Goal: Task Accomplishment & Management: Manage account settings

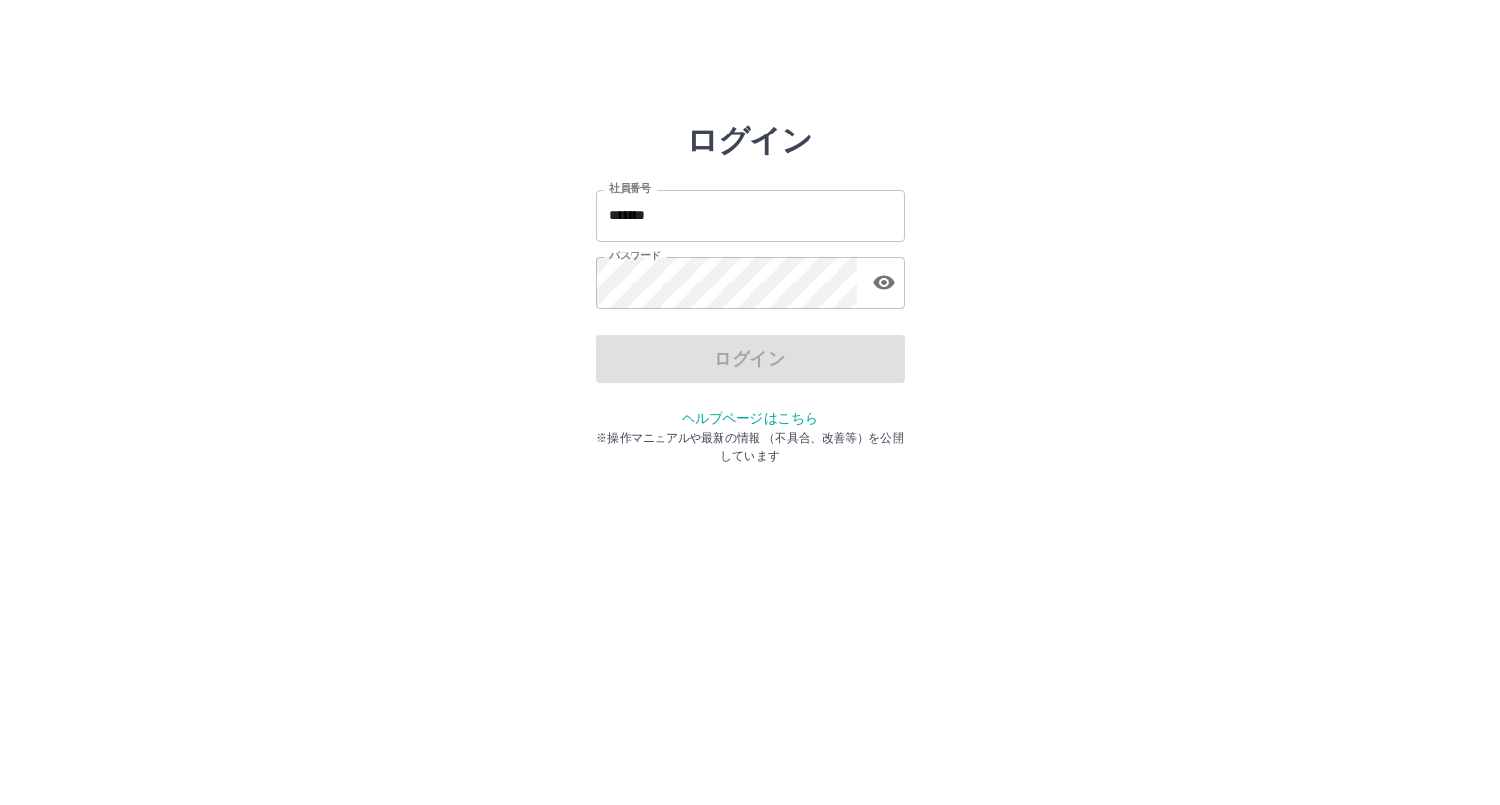
click at [1305, 405] on div "ログイン 社員番号 ******* 社員番号 パスワード パスワード ログイン ヘルプページはこちら ※操作マニュアルや最新の情報 （不具合、改善等）を公開し…" at bounding box center [750, 276] width 1160 height 309
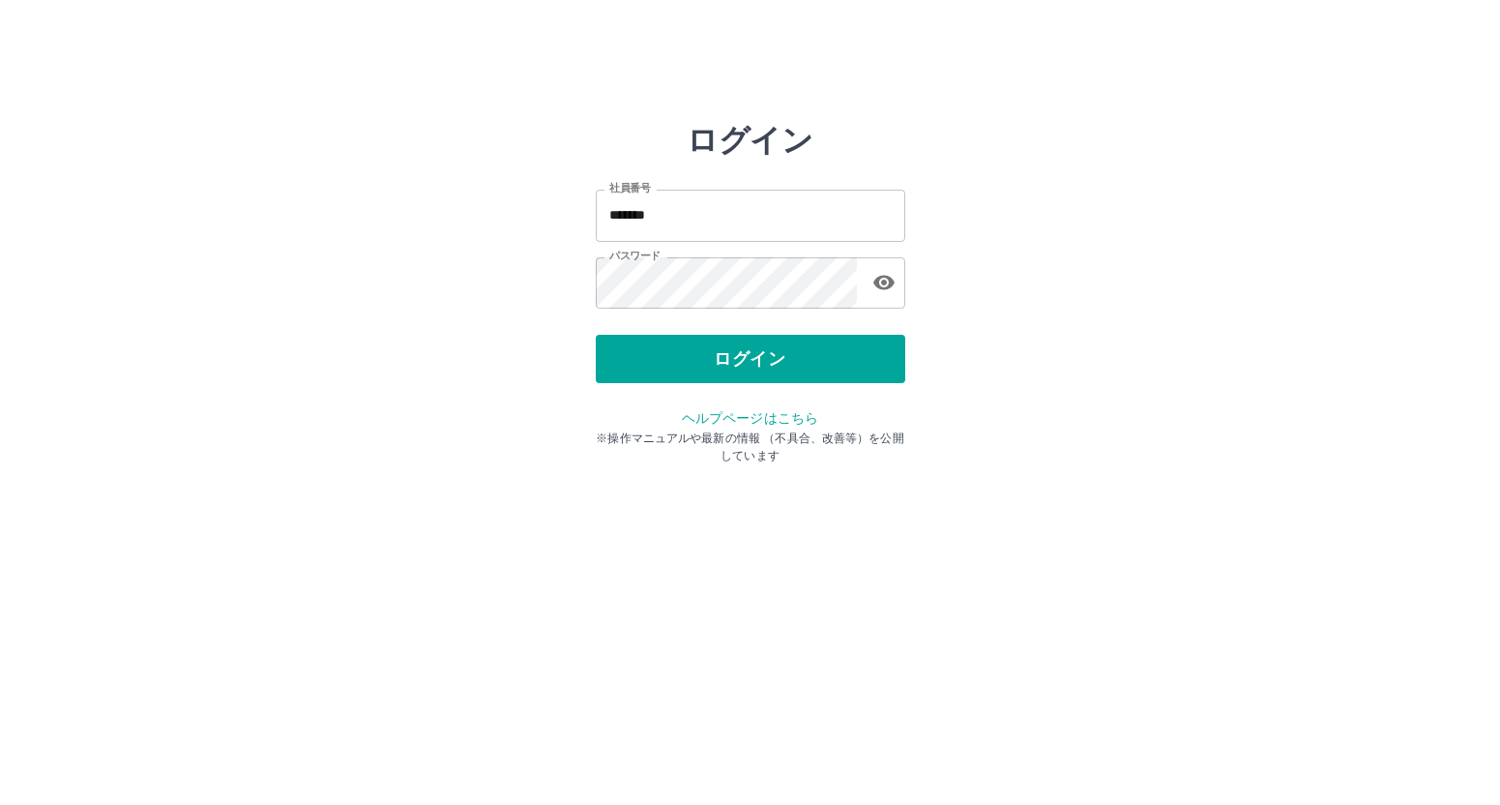
click at [692, 219] on input "*******" at bounding box center [750, 215] width 309 height 51
type input "*"
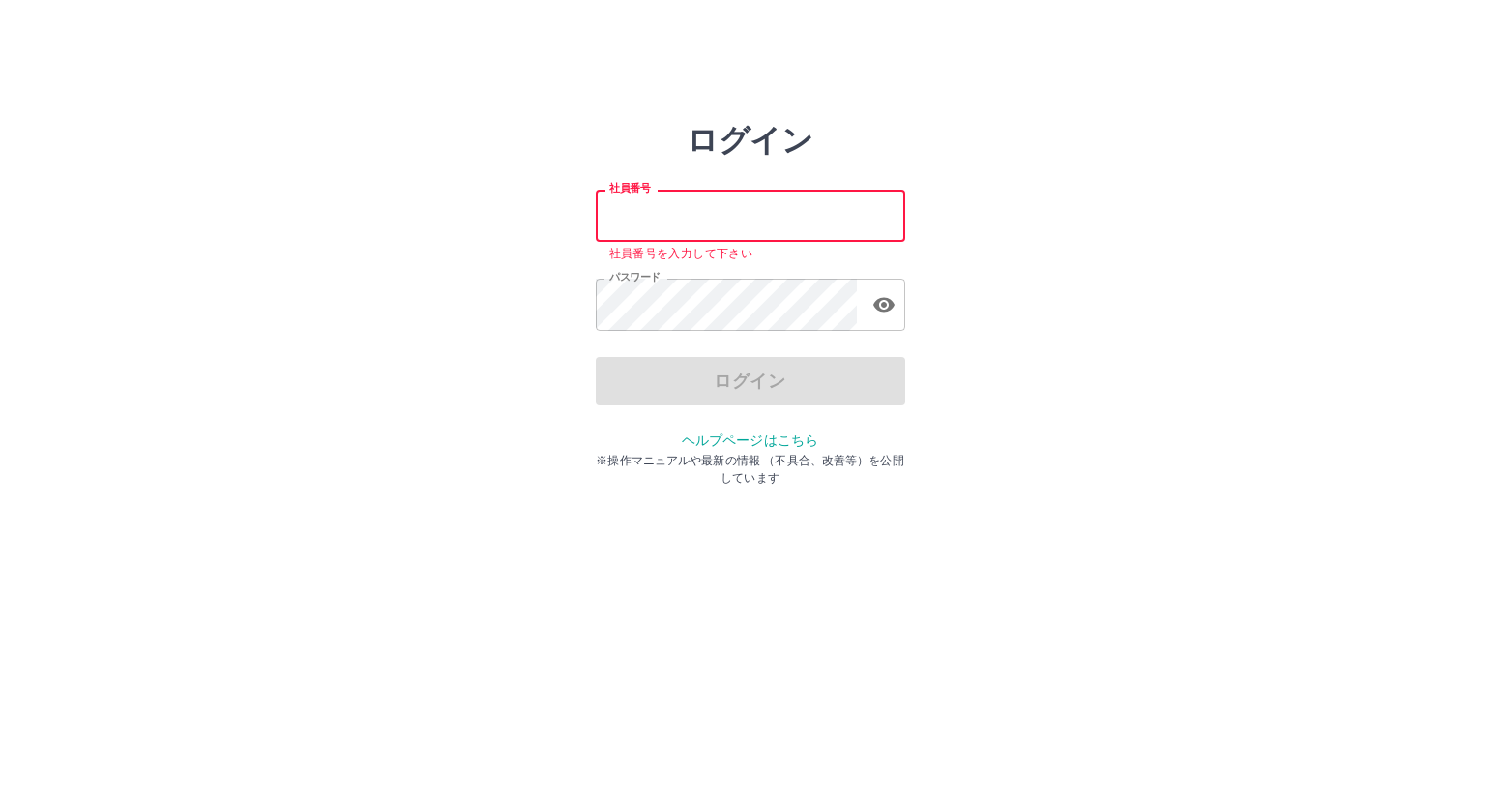
paste input "*******"
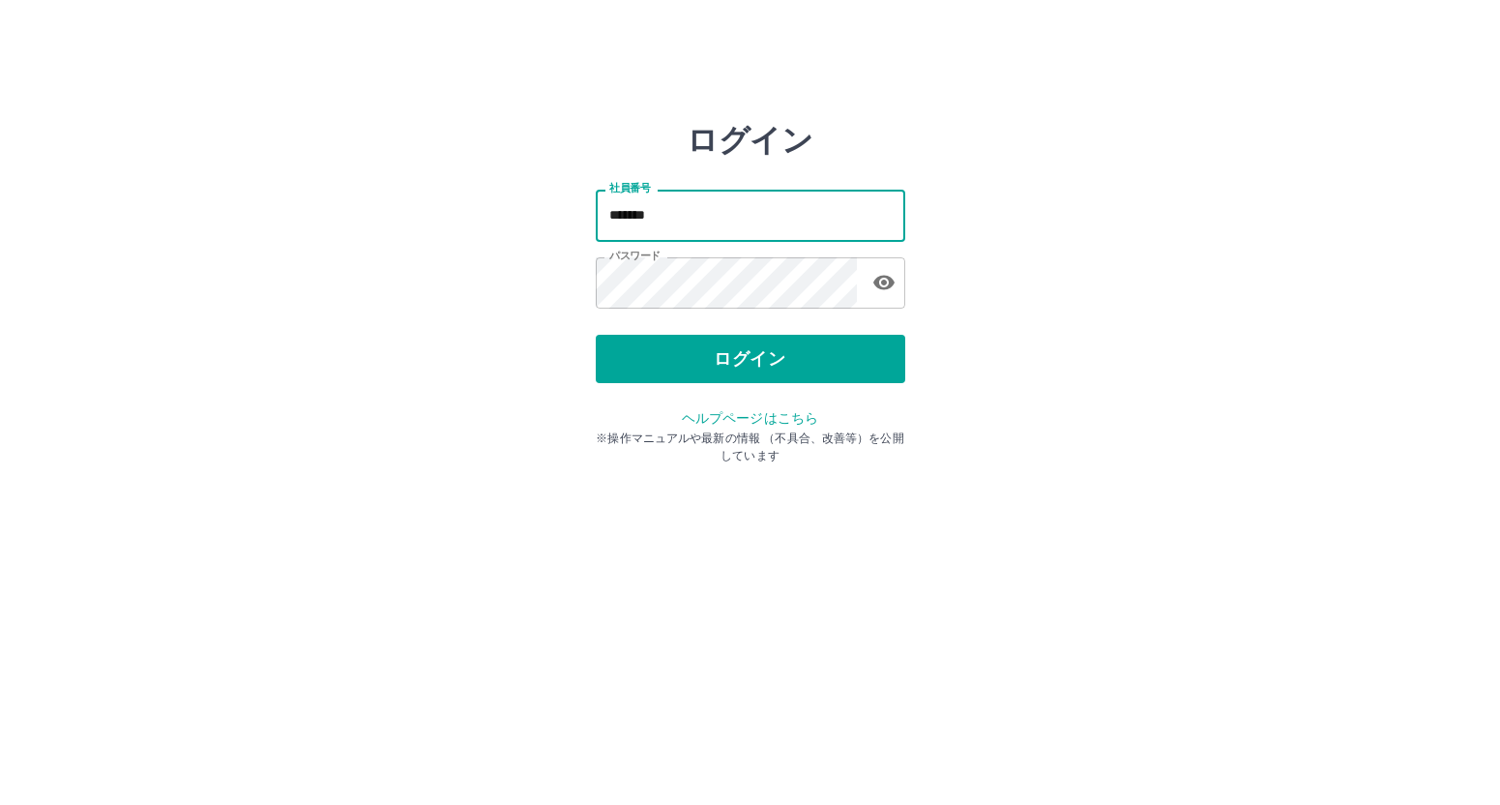
type input "*******"
click at [1417, 374] on div "ログイン 社員番号 ******* 社員番号 パスワード パスワード ログイン ヘルプページはこちら ※操作マニュアルや最新の情報 （不具合、改善等）を公開し…" at bounding box center [750, 276] width 1500 height 309
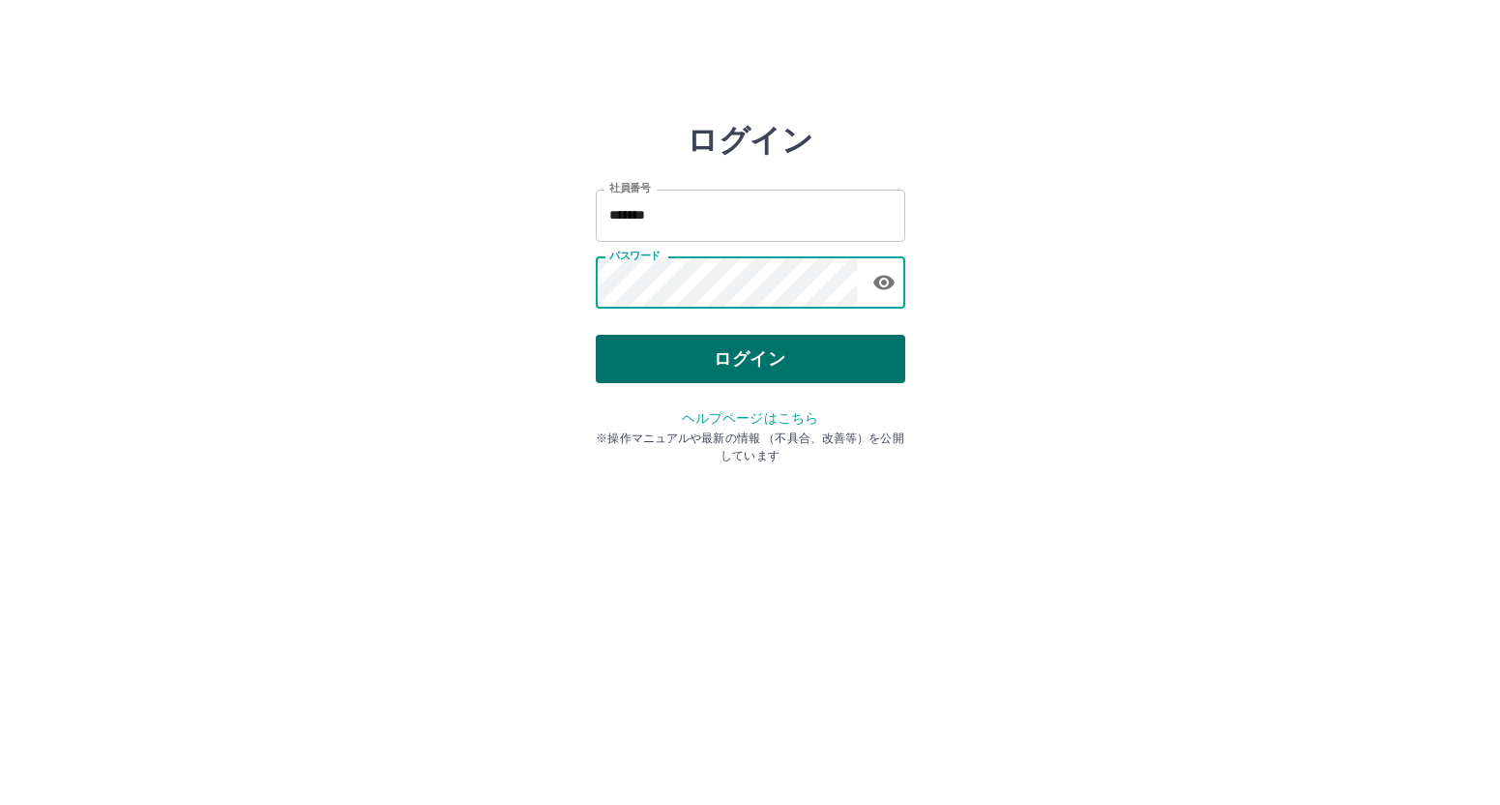
click at [755, 358] on button "ログイン" at bounding box center [750, 359] width 309 height 48
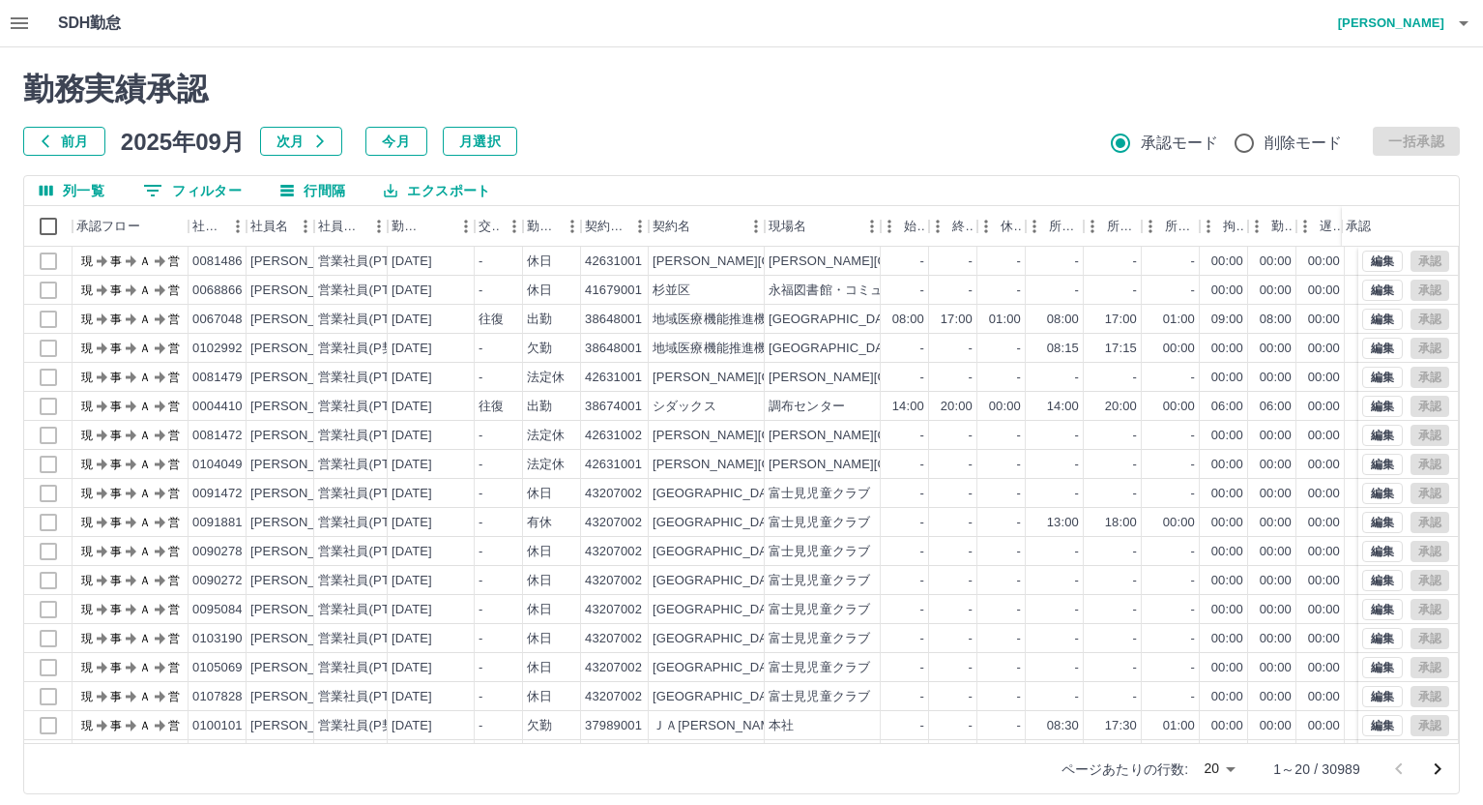
click at [24, 24] on icon "button" at bounding box center [19, 23] width 17 height 12
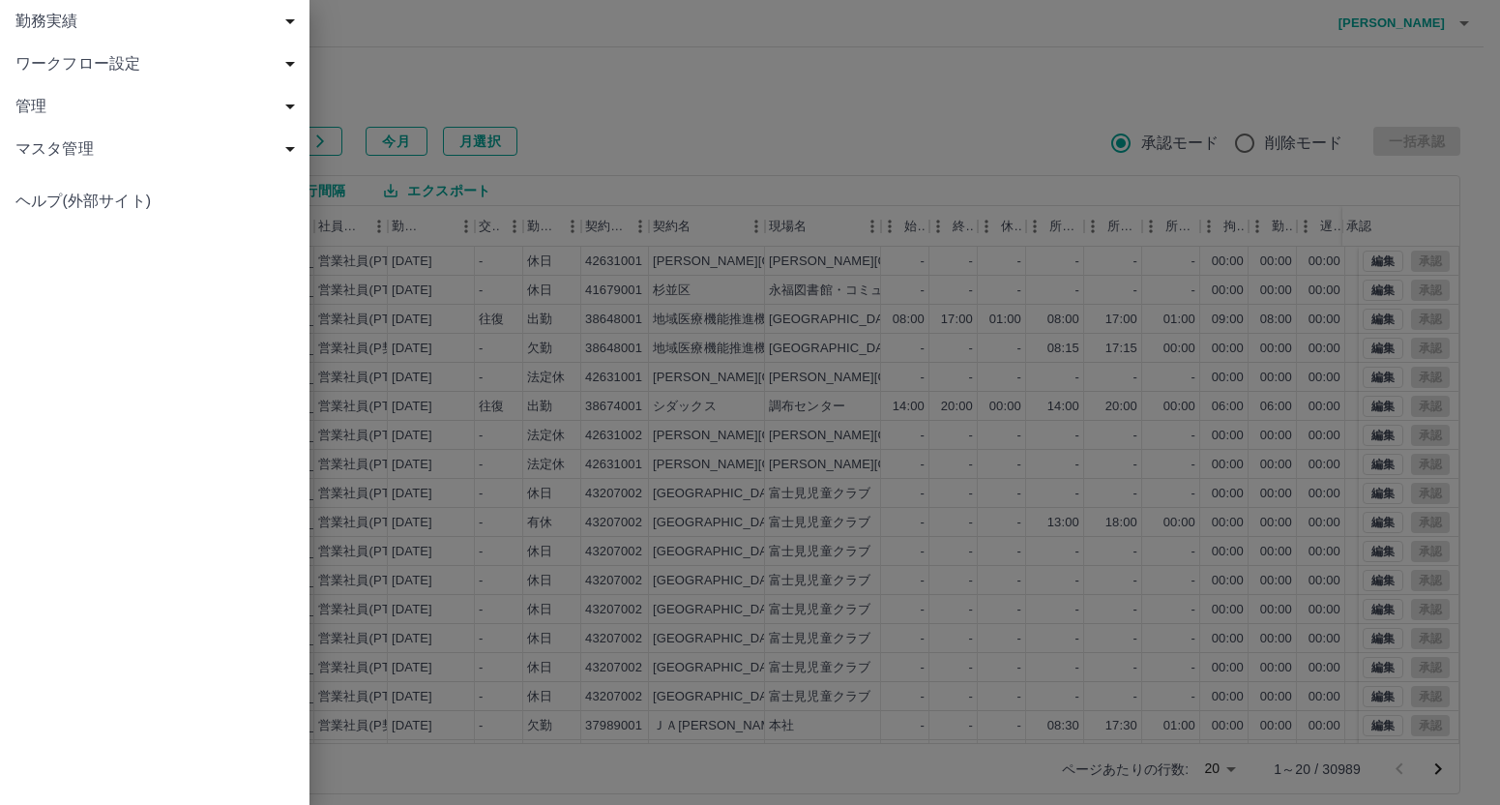
click at [66, 19] on span "勤務実績" at bounding box center [158, 21] width 286 height 23
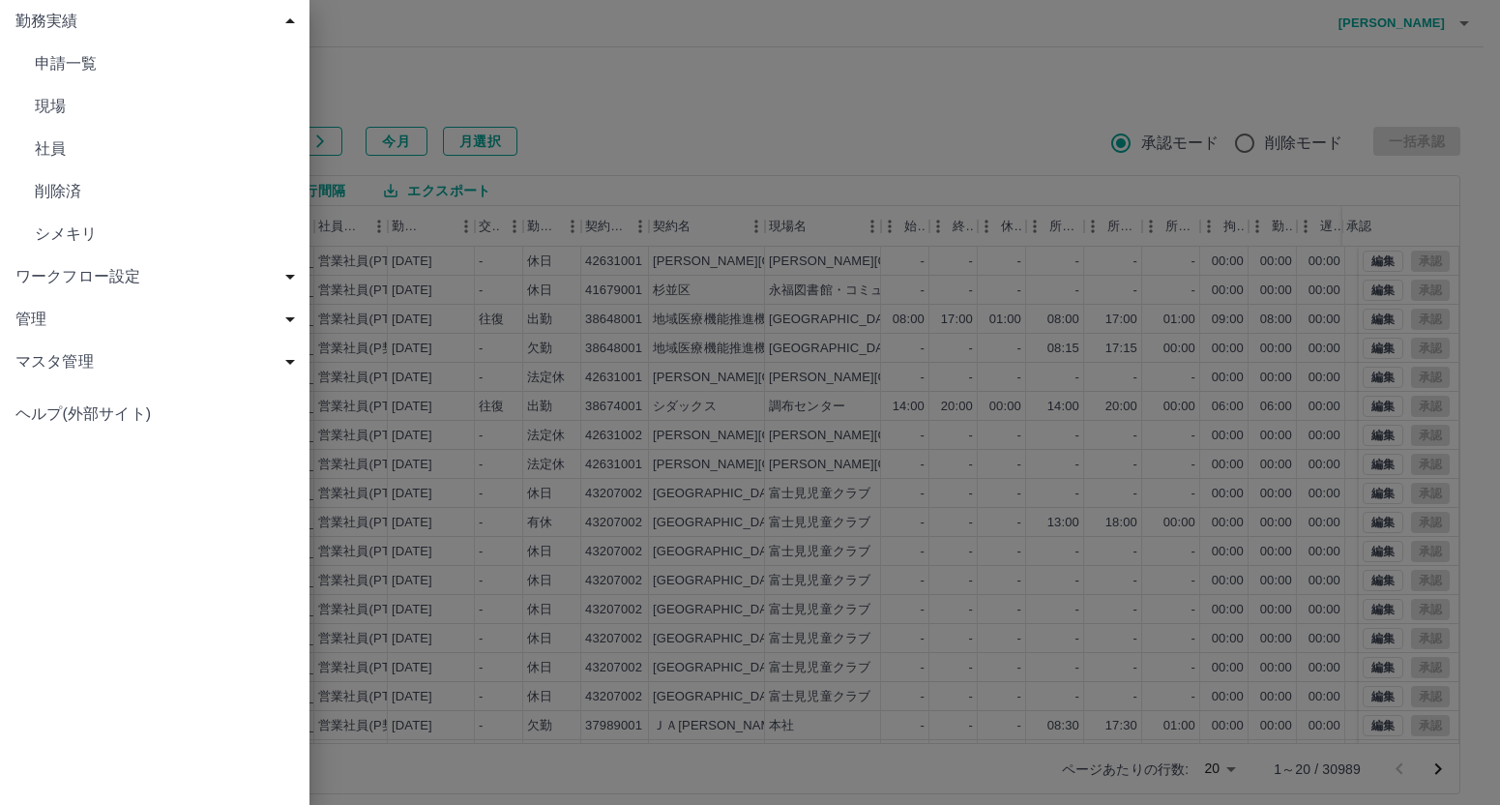
click at [61, 145] on span "社員" at bounding box center [164, 148] width 259 height 23
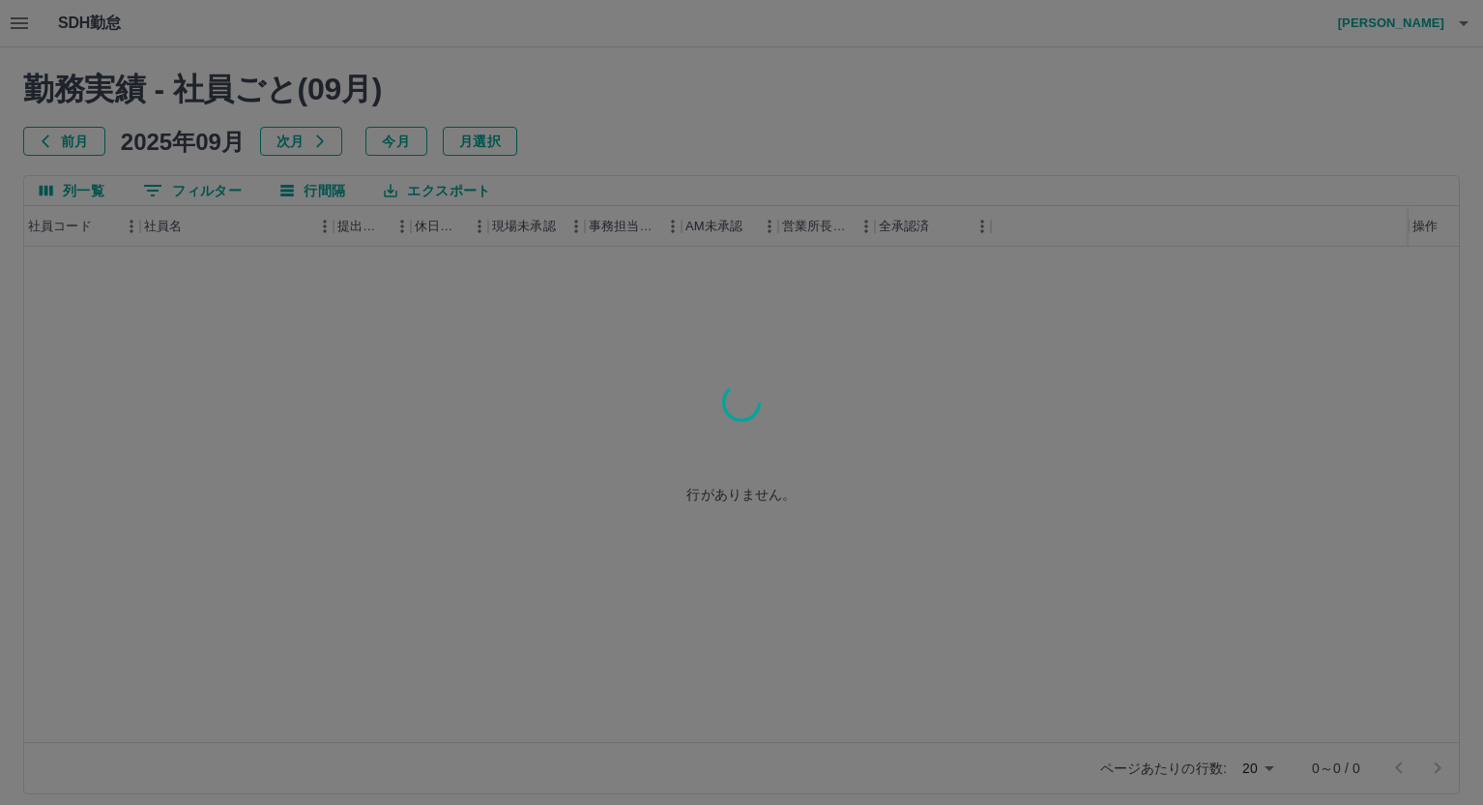
click at [201, 189] on div at bounding box center [741, 402] width 1483 height 805
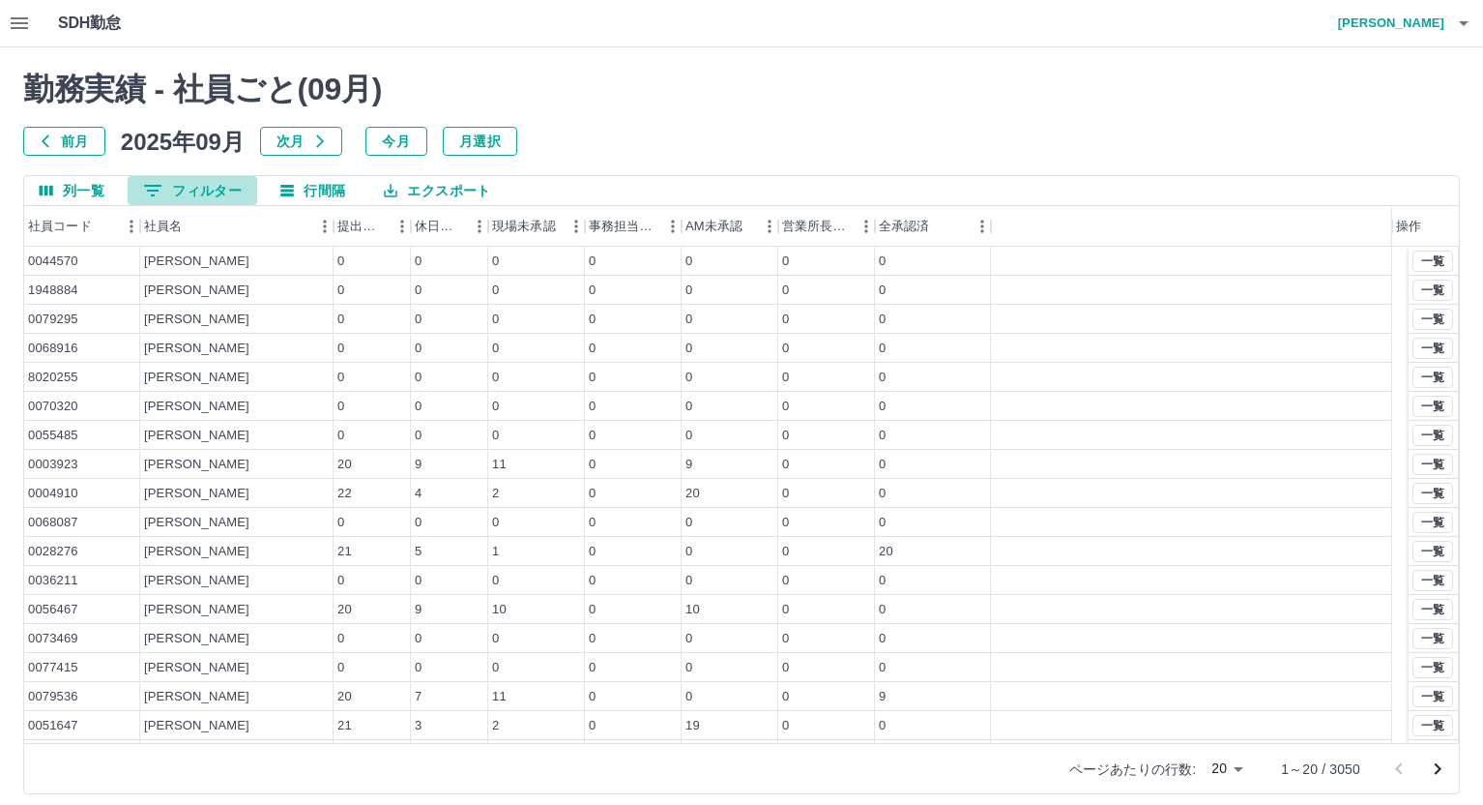
click at [201, 189] on button "0 フィルター" at bounding box center [193, 190] width 130 height 29
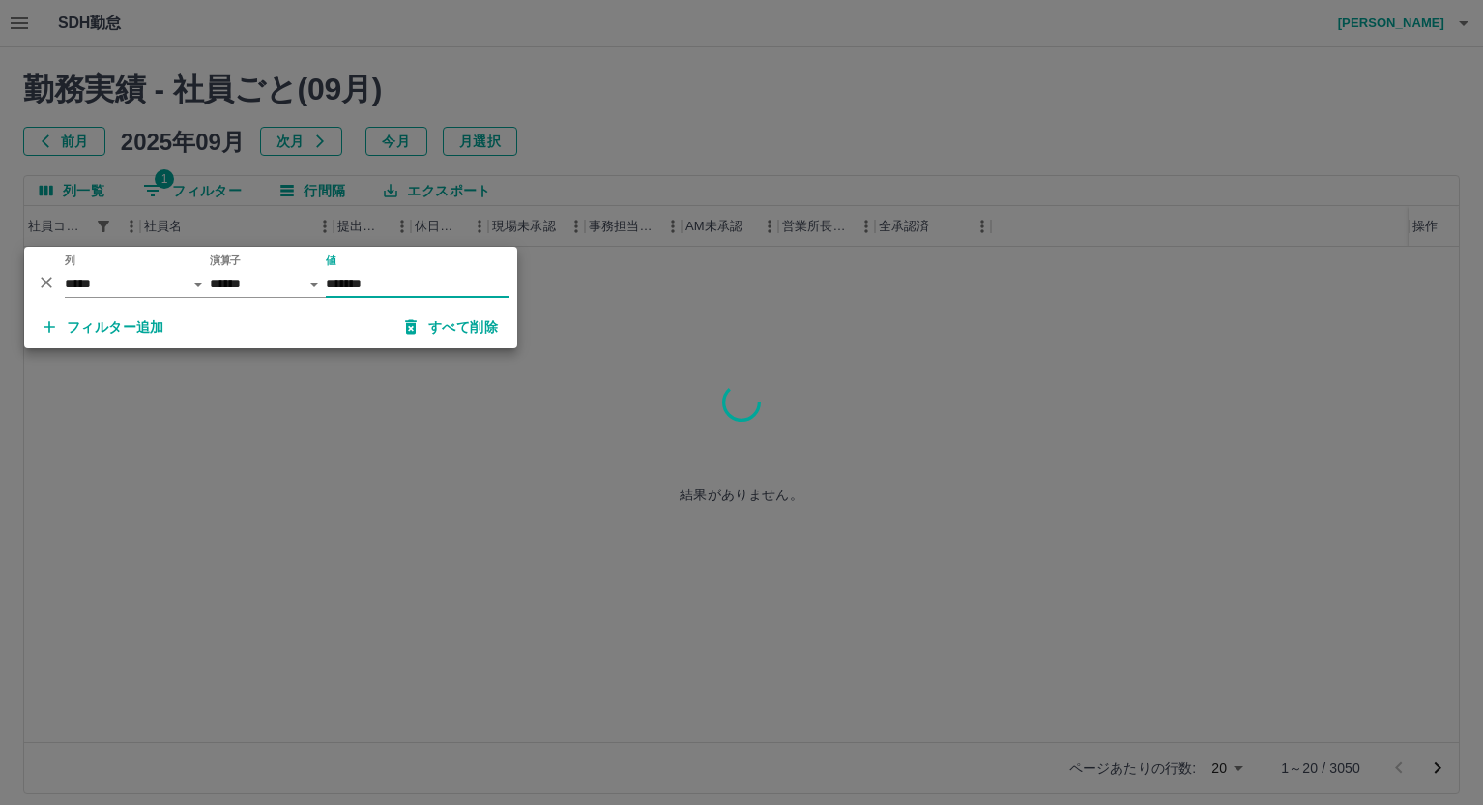
type input "*******"
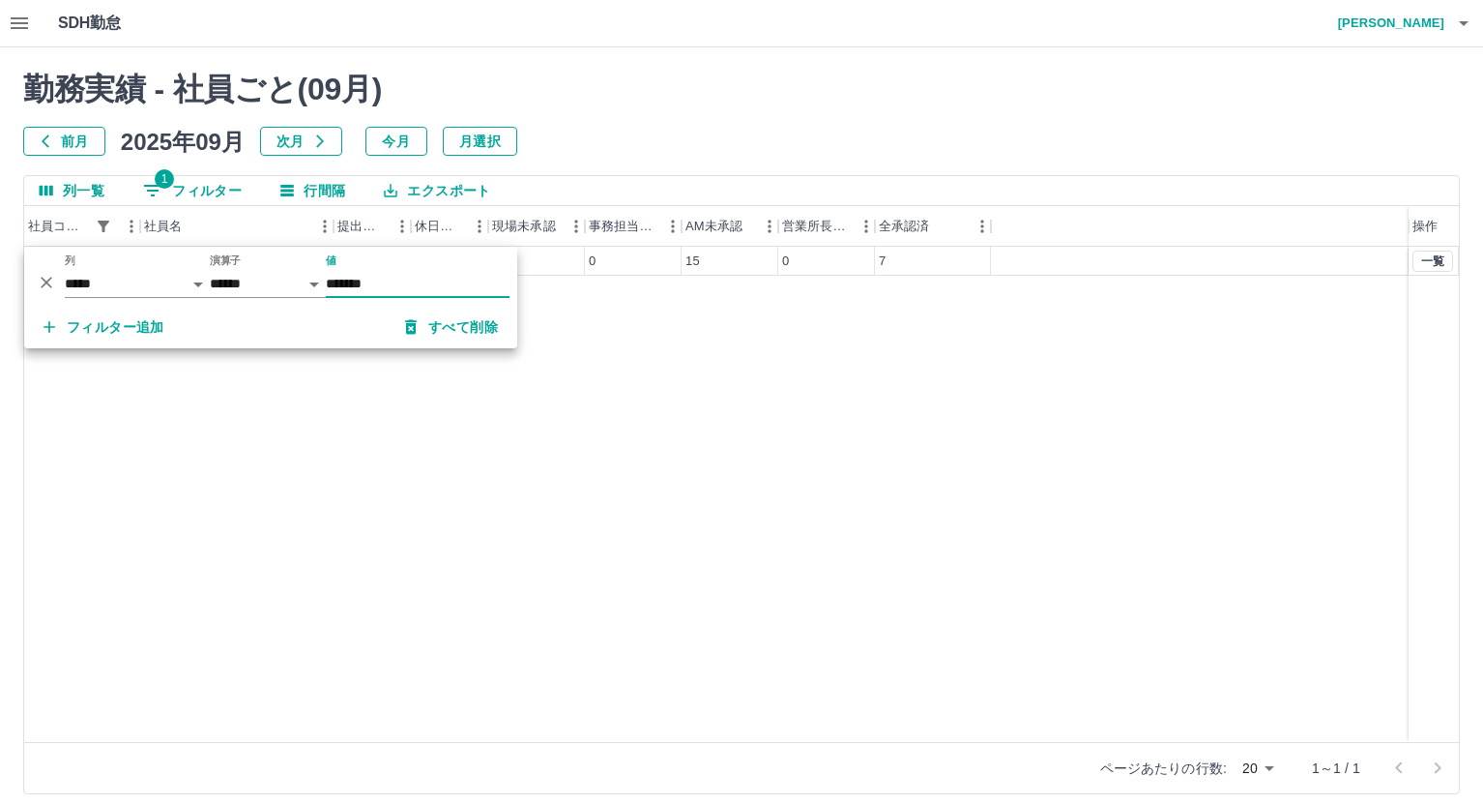
click at [1064, 335] on div "0058791 白田　輝樹 22 3 0 0 15 0 7 一覧" at bounding box center [741, 494] width 1435 height 495
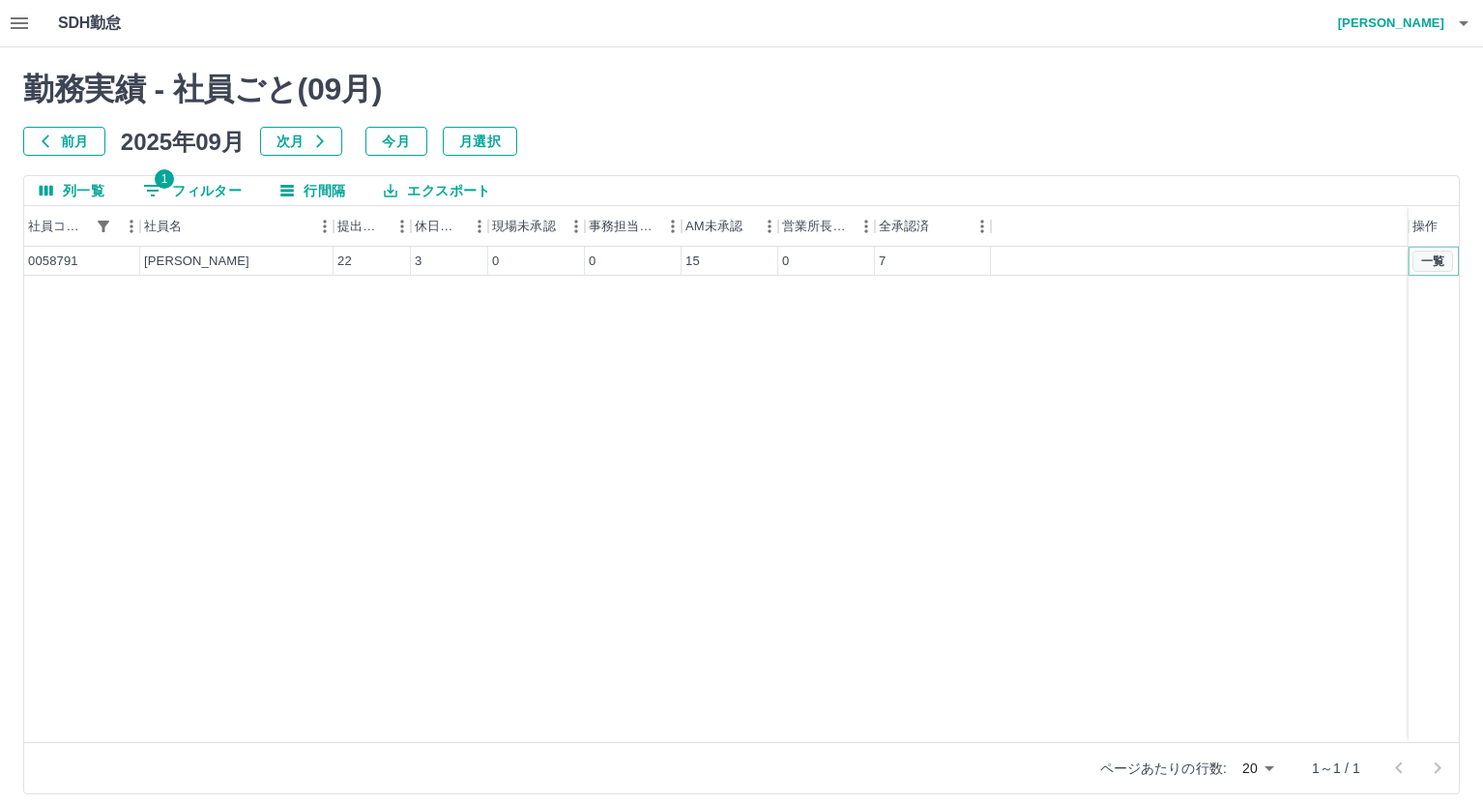
click at [1444, 261] on button "一覧" at bounding box center [1433, 260] width 41 height 21
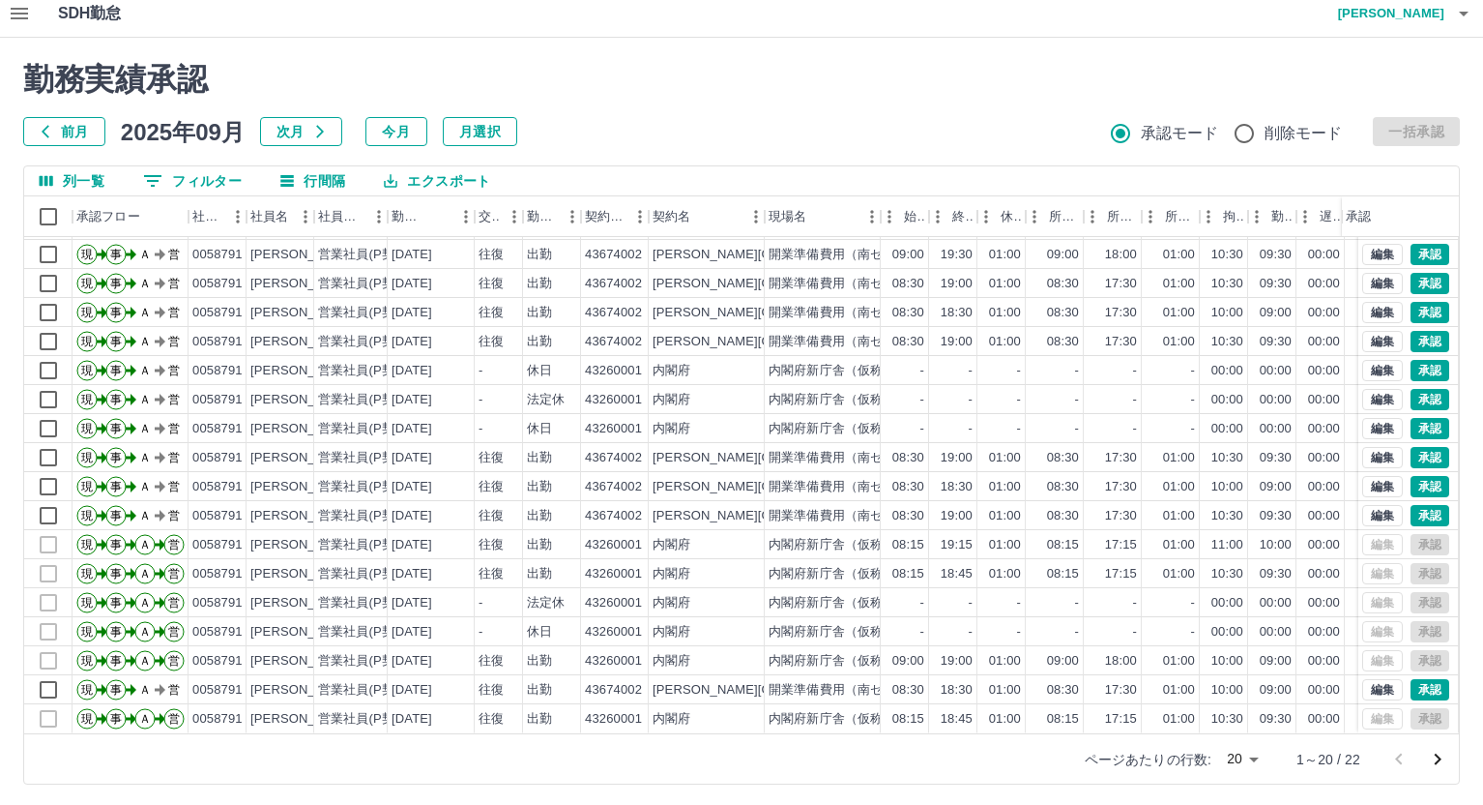
scroll to position [13, 0]
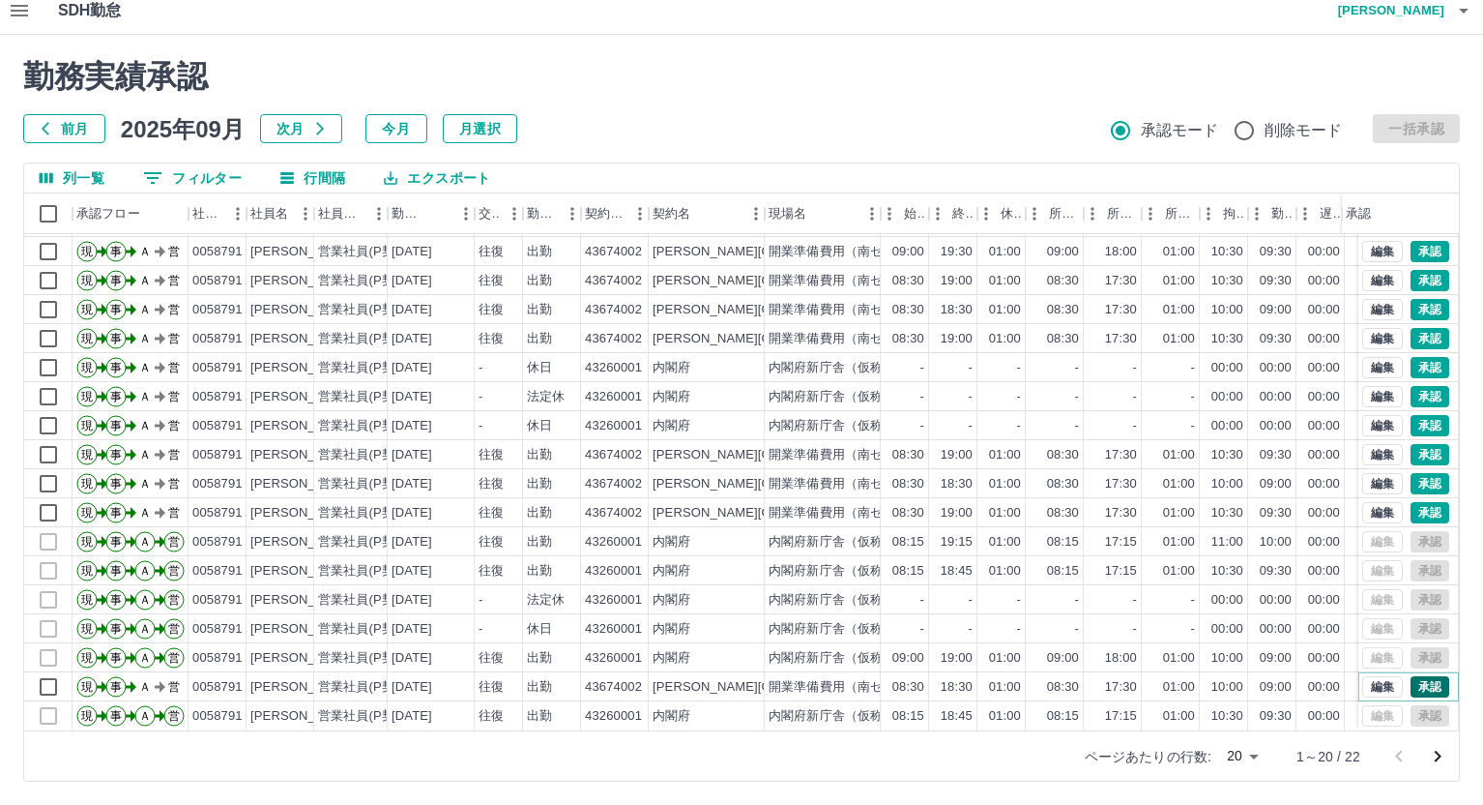
click at [1411, 676] on button "承認" at bounding box center [1430, 686] width 39 height 21
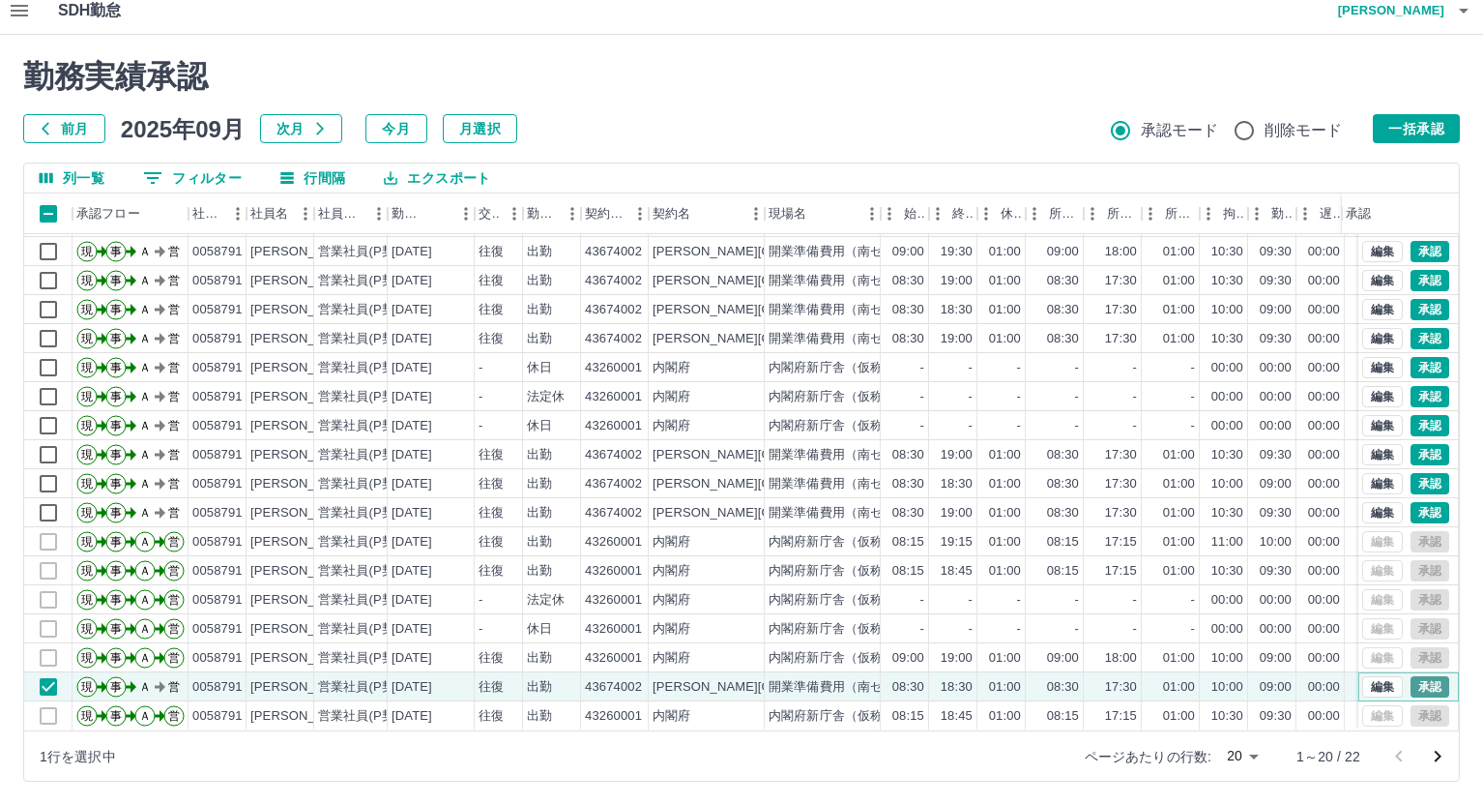
click at [1416, 676] on button "承認" at bounding box center [1430, 686] width 39 height 21
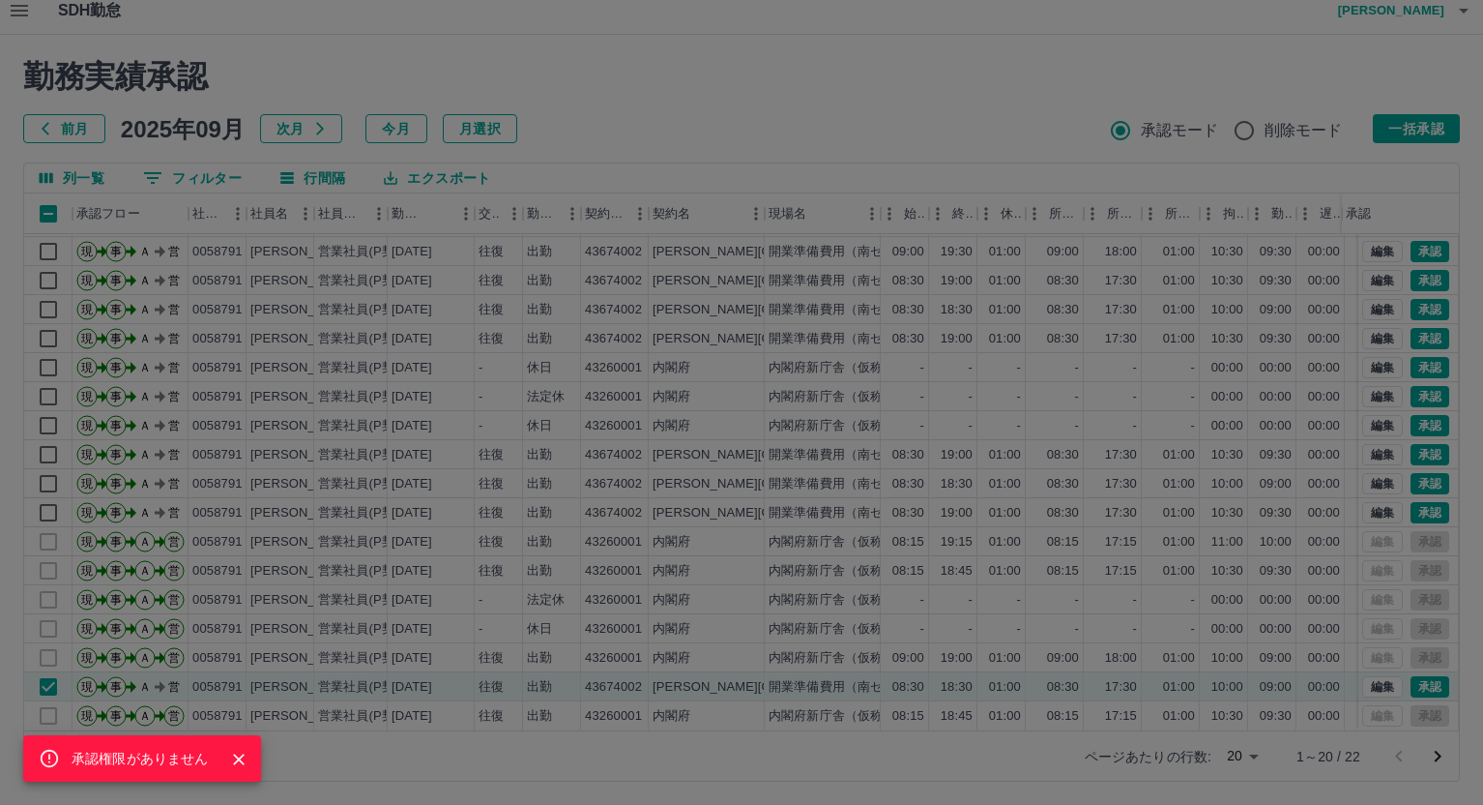
click at [44, 672] on div "承認権限がありません" at bounding box center [741, 402] width 1483 height 805
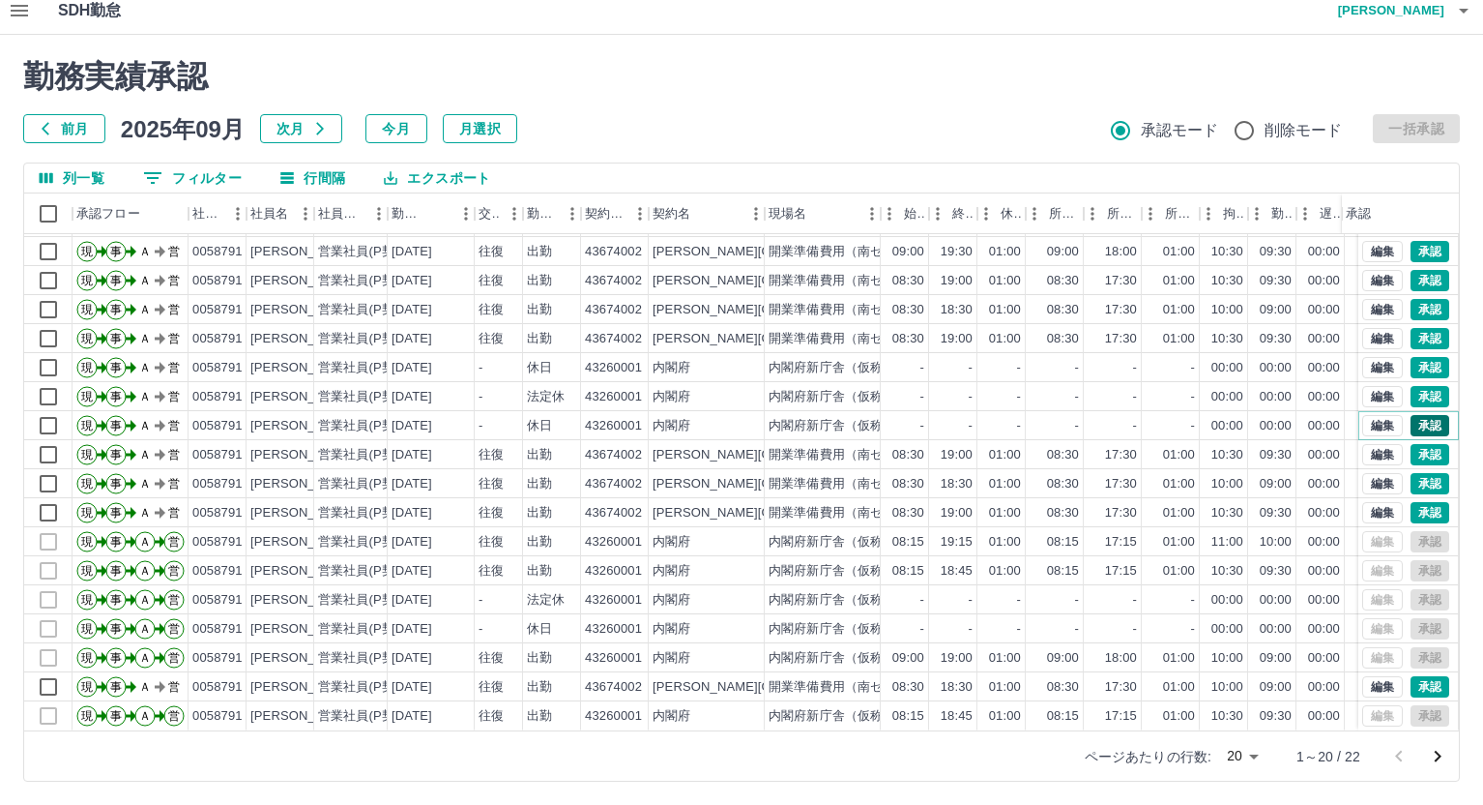
click at [1414, 415] on button "承認" at bounding box center [1430, 425] width 39 height 21
click at [1411, 357] on button "承認" at bounding box center [1430, 367] width 39 height 21
click at [1427, 15] on h4 "小林 潤" at bounding box center [1387, 10] width 116 height 46
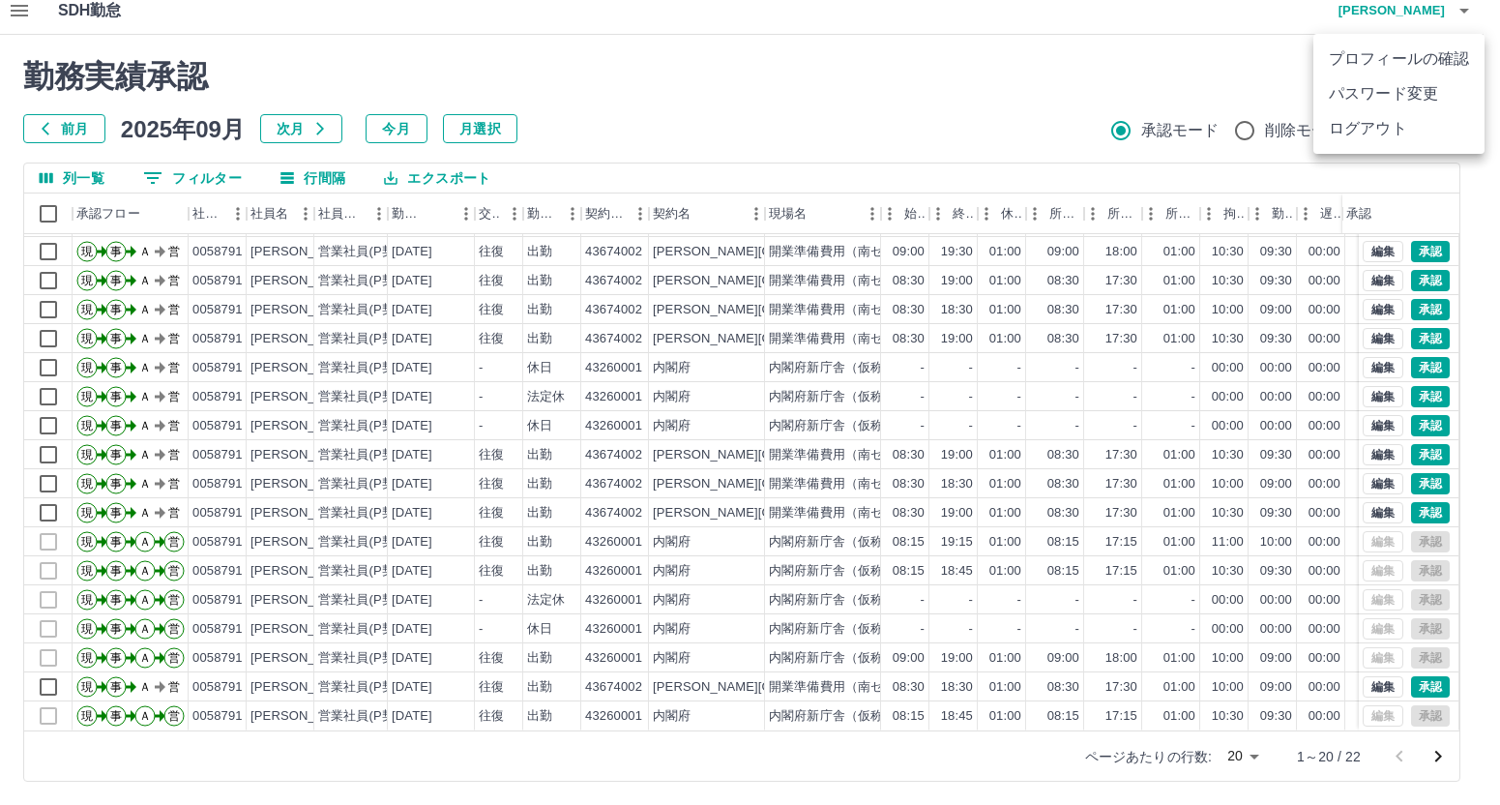
click at [1385, 131] on li "ログアウト" at bounding box center [1398, 128] width 171 height 35
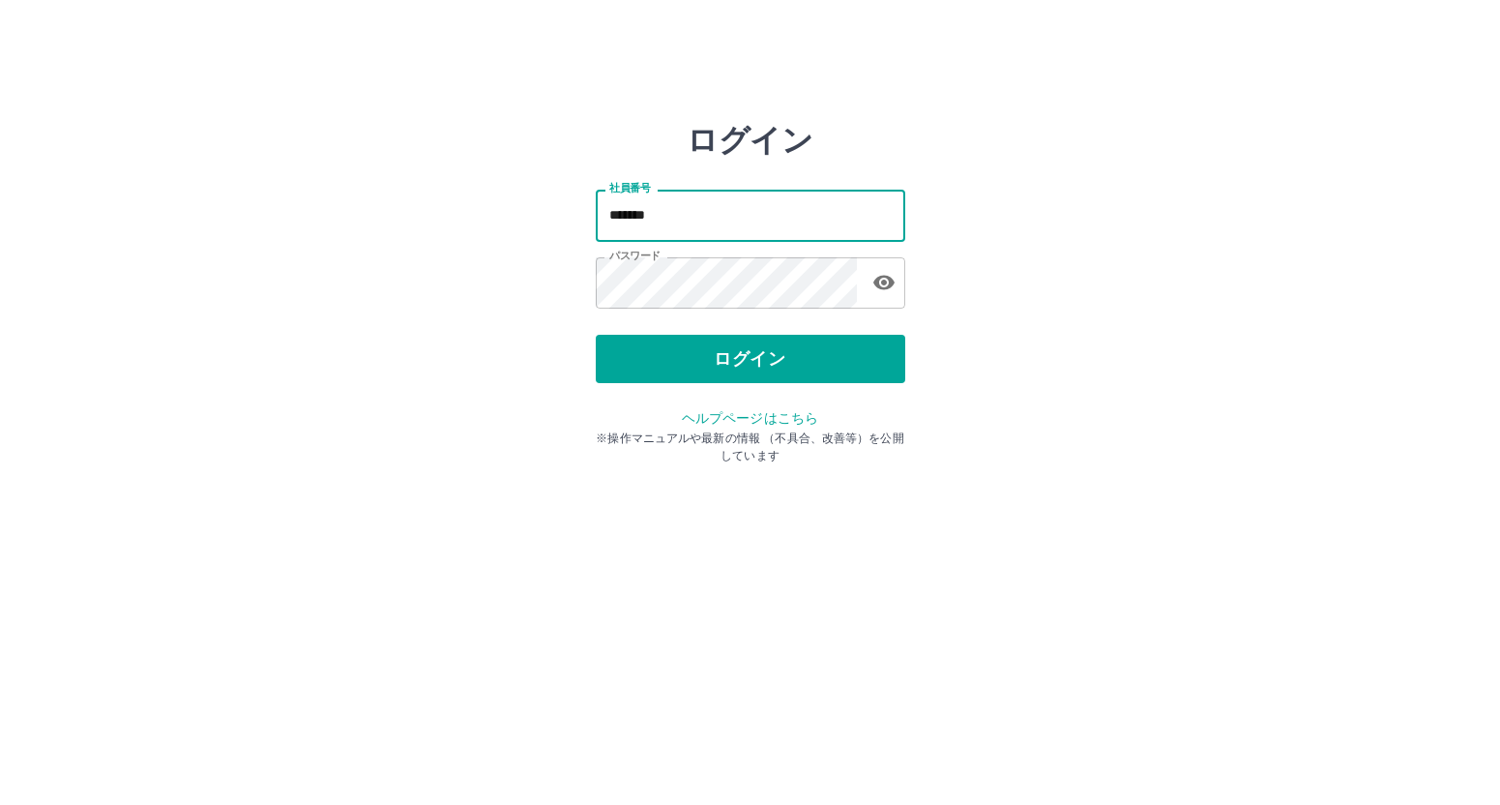
click at [677, 220] on input "*******" at bounding box center [750, 215] width 309 height 51
type input "*"
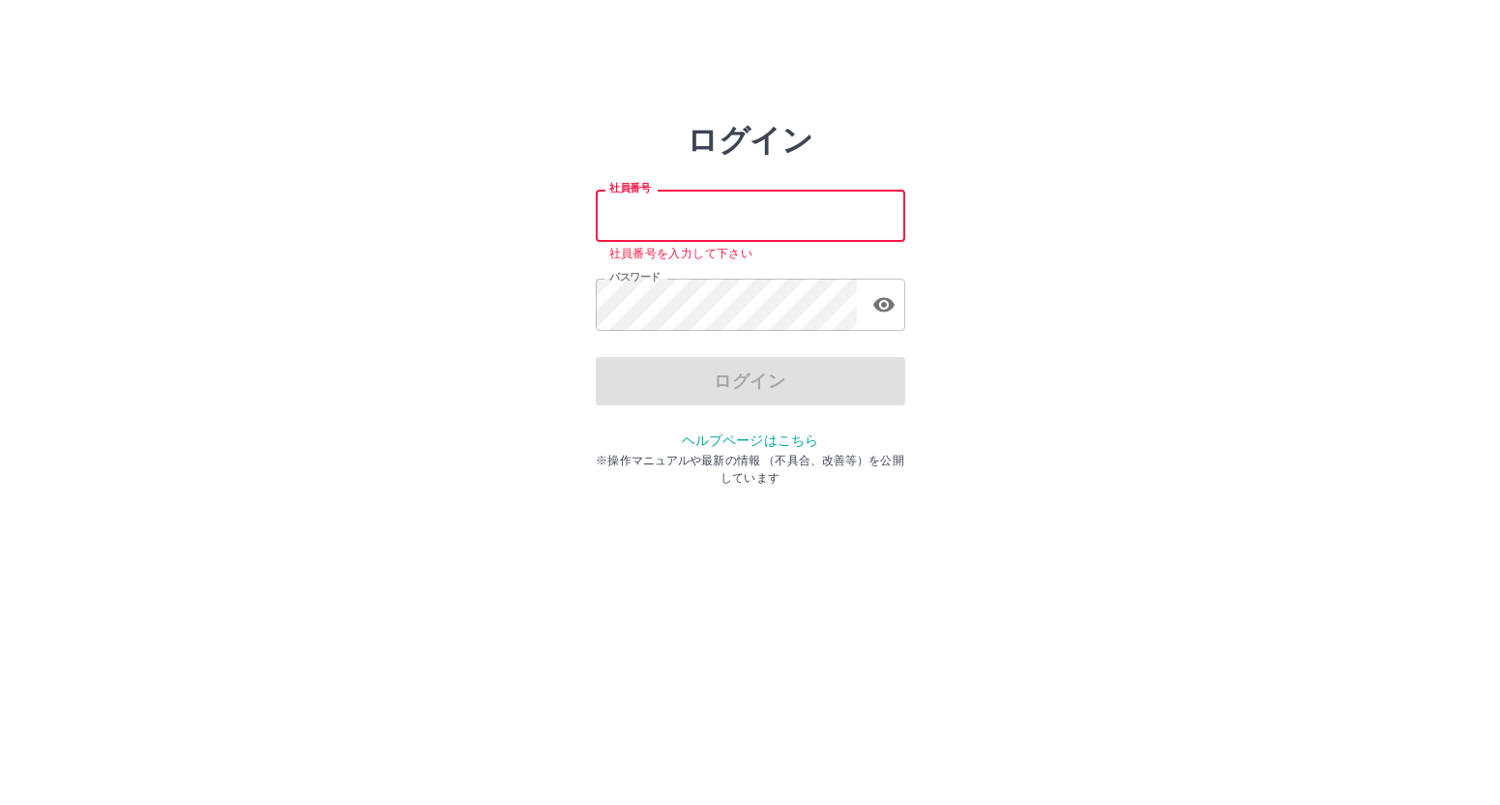
paste input "*******"
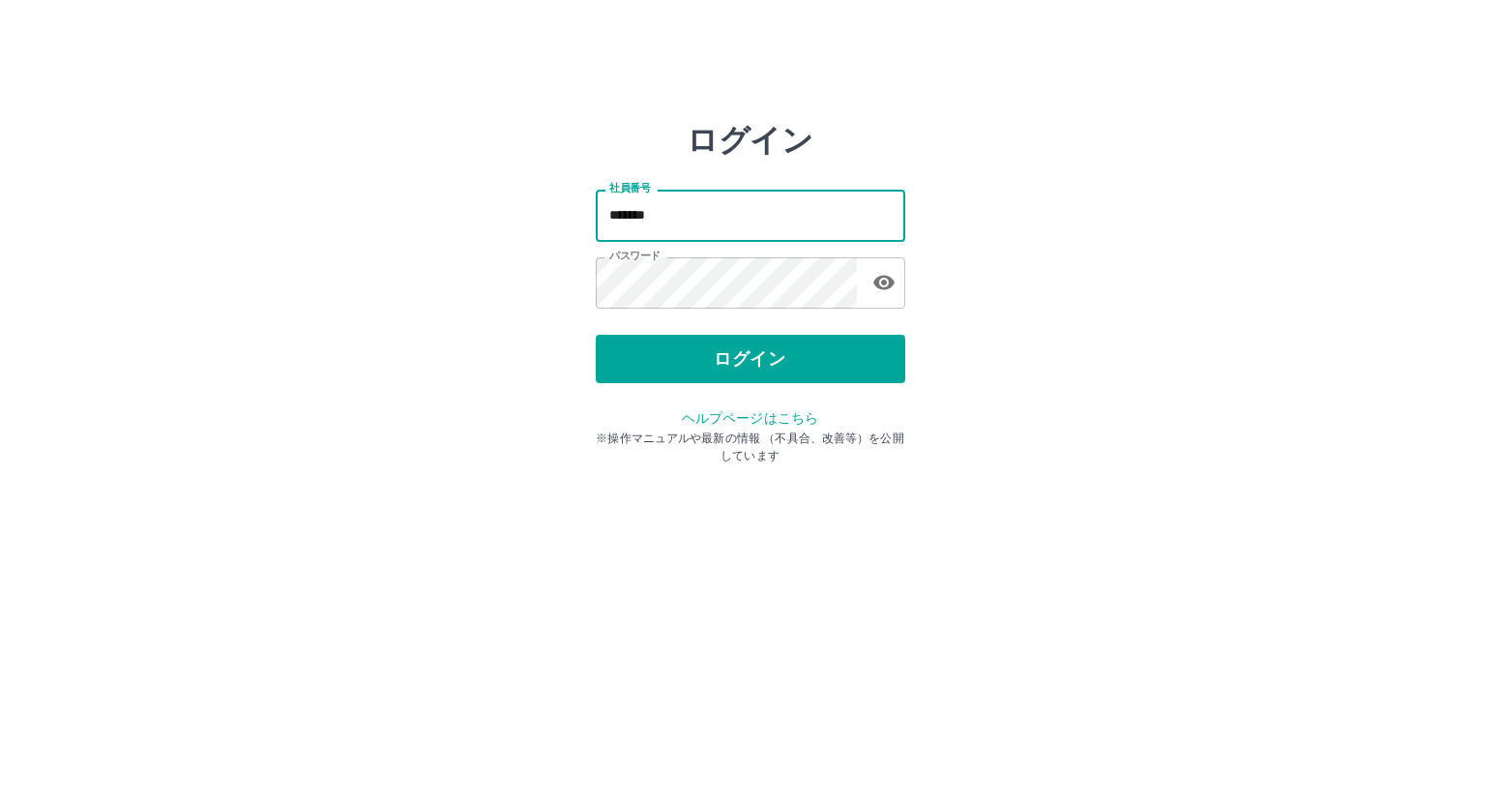
type input "*******"
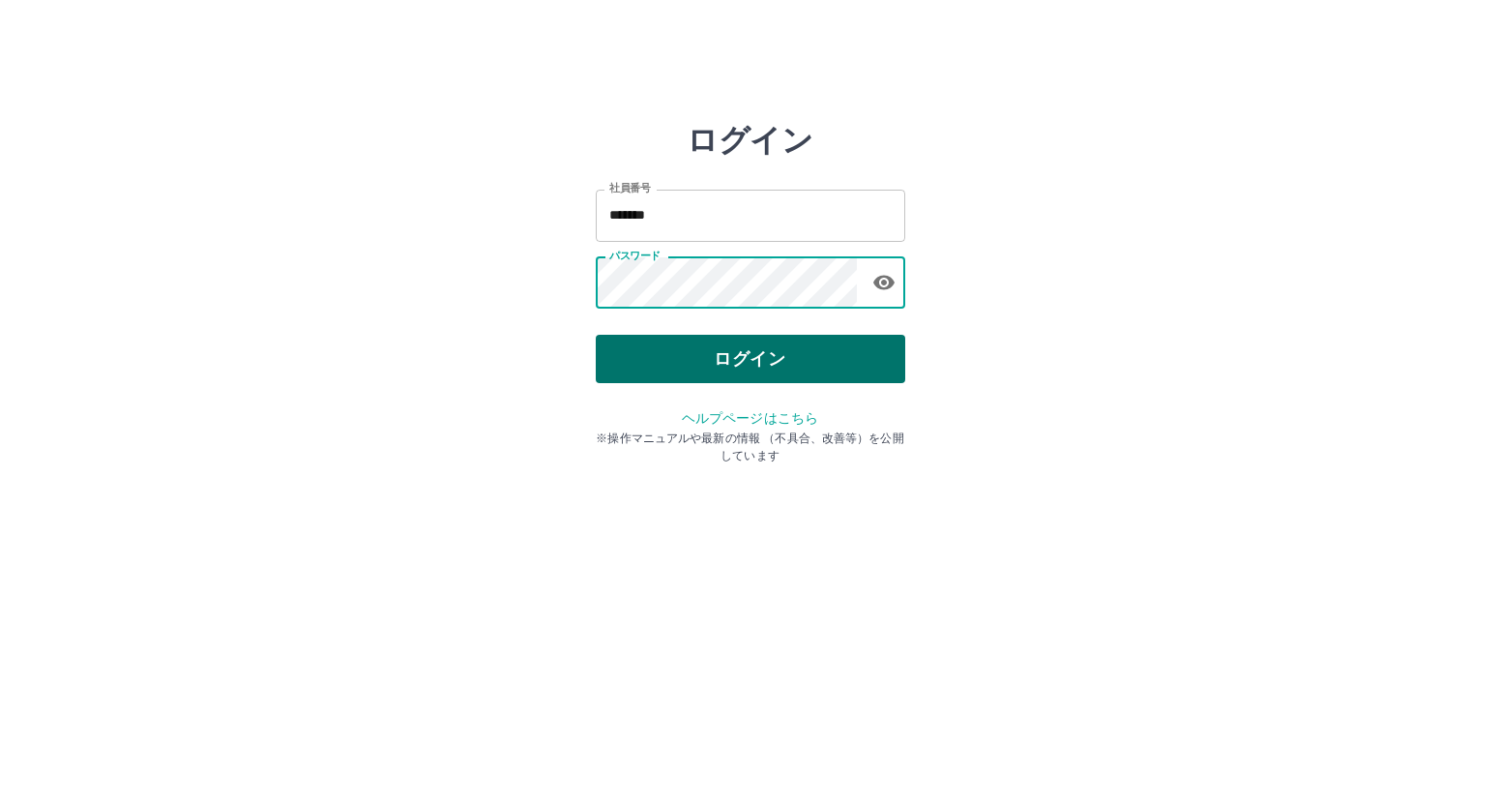
click at [726, 363] on button "ログイン" at bounding box center [750, 359] width 309 height 48
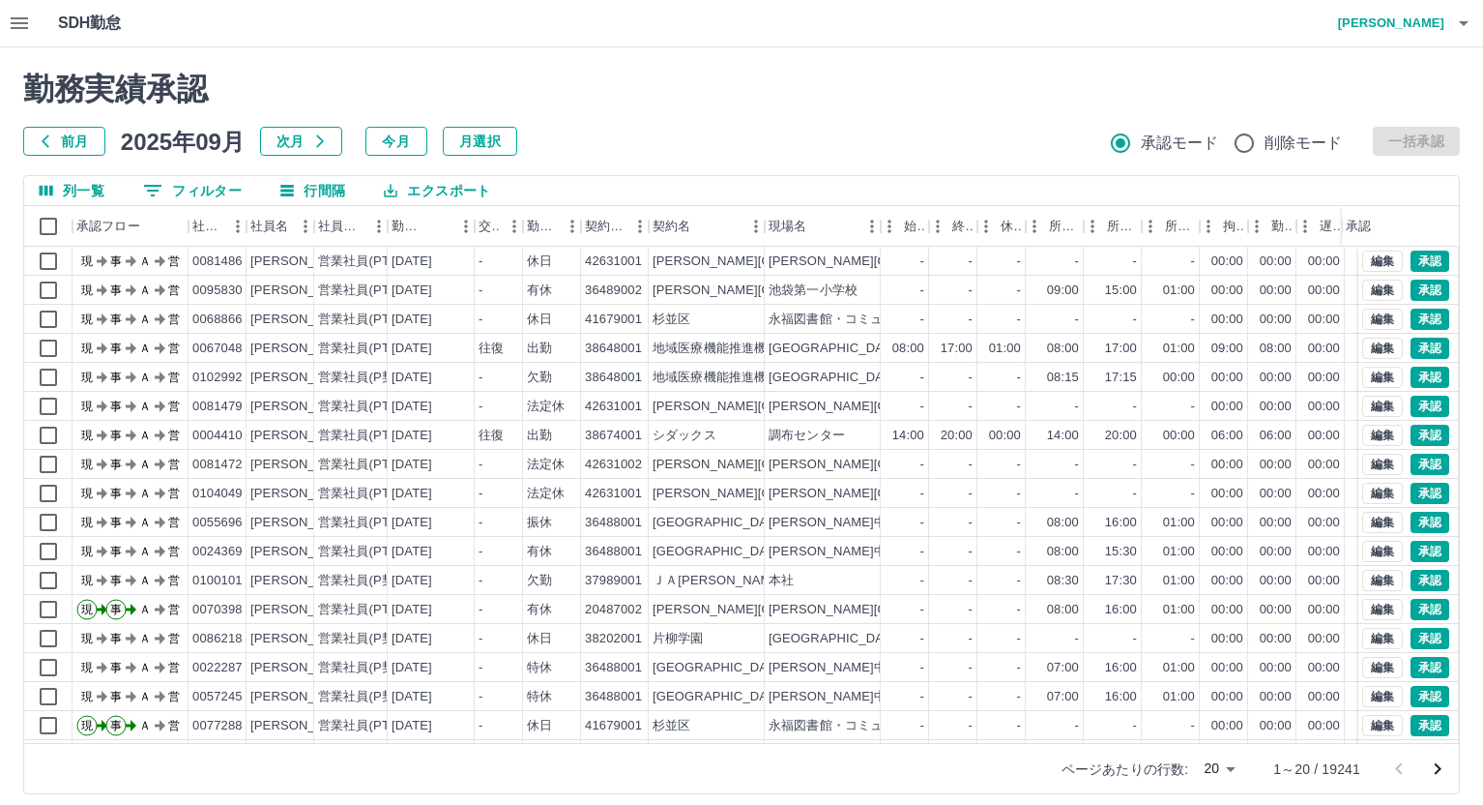
click at [14, 21] on icon "button" at bounding box center [19, 23] width 23 height 23
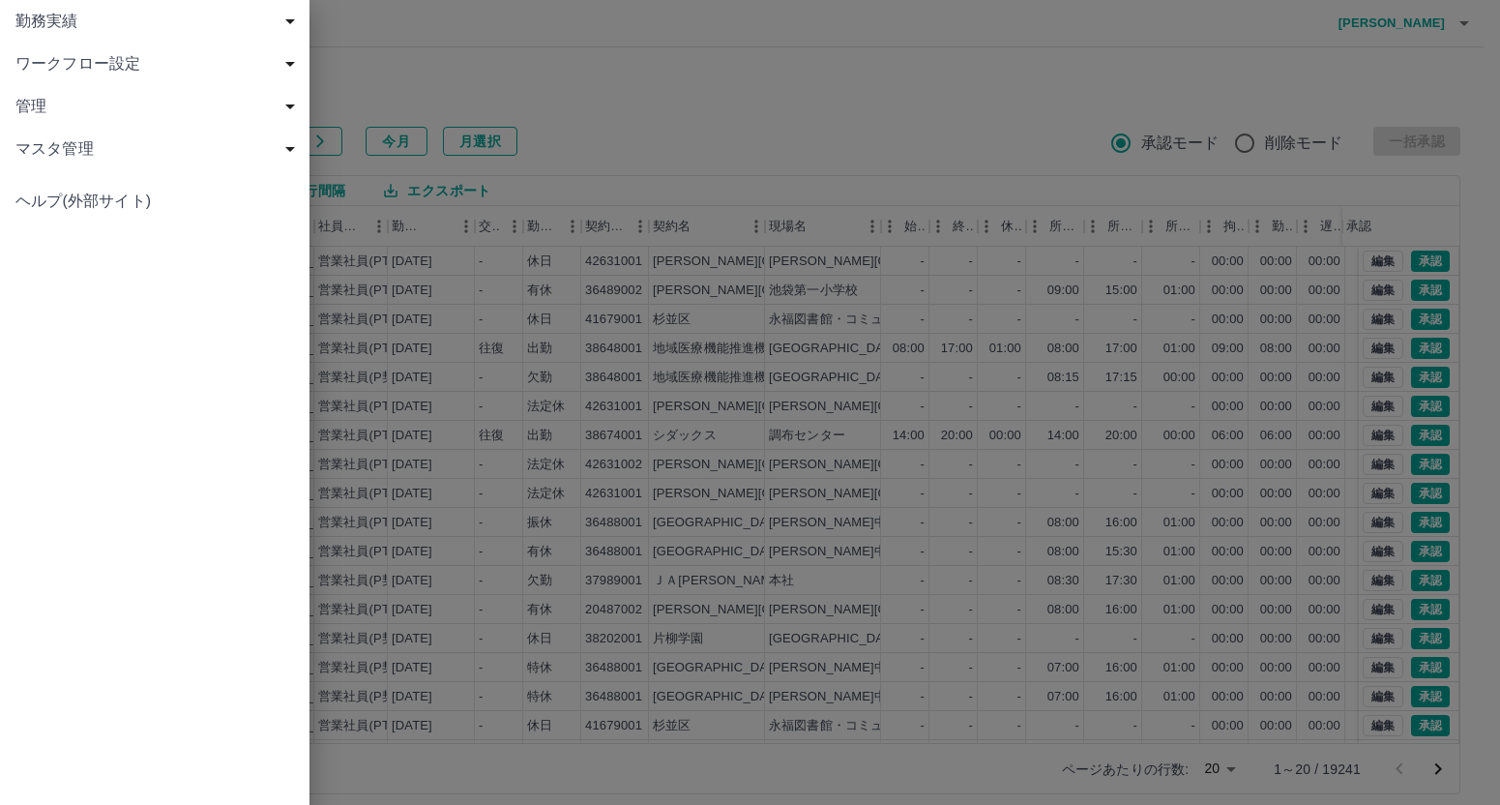
click at [37, 20] on span "勤務実績" at bounding box center [158, 21] width 286 height 23
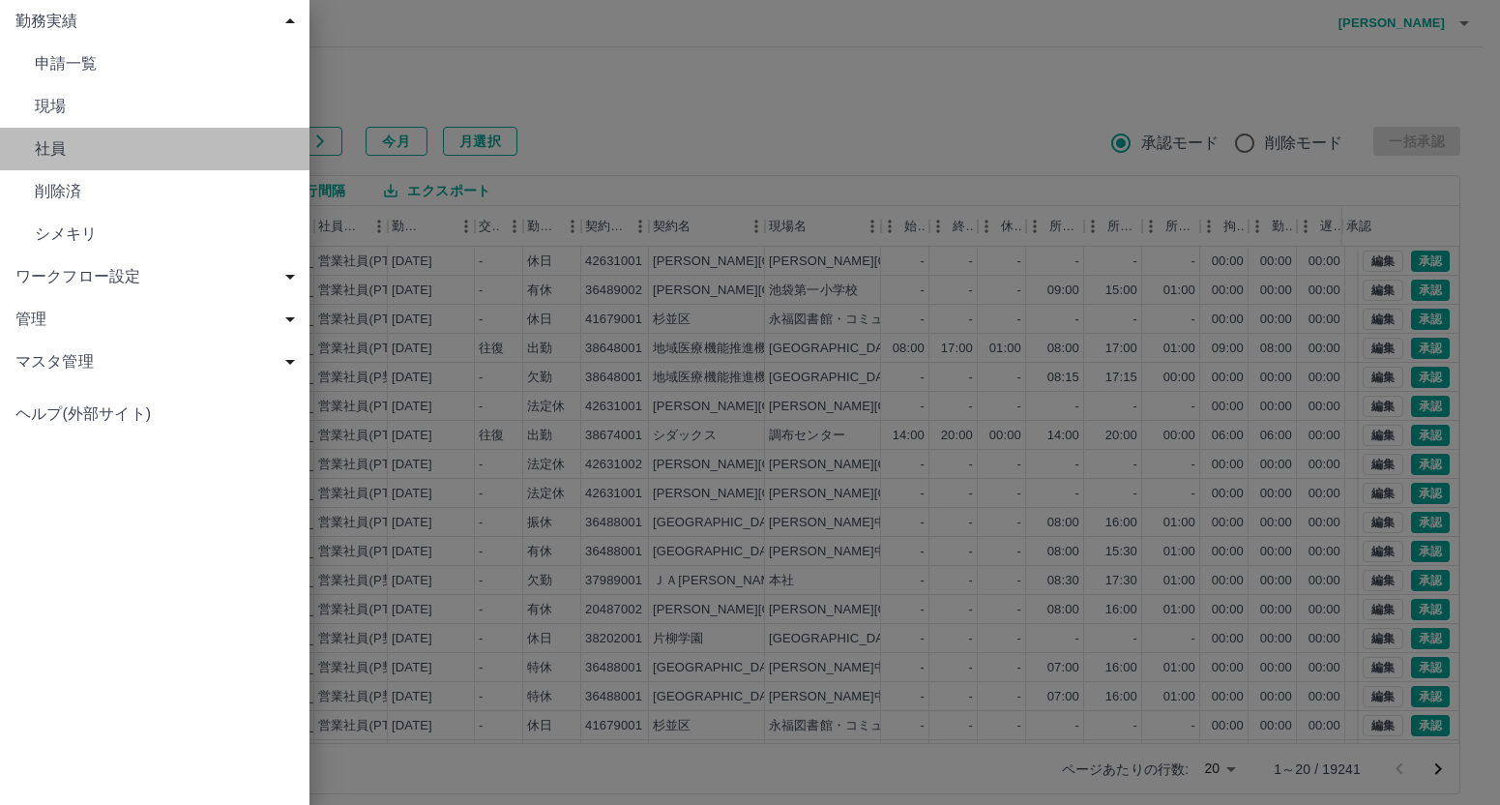
click at [68, 143] on span "社員" at bounding box center [164, 148] width 259 height 23
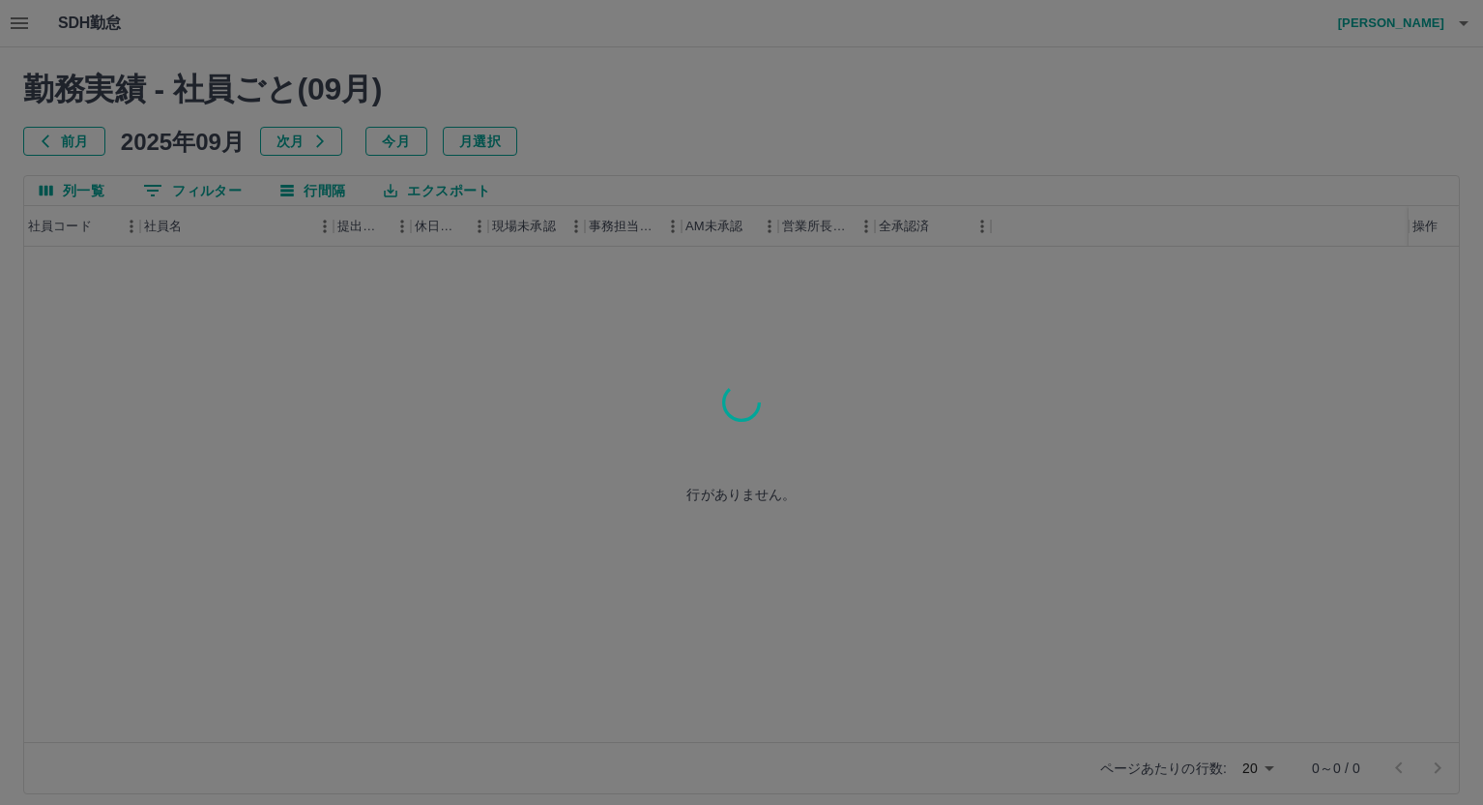
click at [207, 193] on div at bounding box center [741, 402] width 1483 height 805
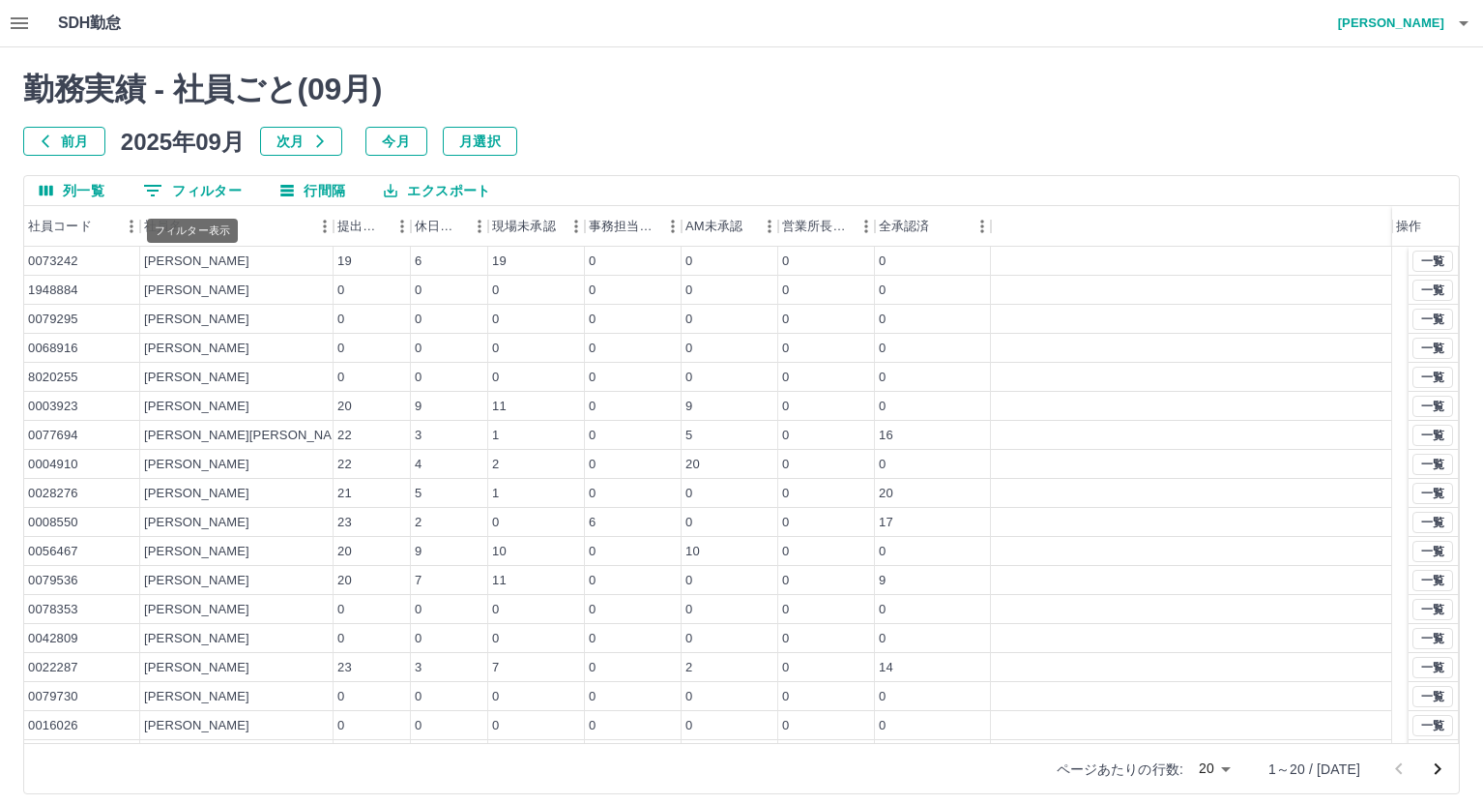
click at [222, 196] on button "0 フィルター" at bounding box center [193, 190] width 130 height 29
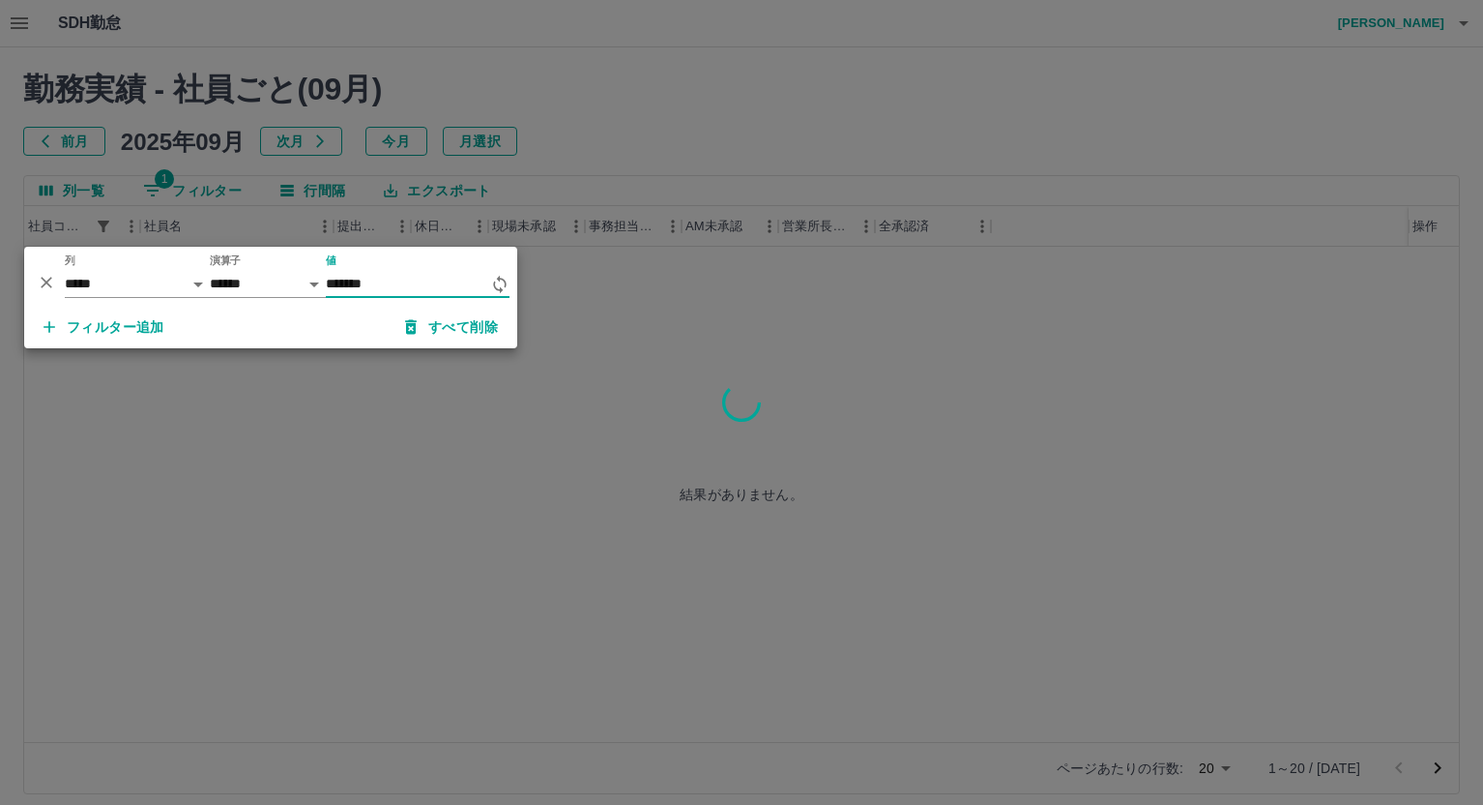
type input "*******"
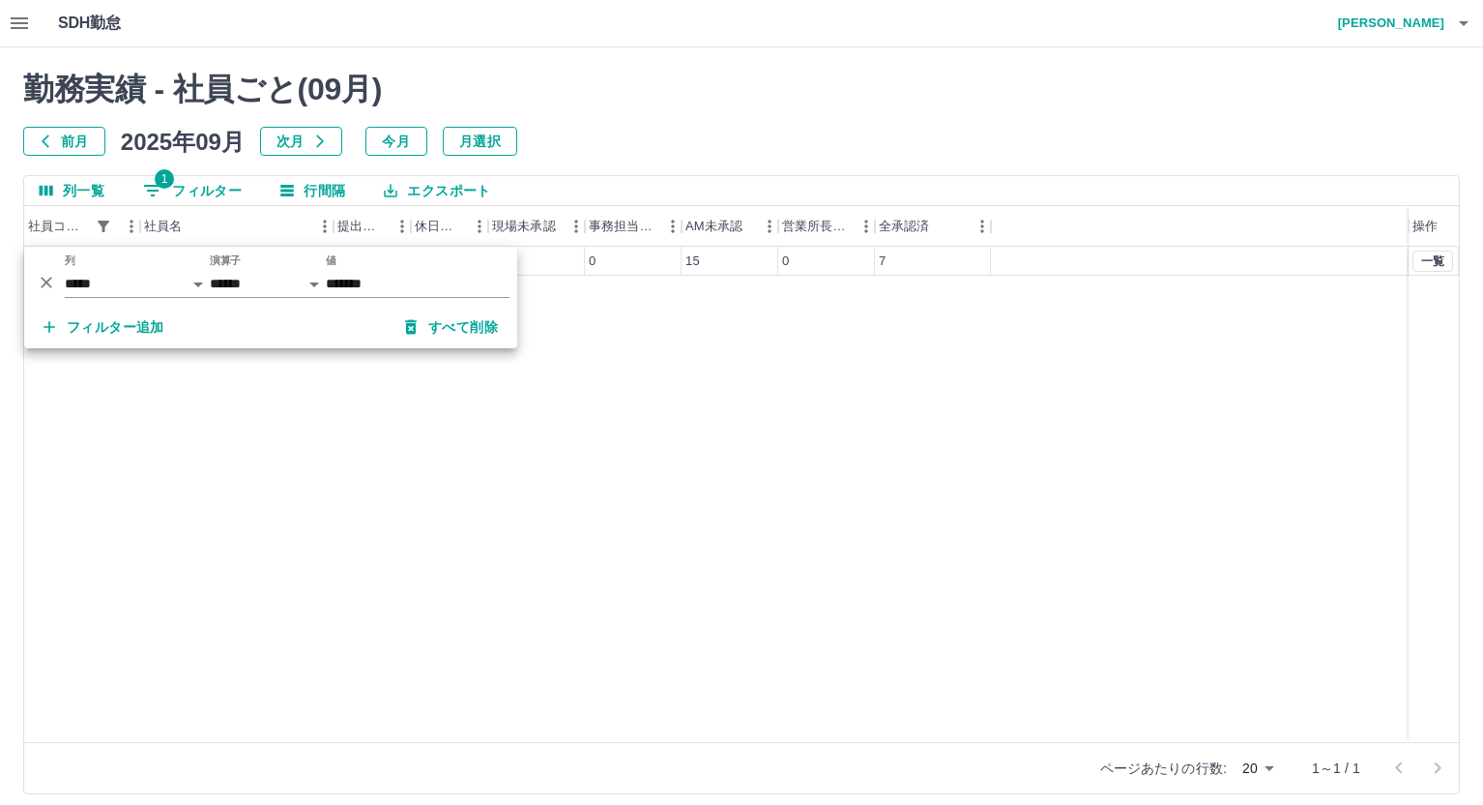
click at [748, 398] on div "0058791 白田　輝樹 22 3 0 0 15 0 7 一覧" at bounding box center [741, 494] width 1435 height 495
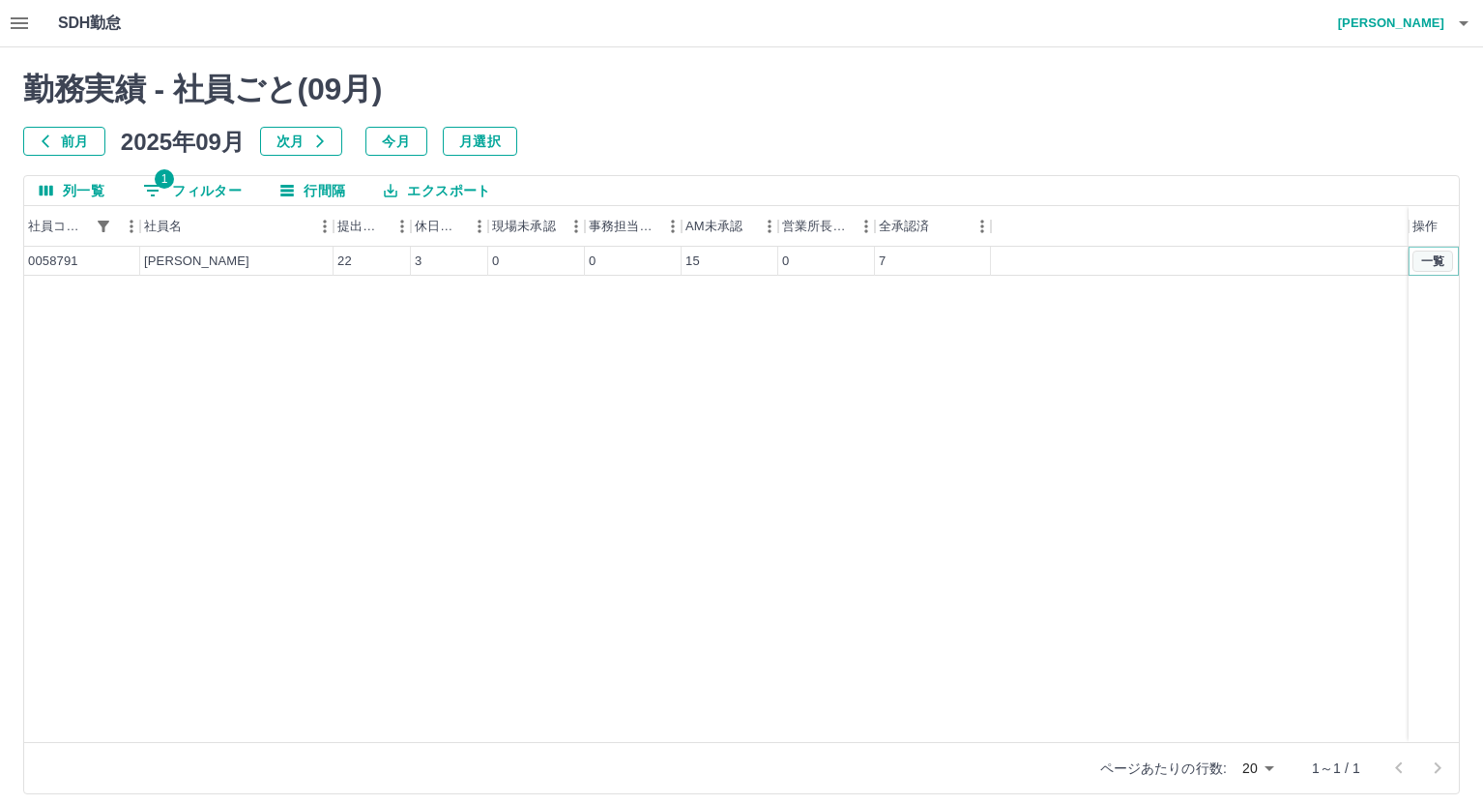
click at [1426, 258] on button "一覧" at bounding box center [1433, 260] width 41 height 21
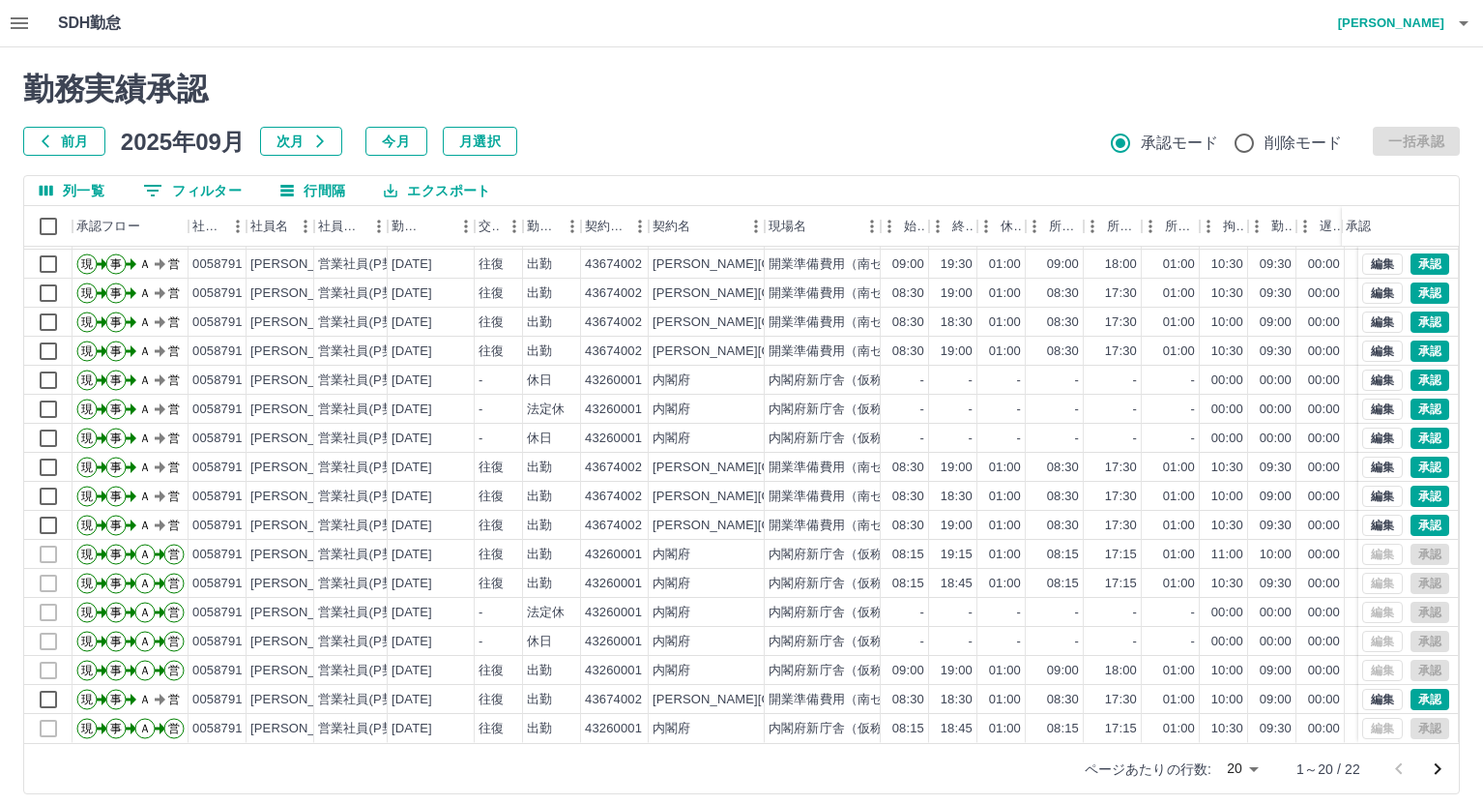
scroll to position [101, 0]
click at [1413, 689] on button "承認" at bounding box center [1430, 699] width 39 height 21
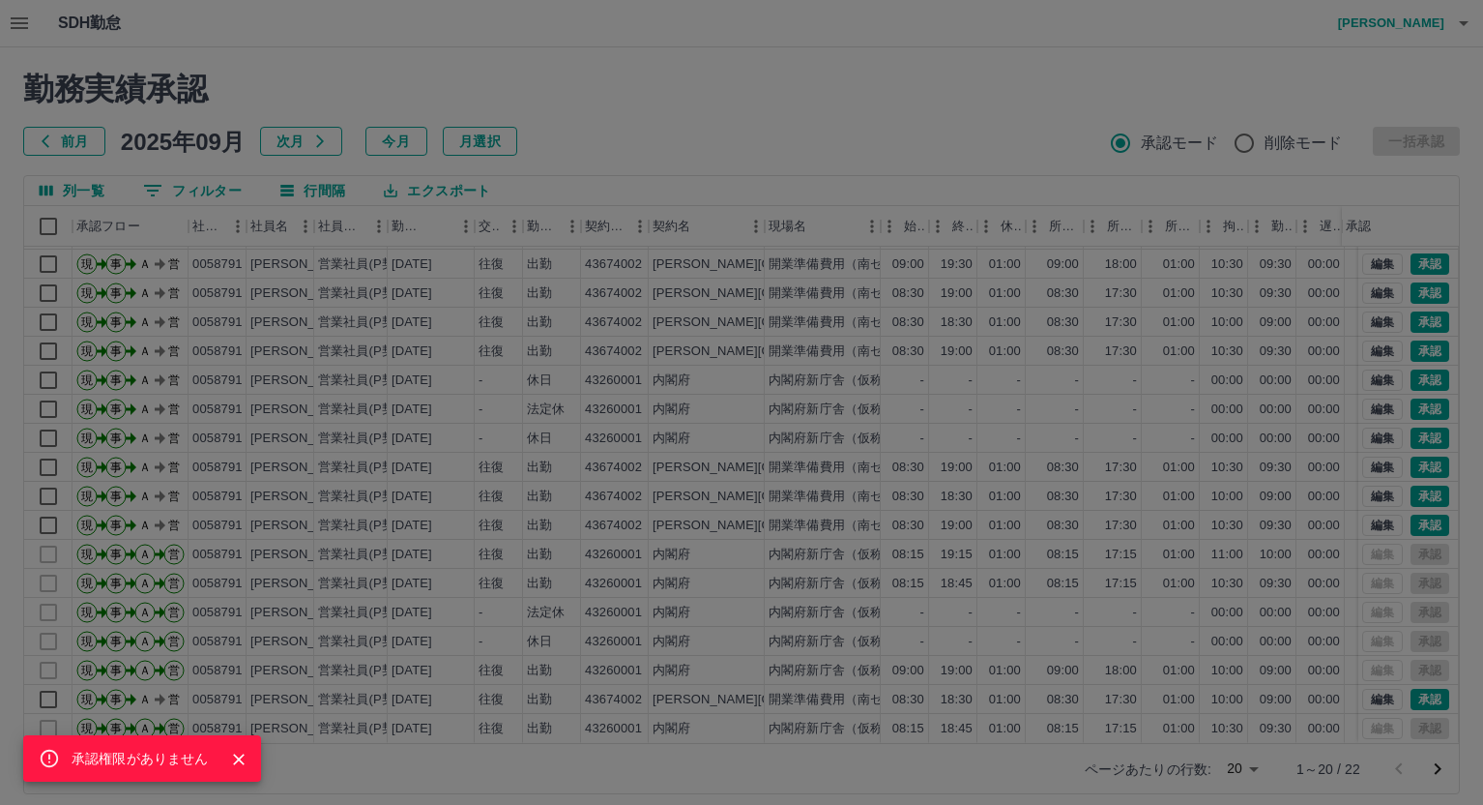
click at [1072, 579] on div "承認権限がありません" at bounding box center [741, 402] width 1483 height 805
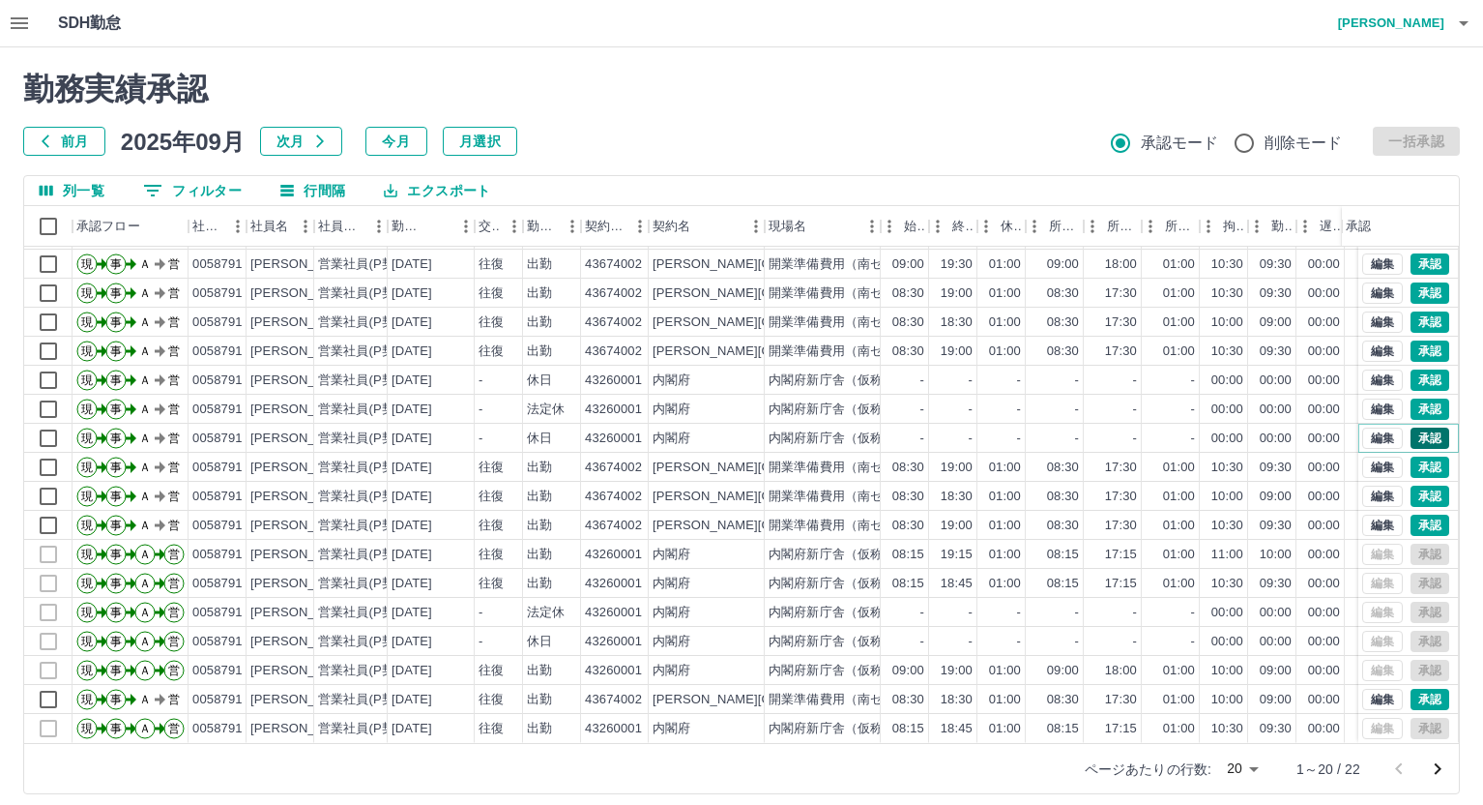
click at [1412, 427] on button "承認" at bounding box center [1430, 437] width 39 height 21
click at [1419, 398] on button "承認" at bounding box center [1430, 408] width 39 height 21
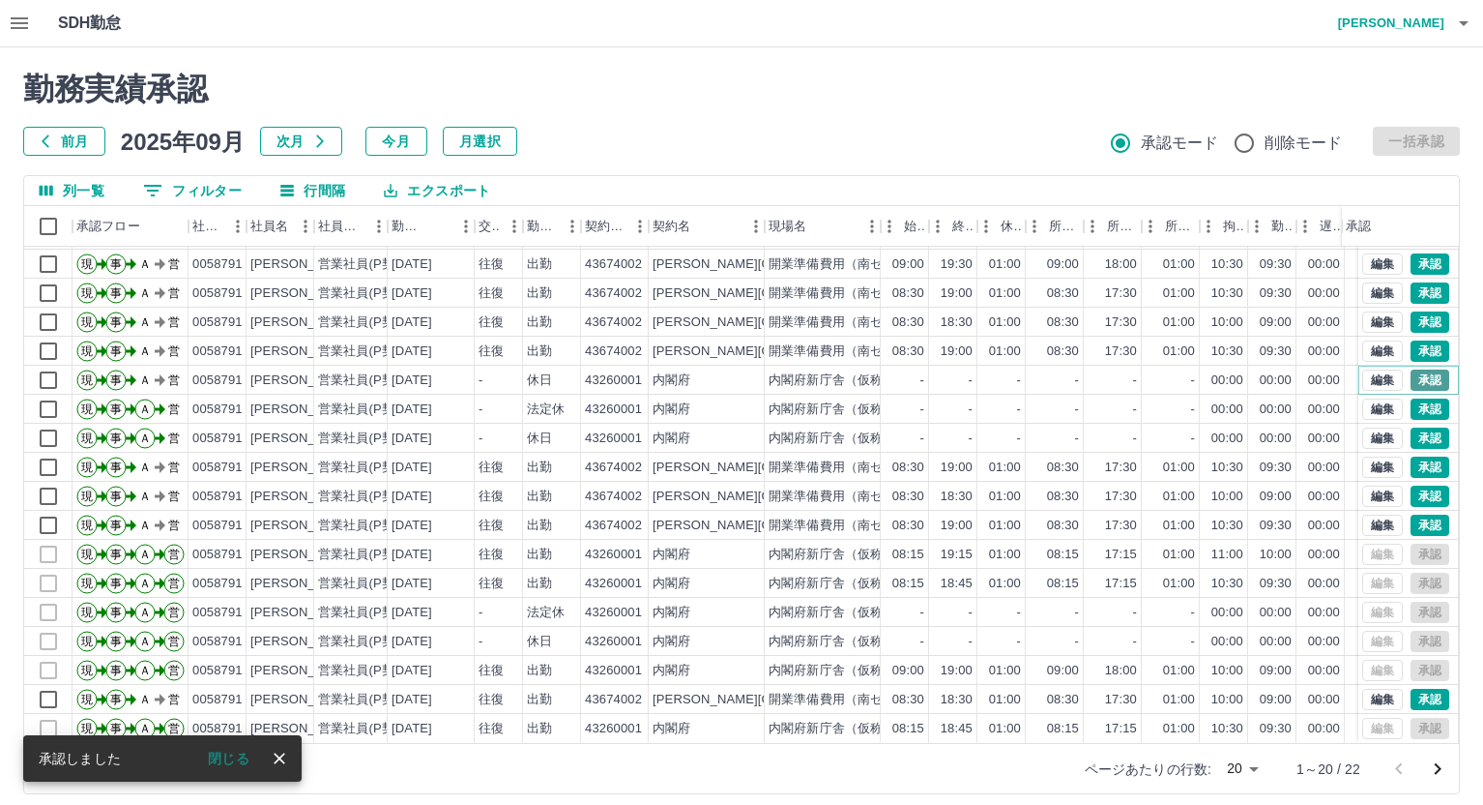
click at [1414, 369] on button "承認" at bounding box center [1430, 379] width 39 height 21
click at [1412, 340] on button "承認" at bounding box center [1430, 350] width 39 height 21
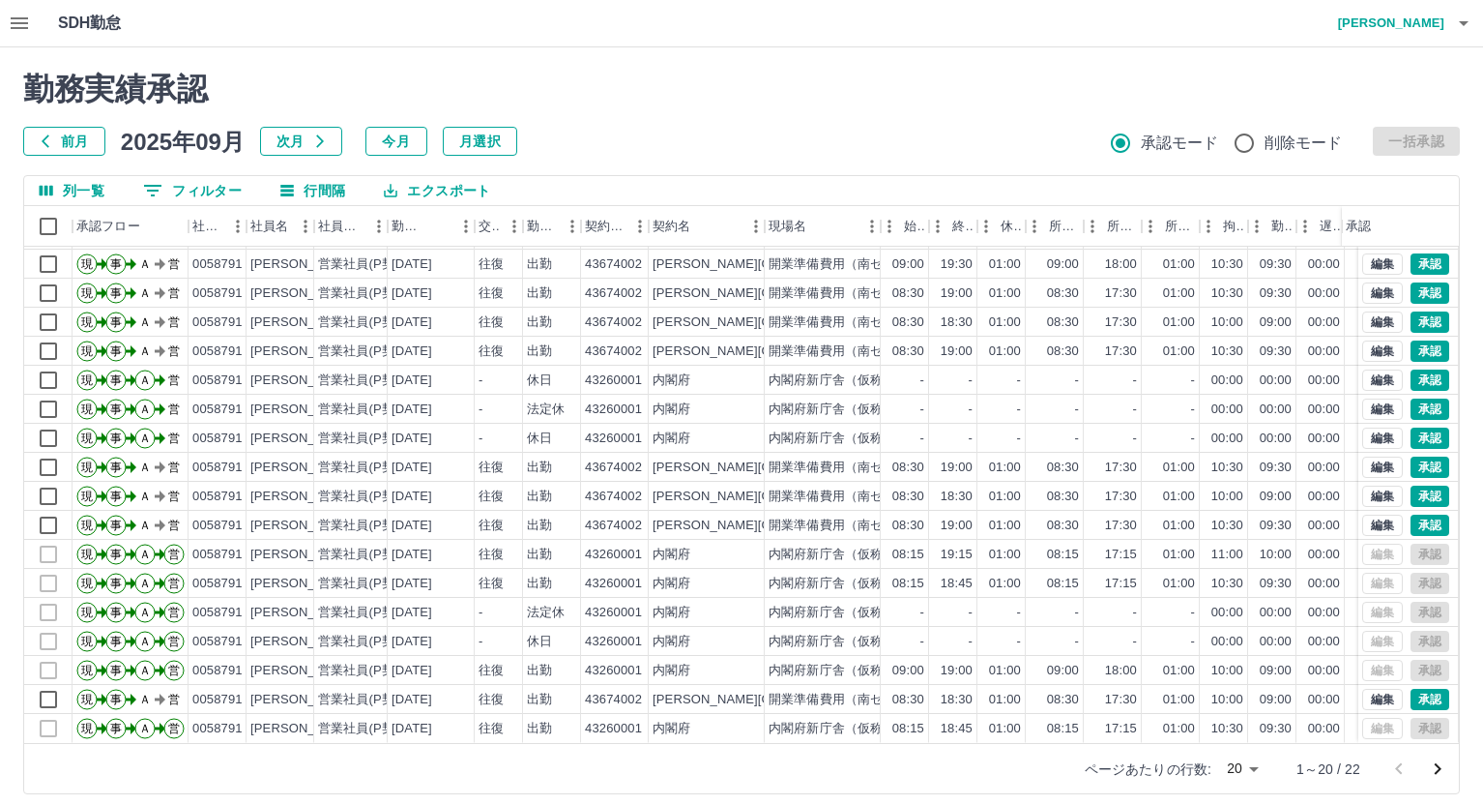
click at [1392, 19] on h4 "大胡田　陽祐" at bounding box center [1387, 23] width 116 height 46
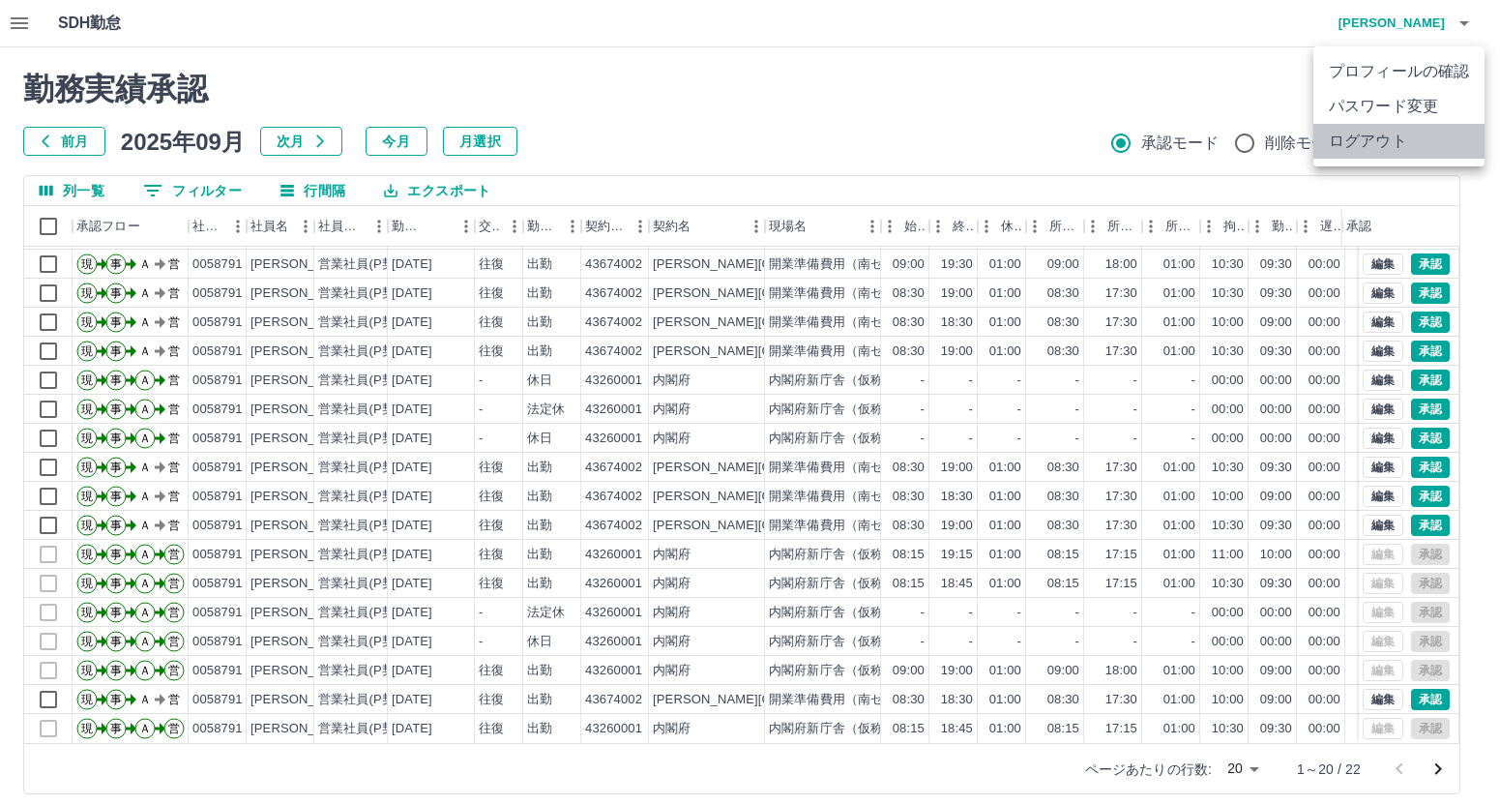
click at [1367, 139] on li "ログアウト" at bounding box center [1398, 141] width 171 height 35
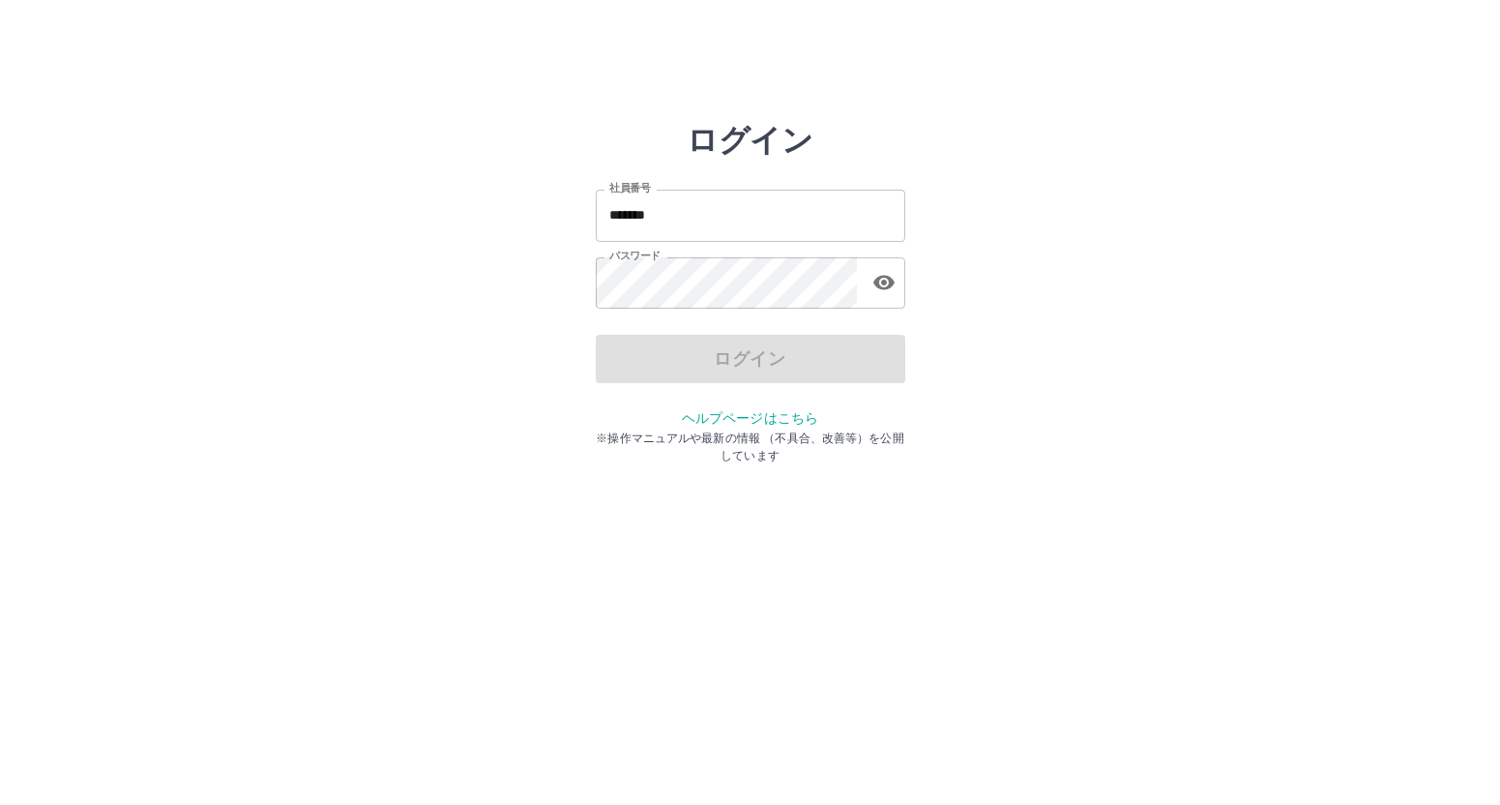
click at [705, 219] on input "*******" at bounding box center [750, 215] width 309 height 51
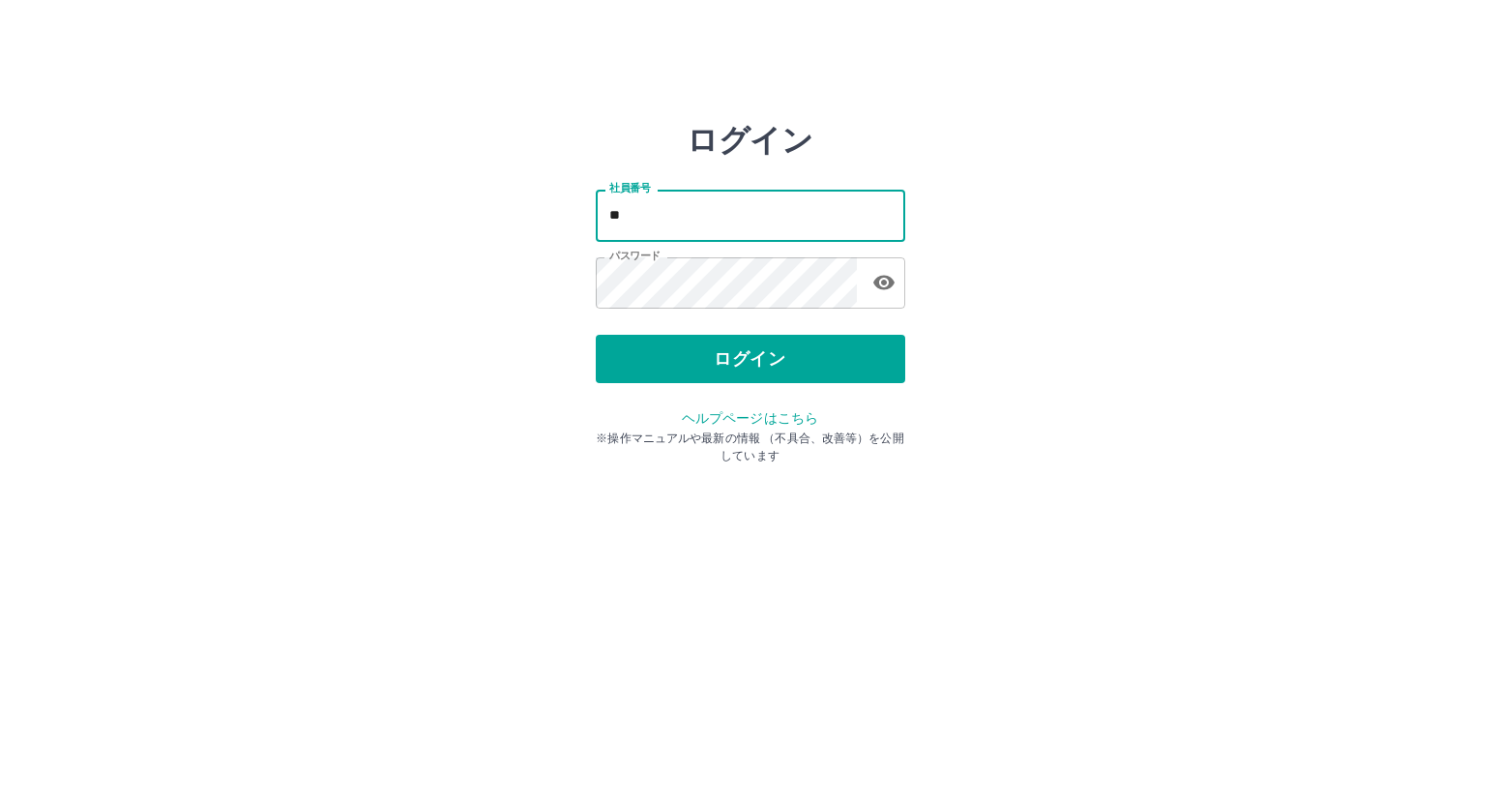
type input "*"
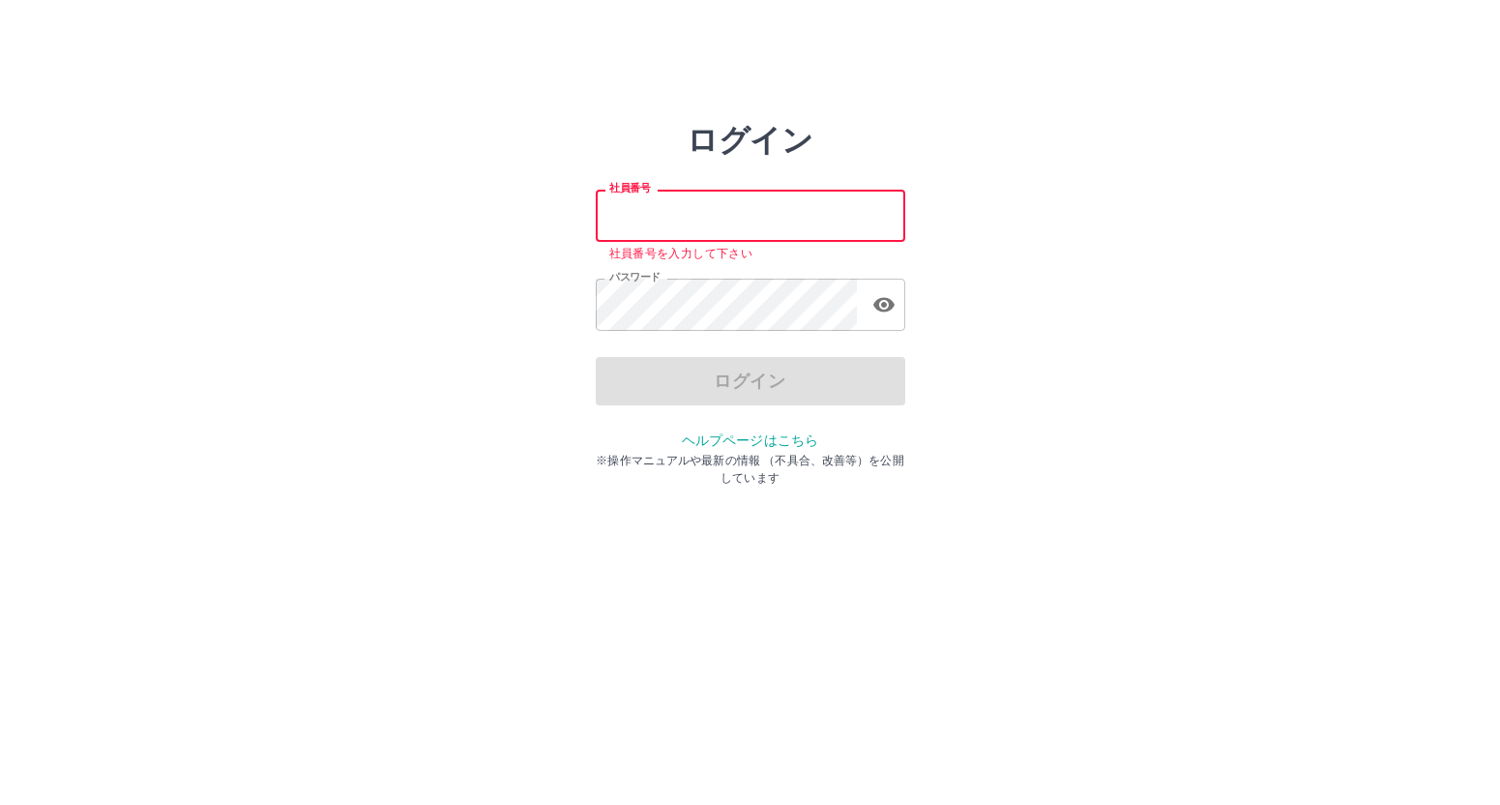
paste input "*******"
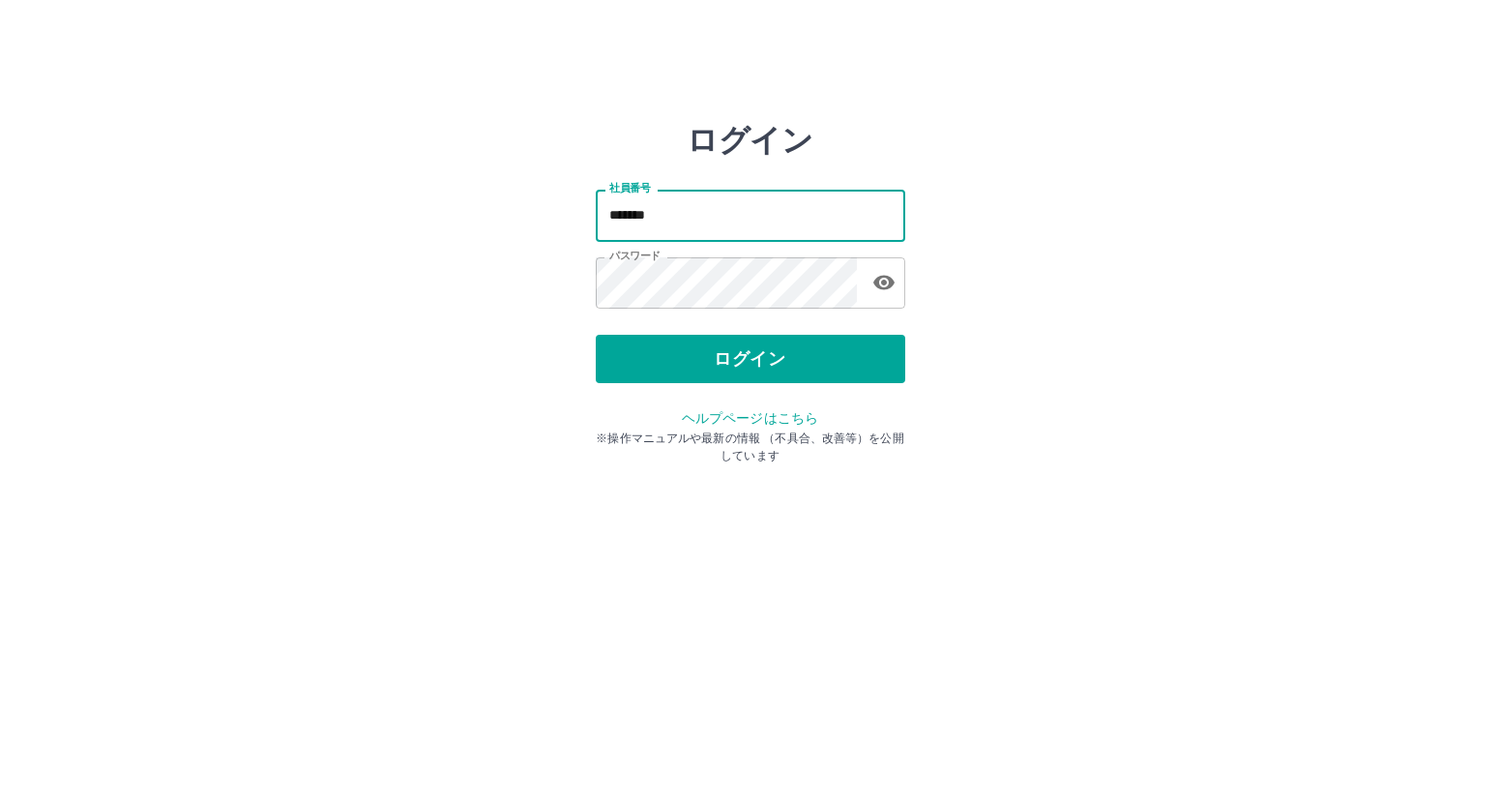
type input "*******"
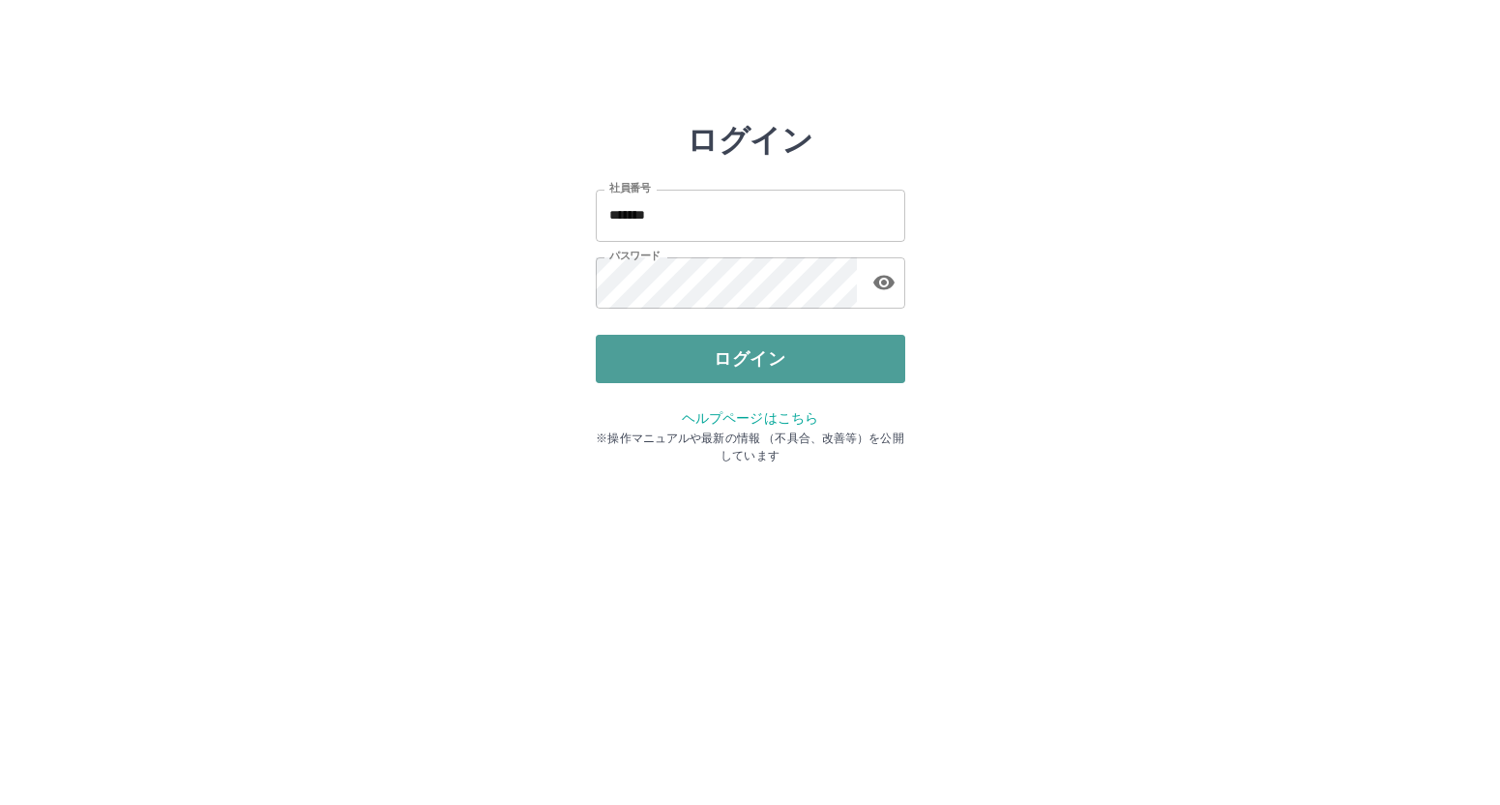
click at [669, 363] on button "ログイン" at bounding box center [750, 359] width 309 height 48
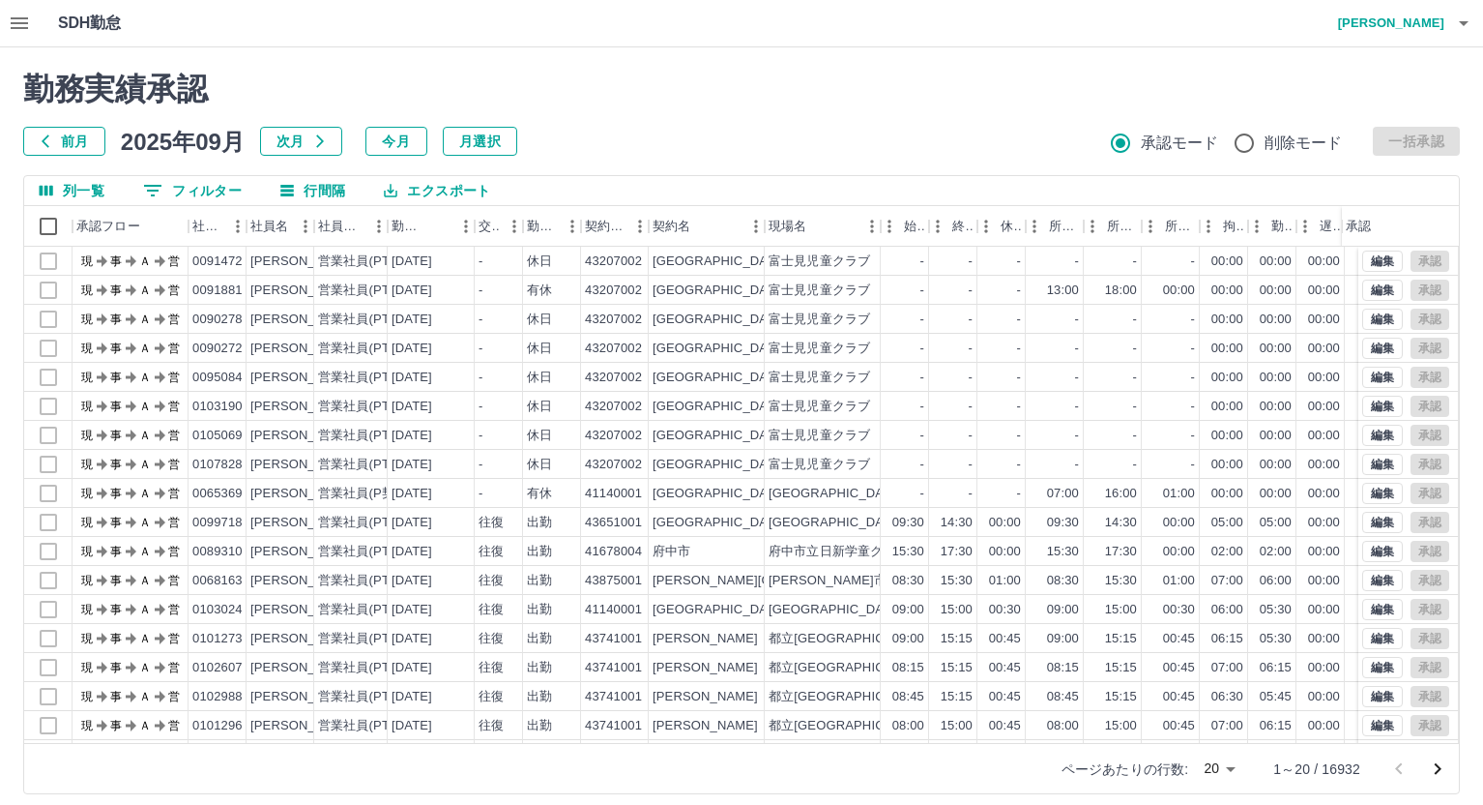
click at [17, 23] on icon "button" at bounding box center [19, 23] width 17 height 12
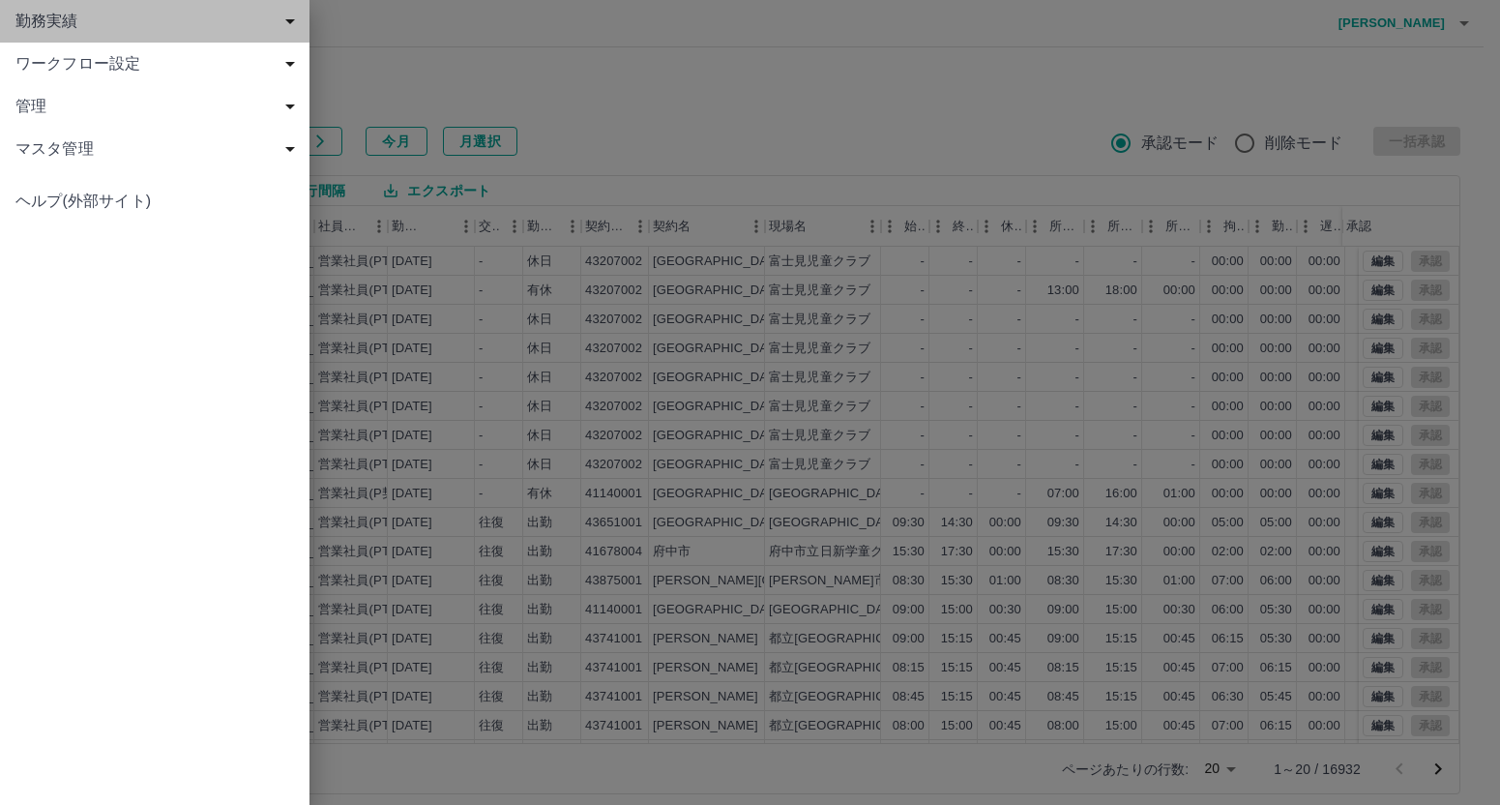
click at [63, 26] on span "勤務実績" at bounding box center [158, 21] width 286 height 23
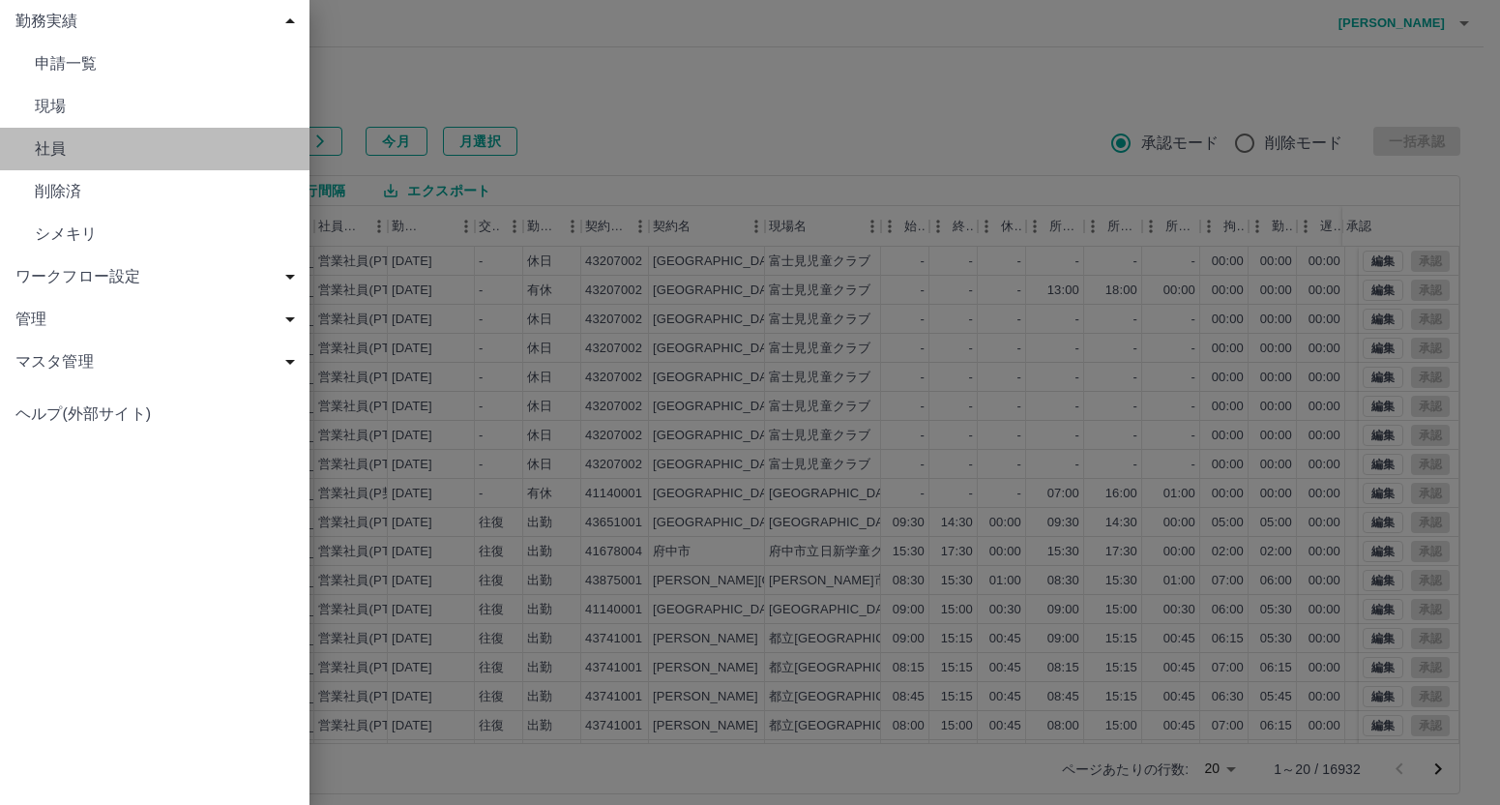
click at [57, 151] on span "社員" at bounding box center [164, 148] width 259 height 23
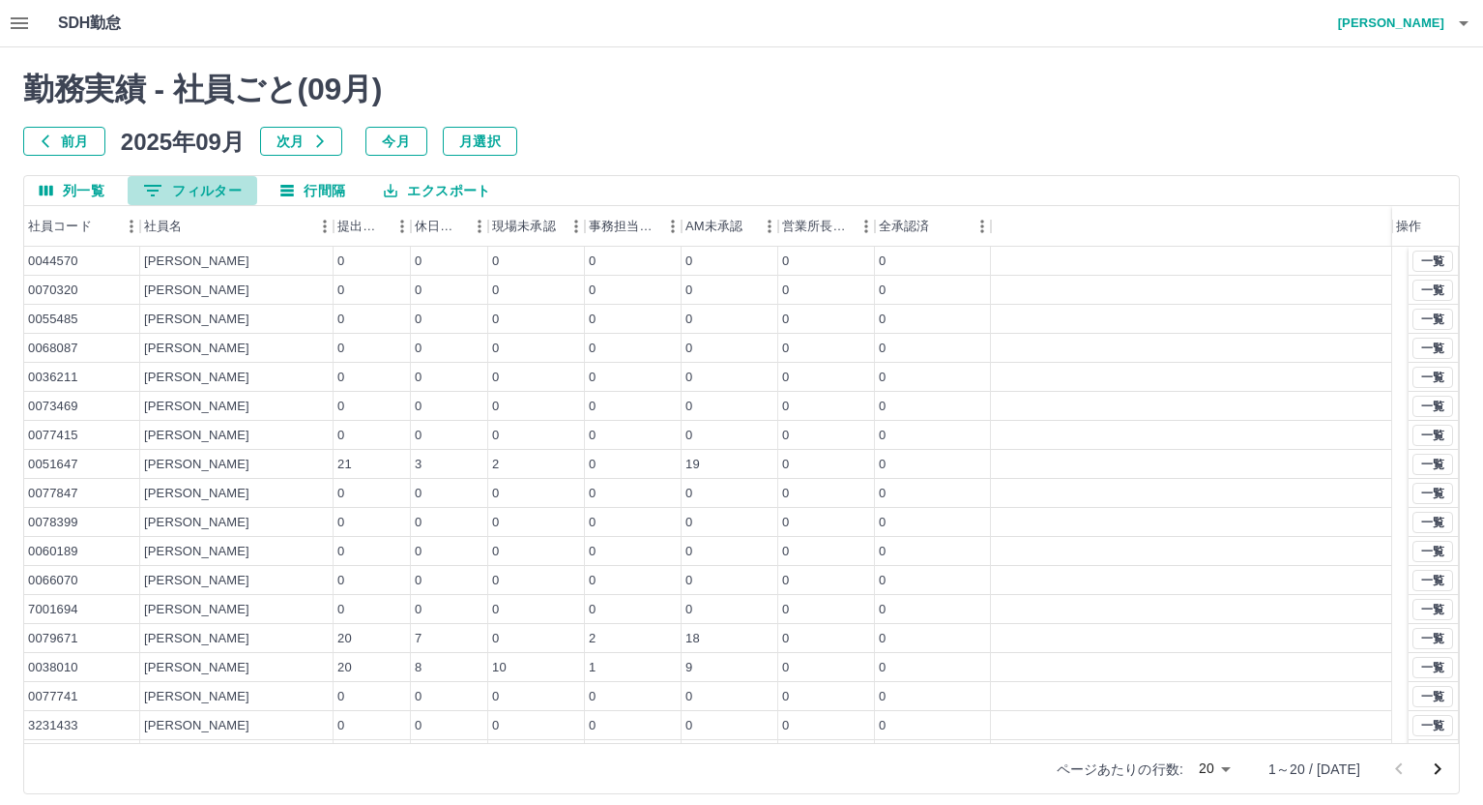
click at [205, 186] on button "0 フィルター" at bounding box center [193, 190] width 130 height 29
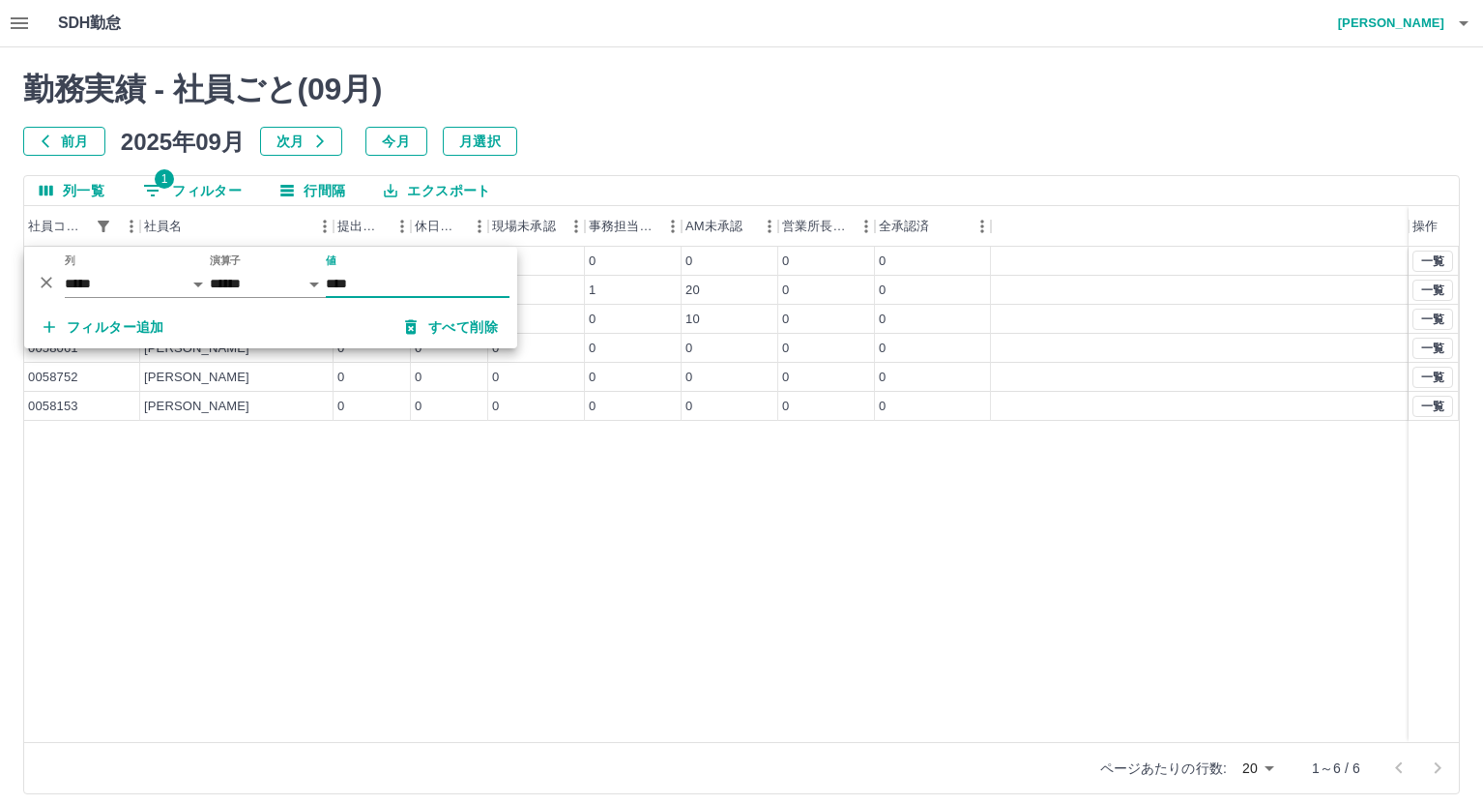
type input "*******"
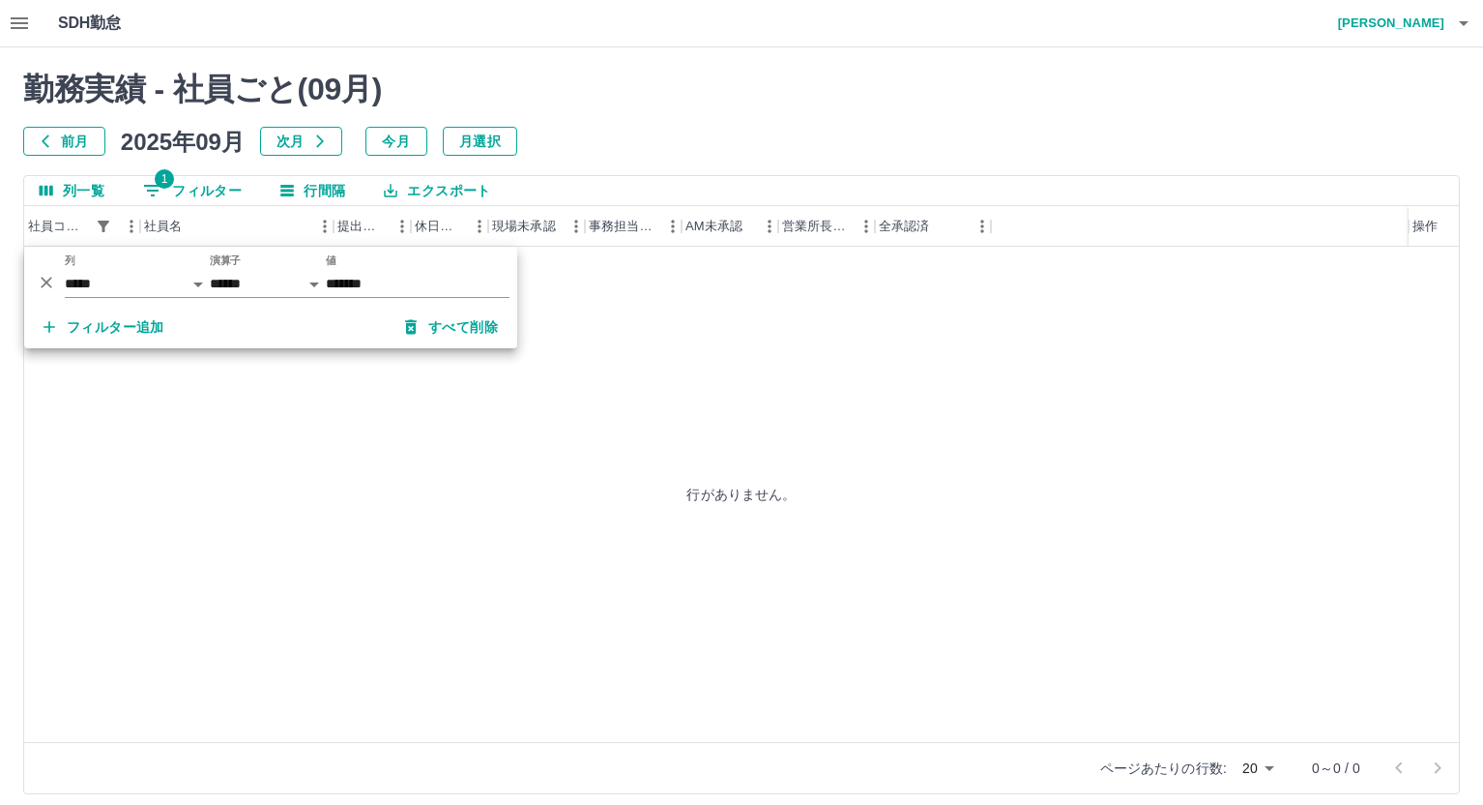
click at [585, 470] on div "行がありません。" at bounding box center [741, 494] width 1435 height 495
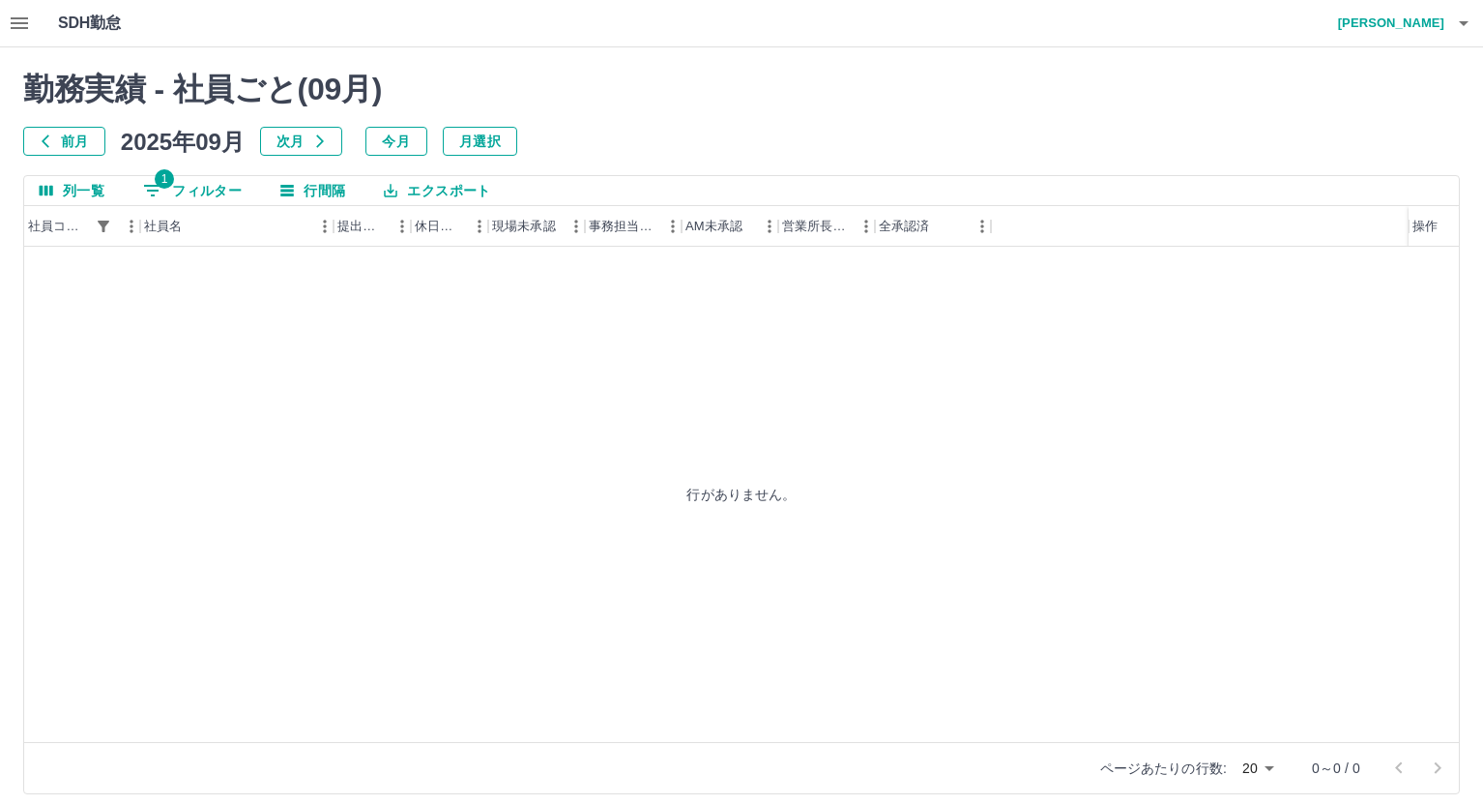
click at [210, 194] on button "1 フィルター" at bounding box center [193, 190] width 130 height 29
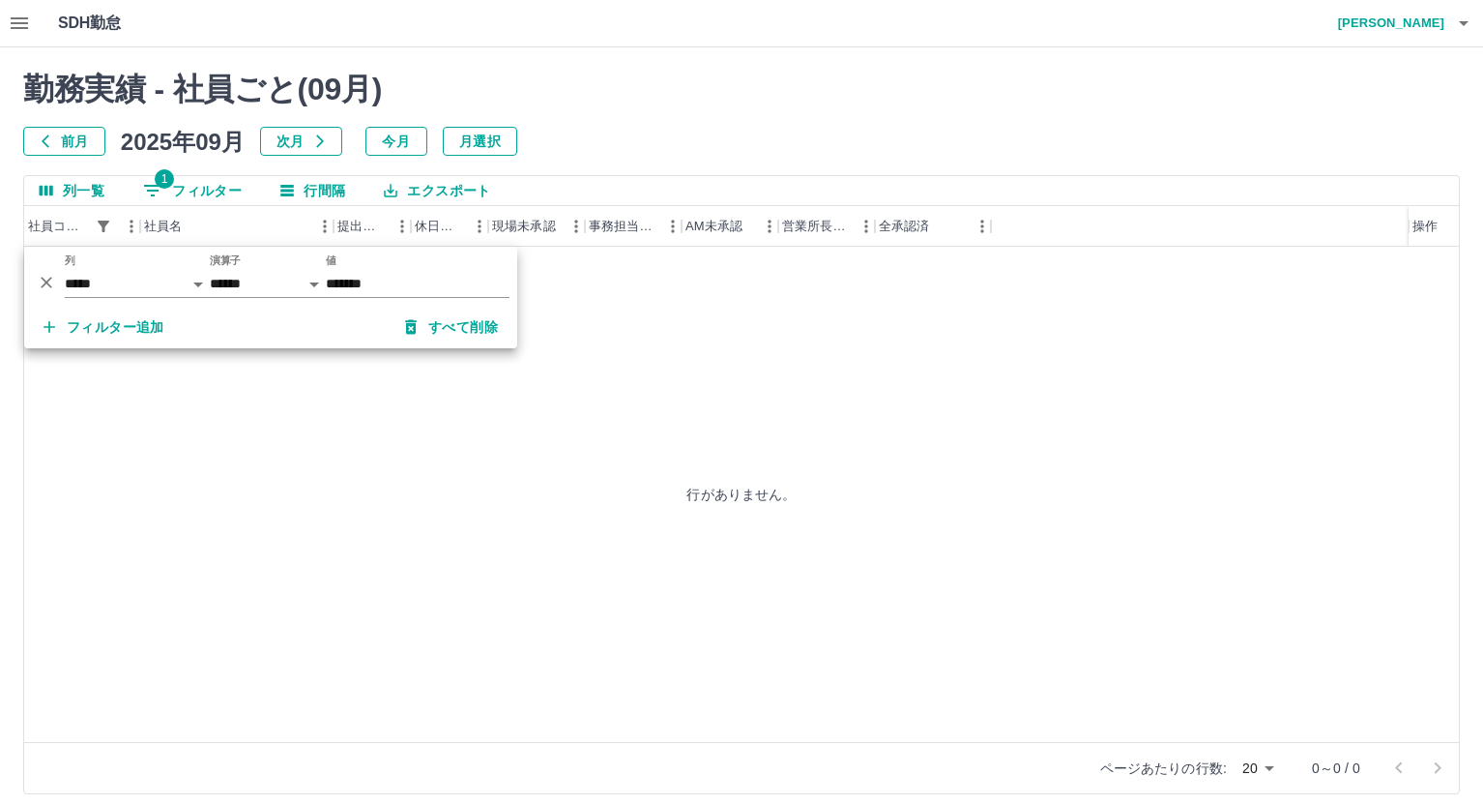
click at [554, 366] on div "行がありません。" at bounding box center [741, 494] width 1435 height 495
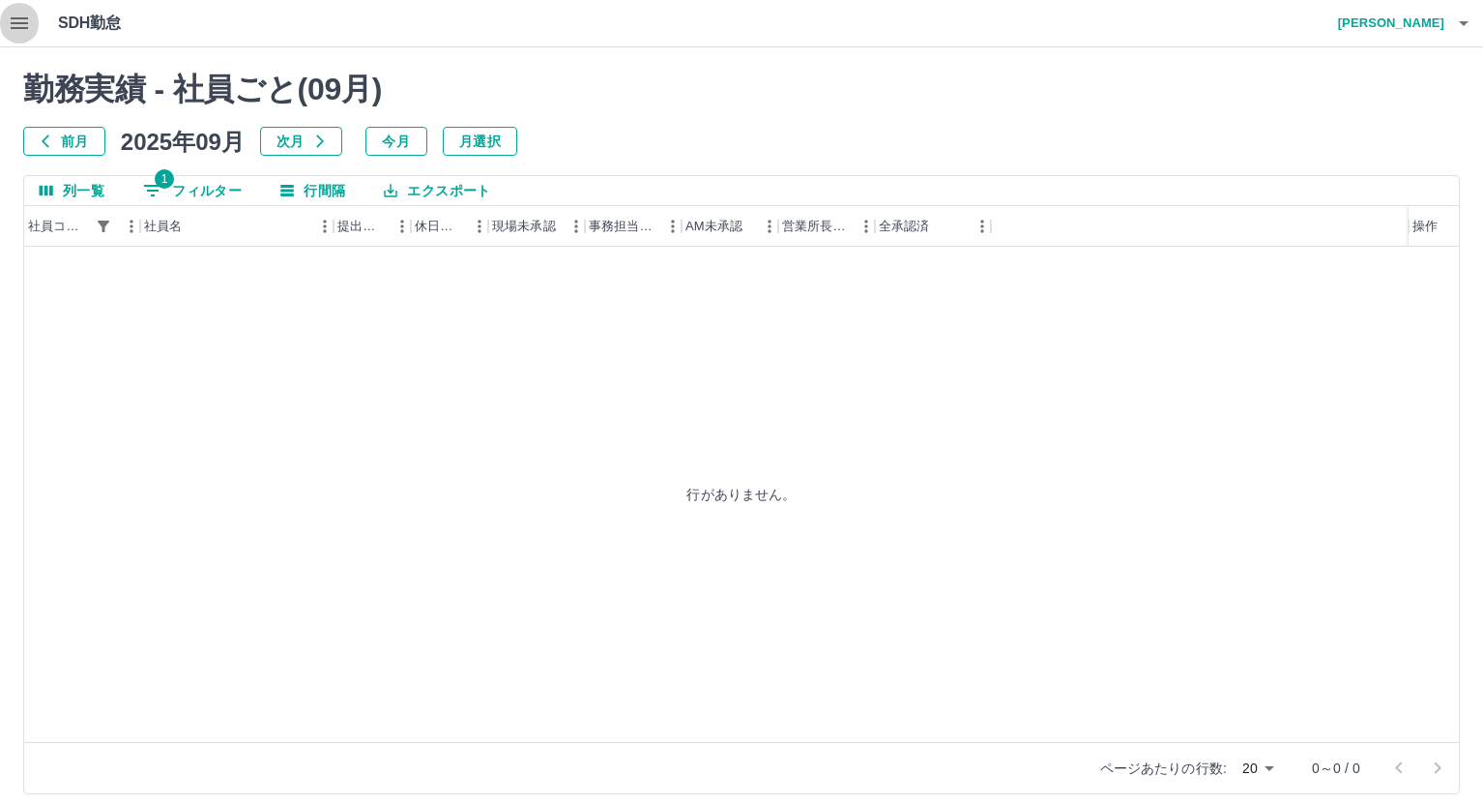
click at [16, 18] on icon "button" at bounding box center [19, 23] width 17 height 12
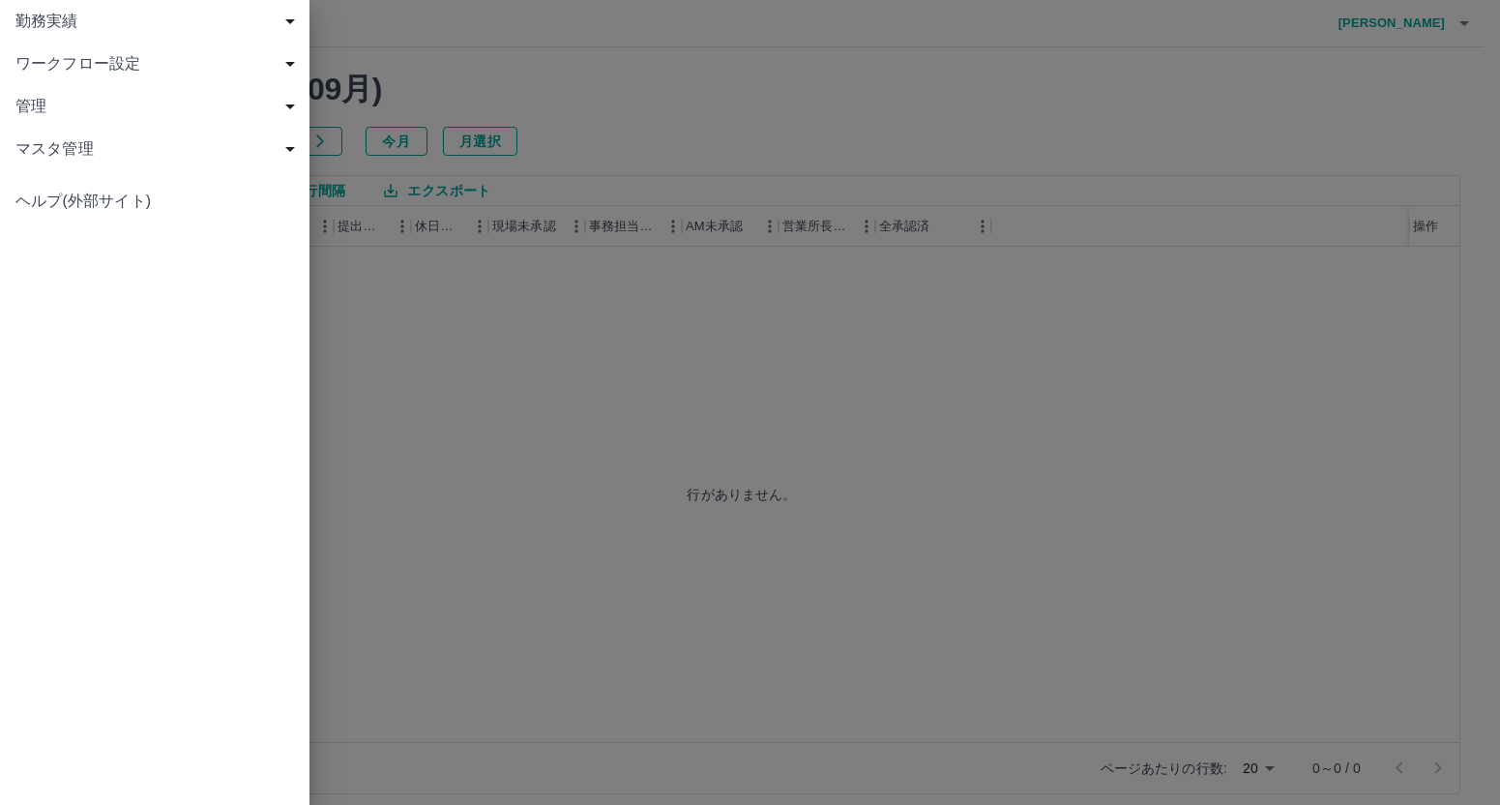
click at [44, 21] on span "勤務実績" at bounding box center [158, 21] width 286 height 23
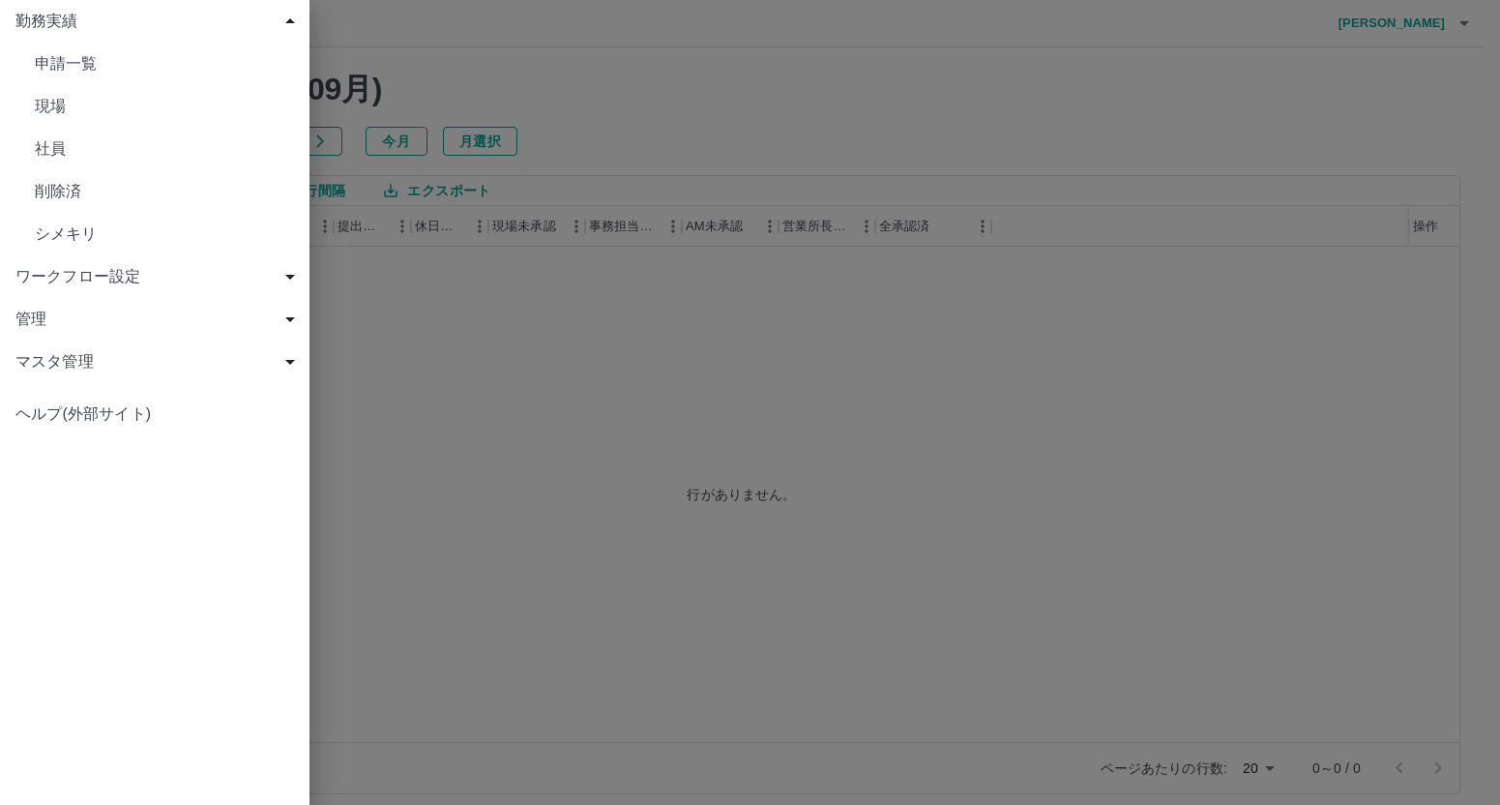
click at [44, 152] on span "社員" at bounding box center [164, 148] width 259 height 23
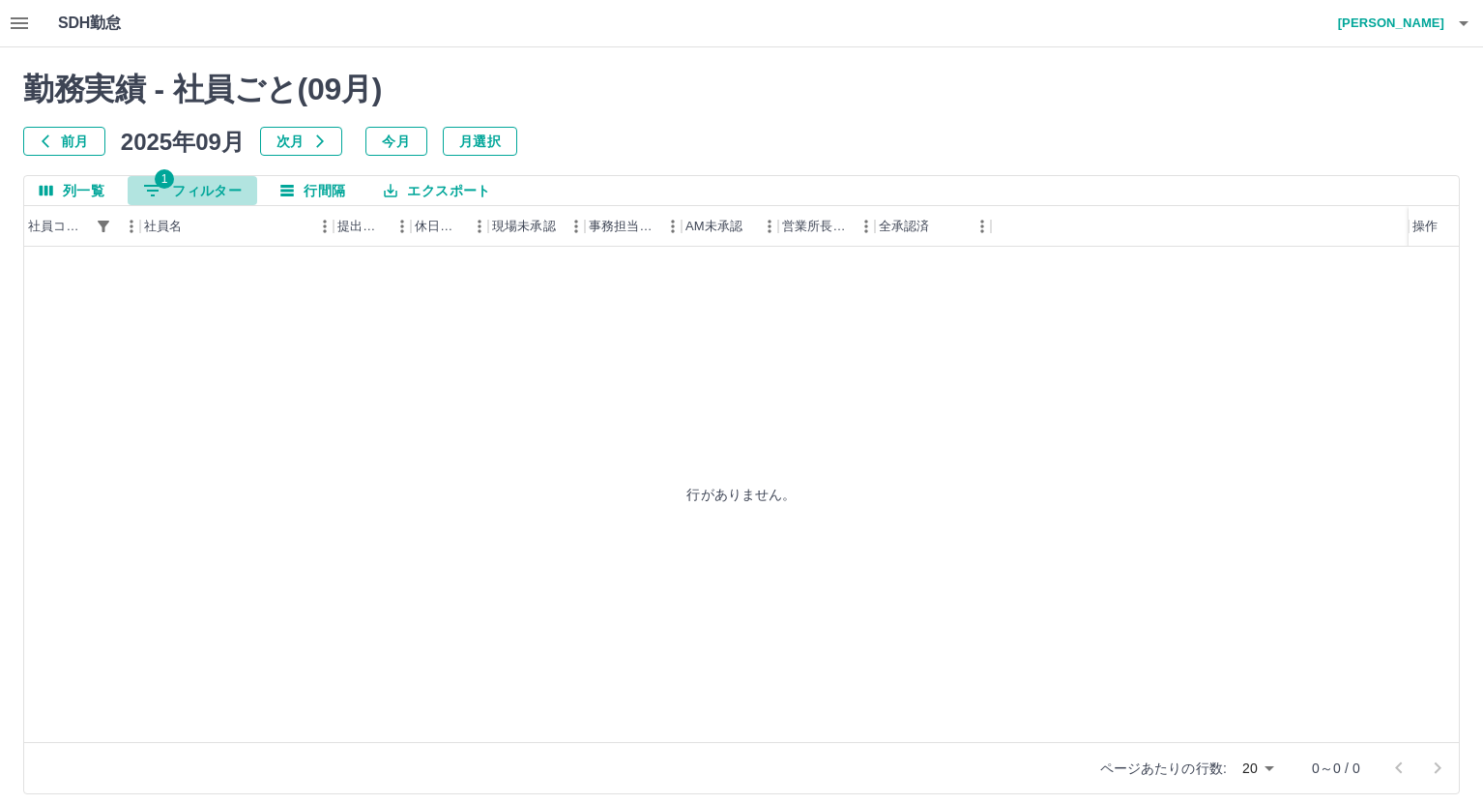
click at [200, 186] on button "1 フィルター" at bounding box center [193, 190] width 130 height 29
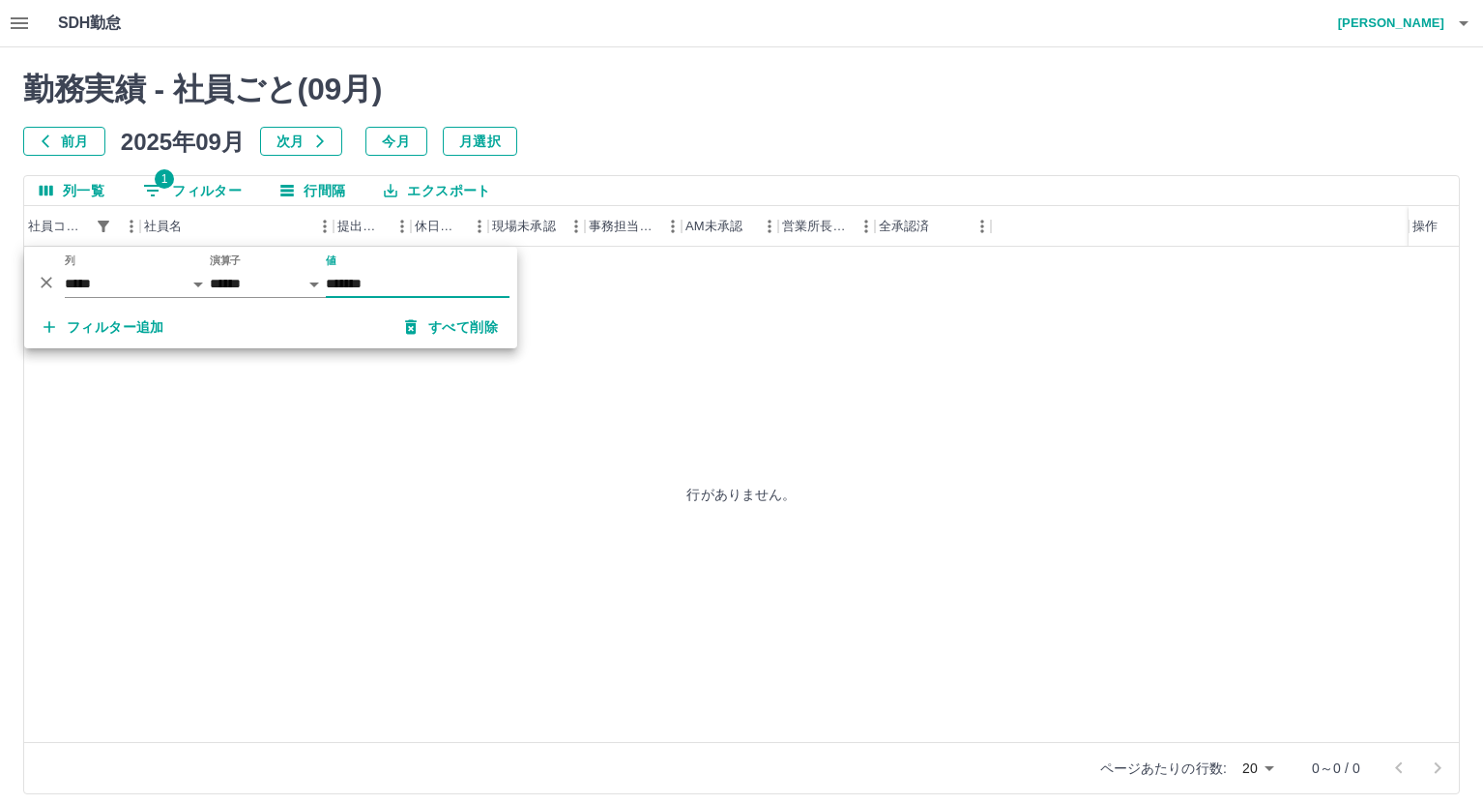
click at [478, 330] on button "すべて削除" at bounding box center [452, 326] width 124 height 35
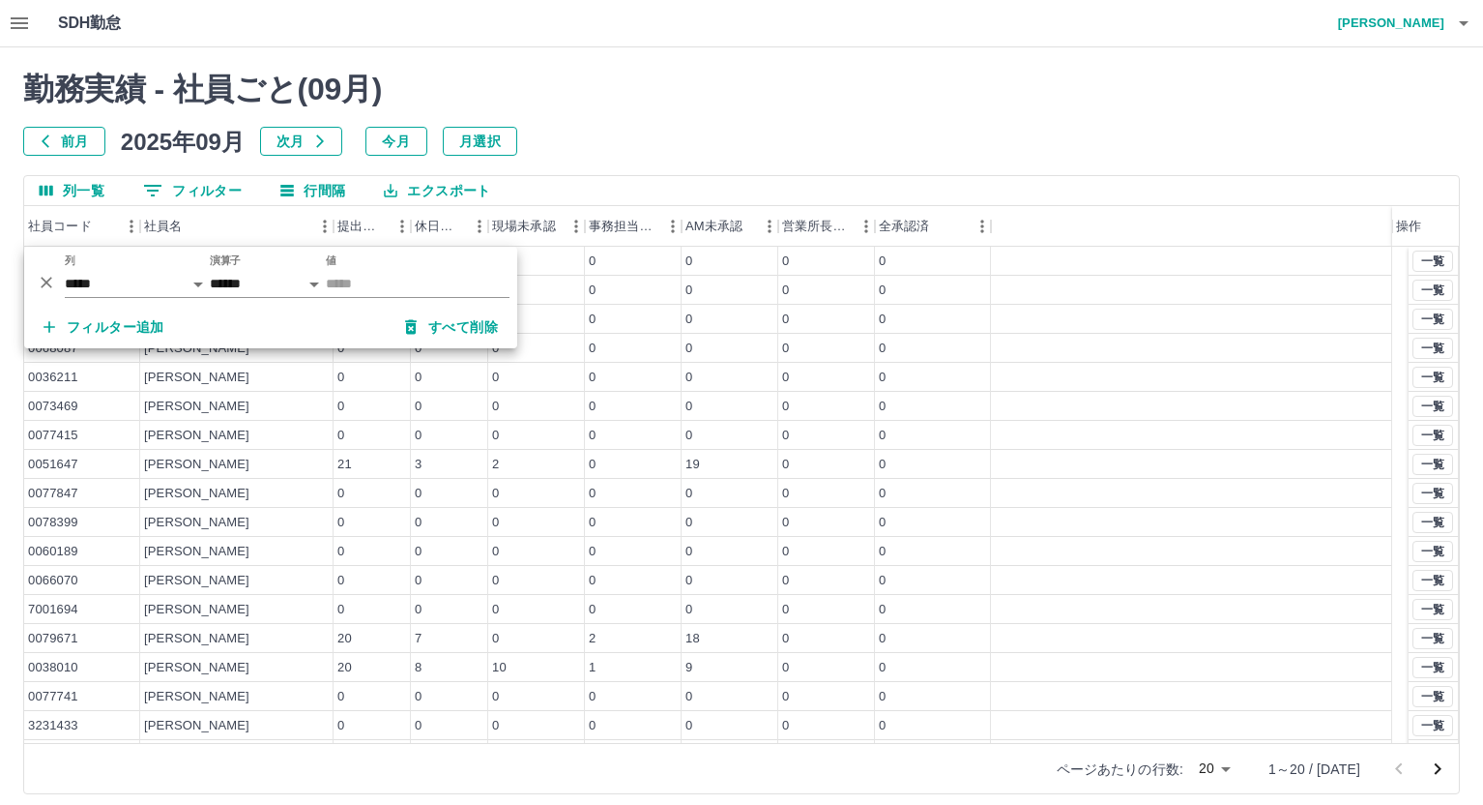
click at [189, 181] on button "0 フィルター" at bounding box center [193, 190] width 130 height 29
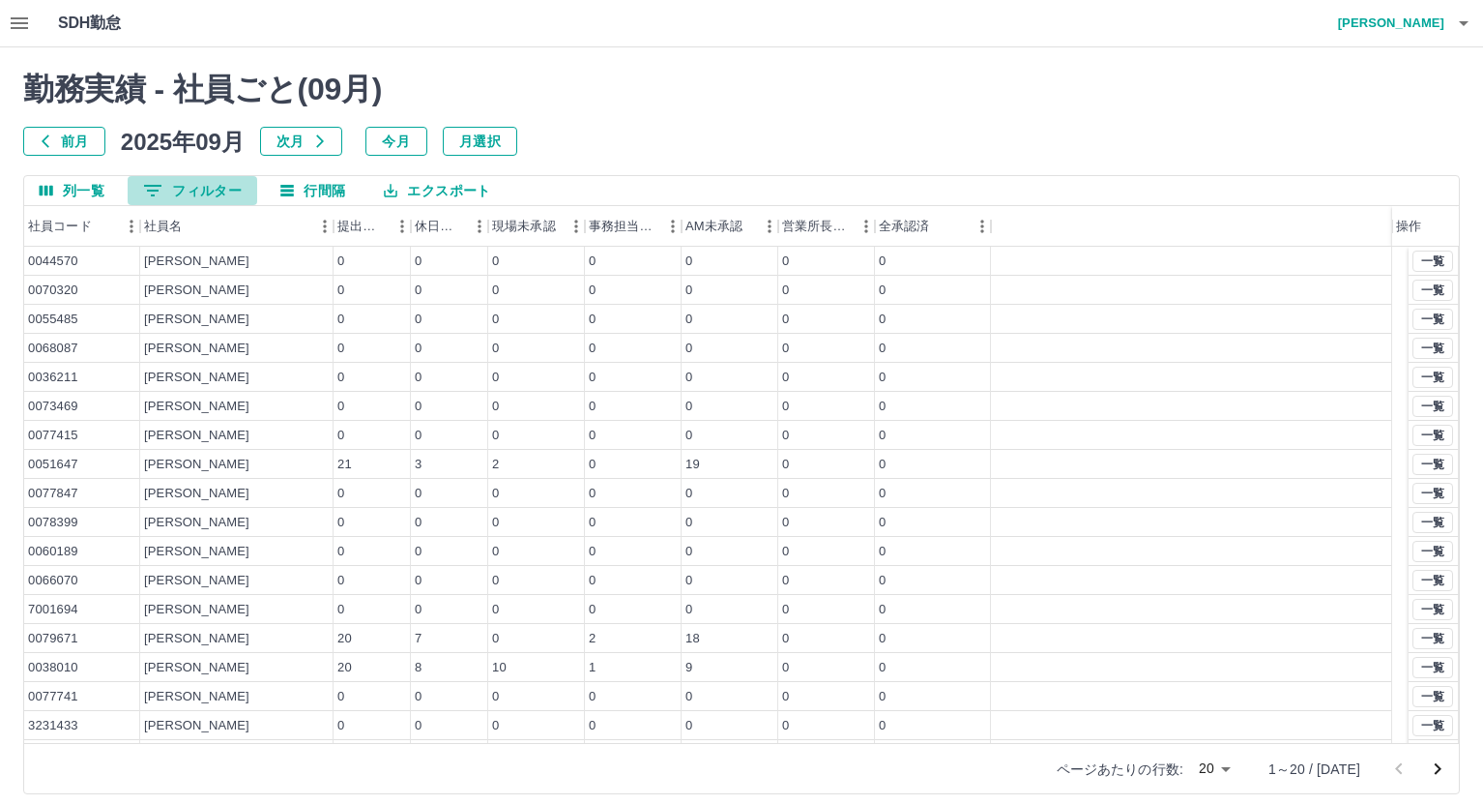
click at [194, 183] on button "0 フィルター" at bounding box center [193, 190] width 130 height 29
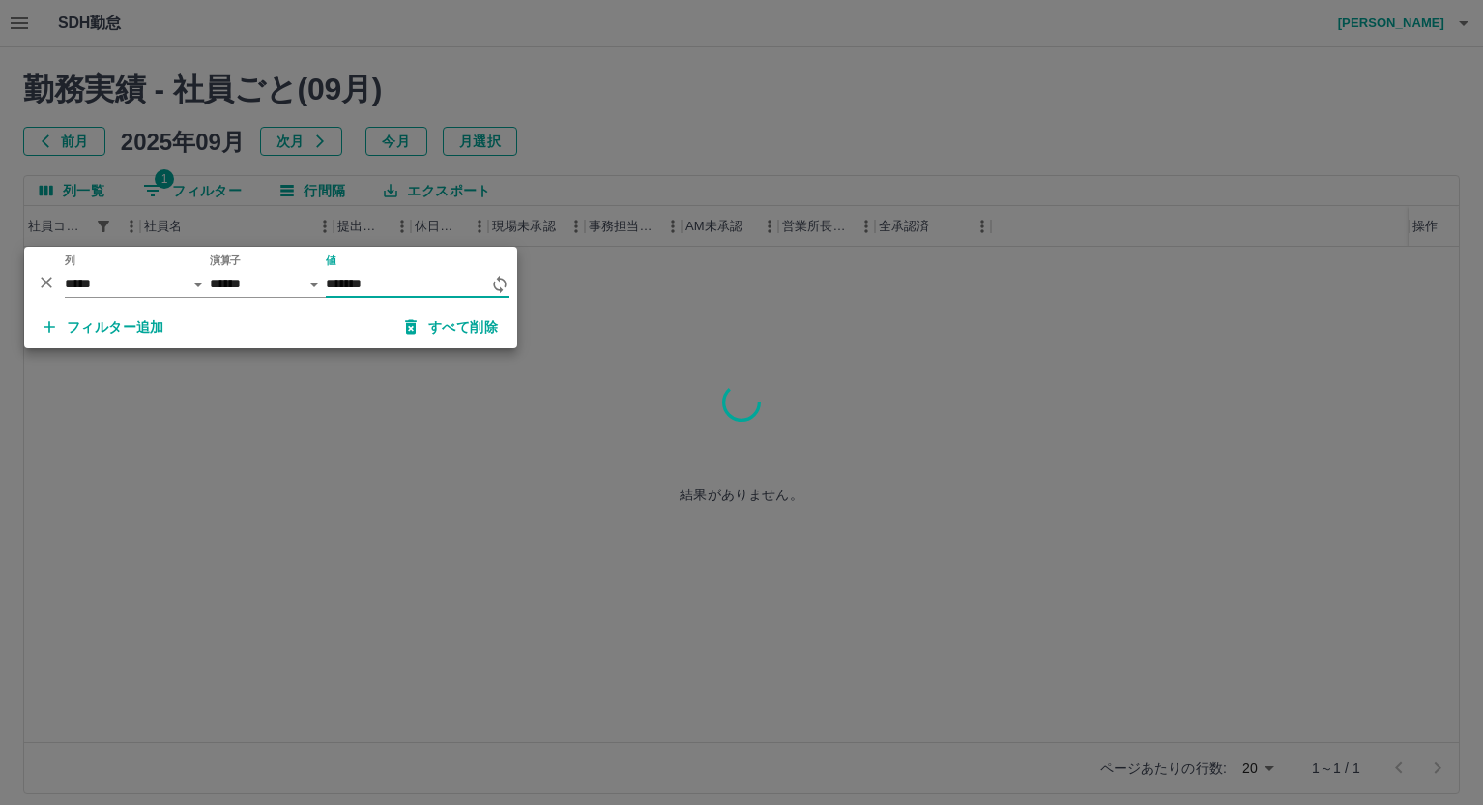
type input "*******"
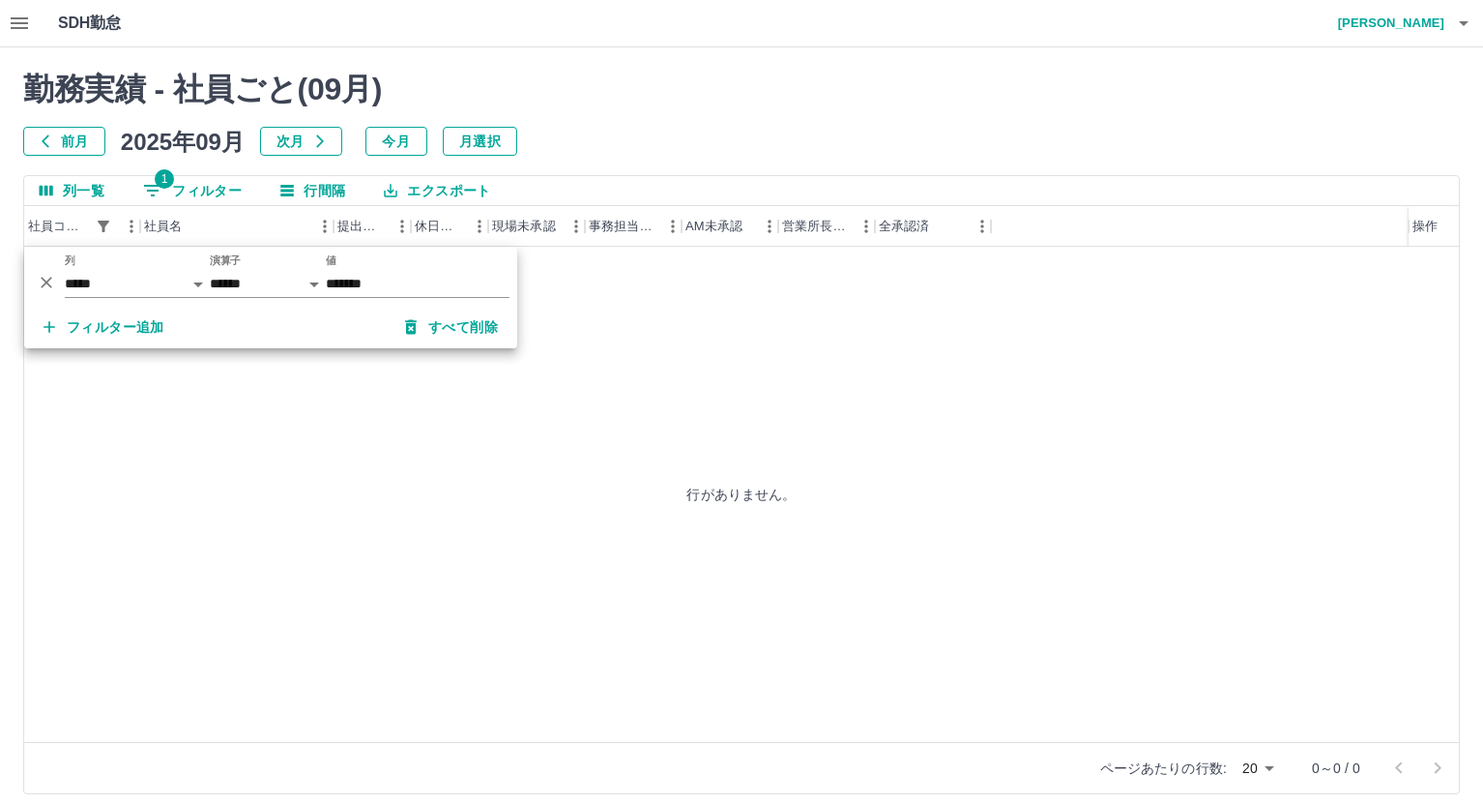
click at [609, 459] on div "行がありません。" at bounding box center [741, 494] width 1435 height 495
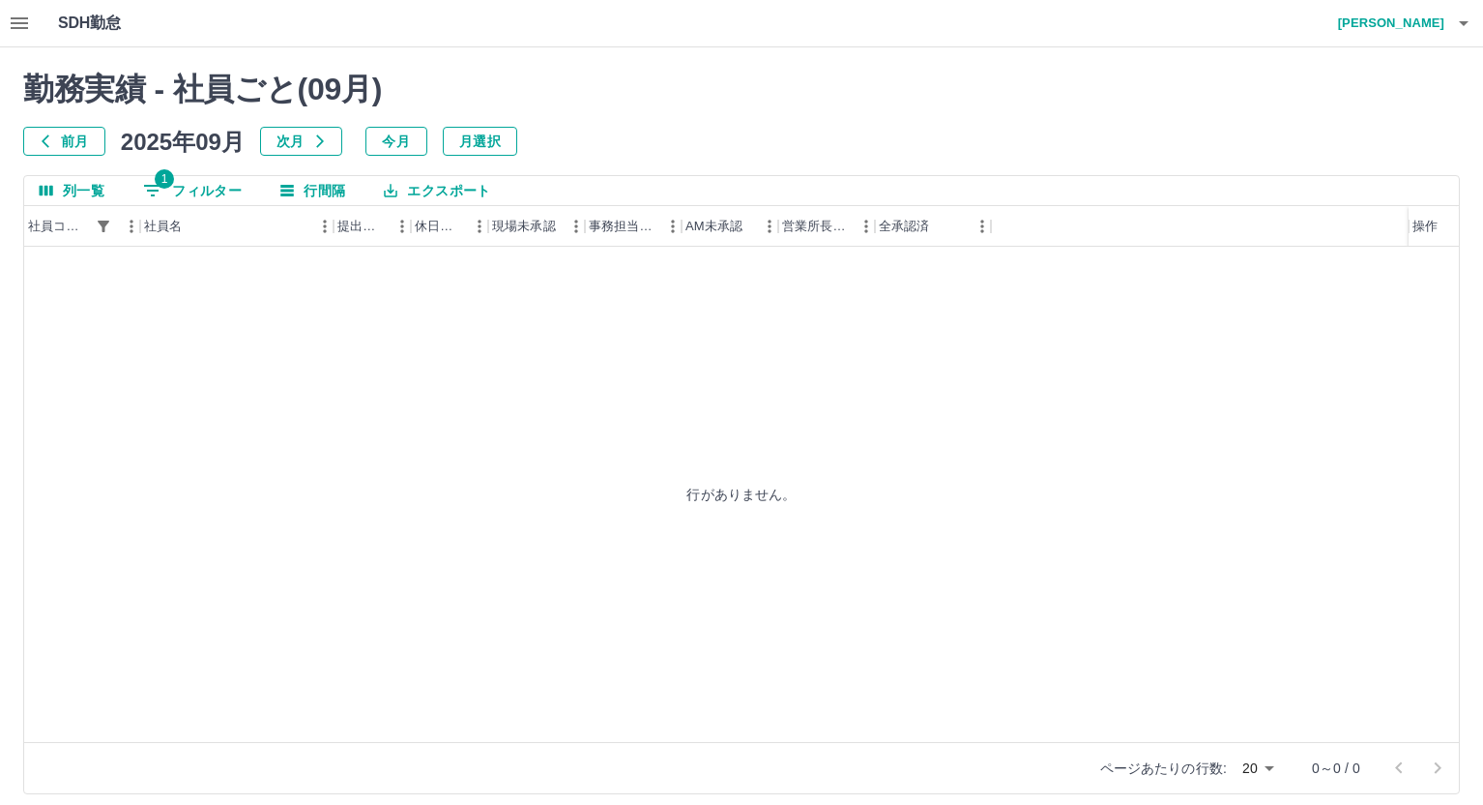
click at [218, 190] on button "1 フィルター" at bounding box center [193, 190] width 130 height 29
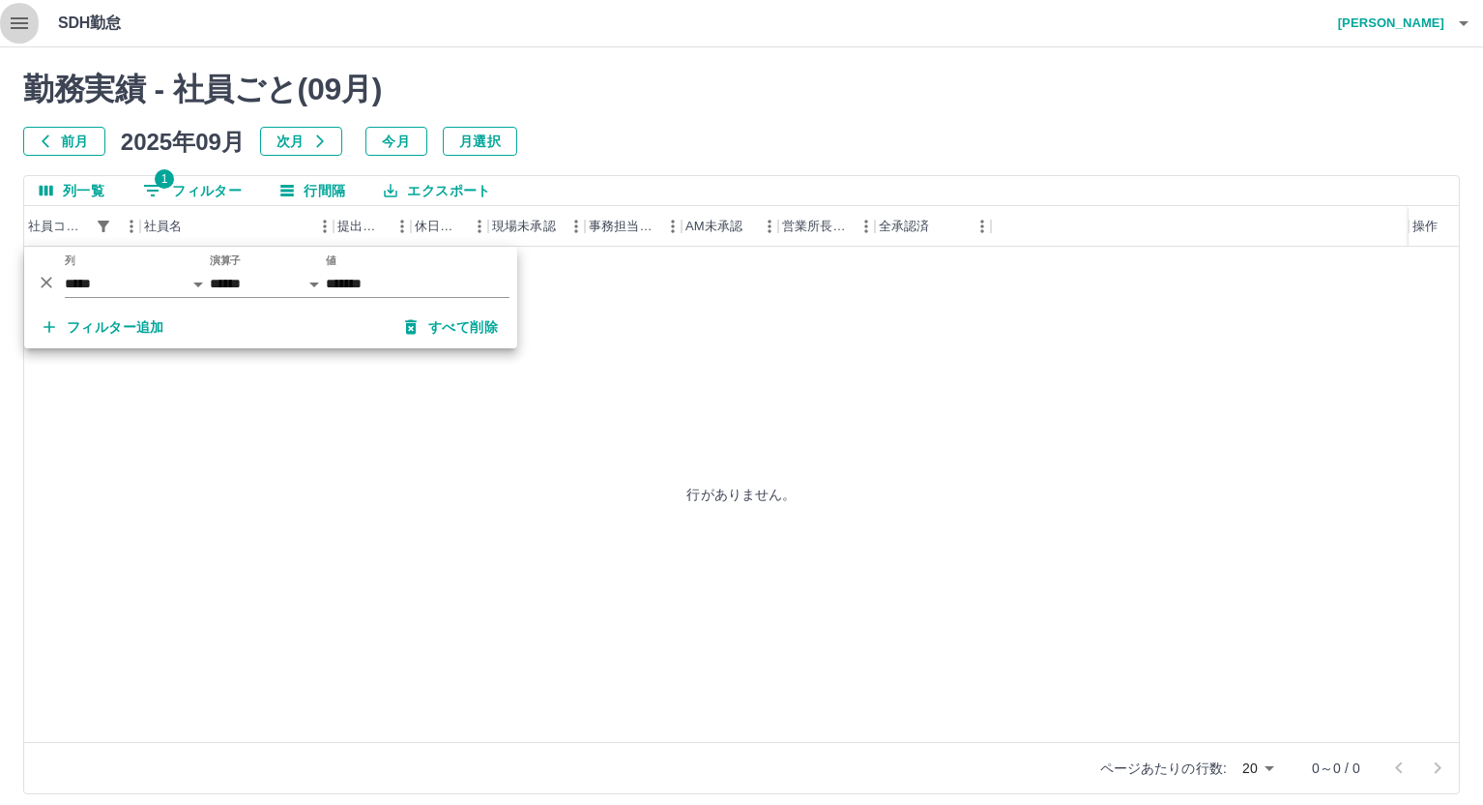
click at [24, 21] on icon "button" at bounding box center [19, 23] width 23 height 23
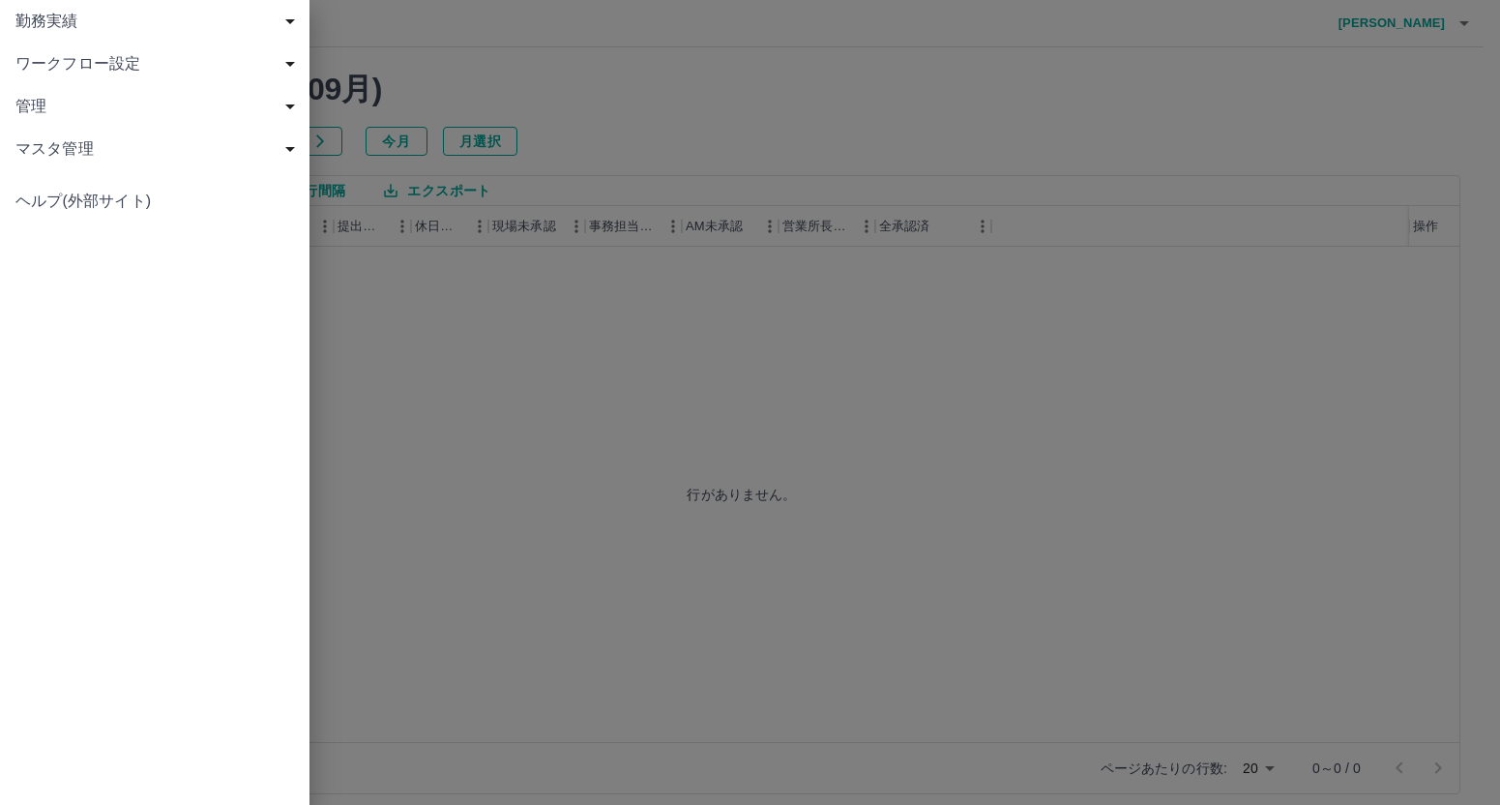
click at [50, 15] on span "勤務実績" at bounding box center [158, 21] width 286 height 23
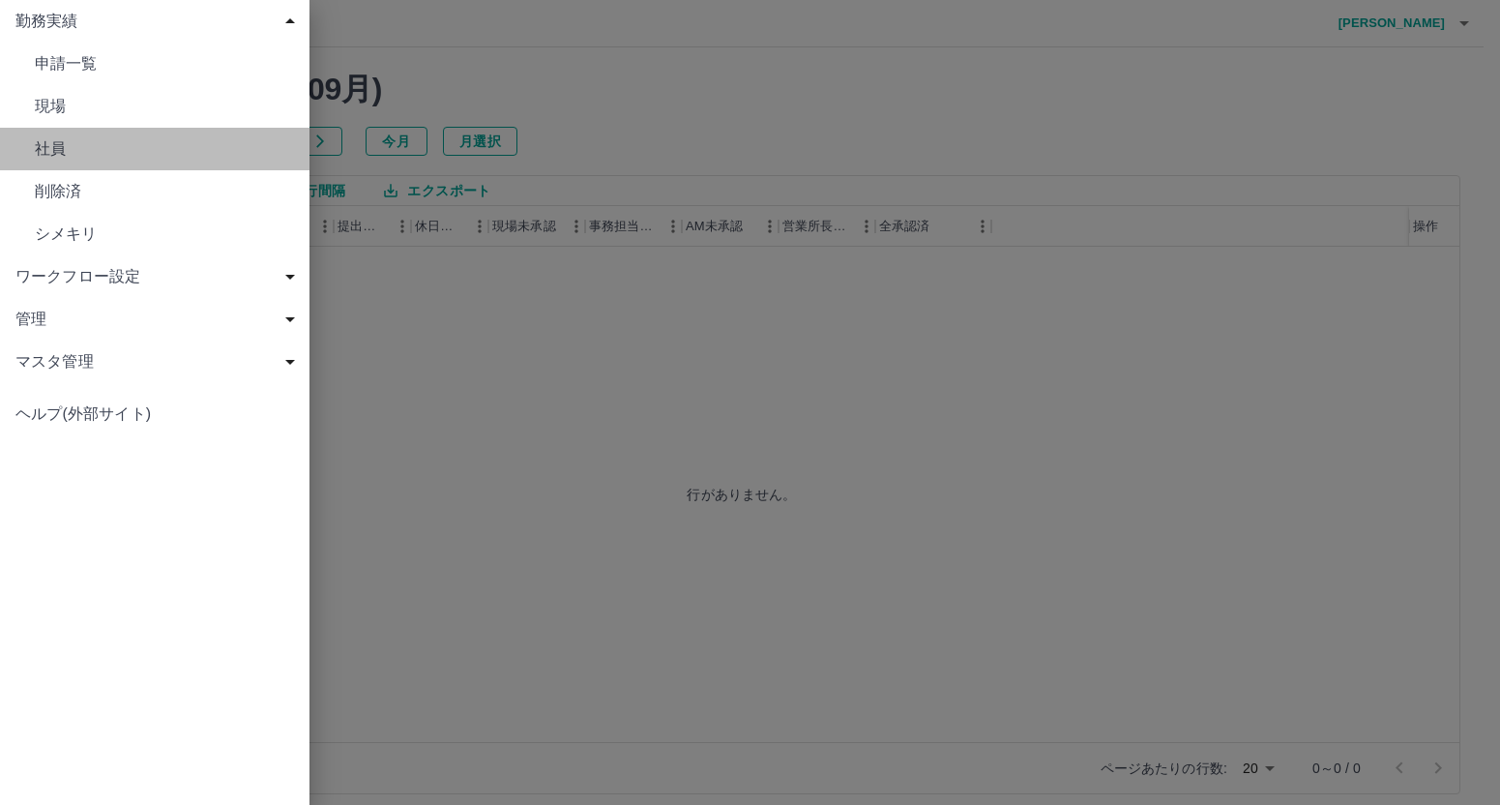
click at [67, 154] on span "社員" at bounding box center [164, 148] width 259 height 23
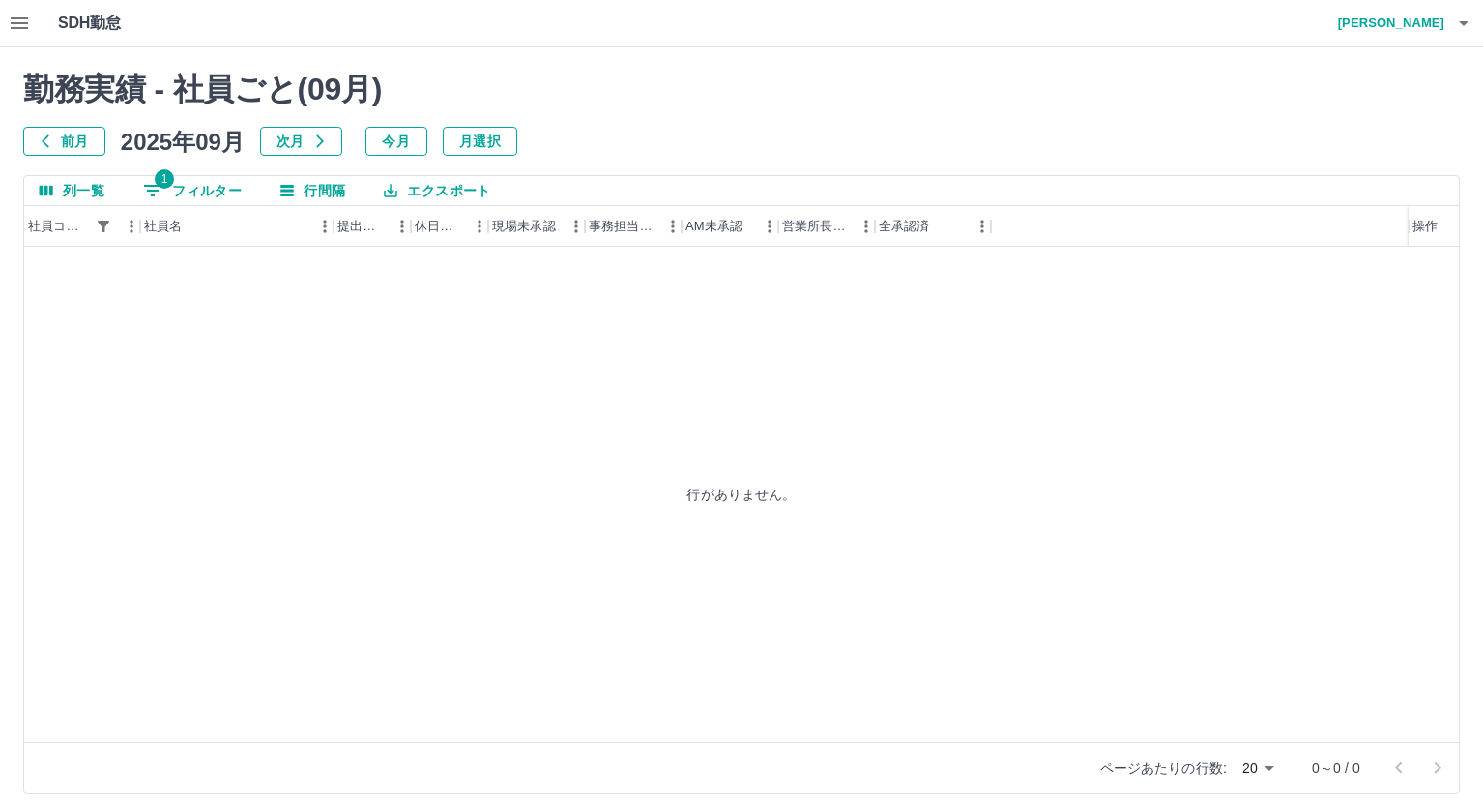
click at [1398, 28] on h4 "正元　喜哲" at bounding box center [1387, 23] width 116 height 46
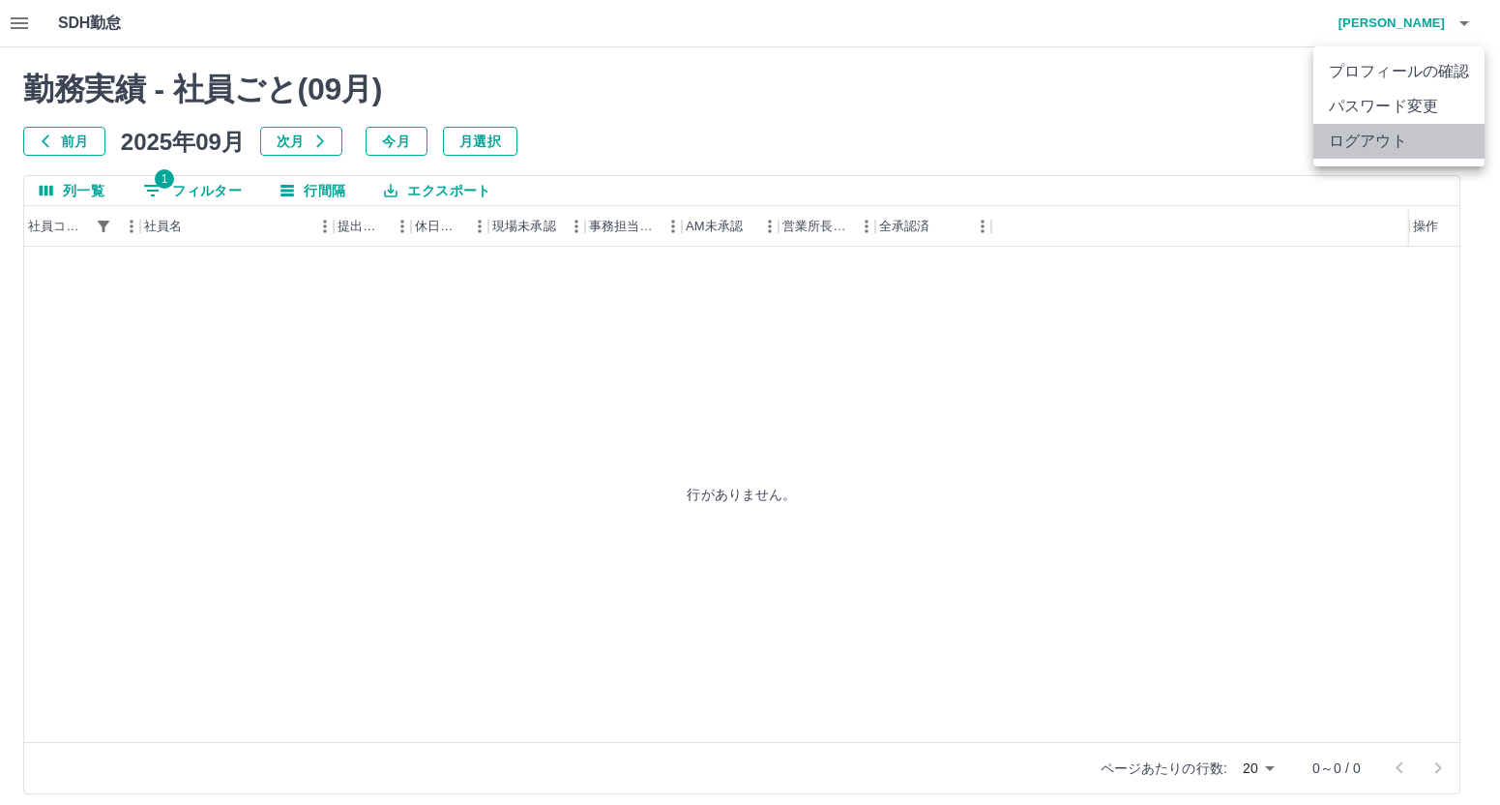
click at [1376, 146] on li "ログアウト" at bounding box center [1398, 141] width 171 height 35
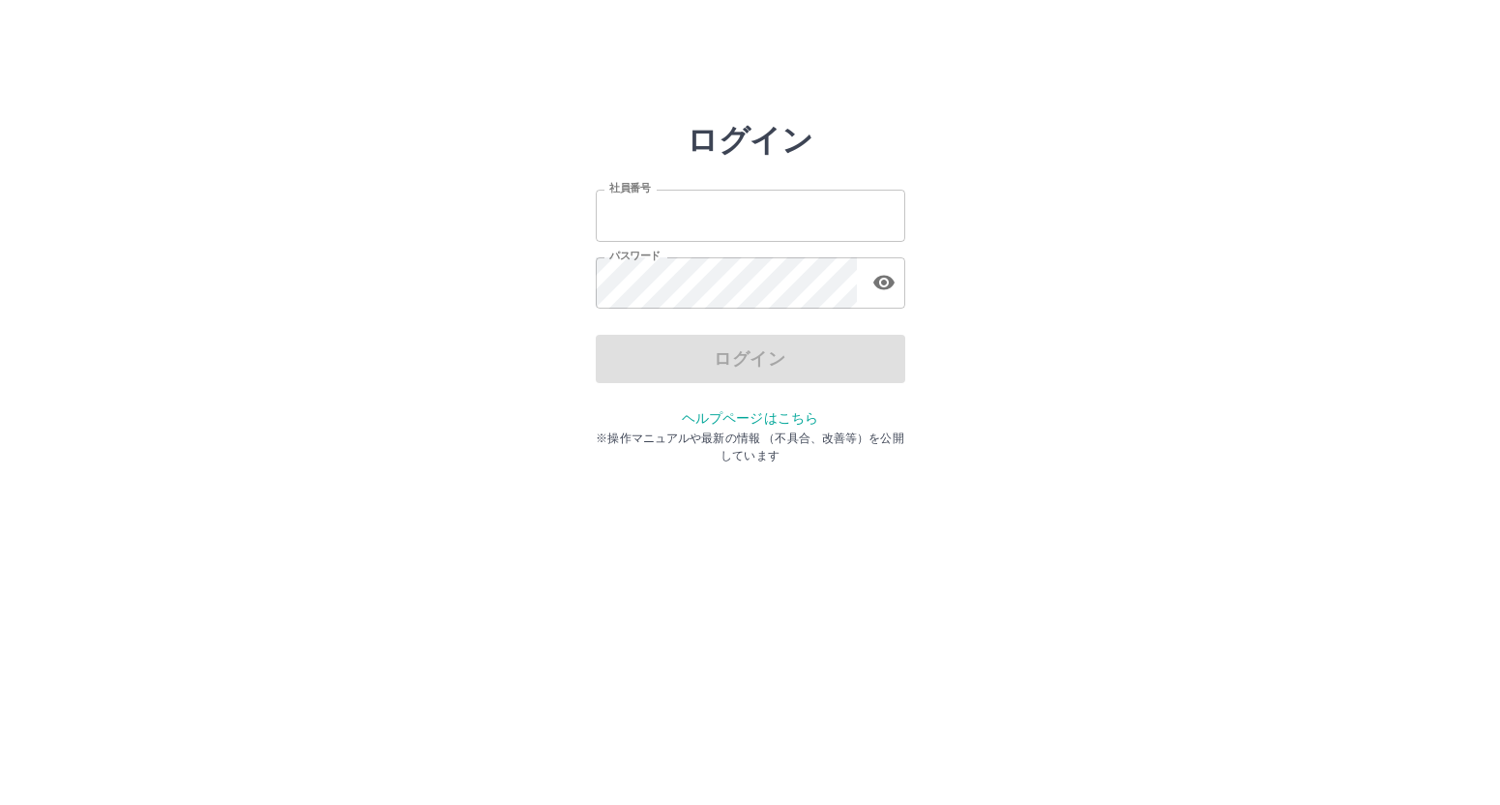
type input "*******"
click at [672, 367] on div "ログイン" at bounding box center [750, 359] width 309 height 48
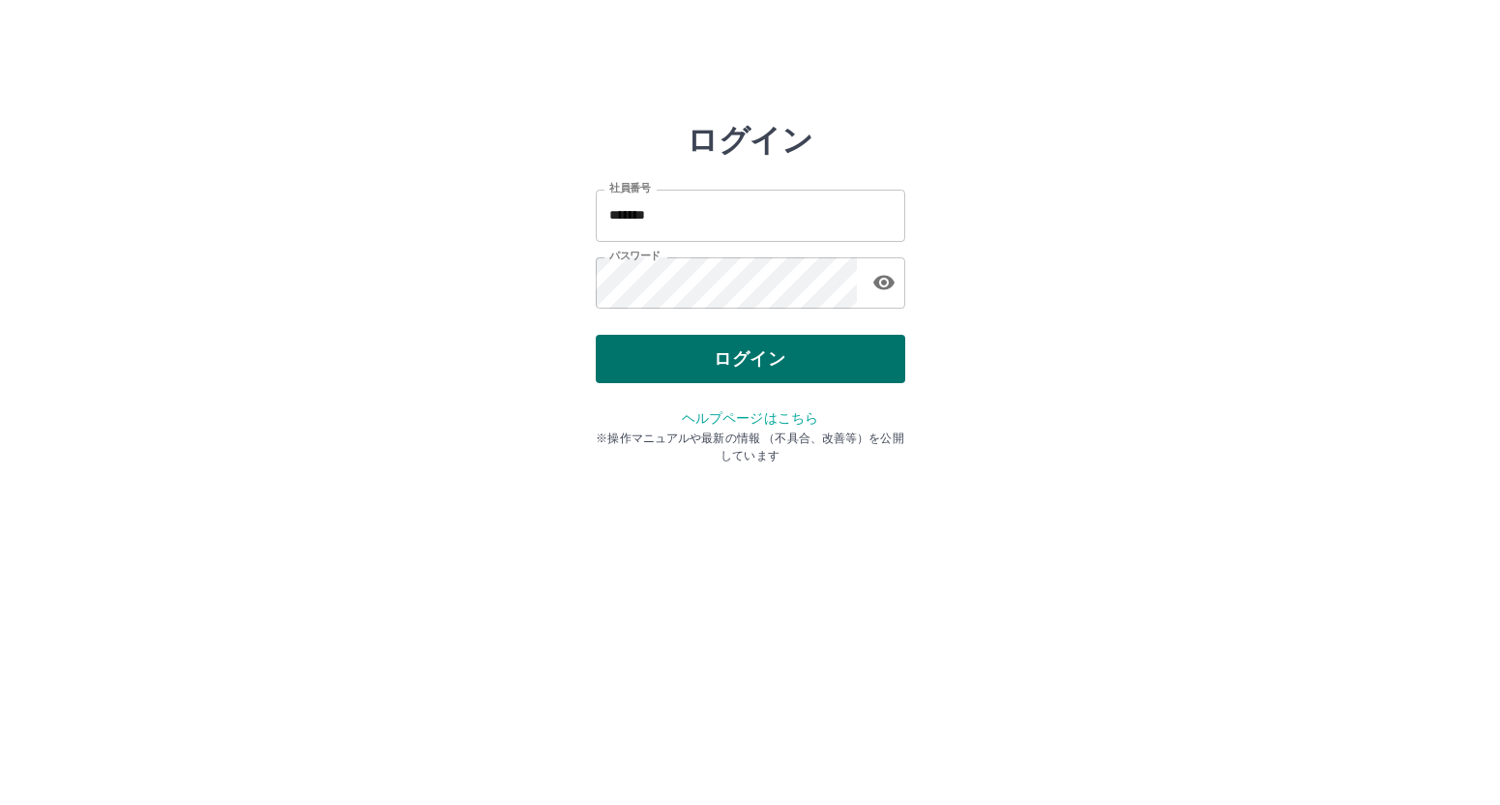
click at [675, 361] on button "ログイン" at bounding box center [750, 359] width 309 height 48
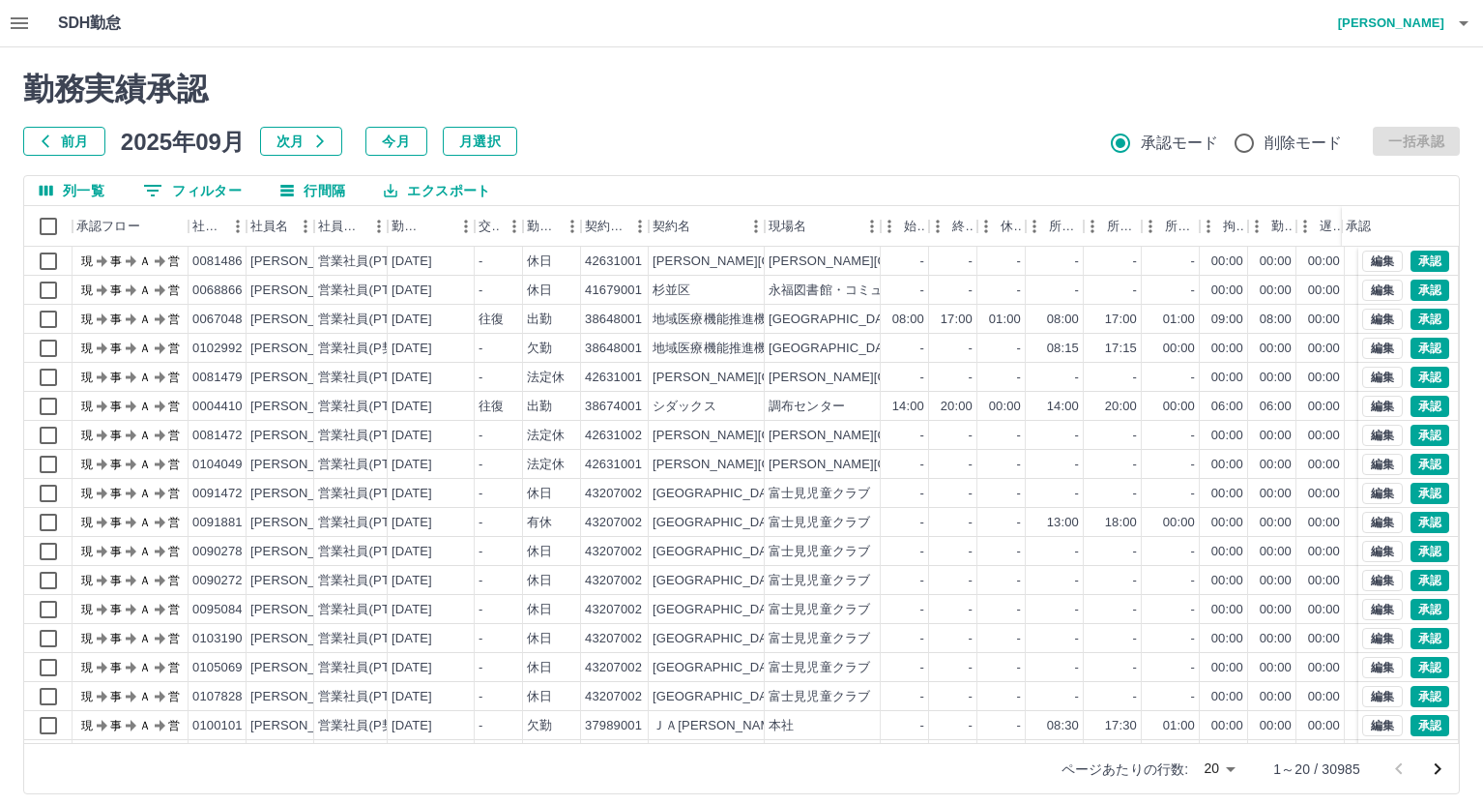
click at [13, 19] on icon "button" at bounding box center [19, 23] width 17 height 12
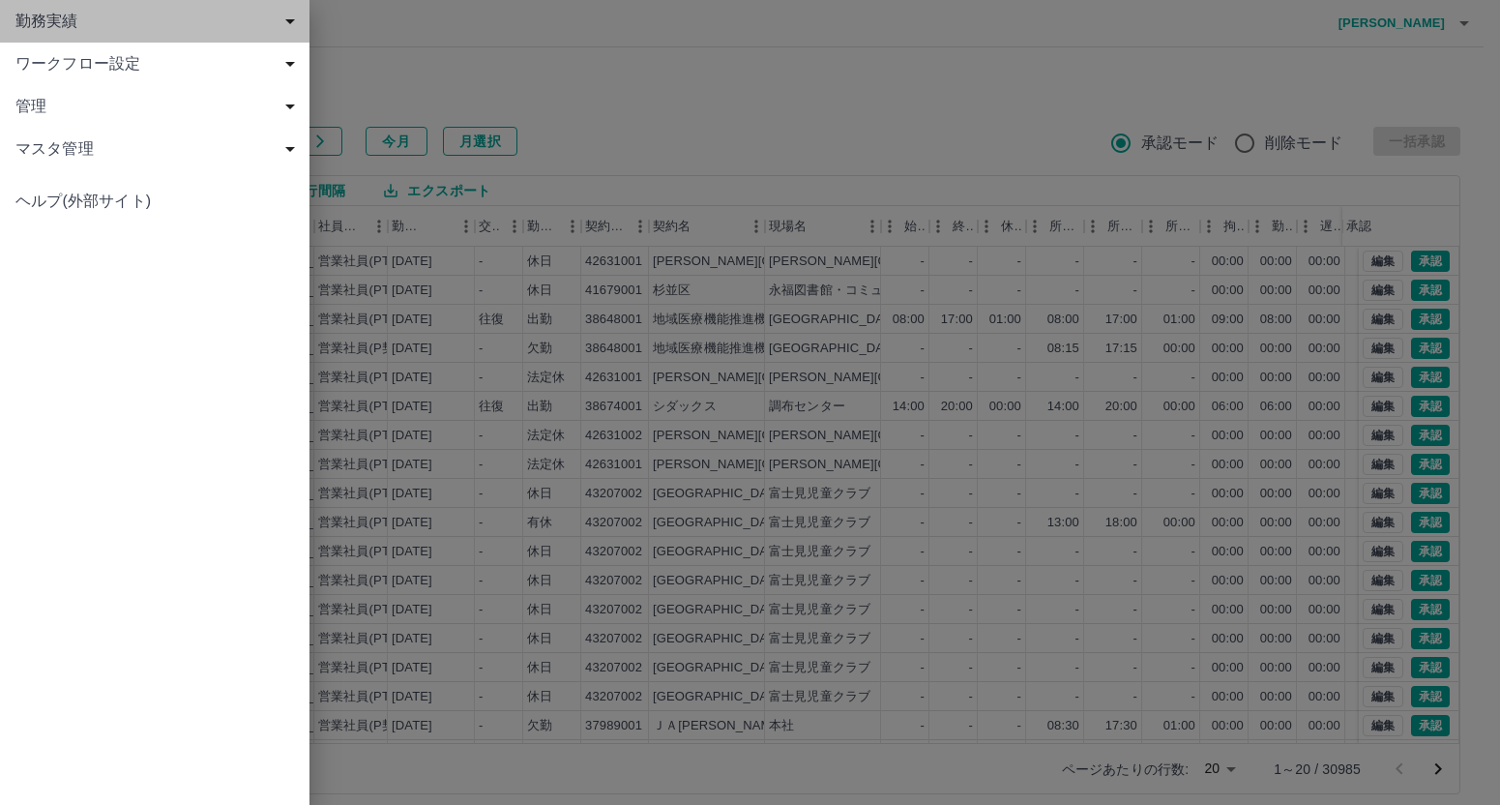
click at [31, 25] on span "勤務実績" at bounding box center [158, 21] width 286 height 23
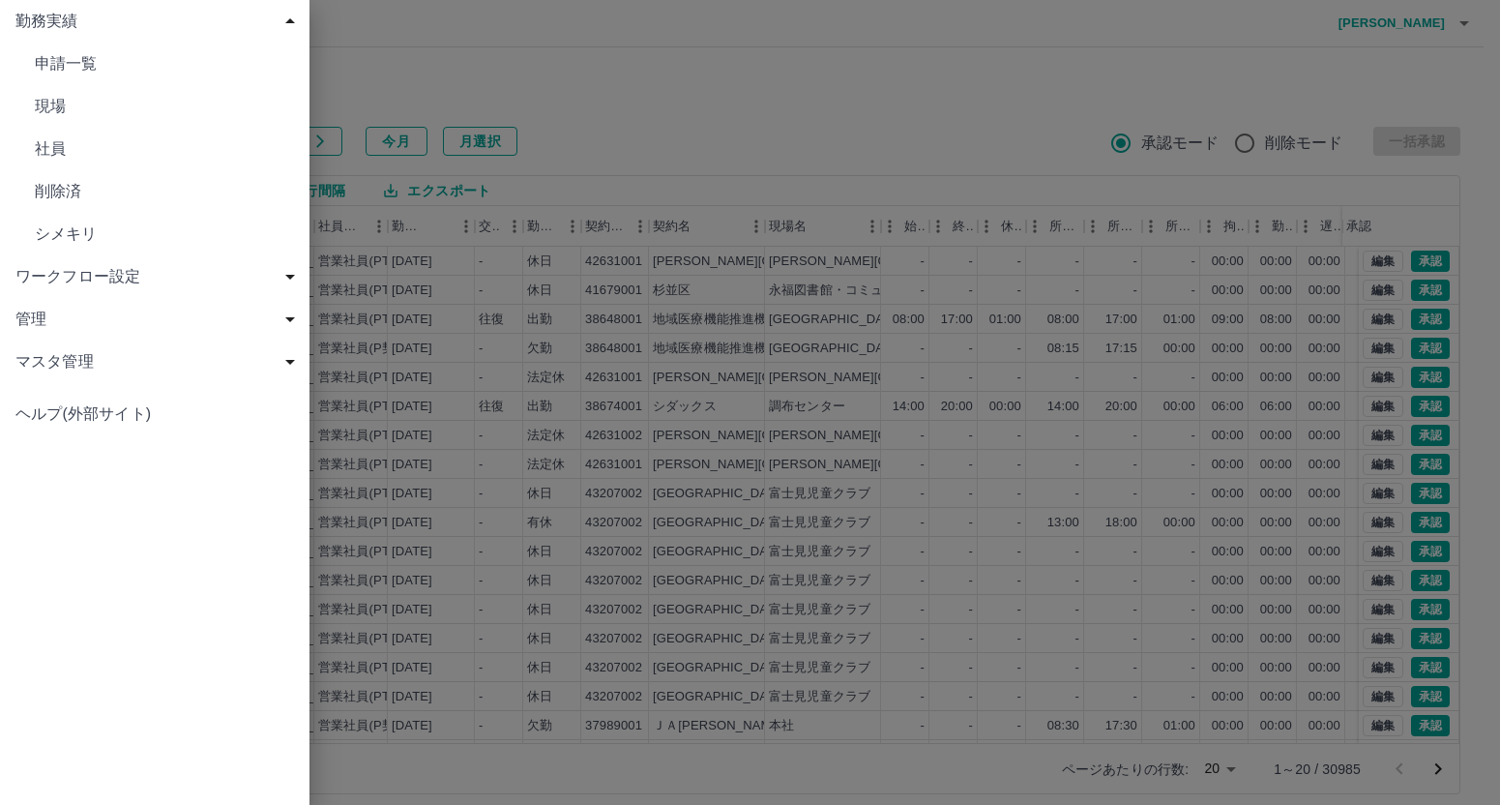
click at [41, 153] on span "社員" at bounding box center [164, 148] width 259 height 23
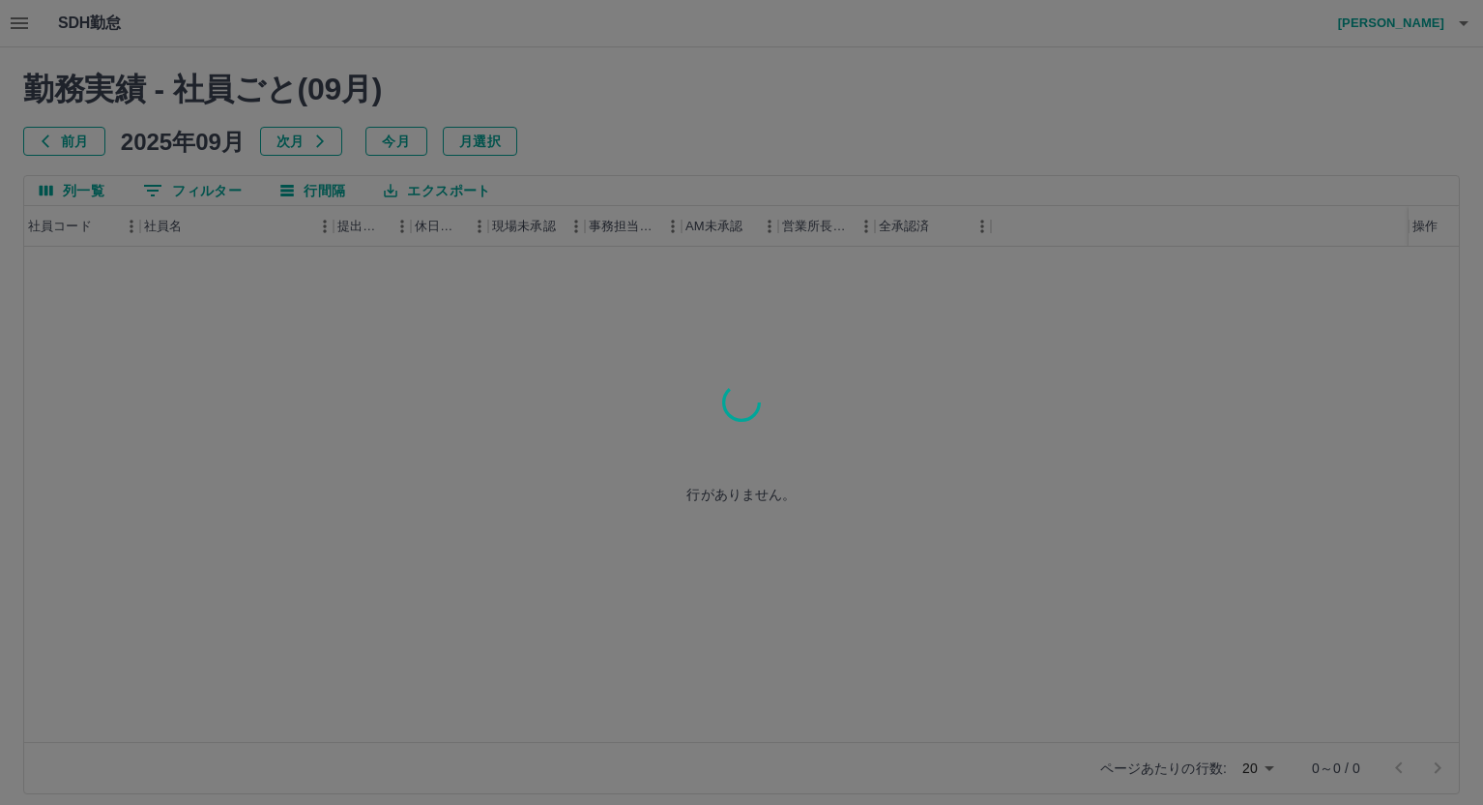
click at [186, 192] on div at bounding box center [741, 402] width 1483 height 805
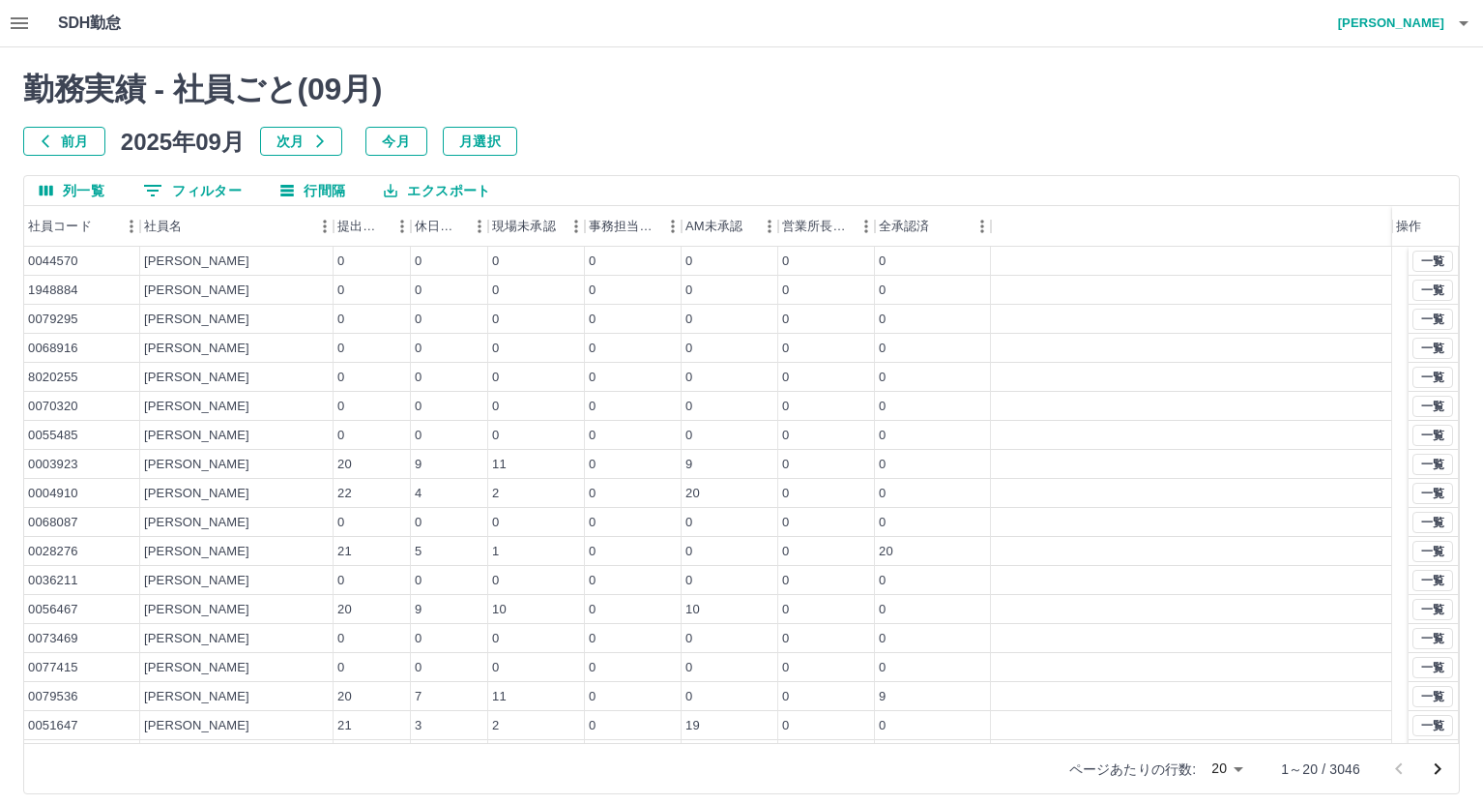
click at [186, 192] on button "0 フィルター" at bounding box center [193, 190] width 130 height 29
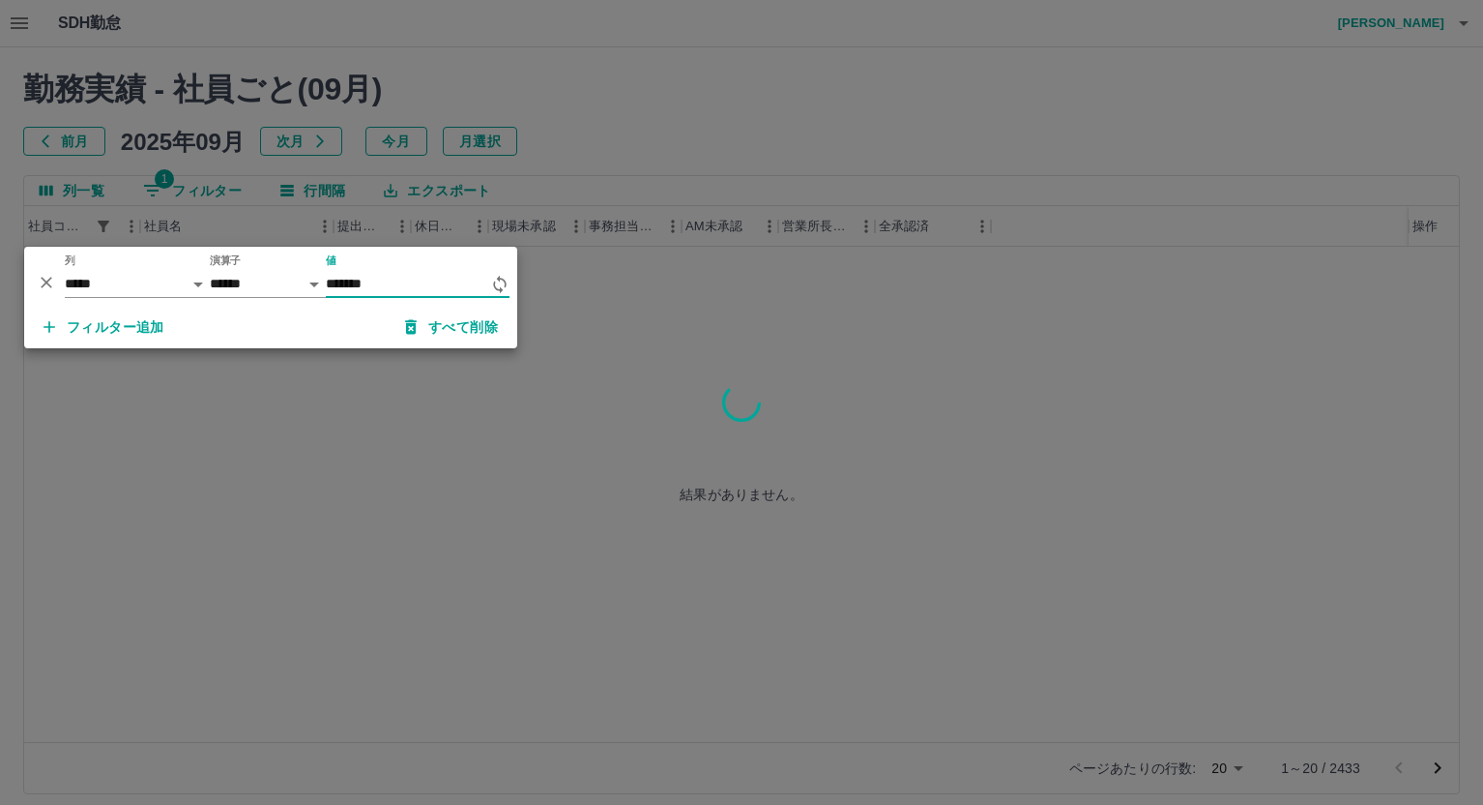
type input "*******"
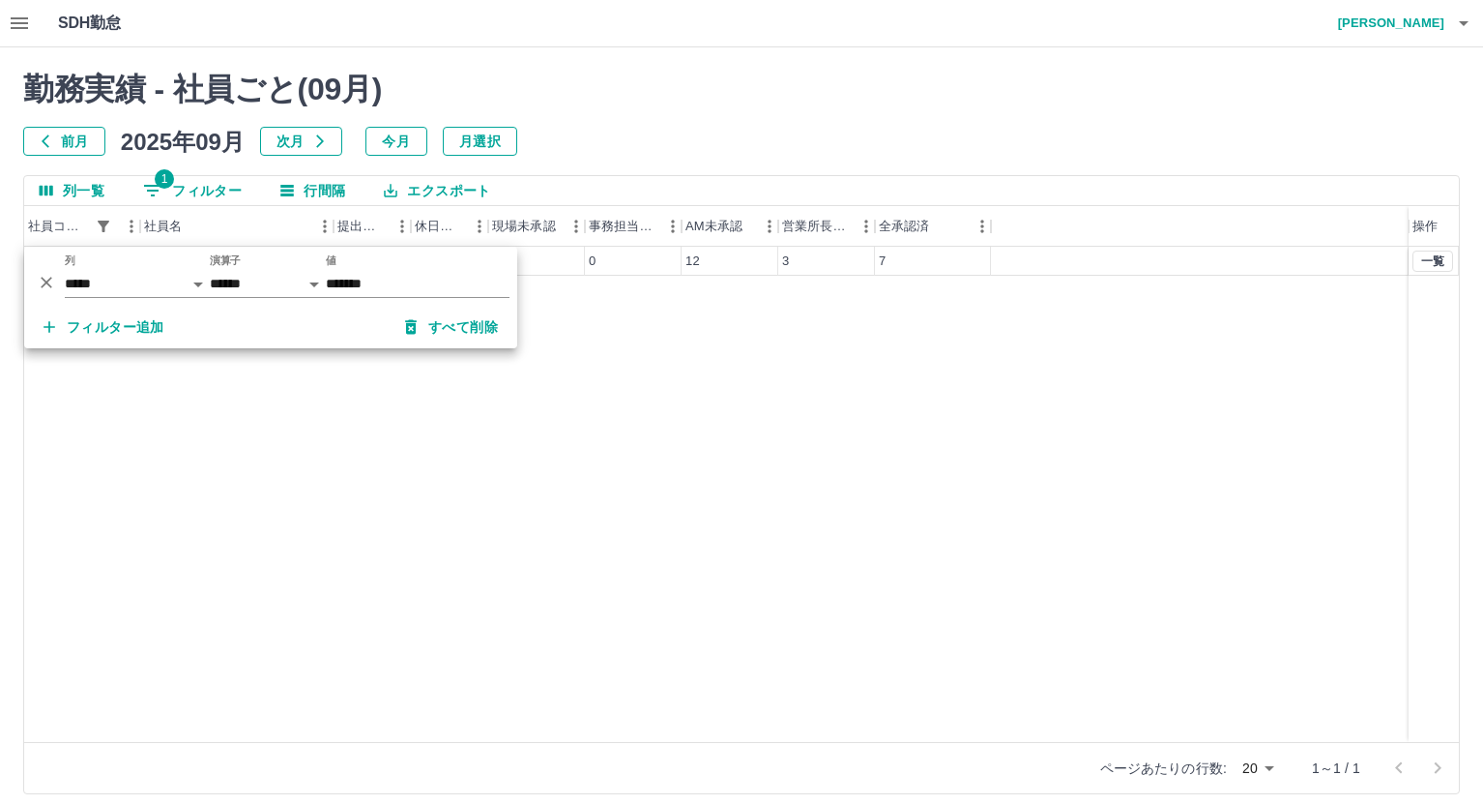
click at [671, 450] on div "0058791 [PERSON_NAME] 22 3 0 0 12 3 7 一覧" at bounding box center [741, 494] width 1435 height 495
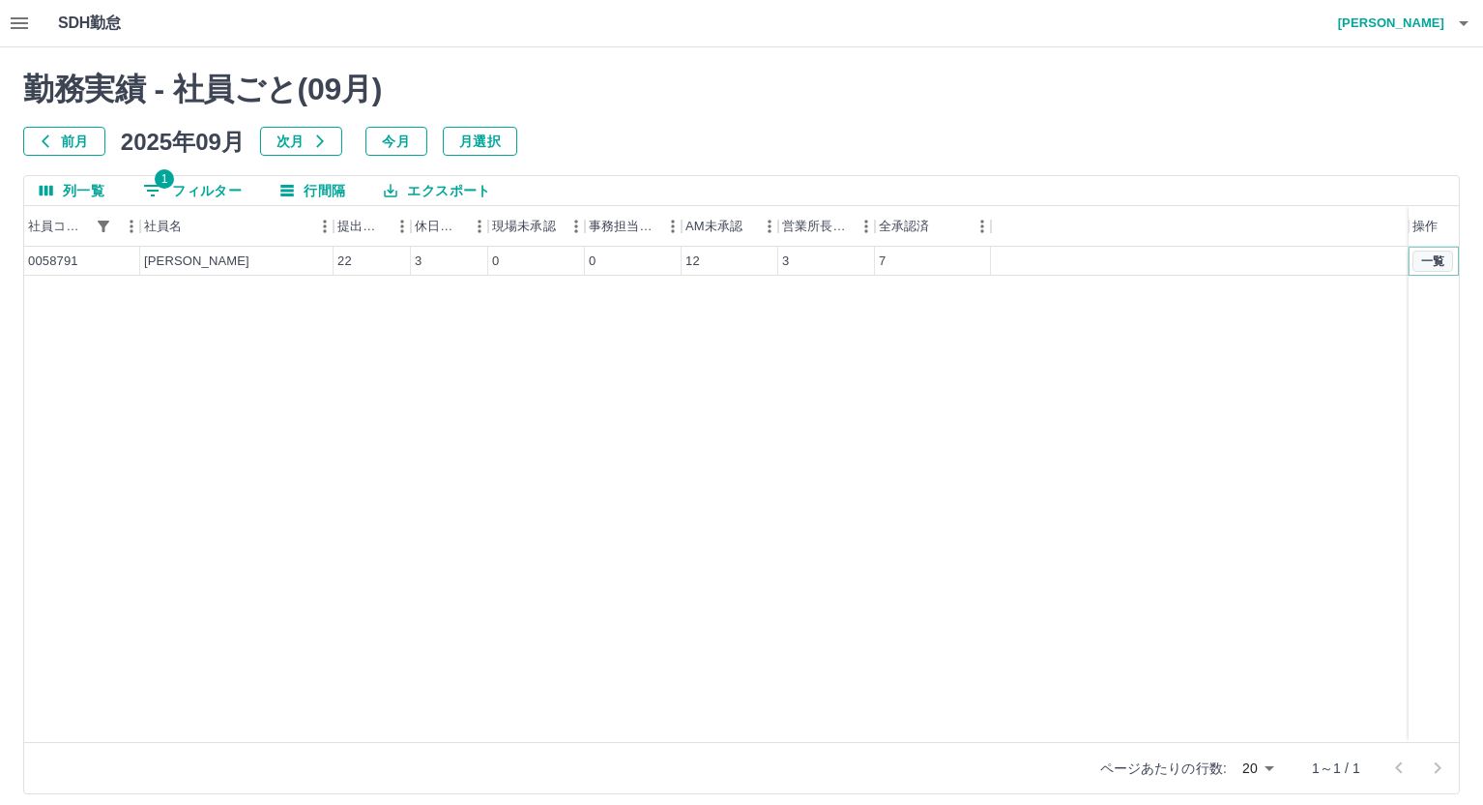
click at [1441, 254] on button "一覧" at bounding box center [1433, 260] width 41 height 21
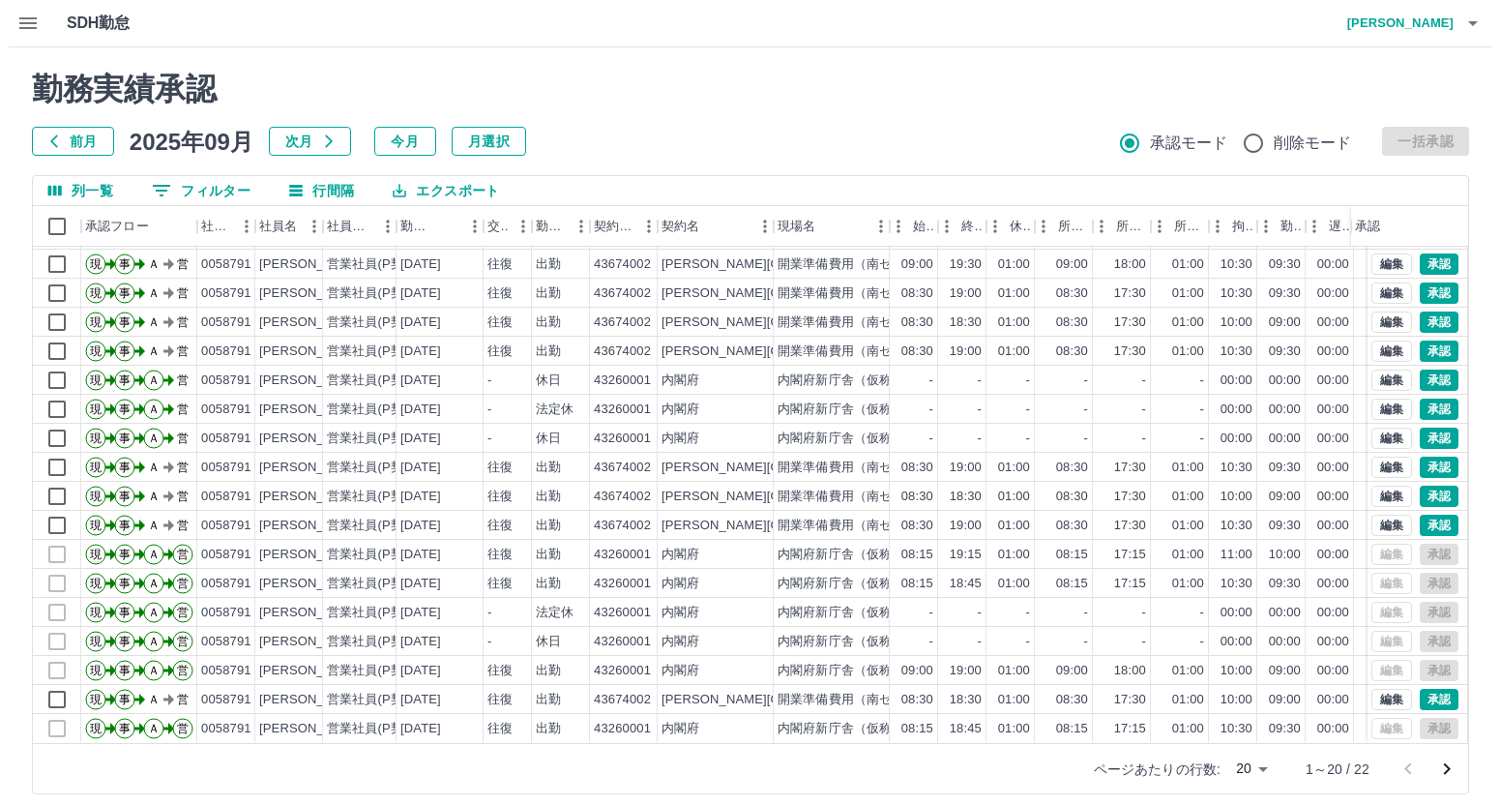
scroll to position [101, 0]
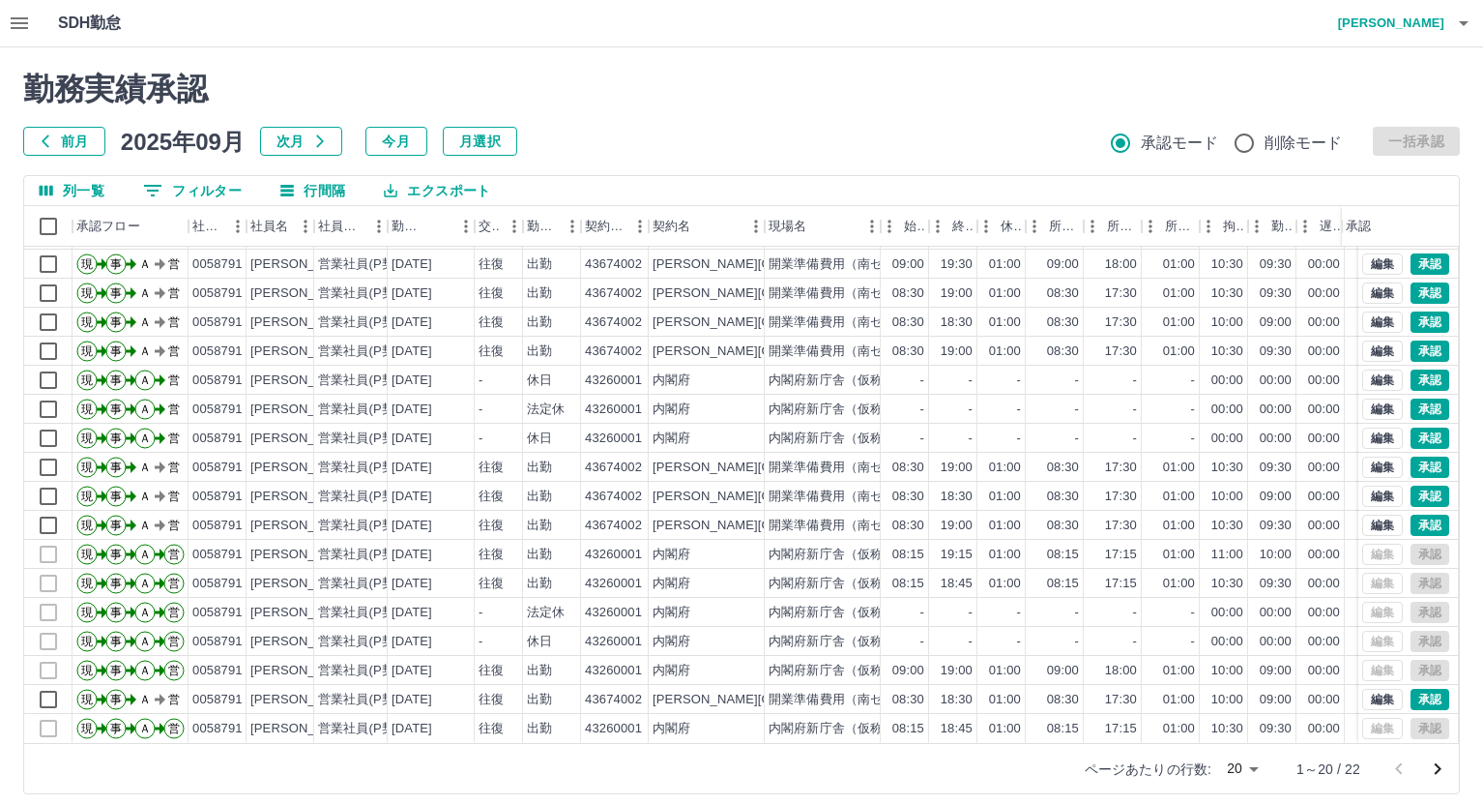
click at [1413, 21] on h4 "中西　弘和" at bounding box center [1387, 23] width 116 height 46
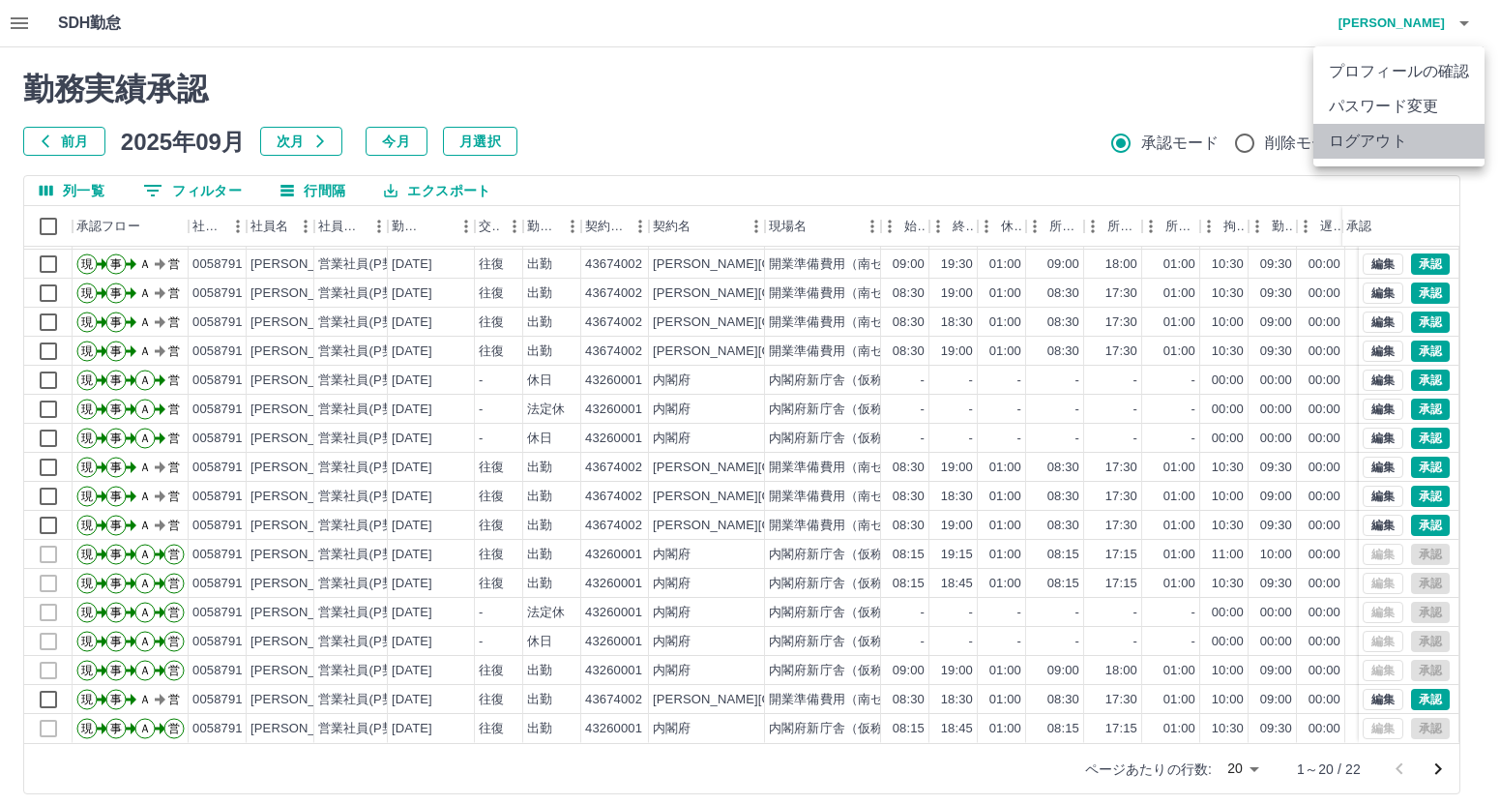
click at [1353, 143] on li "ログアウト" at bounding box center [1398, 141] width 171 height 35
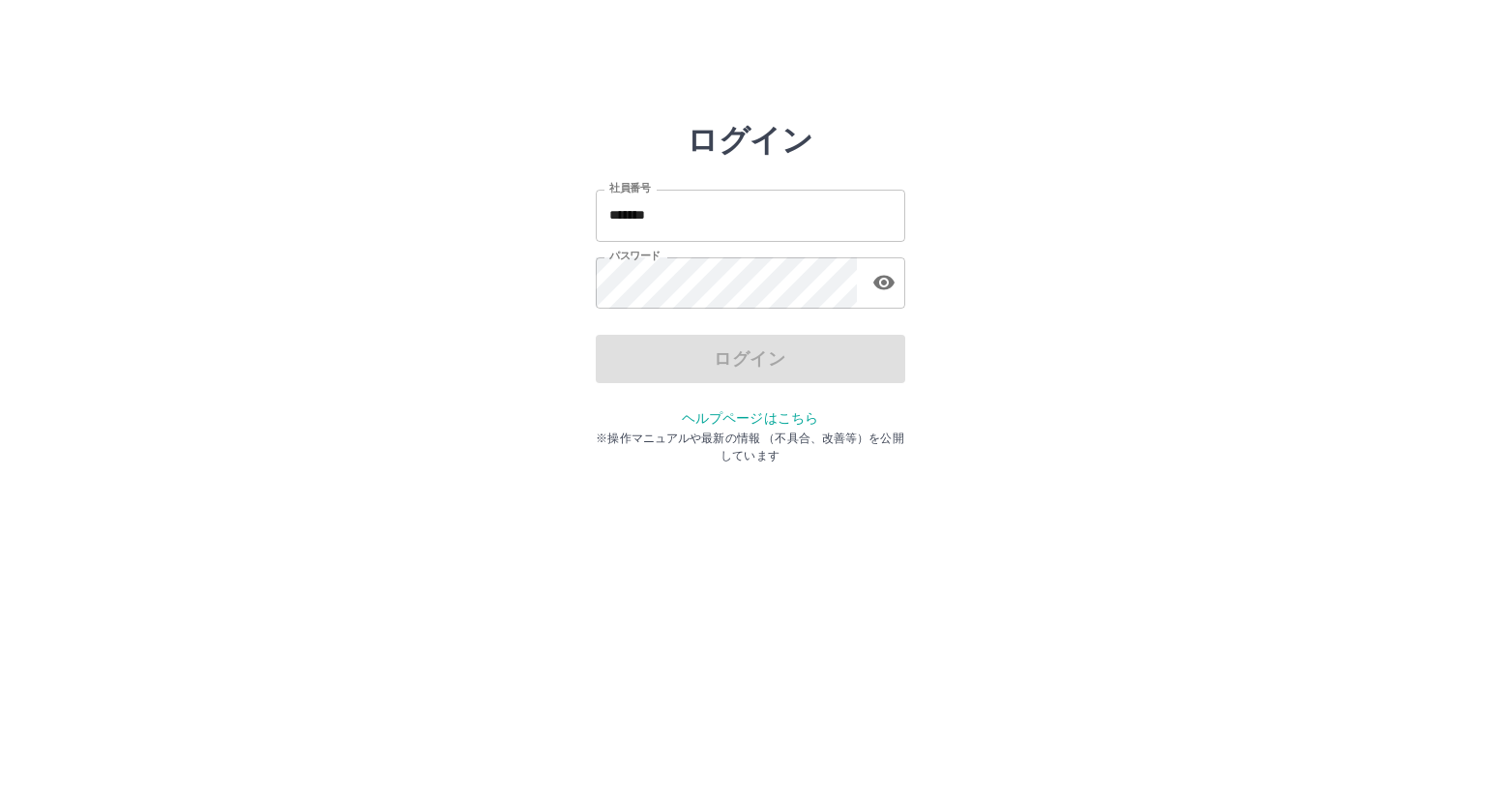
drag, startPoint x: 694, startPoint y: 217, endPoint x: 709, endPoint y: 215, distance: 14.6
click at [694, 217] on input "*******" at bounding box center [750, 215] width 309 height 51
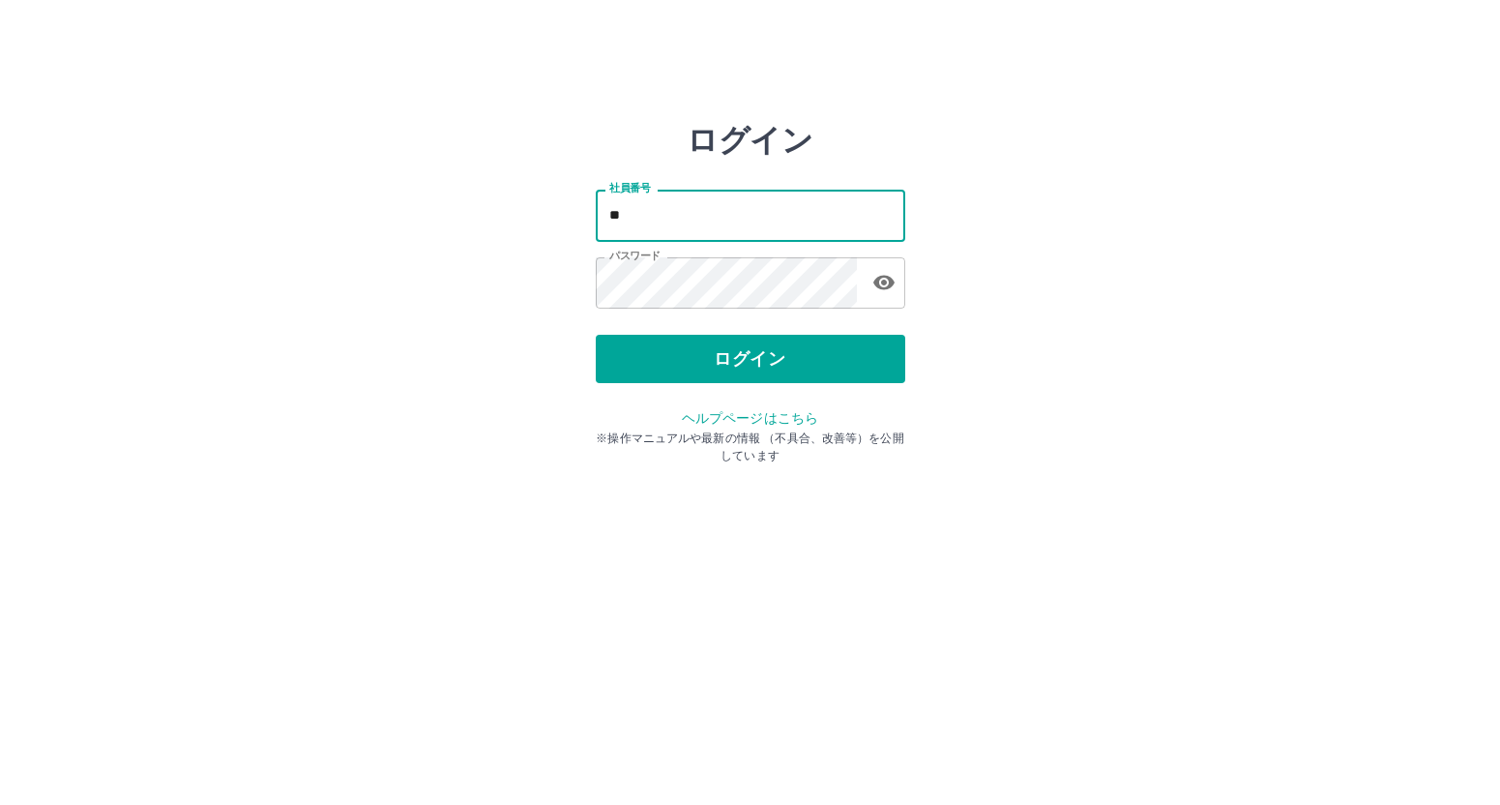
type input "*"
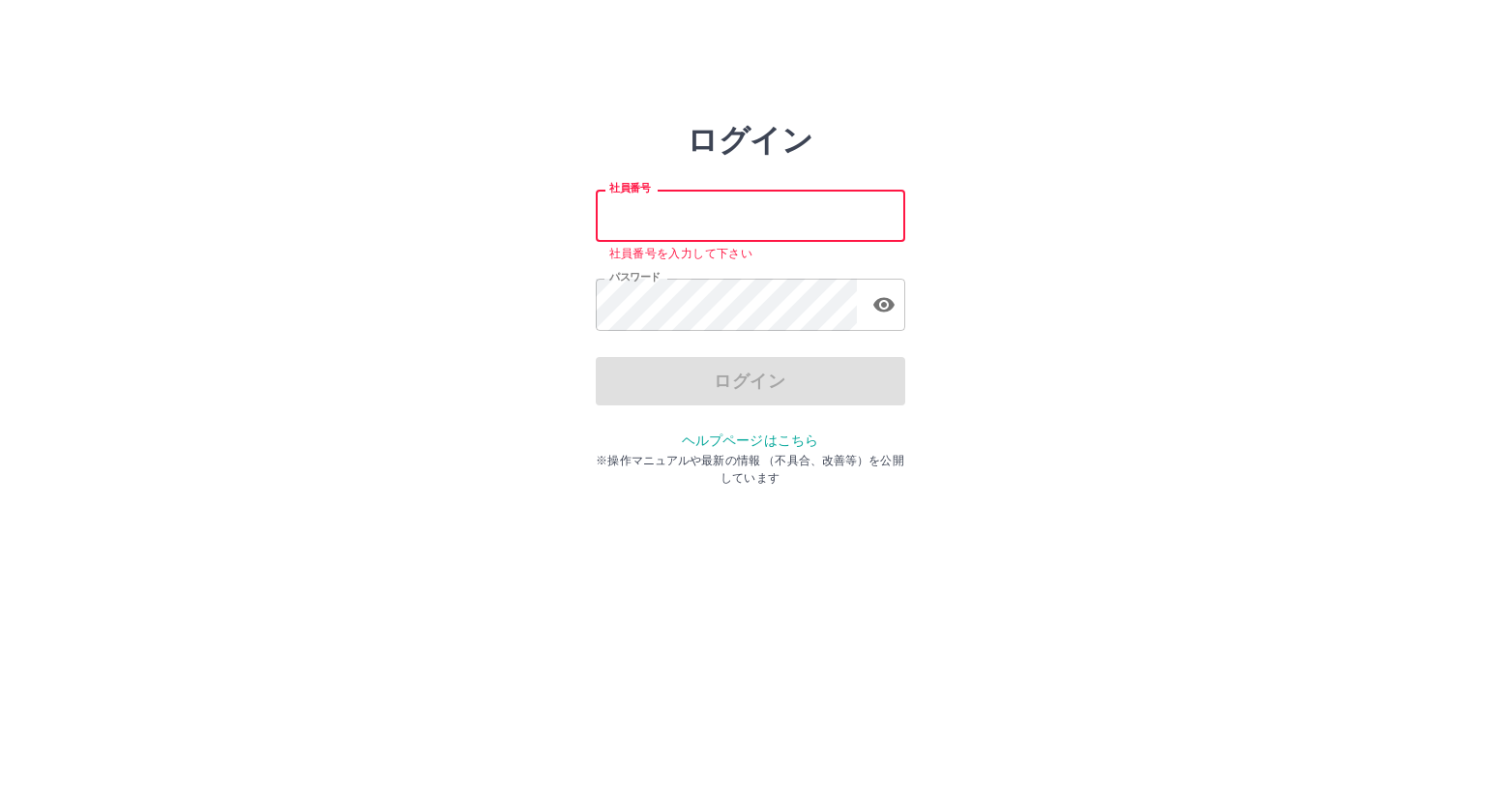
paste input "*******"
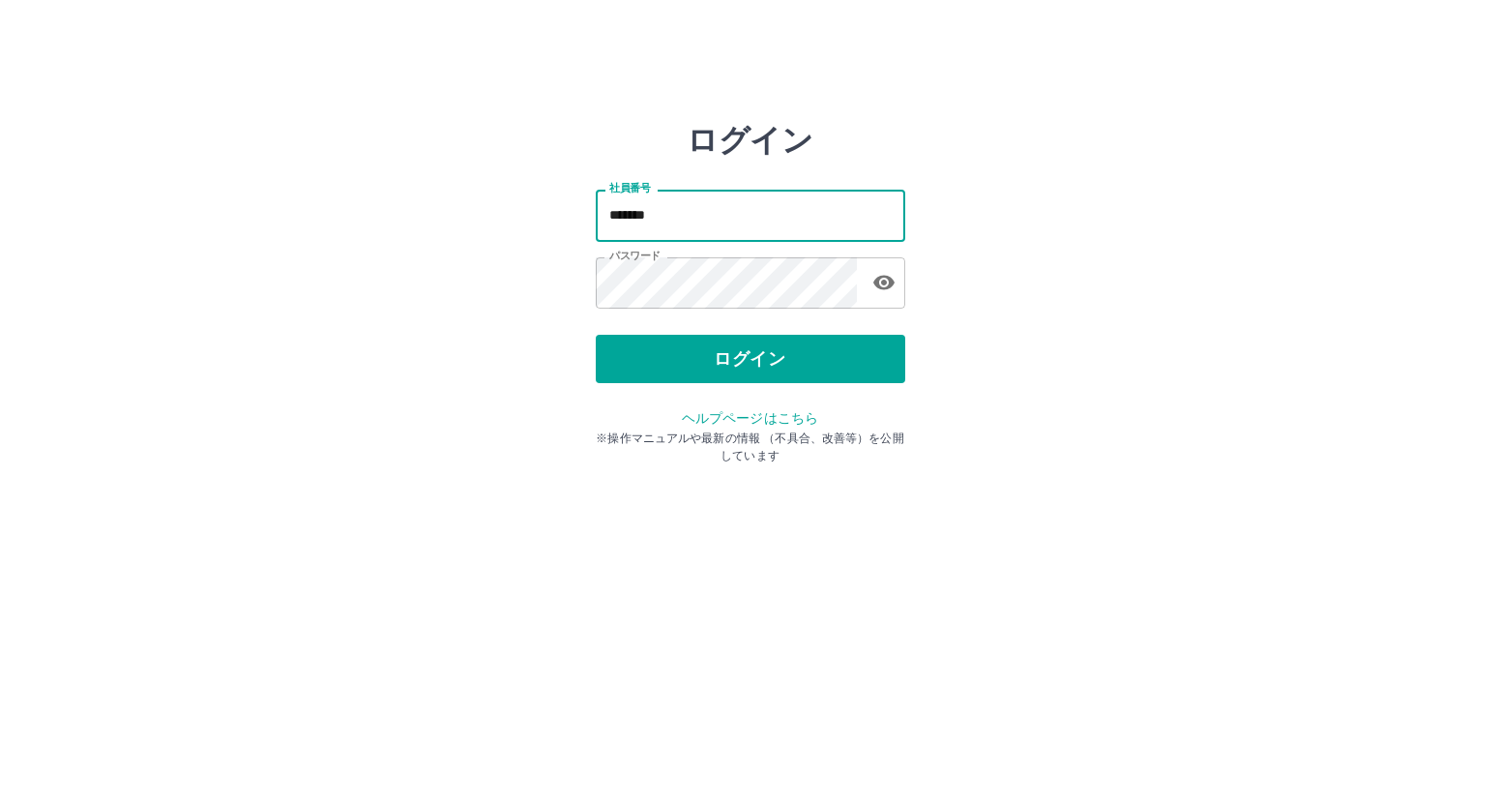
type input "*******"
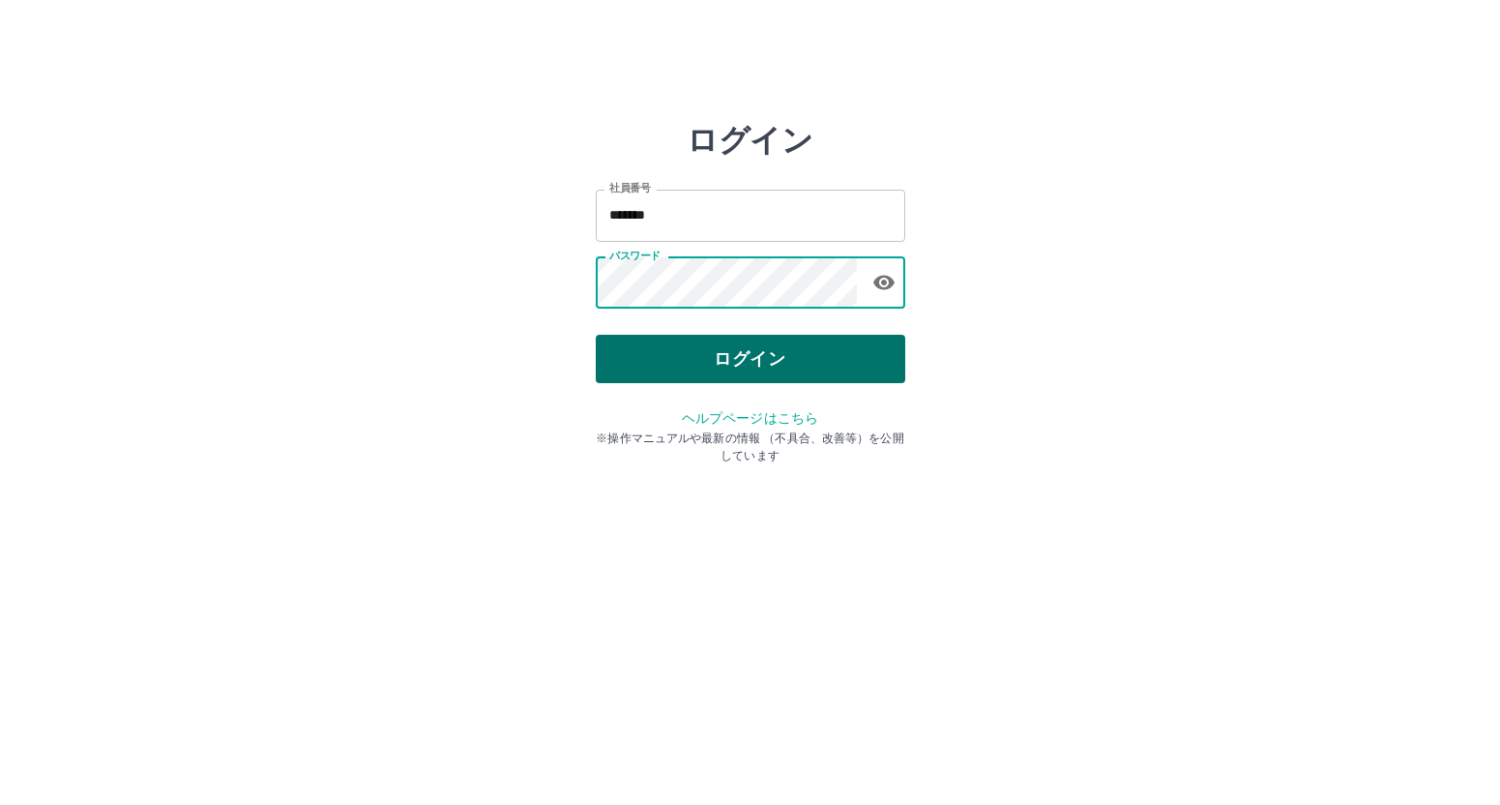
click at [653, 362] on button "ログイン" at bounding box center [750, 359] width 309 height 48
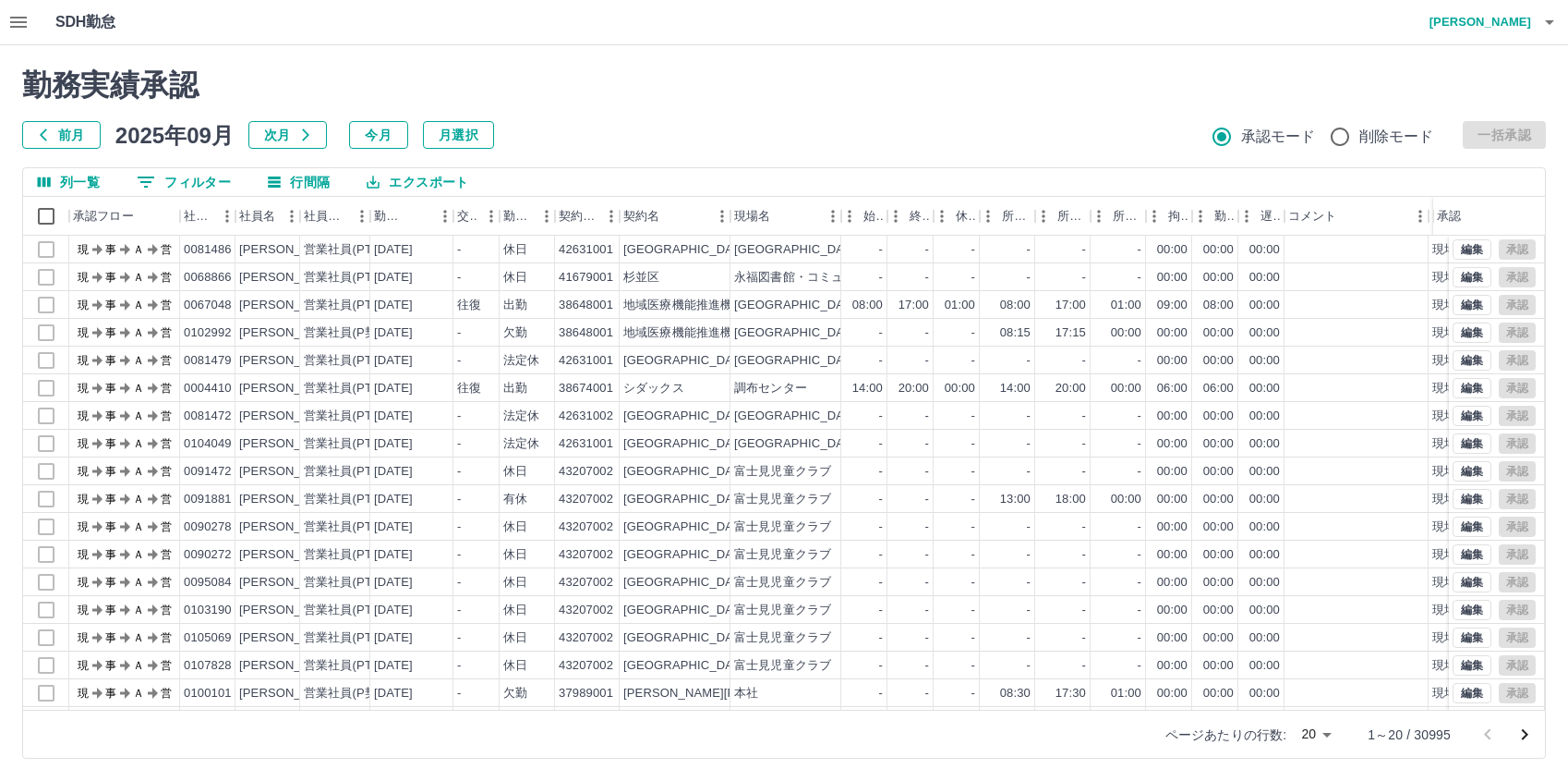
click at [16, 28] on icon "button" at bounding box center [18, 22] width 16 height 11
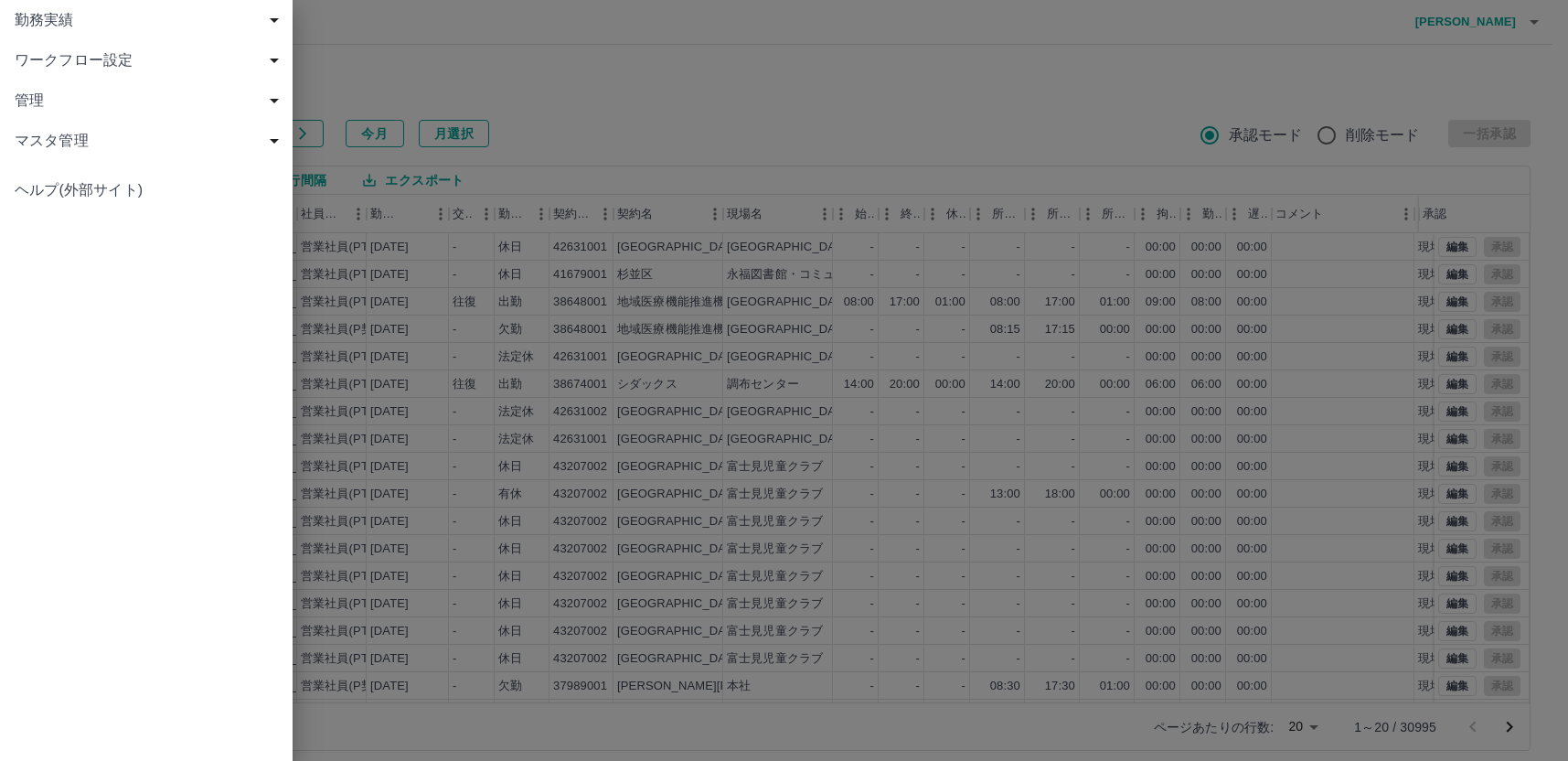
click at [38, 15] on span "勤務実績" at bounding box center [149, 20] width 270 height 22
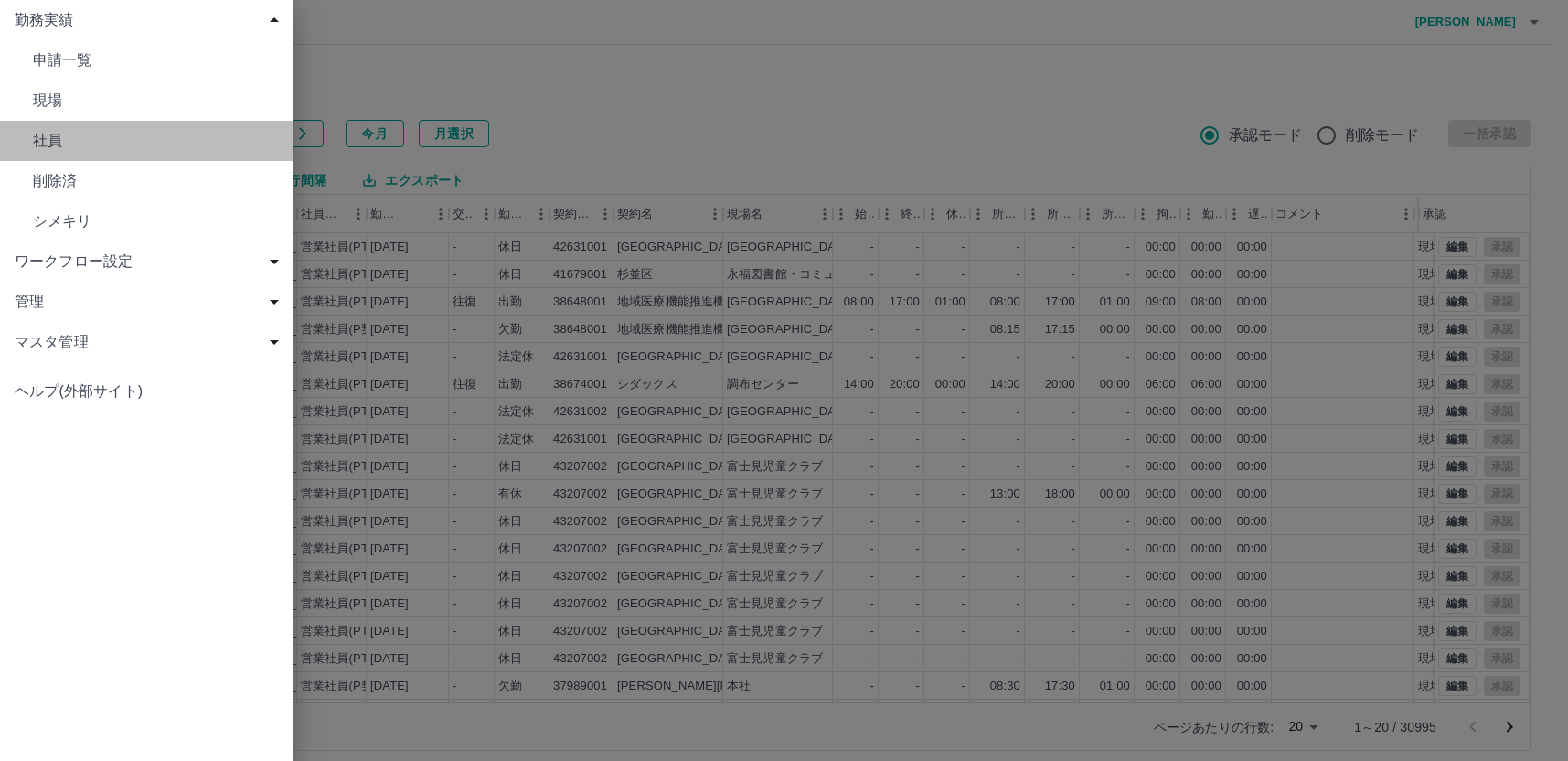
click at [55, 147] on span "社員" at bounding box center [155, 140] width 245 height 22
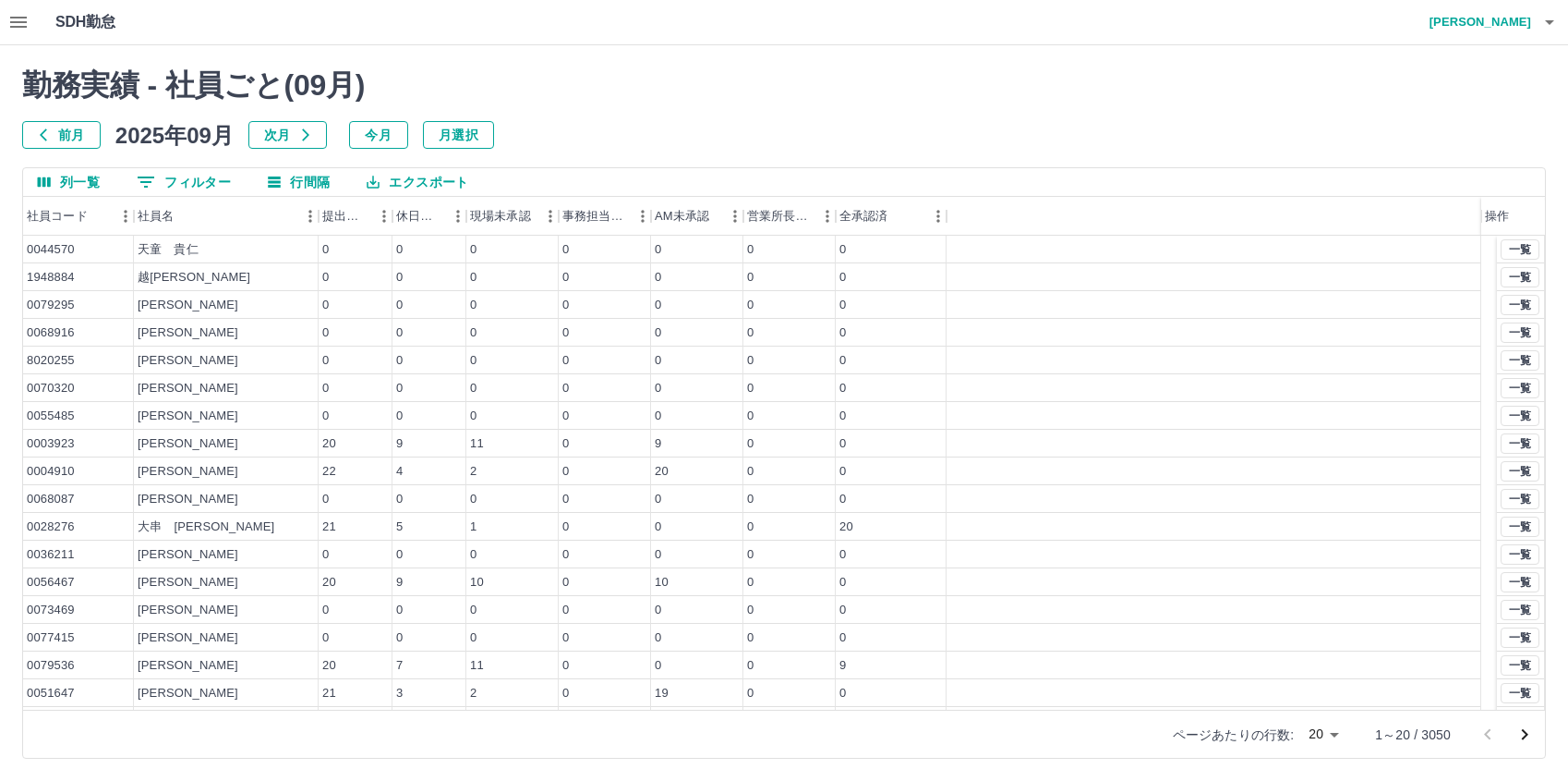
click at [183, 180] on div "勤務実績 - 社員ごと( 09 月) 前月 2025年09月 次月 今月 月選択 列一覧 0 フィルター 行間隔 エクスポート 社員コード 社員名 提出件数 …" at bounding box center [784, 413] width 1568 height 736
click at [183, 180] on button "0 フィルター" at bounding box center [184, 182] width 124 height 28
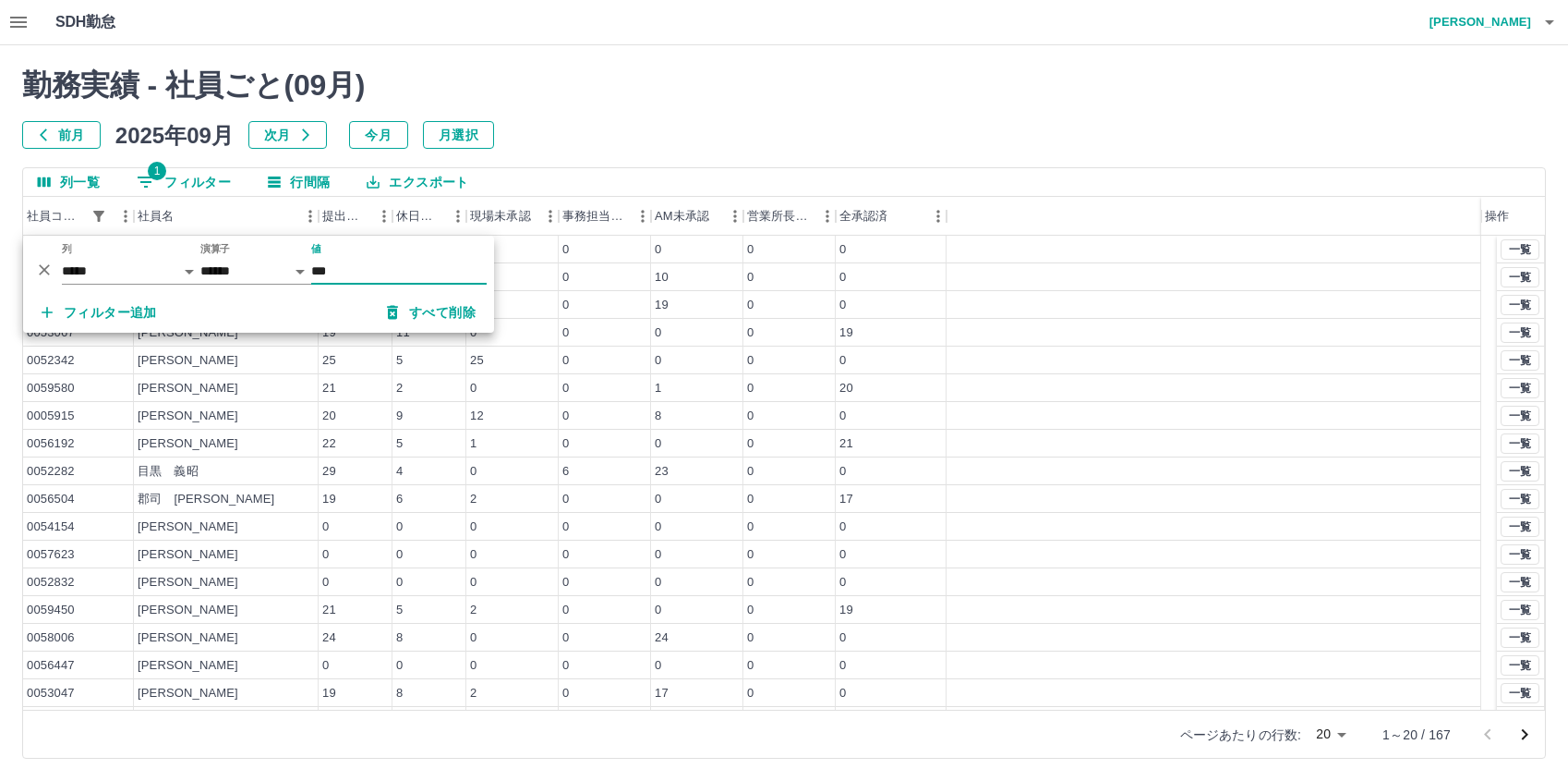
type input "*******"
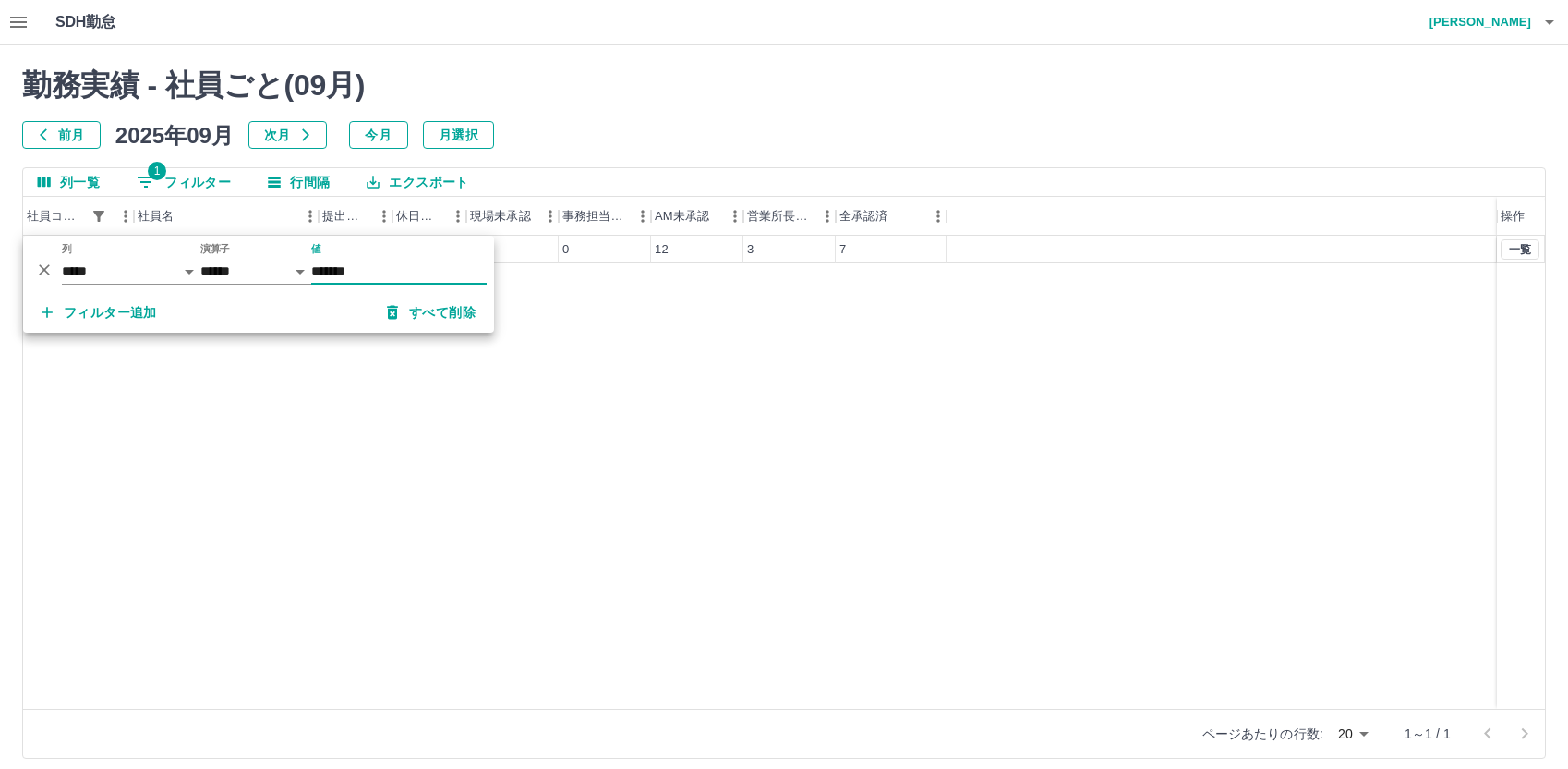
click at [595, 428] on div "0058791 白田　輝樹 22 3 0 0 12 3 7 一覧" at bounding box center [784, 472] width 1522 height 473
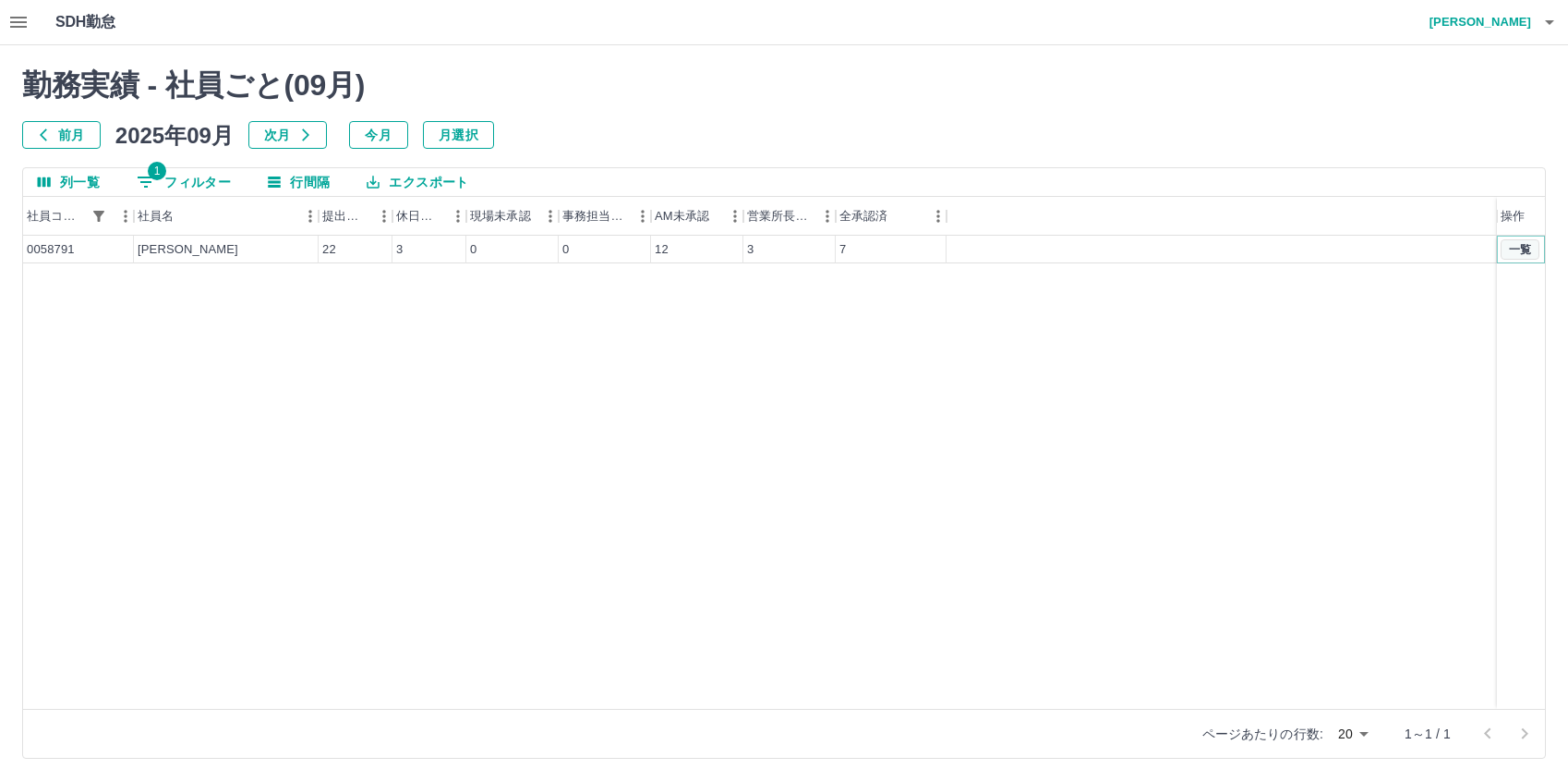
click at [1431, 255] on button "一覧" at bounding box center [1519, 248] width 39 height 20
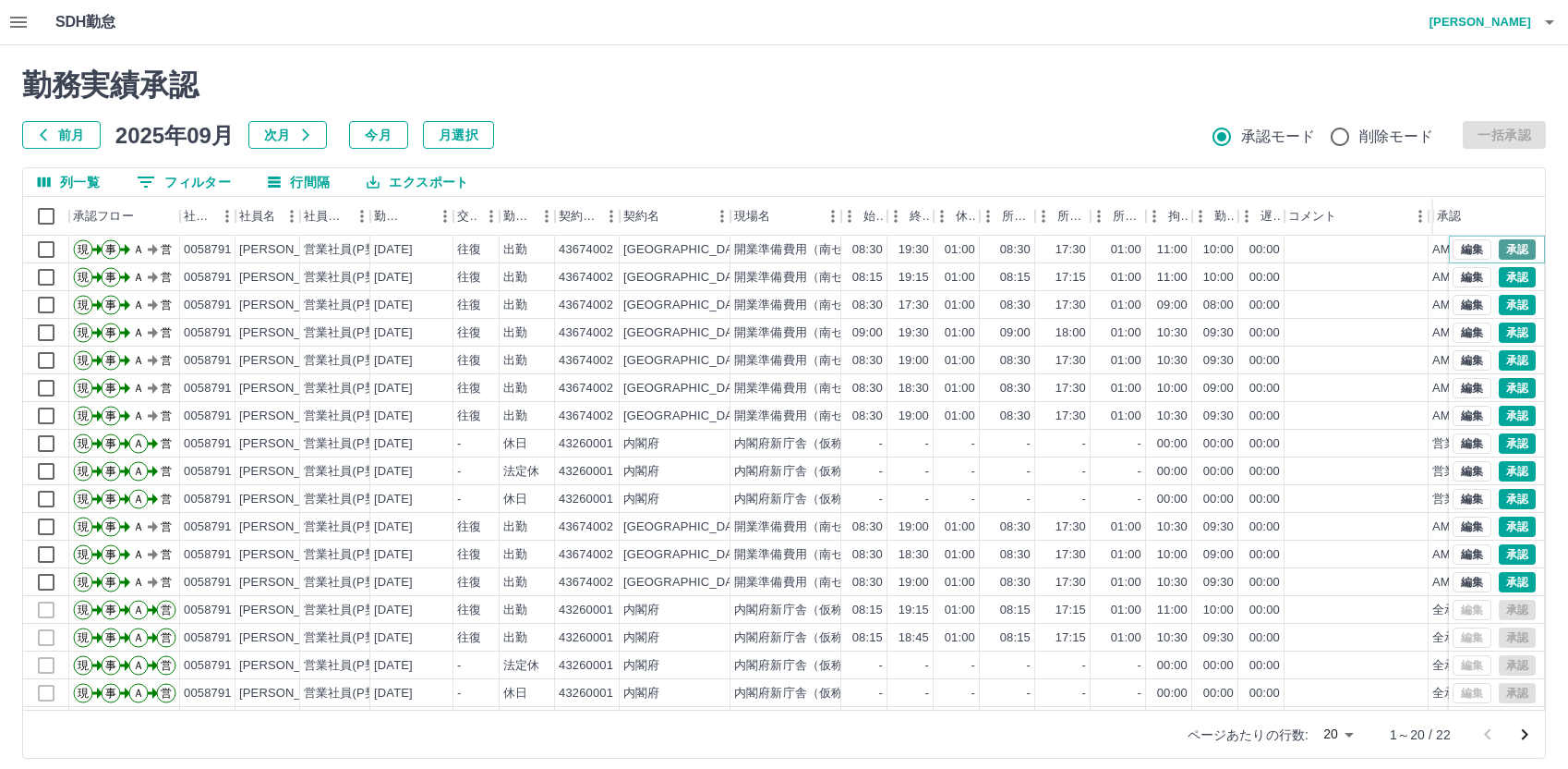
click at [1431, 246] on button "承認" at bounding box center [1516, 248] width 37 height 20
click at [1431, 411] on button "承認" at bounding box center [1516, 416] width 37 height 20
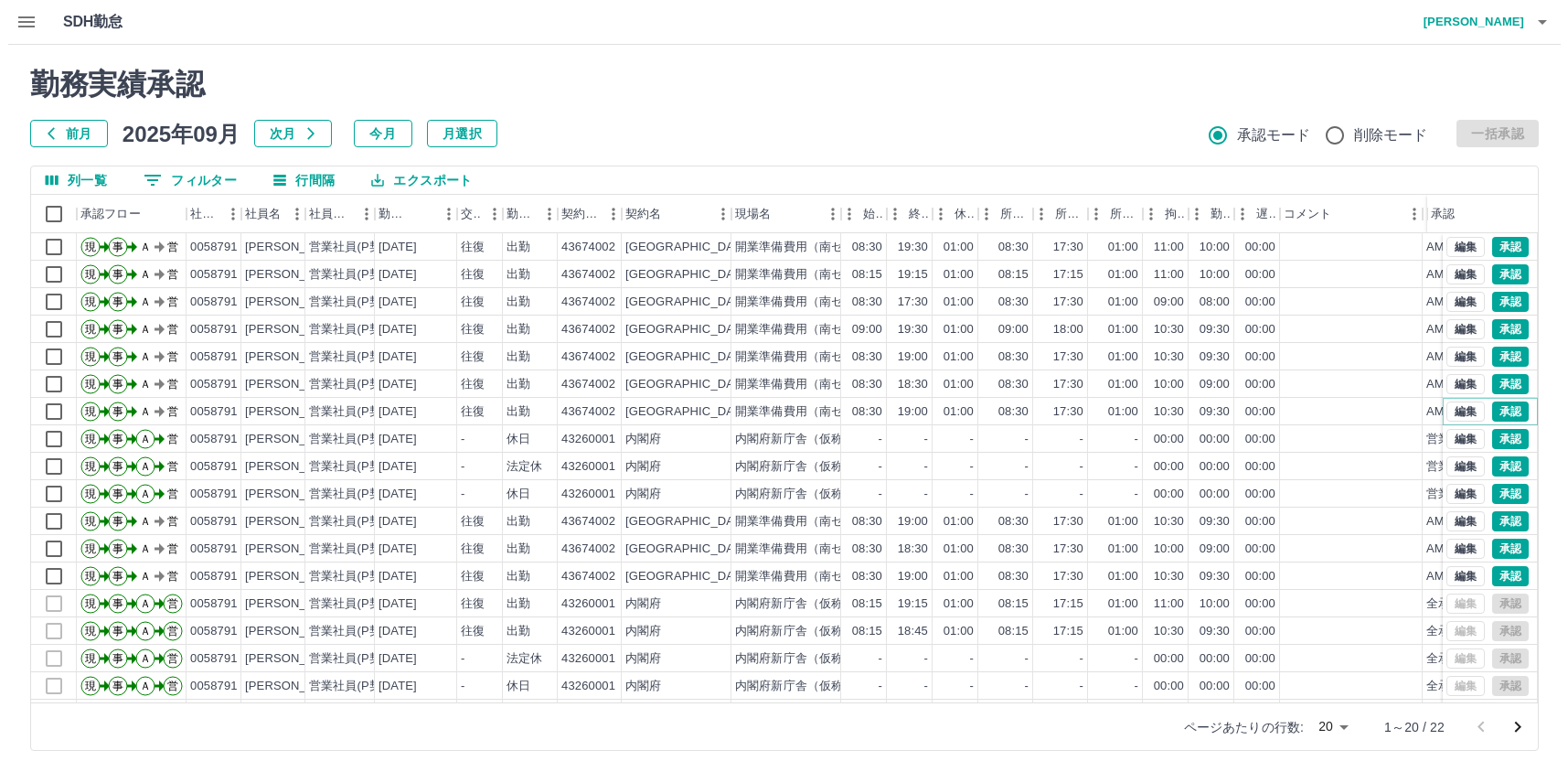
scroll to position [95, 0]
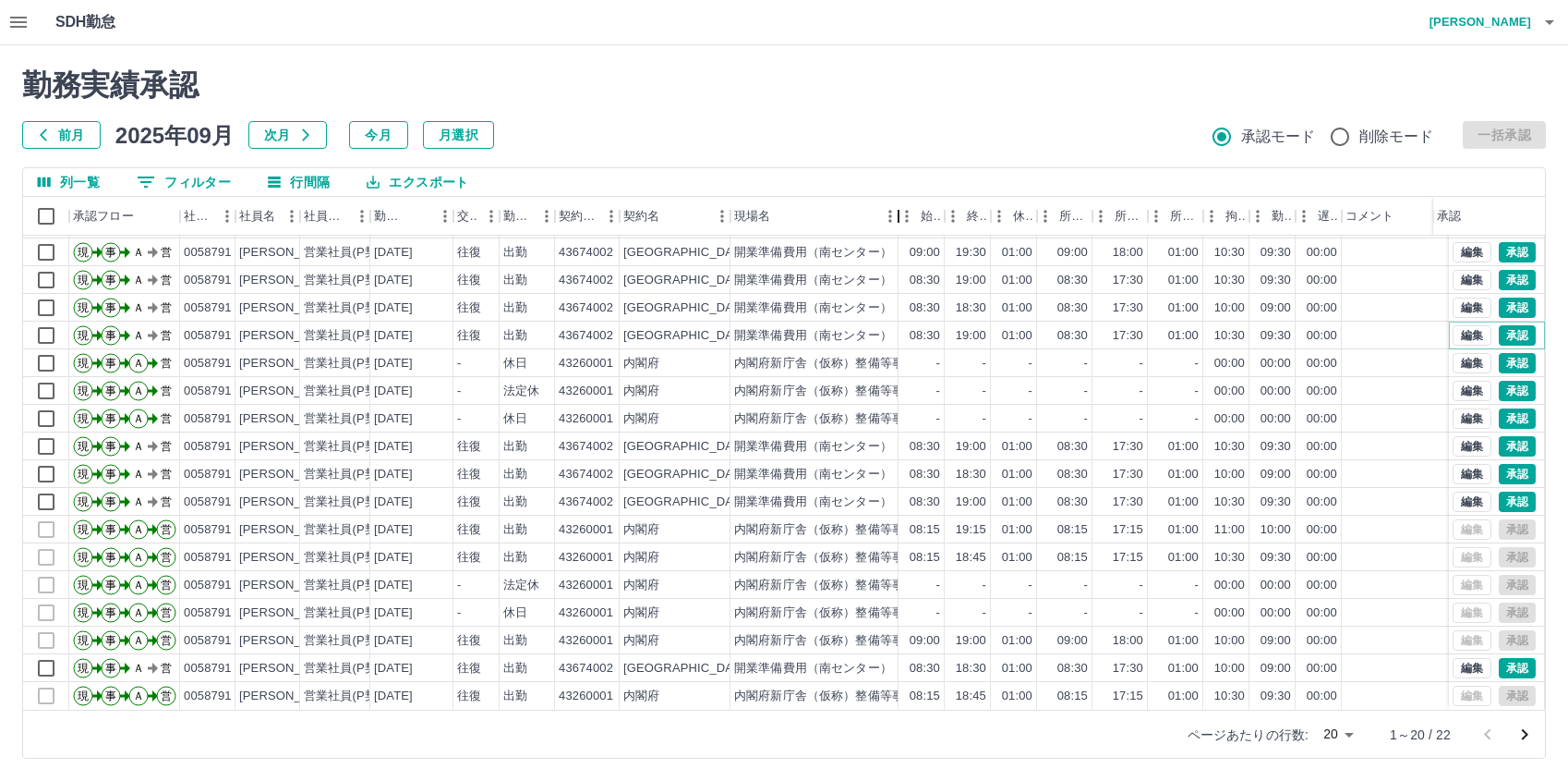
drag, startPoint x: 841, startPoint y: 226, endPoint x: 899, endPoint y: 227, distance: 58.0
click at [899, 227] on div "現場名" at bounding box center [898, 216] width 22 height 39
drag, startPoint x: 559, startPoint y: 427, endPoint x: 622, endPoint y: 429, distance: 63.0
click at [622, 433] on div "現 事 Ａ 営 0058791 白田　輝樹 営業社員(P契約) 2025-09-12 往復 出勤 43674002 町田市 開業準備費用（南センター） 08:…" at bounding box center [810, 446] width 1574 height 28
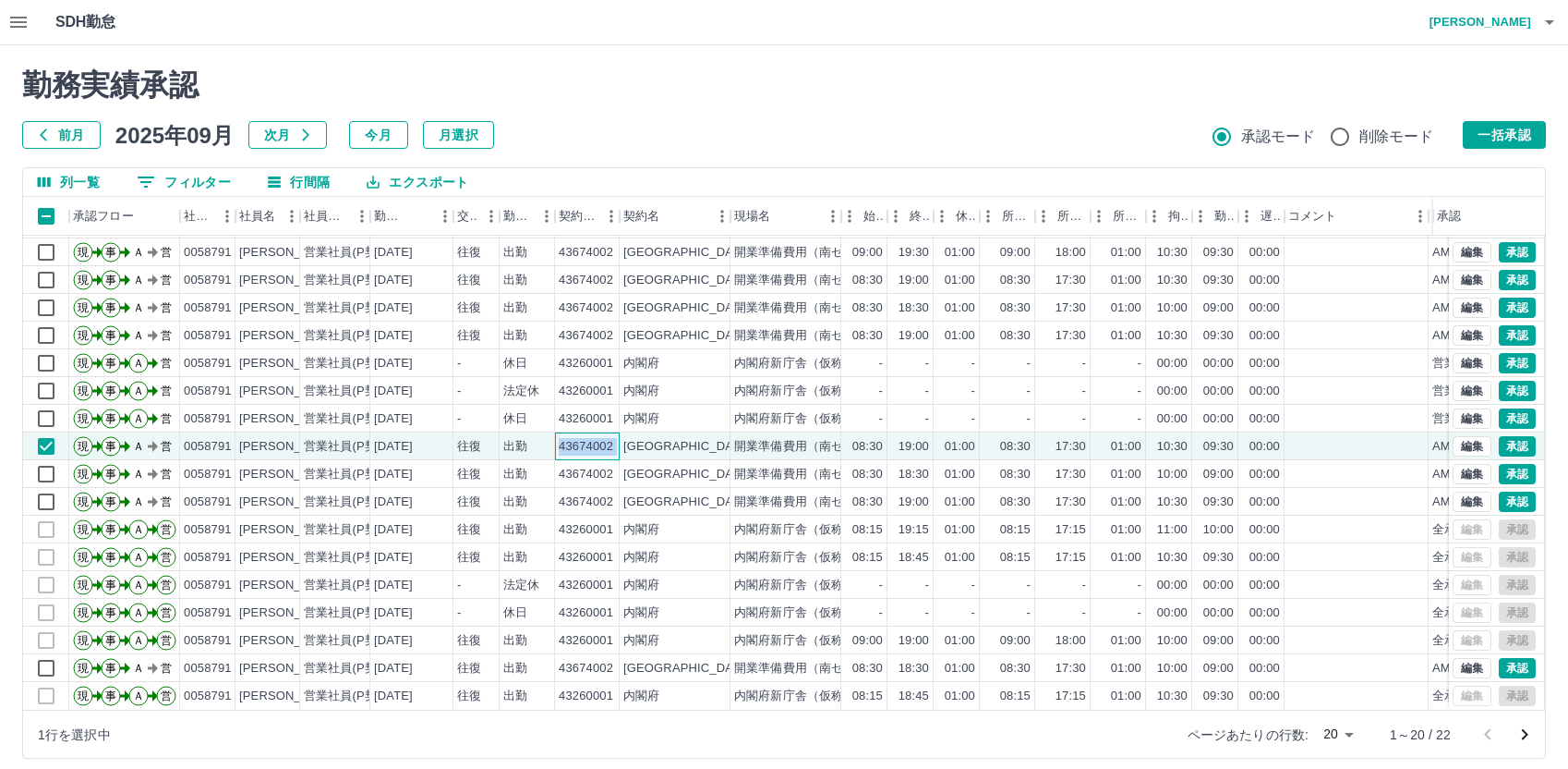
copy div "43674002"
click at [336, 67] on div "承認権限がありません 勤務実績承認 前月 2025年09月 次月 今月 月選択 承認モード 削除モード 一括承認 列一覧 0 フィルター 行間隔 エクスポート…" at bounding box center [784, 413] width 1568 height 736
click at [25, 25] on icon "button" at bounding box center [18, 22] width 22 height 22
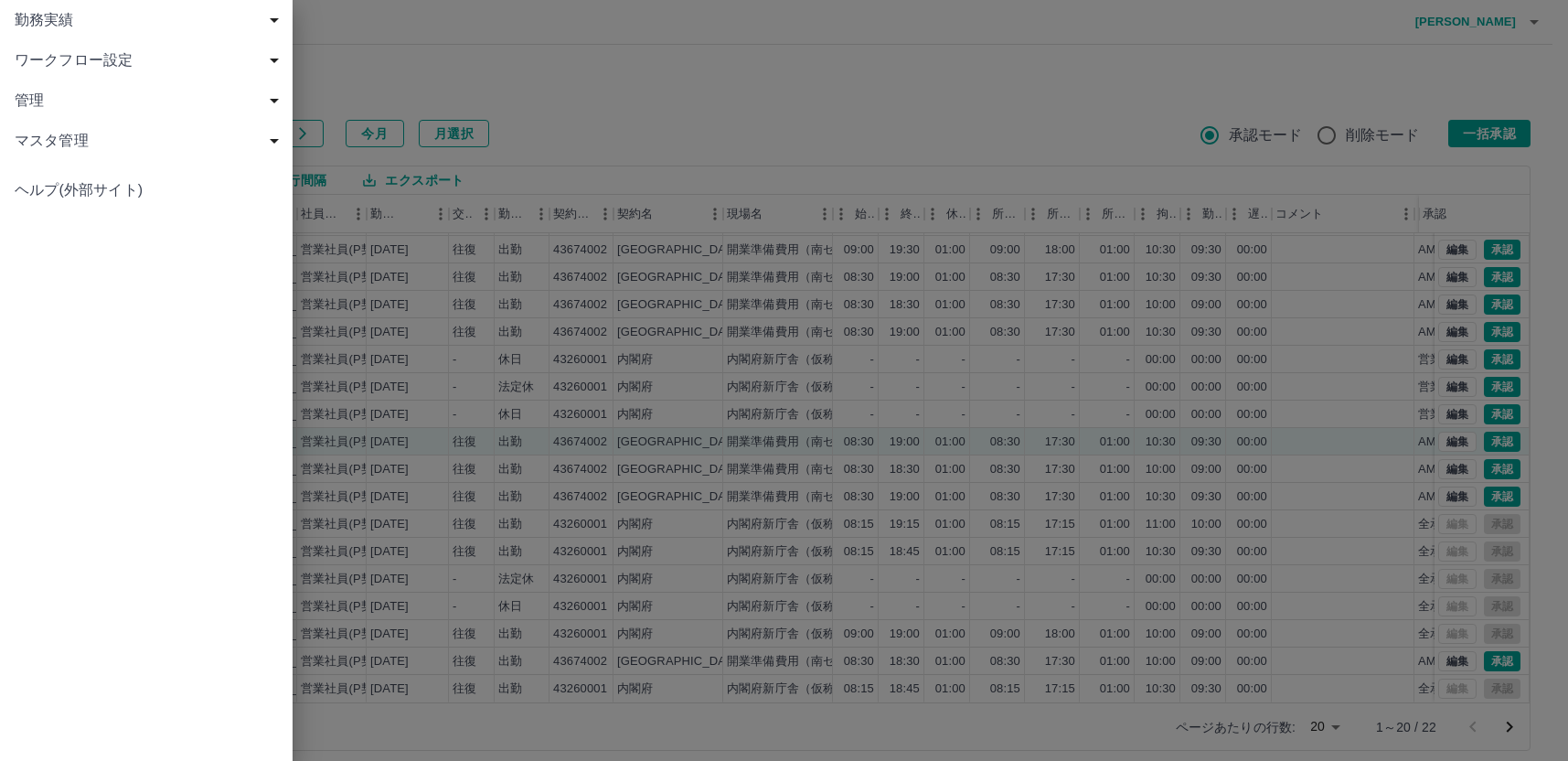
click at [41, 15] on span "勤務実績" at bounding box center [149, 20] width 270 height 22
click at [60, 263] on span "ワークフロー設定" at bounding box center [149, 261] width 270 height 22
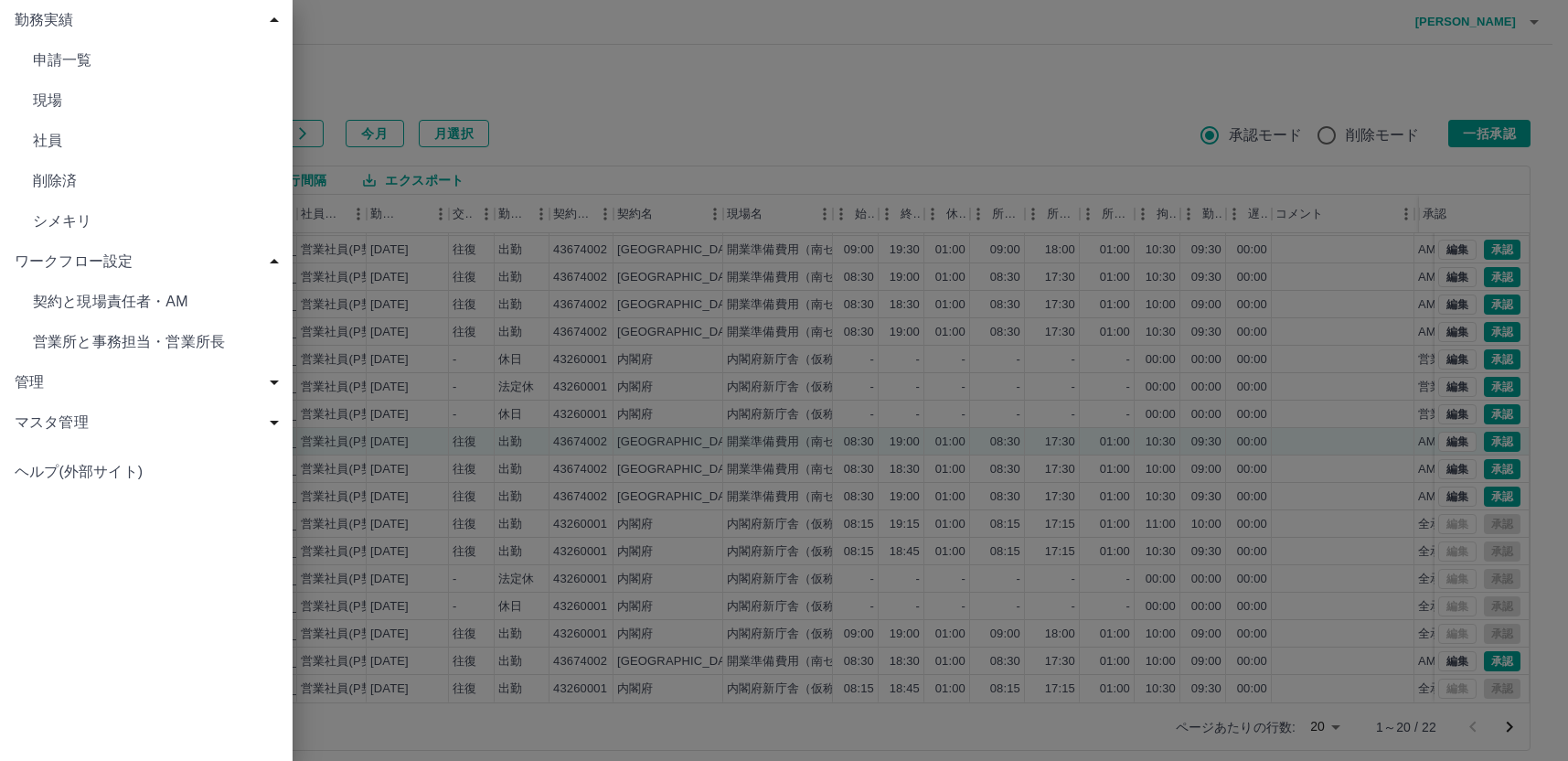
click at [61, 302] on span "契約と現場責任者・AM" at bounding box center [155, 302] width 245 height 22
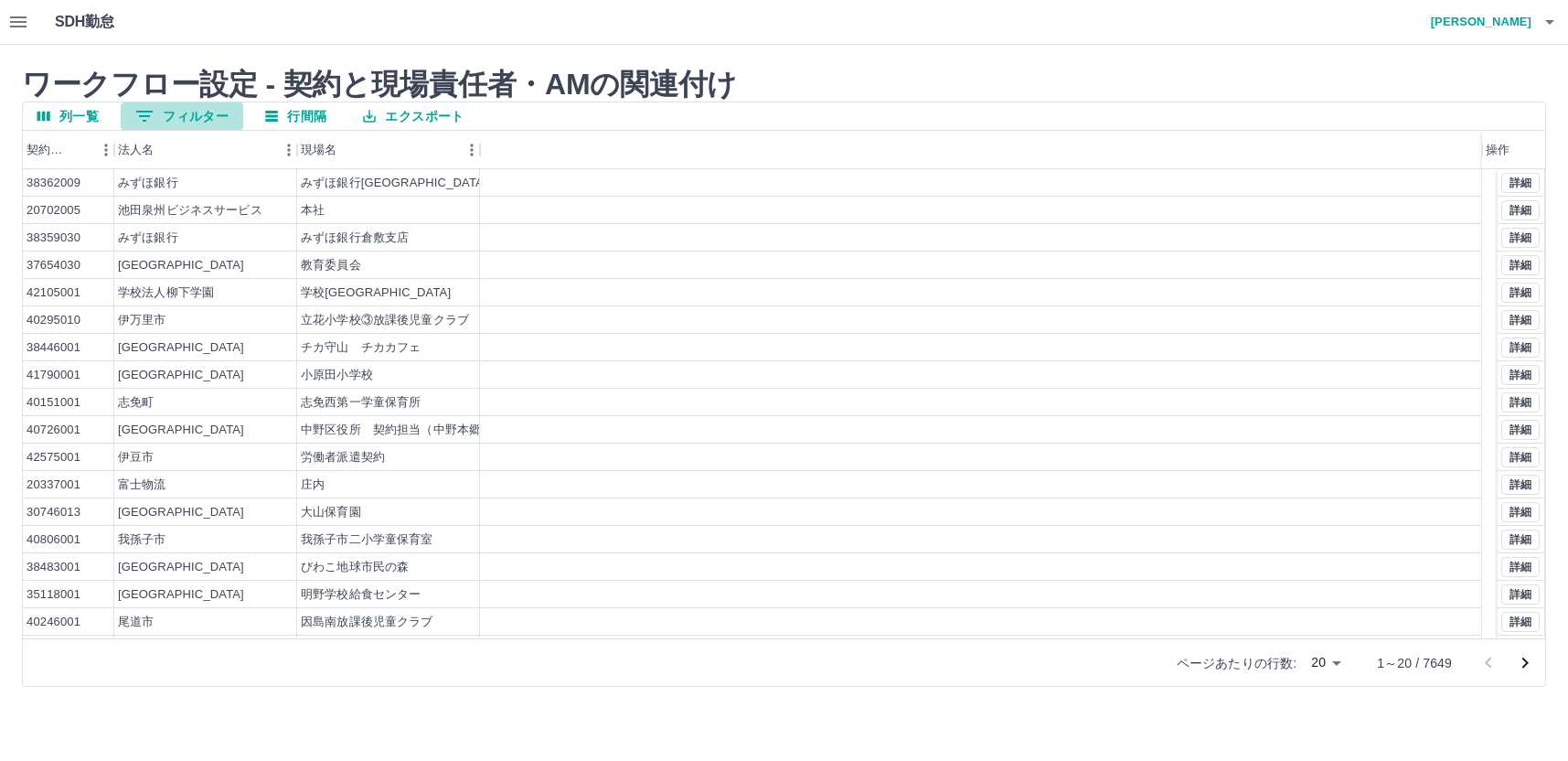
click at [194, 114] on button "0 フィルター" at bounding box center [183, 115] width 123 height 27
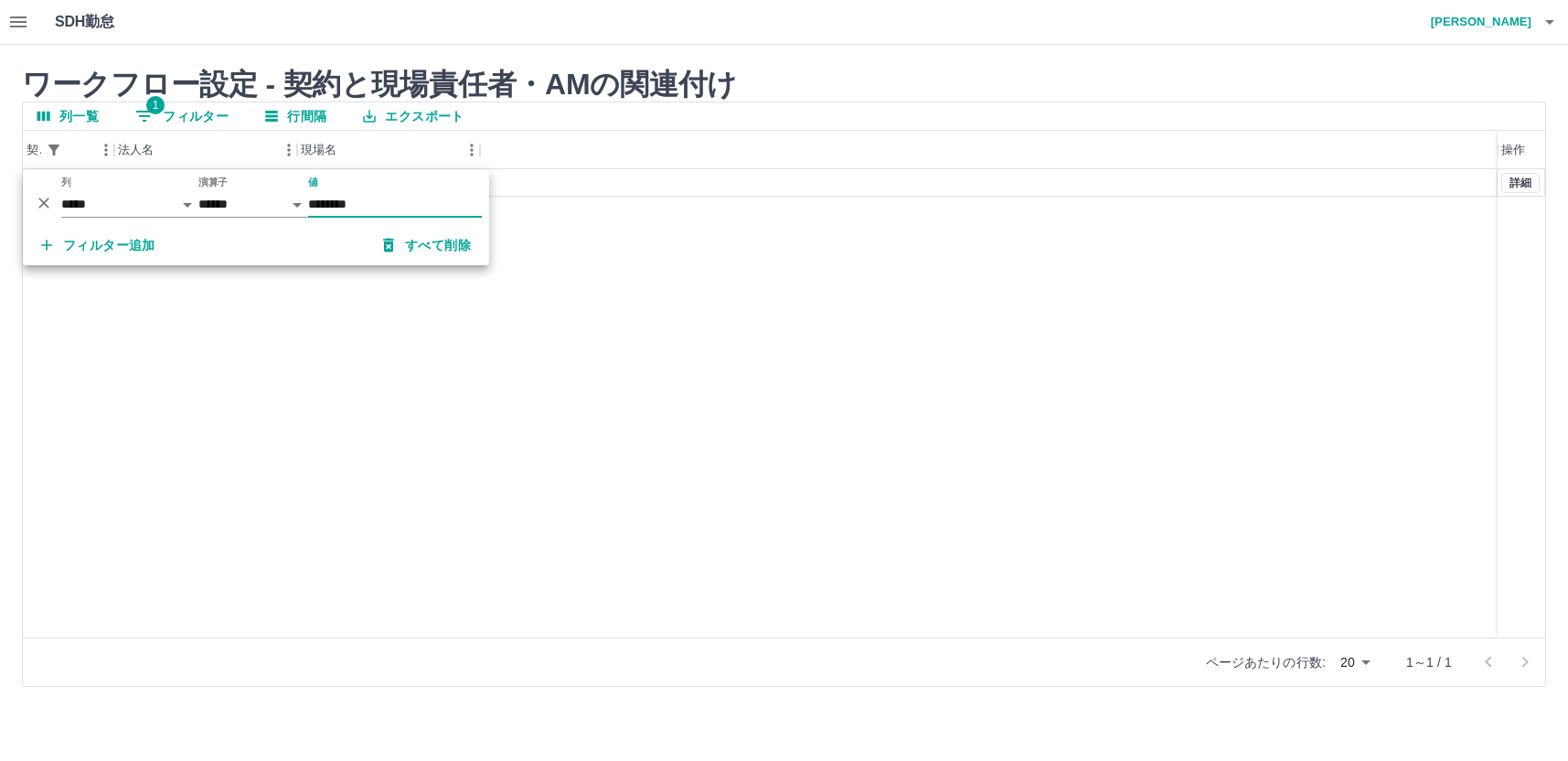
type input "********"
click at [508, 412] on div "43674002 町田市 開業準備費用（南センター） 詳細" at bounding box center [784, 403] width 1523 height 468
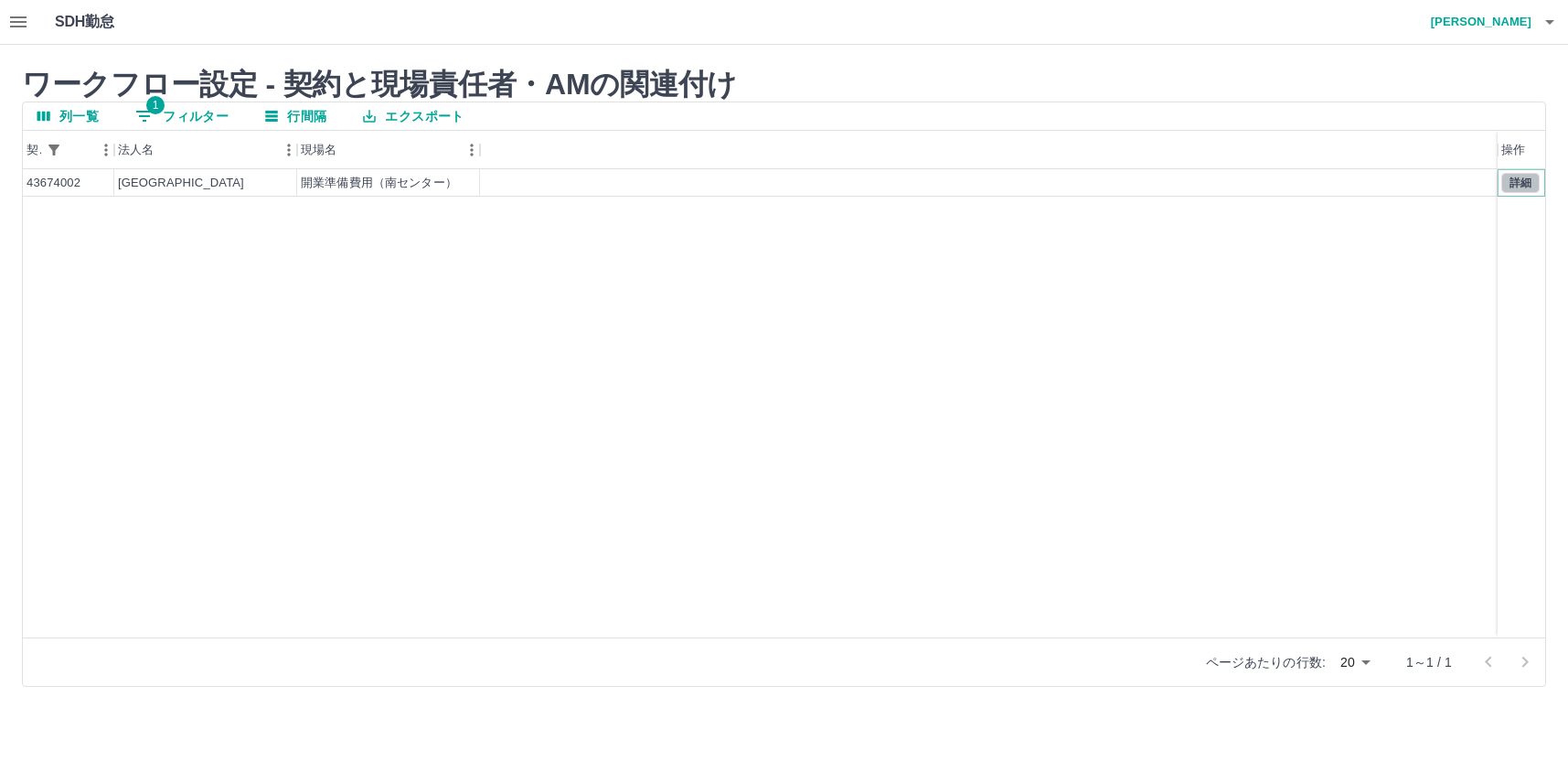
click at [1418, 176] on button "詳細" at bounding box center [1521, 182] width 39 height 20
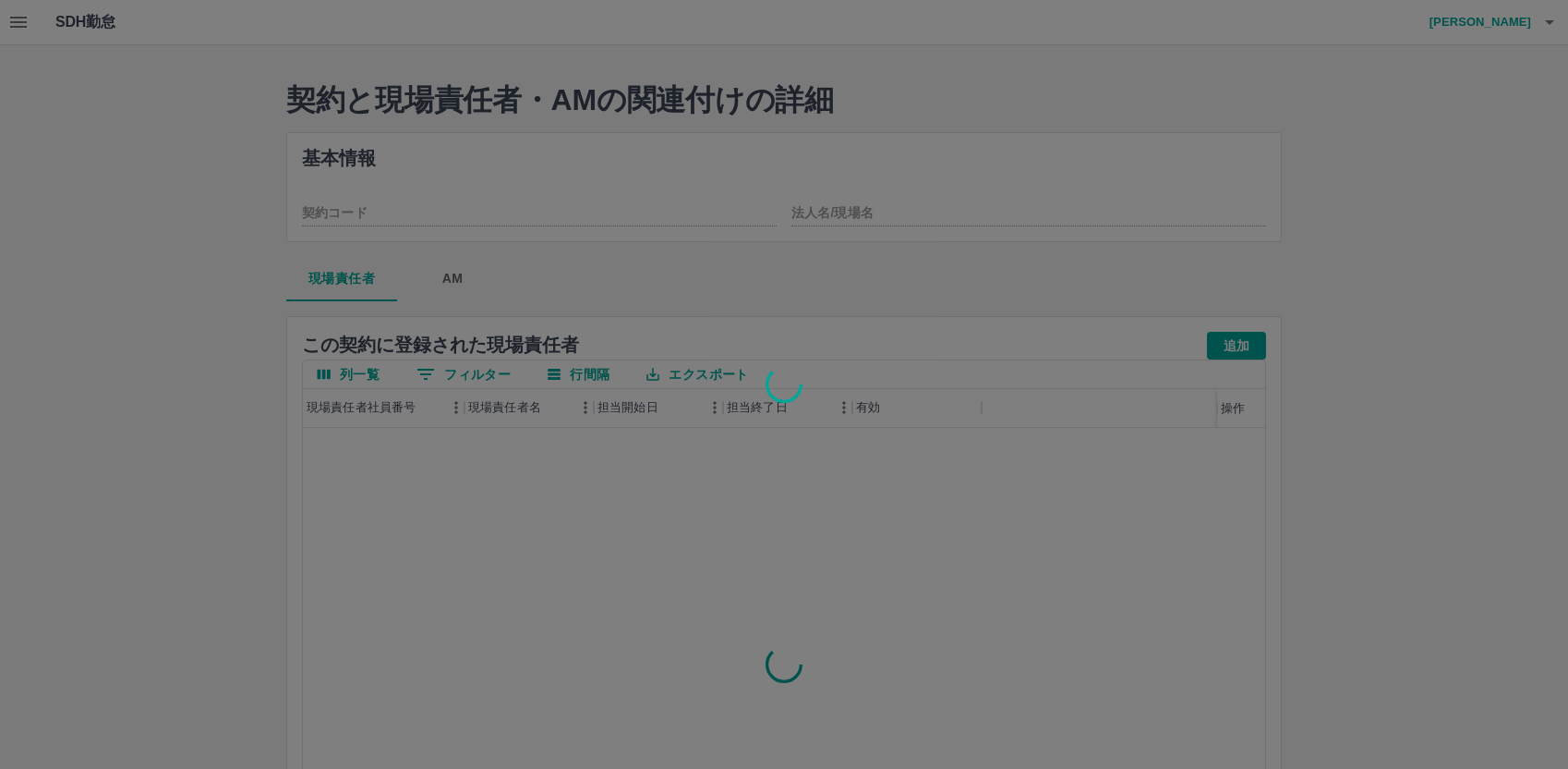
type input "********"
type input "**********"
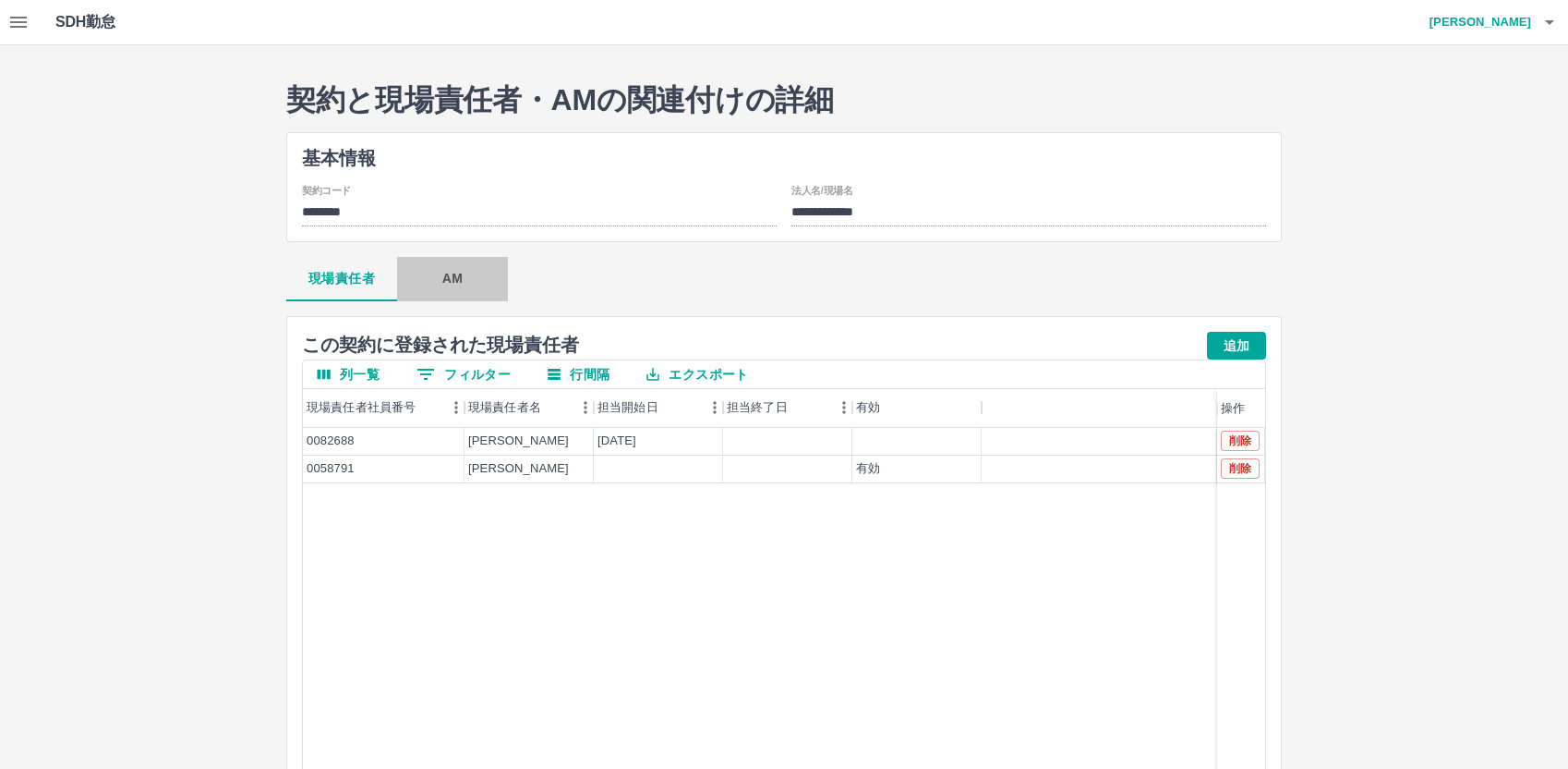
click at [449, 276] on button "AM" at bounding box center [453, 279] width 111 height 44
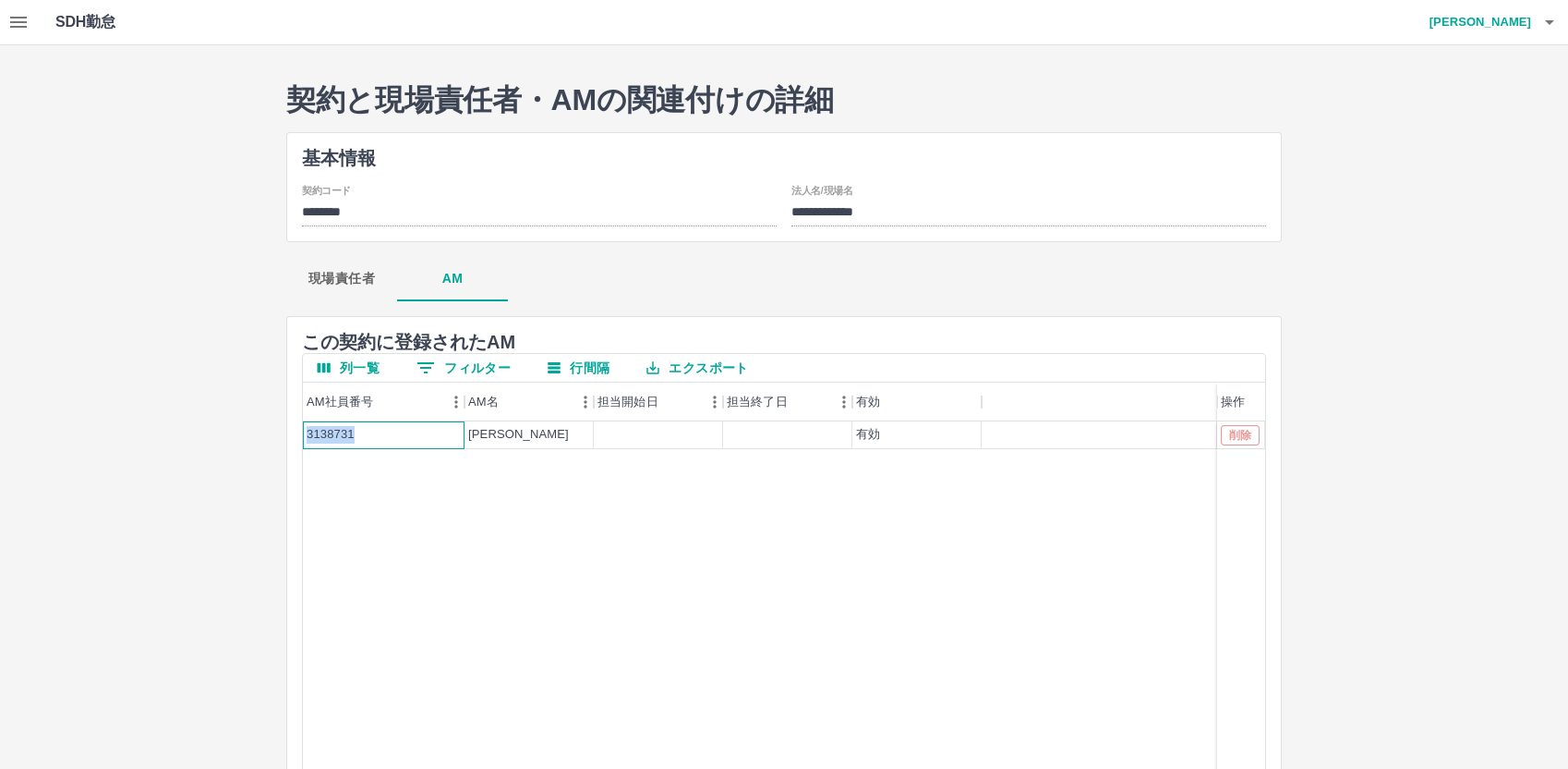
drag, startPoint x: 353, startPoint y: 435, endPoint x: 291, endPoint y: 435, distance: 62.0
click at [291, 435] on div "この 契約 に登録された AM 列一覧 0 フィルター 行間隔 エクスポート AM社員番号 AM名 担当開始日 担当終了日 有効 操作 3138731 正元　…" at bounding box center [784, 638] width 995 height 644
copy div "3138731"
click at [661, 569] on div "3138731 正元　喜哲 有効 削除" at bounding box center [784, 657] width 963 height 473
click at [1431, 21] on h4 "小林 潤" at bounding box center [1475, 22] width 111 height 44
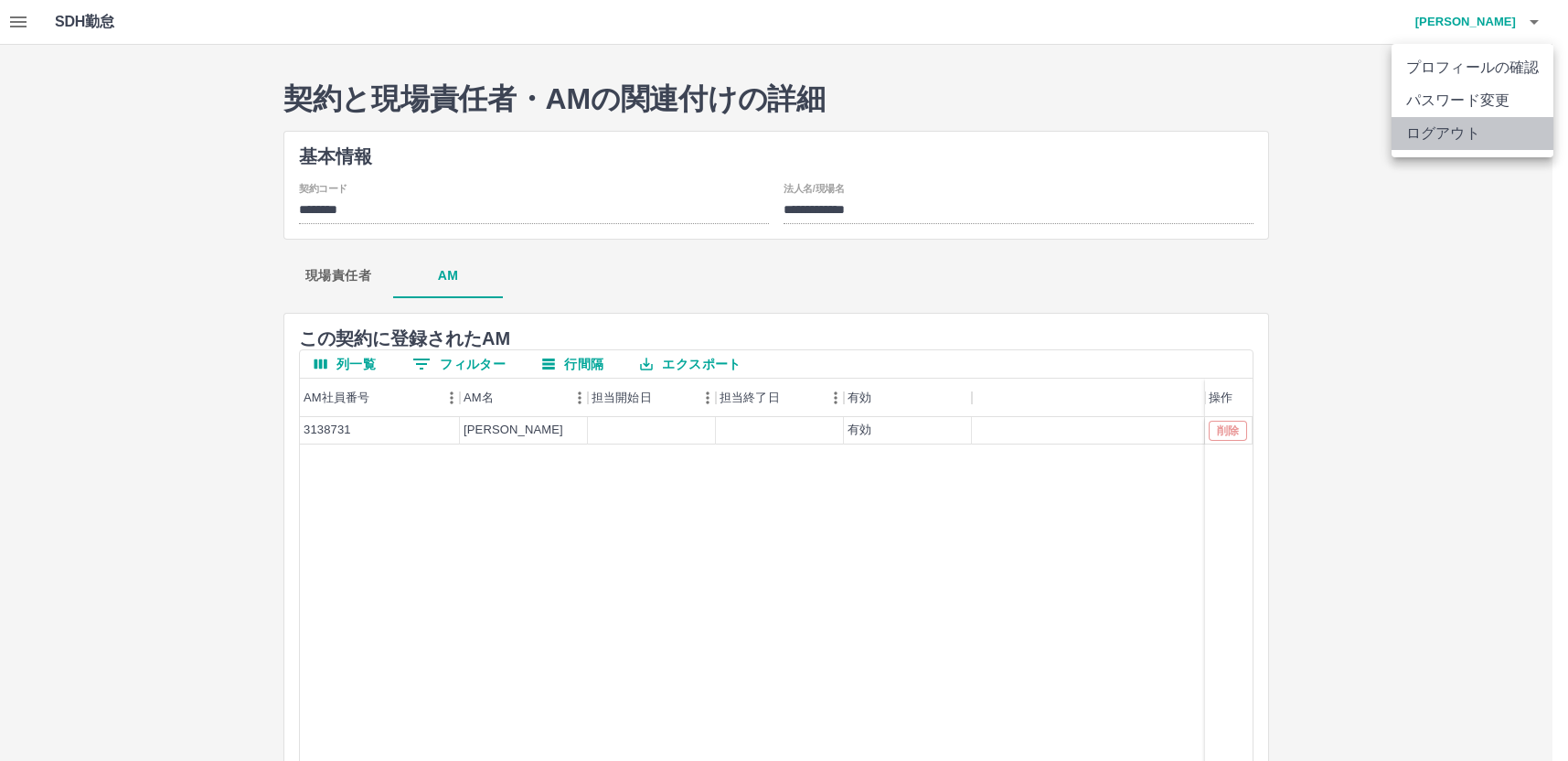
click at [1418, 139] on li "ログアウト" at bounding box center [1472, 133] width 162 height 33
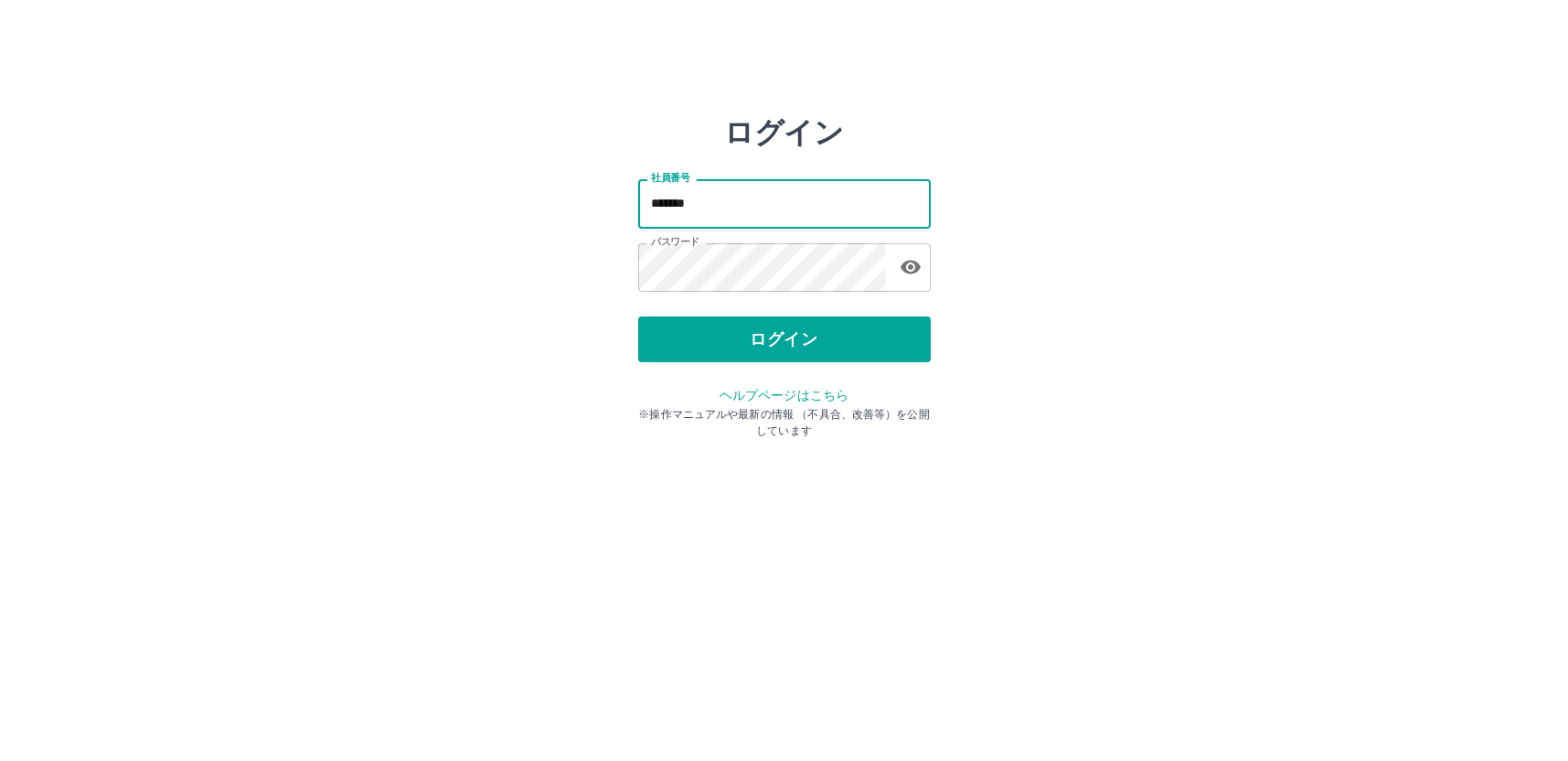
click at [738, 207] on input "*******" at bounding box center [784, 203] width 292 height 48
type input "*"
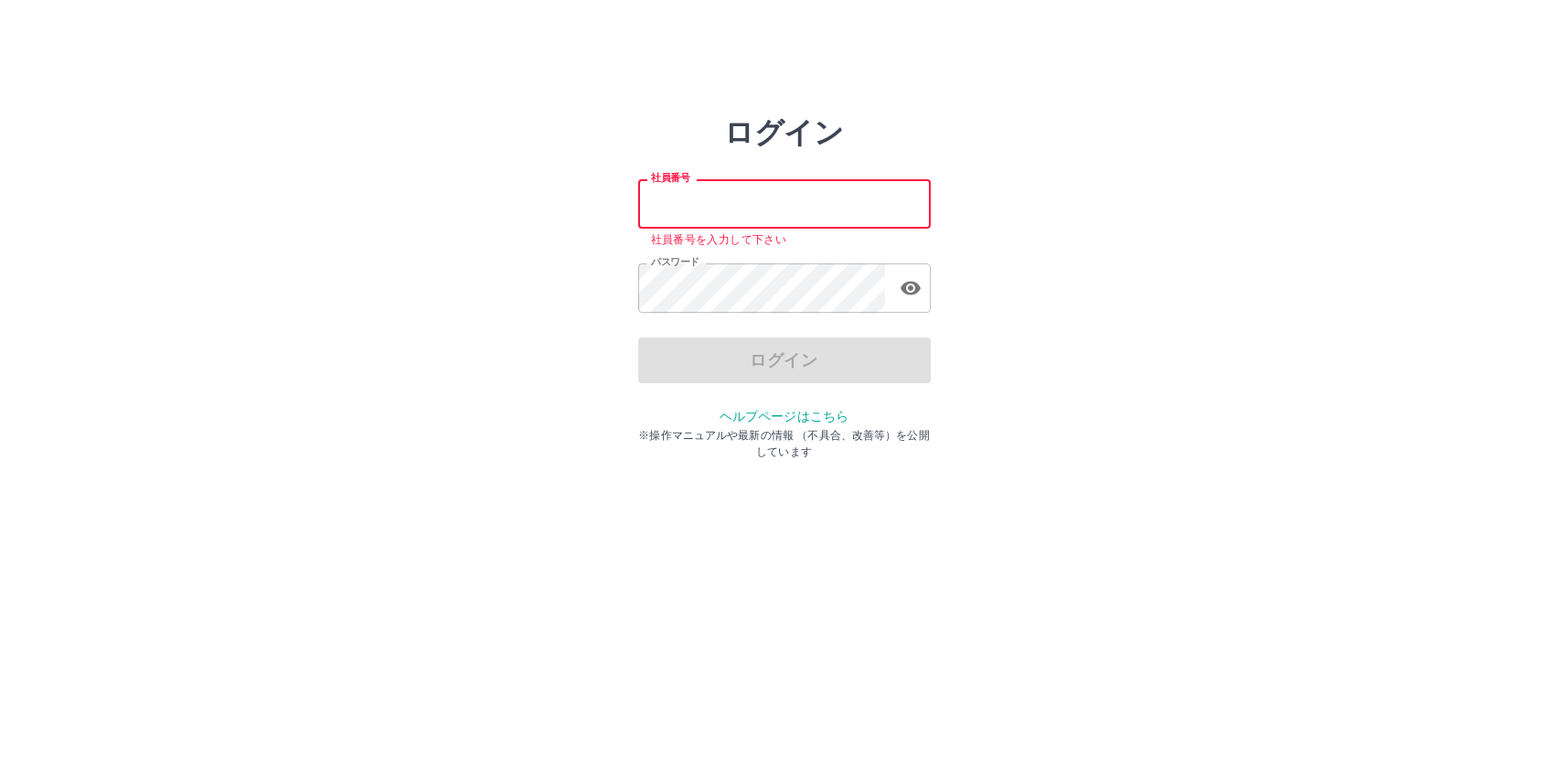
paste input "*******"
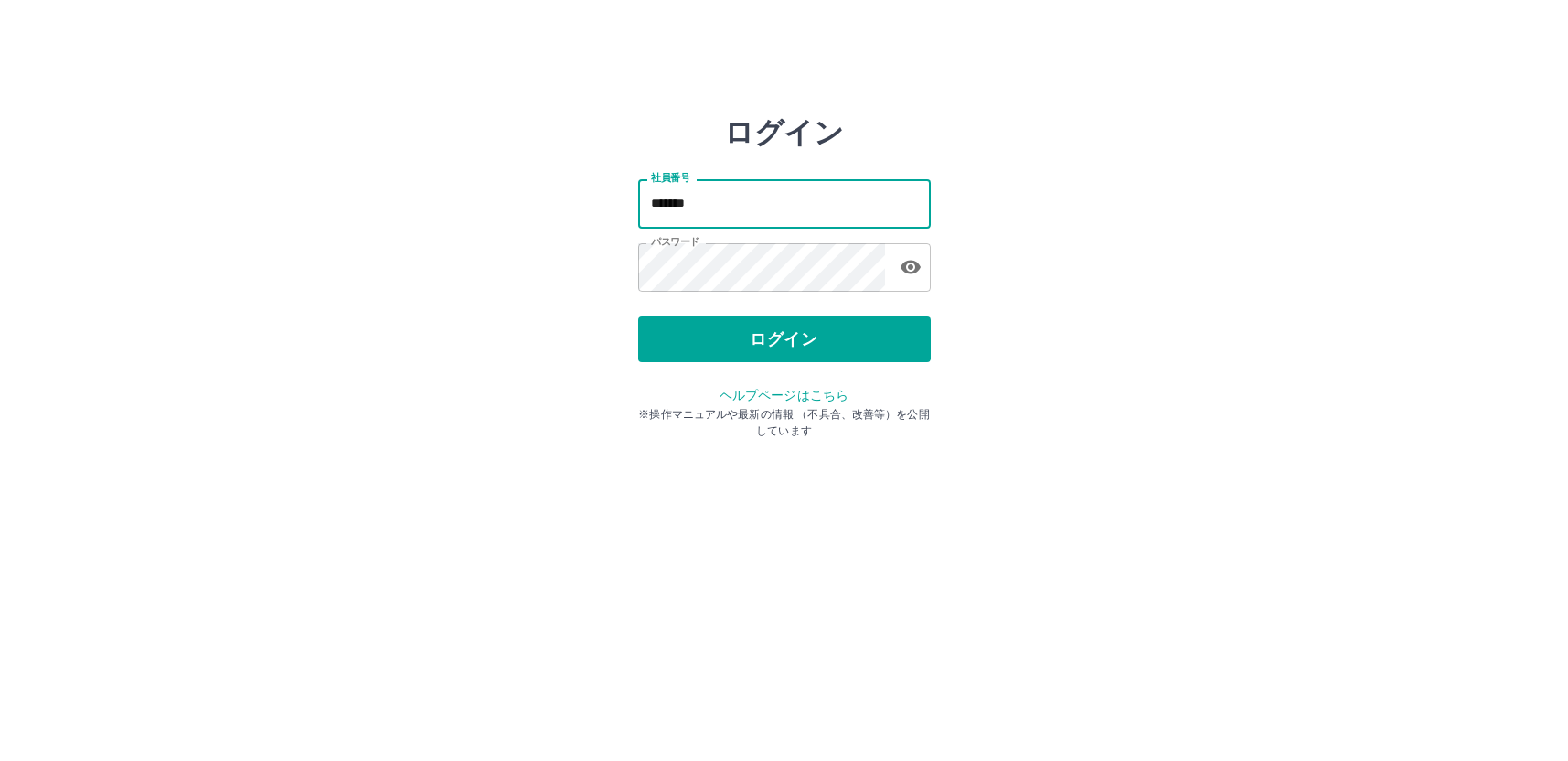
type input "*******"
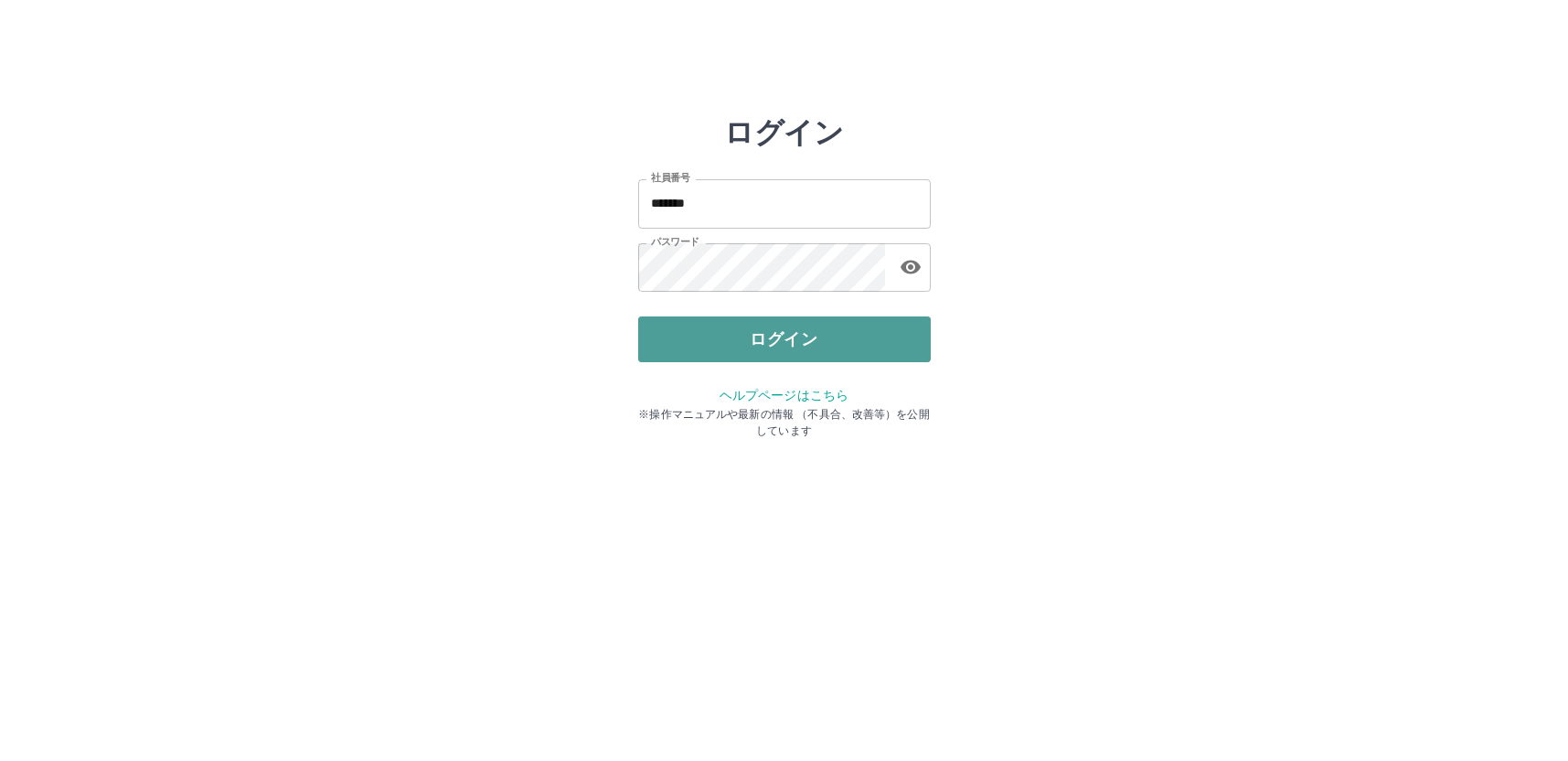
click at [729, 337] on button "ログイン" at bounding box center [784, 339] width 292 height 45
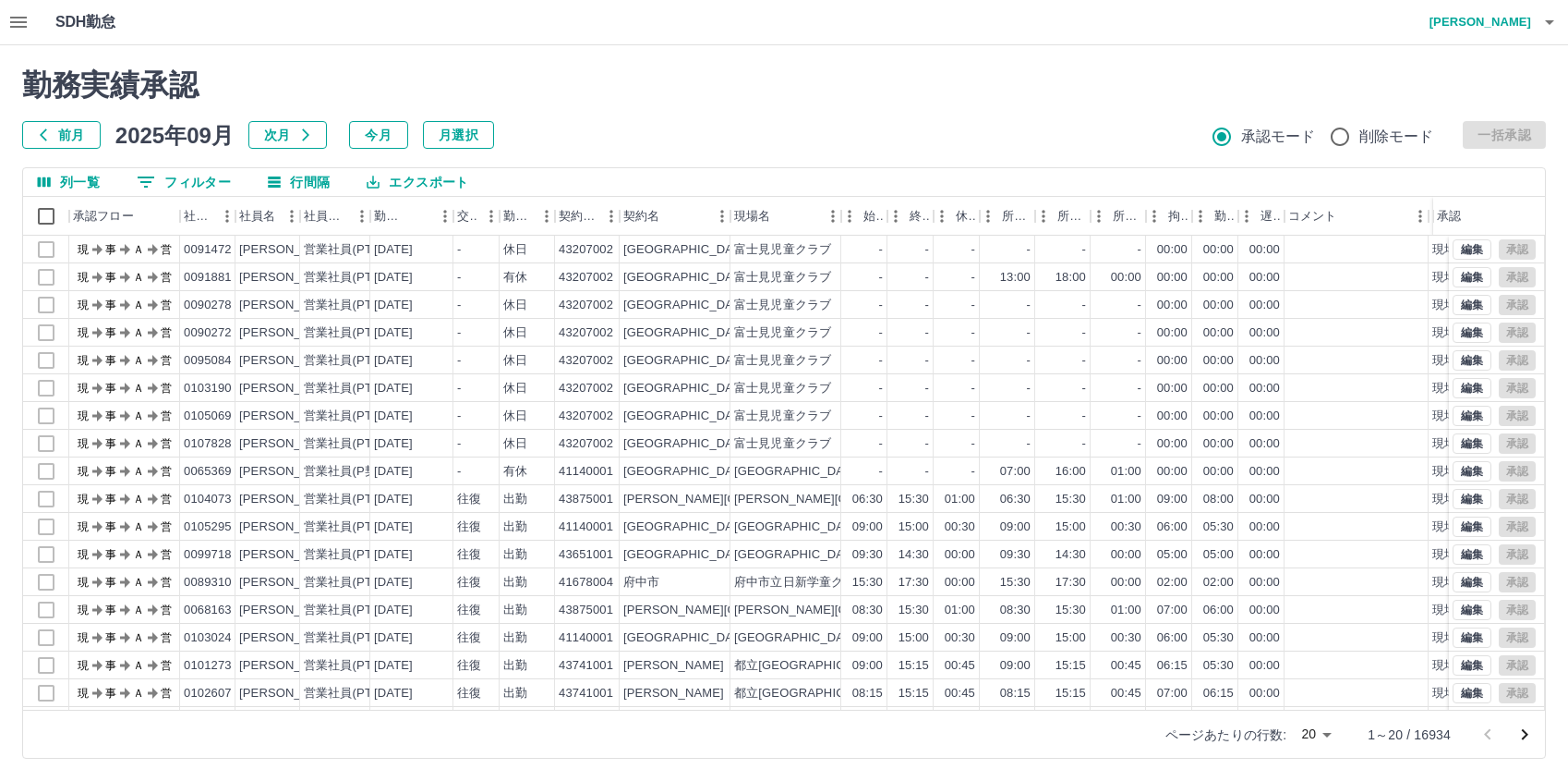
click at [19, 23] on icon "button" at bounding box center [18, 22] width 16 height 11
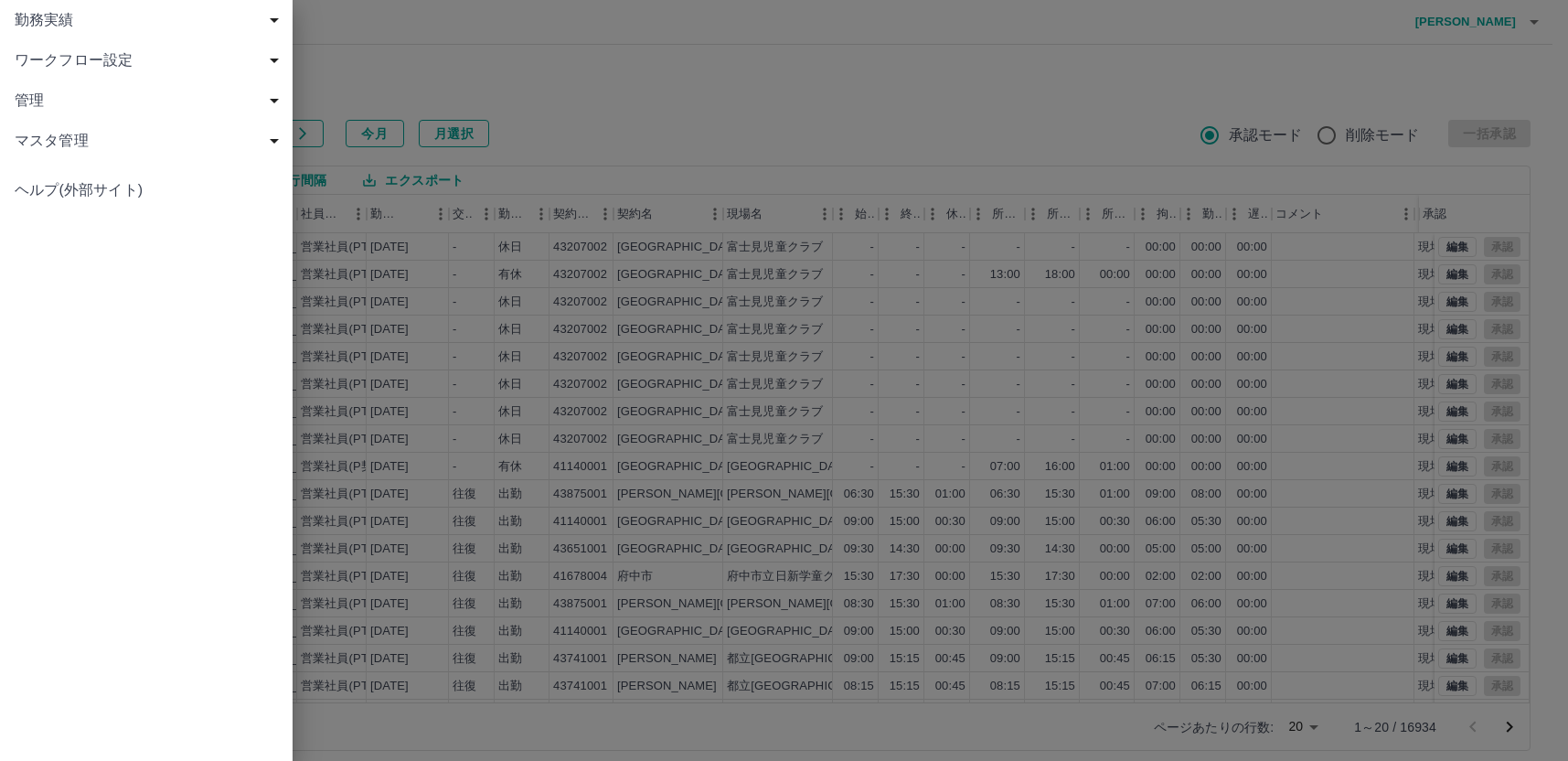
click at [26, 16] on span "勤務実績" at bounding box center [149, 20] width 270 height 22
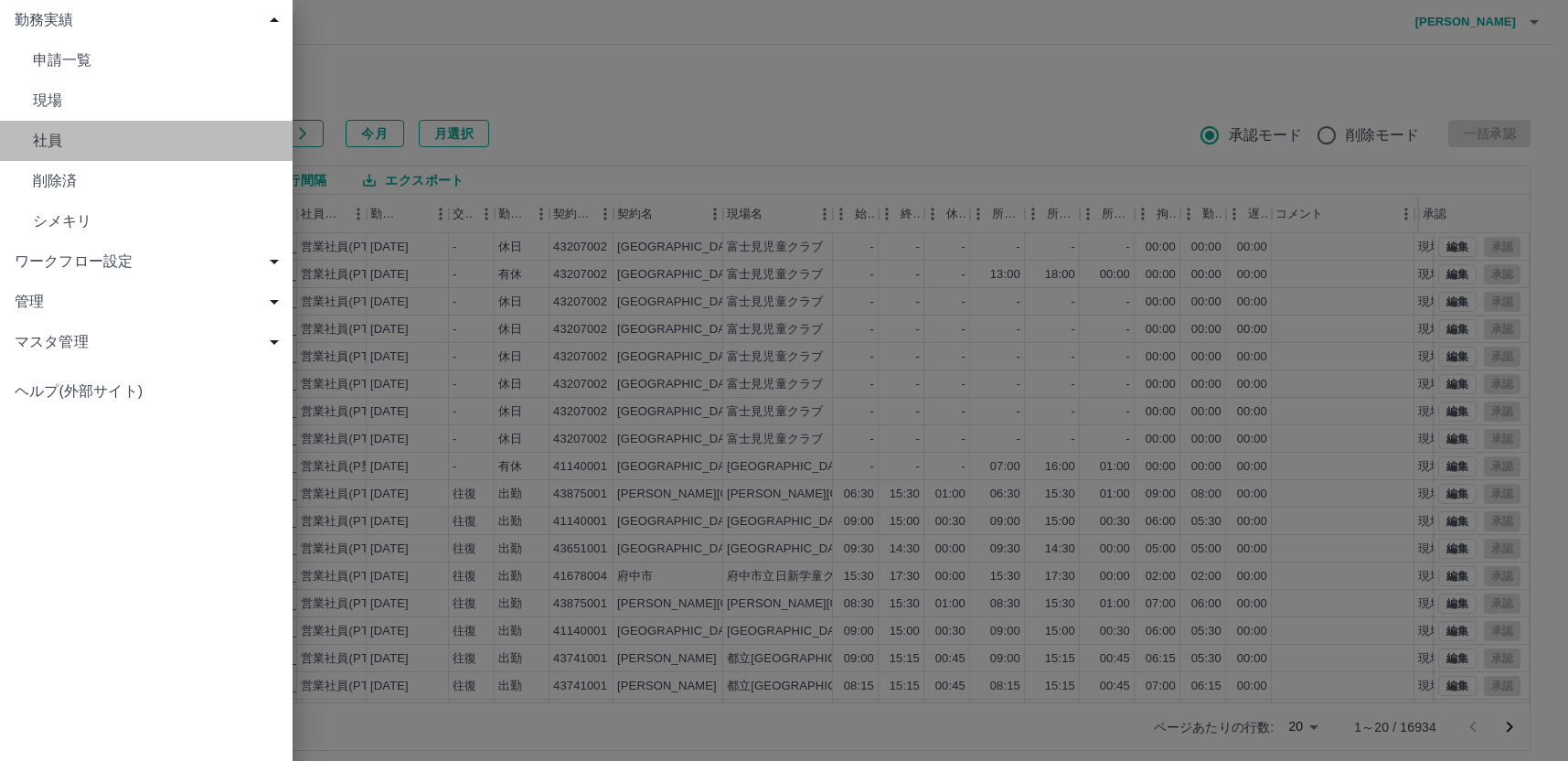
click at [50, 142] on span "社員" at bounding box center [155, 140] width 245 height 22
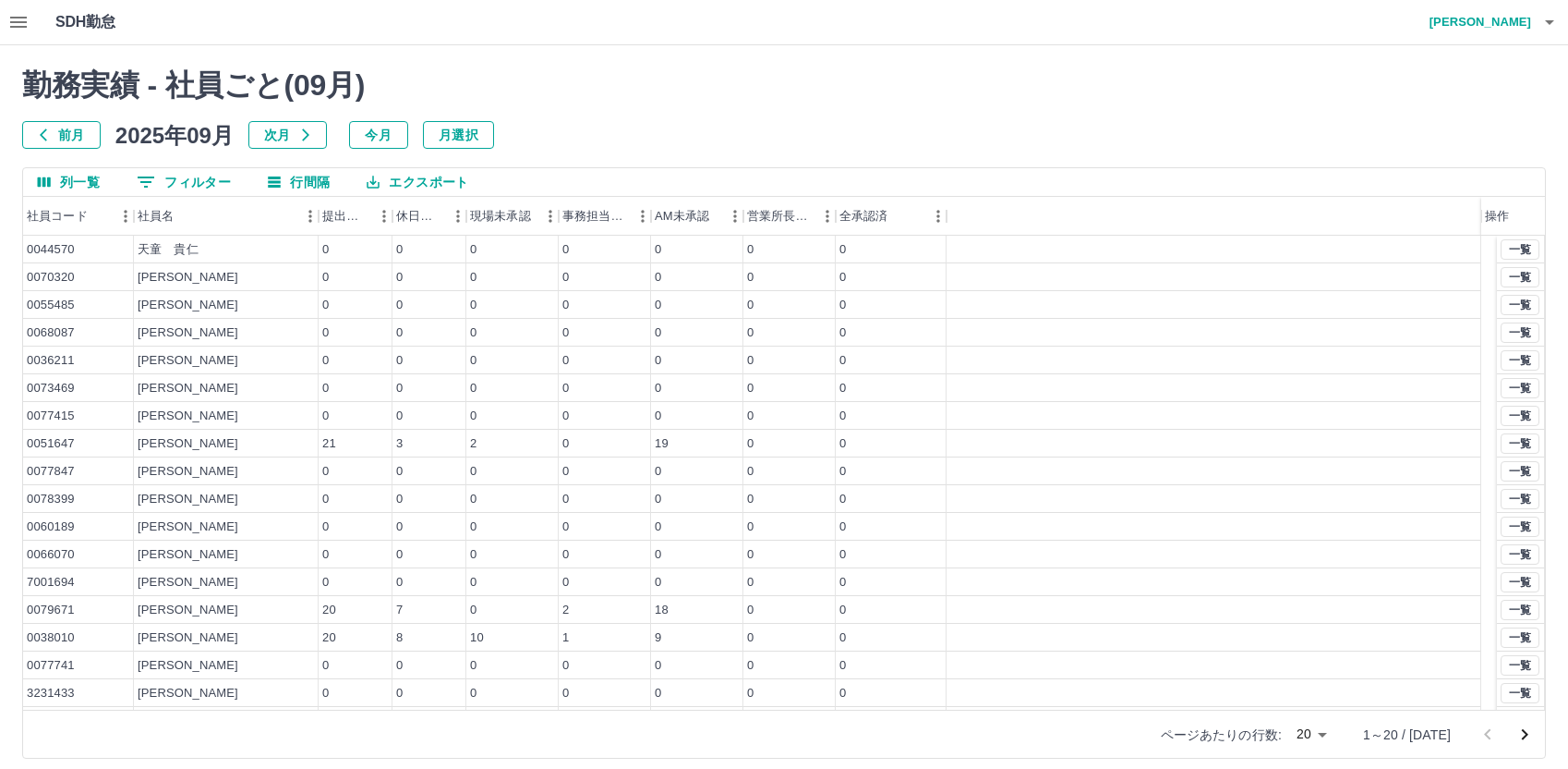
click at [162, 179] on button "0 フィルター" at bounding box center [184, 182] width 124 height 28
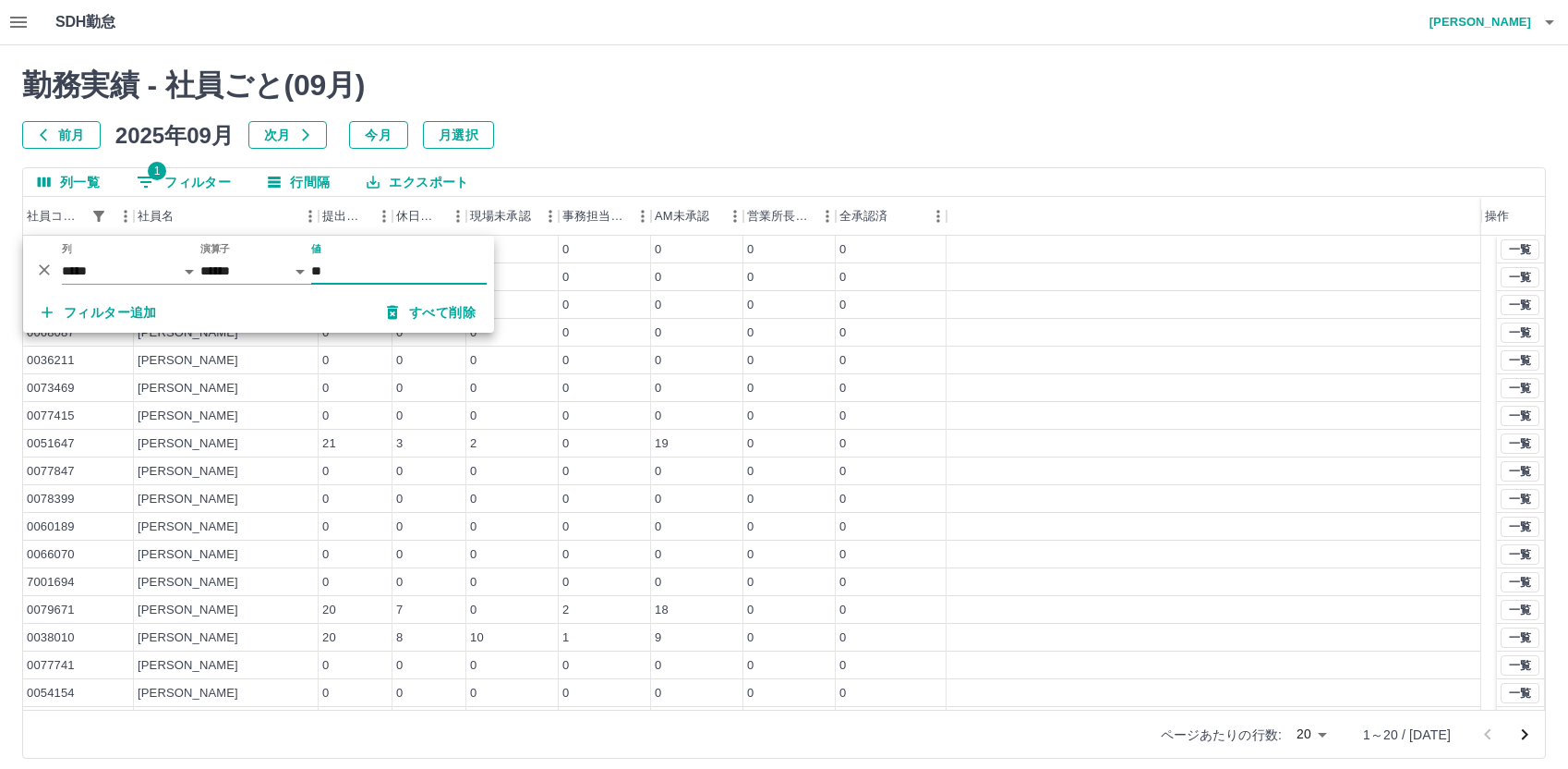
type input "*******"
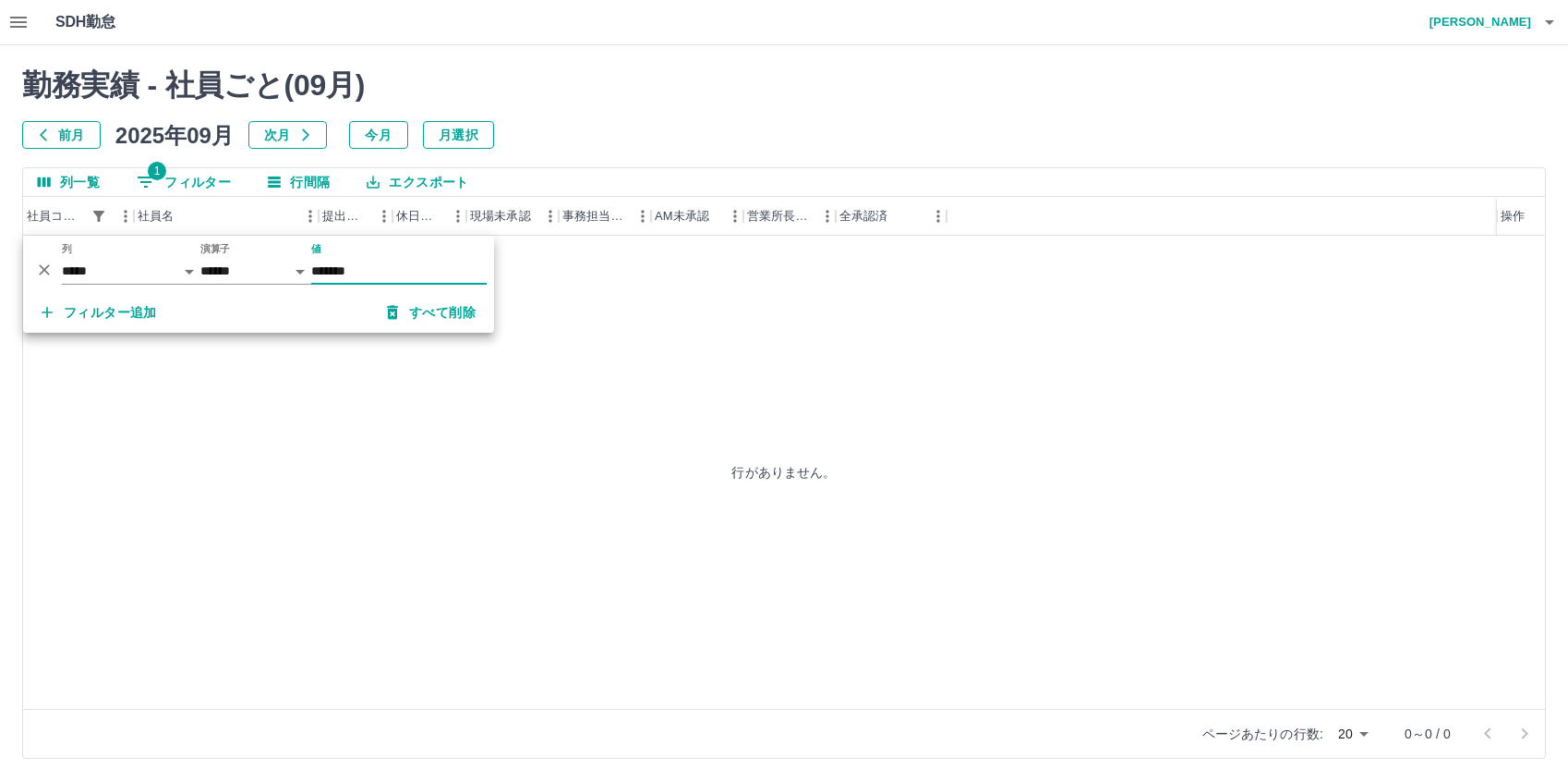
click at [602, 362] on div "行がありません。" at bounding box center [784, 472] width 1522 height 473
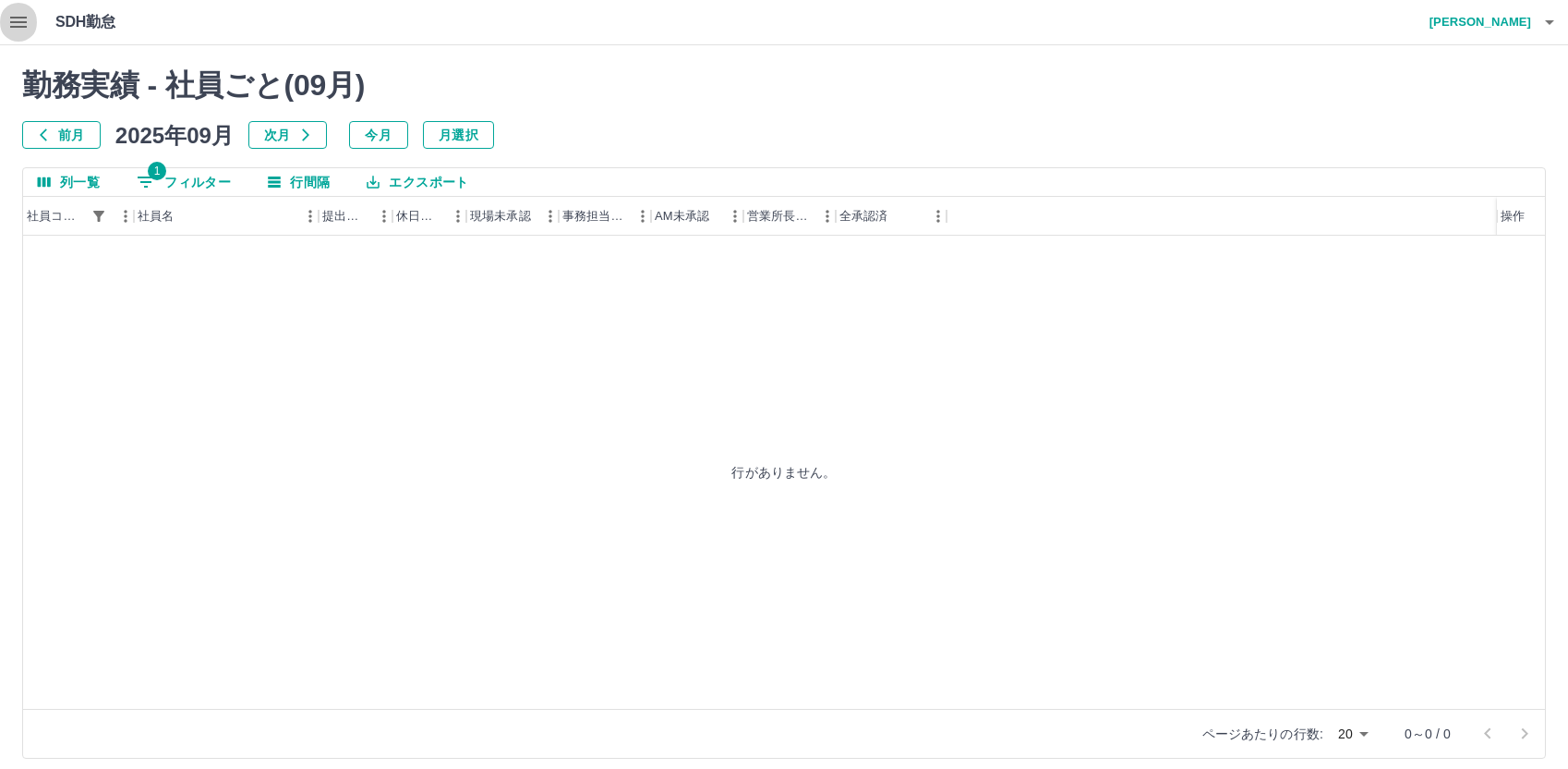
click at [17, 24] on icon "button" at bounding box center [18, 22] width 22 height 22
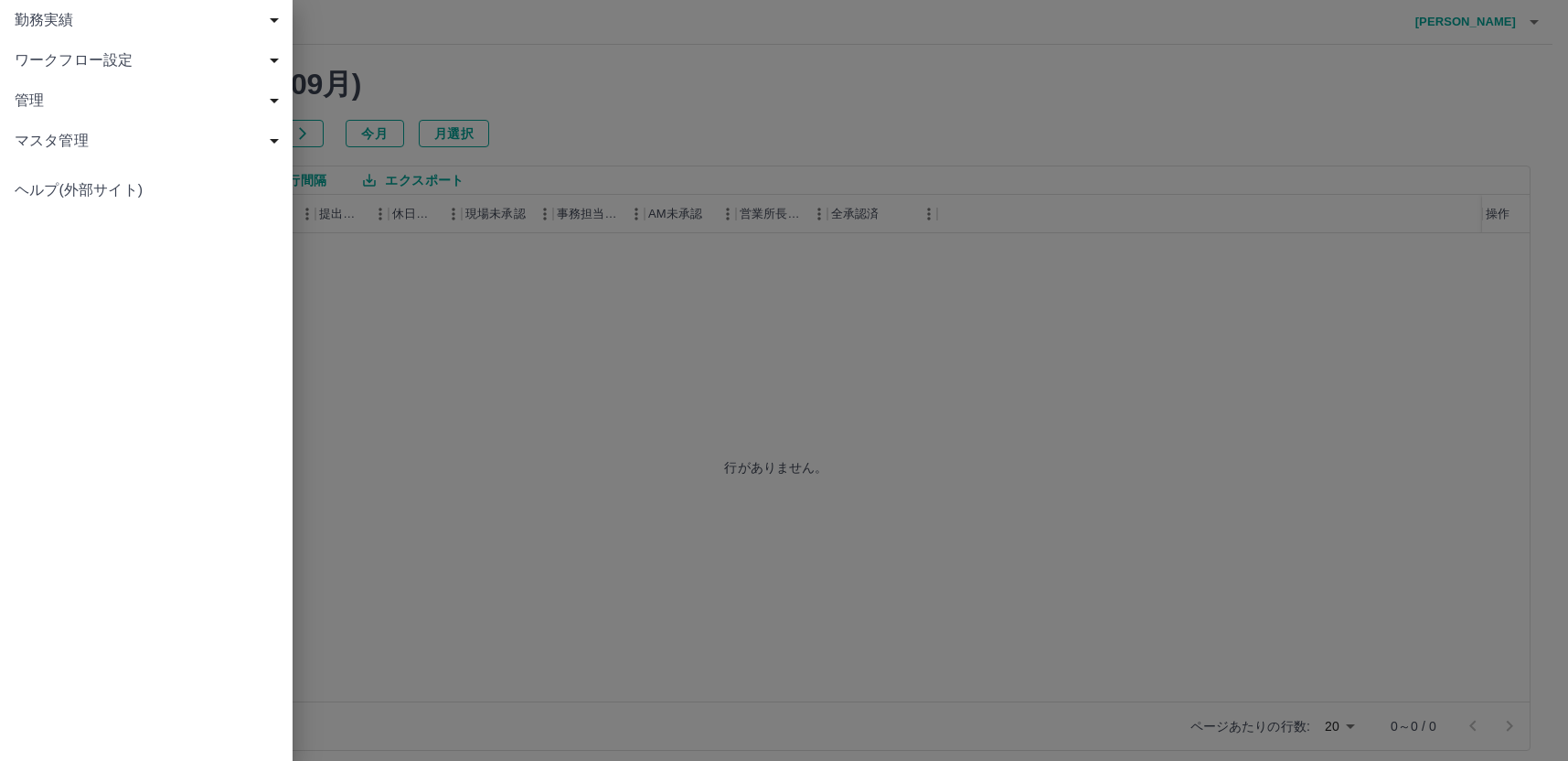
click at [437, 345] on div at bounding box center [784, 380] width 1568 height 761
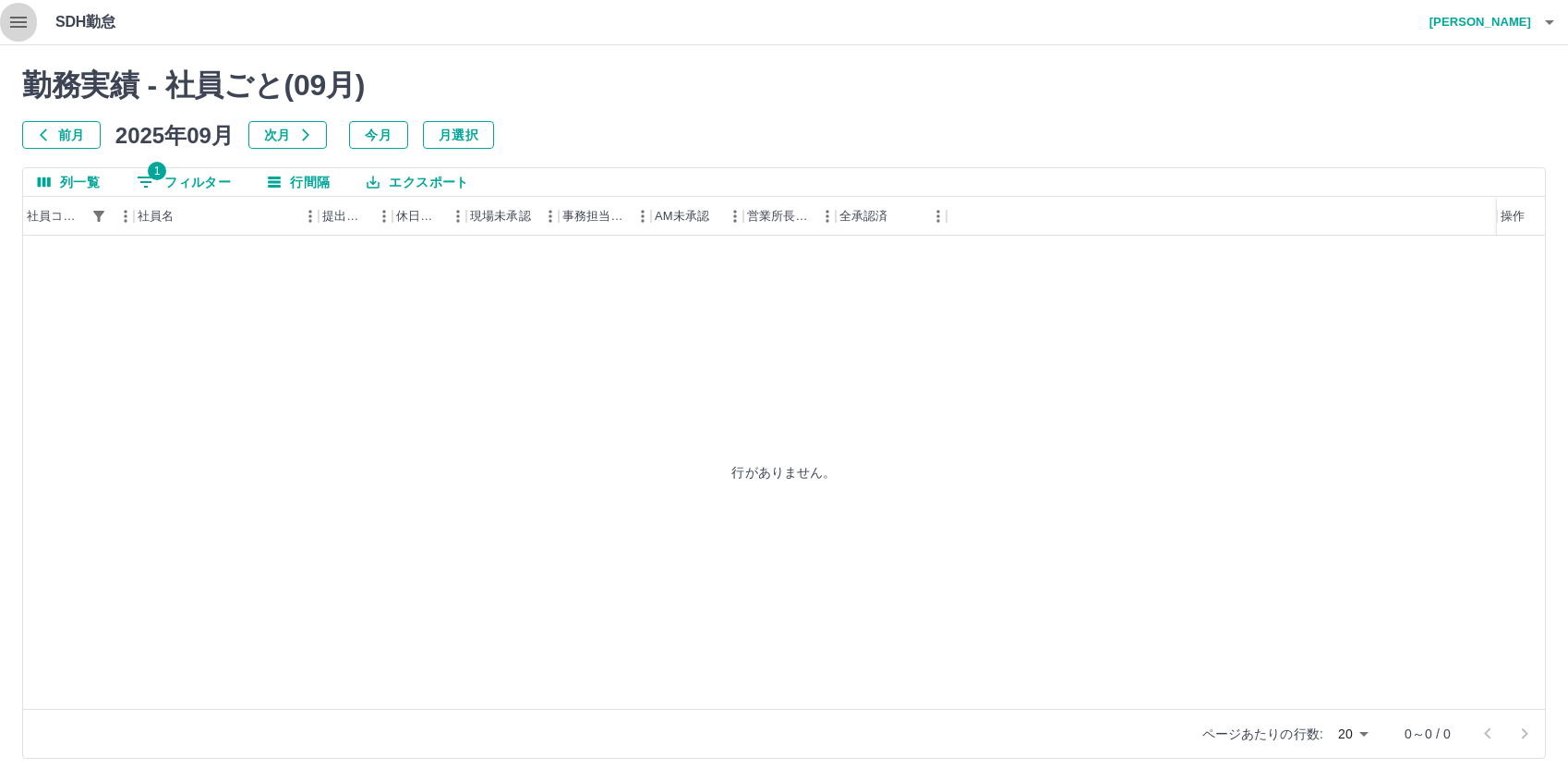
click at [25, 30] on icon "button" at bounding box center [18, 22] width 22 height 22
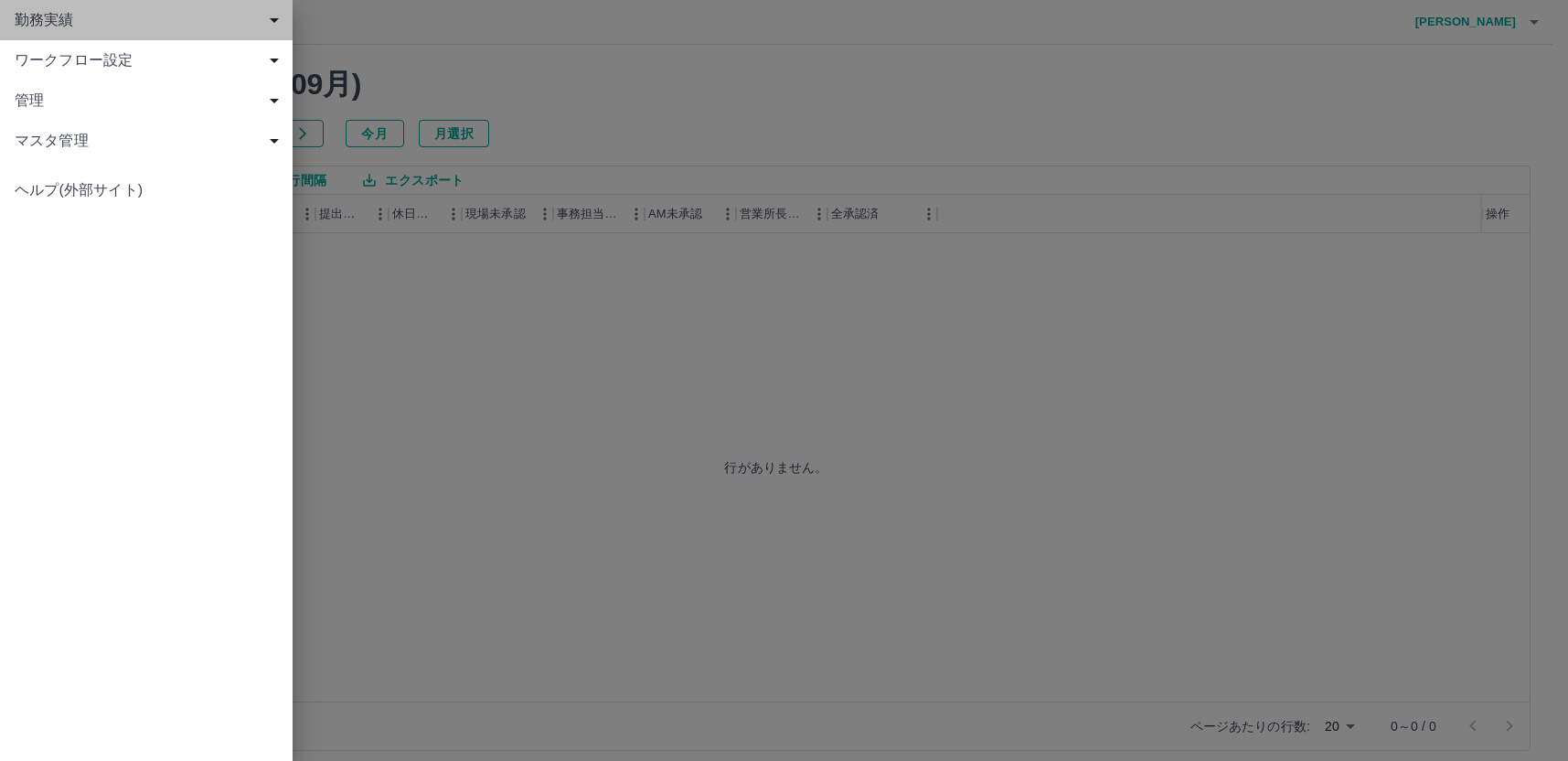
click at [48, 26] on span "勤務実績" at bounding box center [149, 20] width 270 height 22
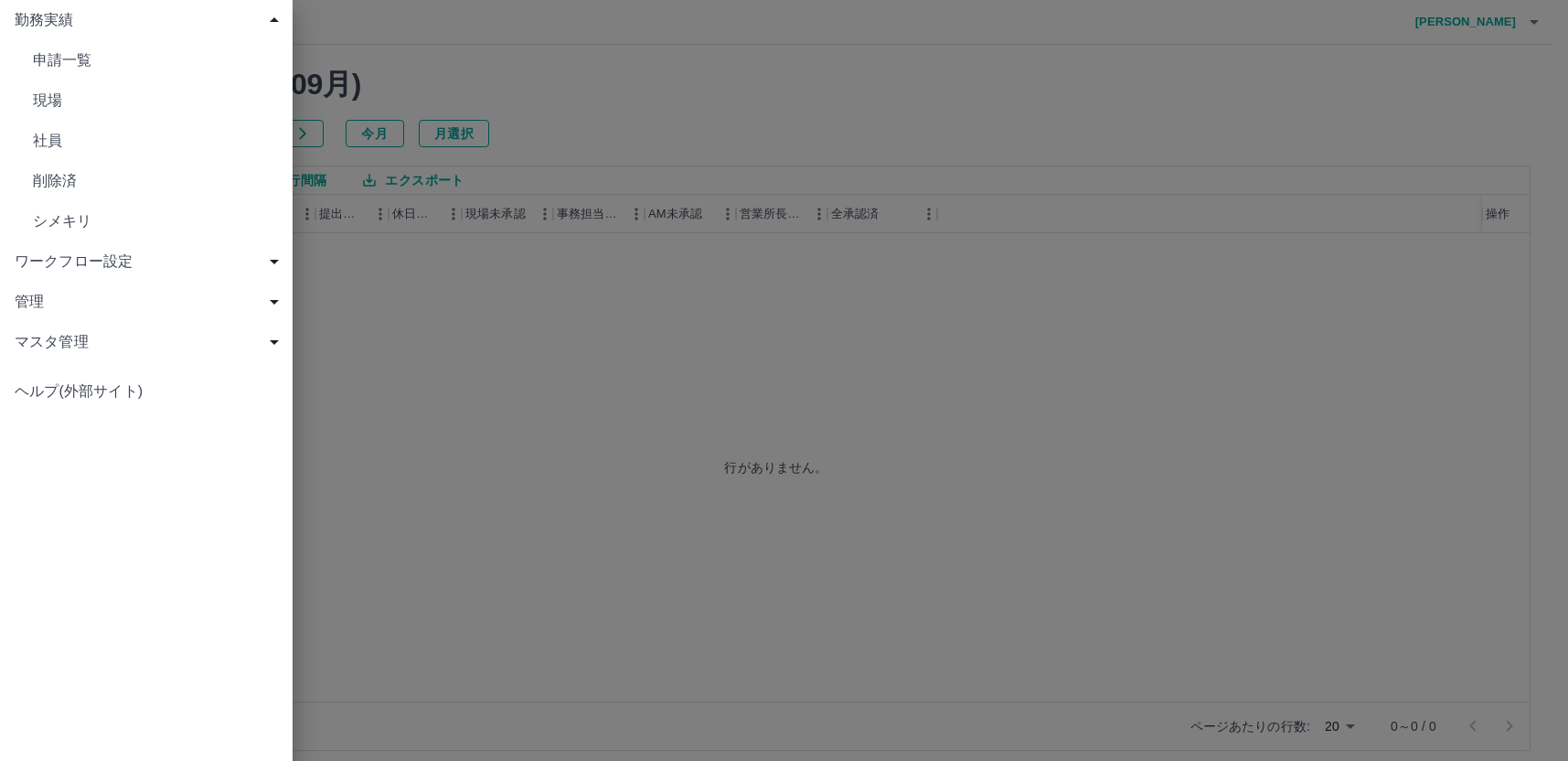
click at [78, 95] on span "現場" at bounding box center [155, 100] width 245 height 22
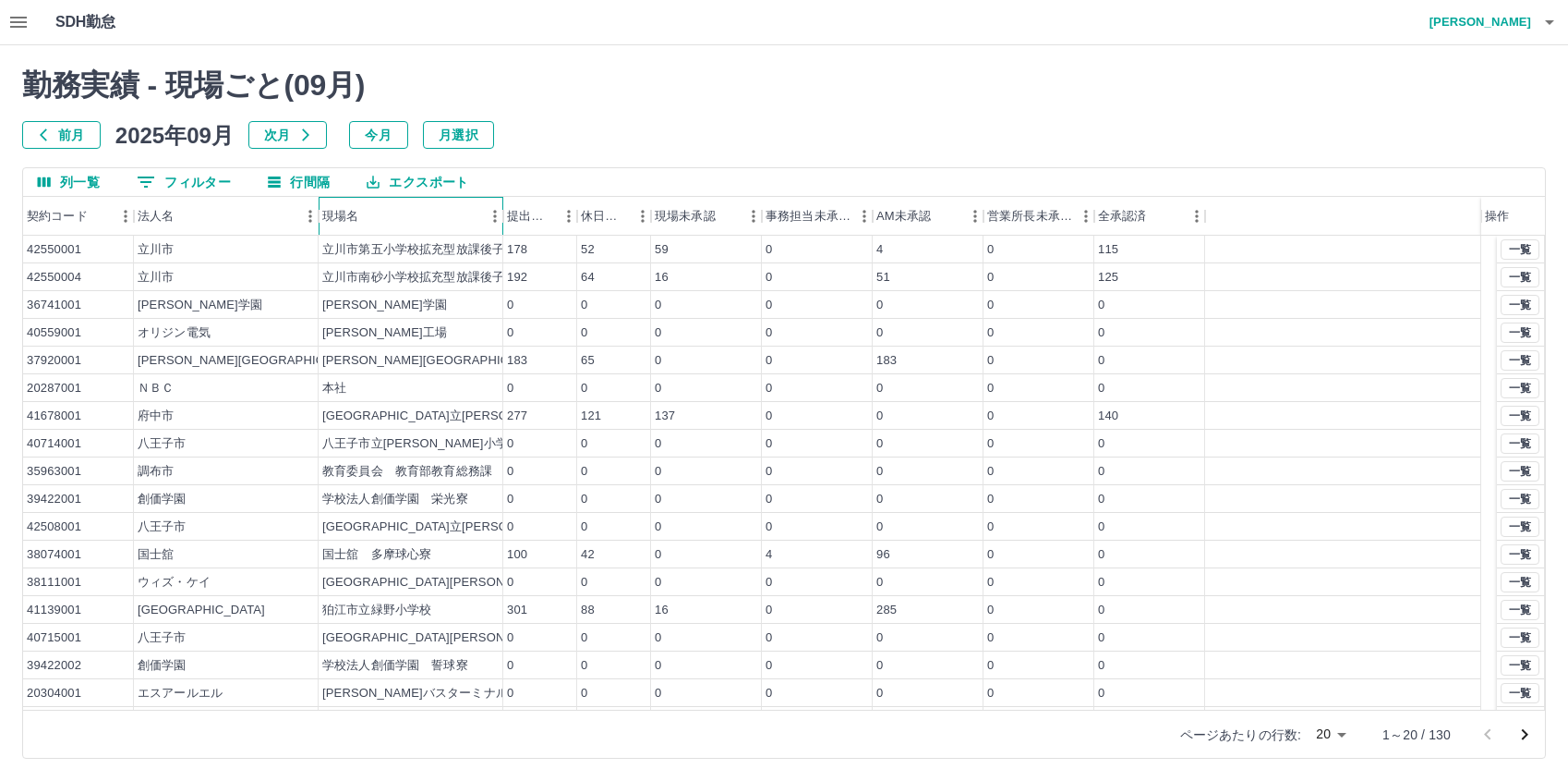
click at [335, 217] on div "現場名" at bounding box center [340, 216] width 36 height 39
click at [206, 183] on button "0 フィルター" at bounding box center [184, 182] width 124 height 28
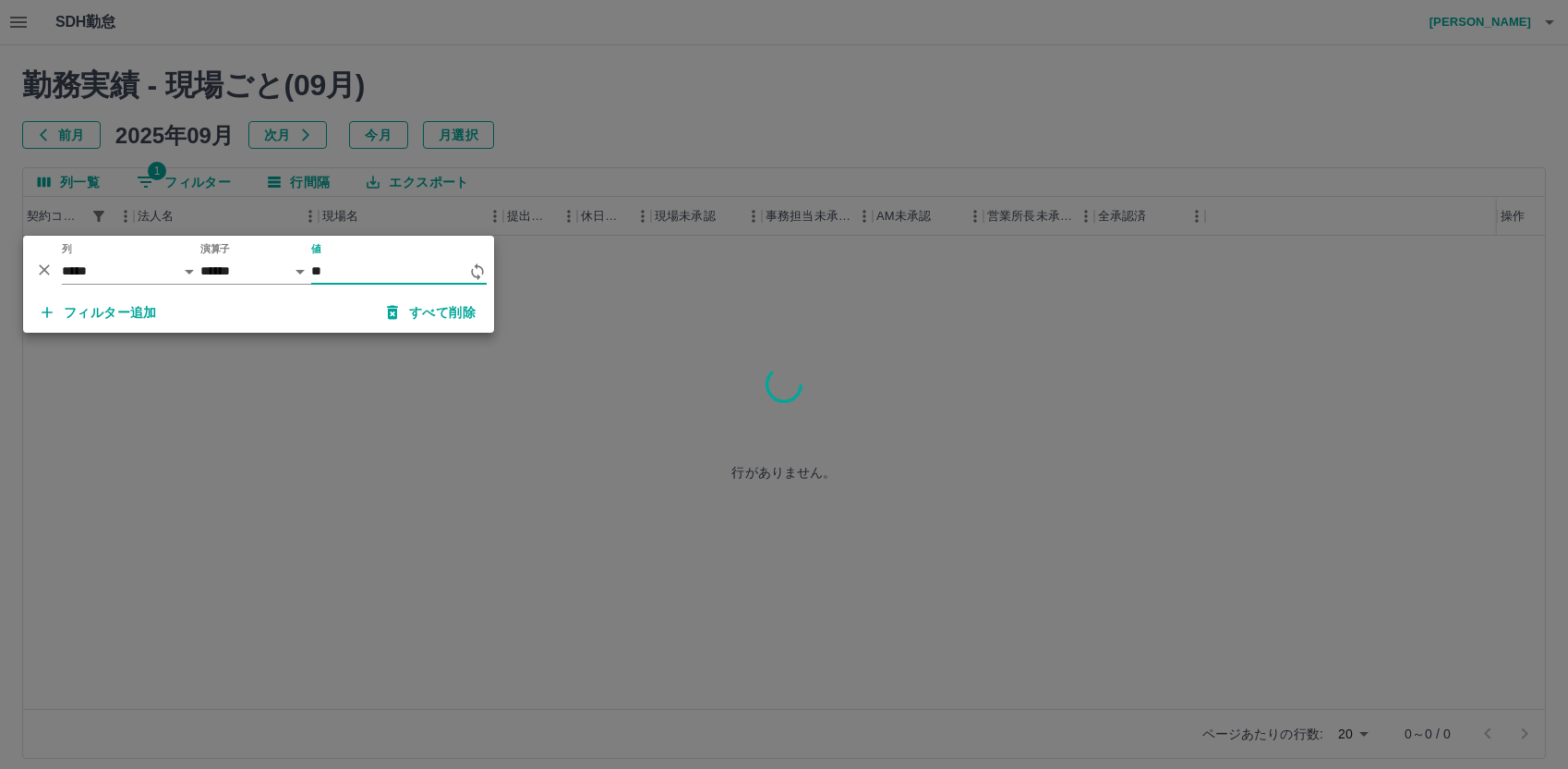
type input "*"
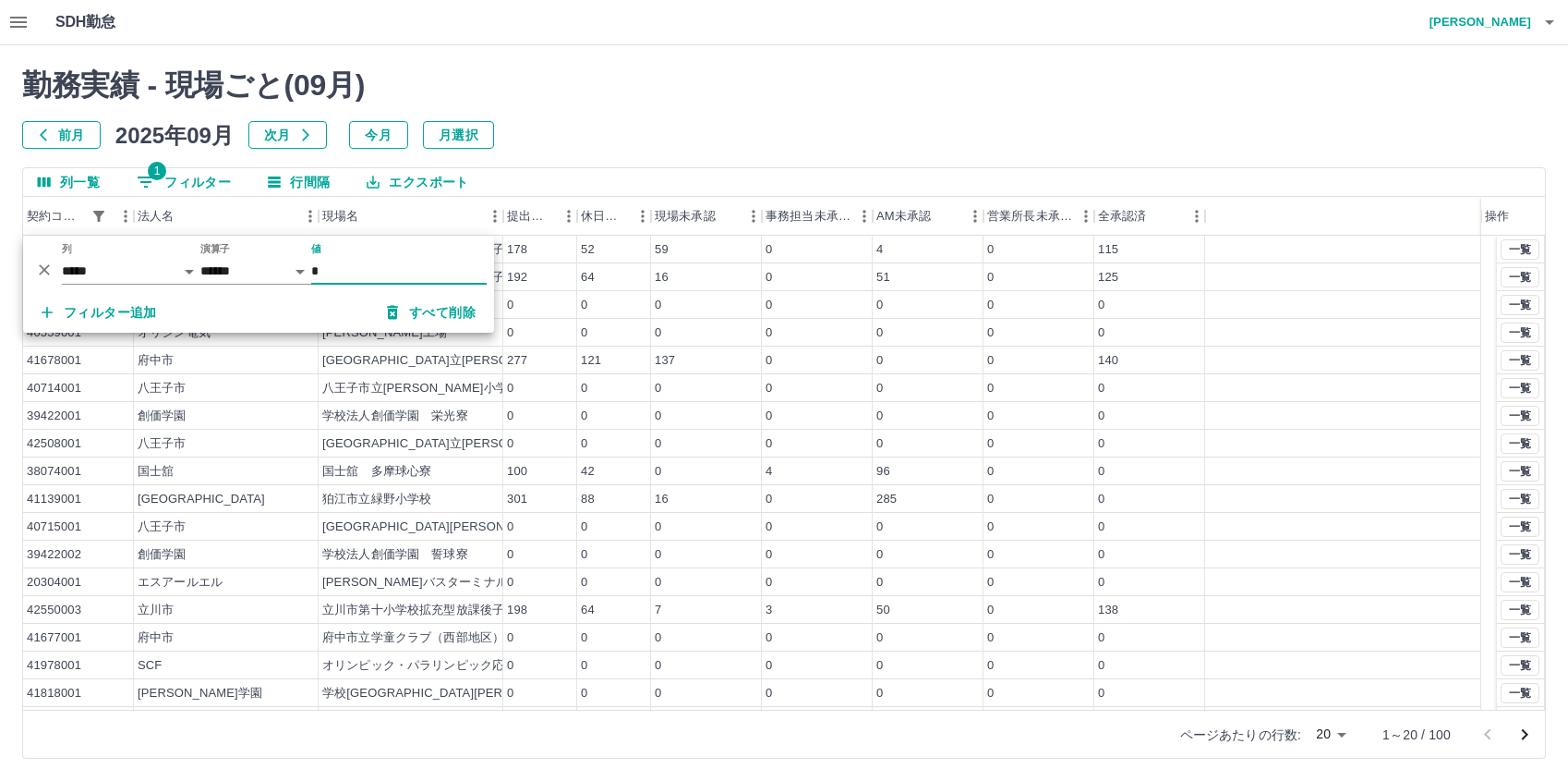
type input "*"
click at [666, 139] on div "前月 2025年09月 次月 今月 月選択" at bounding box center [784, 135] width 1524 height 28
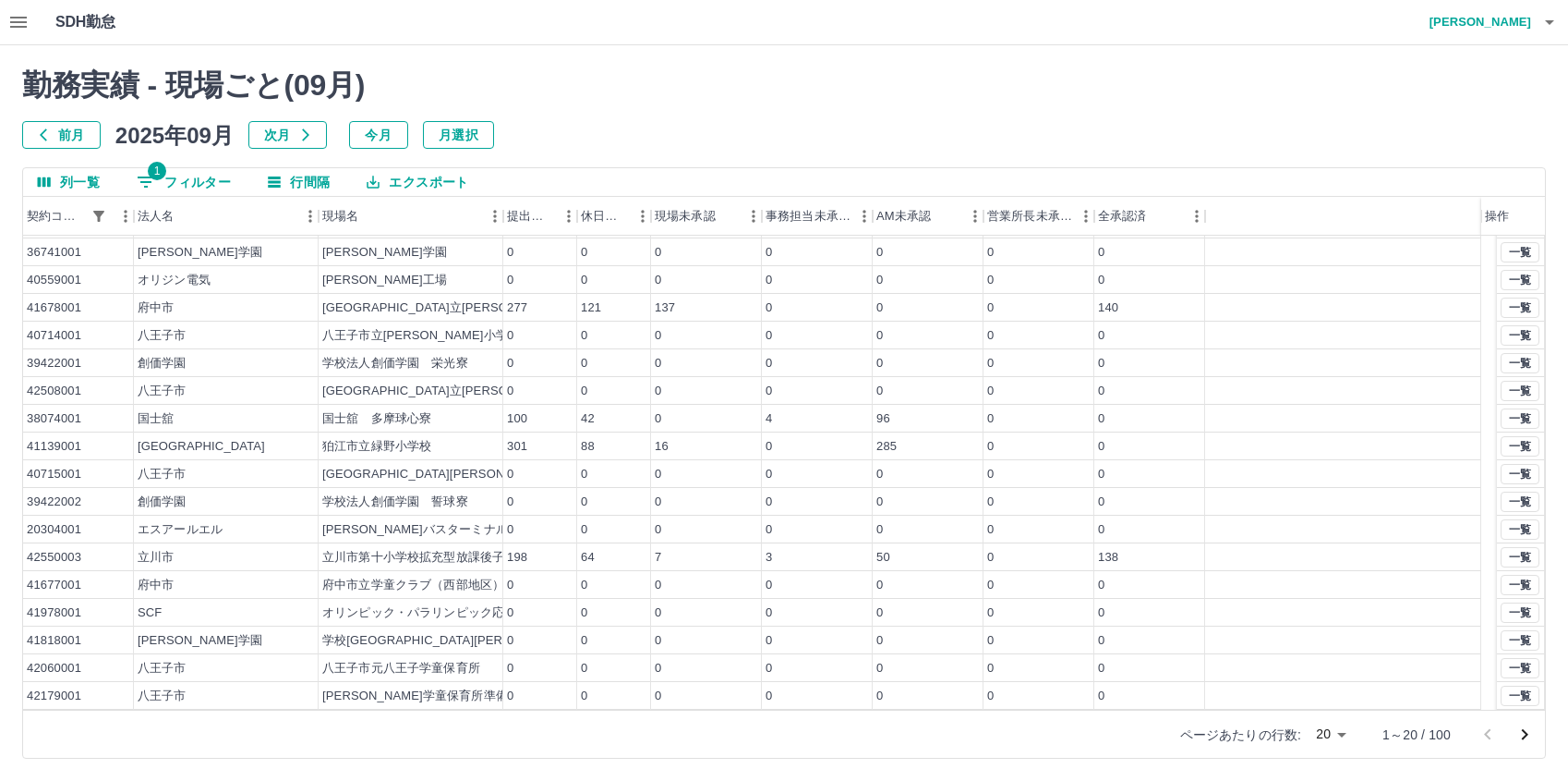
scroll to position [80, 0]
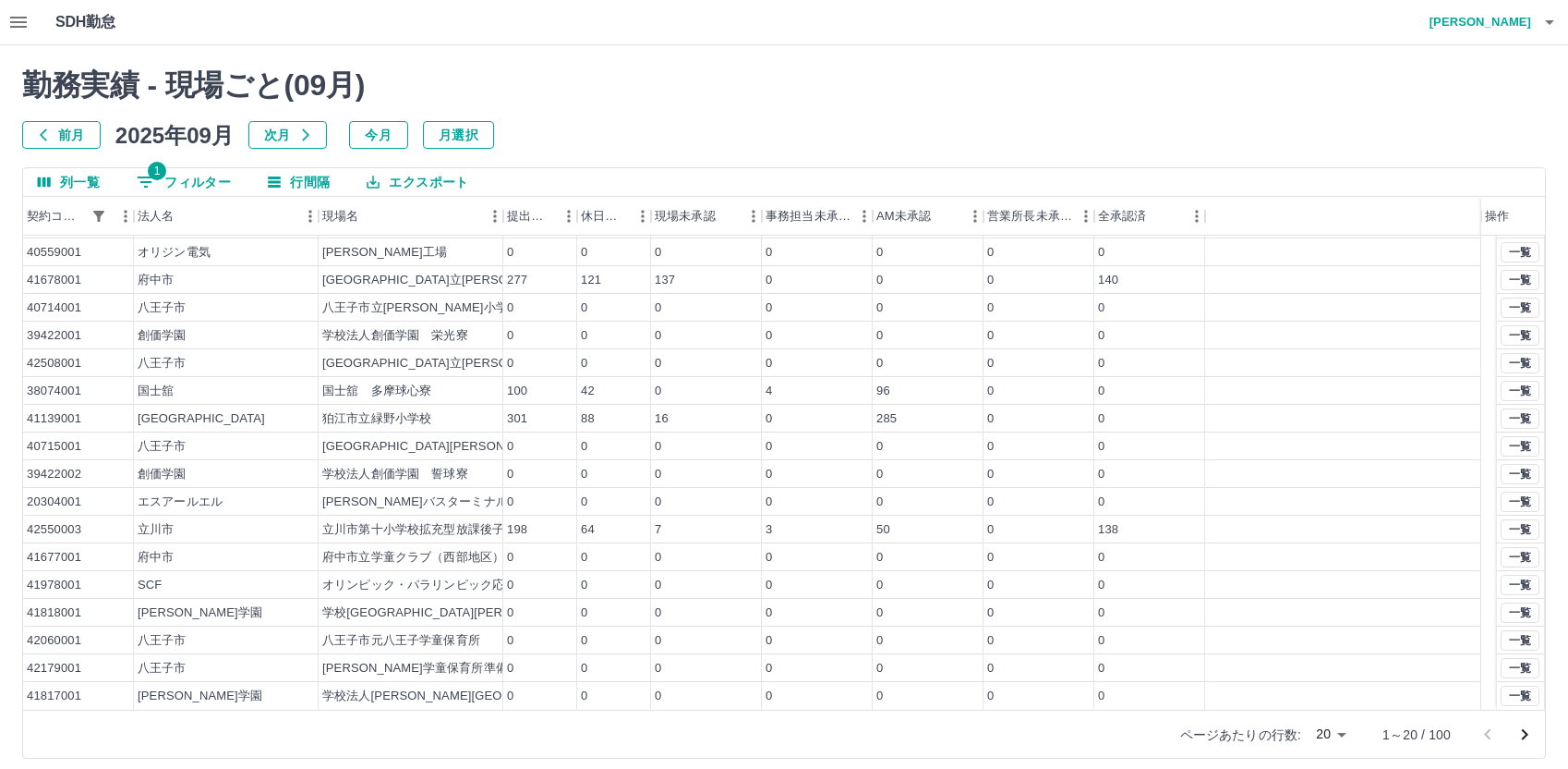
click at [1526, 734] on icon "次のページへ" at bounding box center [1525, 735] width 7 height 11
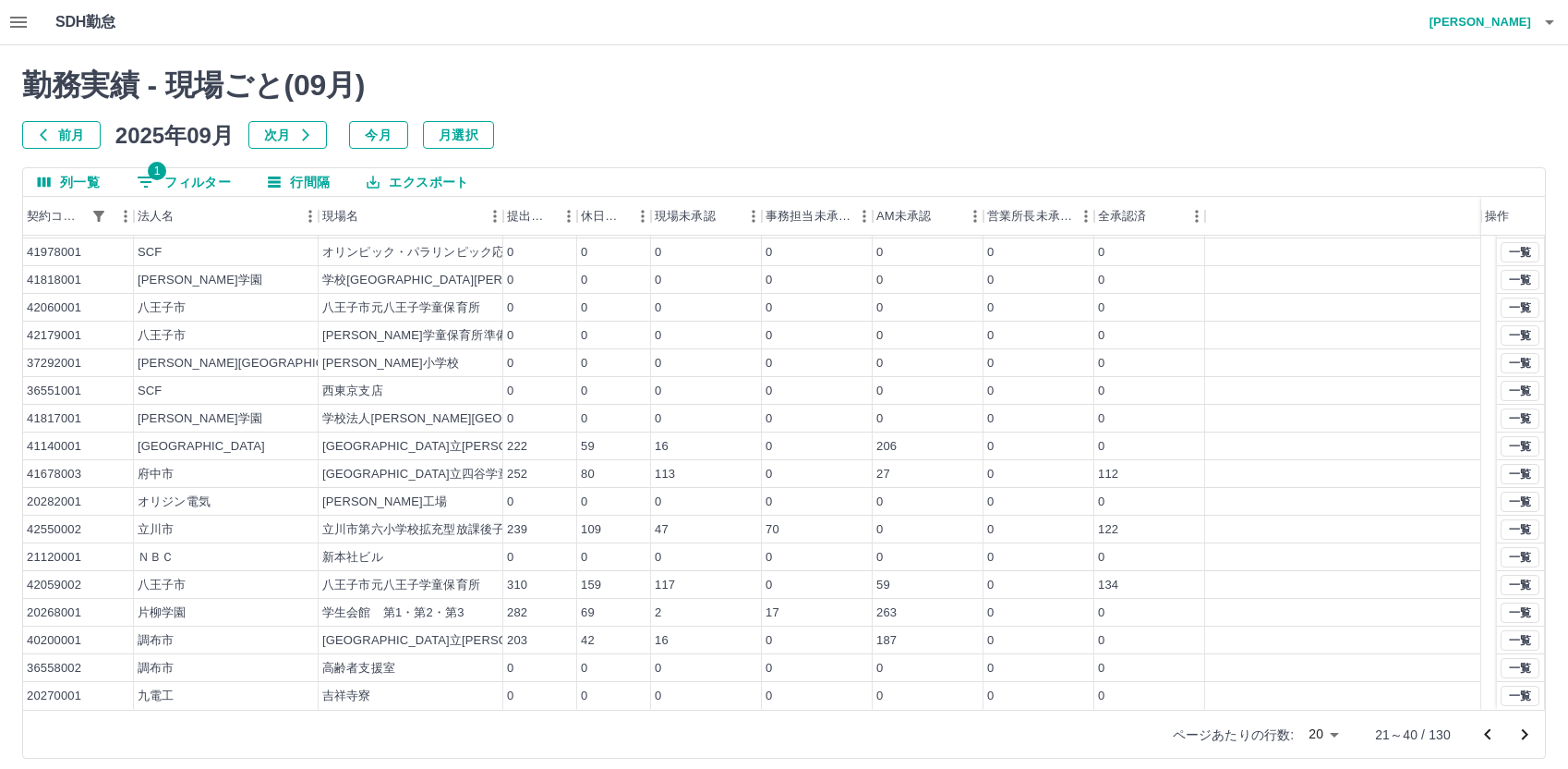
click at [1520, 732] on icon "次のページへ" at bounding box center [1524, 734] width 22 height 22
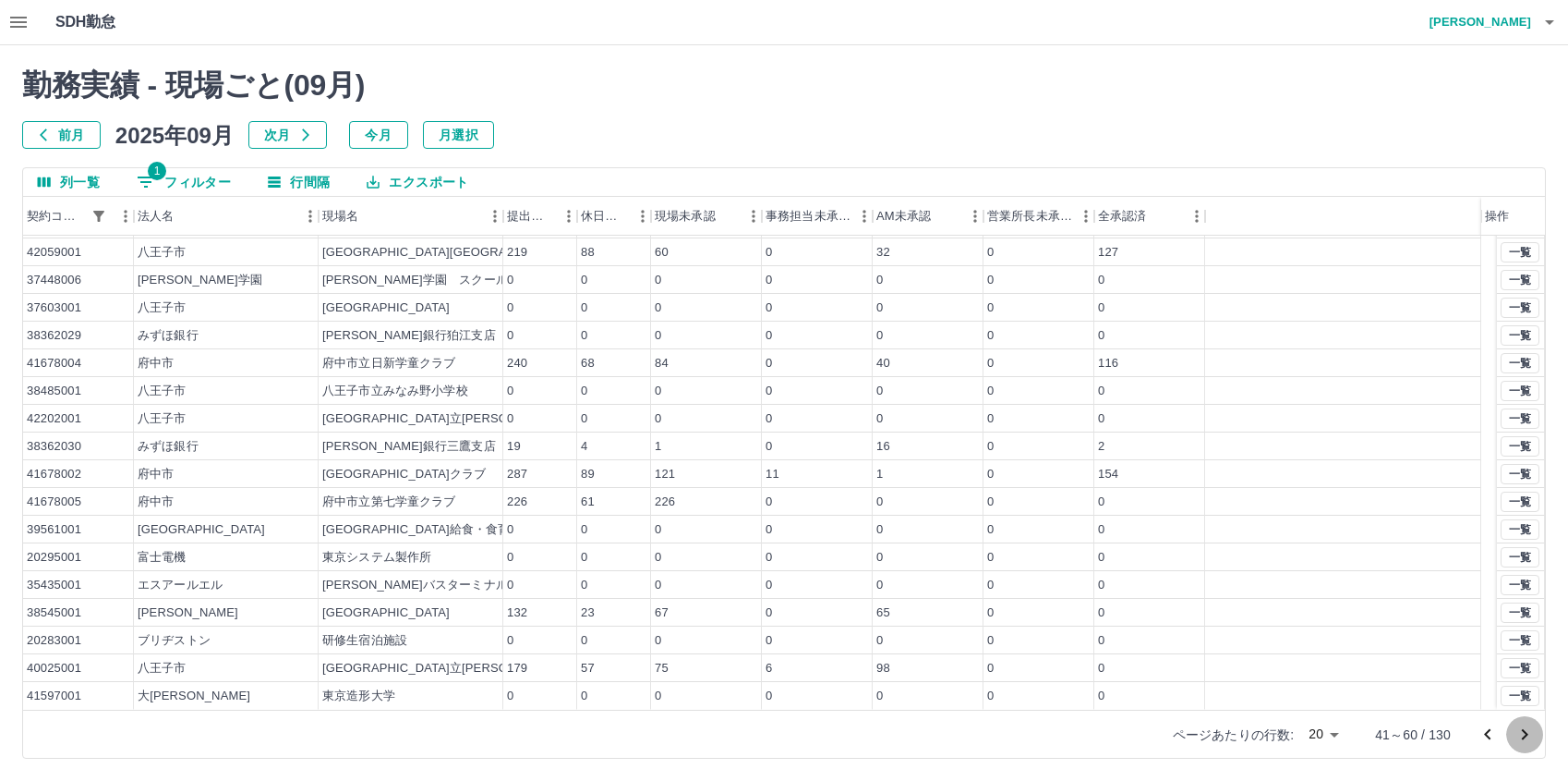
click at [1521, 734] on icon "次のページへ" at bounding box center [1524, 734] width 22 height 22
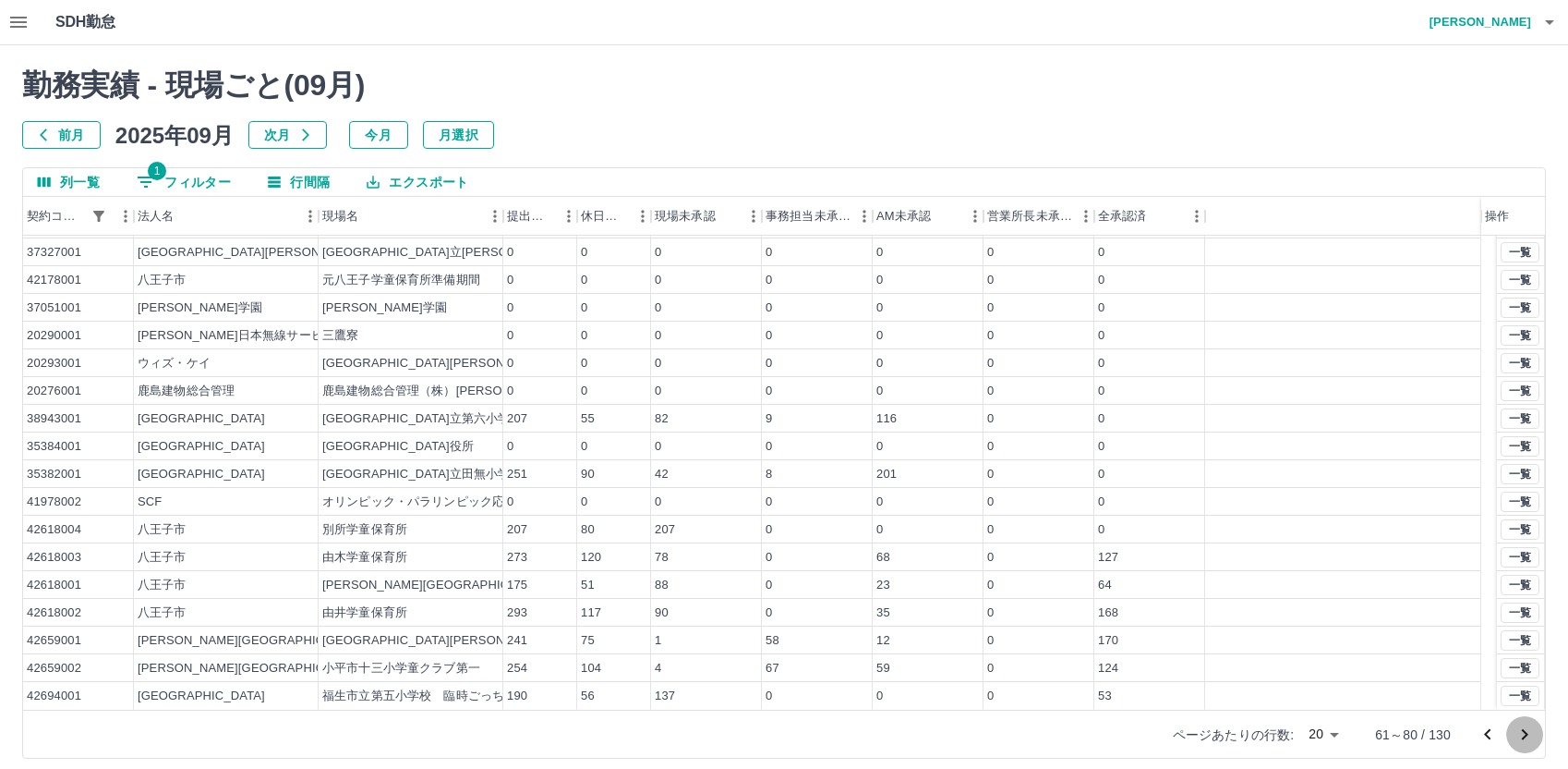
click at [1528, 732] on icon "次のページへ" at bounding box center [1524, 734] width 22 height 22
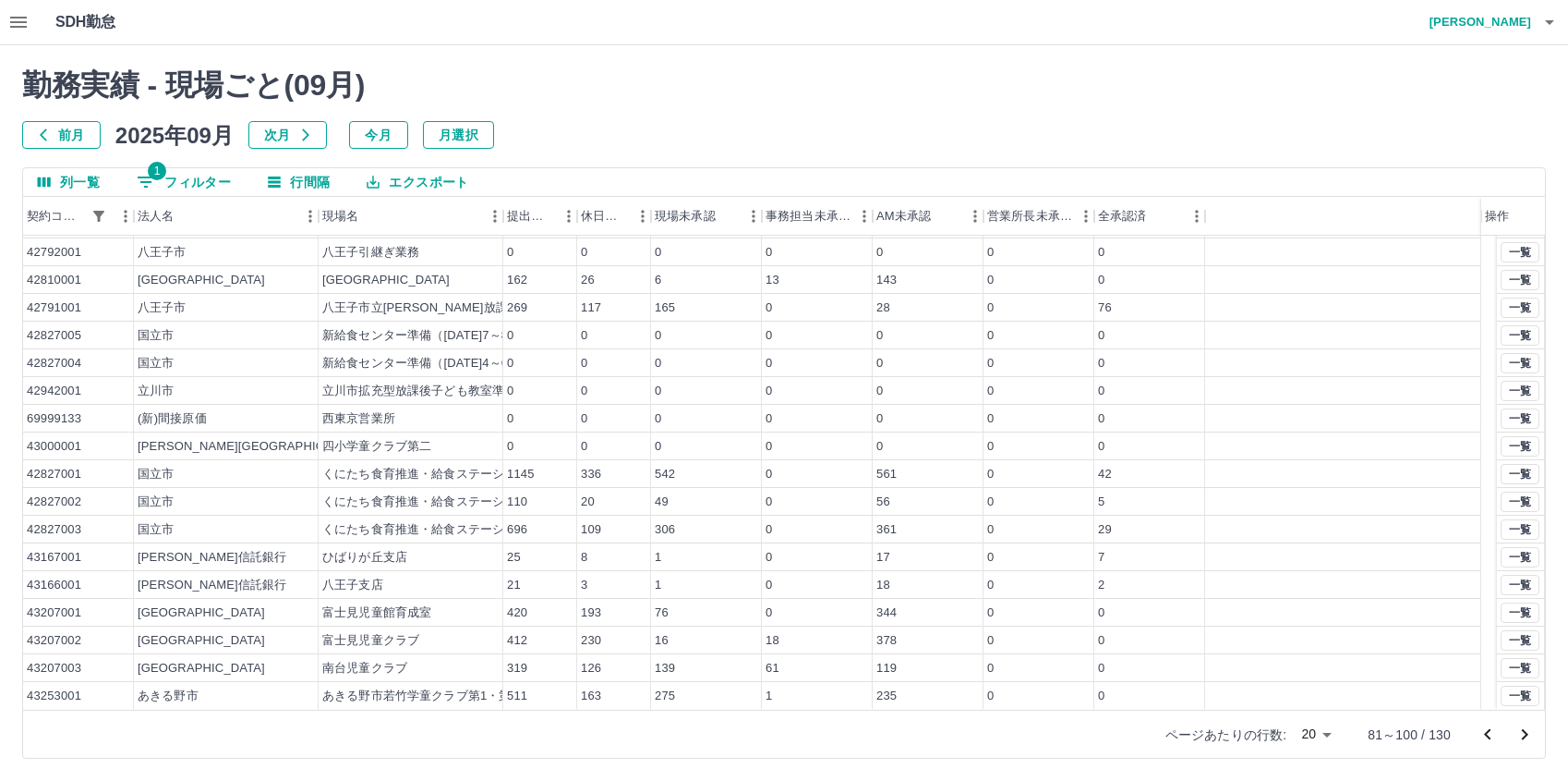
click at [1527, 732] on icon "次のページへ" at bounding box center [1524, 734] width 22 height 22
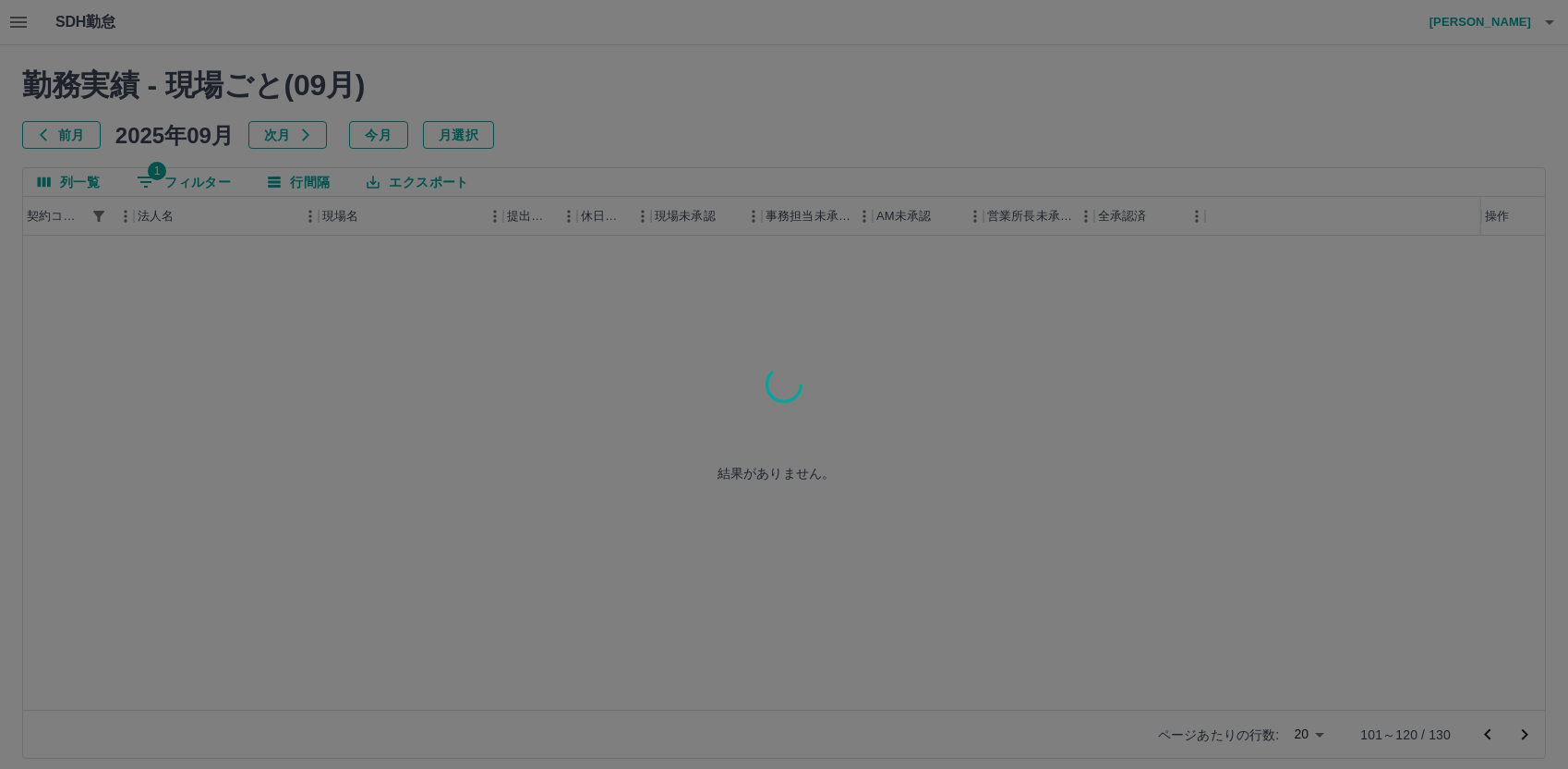
scroll to position [0, 0]
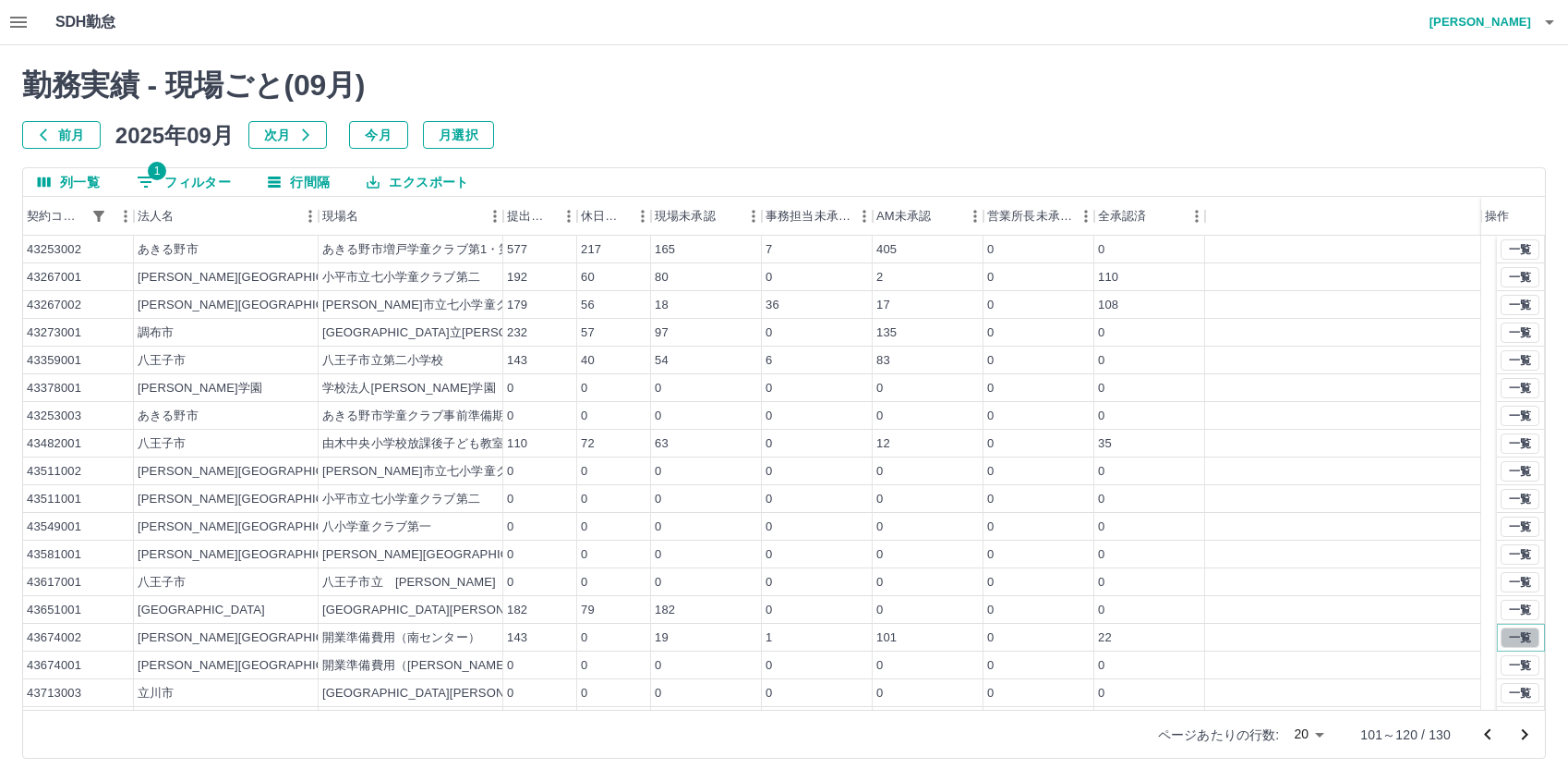
click at [1511, 639] on button "一覧" at bounding box center [1519, 637] width 39 height 20
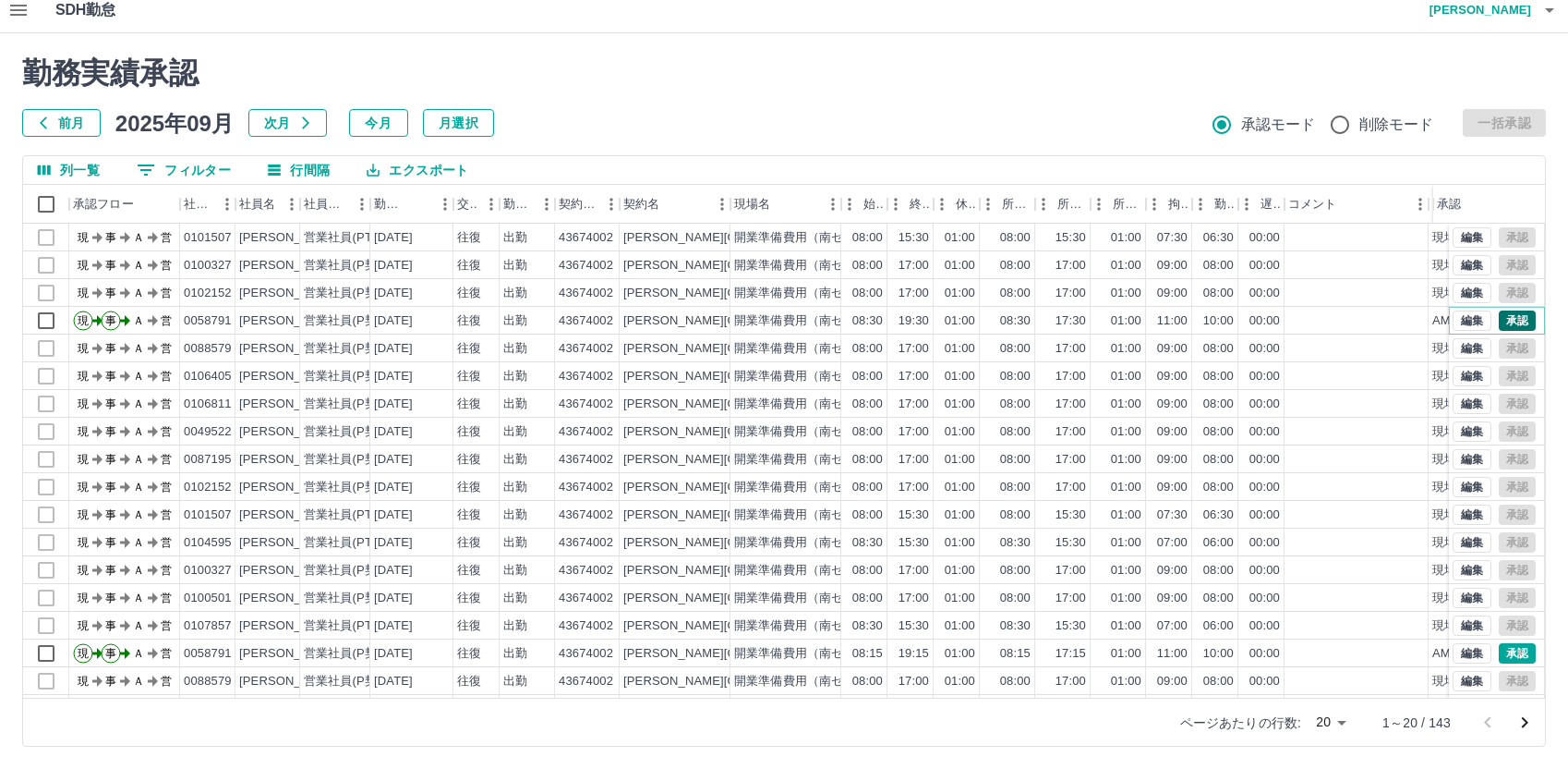
click at [1500, 322] on button "承認" at bounding box center [1516, 320] width 37 height 20
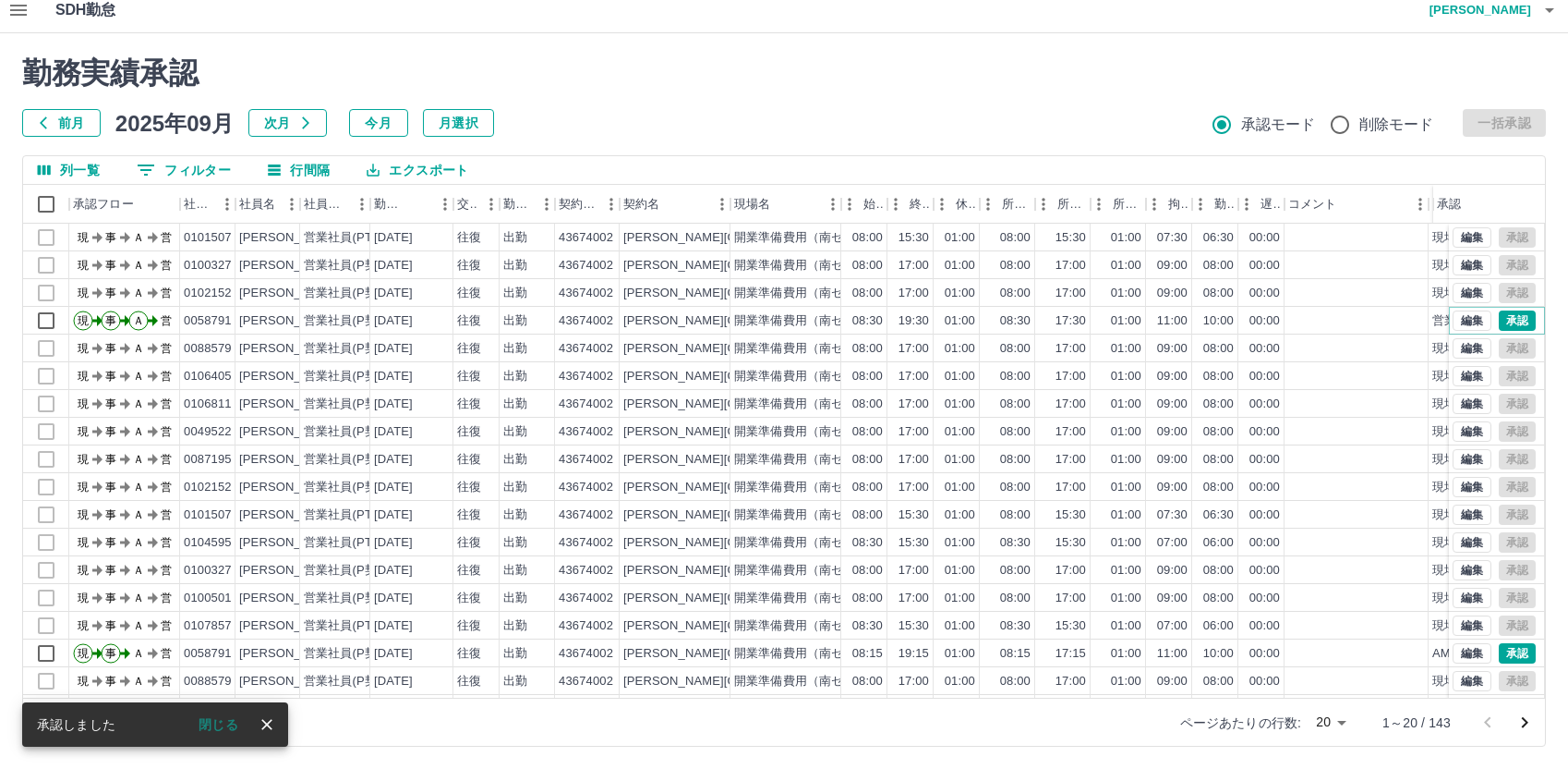
scroll to position [96, 0]
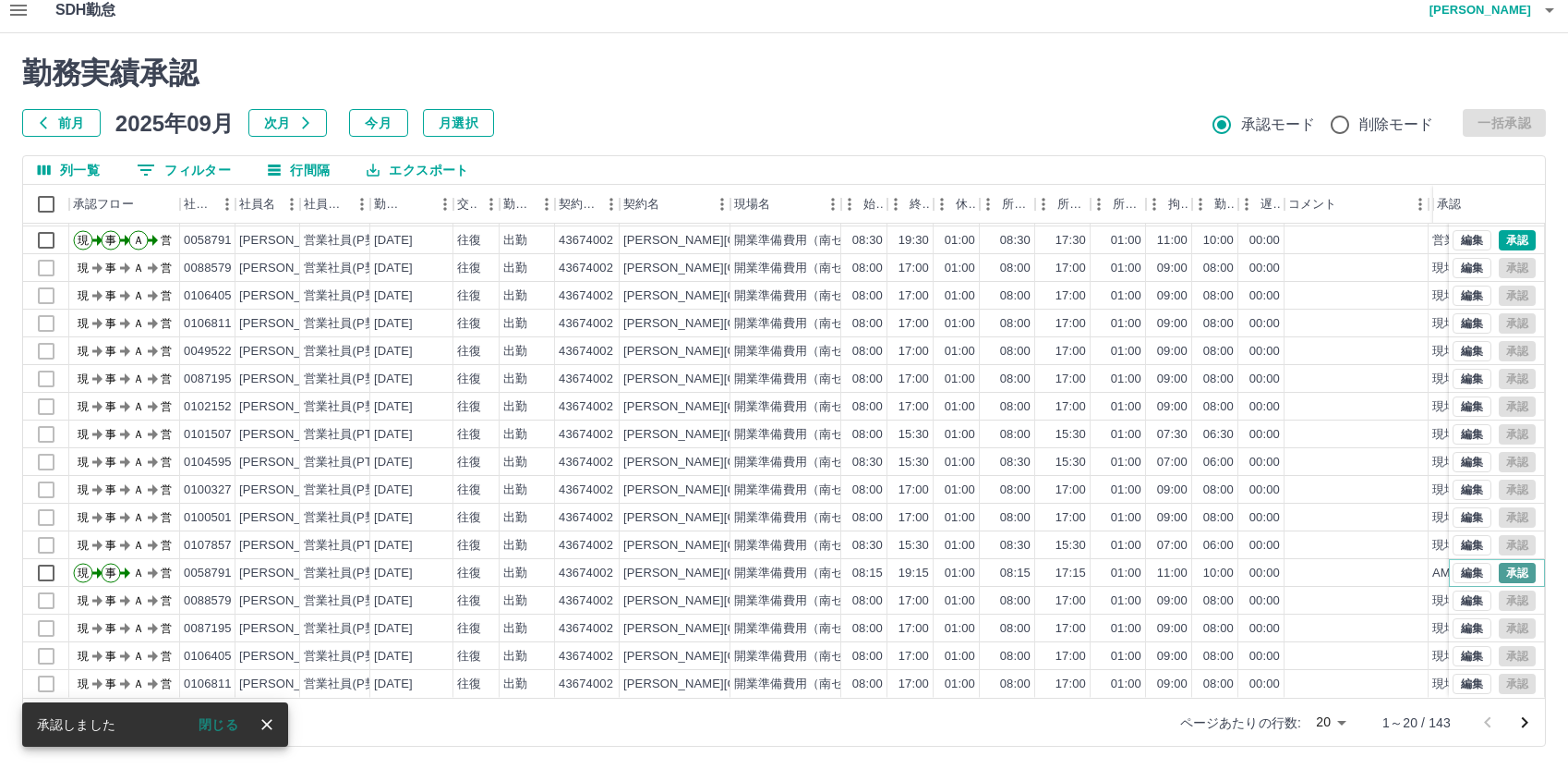
click at [1501, 563] on button "承認" at bounding box center [1516, 572] width 37 height 20
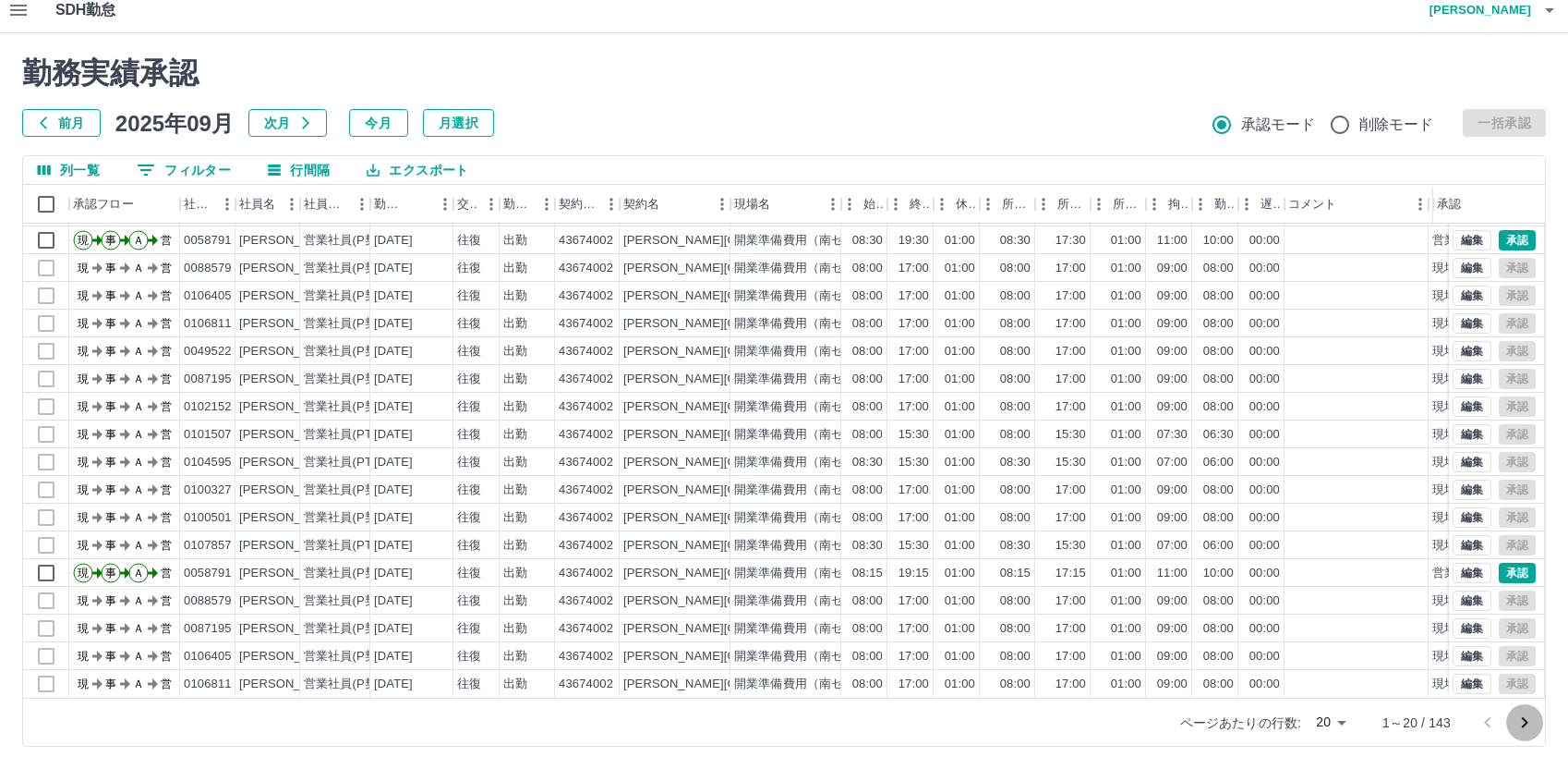
click at [1526, 721] on icon "次のページへ" at bounding box center [1525, 722] width 7 height 11
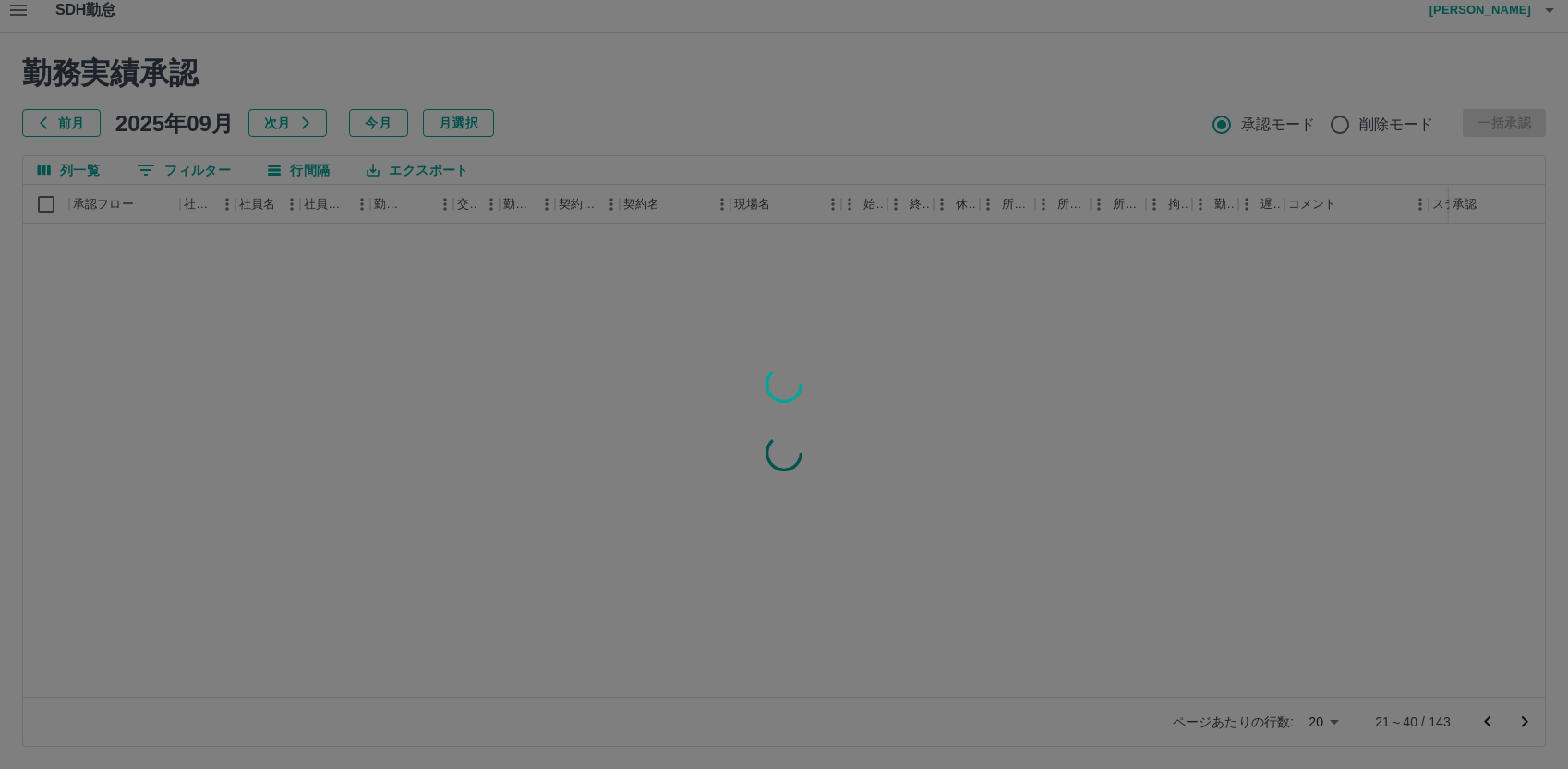
scroll to position [0, 0]
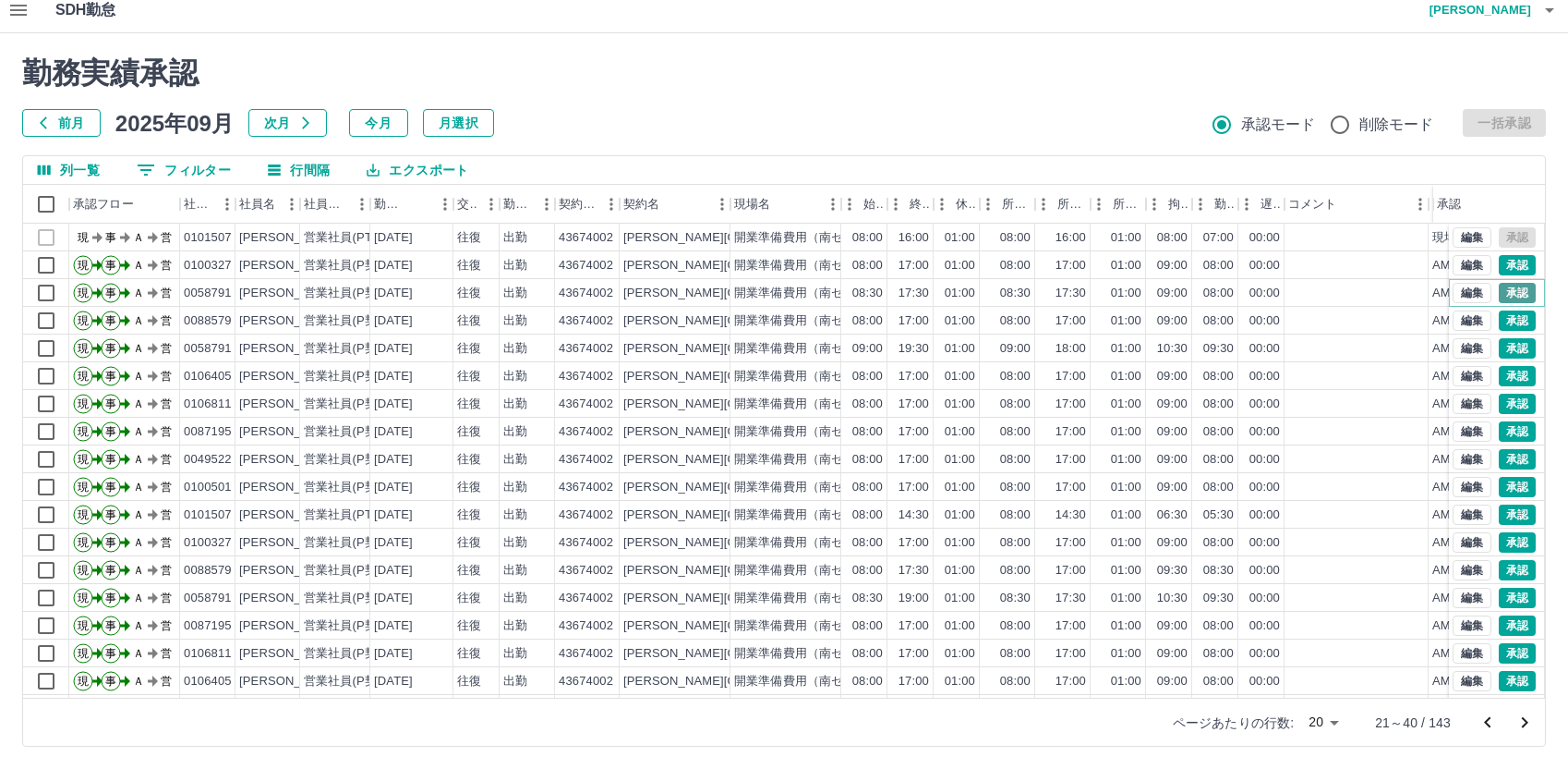
click at [1505, 294] on button "承認" at bounding box center [1516, 292] width 37 height 20
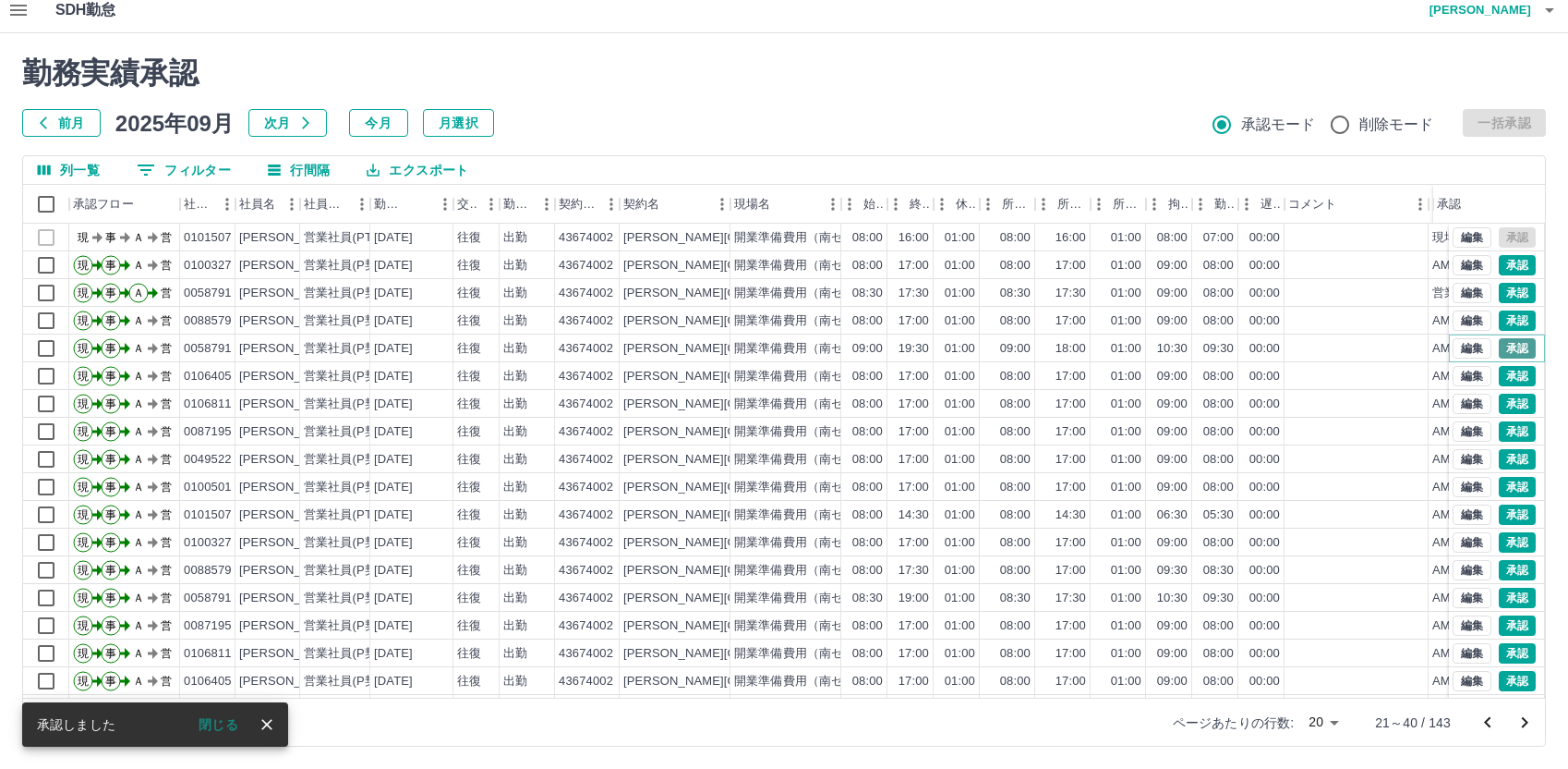
click at [1498, 351] on button "承認" at bounding box center [1516, 348] width 37 height 20
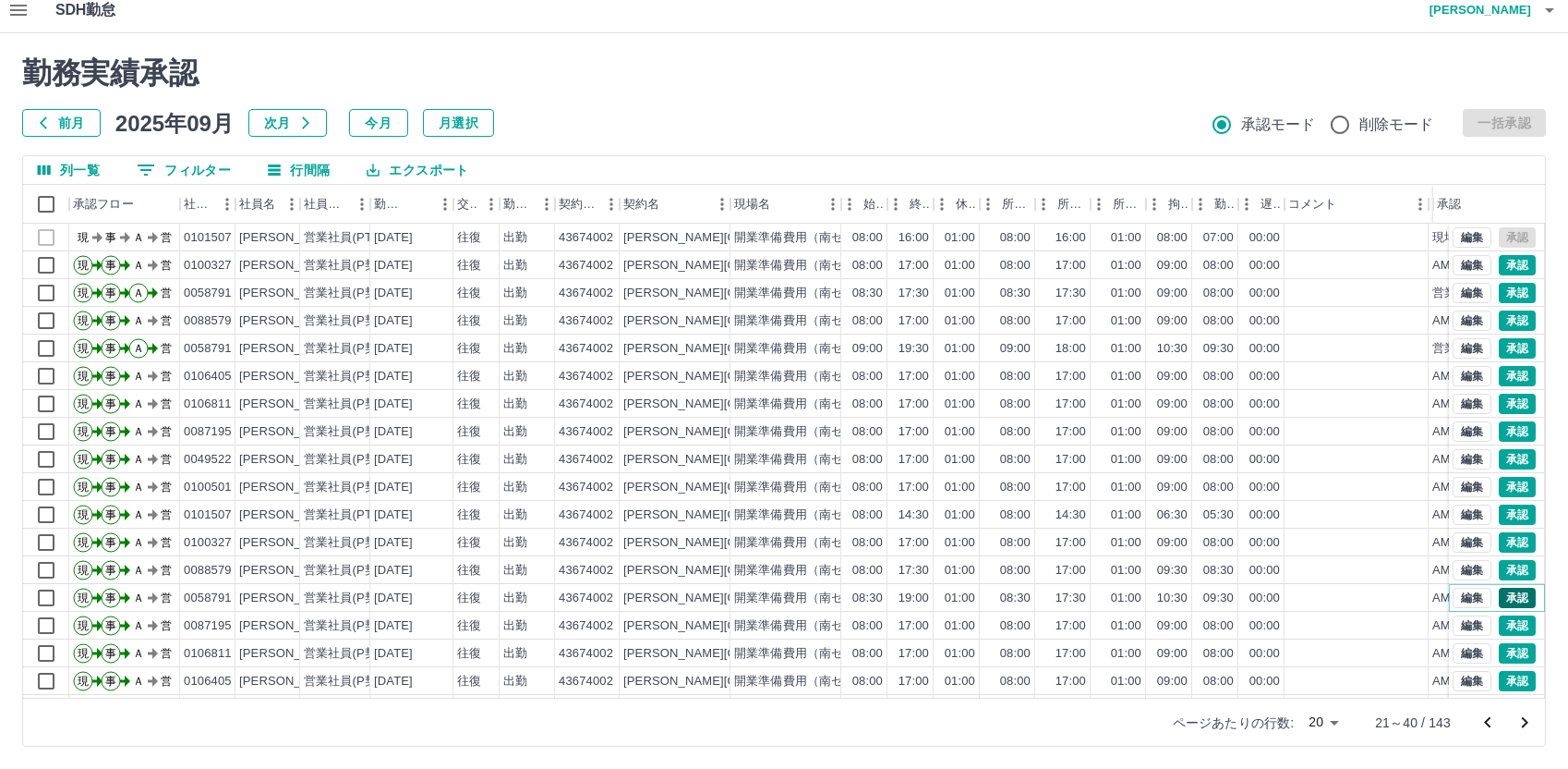
click at [1498, 593] on button "承認" at bounding box center [1516, 597] width 37 height 20
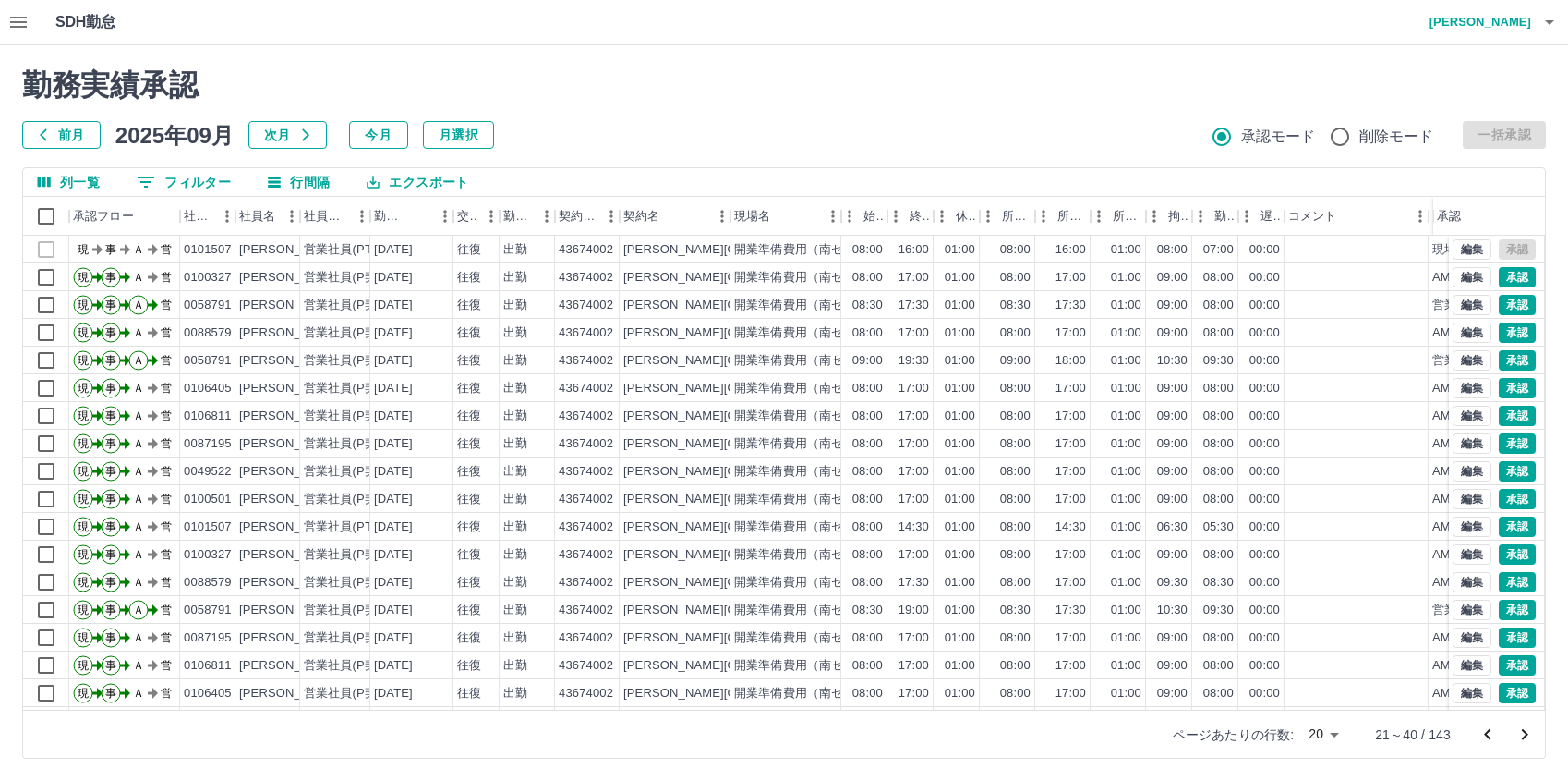
click at [1486, 19] on h4 "正元　喜哲" at bounding box center [1475, 22] width 111 height 44
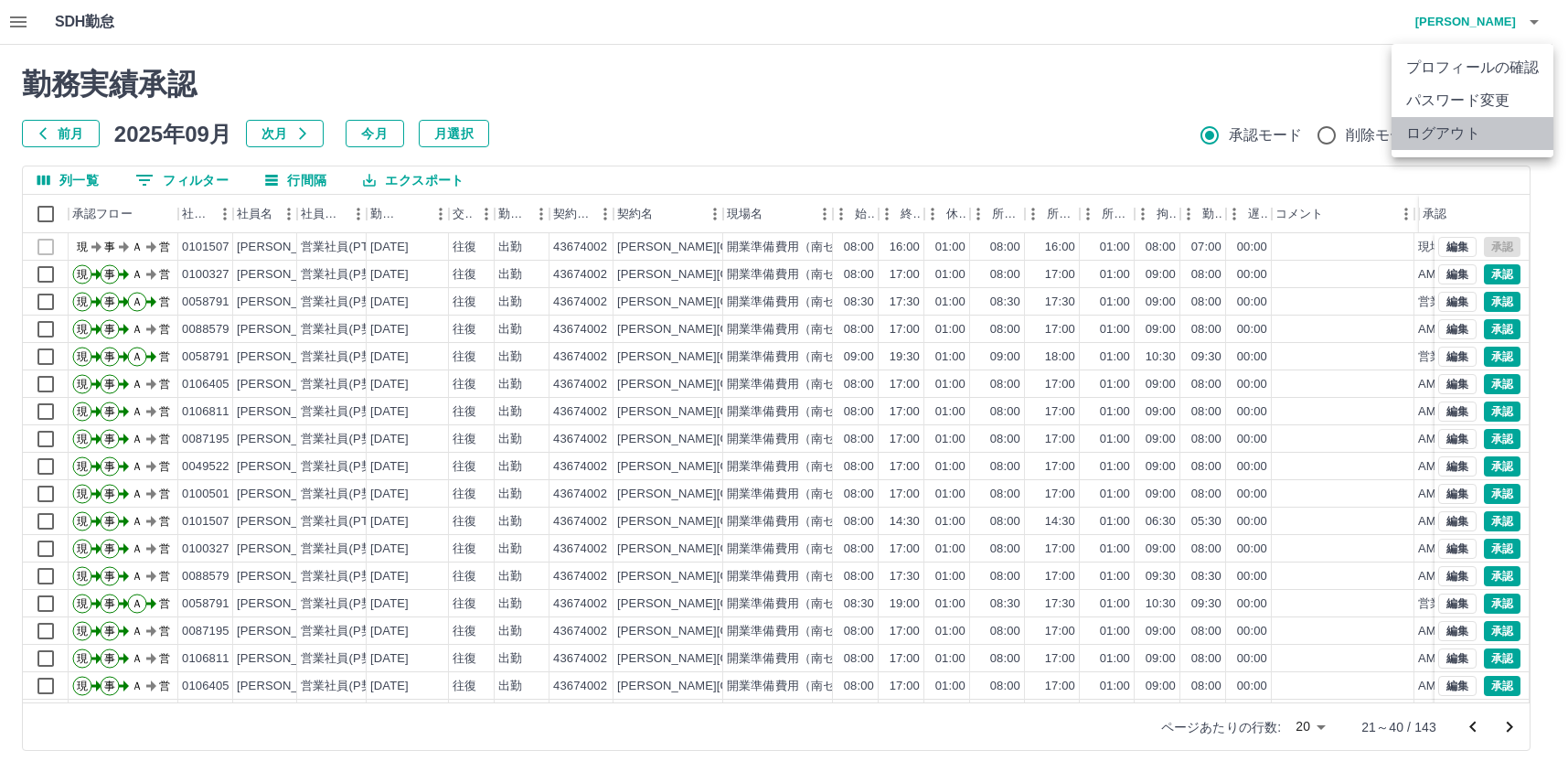
click at [1454, 137] on li "ログアウト" at bounding box center [1472, 133] width 162 height 33
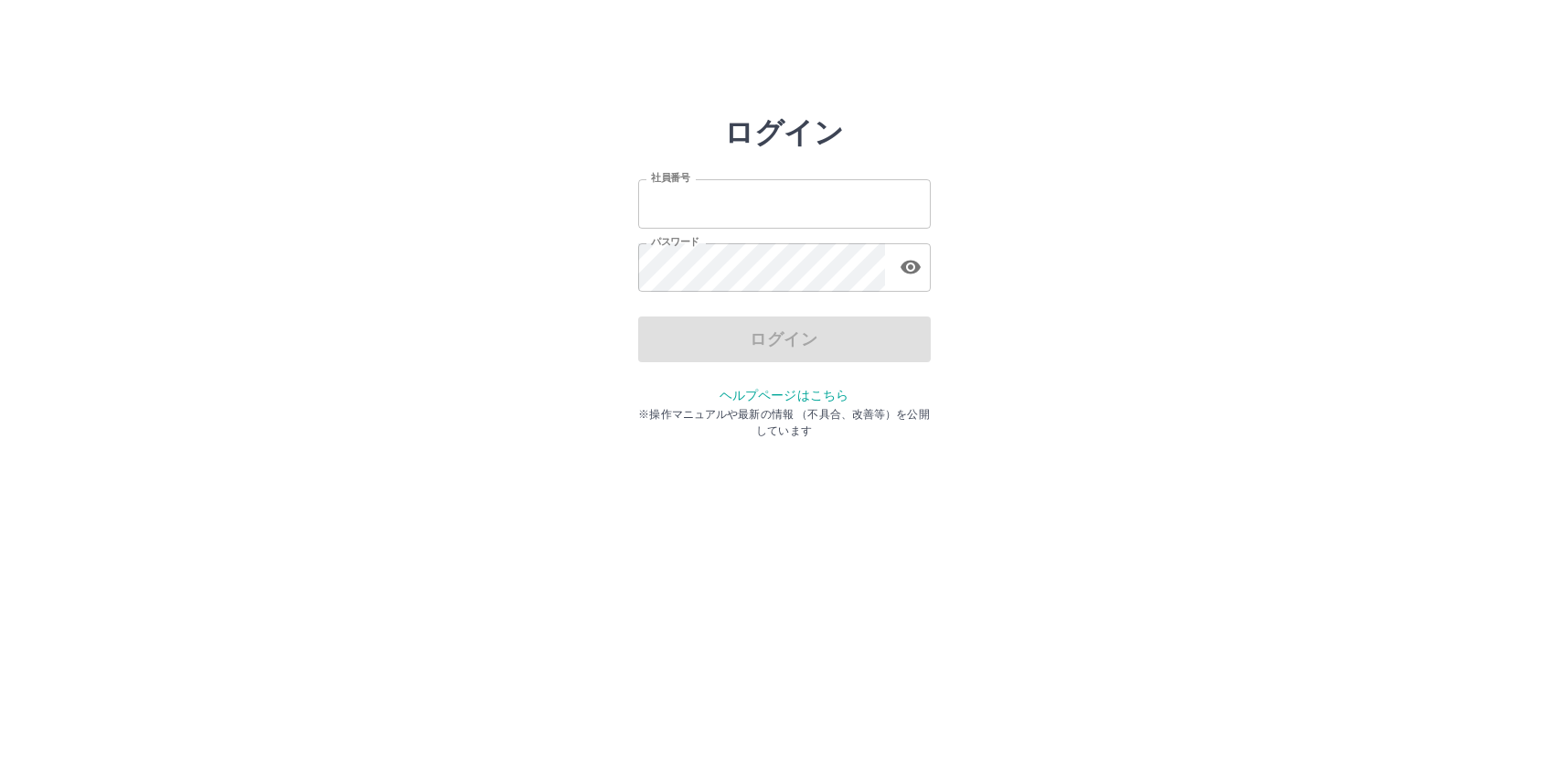
type input "*******"
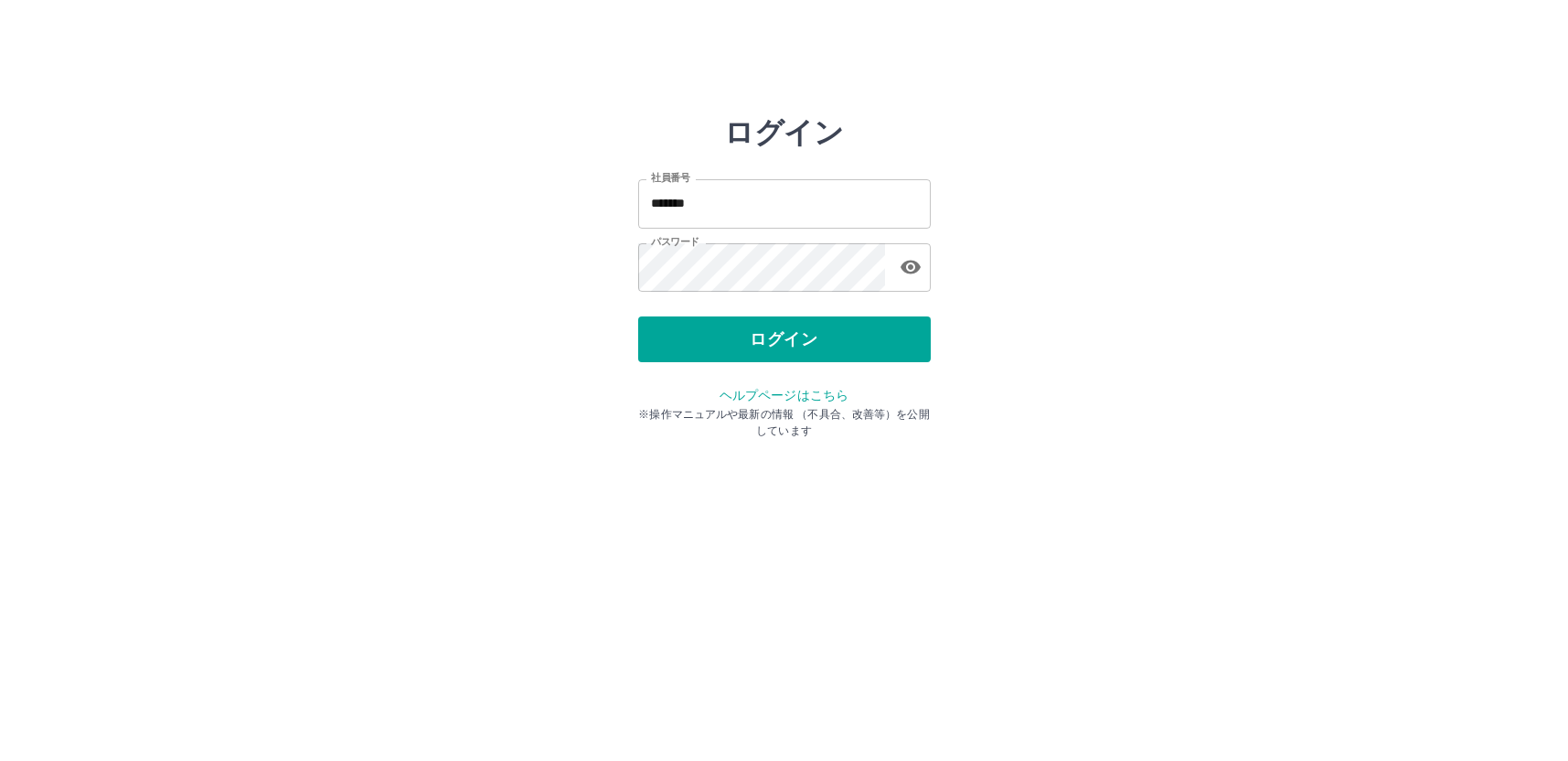
click at [758, 343] on div "ログイン" at bounding box center [784, 339] width 292 height 45
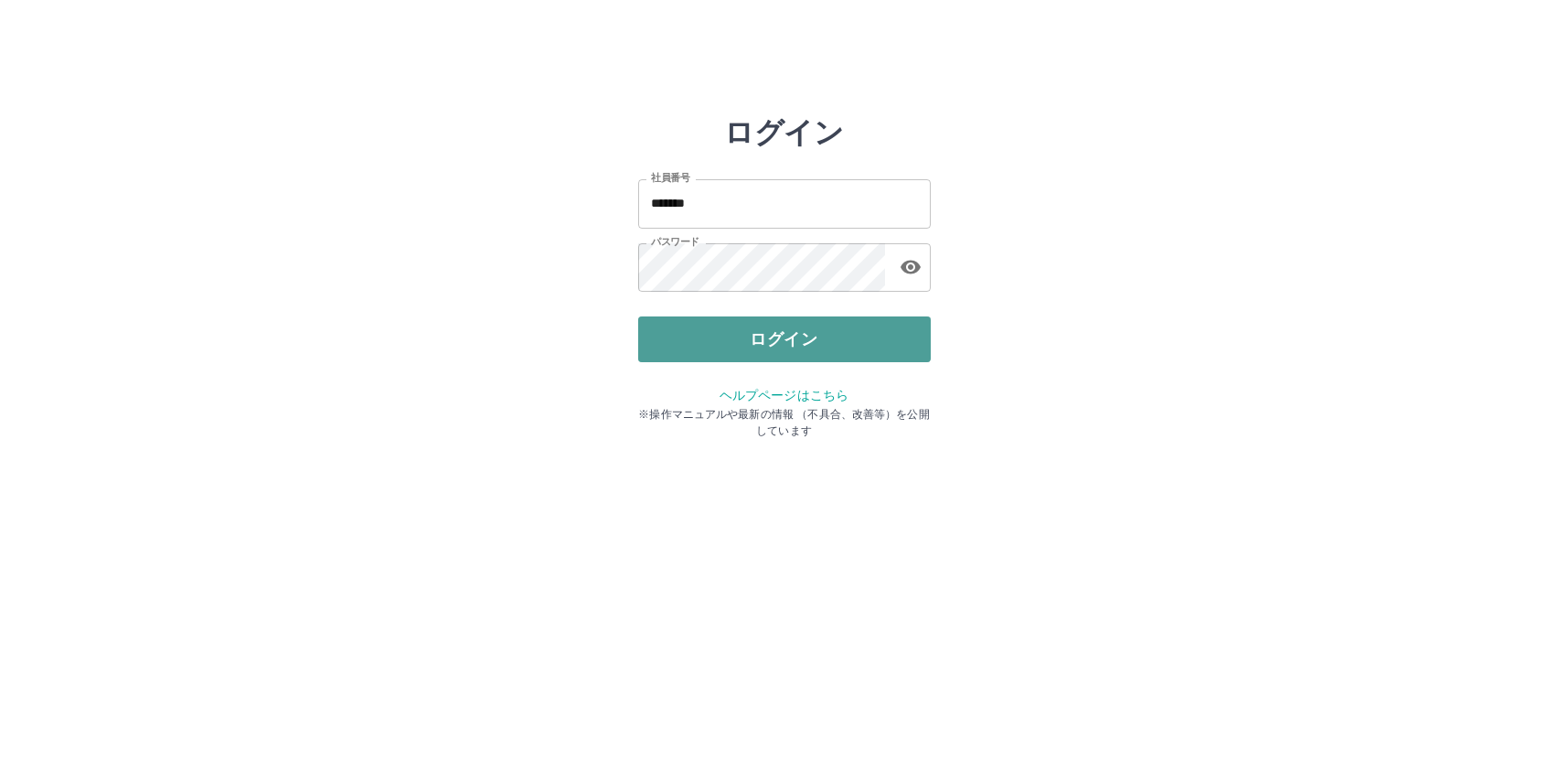
click at [755, 339] on button "ログイン" at bounding box center [784, 339] width 292 height 45
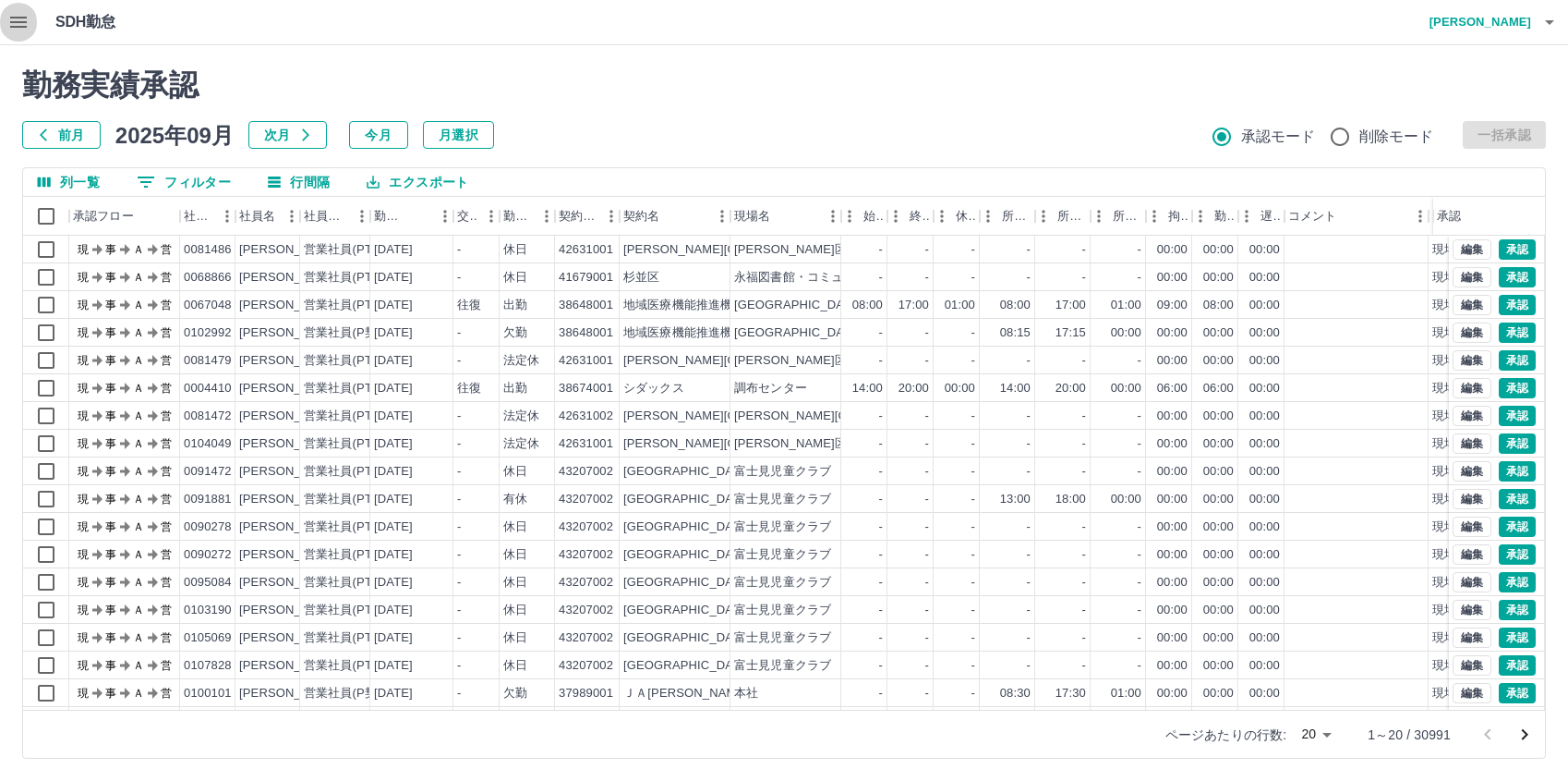
click at [20, 25] on icon "button" at bounding box center [18, 22] width 22 height 22
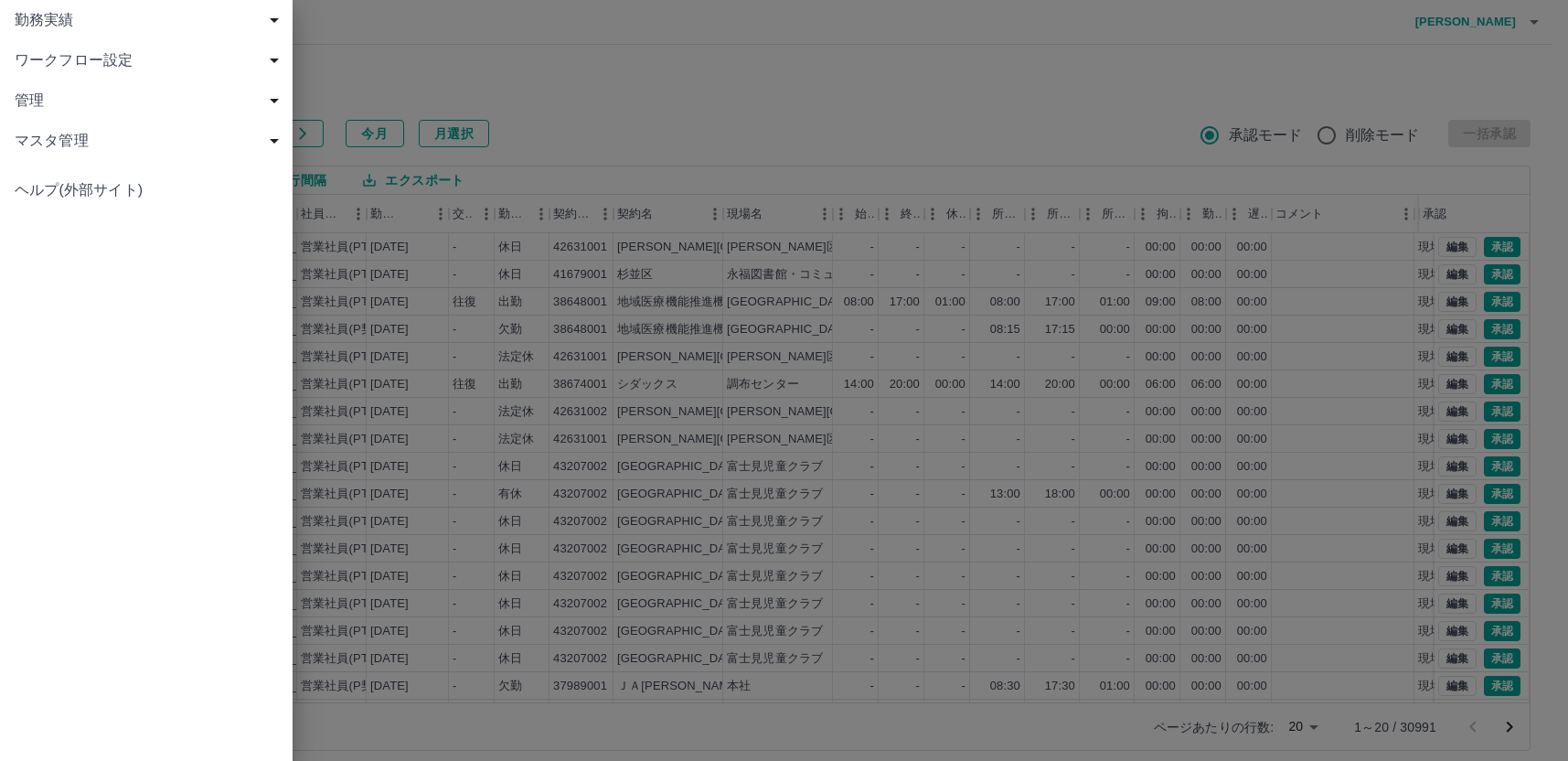
click at [32, 23] on span "勤務実績" at bounding box center [149, 20] width 270 height 22
click at [76, 97] on span "現場" at bounding box center [155, 100] width 245 height 22
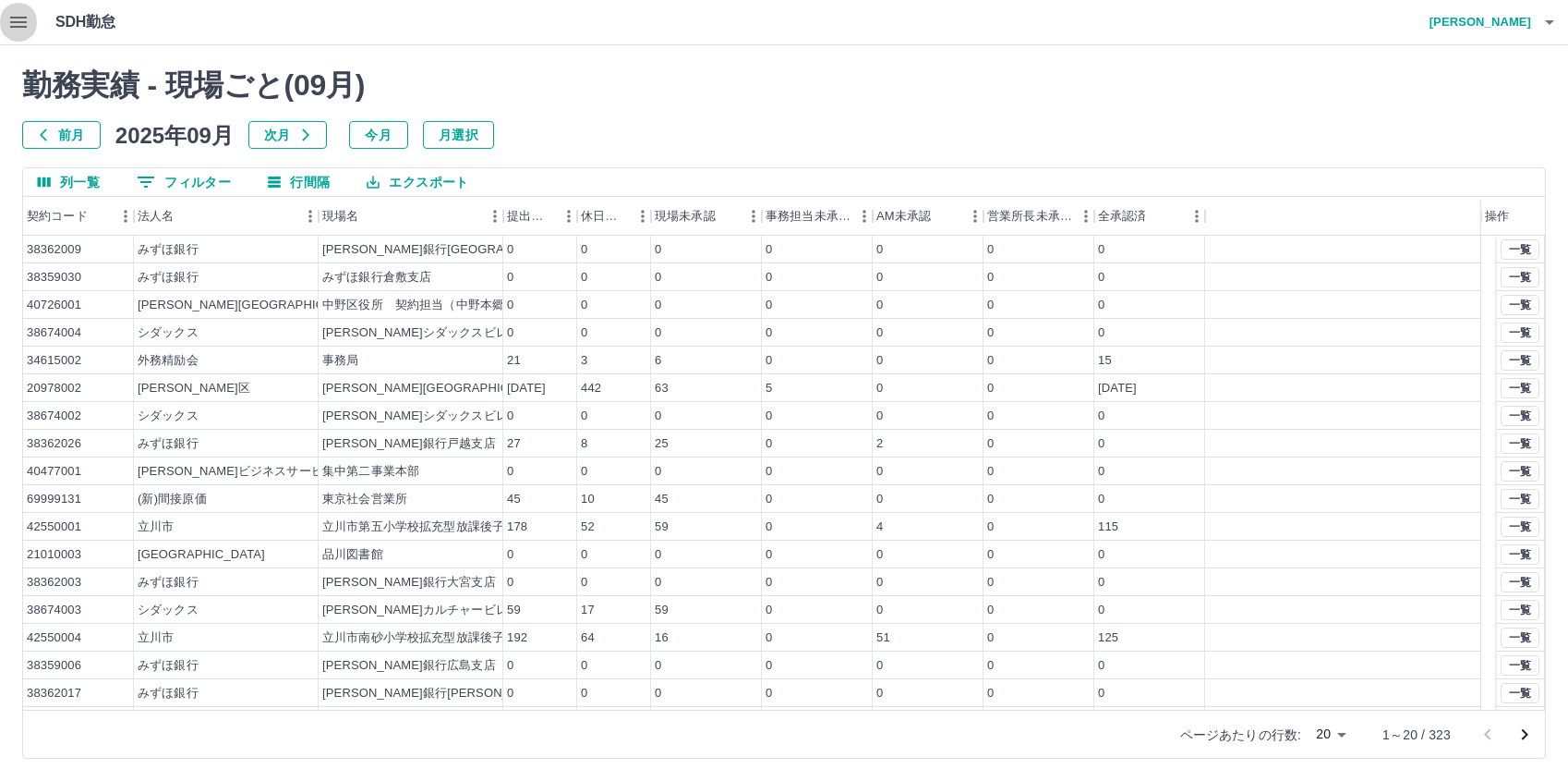
click at [13, 21] on icon "button" at bounding box center [18, 22] width 16 height 11
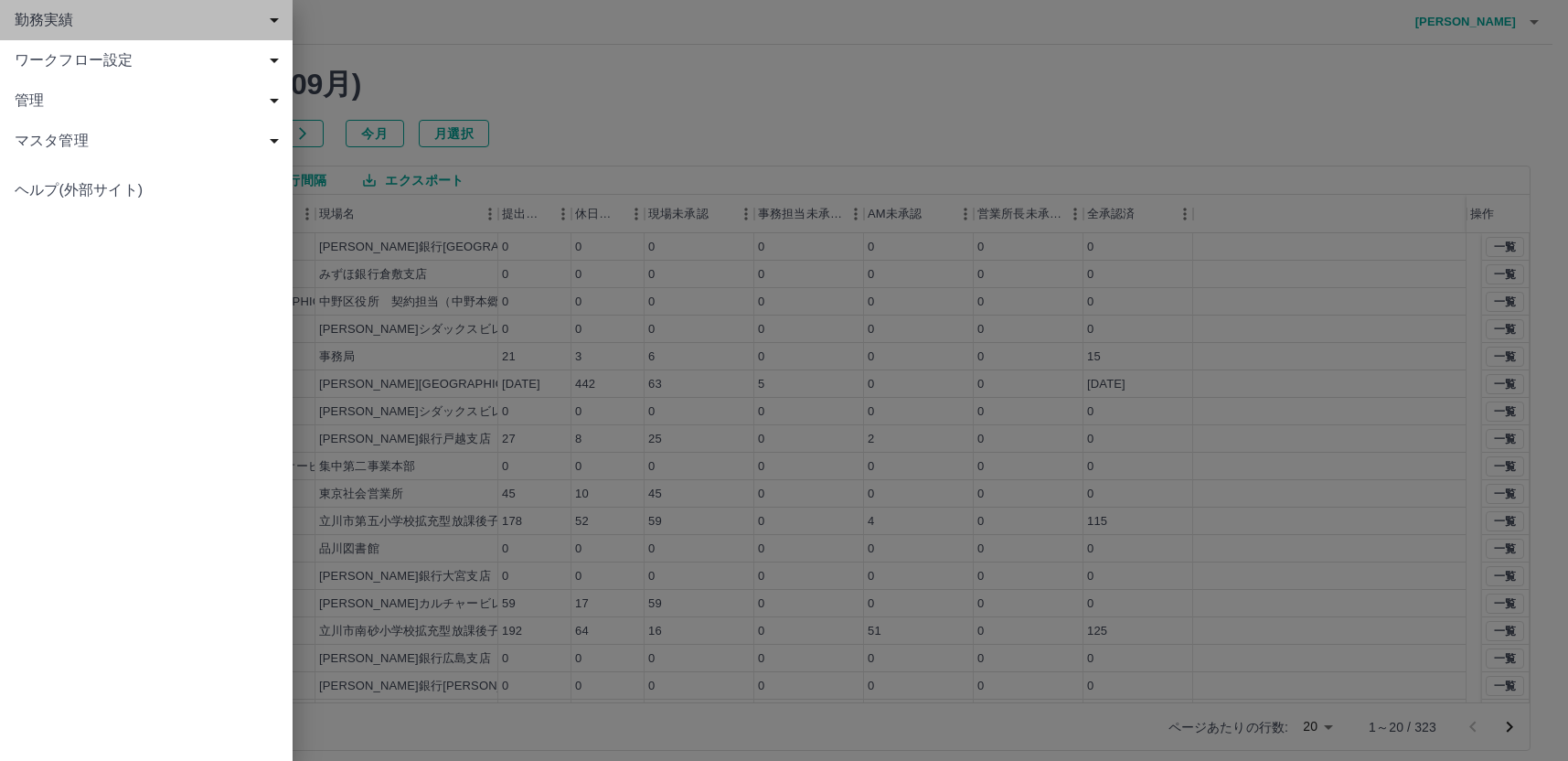
click at [46, 18] on span "勤務実績" at bounding box center [149, 20] width 270 height 22
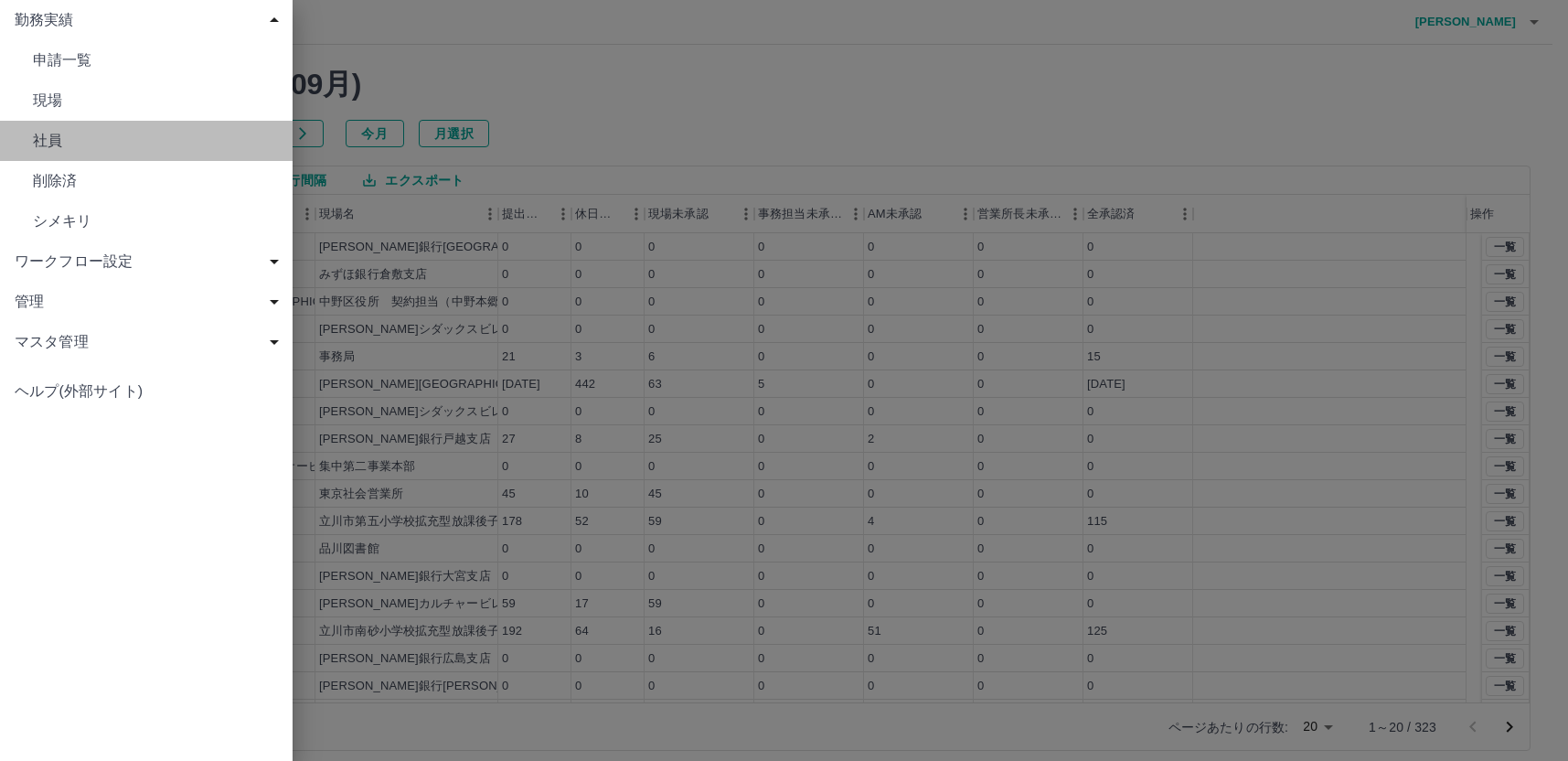
click at [78, 138] on span "社員" at bounding box center [155, 140] width 245 height 22
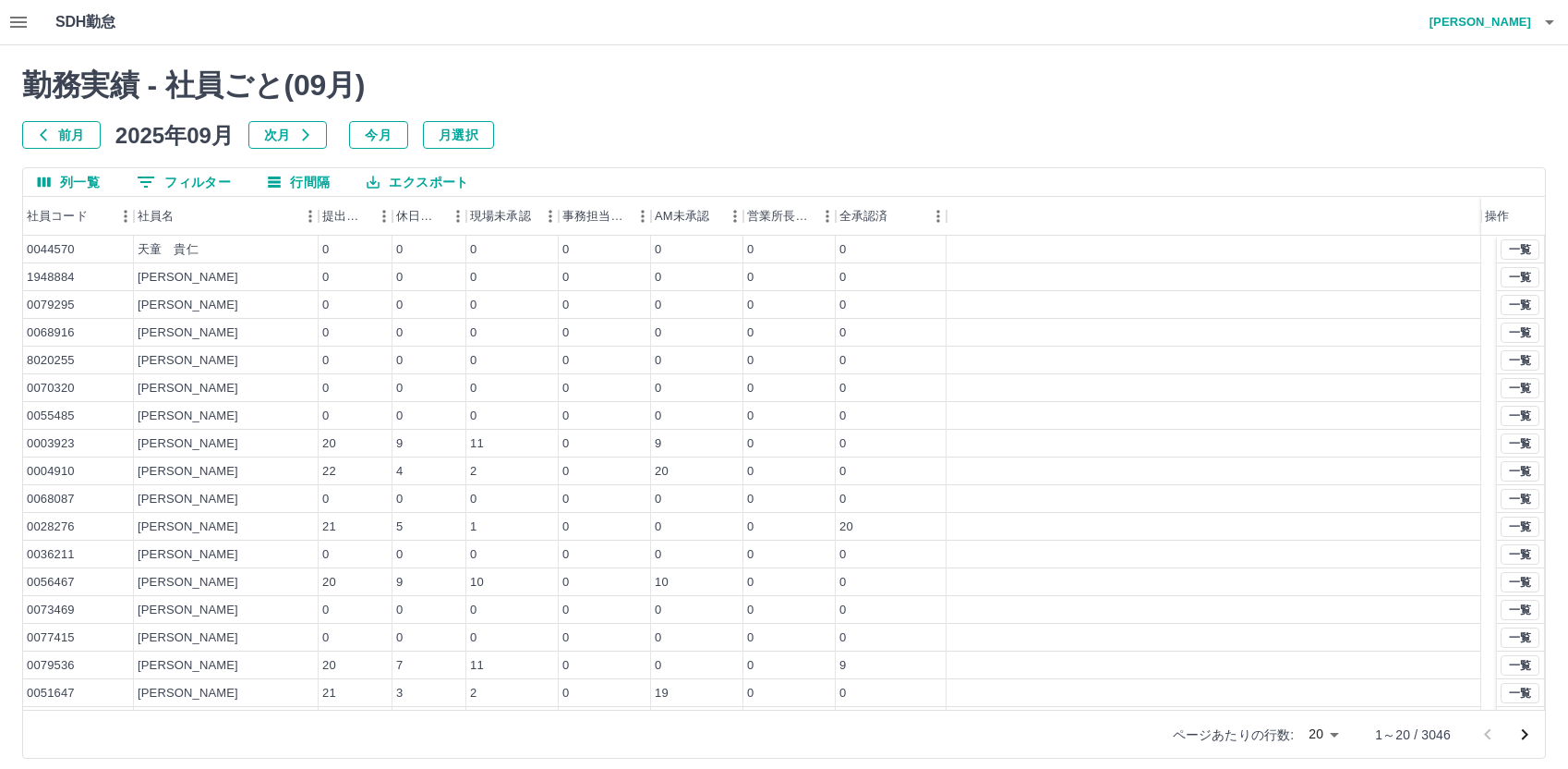
click at [192, 183] on button "0 フィルター" at bounding box center [184, 182] width 124 height 28
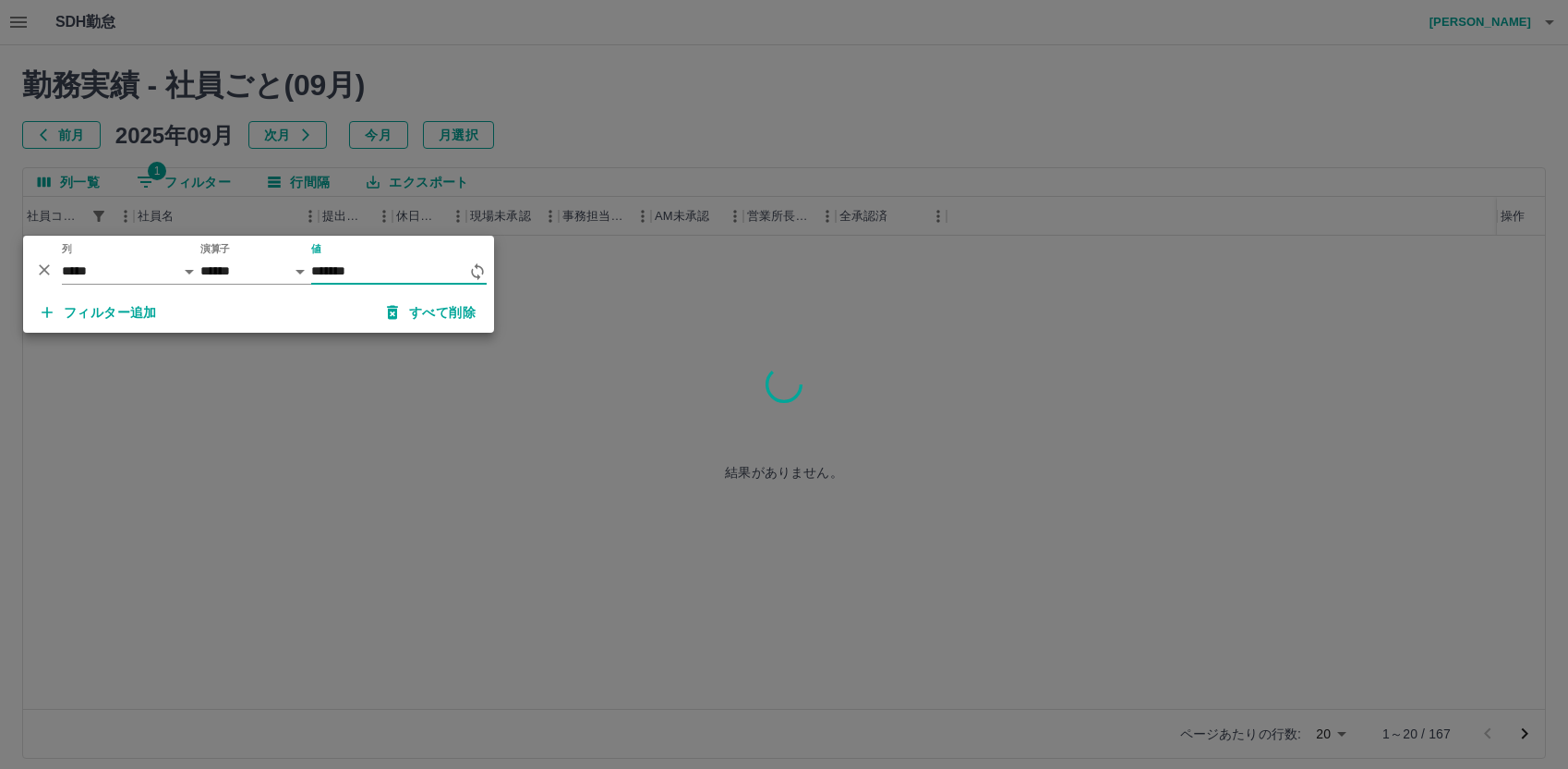
type input "*******"
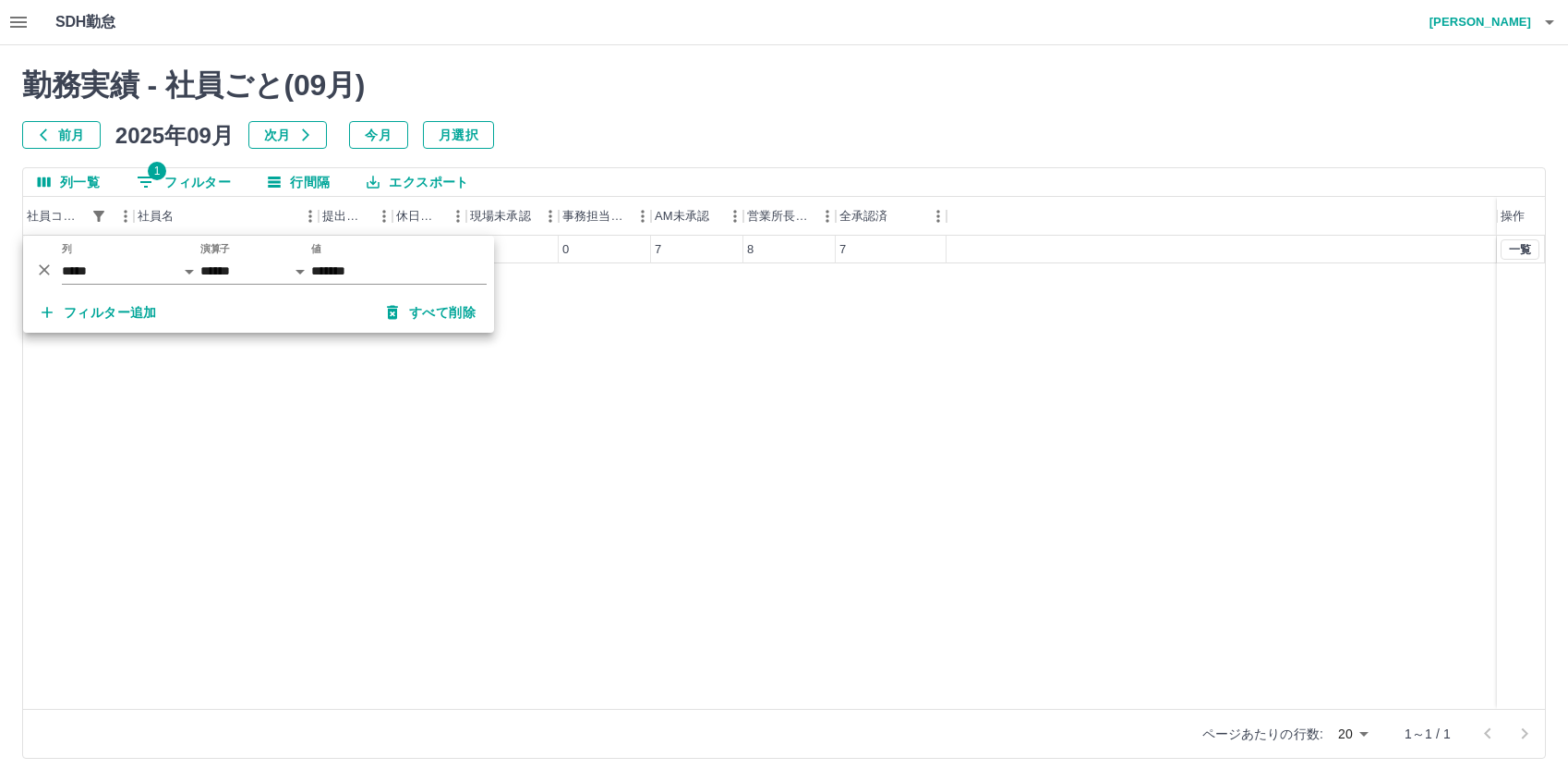
click at [715, 323] on div "0058791 白田　輝樹 22 3 0 0 7 8 7 一覧" at bounding box center [784, 472] width 1522 height 473
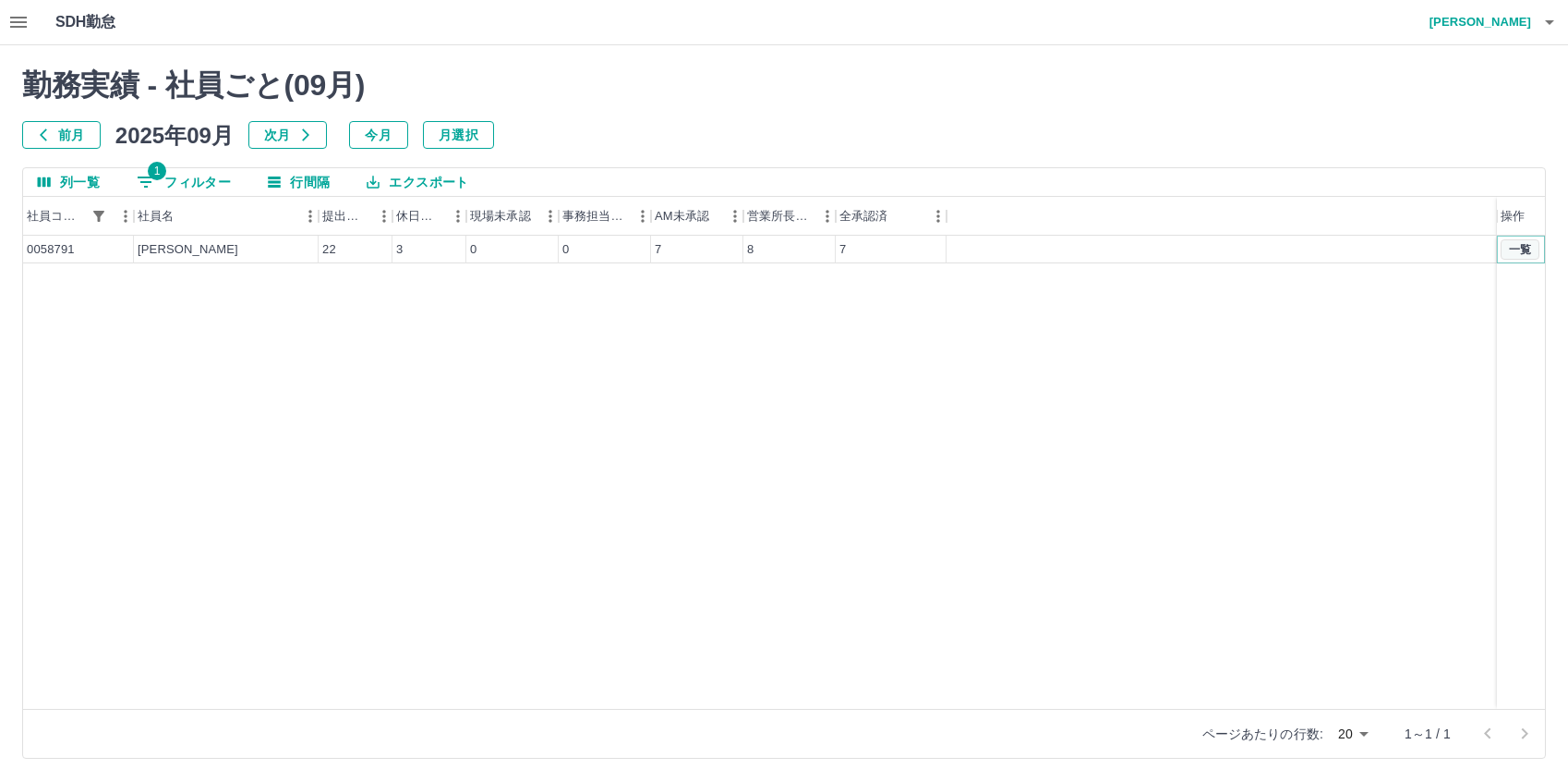
click at [1512, 248] on button "一覧" at bounding box center [1519, 248] width 39 height 20
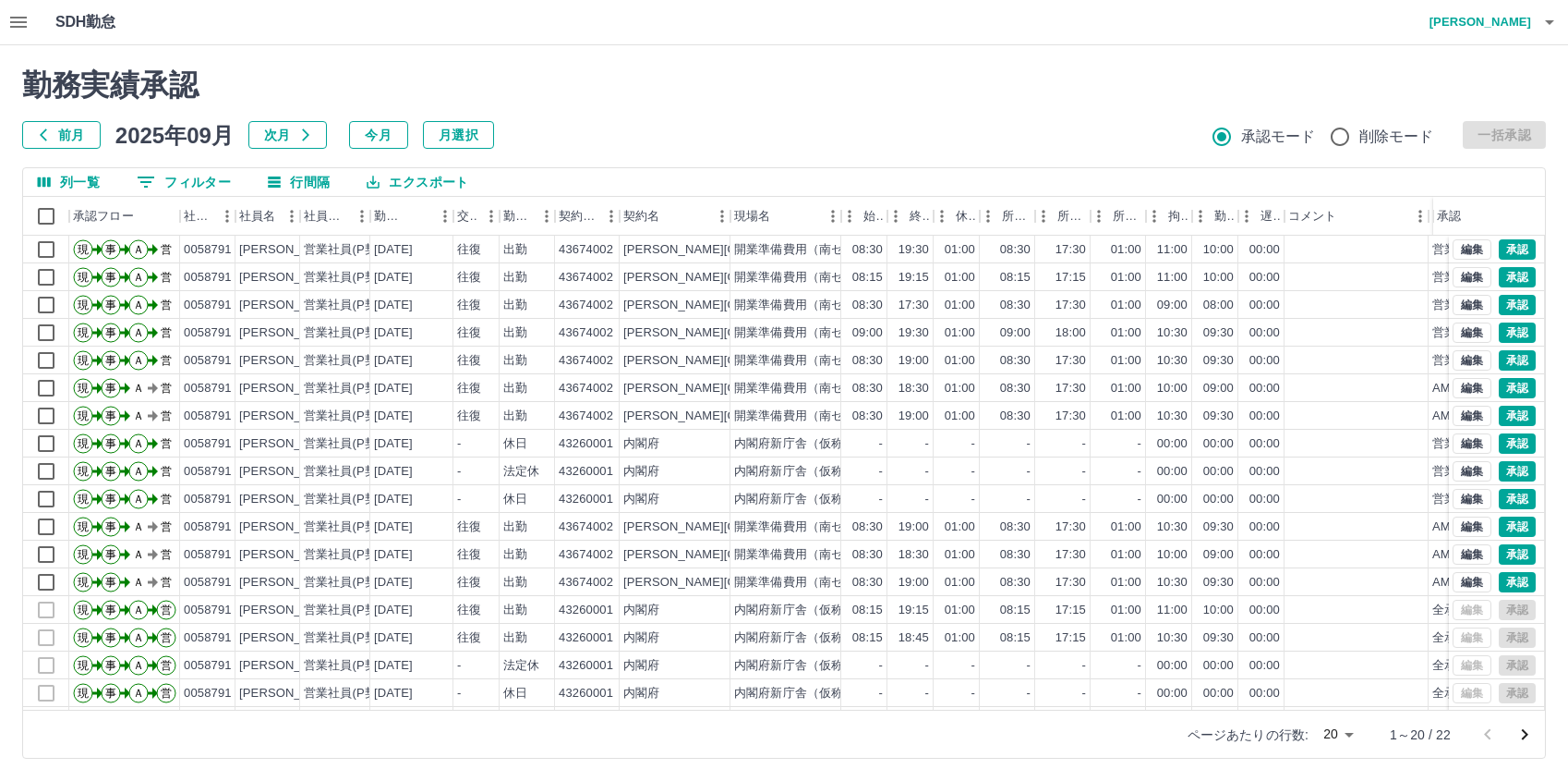
click at [1477, 19] on h4 "中西　弘和" at bounding box center [1475, 22] width 111 height 44
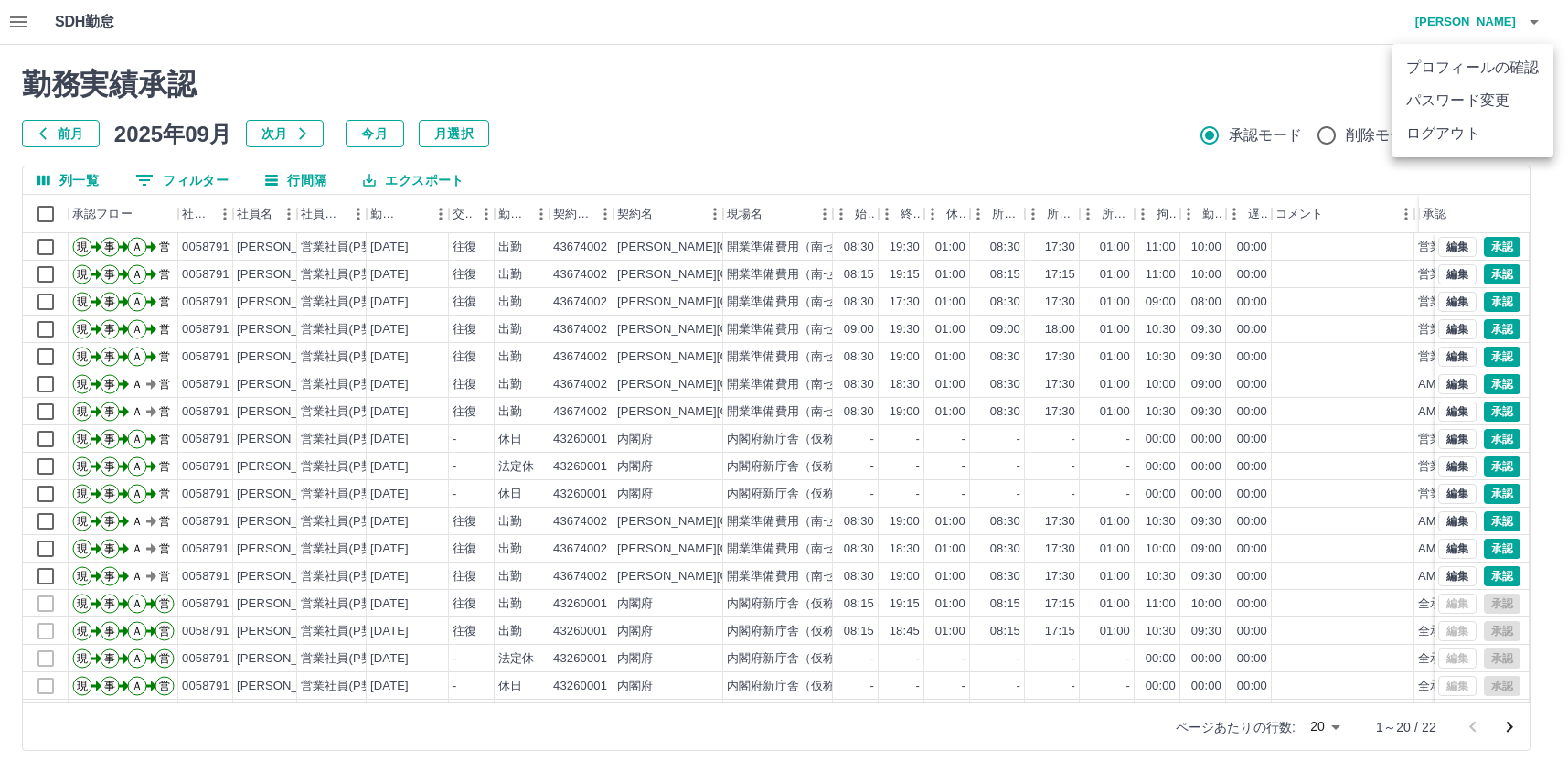
click at [1433, 134] on li "ログアウト" at bounding box center [1472, 133] width 162 height 33
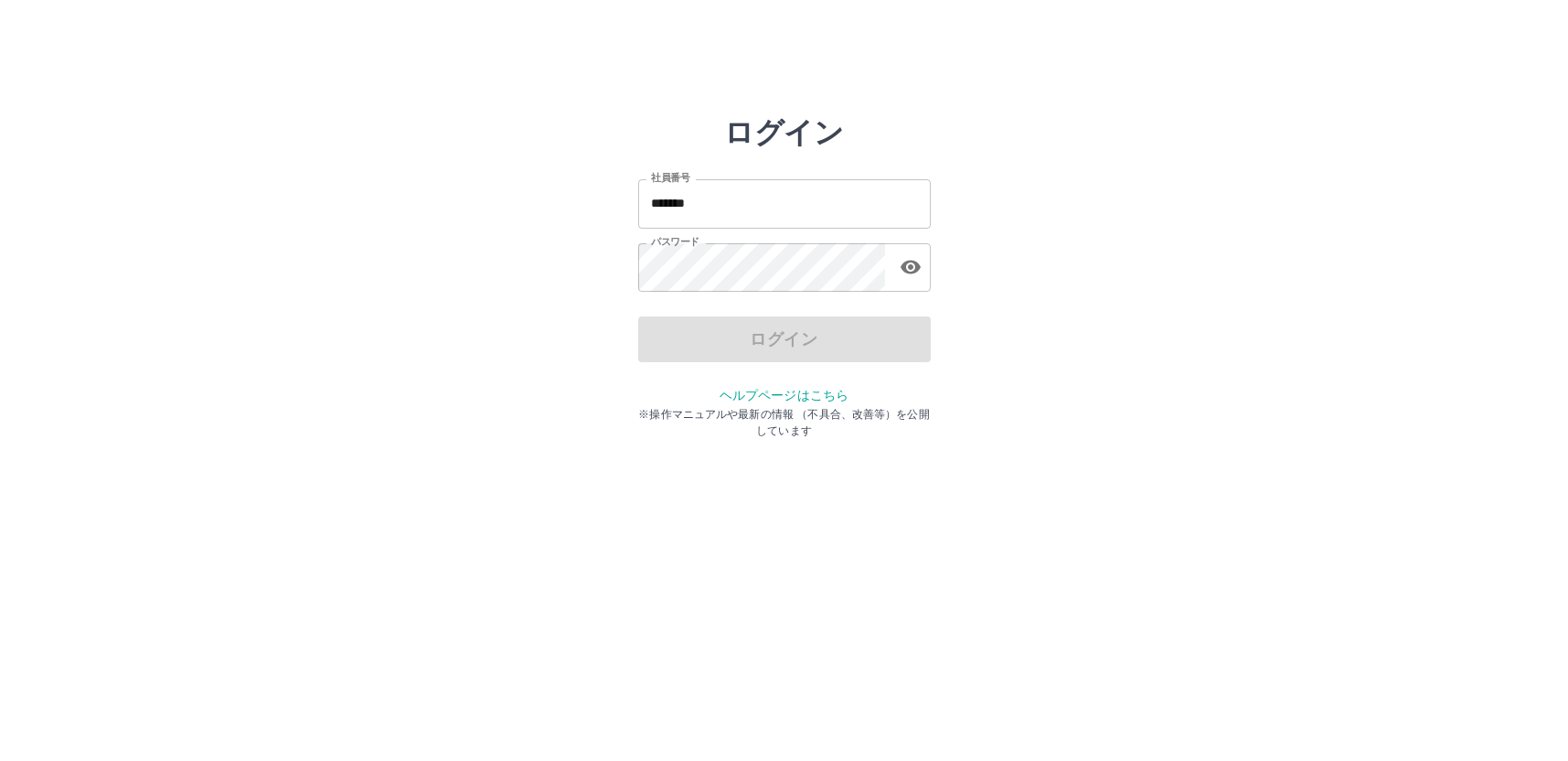
click at [700, 209] on input "*******" at bounding box center [784, 203] width 292 height 48
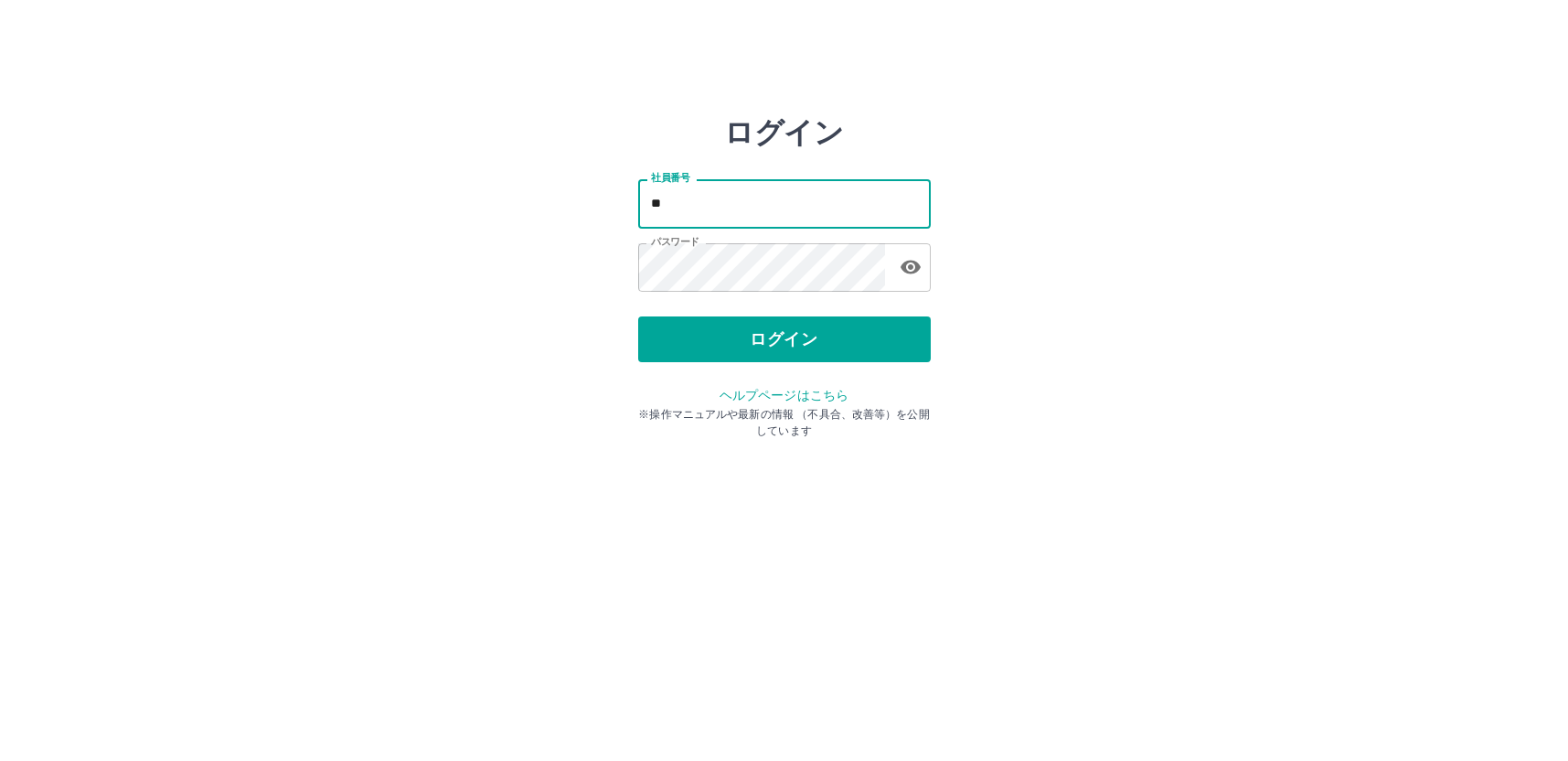
type input "*"
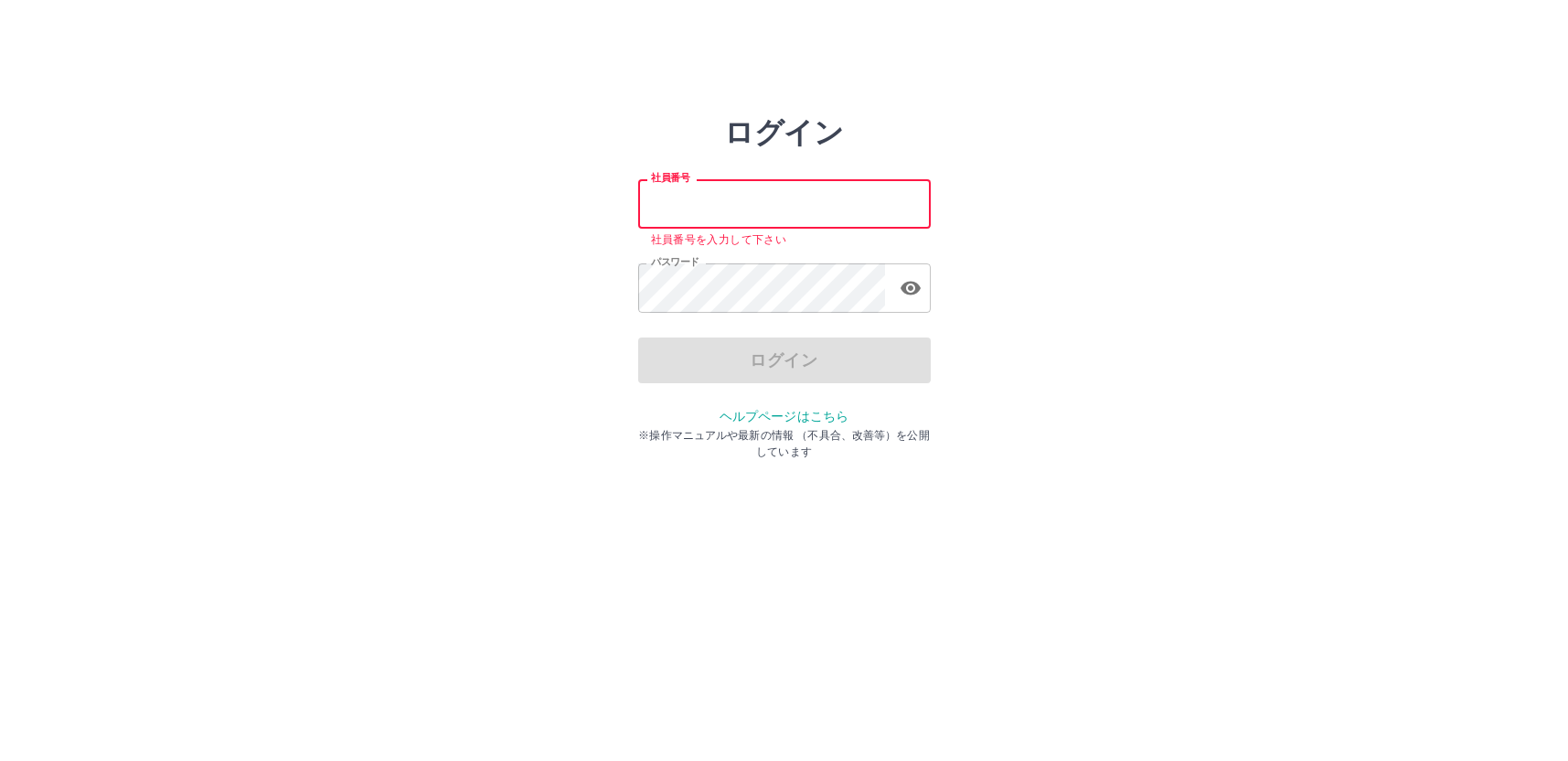
paste input "*******"
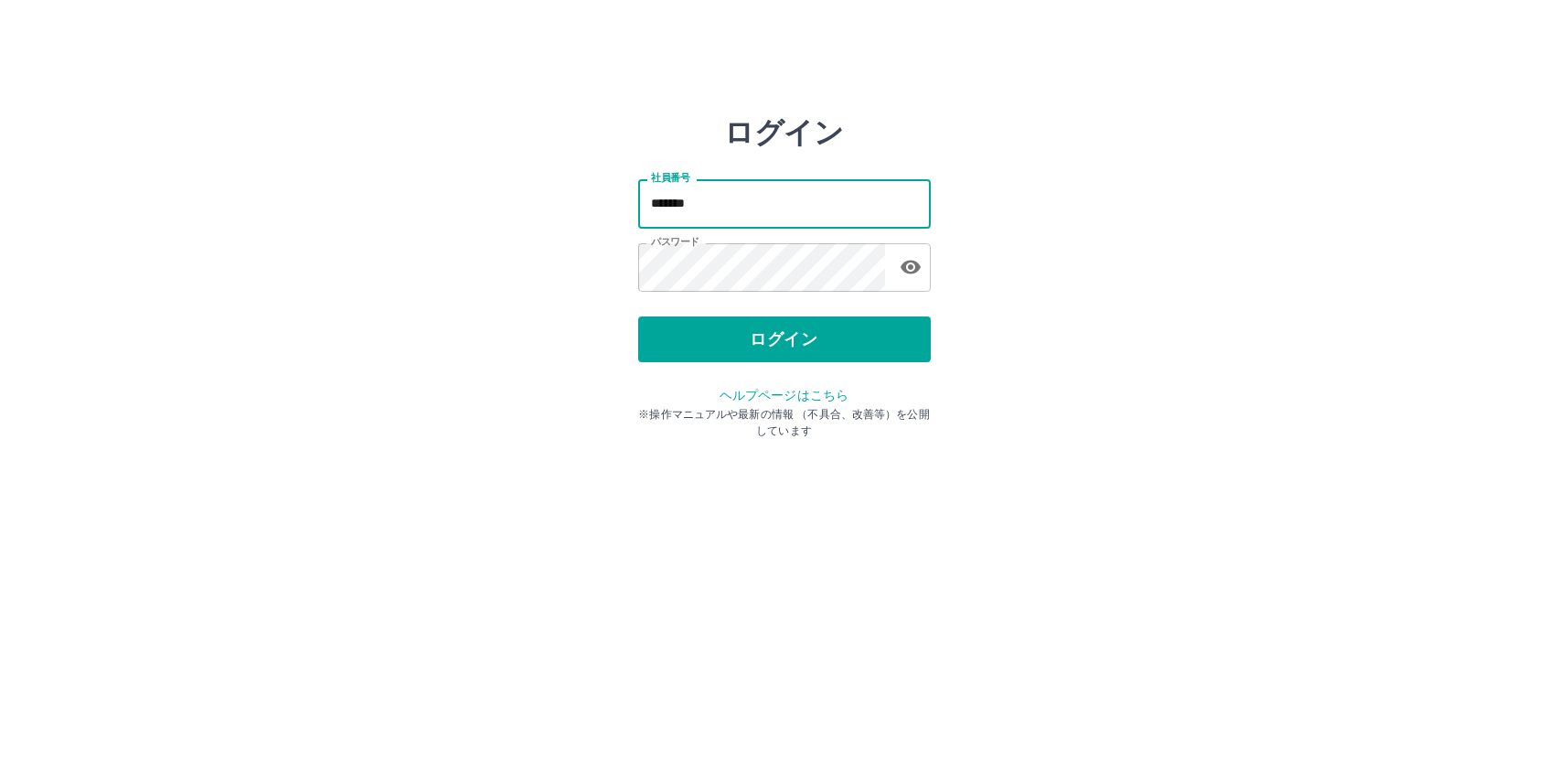
type input "*******"
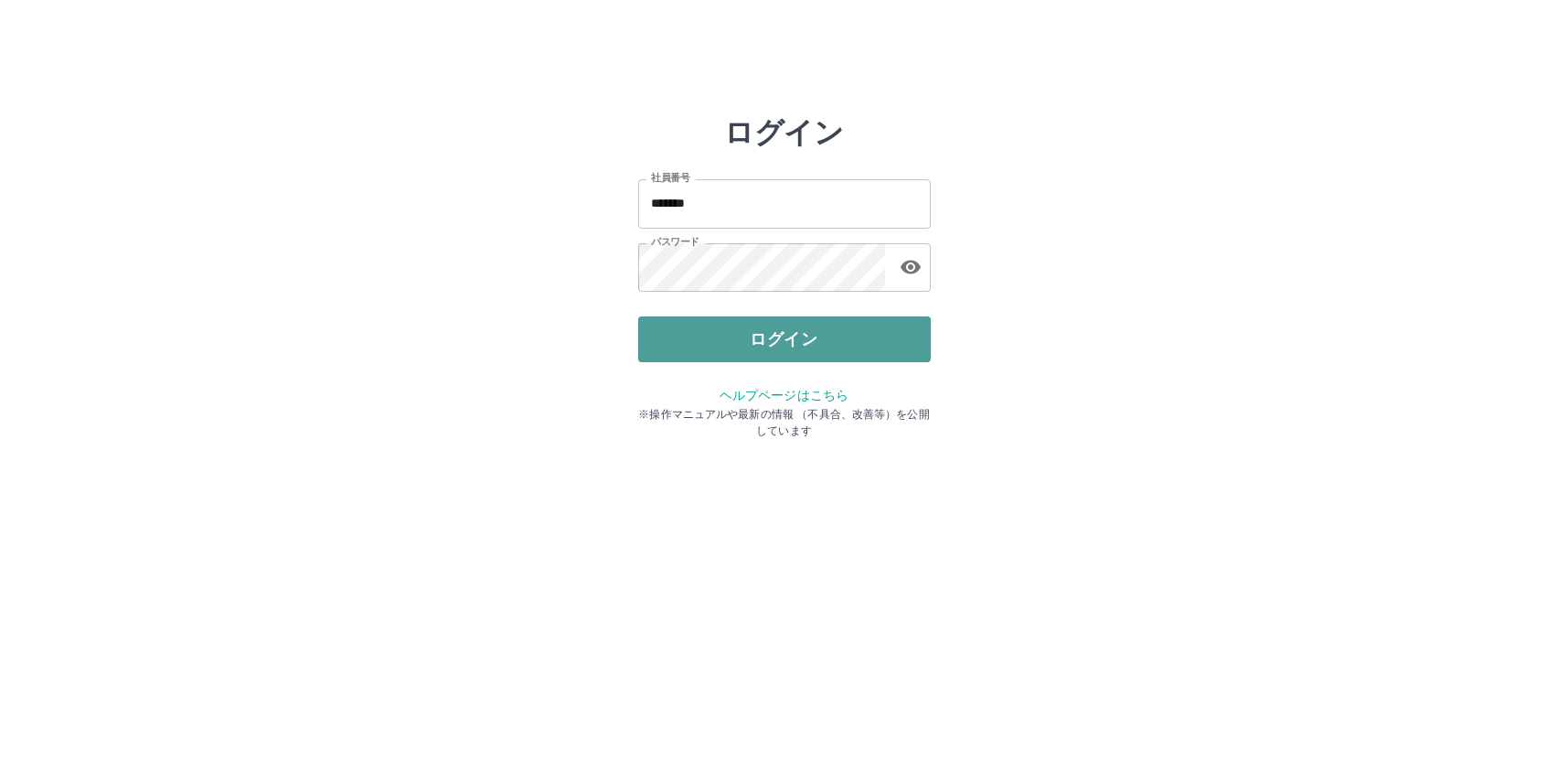
click at [728, 328] on button "ログイン" at bounding box center [784, 339] width 292 height 45
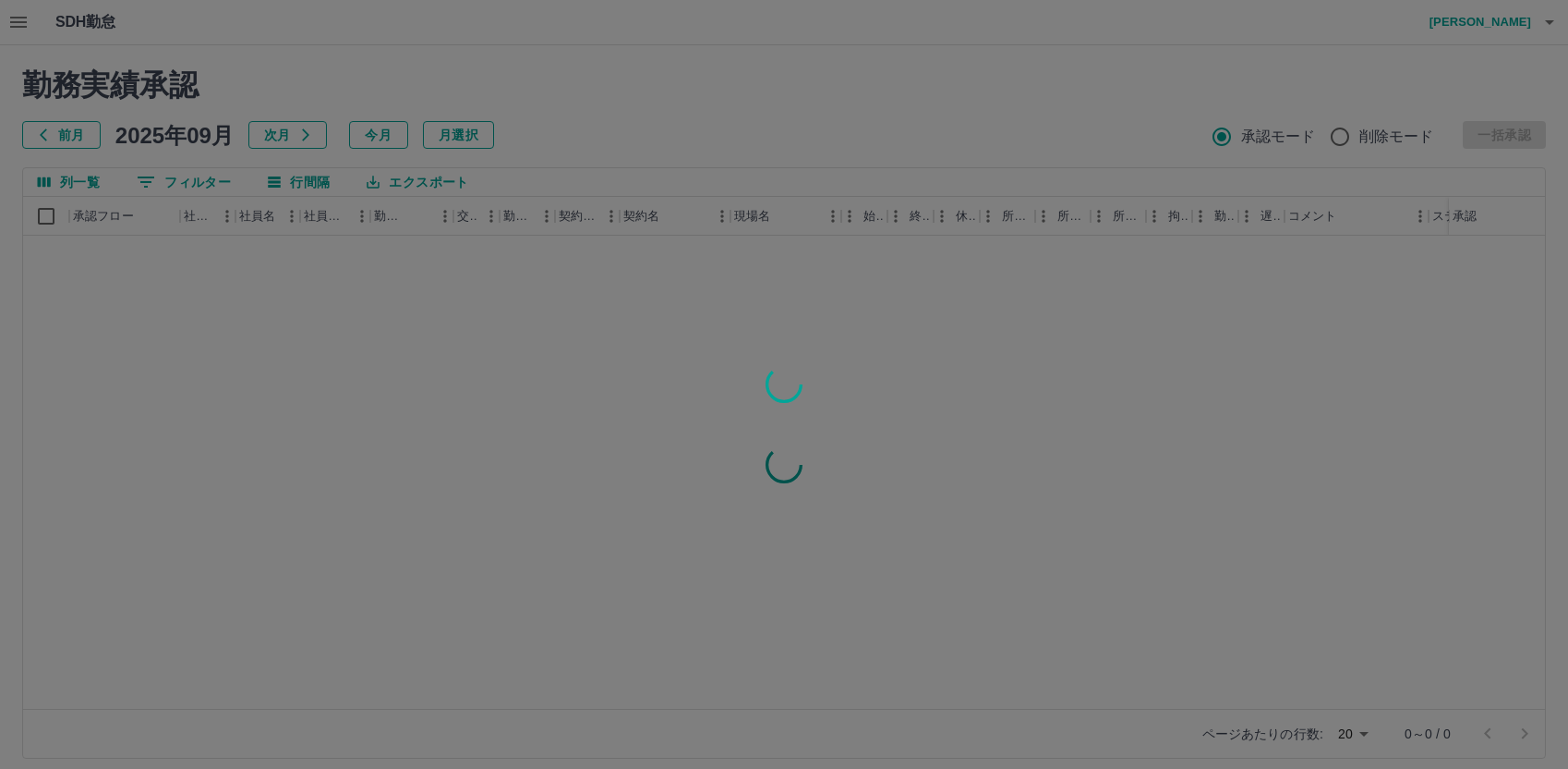
click at [25, 24] on div at bounding box center [784, 384] width 1568 height 769
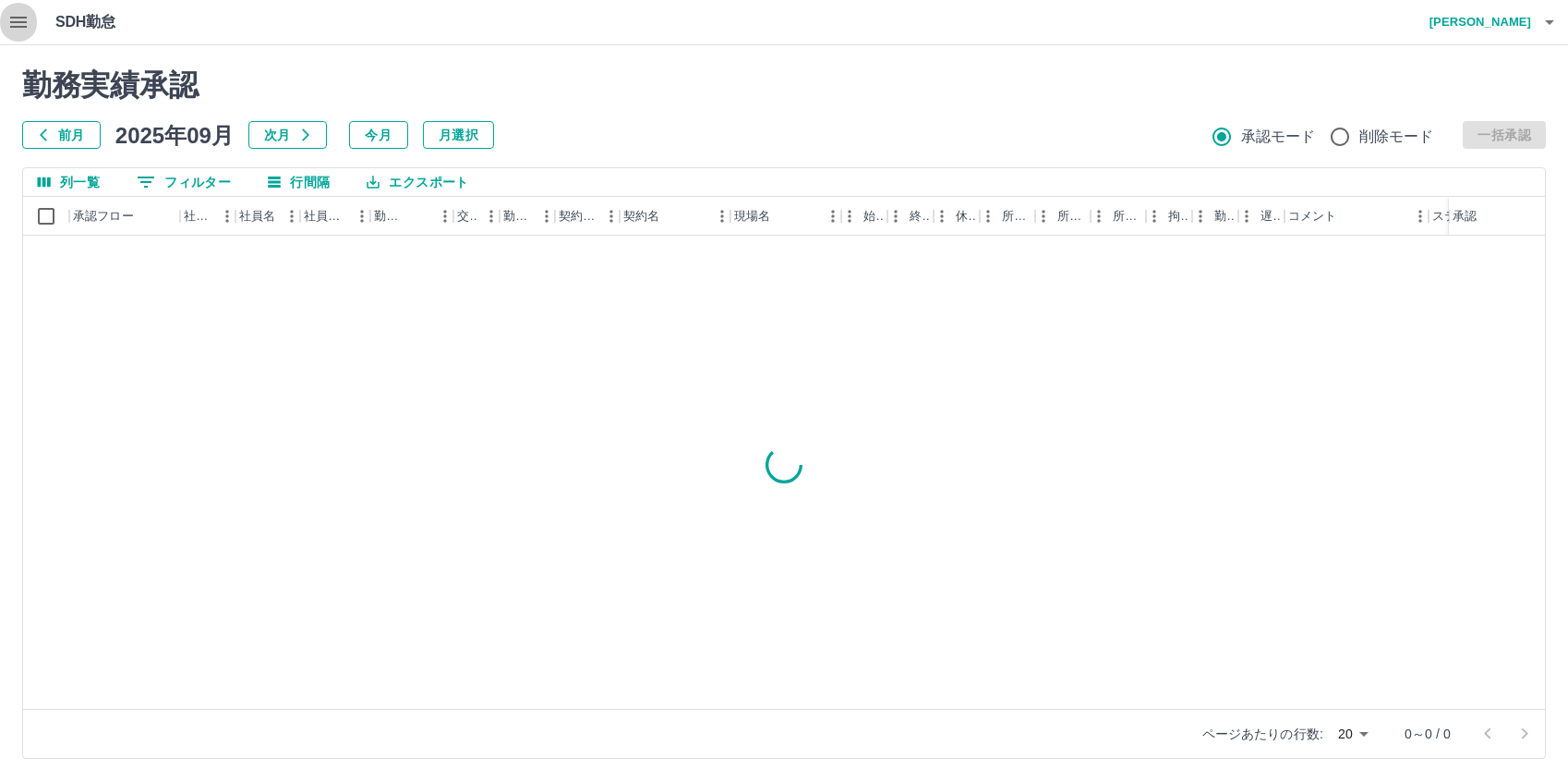
click at [11, 19] on icon "button" at bounding box center [18, 22] width 22 height 22
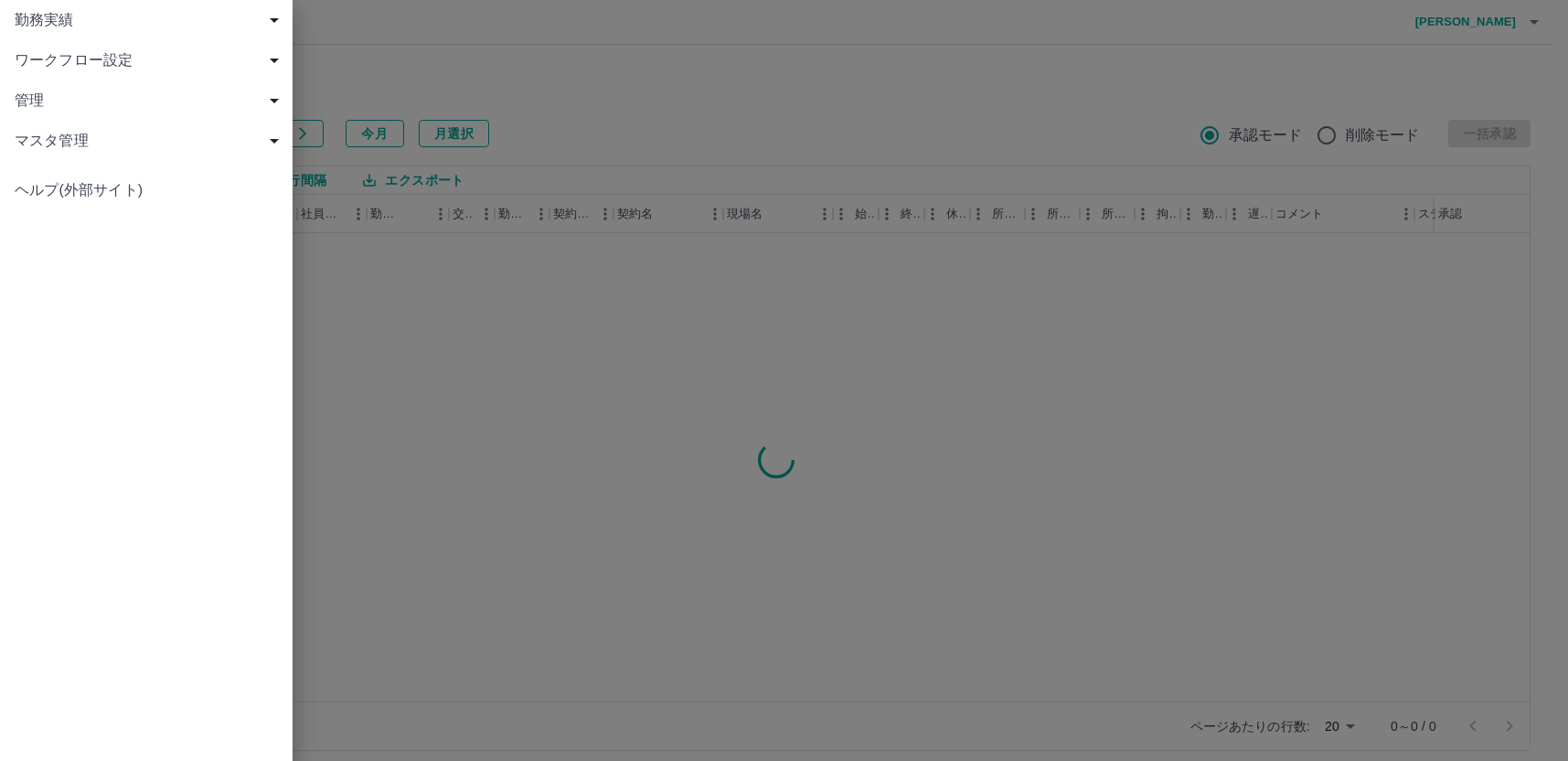
click at [33, 25] on span "勤務実績" at bounding box center [149, 20] width 270 height 22
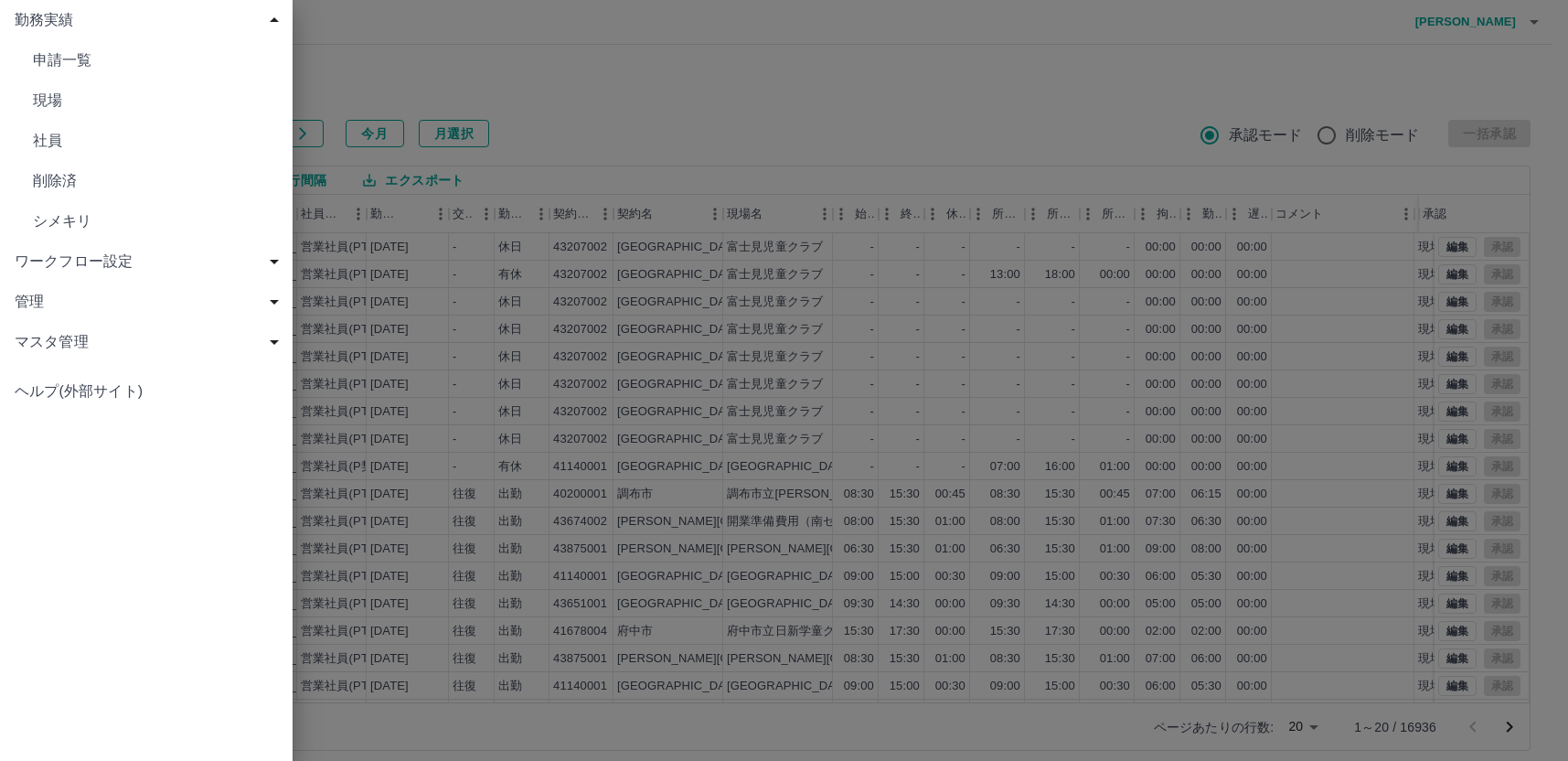
click at [44, 105] on span "現場" at bounding box center [155, 100] width 245 height 22
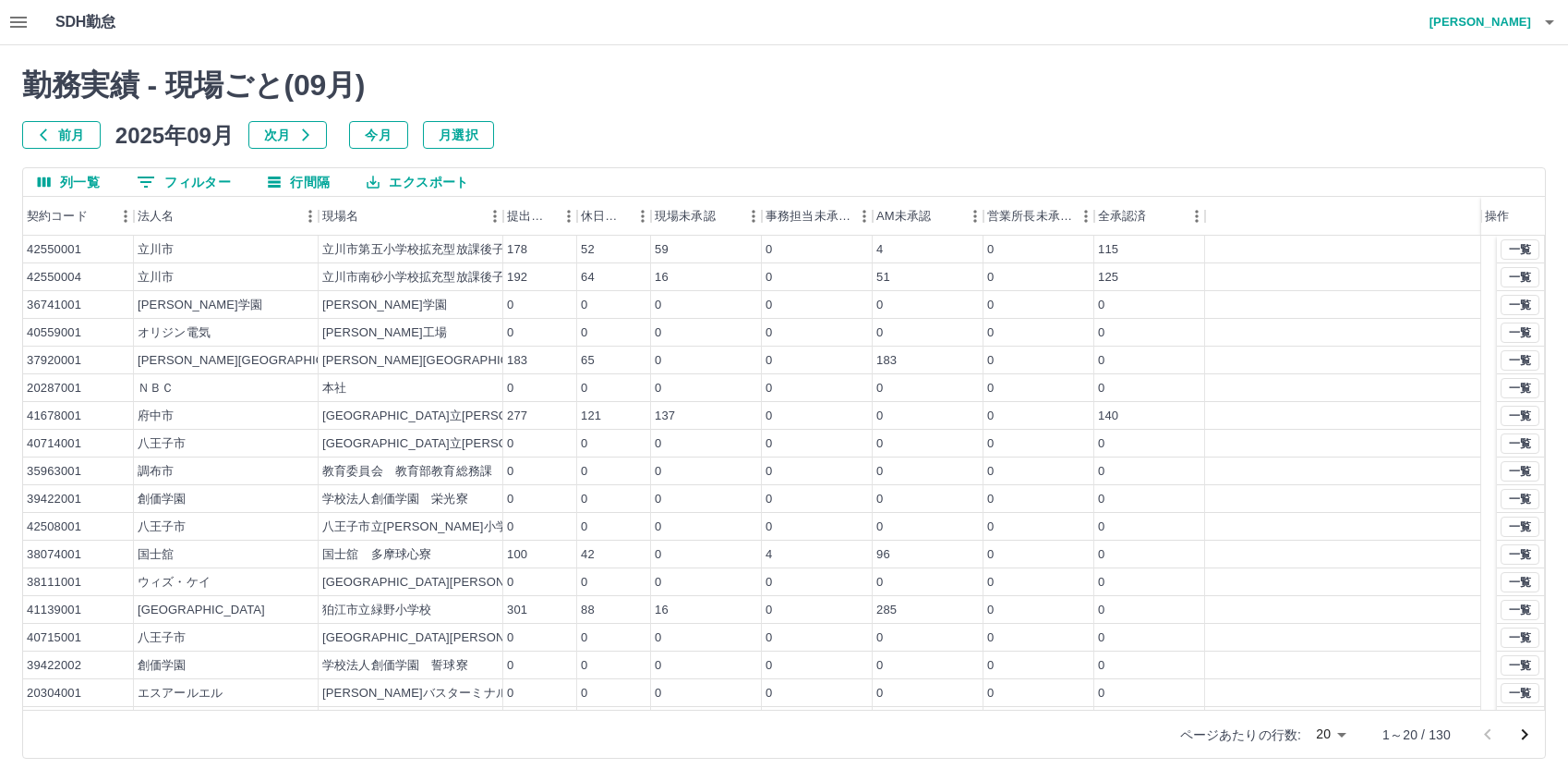
click at [1346, 734] on body "SDH勤怠 正元　喜哲 勤務実績 - 現場ごと( 09 月) 前月 2025年09月 次月 今月 月選択 列一覧 0 フィルター 行間隔 エクスポート 契約コ…" at bounding box center [784, 390] width 1568 height 780
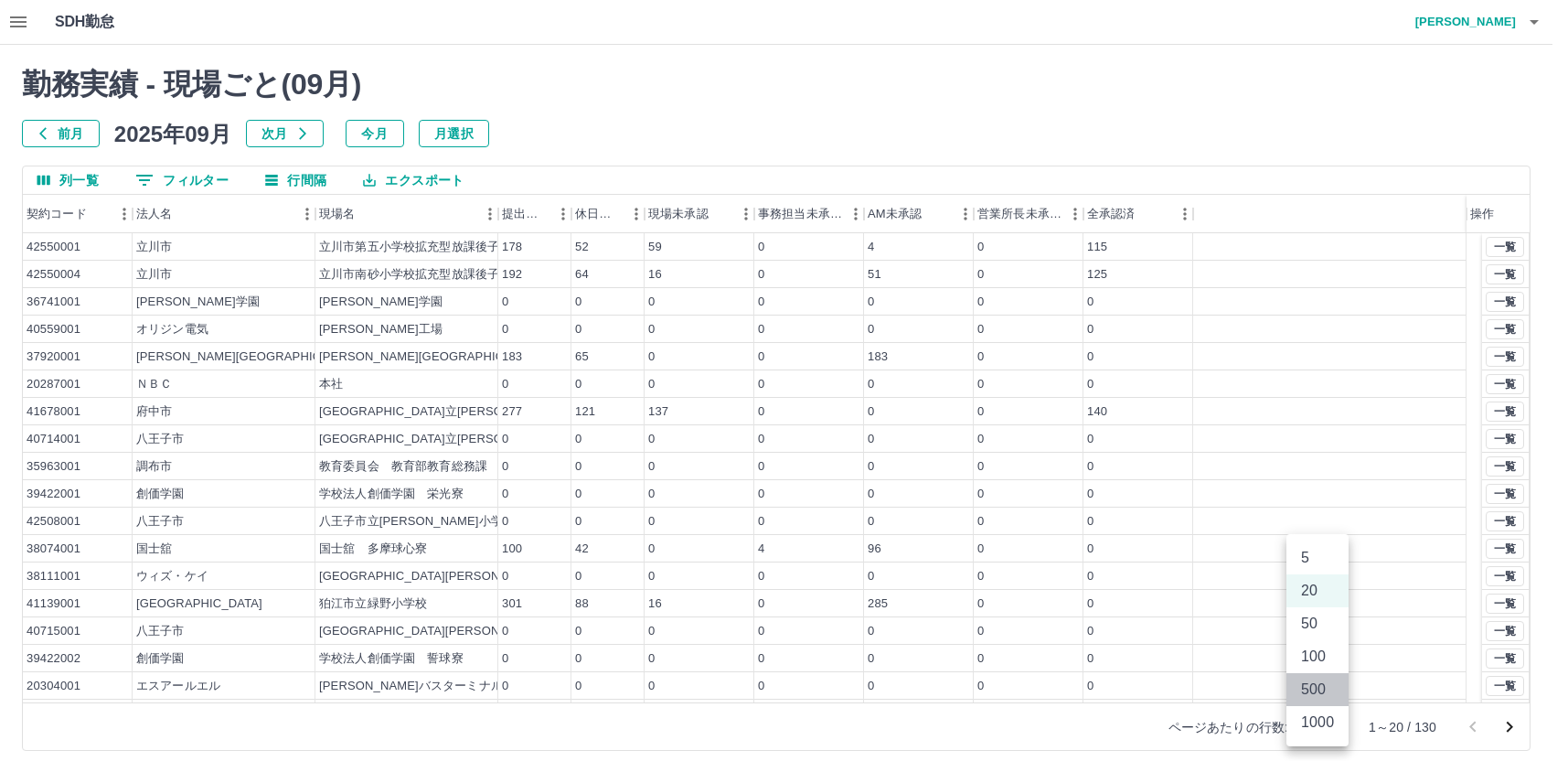
click at [1321, 681] on li "500" at bounding box center [1318, 689] width 62 height 33
type input "***"
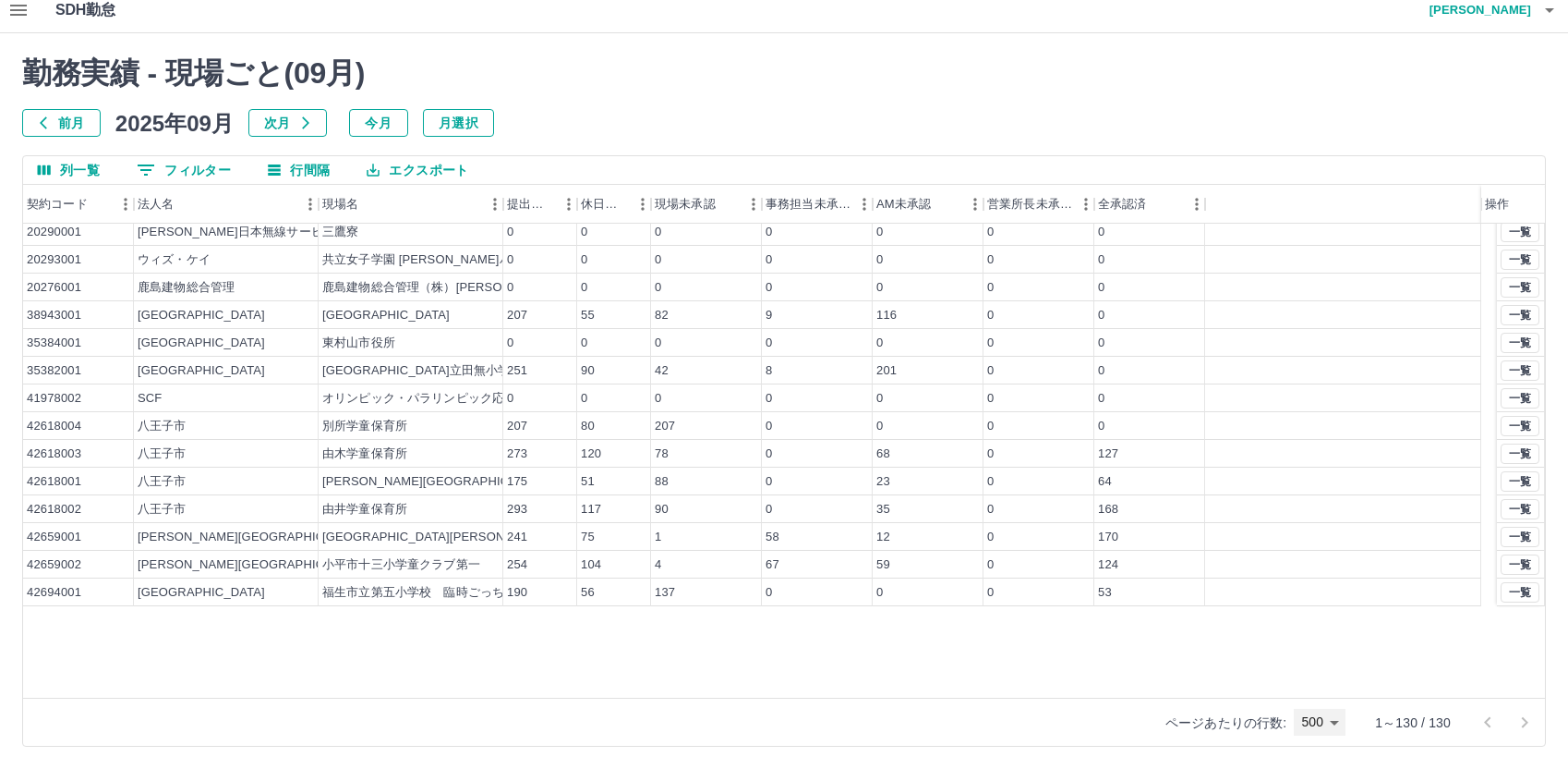
scroll to position [1835, 0]
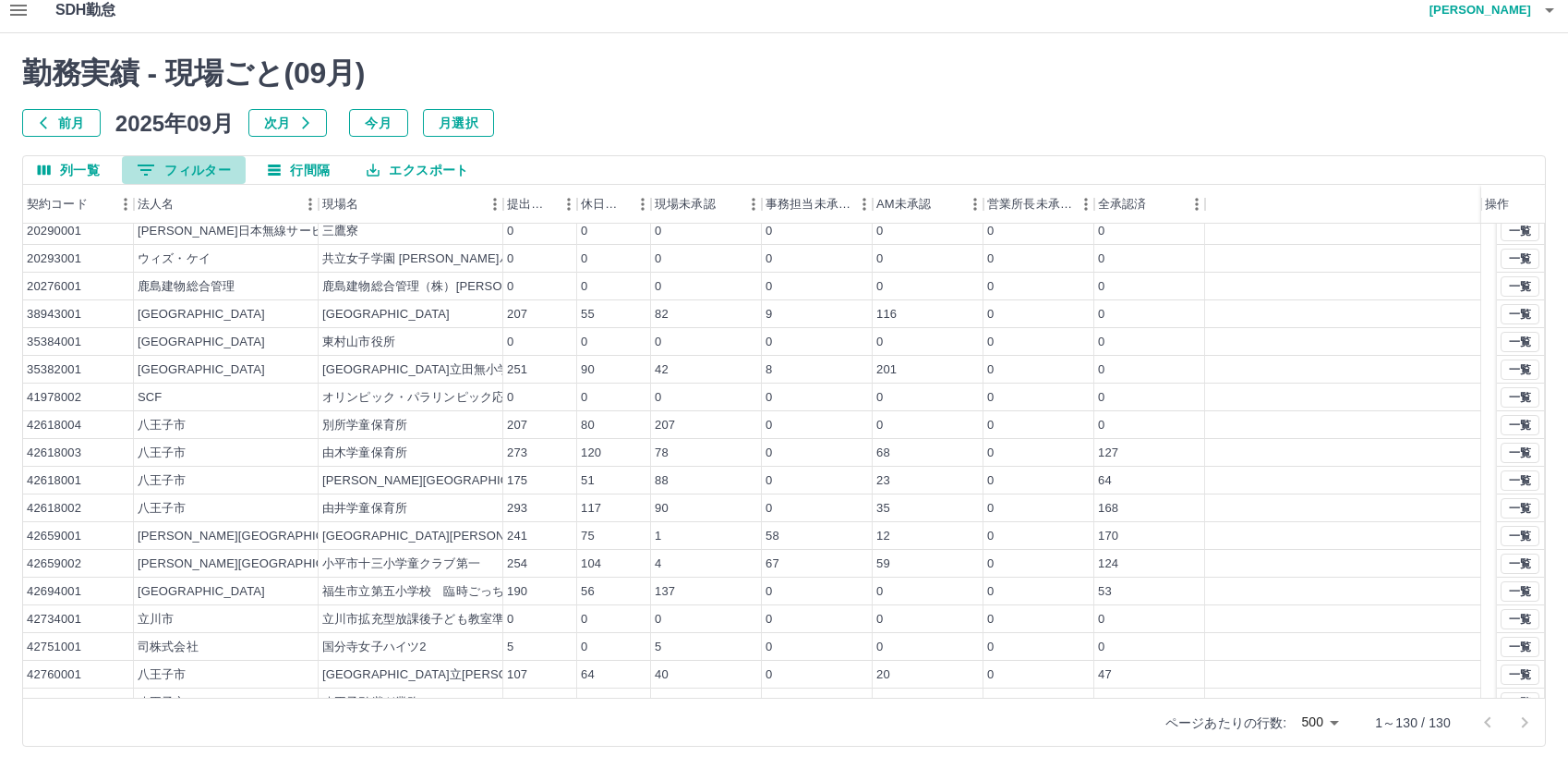
click at [213, 163] on button "0 フィルター" at bounding box center [184, 169] width 124 height 28
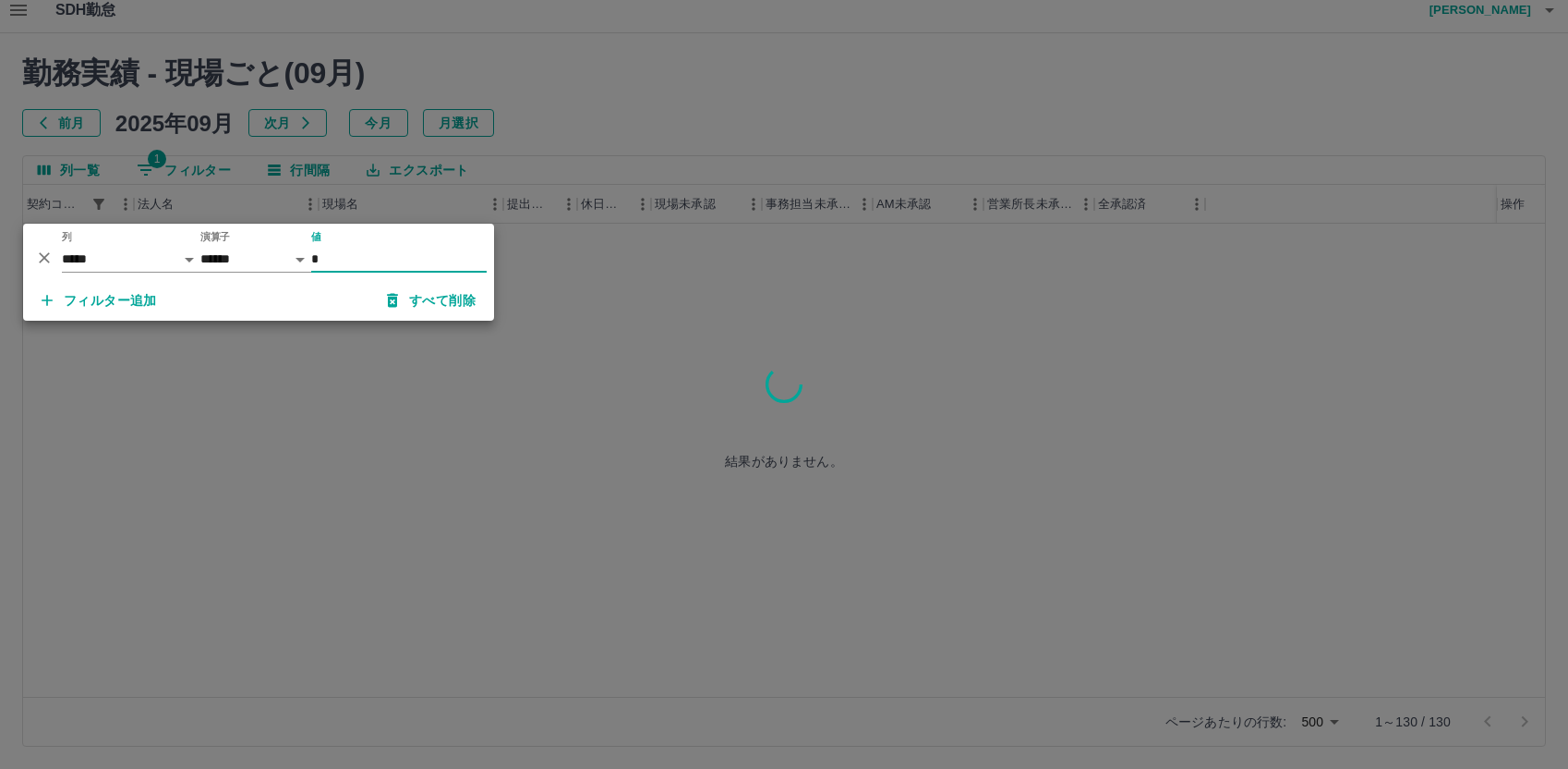
scroll to position [0, 0]
type input "********"
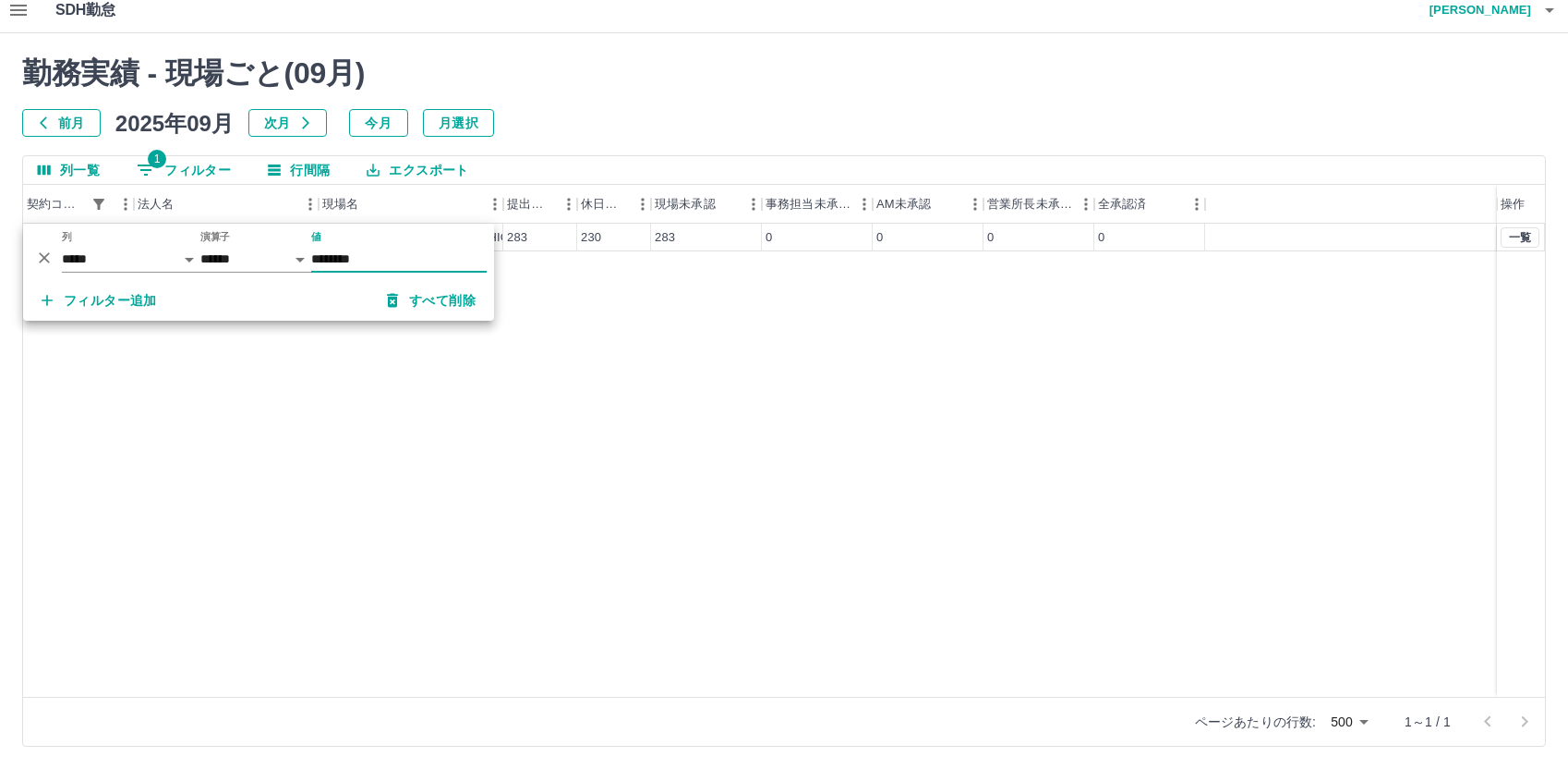
click at [824, 307] on div "43877001 町田市 町田市南学校給食センター 283 230 283 0 0 0 0 一覧" at bounding box center [784, 459] width 1522 height 473
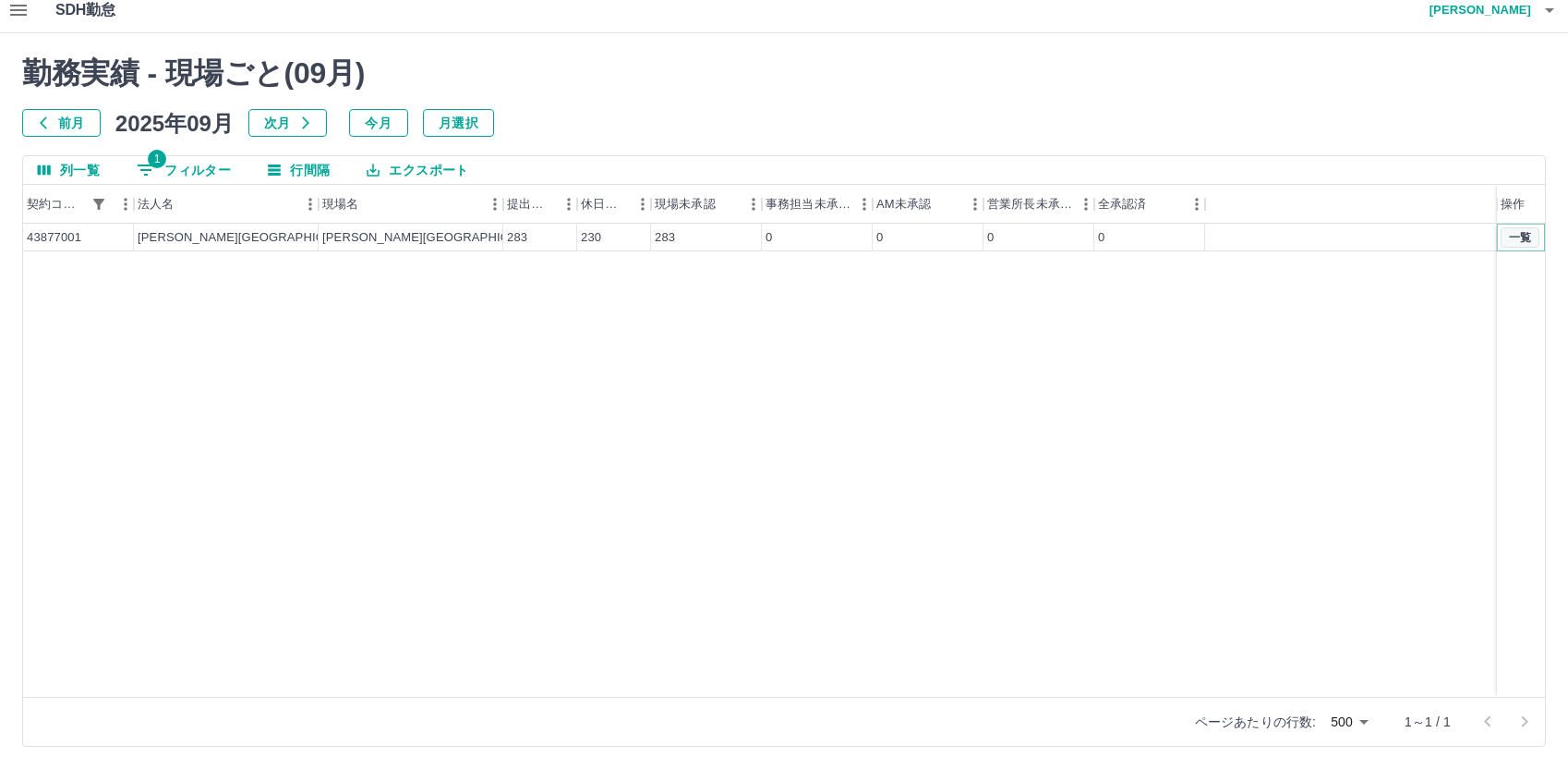
click at [1514, 237] on button "一覧" at bounding box center [1519, 237] width 39 height 20
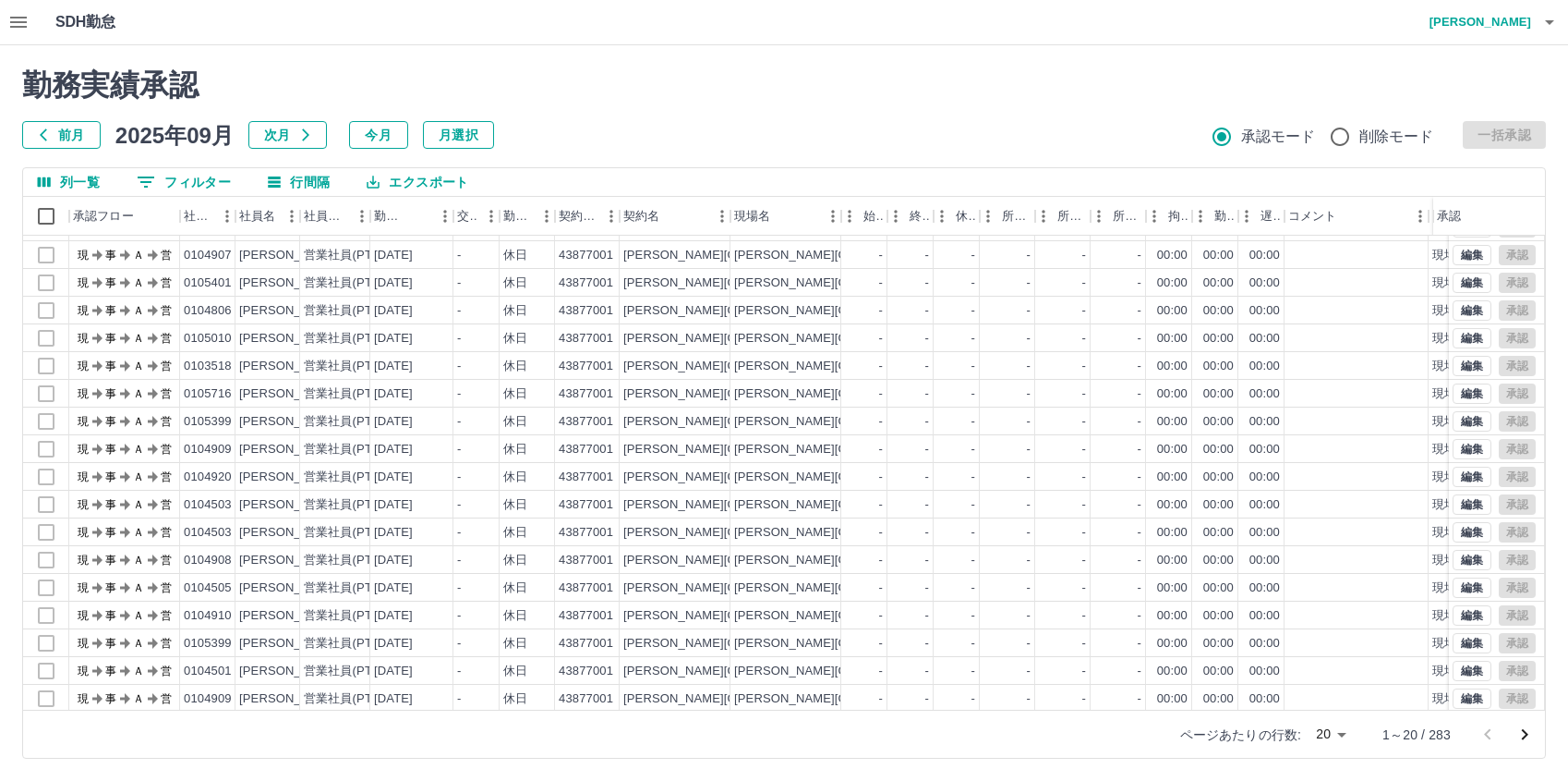
scroll to position [96, 0]
click at [1524, 731] on icon "次のページへ" at bounding box center [1525, 735] width 7 height 11
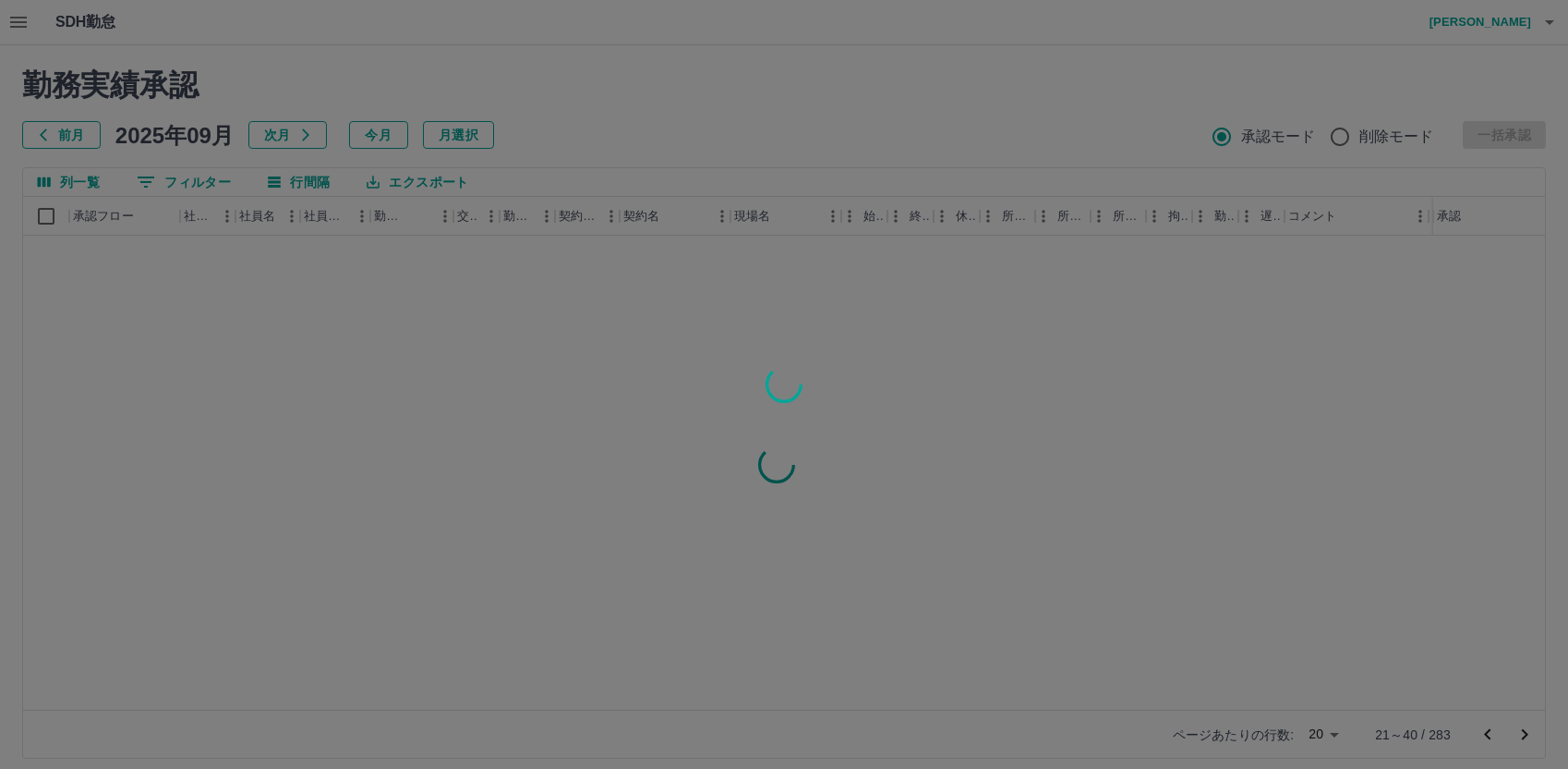
scroll to position [0, 0]
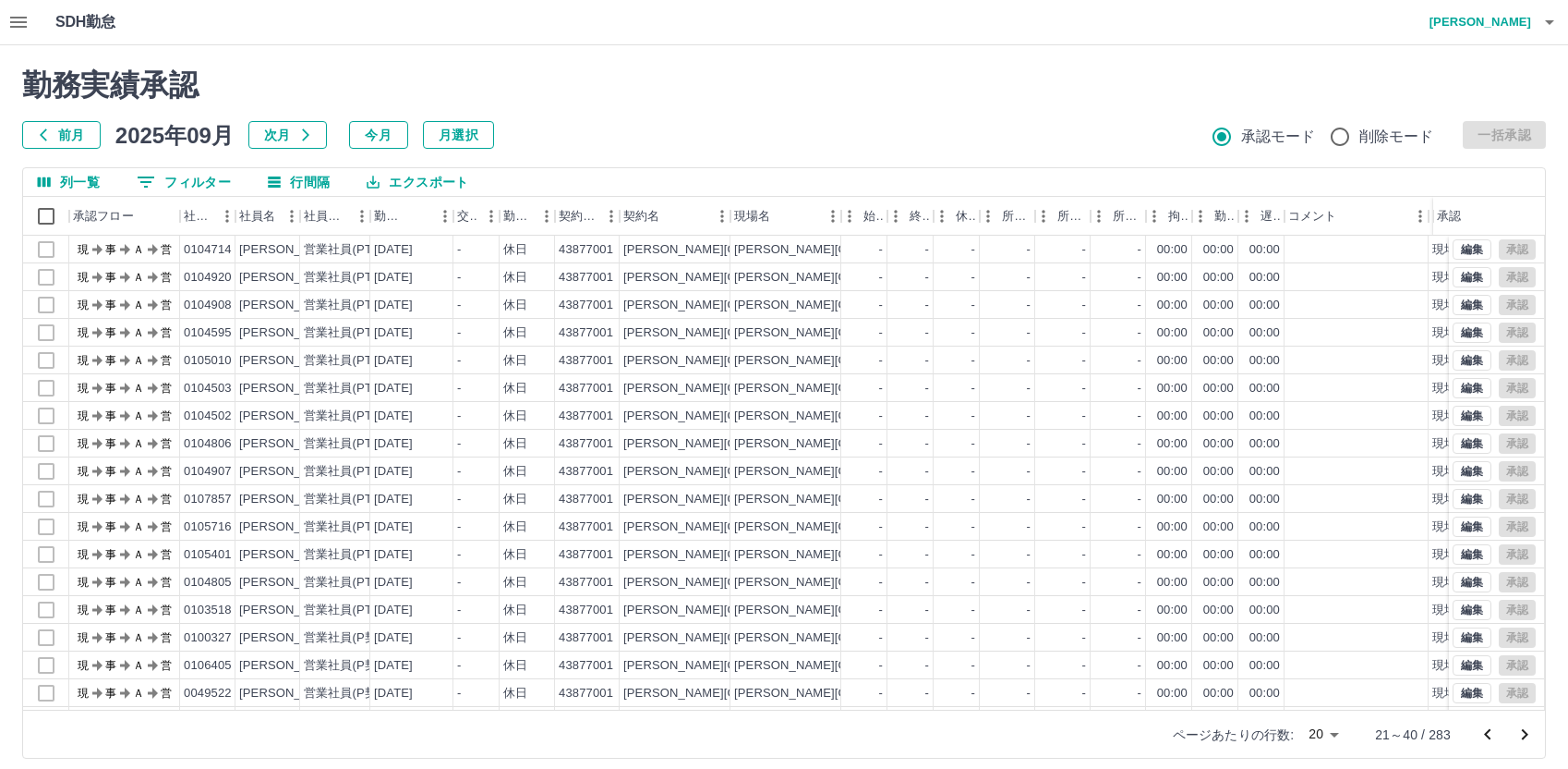
click at [188, 178] on button "0 フィルター" at bounding box center [184, 182] width 124 height 28
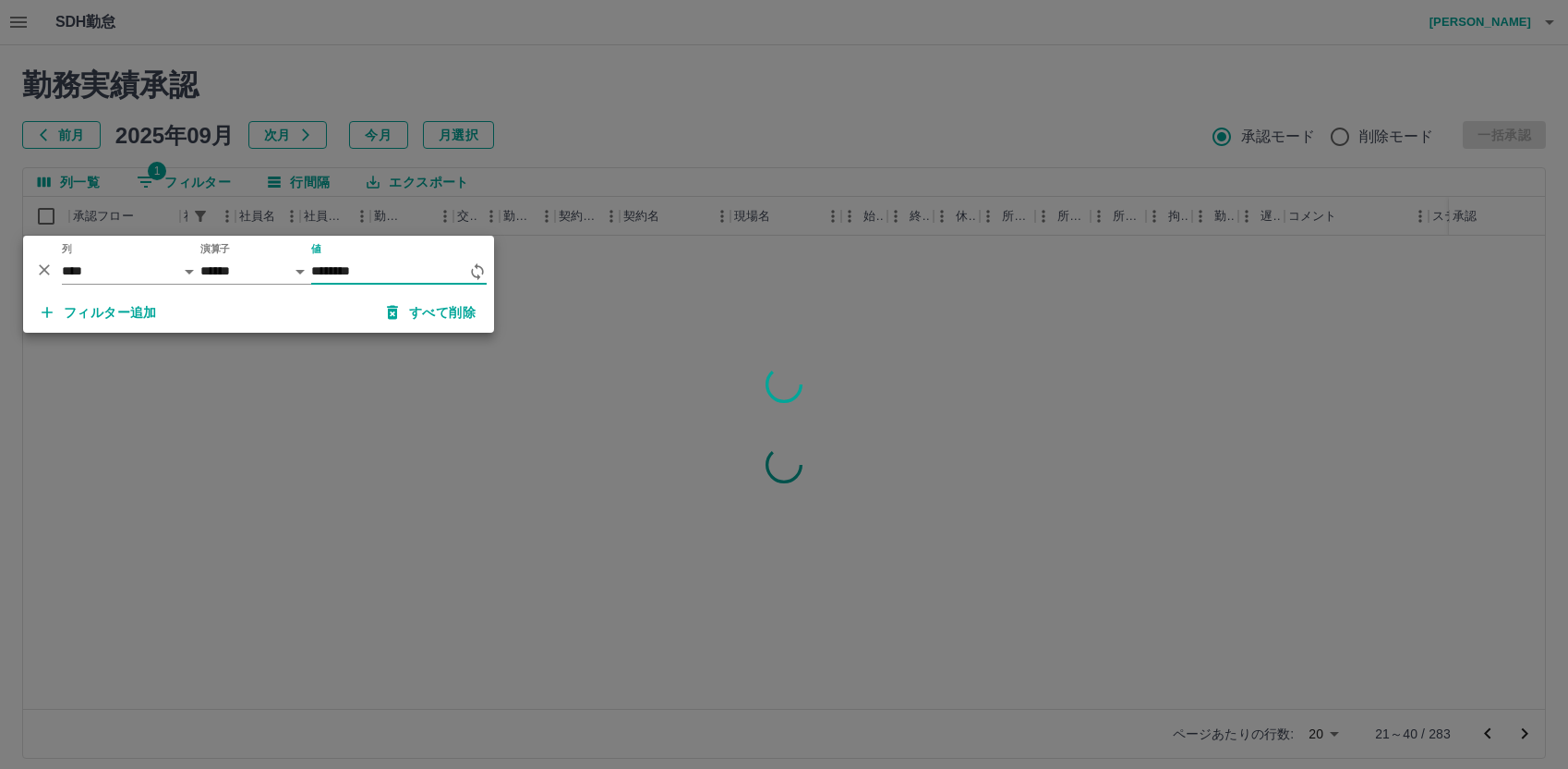
type input "********"
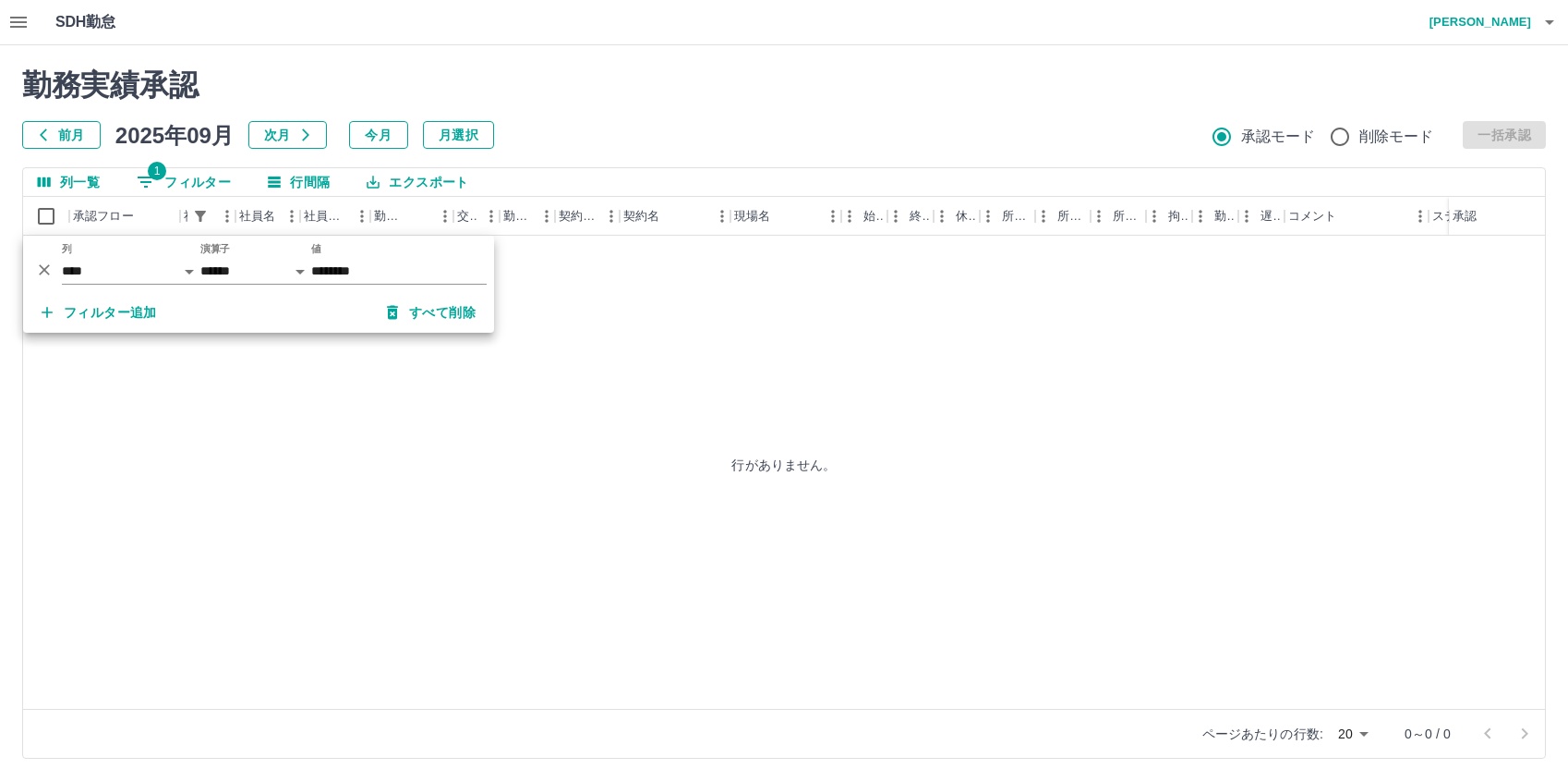
click at [658, 399] on div "行がありません。" at bounding box center [784, 464] width 1522 height 458
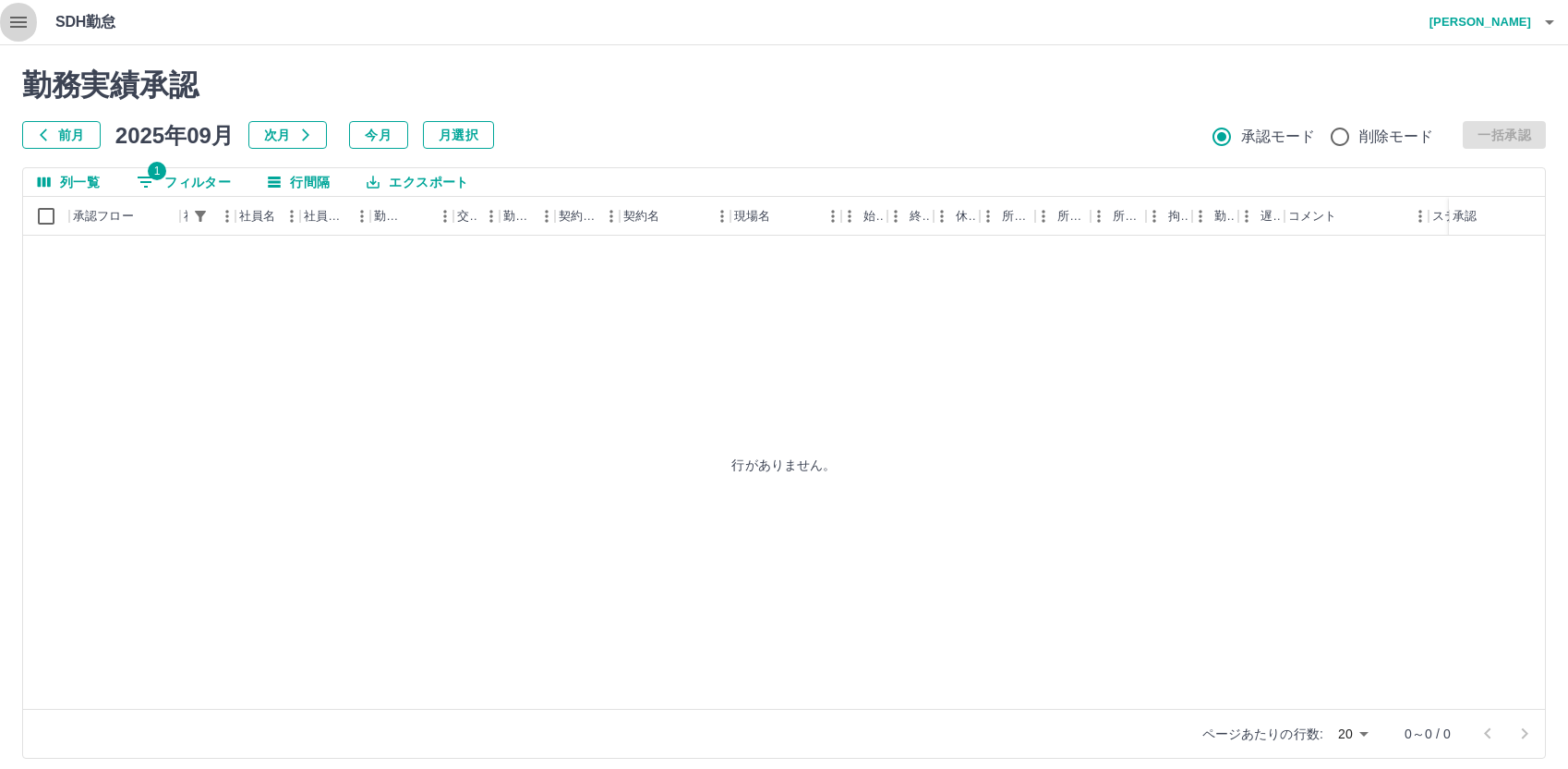
click at [16, 18] on icon "button" at bounding box center [18, 22] width 16 height 11
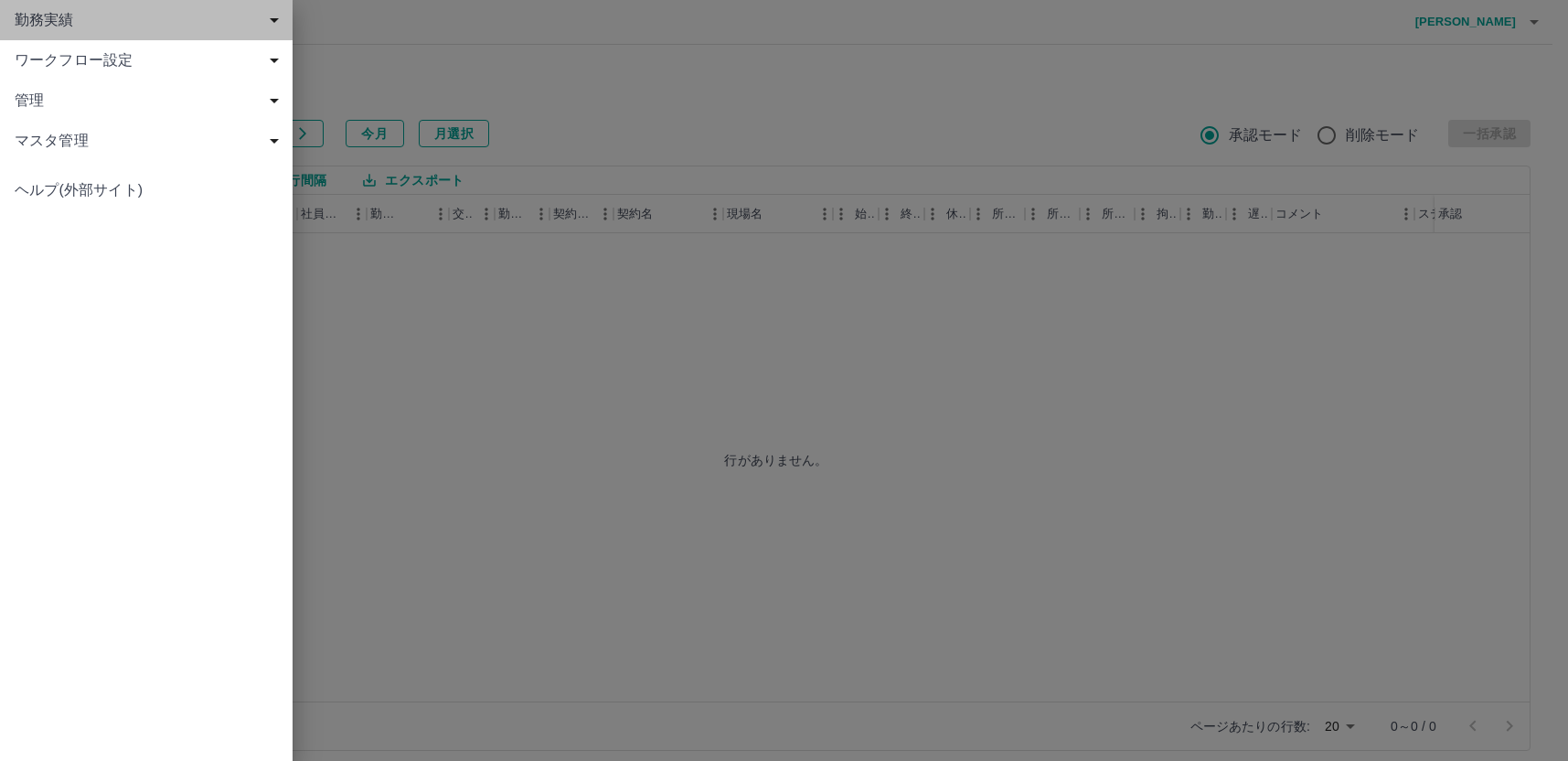
drag, startPoint x: 34, startPoint y: 19, endPoint x: 69, endPoint y: 24, distance: 35.4
click at [35, 19] on span "勤務実績" at bounding box center [149, 20] width 270 height 22
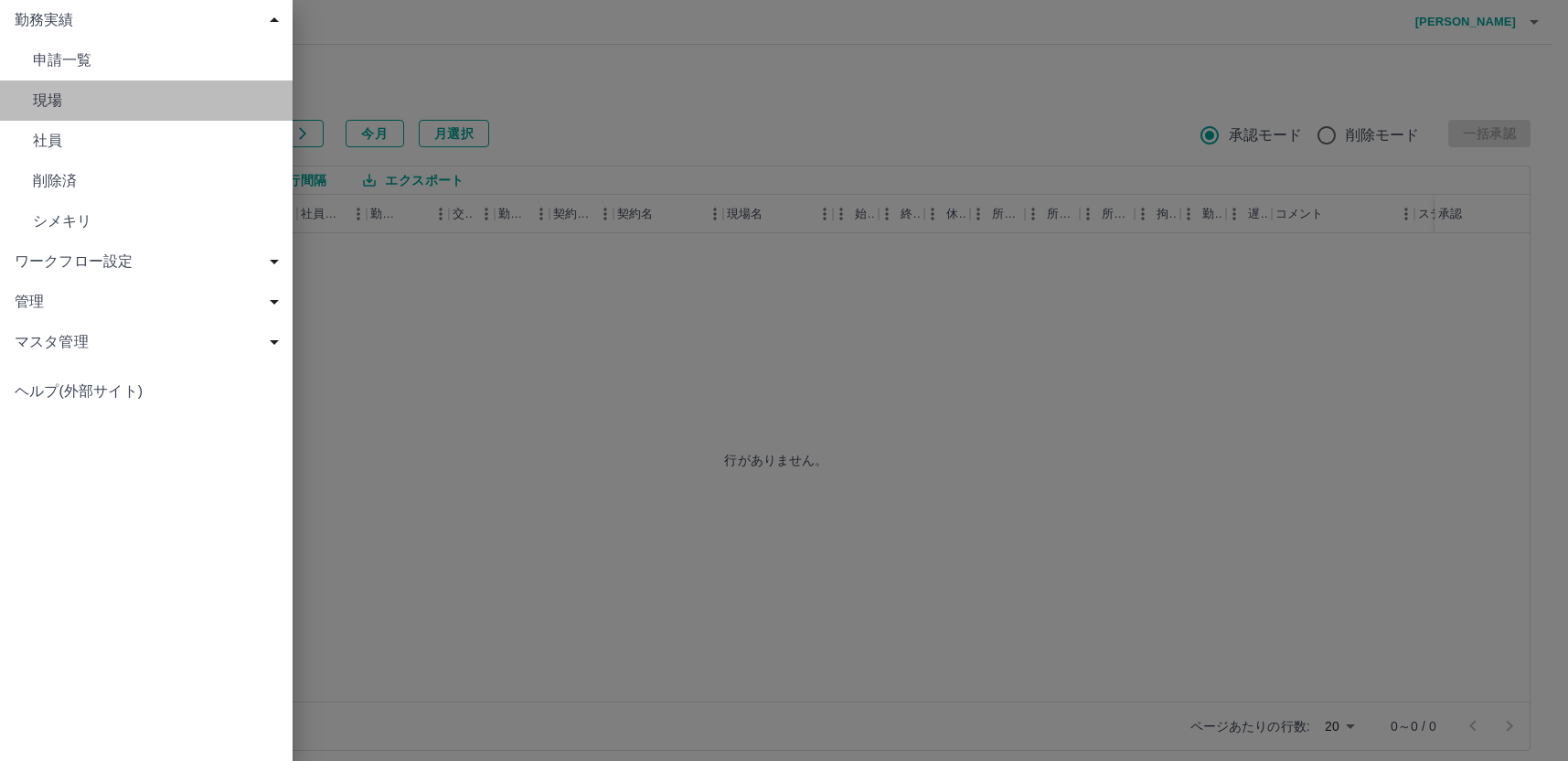
click at [52, 93] on span "現場" at bounding box center [155, 100] width 245 height 22
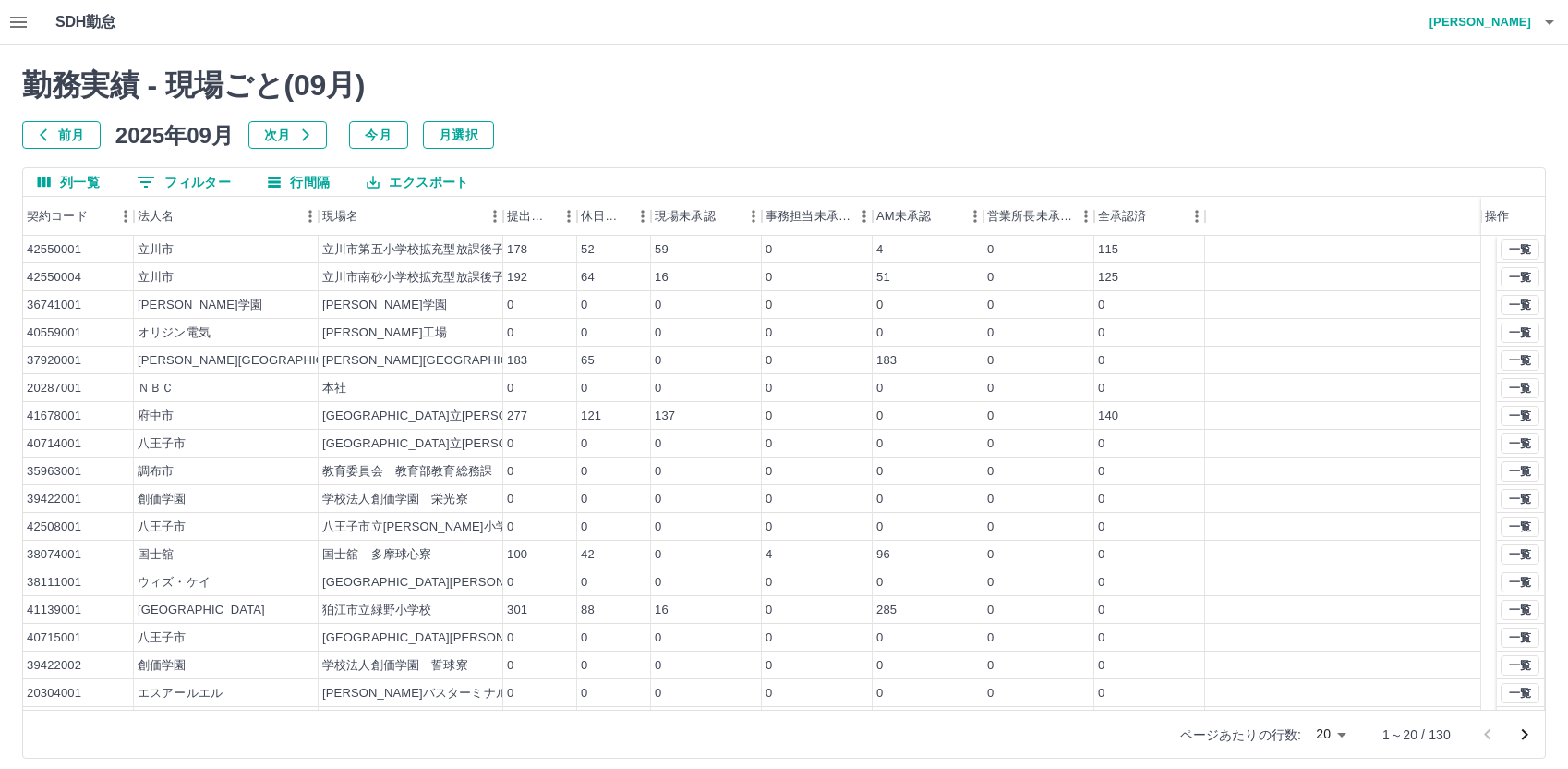
scroll to position [80, 0]
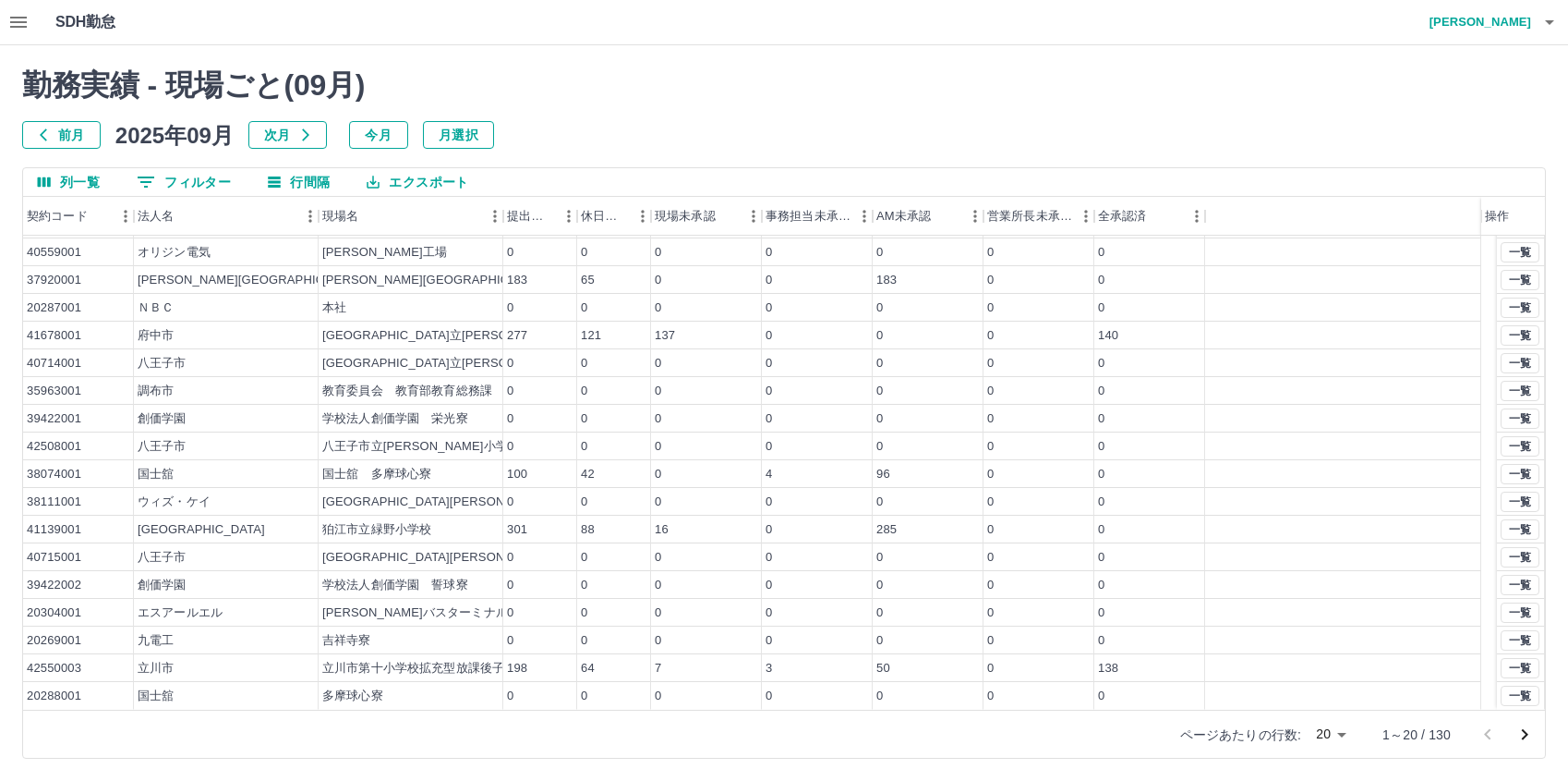
click at [1527, 735] on icon "次のページへ" at bounding box center [1525, 735] width 7 height 11
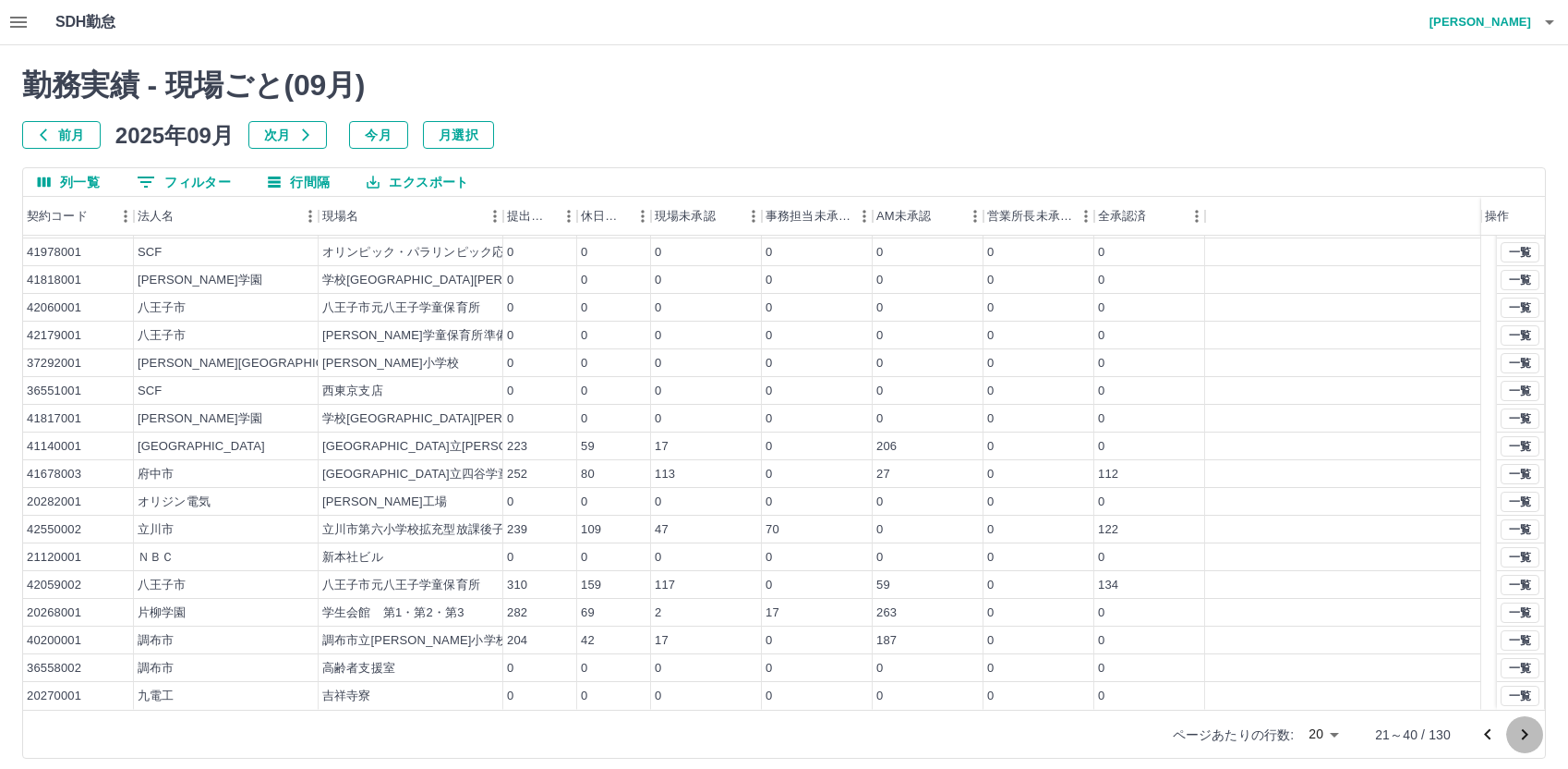
click at [1525, 736] on icon "次のページへ" at bounding box center [1525, 735] width 7 height 11
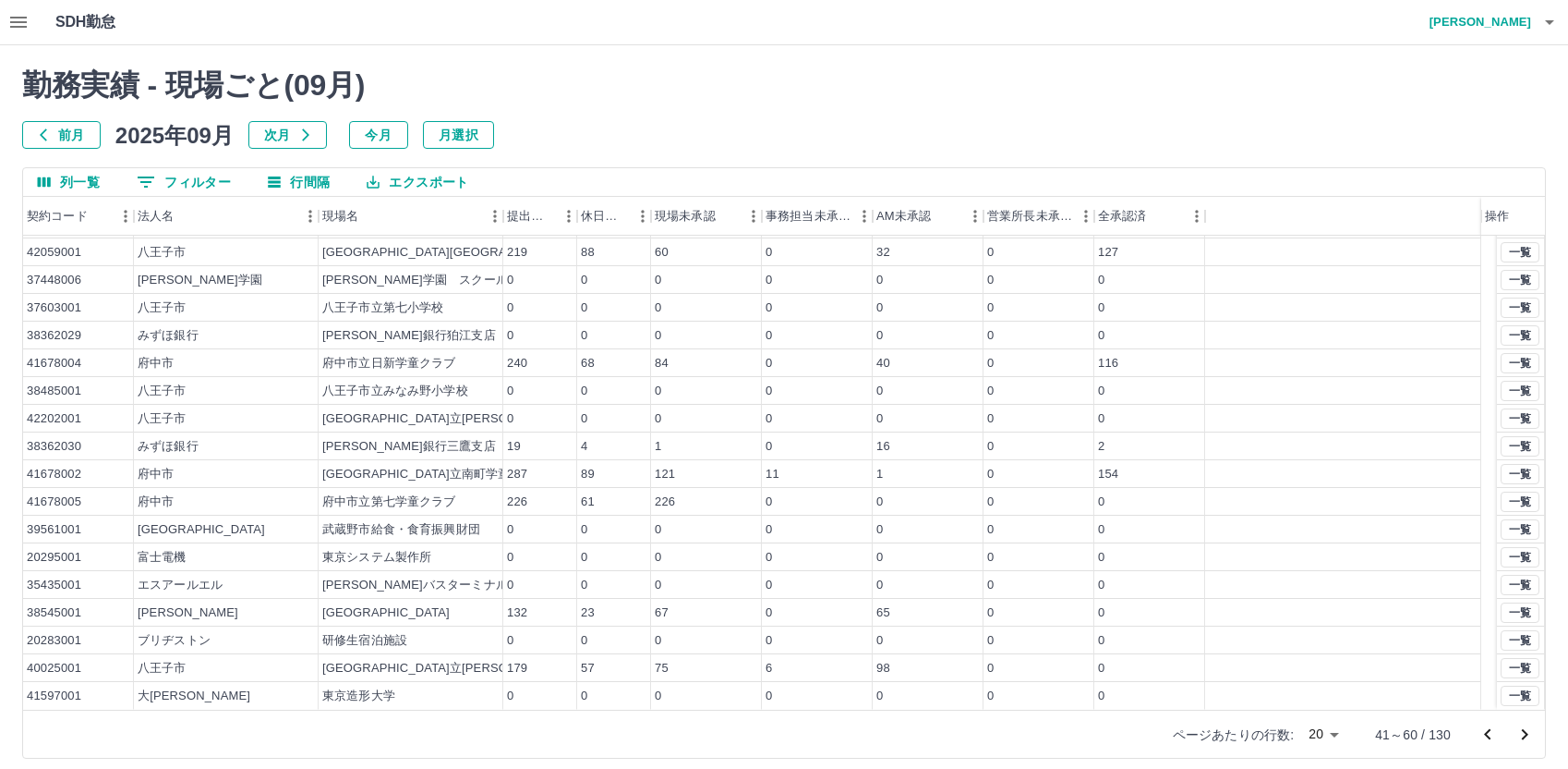
click at [1525, 735] on icon "次のページへ" at bounding box center [1524, 734] width 22 height 22
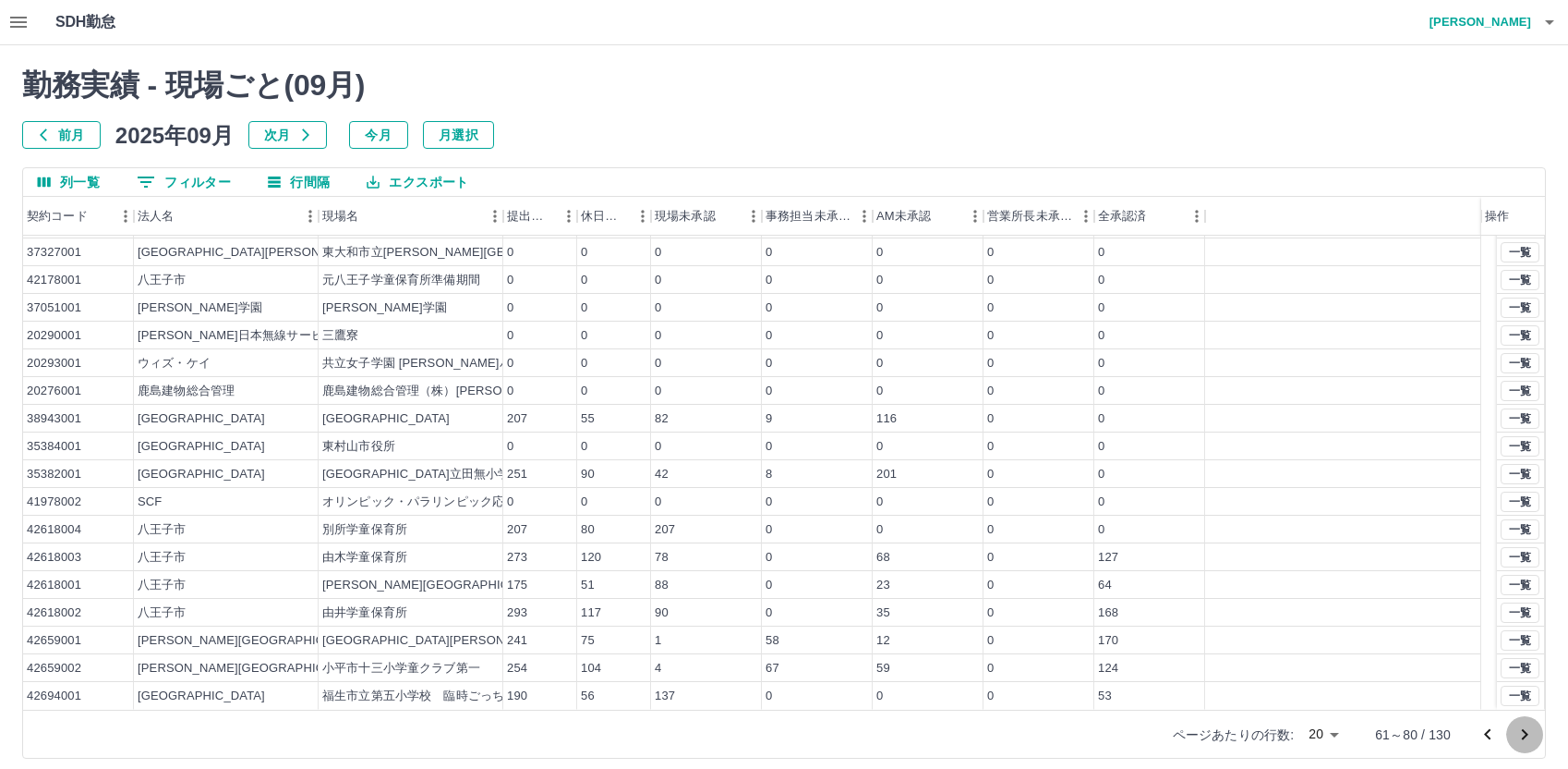
click at [1525, 732] on icon "次のページへ" at bounding box center [1525, 735] width 7 height 11
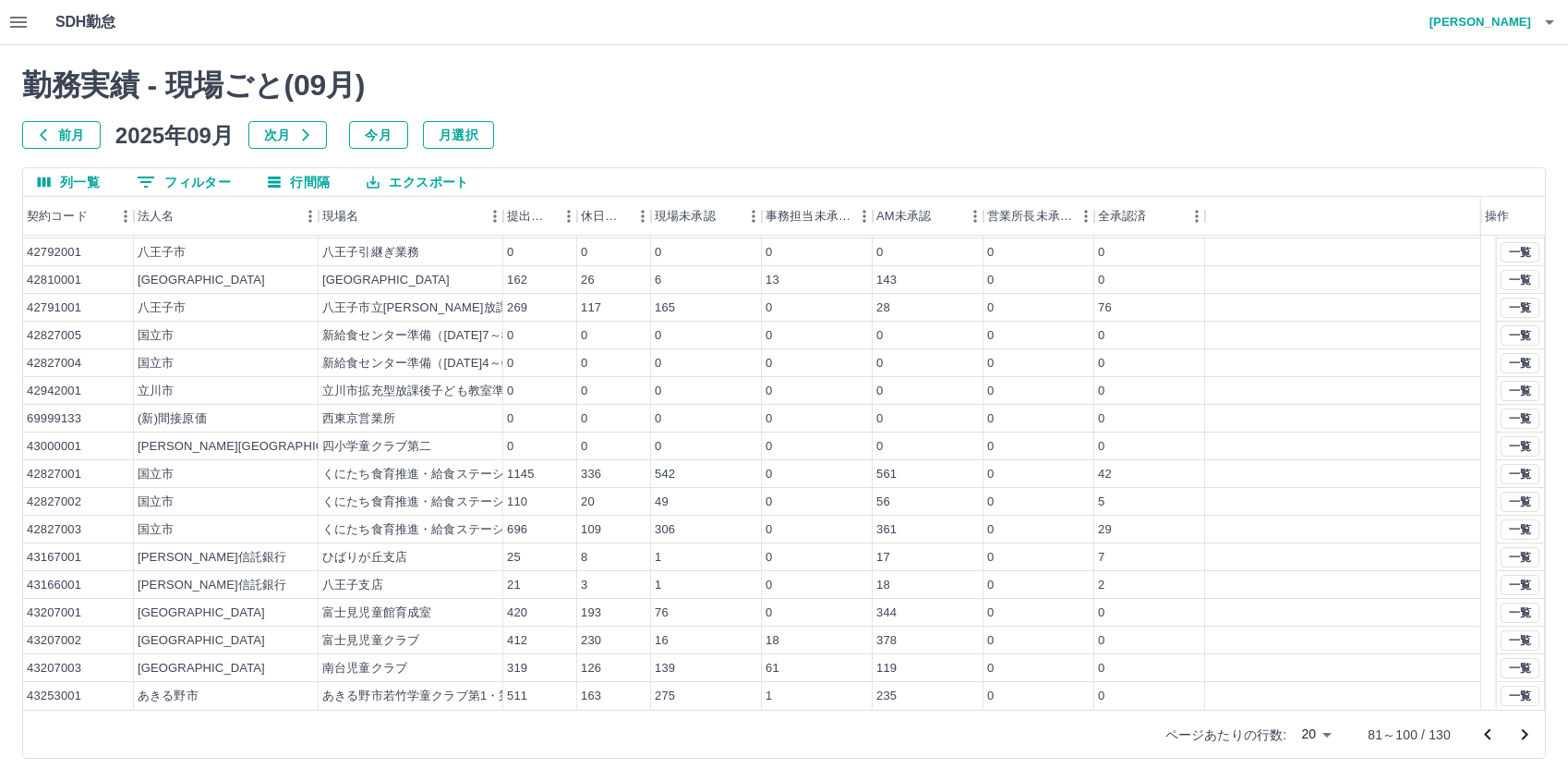
scroll to position [12, 0]
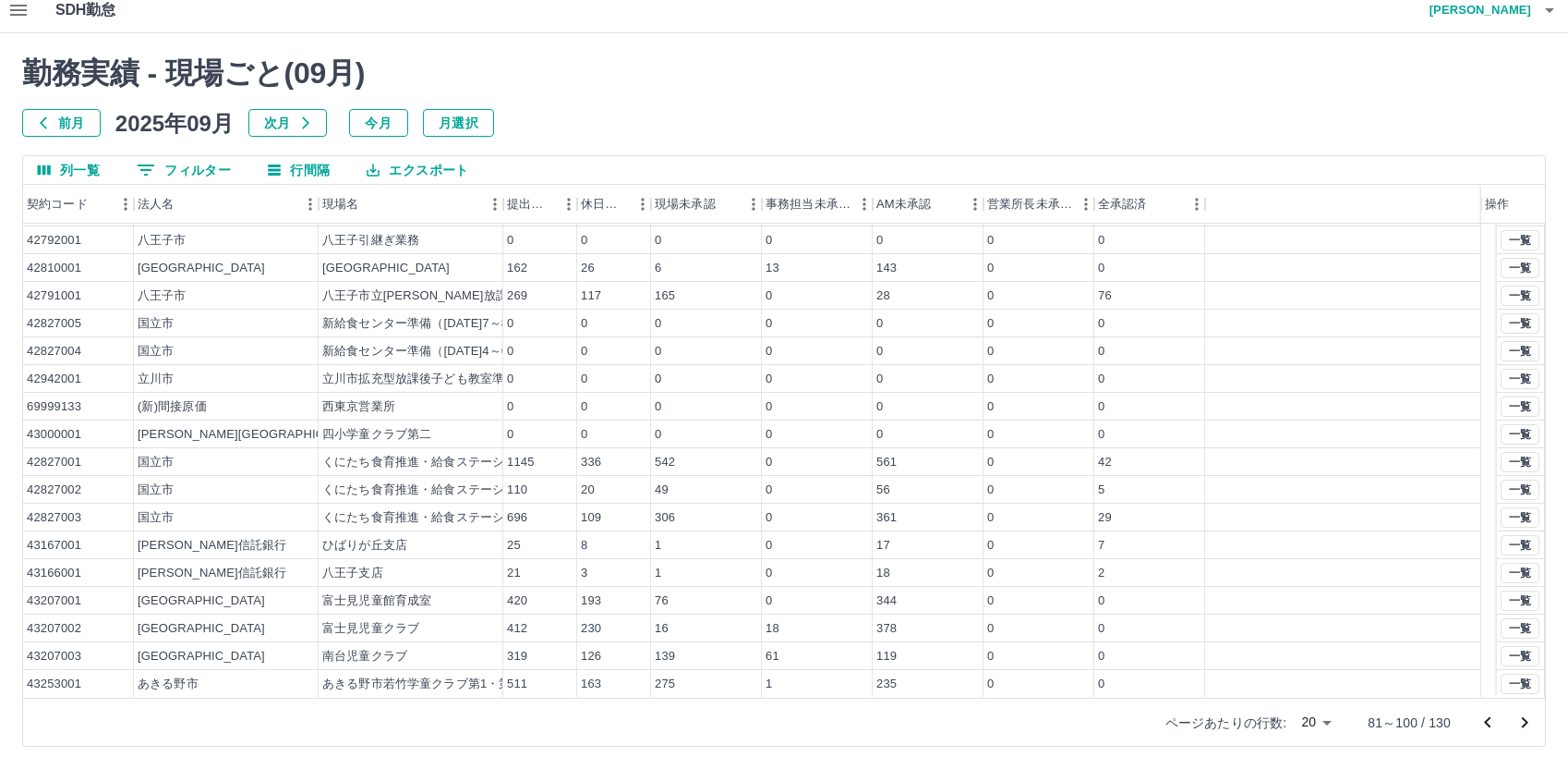
click at [1525, 719] on icon "次のページへ" at bounding box center [1525, 722] width 7 height 11
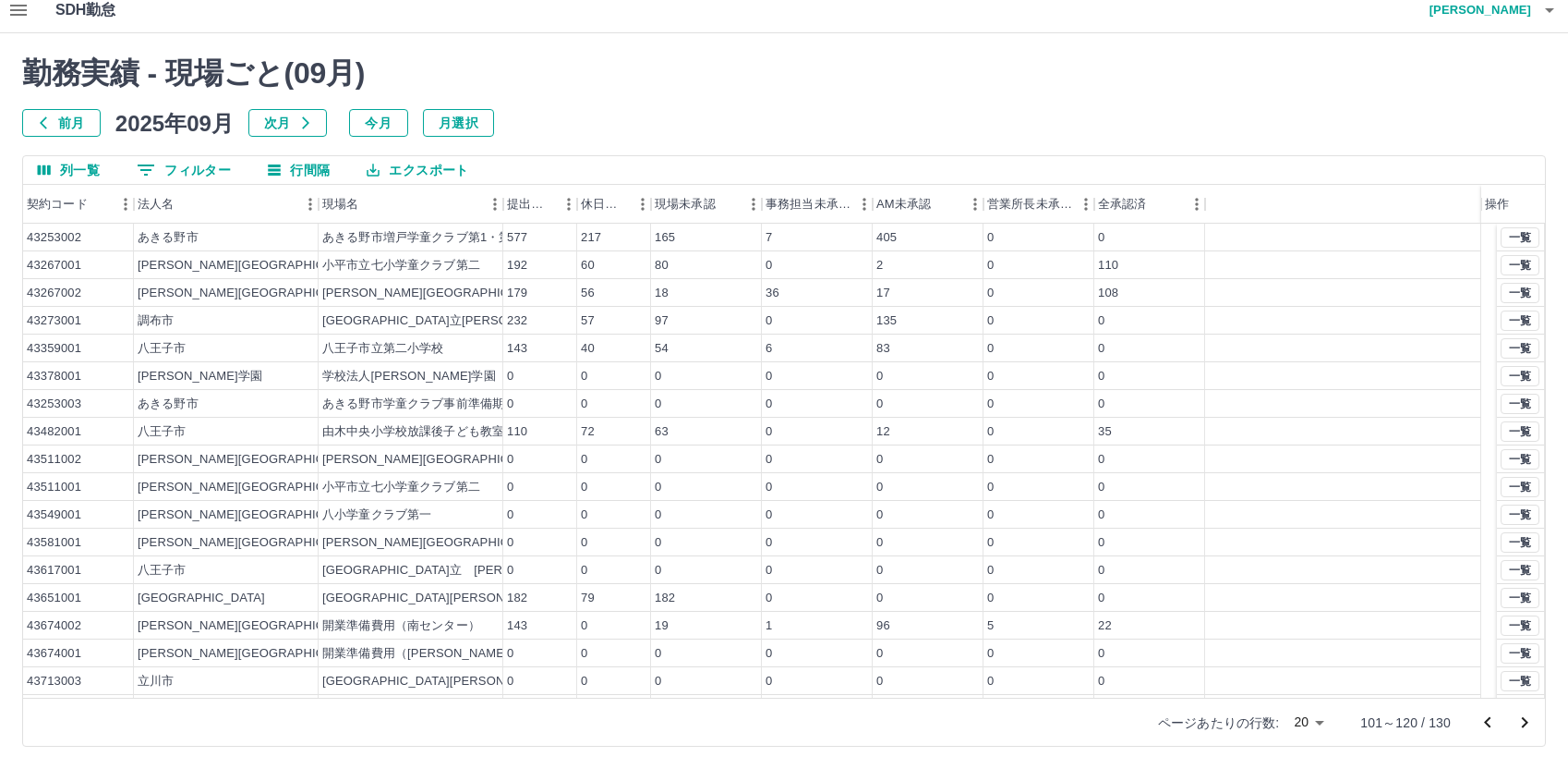
scroll to position [80, 0]
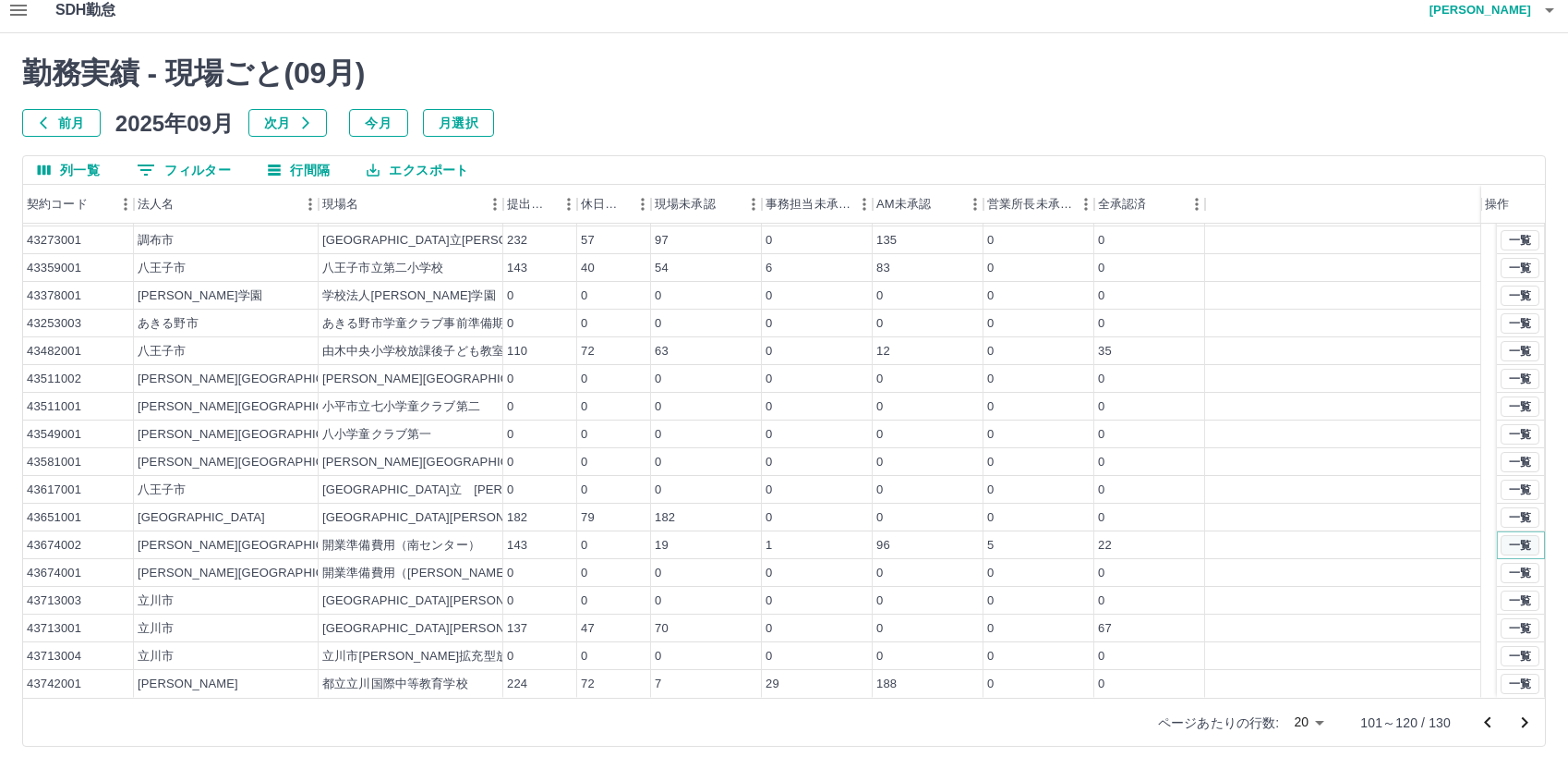
click at [1500, 544] on button "一覧" at bounding box center [1519, 545] width 39 height 20
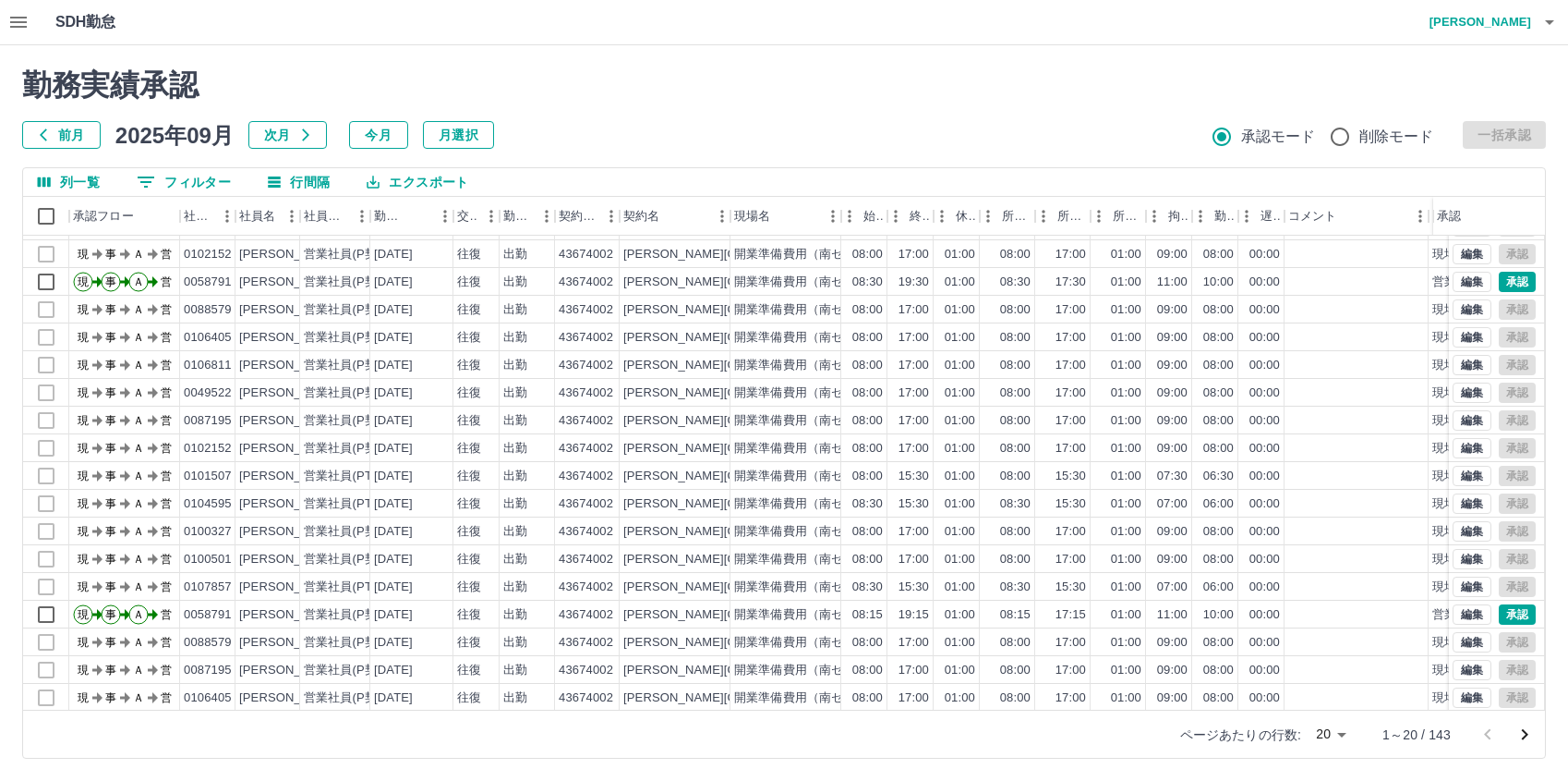
scroll to position [96, 0]
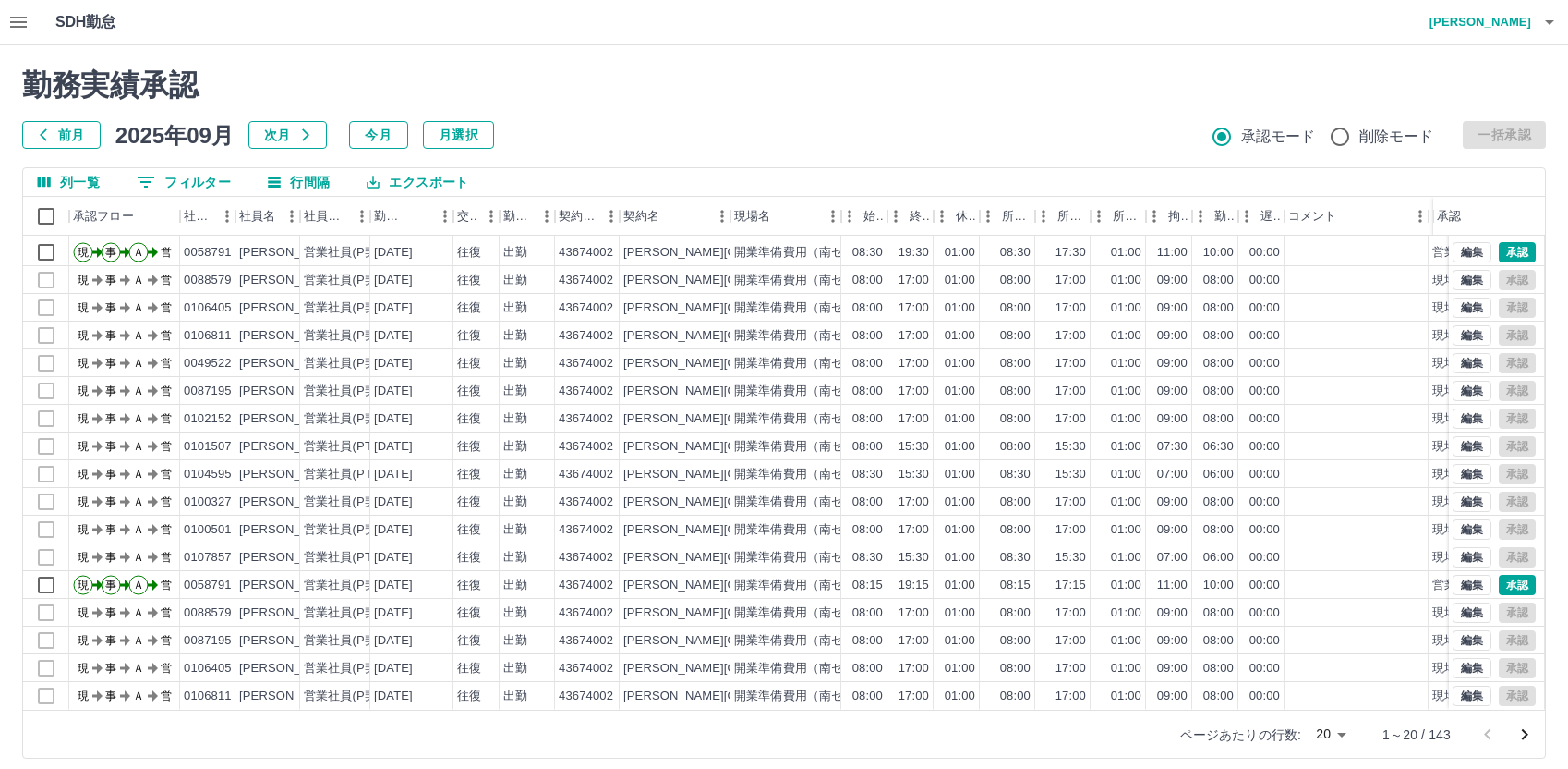
click at [1523, 736] on icon "次のページへ" at bounding box center [1524, 734] width 22 height 22
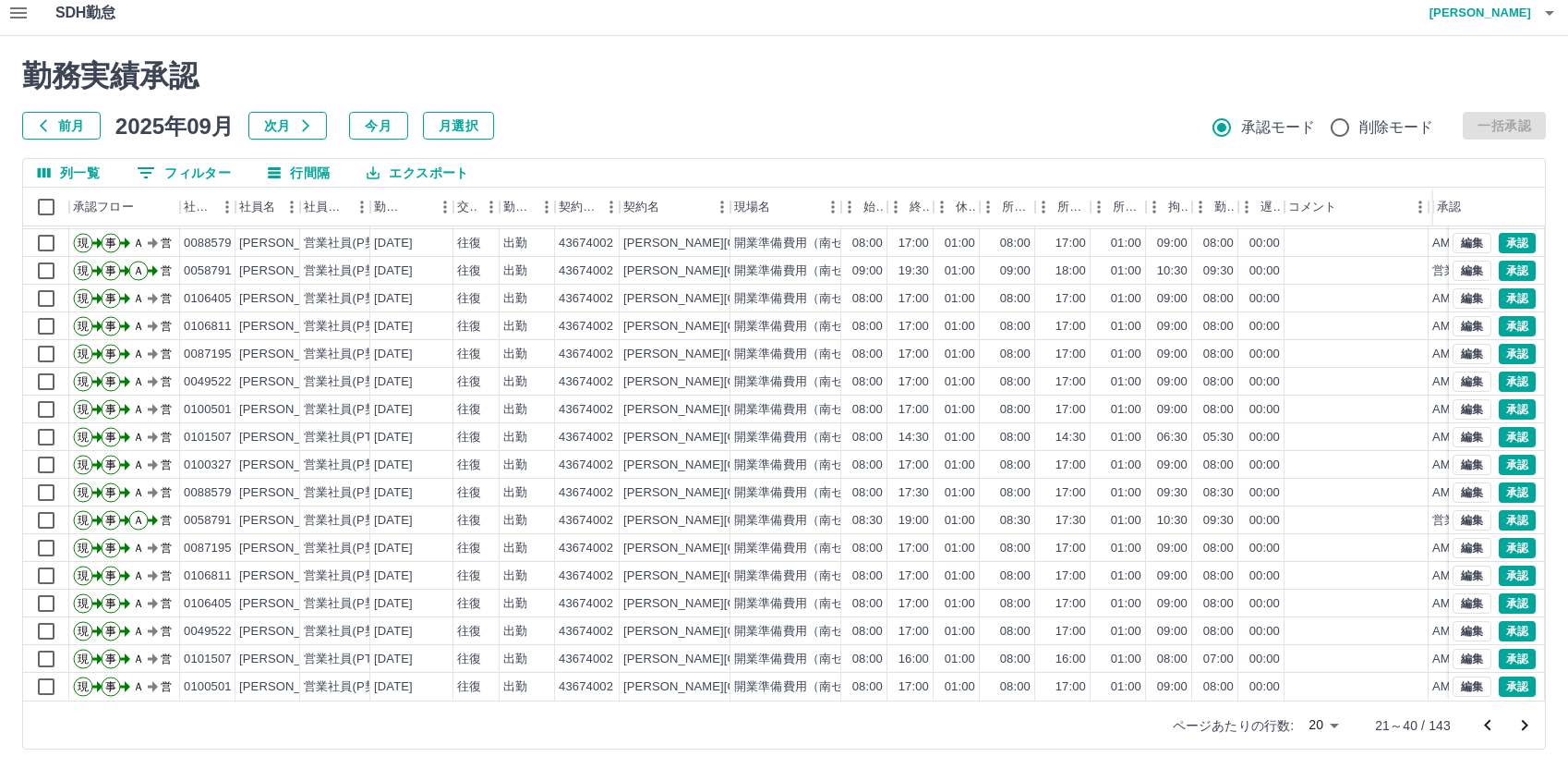
scroll to position [12, 0]
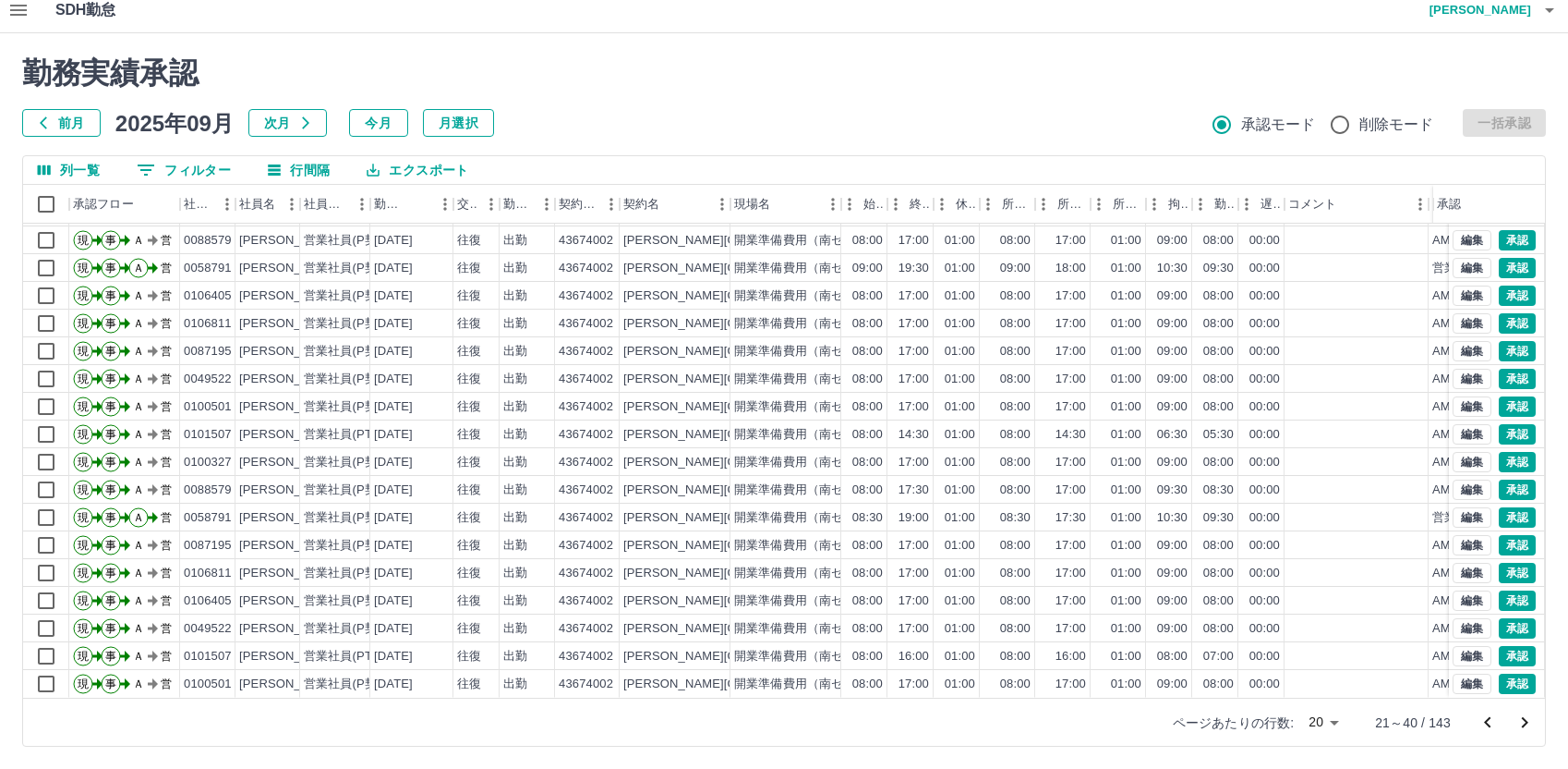
click at [1527, 718] on icon "次のページへ" at bounding box center [1524, 722] width 22 height 22
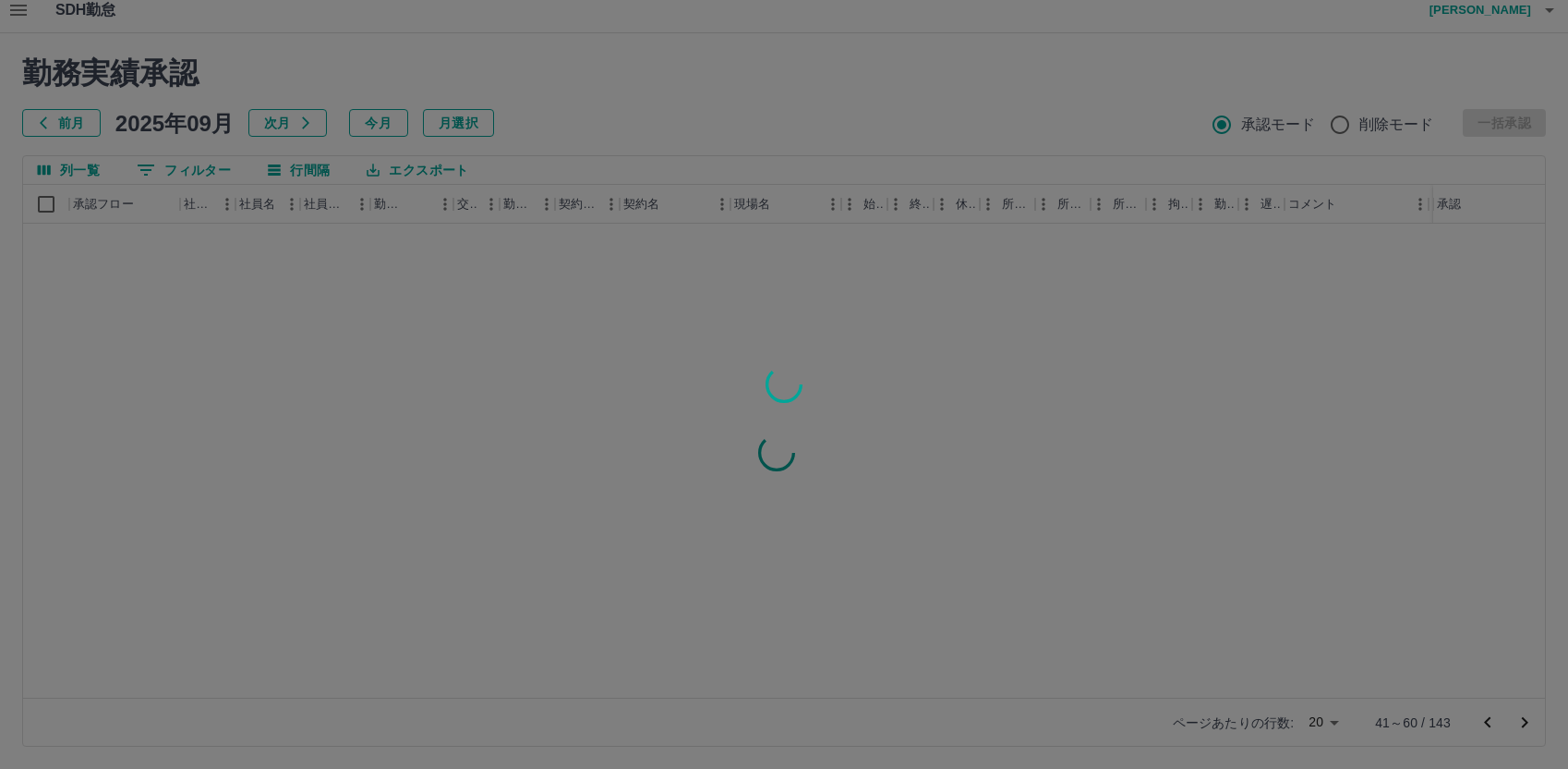
scroll to position [0, 0]
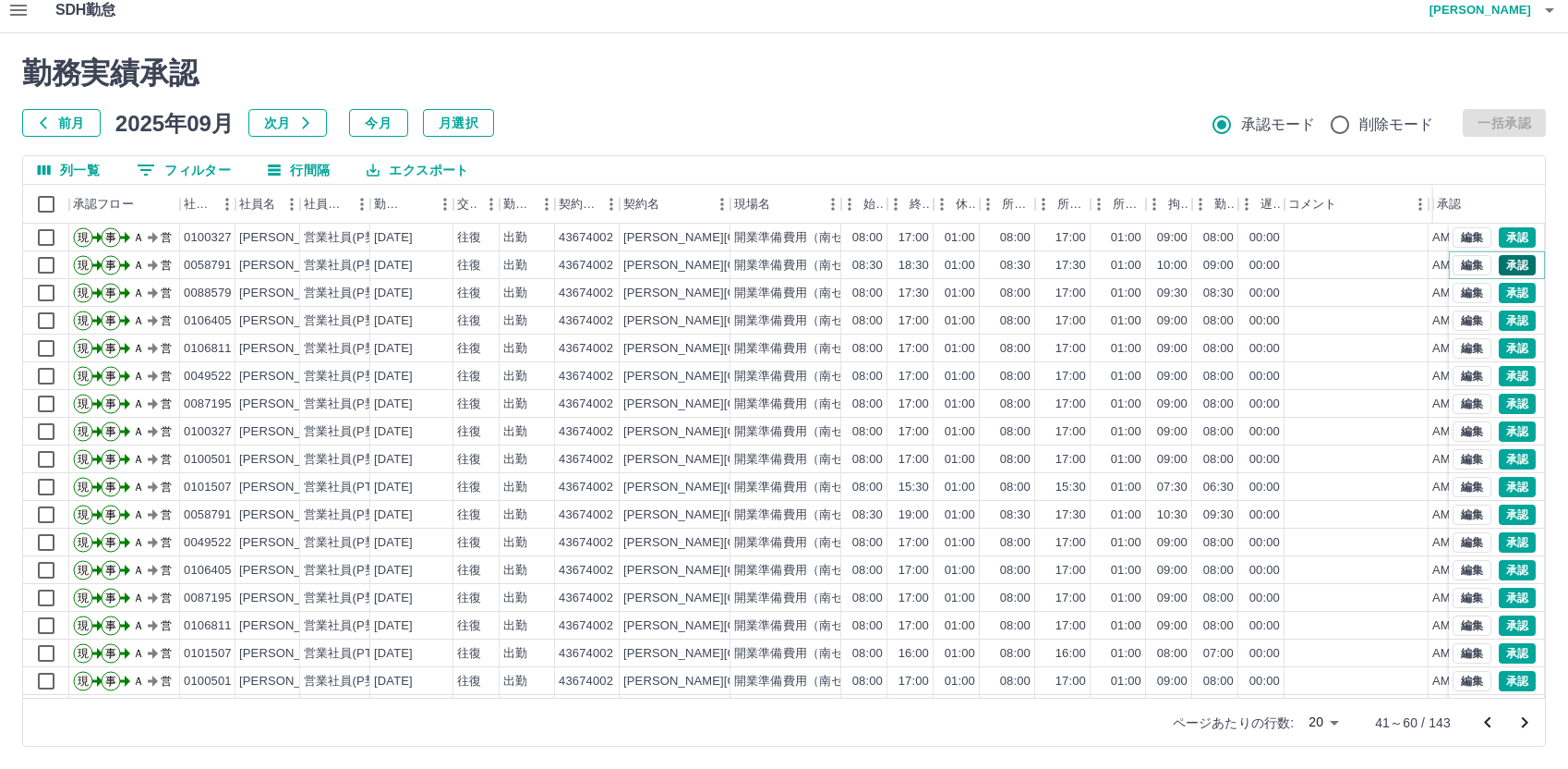
click at [1498, 262] on button "承認" at bounding box center [1516, 265] width 37 height 20
click at [1505, 511] on button "承認" at bounding box center [1516, 514] width 37 height 20
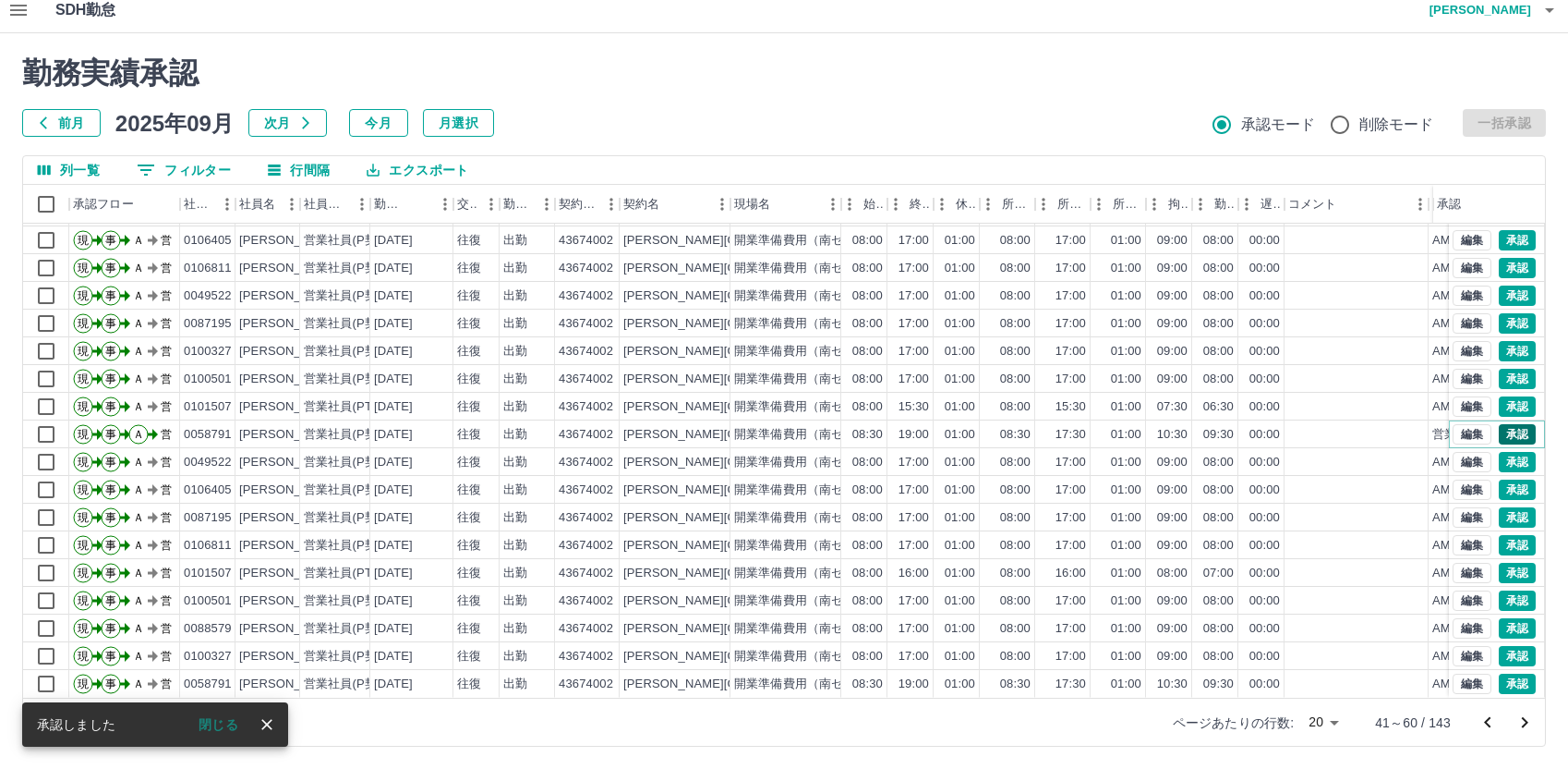
scroll to position [96, 0]
click at [1500, 673] on button "承認" at bounding box center [1516, 683] width 37 height 20
click at [1526, 720] on icon "次のページへ" at bounding box center [1525, 722] width 7 height 11
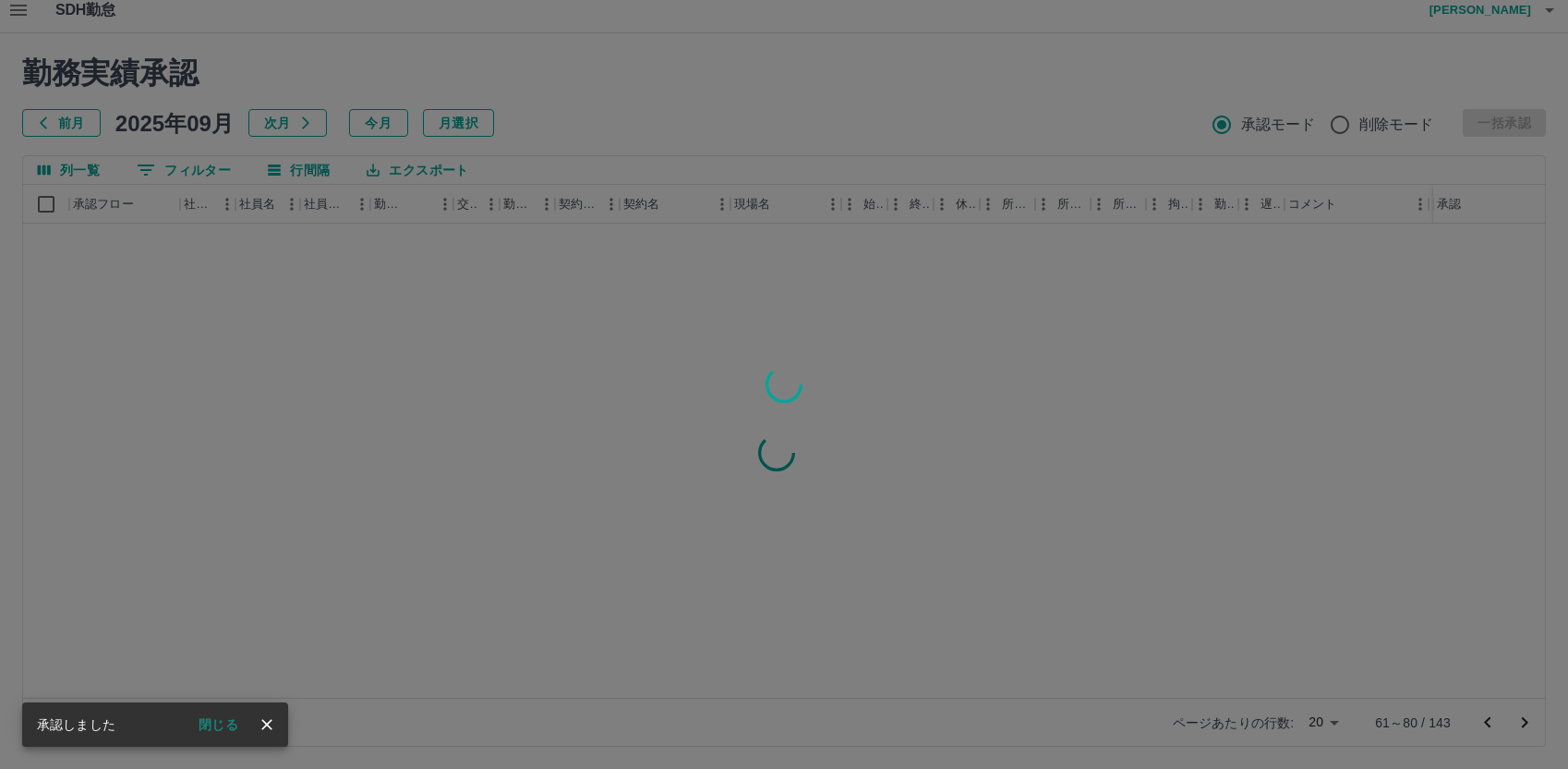
scroll to position [0, 0]
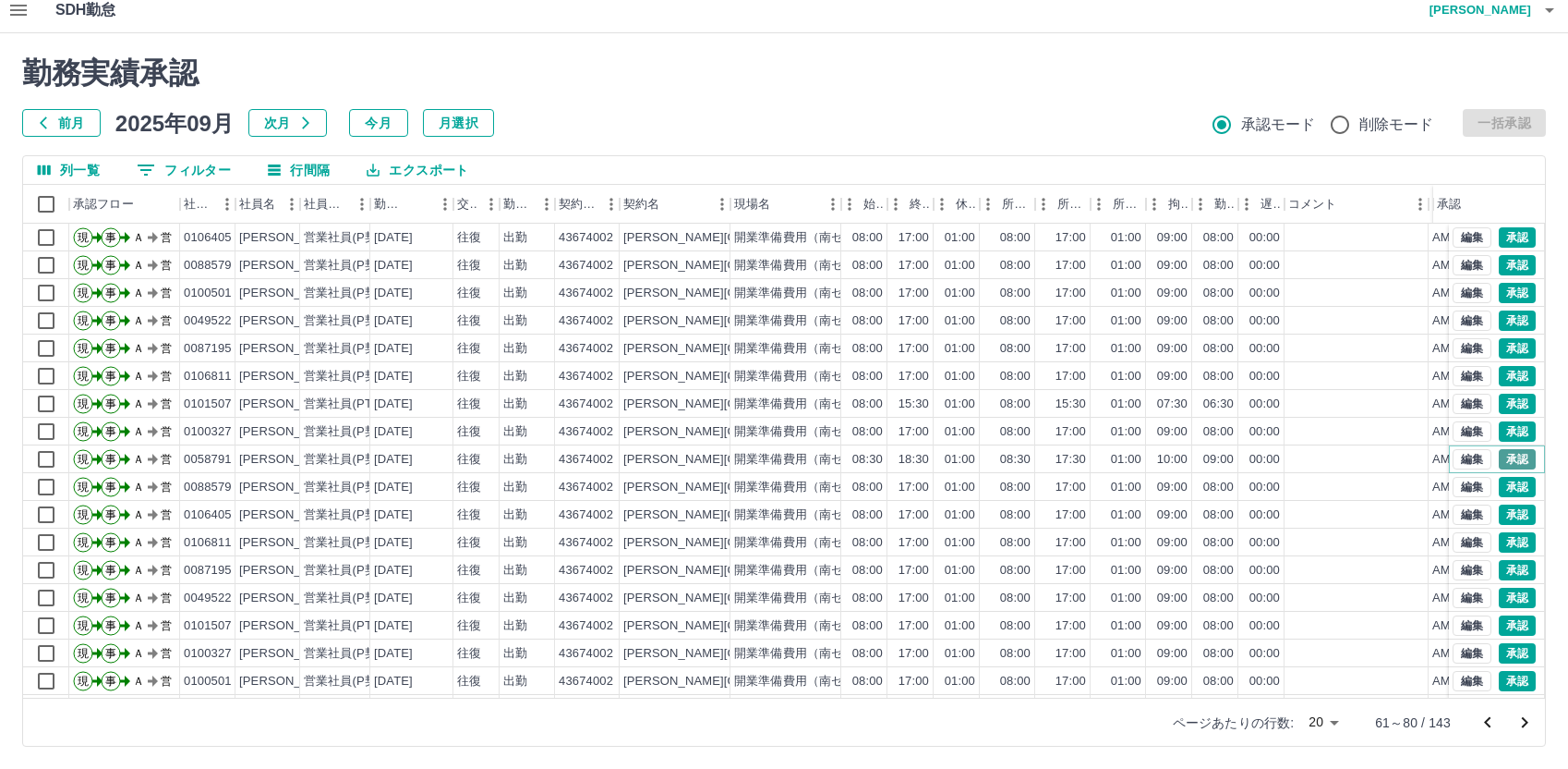
click at [1500, 458] on button "承認" at bounding box center [1516, 459] width 37 height 20
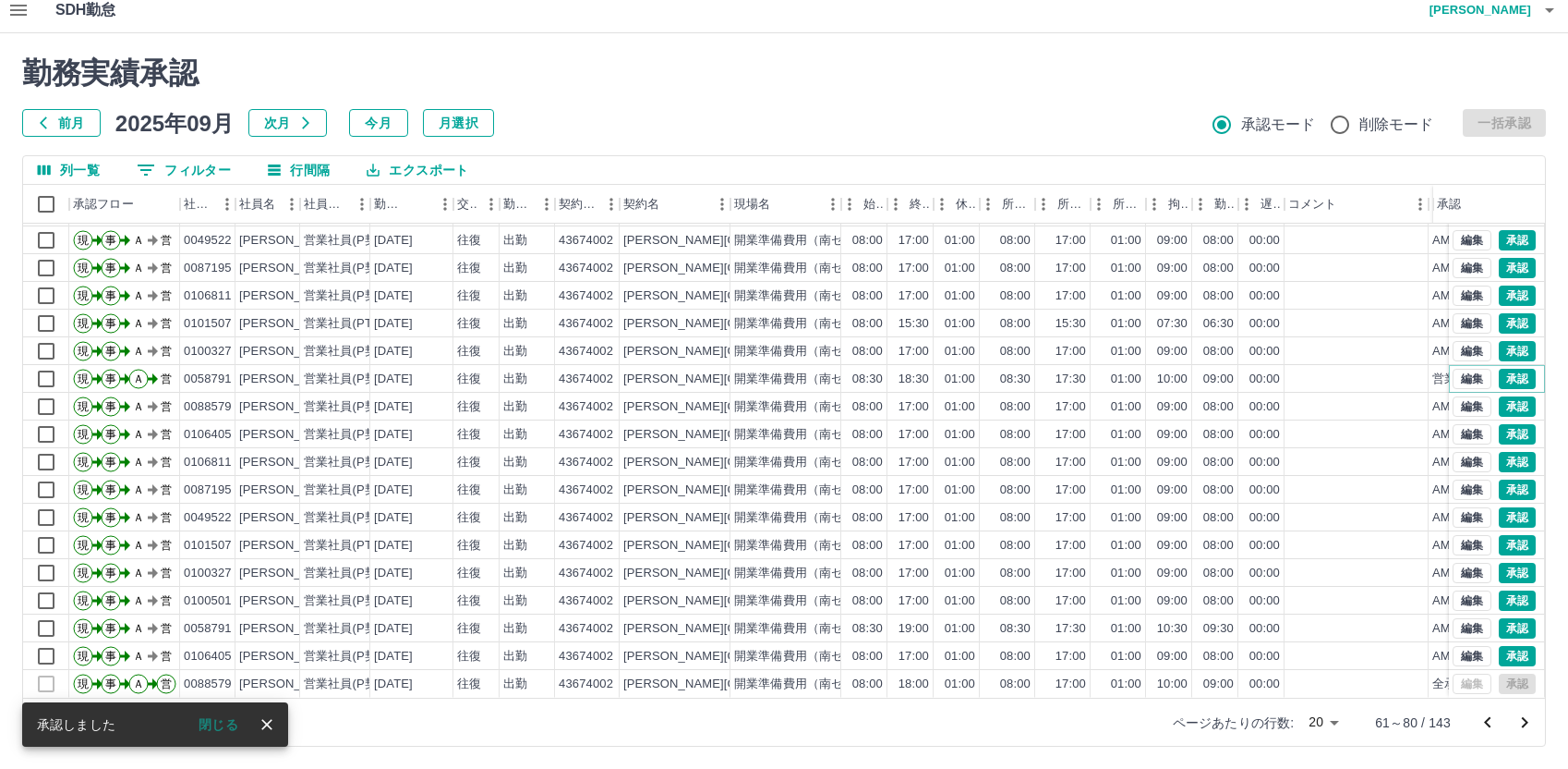
scroll to position [96, 0]
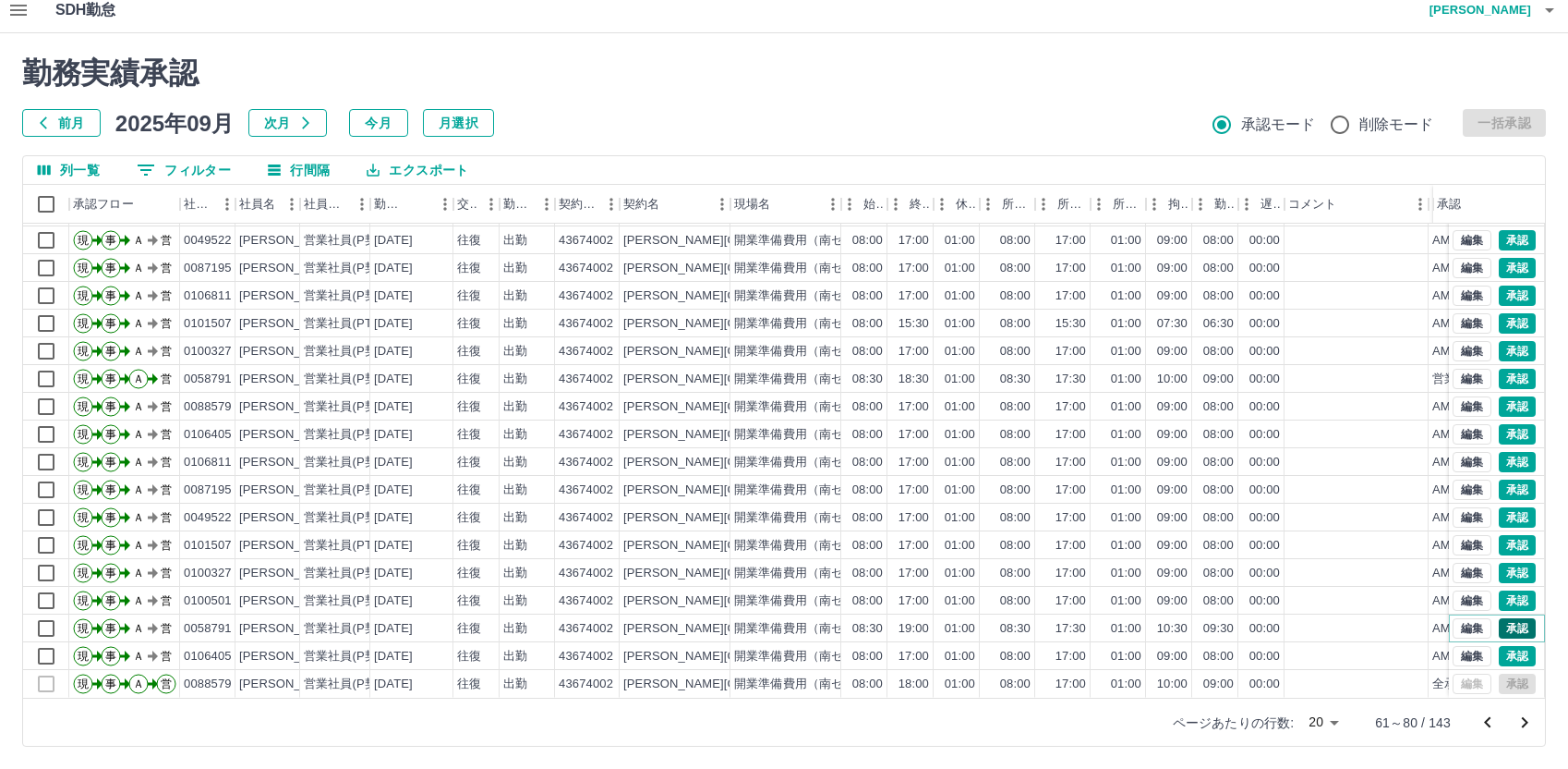
click at [1498, 618] on button "承認" at bounding box center [1516, 628] width 37 height 20
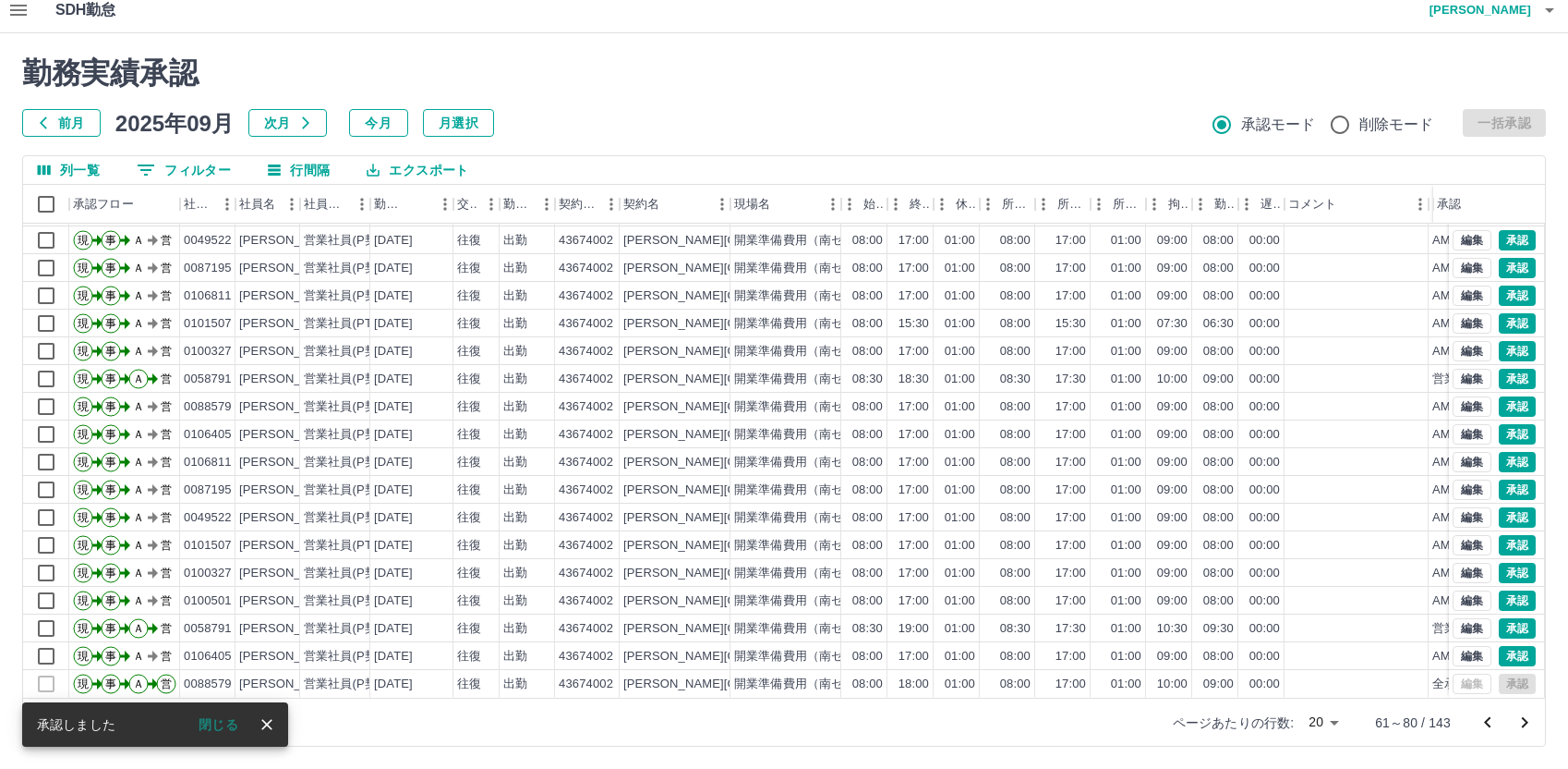
click at [1524, 721] on icon "次のページへ" at bounding box center [1524, 722] width 22 height 22
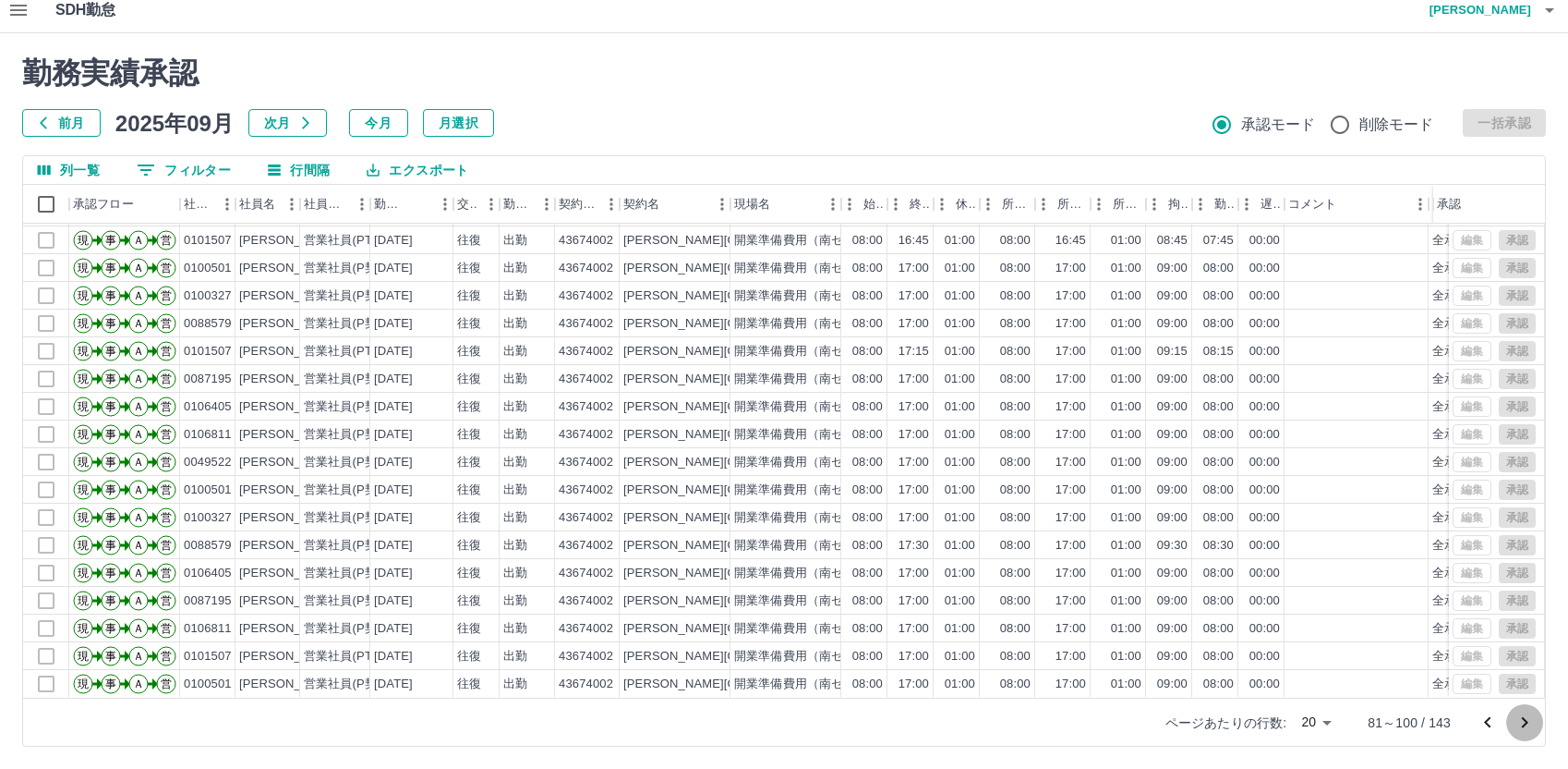
click at [1524, 719] on icon "次のページへ" at bounding box center [1525, 722] width 7 height 11
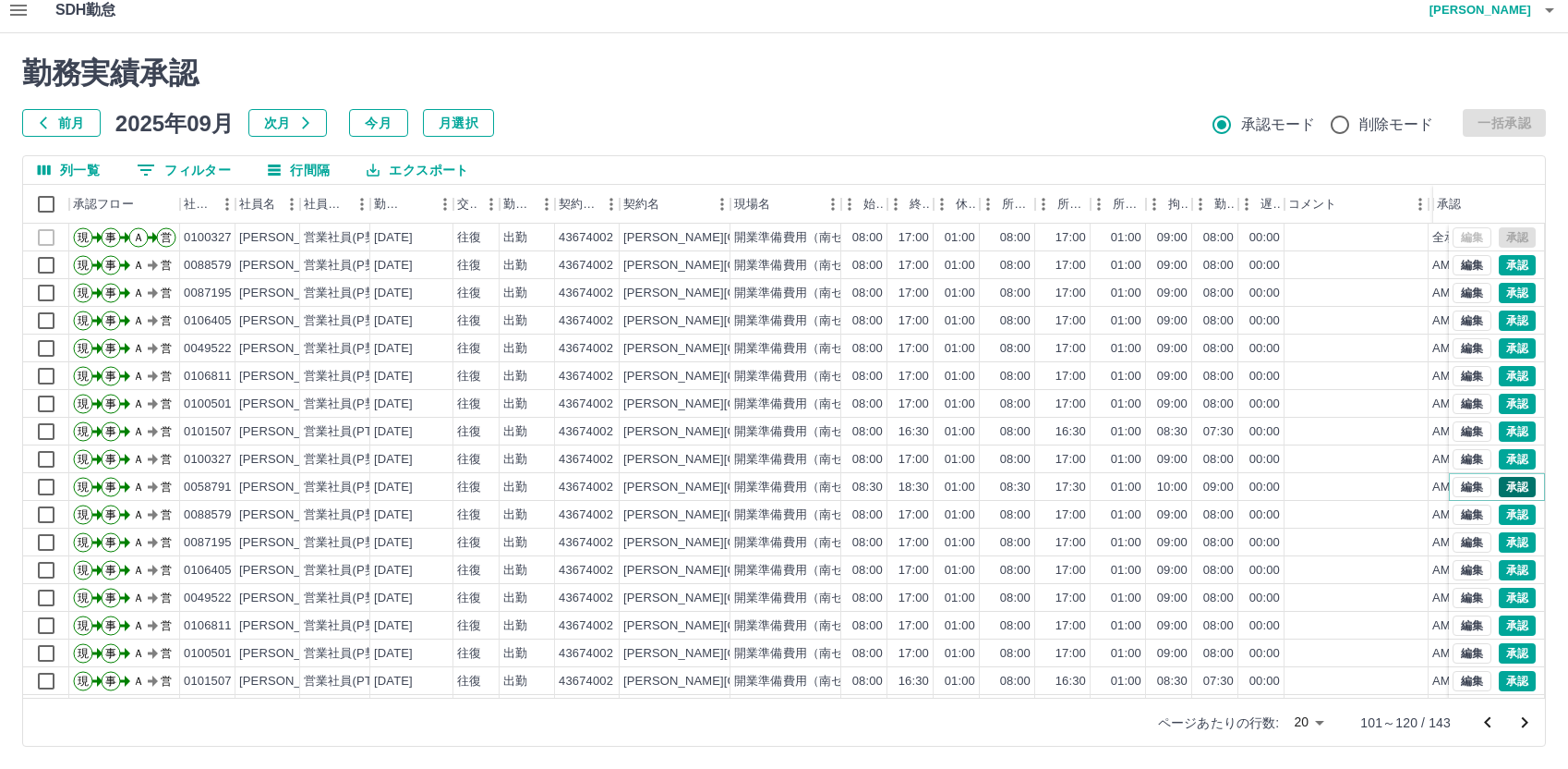
click at [1503, 487] on button "承認" at bounding box center [1516, 486] width 37 height 20
click at [14, 16] on icon "button" at bounding box center [18, 10] width 22 height 22
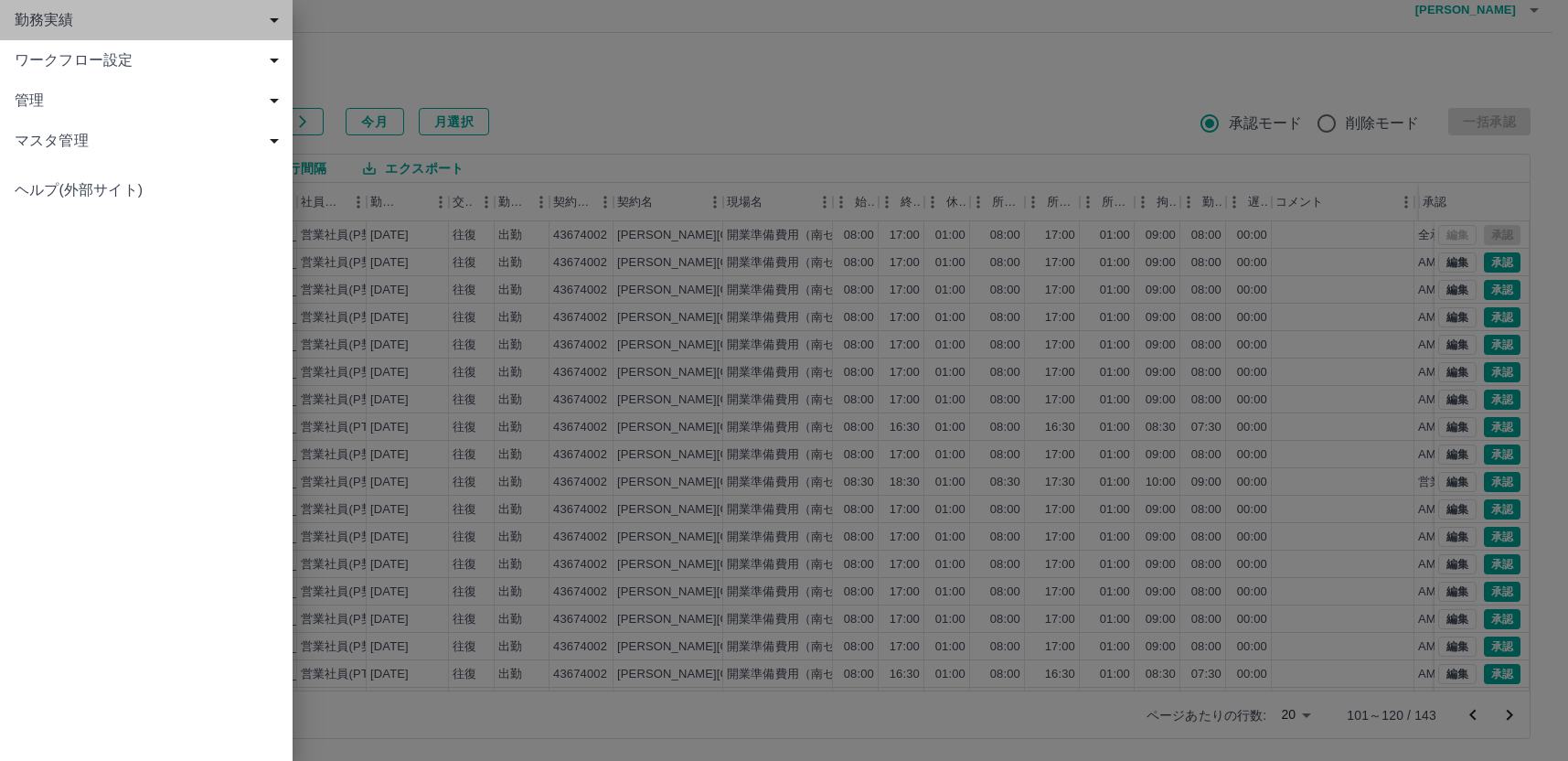
drag, startPoint x: 45, startPoint y: 18, endPoint x: 82, endPoint y: 42, distance: 44.1
click at [49, 21] on span "勤務実績" at bounding box center [149, 20] width 270 height 22
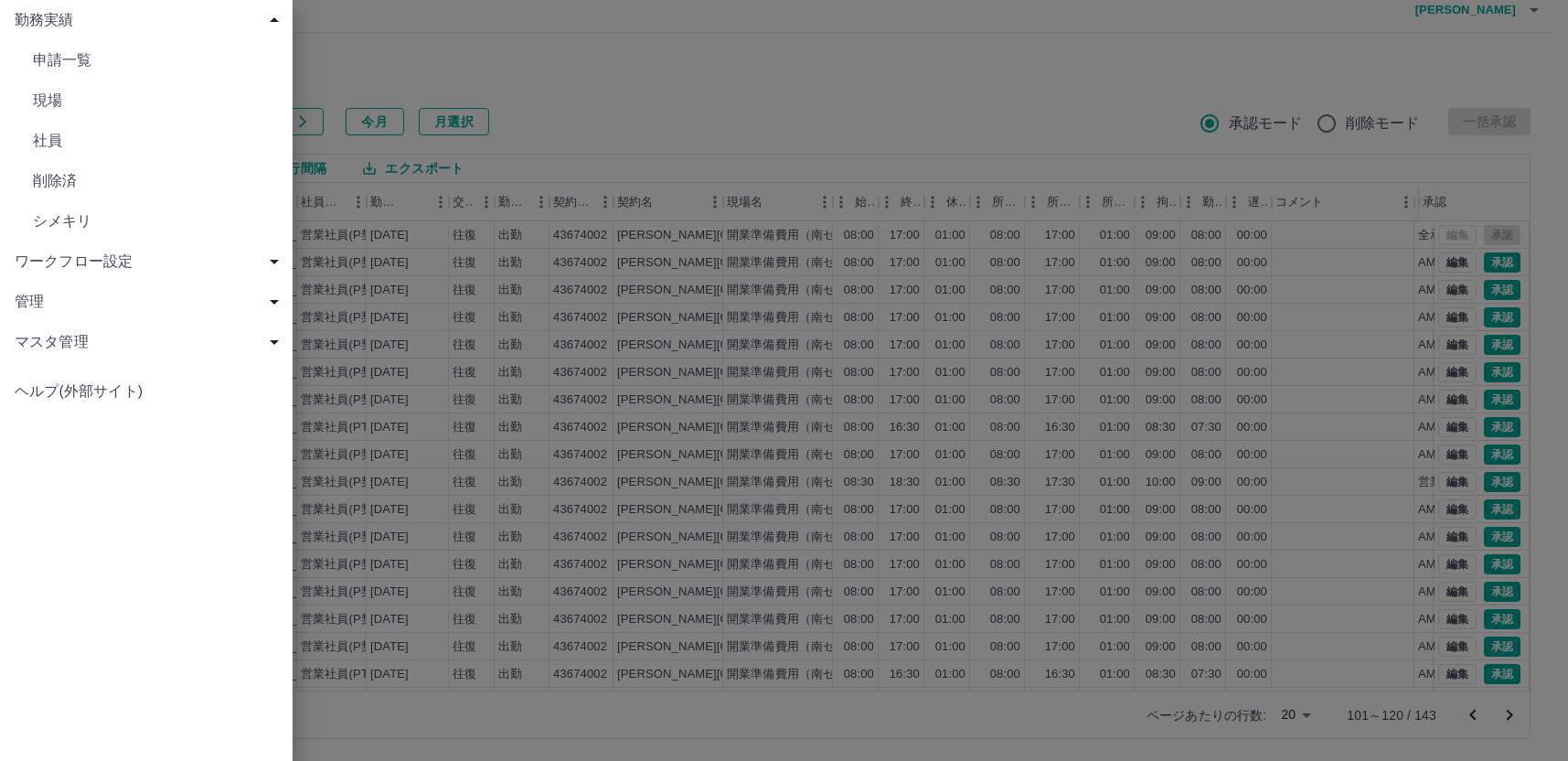
click at [53, 142] on span "社員" at bounding box center [155, 140] width 245 height 22
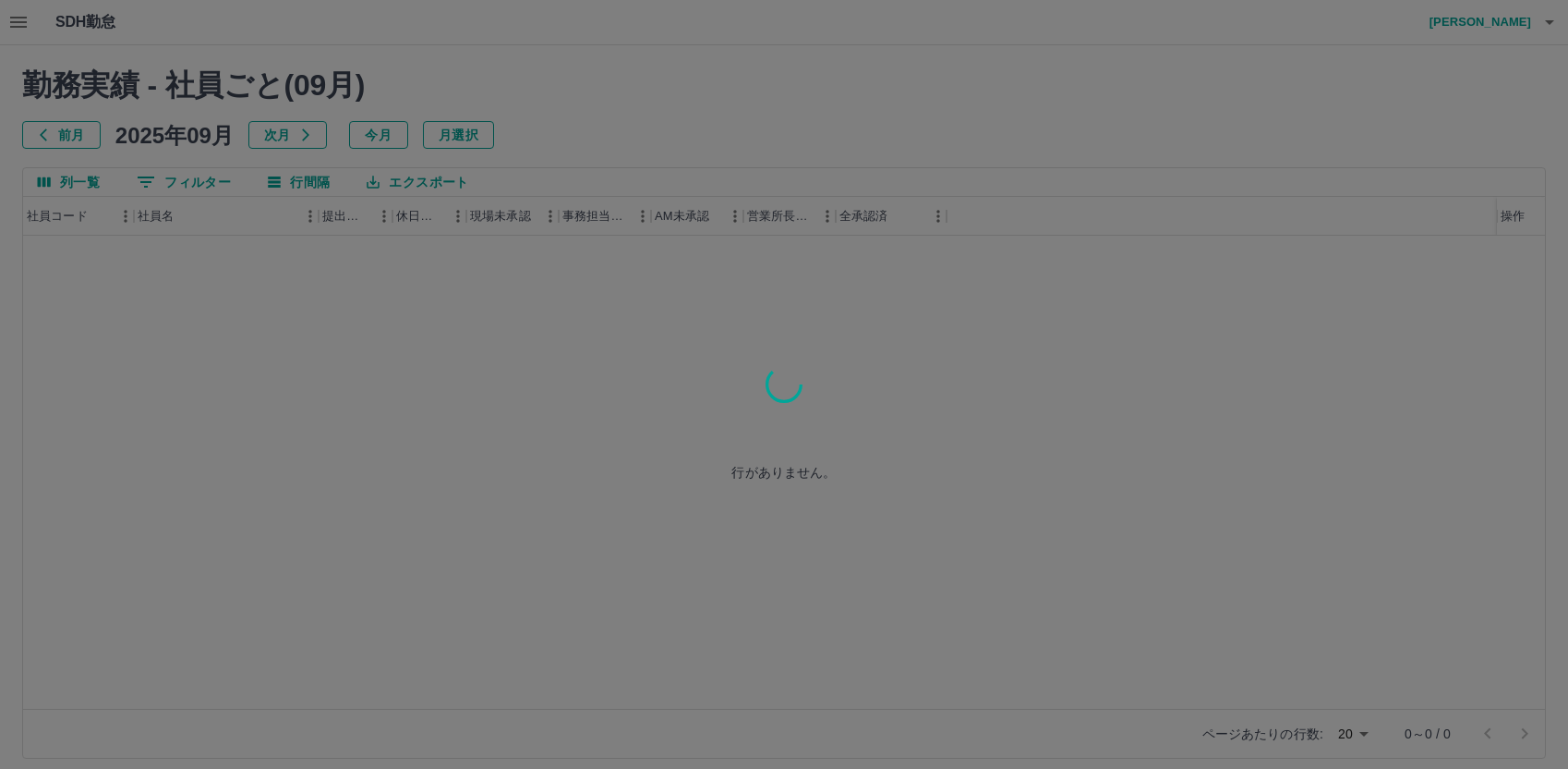
click at [189, 185] on div at bounding box center [784, 384] width 1568 height 769
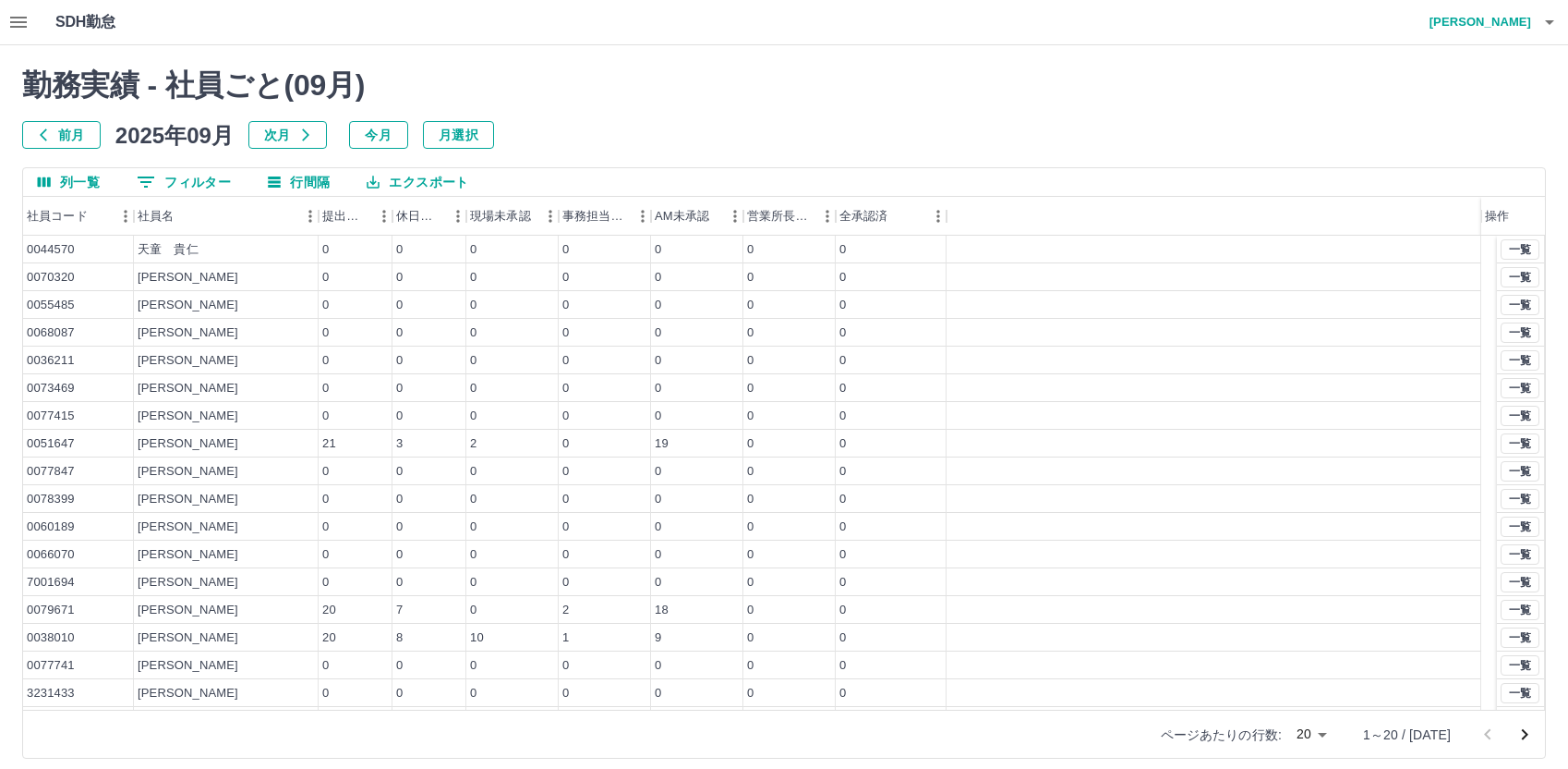
click at [189, 184] on button "0 フィルター" at bounding box center [184, 182] width 124 height 28
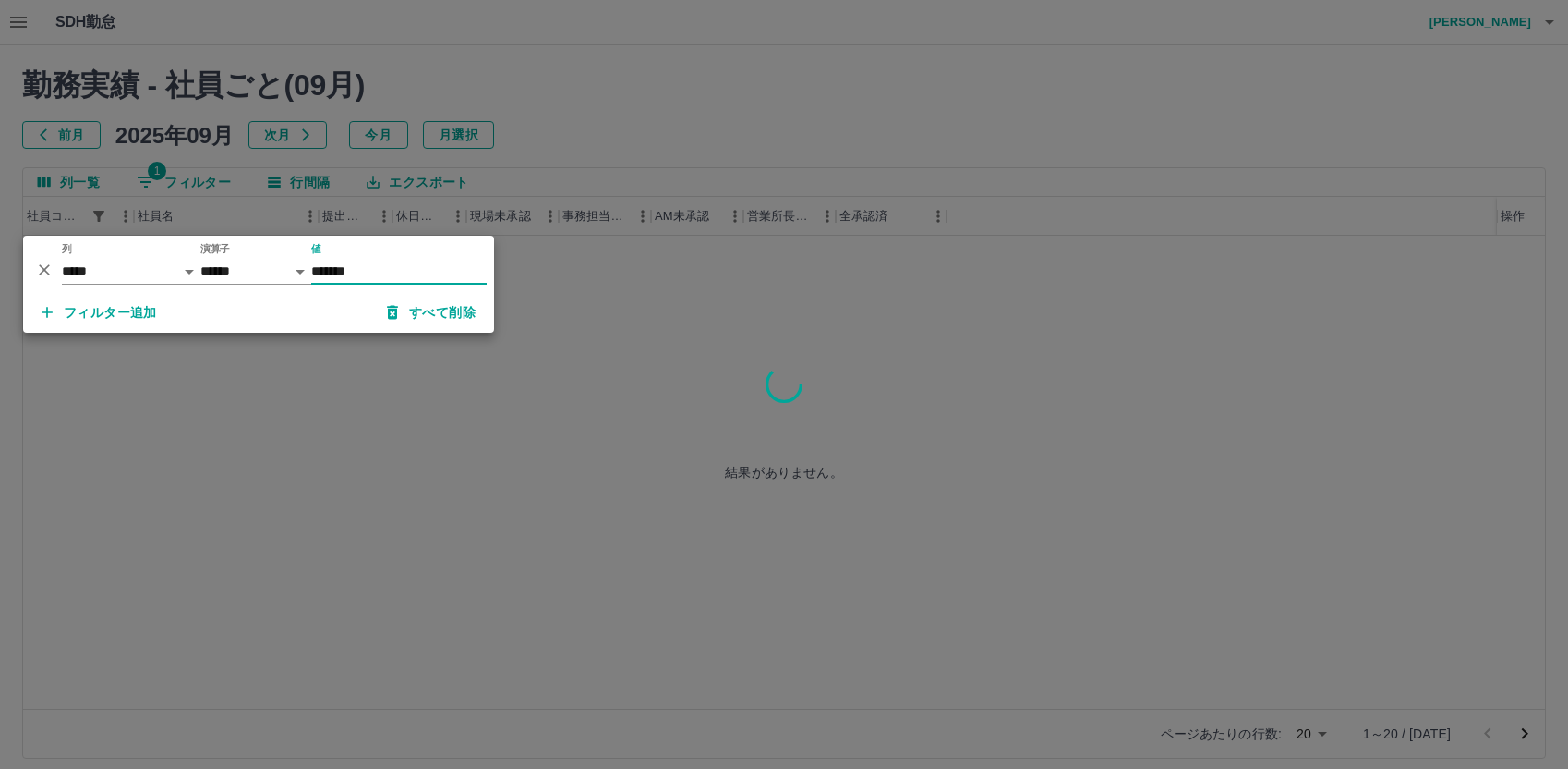
type input "*******"
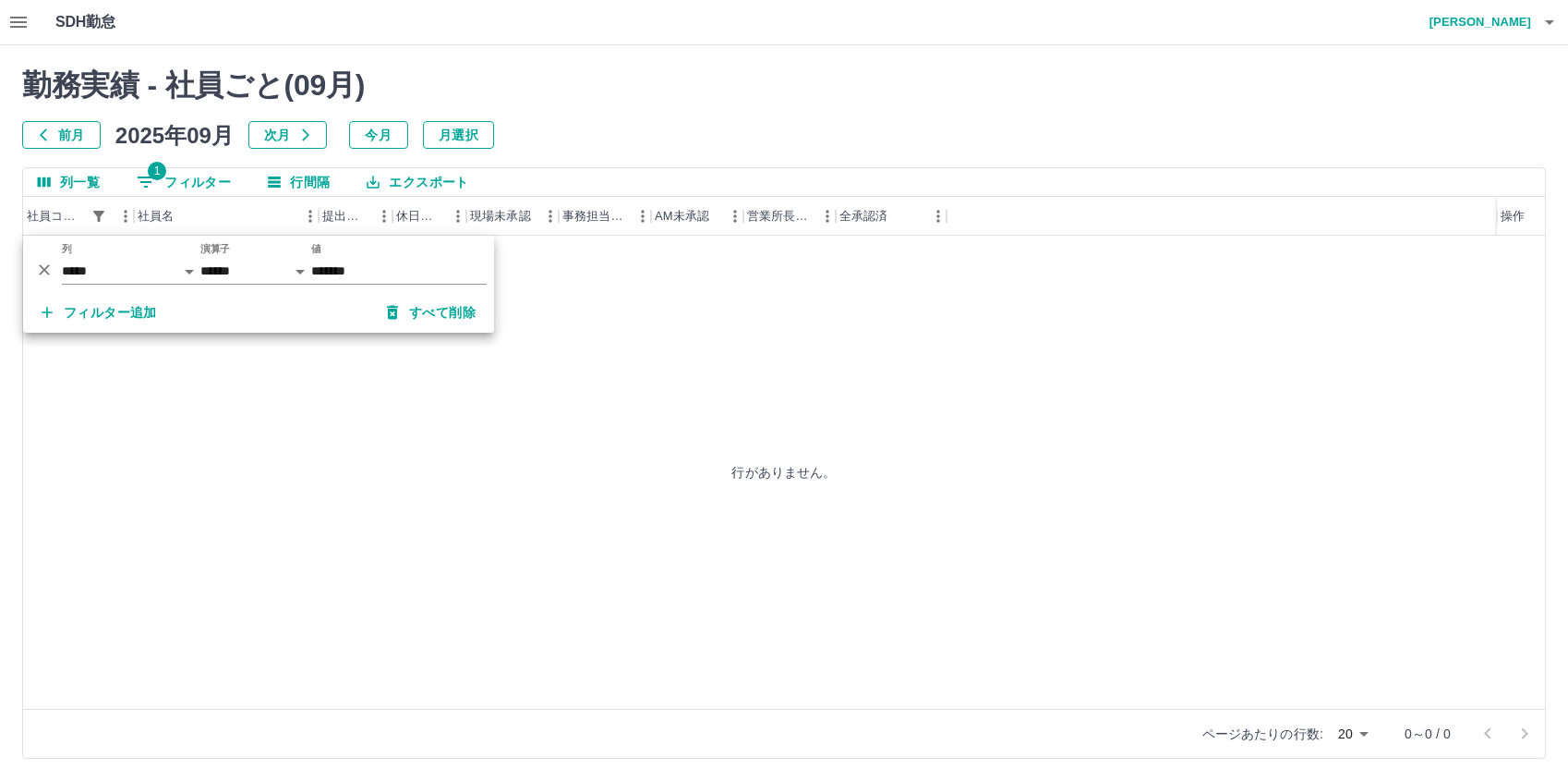
click at [732, 294] on div "行がありません。" at bounding box center [784, 472] width 1522 height 473
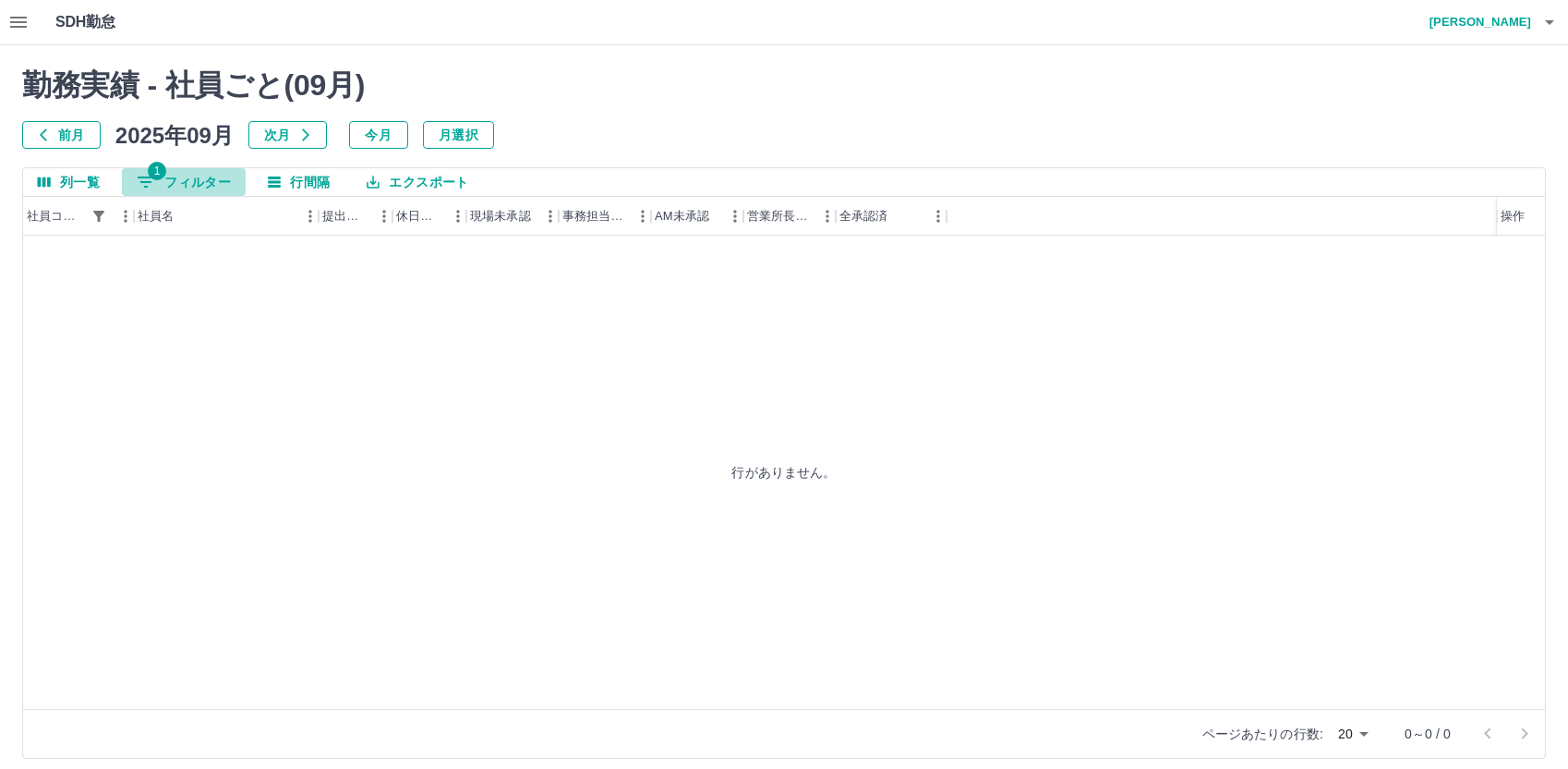
click at [180, 181] on button "1 フィルター" at bounding box center [184, 182] width 124 height 28
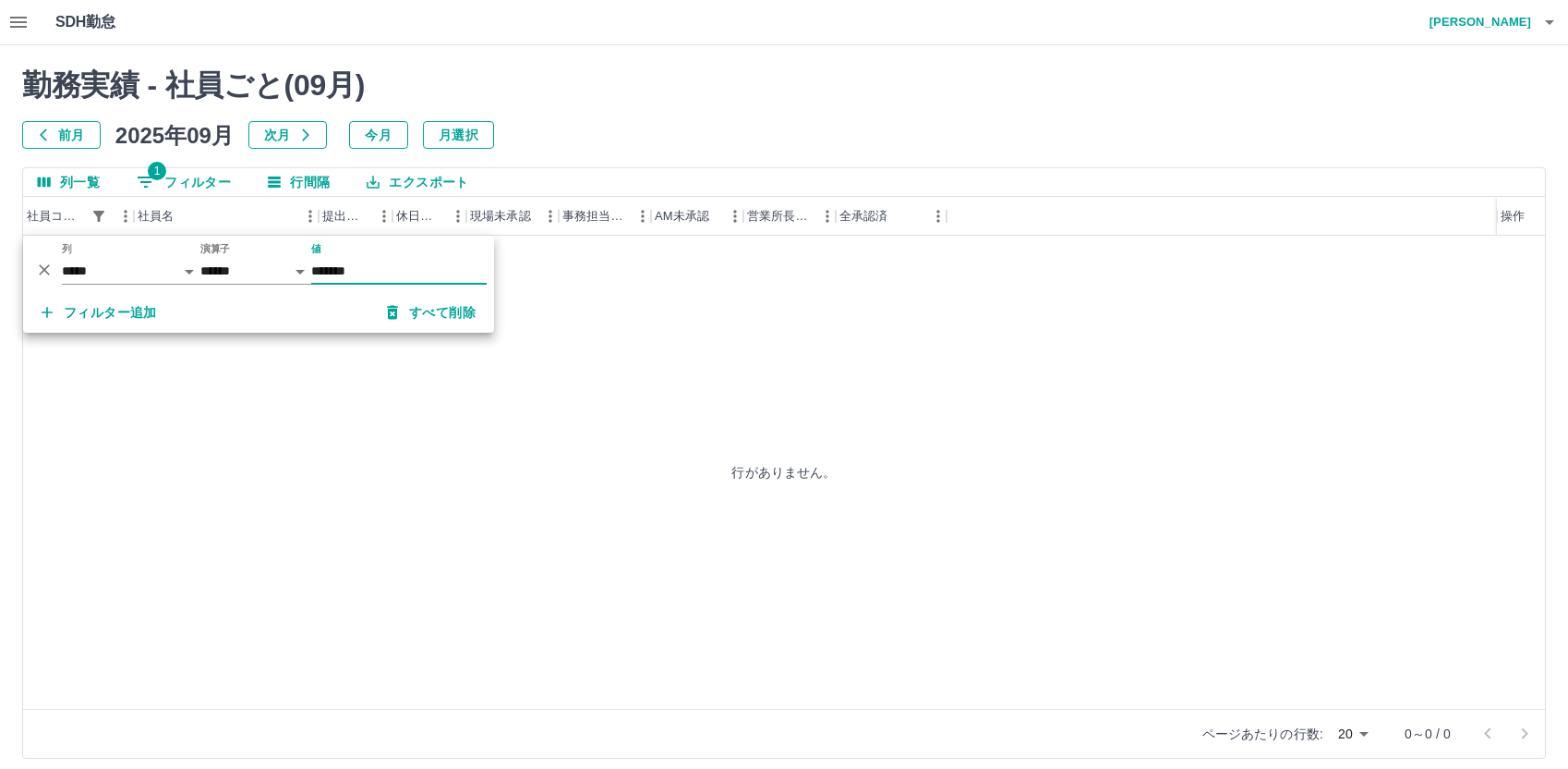
click at [826, 304] on div "行がありません。" at bounding box center [784, 472] width 1522 height 473
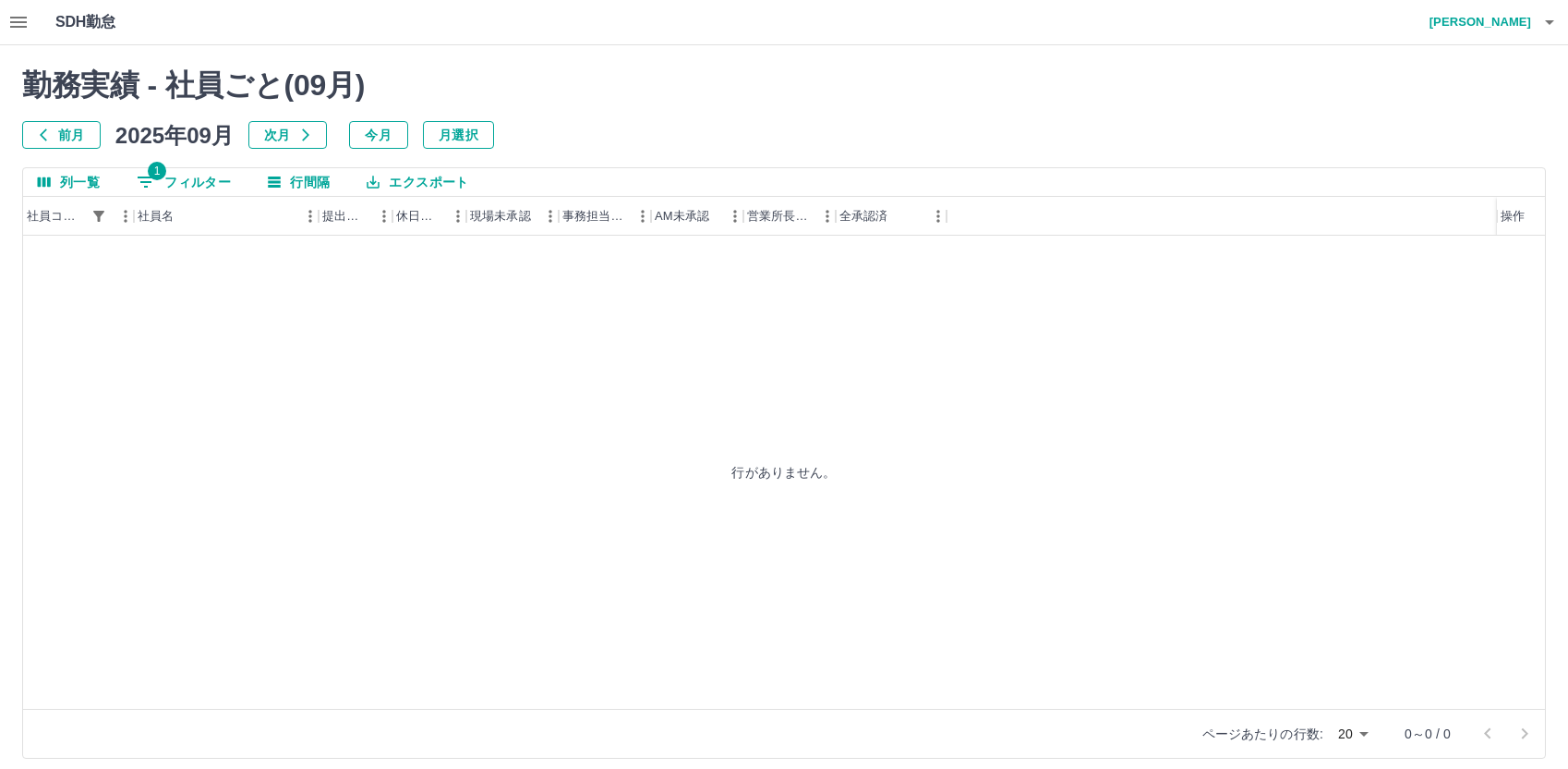
click at [1476, 28] on h4 "正元　喜哲" at bounding box center [1475, 22] width 111 height 44
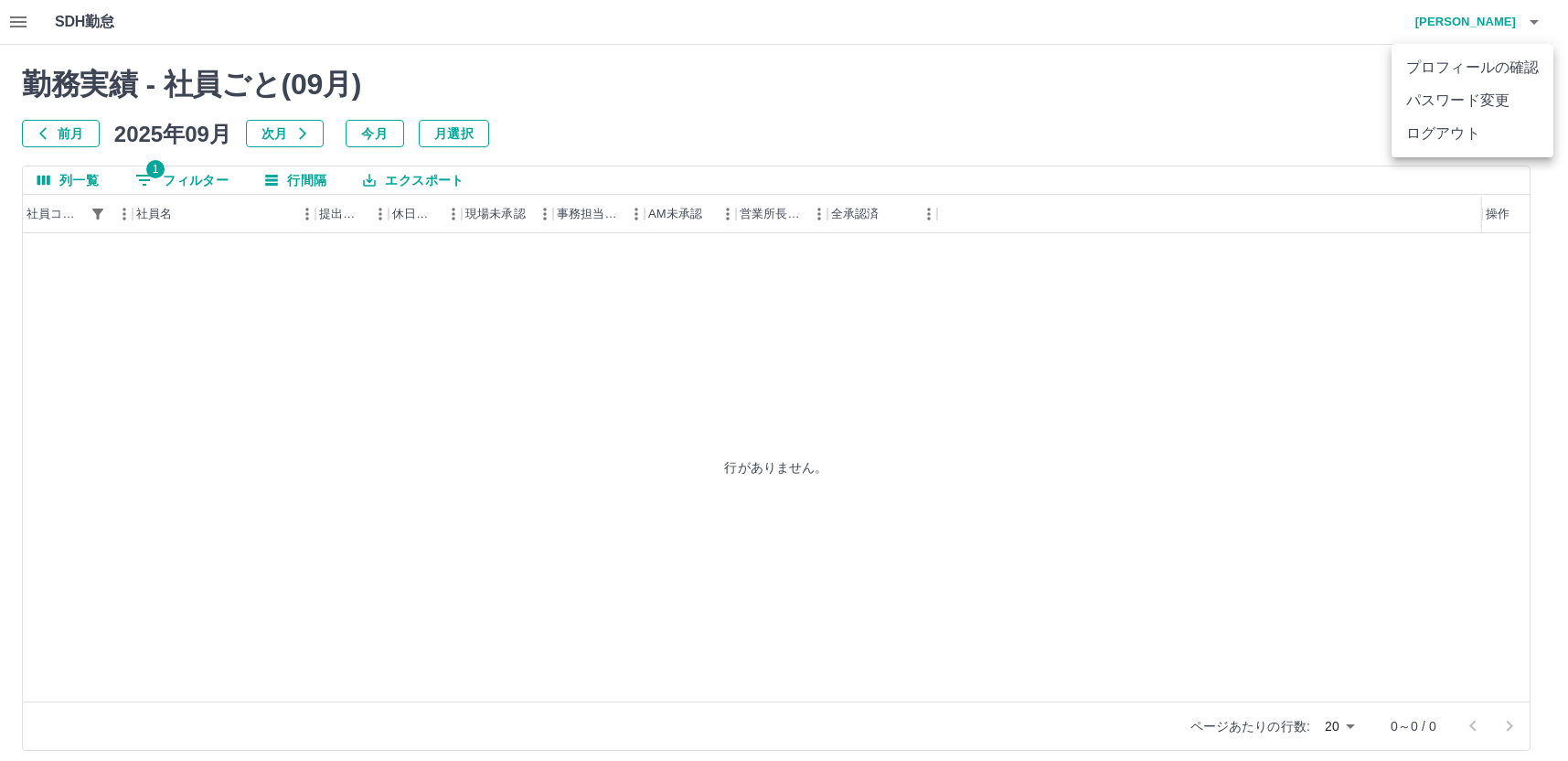
click at [1452, 128] on li "ログアウト" at bounding box center [1472, 133] width 162 height 33
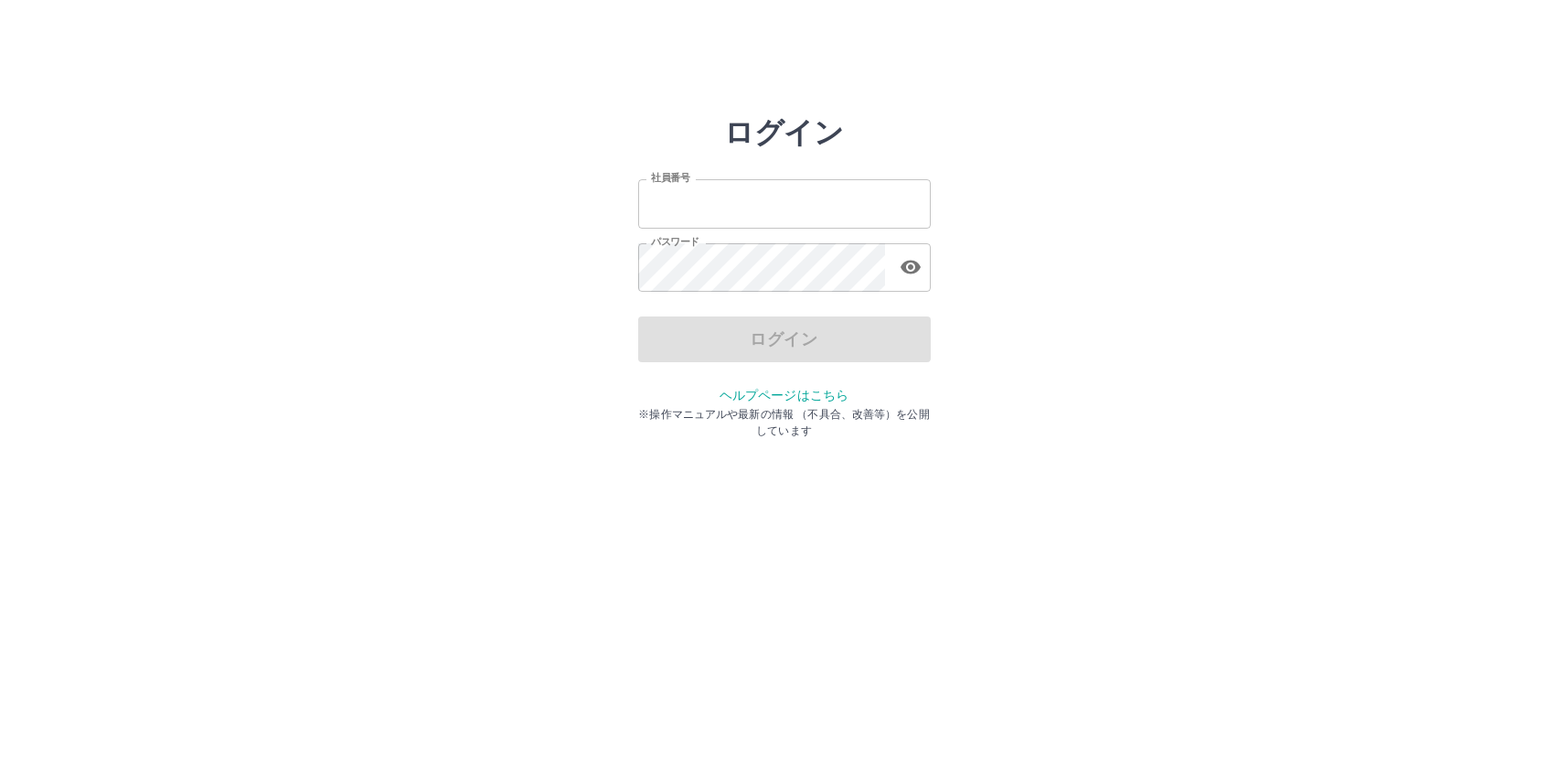
type input "*******"
click at [709, 347] on div "ログイン" at bounding box center [784, 339] width 292 height 45
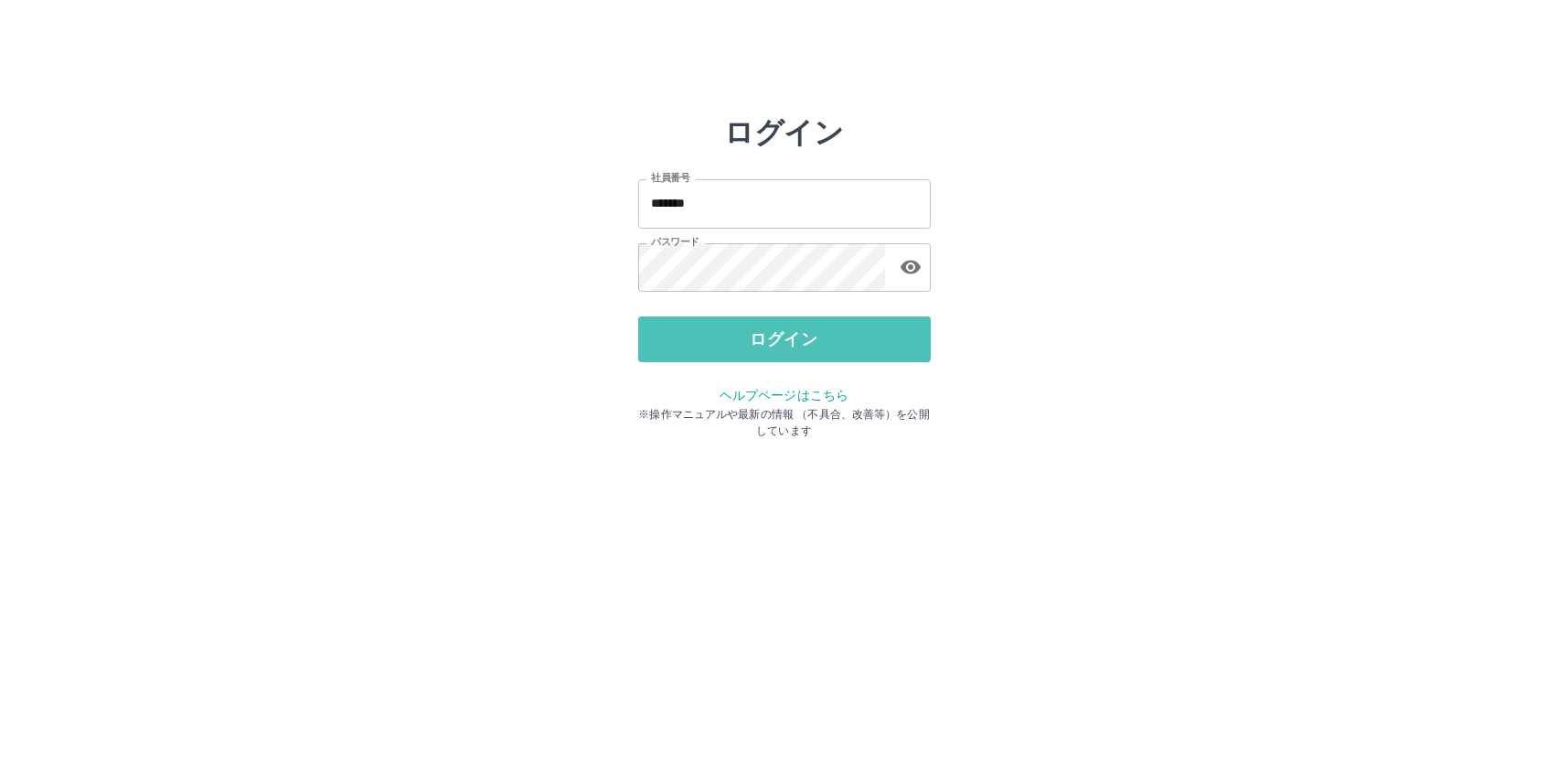
click at [709, 347] on button "ログイン" at bounding box center [784, 339] width 292 height 45
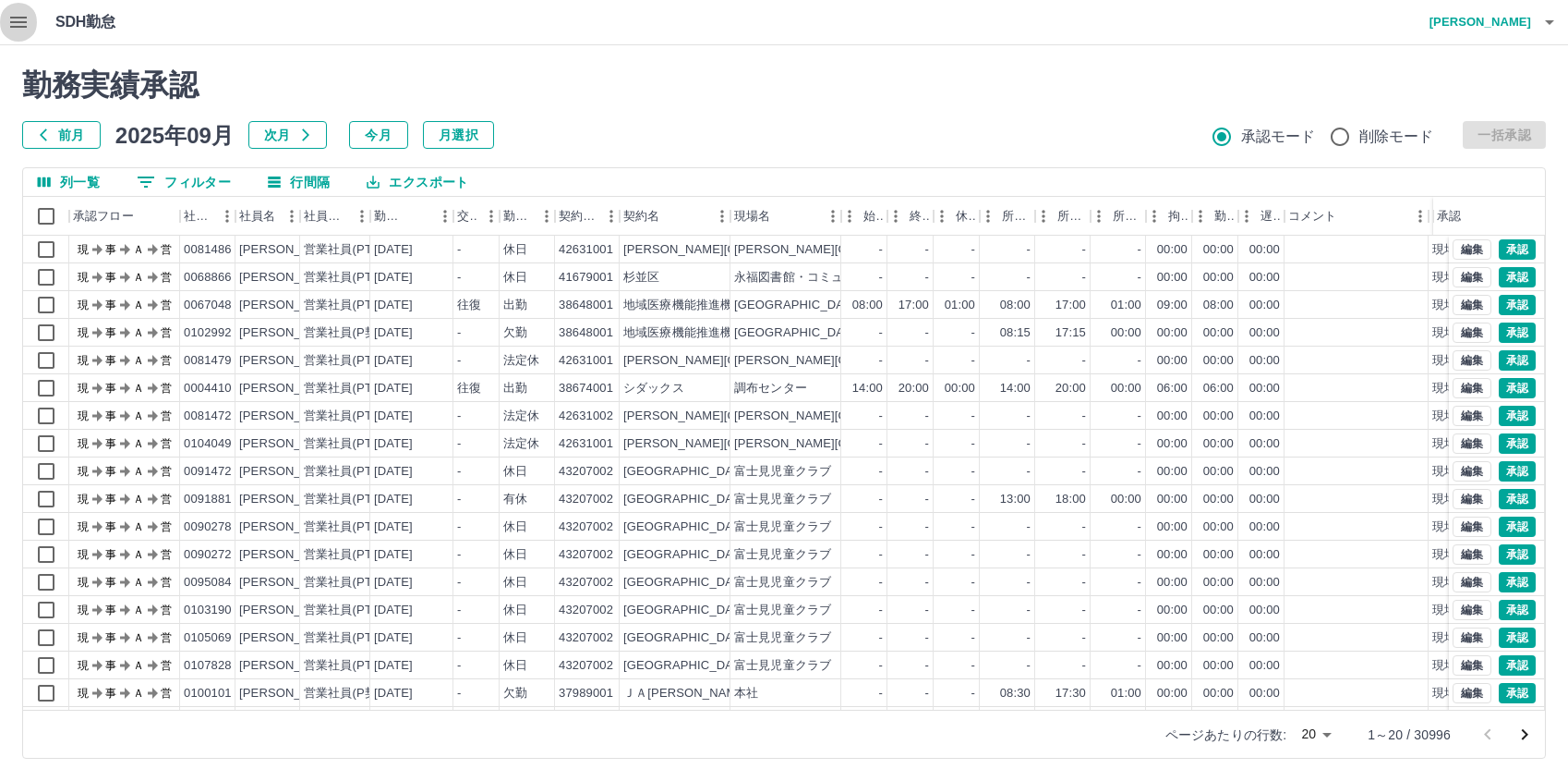
click at [12, 26] on icon "button" at bounding box center [18, 22] width 16 height 11
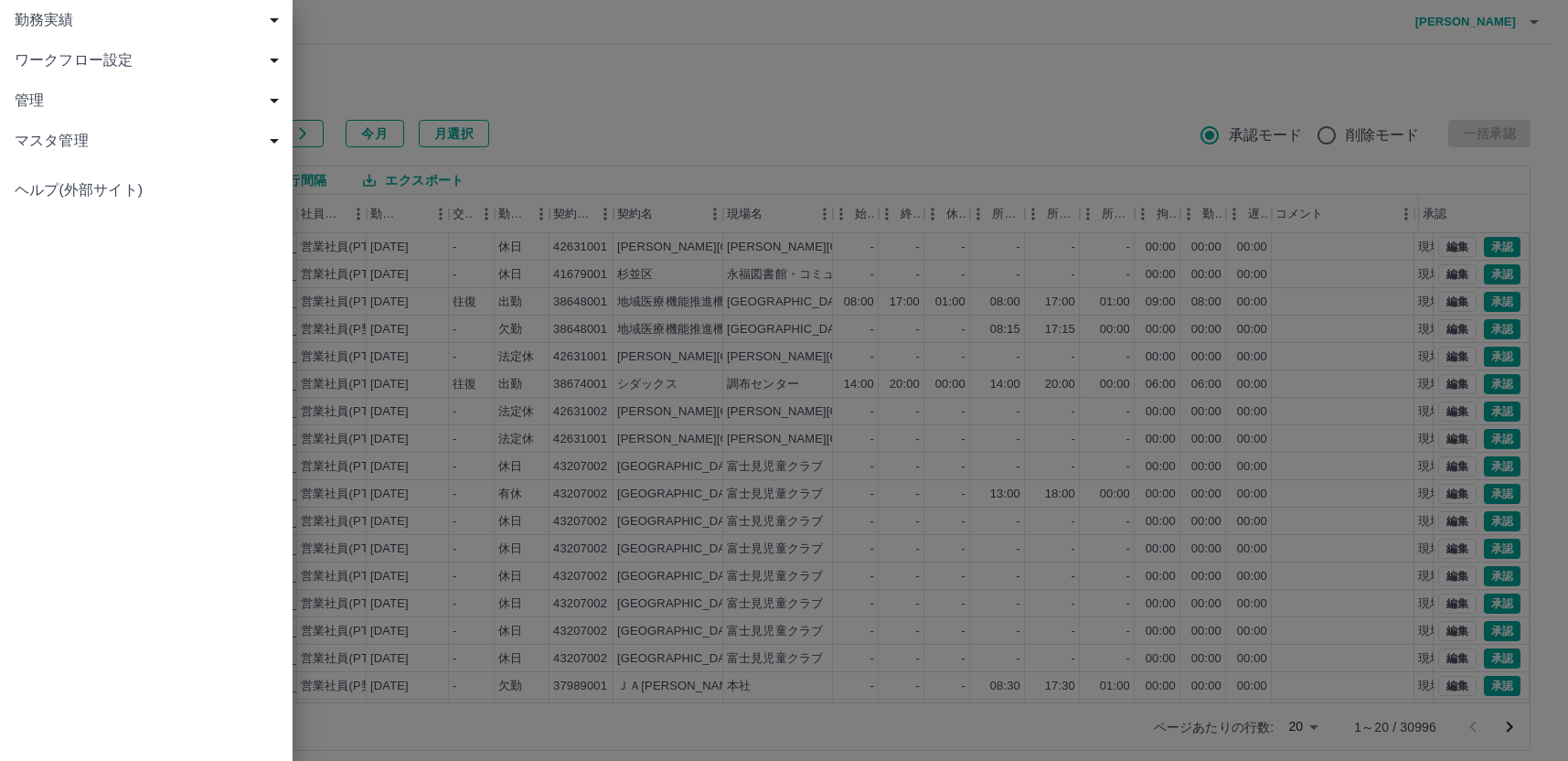
drag, startPoint x: 19, startPoint y: 19, endPoint x: 34, endPoint y: 22, distance: 15.3
click at [25, 19] on span "勤務実績" at bounding box center [149, 20] width 270 height 22
click at [61, 140] on span "社員" at bounding box center [155, 140] width 245 height 22
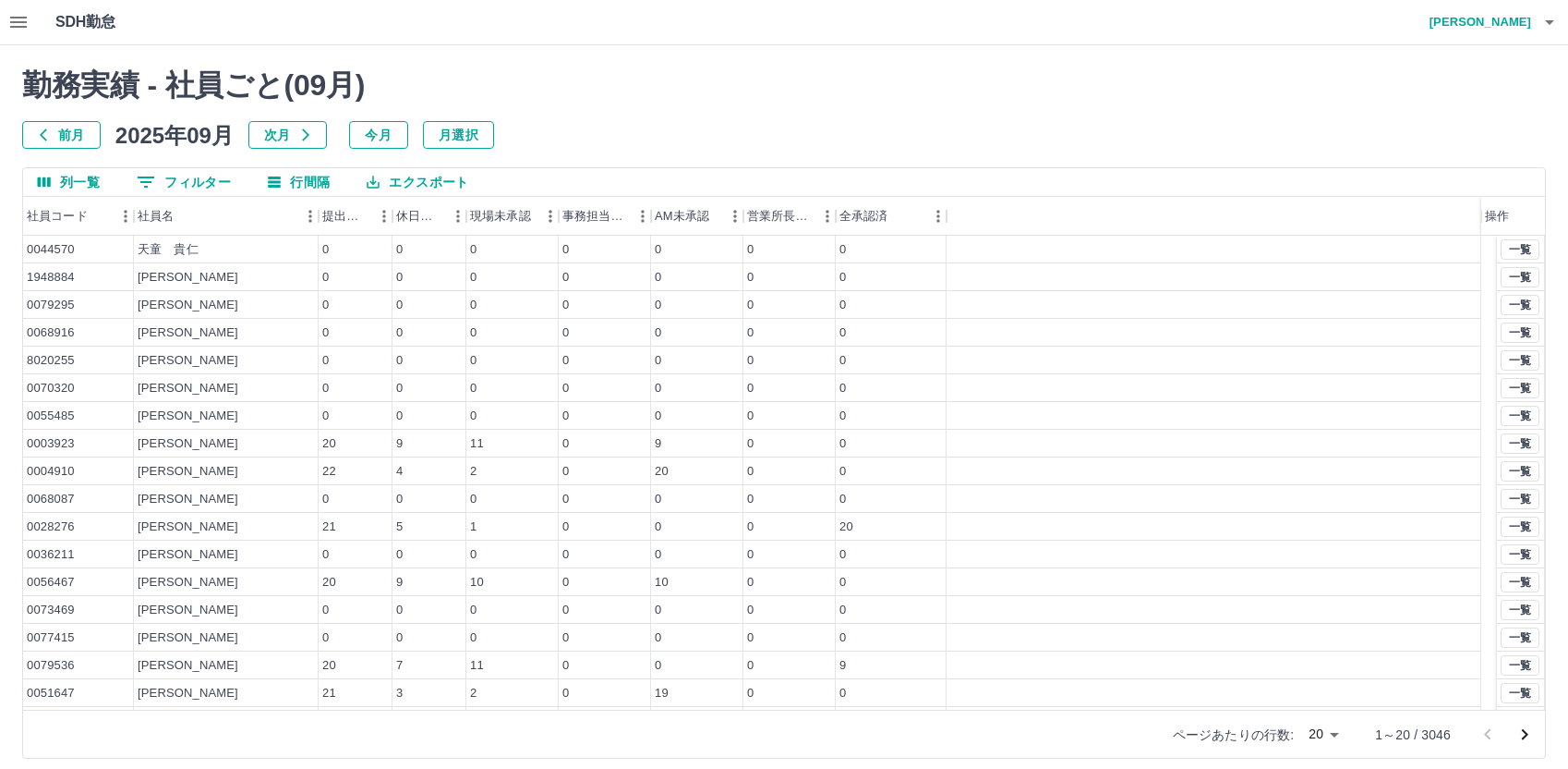
click at [175, 178] on button "0 フィルター" at bounding box center [184, 182] width 124 height 28
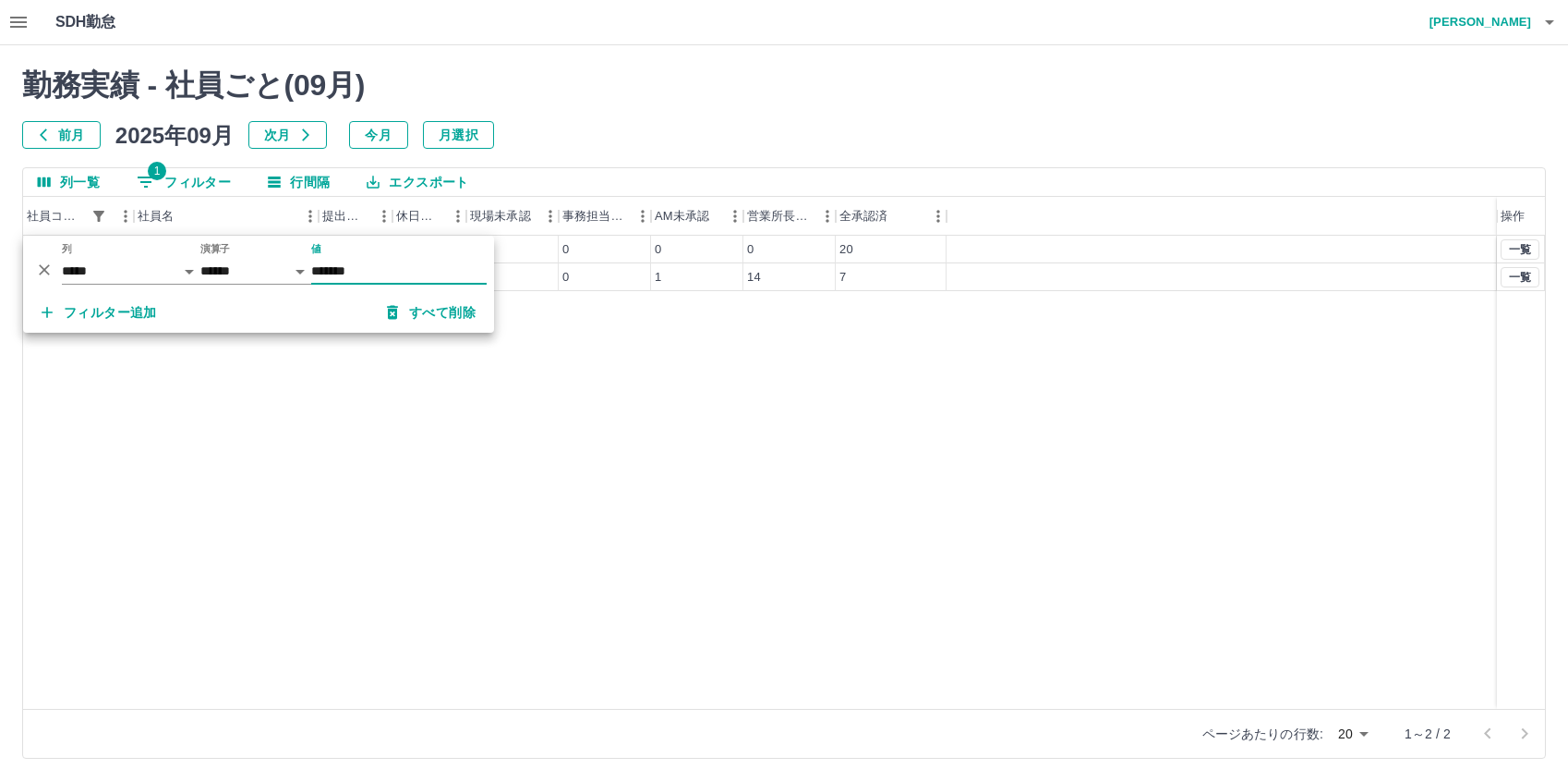
type input "*******"
click at [779, 398] on div "0058791 白田　輝樹 22 3 0 0 1 14 7 一覧" at bounding box center [784, 472] width 1522 height 473
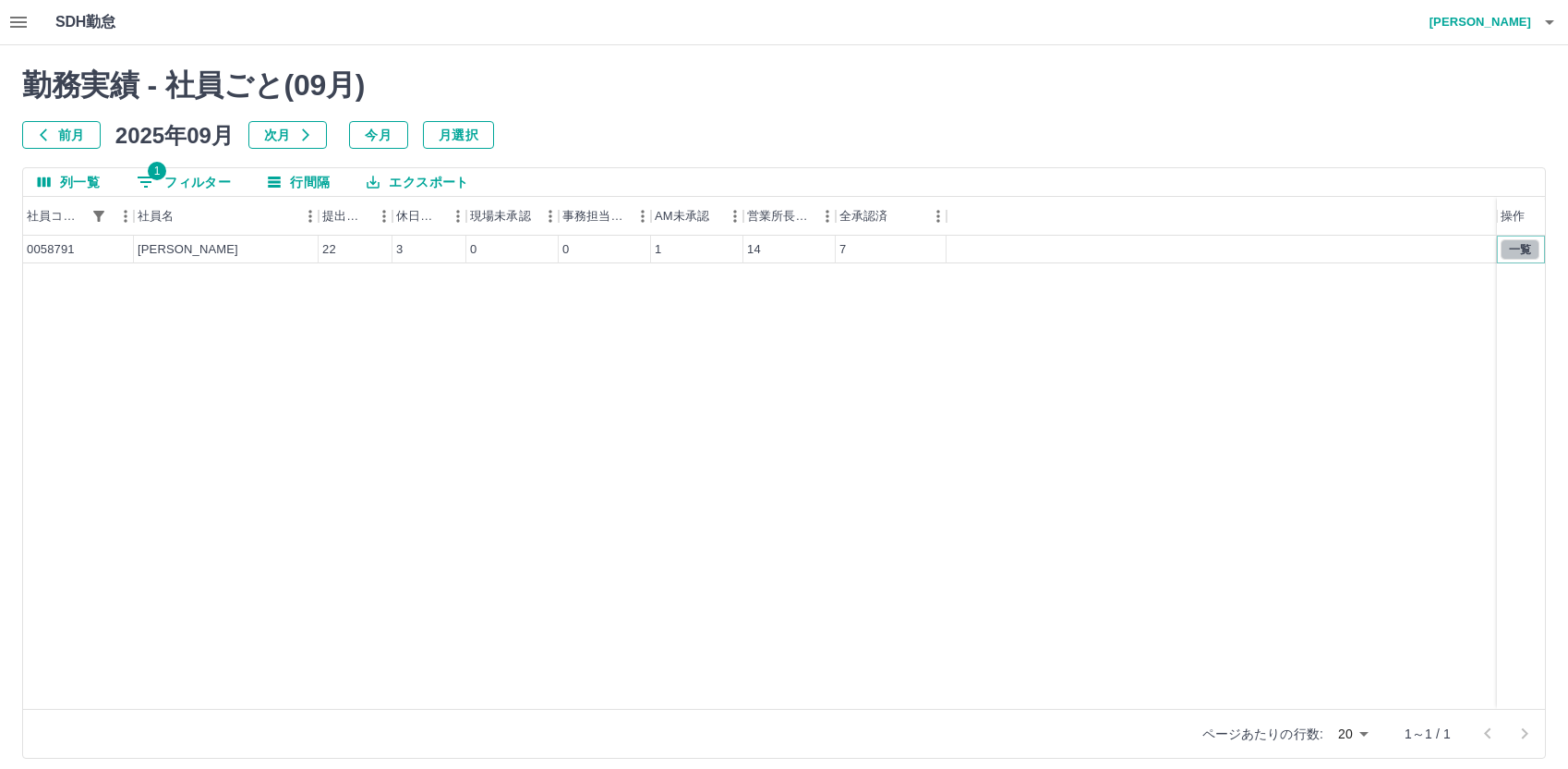
click at [1522, 250] on button "一覧" at bounding box center [1519, 248] width 39 height 20
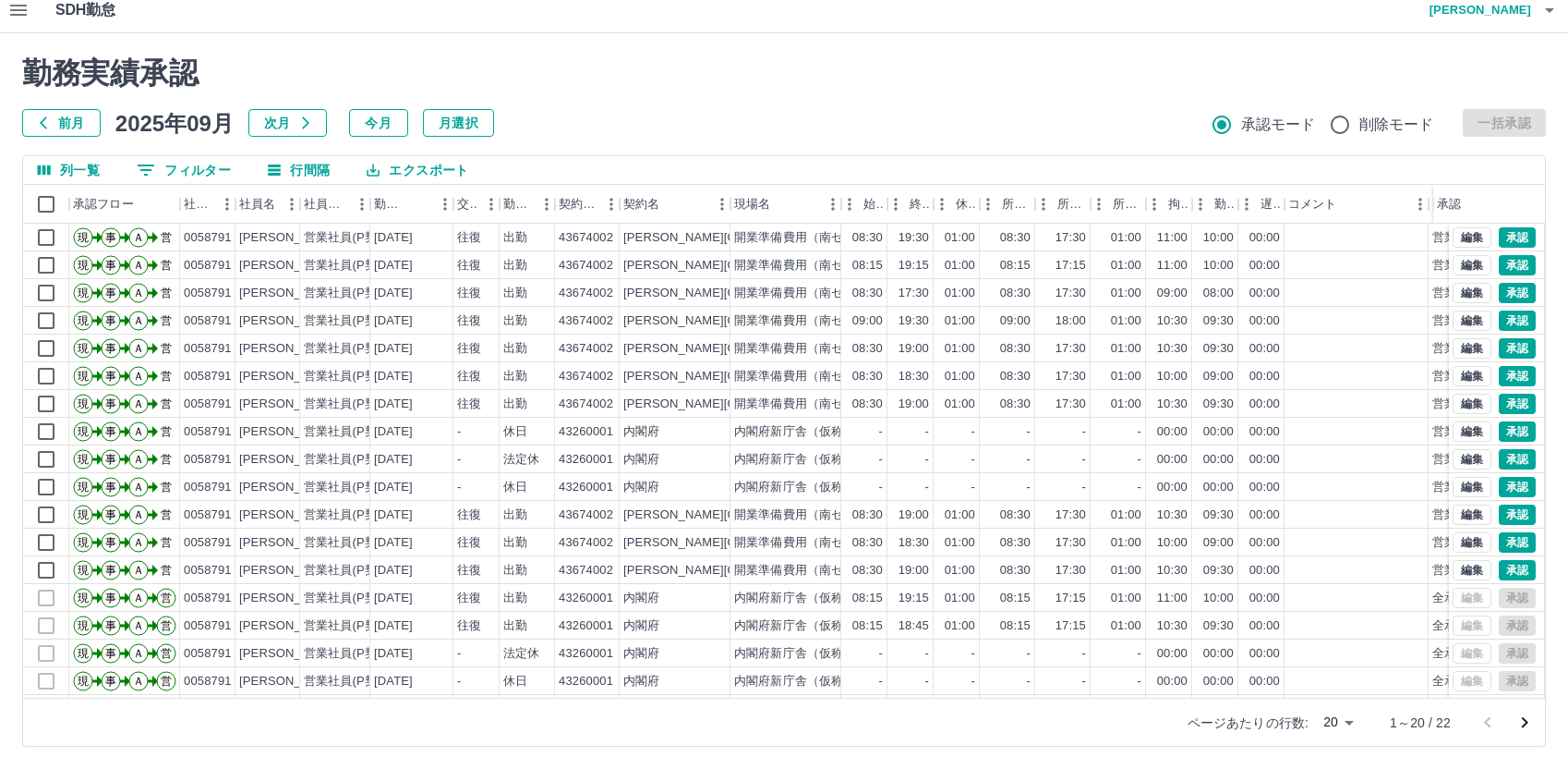
scroll to position [96, 0]
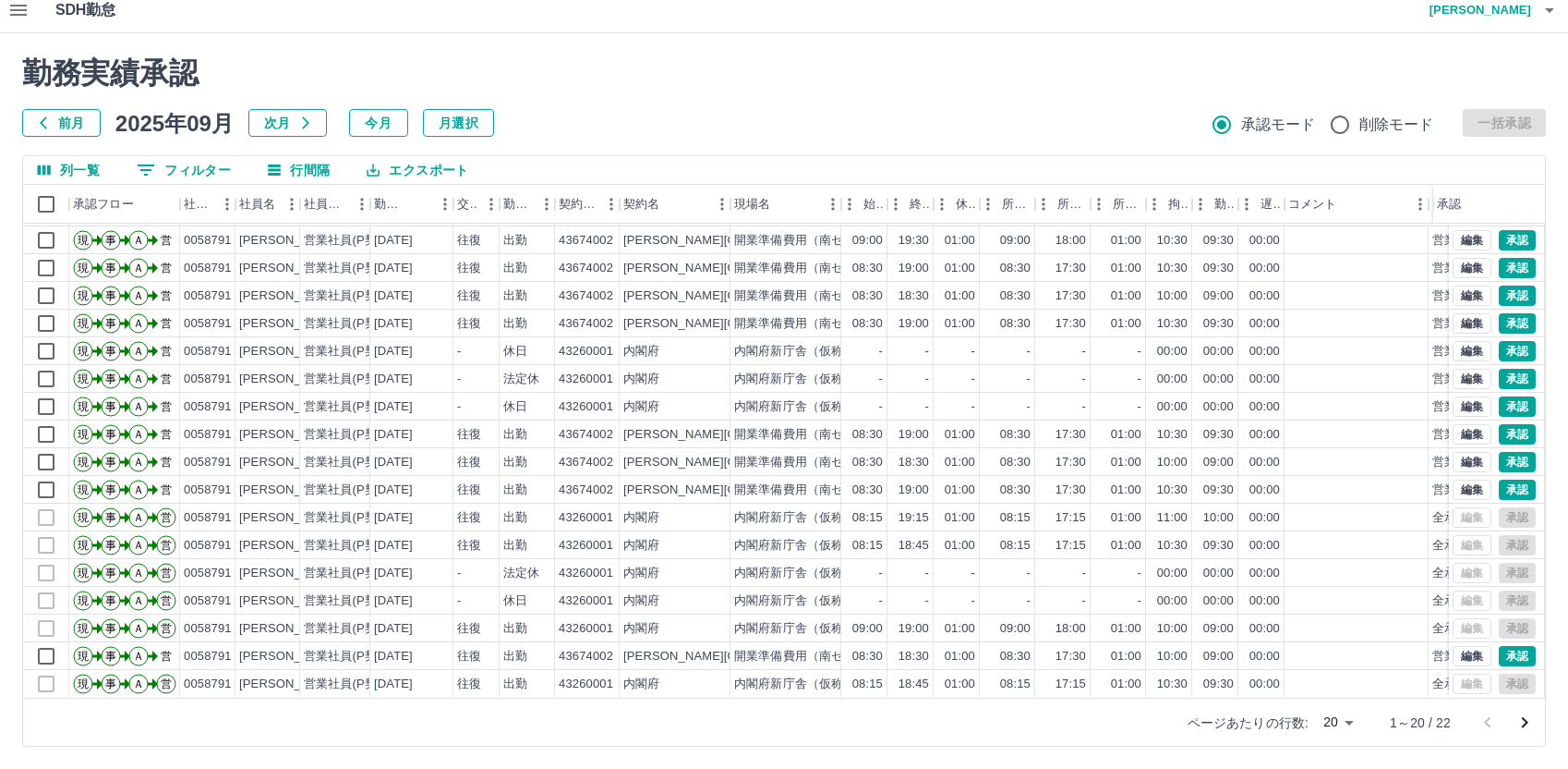
click at [1527, 726] on icon "次のページへ" at bounding box center [1524, 722] width 22 height 22
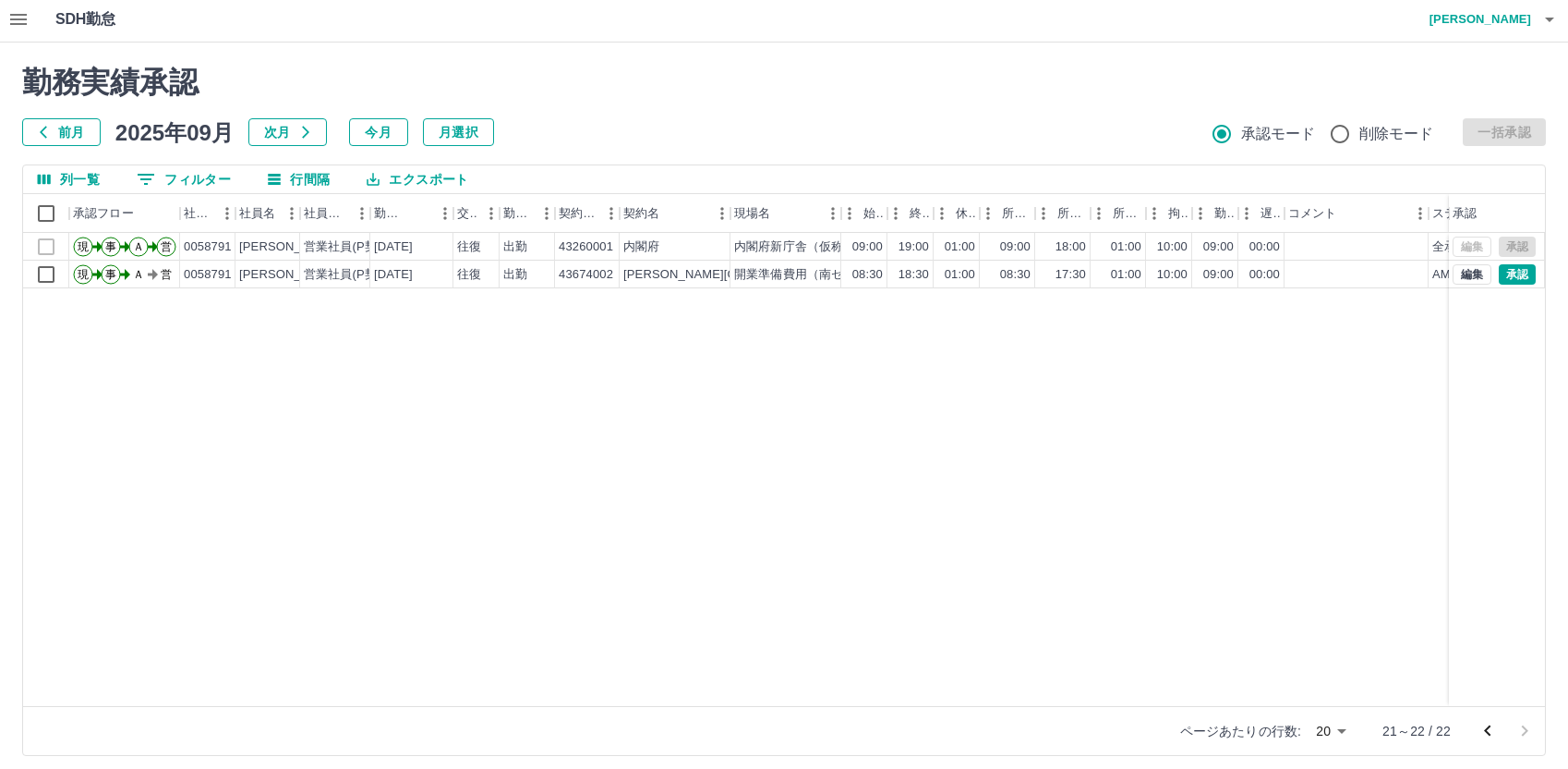
scroll to position [0, 0]
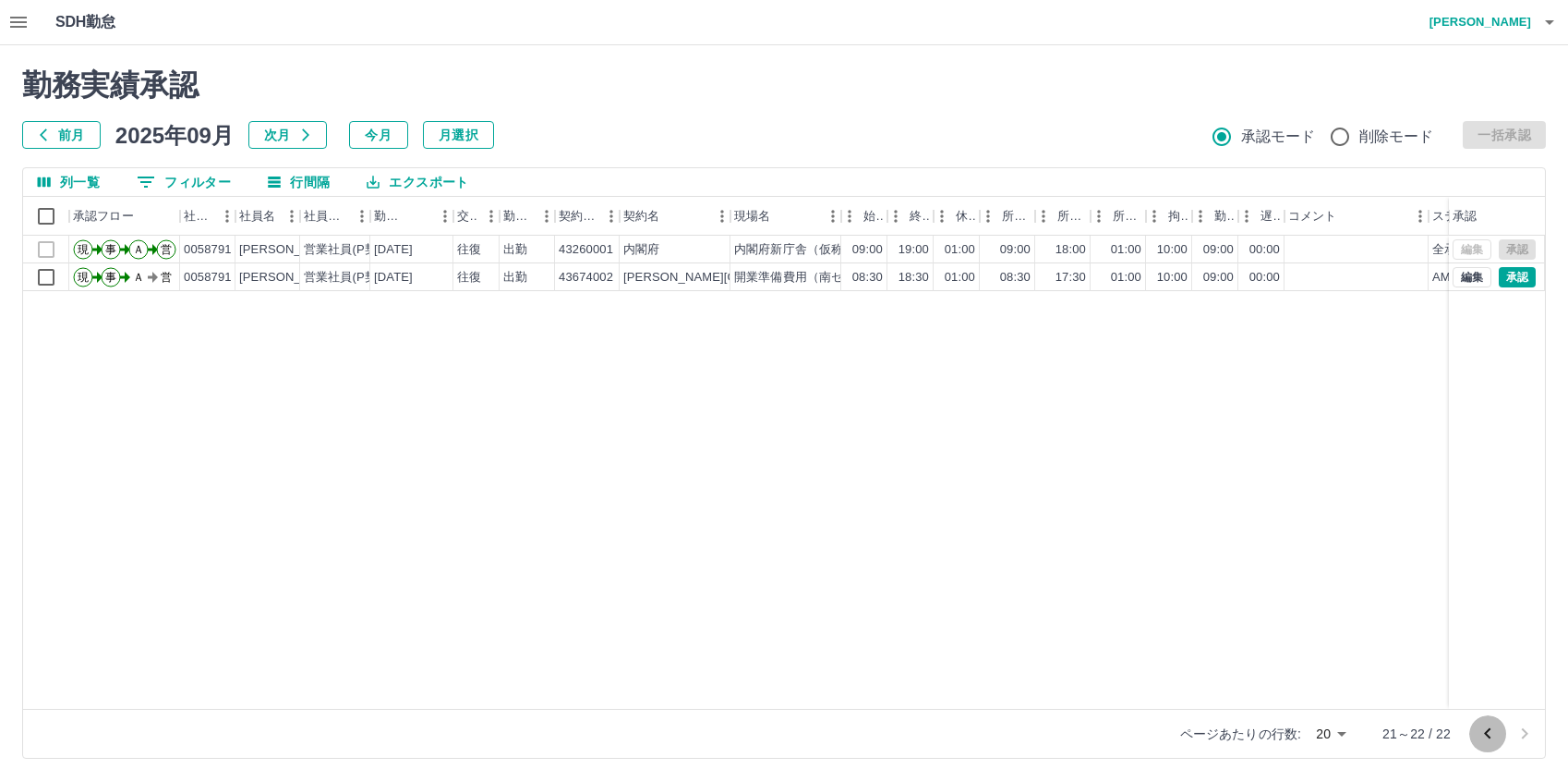
click at [1486, 733] on icon "前のページへ" at bounding box center [1487, 734] width 7 height 11
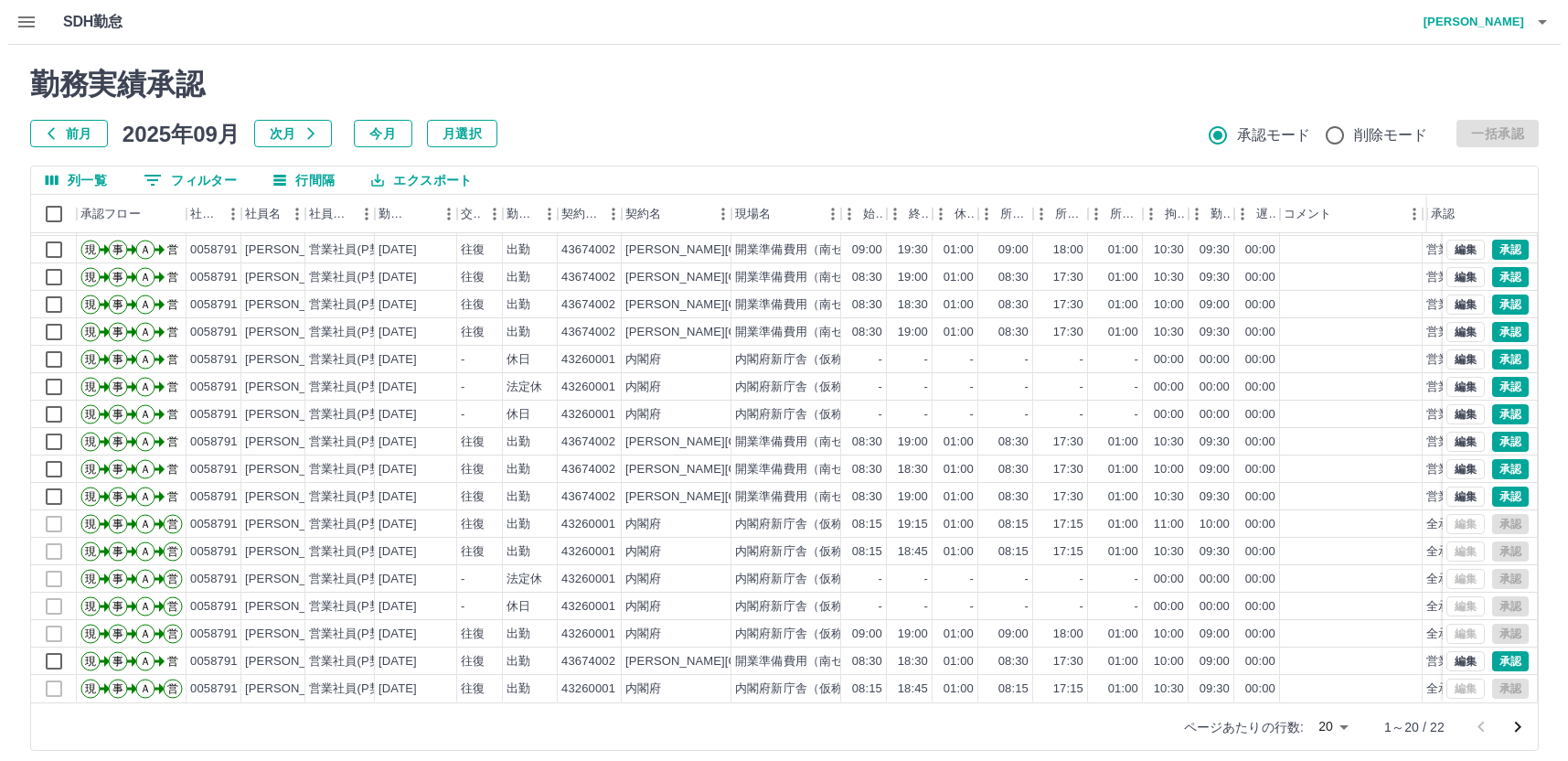
scroll to position [95, 0]
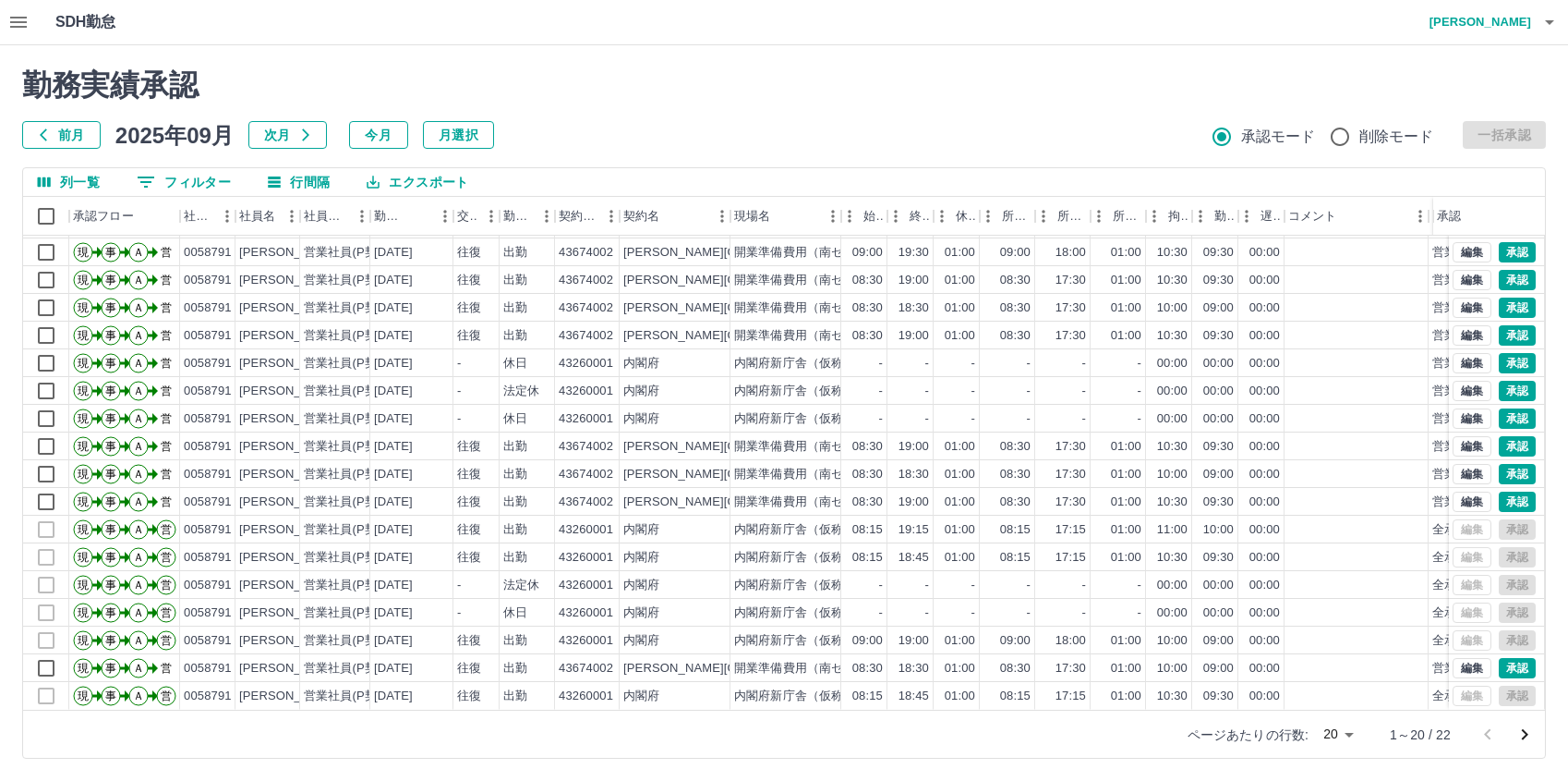
click at [1489, 14] on h4 "[PERSON_NAME]" at bounding box center [1475, 22] width 111 height 44
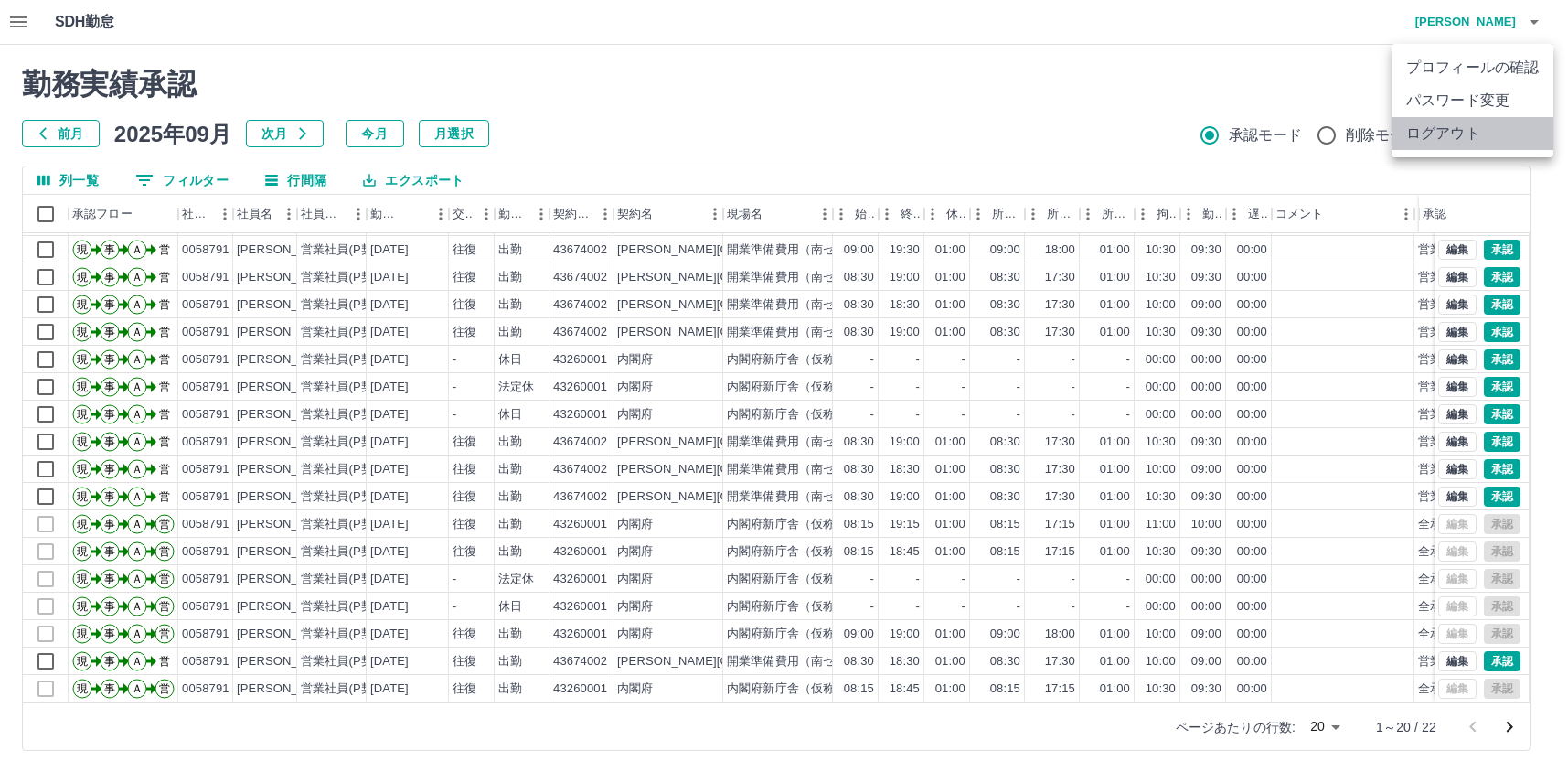
click at [1431, 136] on li "ログアウト" at bounding box center [1472, 133] width 162 height 33
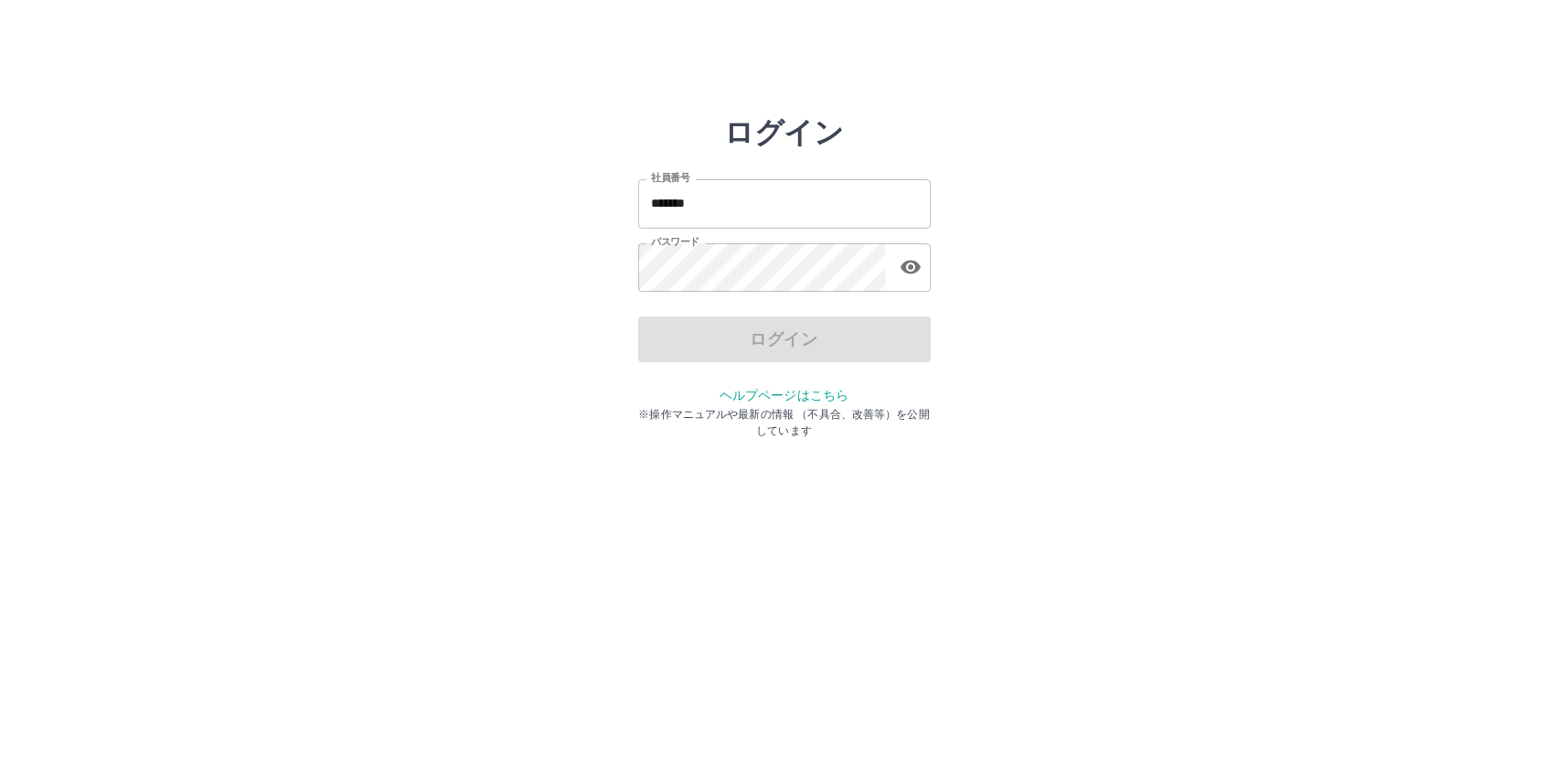
click at [715, 202] on input "*******" at bounding box center [784, 203] width 292 height 48
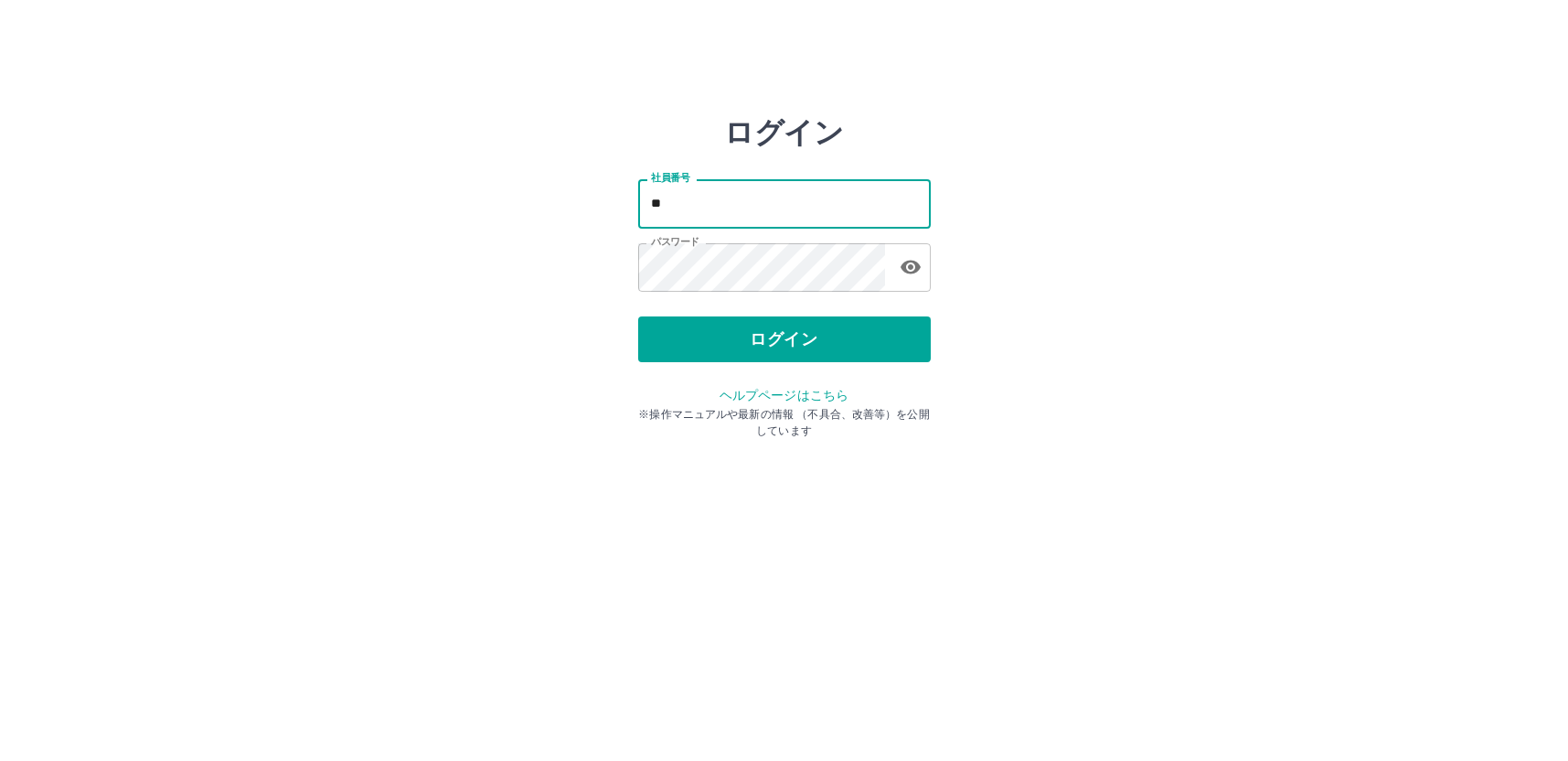
type input "*"
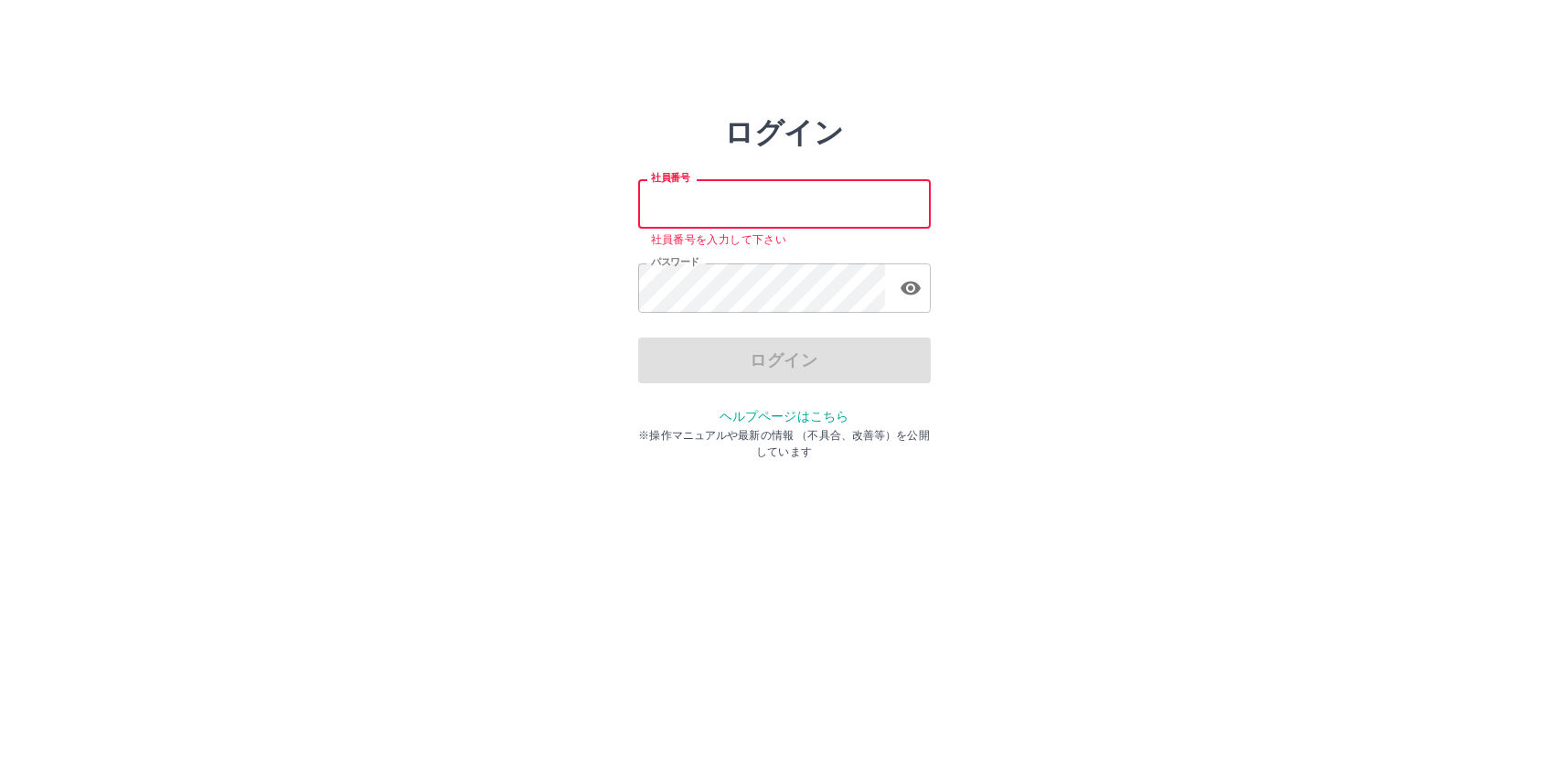
paste input "*******"
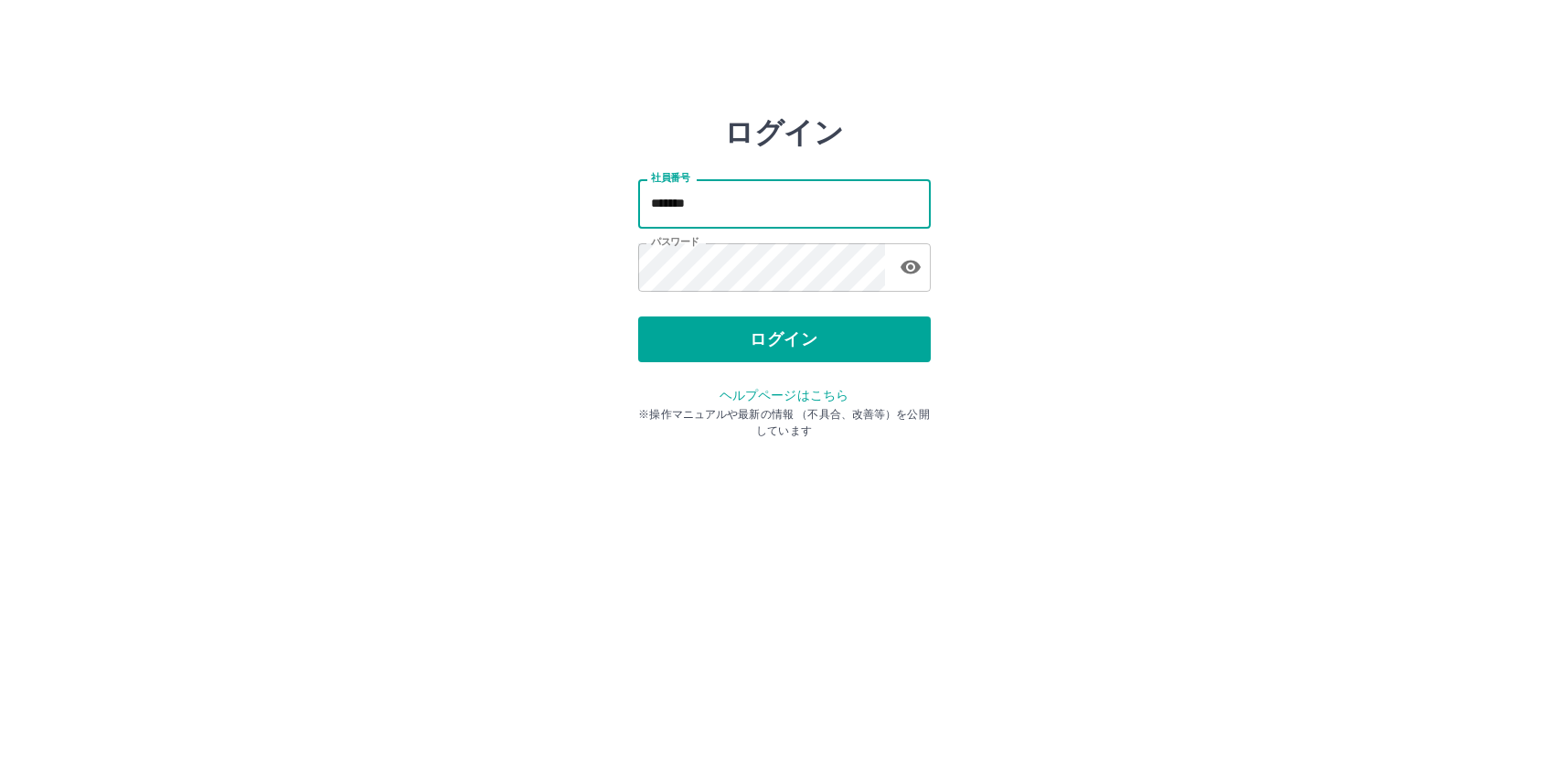
type input "*******"
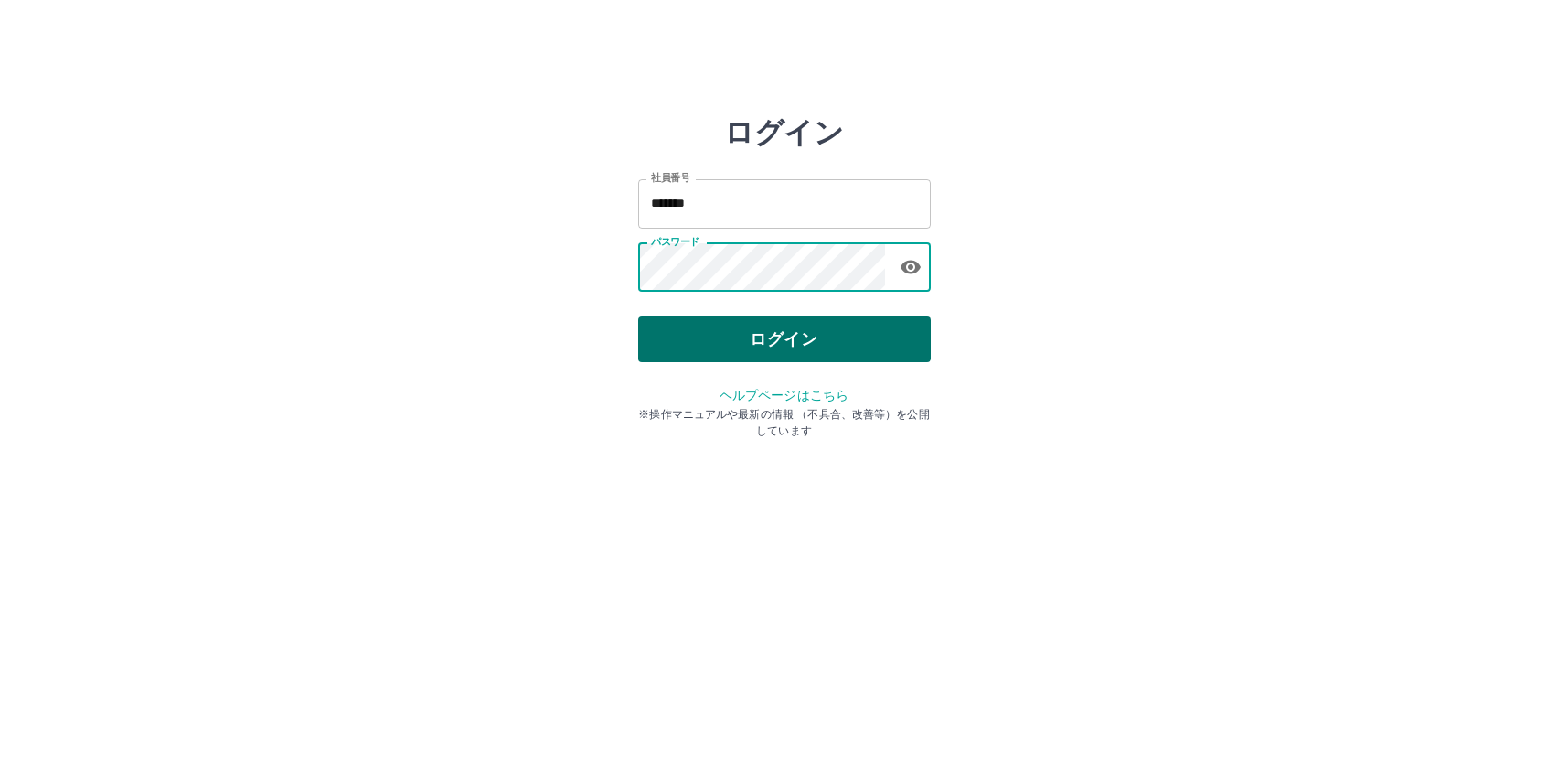
click at [781, 349] on button "ログイン" at bounding box center [784, 339] width 292 height 45
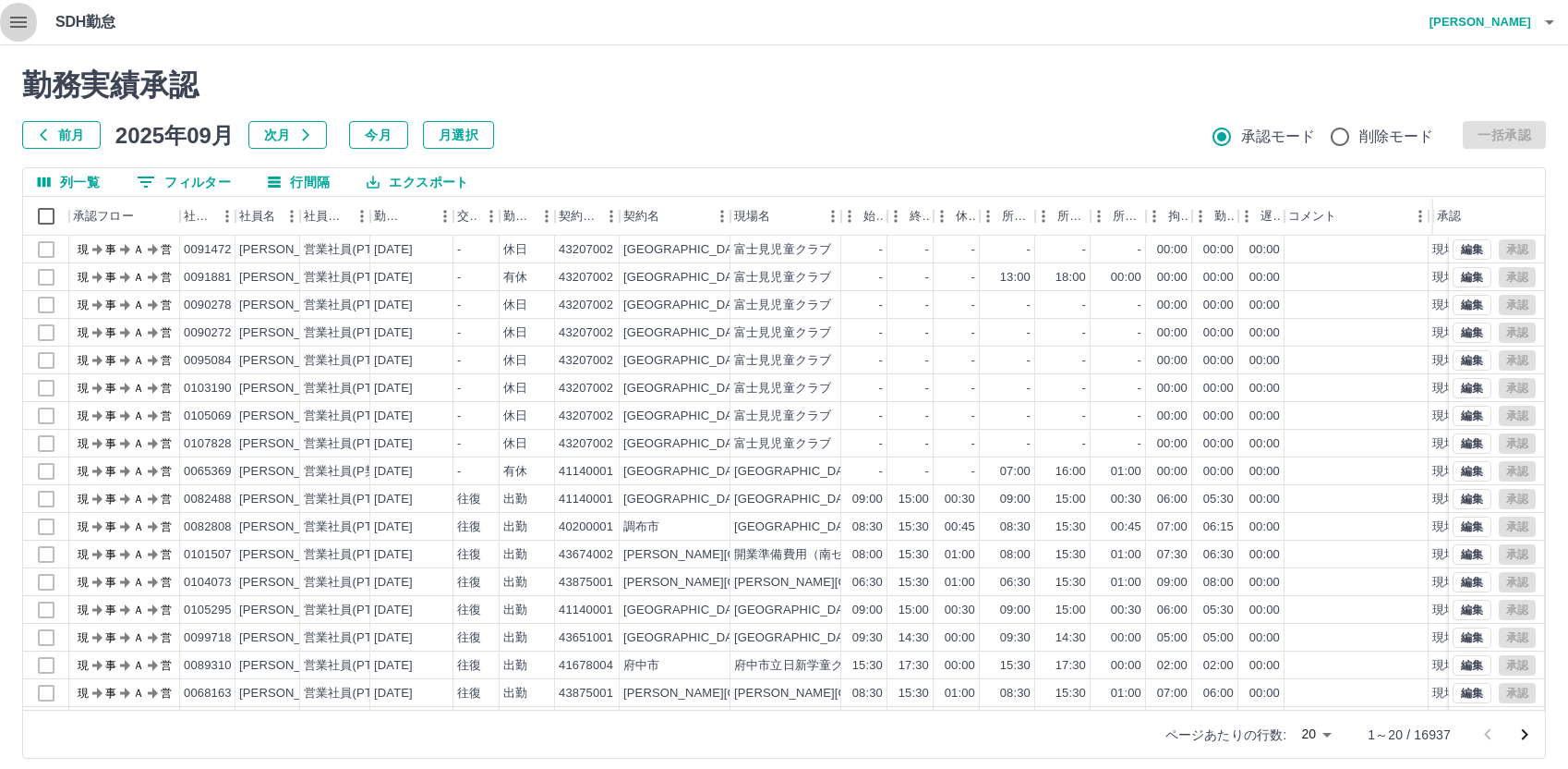
click at [14, 23] on icon "button" at bounding box center [18, 22] width 16 height 11
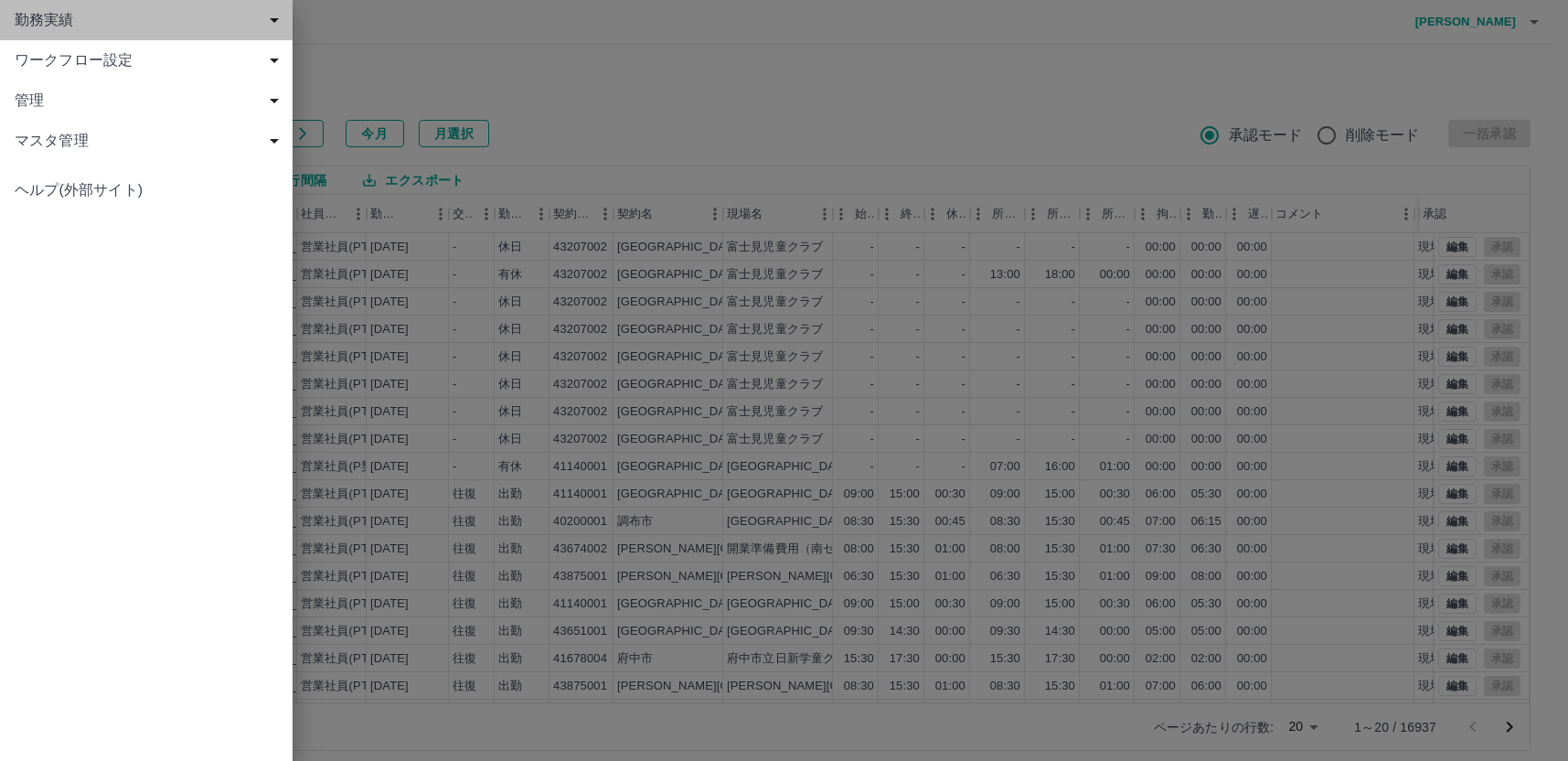
click at [33, 26] on span "勤務実績" at bounding box center [149, 20] width 270 height 22
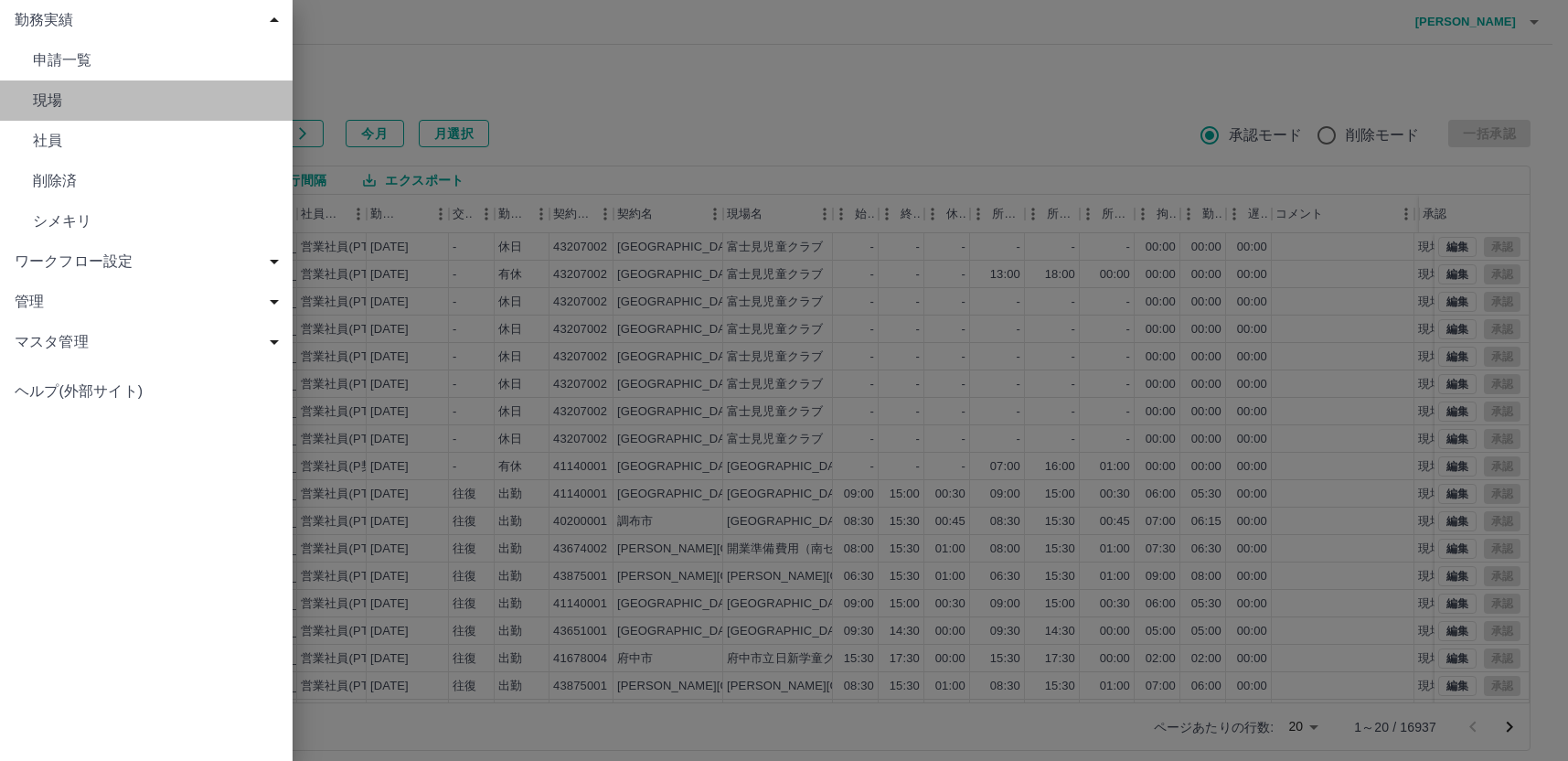
click at [46, 93] on span "現場" at bounding box center [155, 100] width 245 height 22
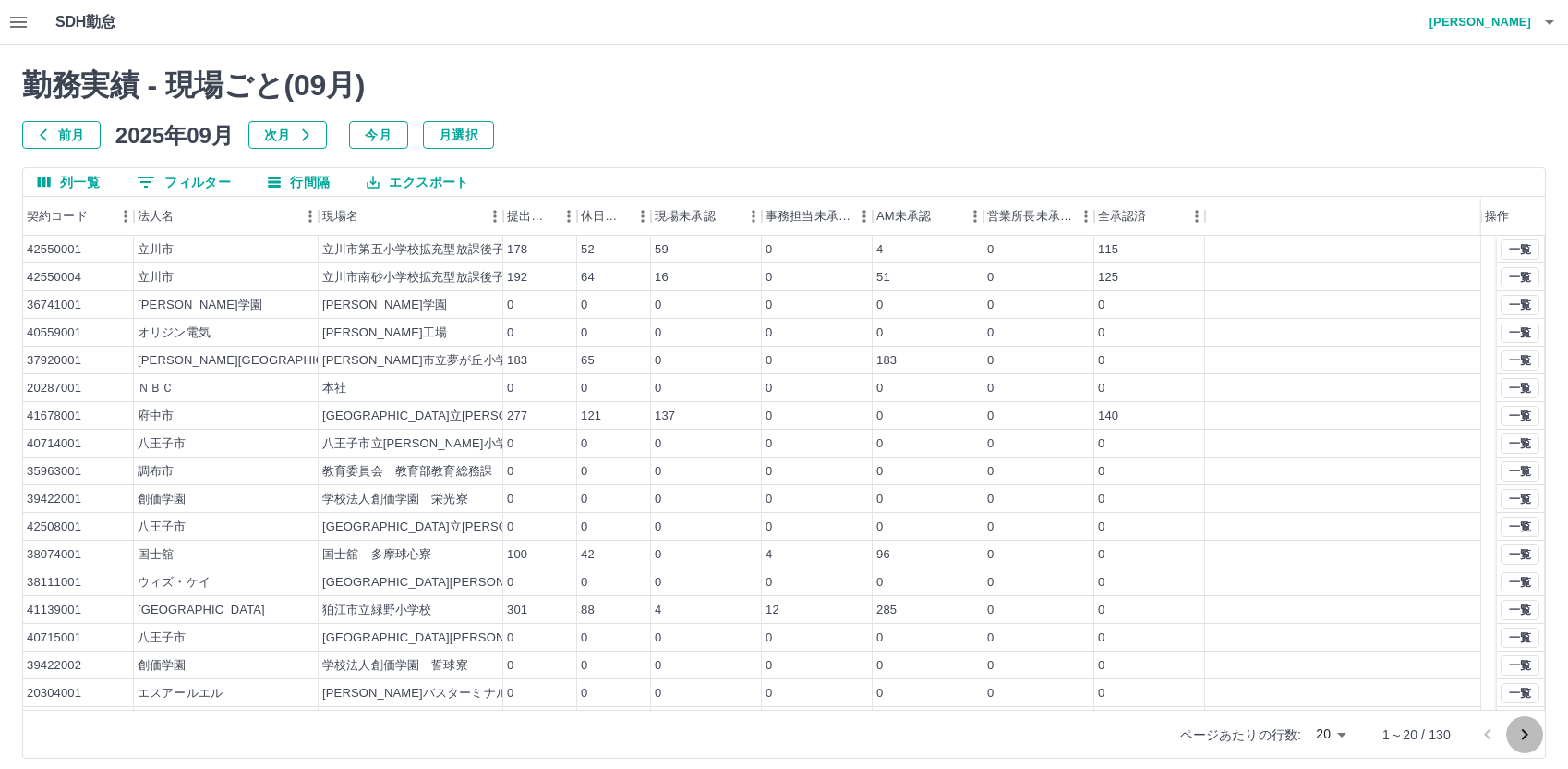
click at [1526, 737] on icon "次のページへ" at bounding box center [1525, 735] width 7 height 11
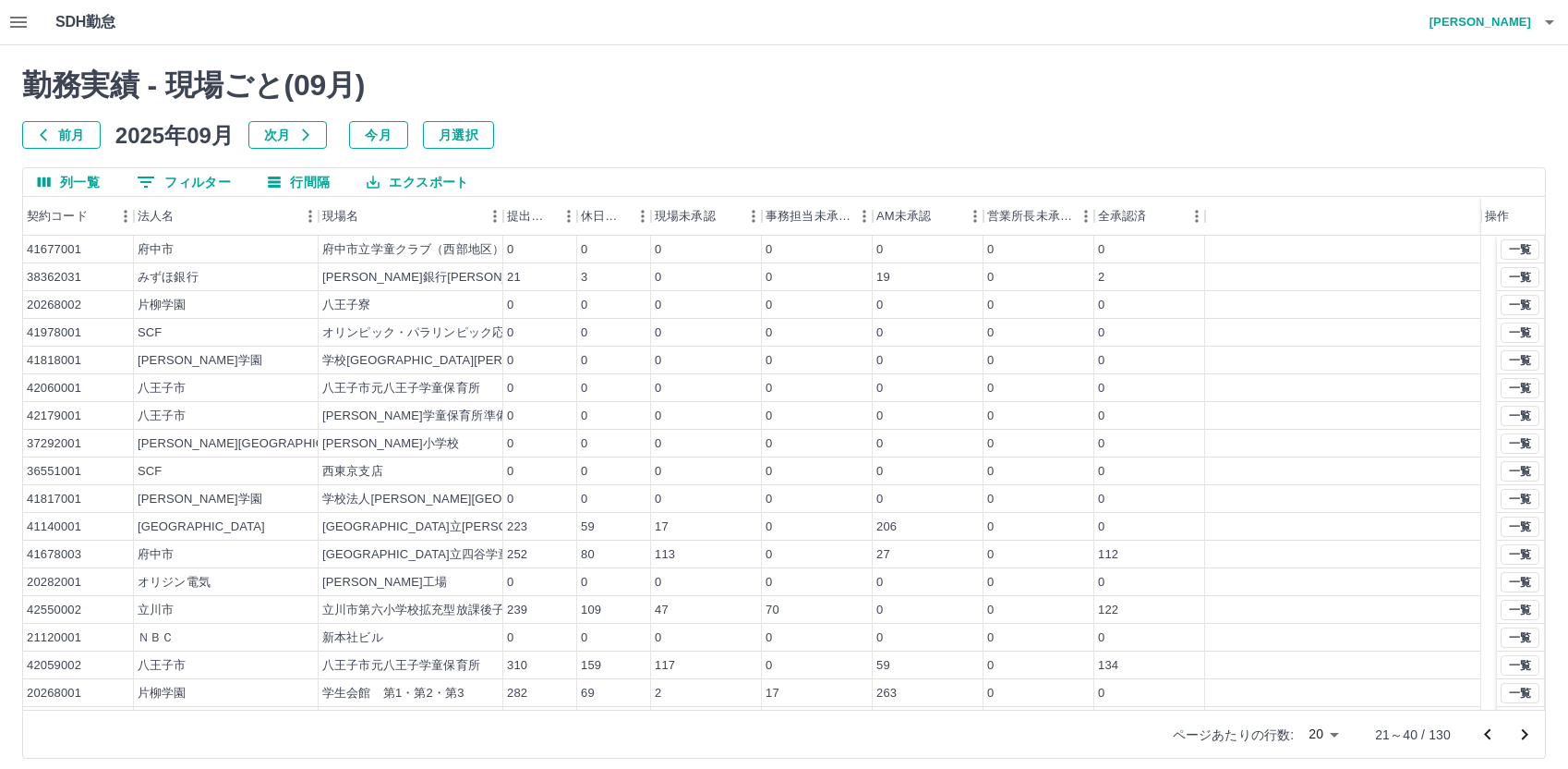
click at [1526, 737] on icon "次のページへ" at bounding box center [1525, 735] width 7 height 11
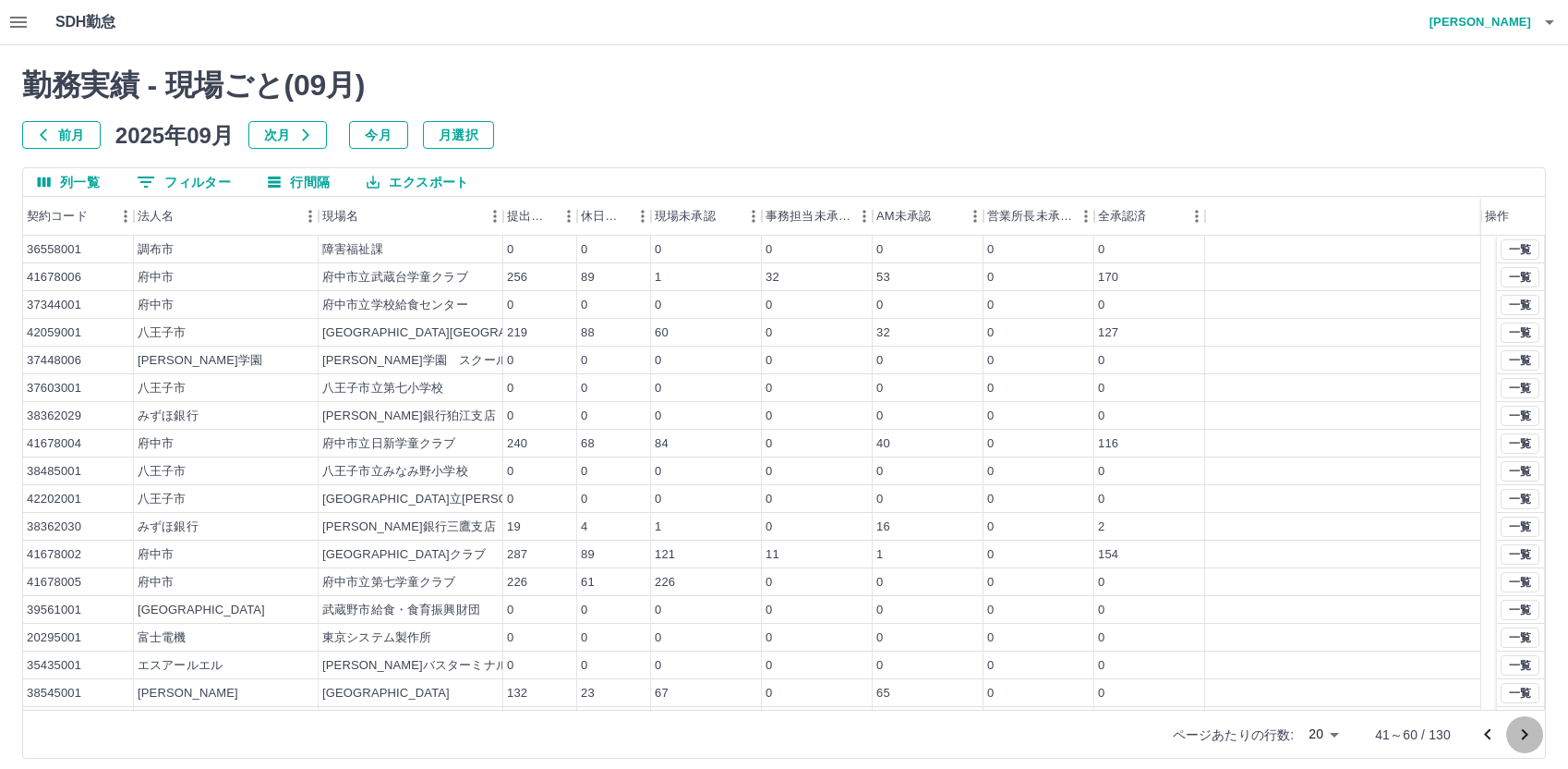
click at [1526, 737] on icon "次のページへ" at bounding box center [1525, 735] width 7 height 11
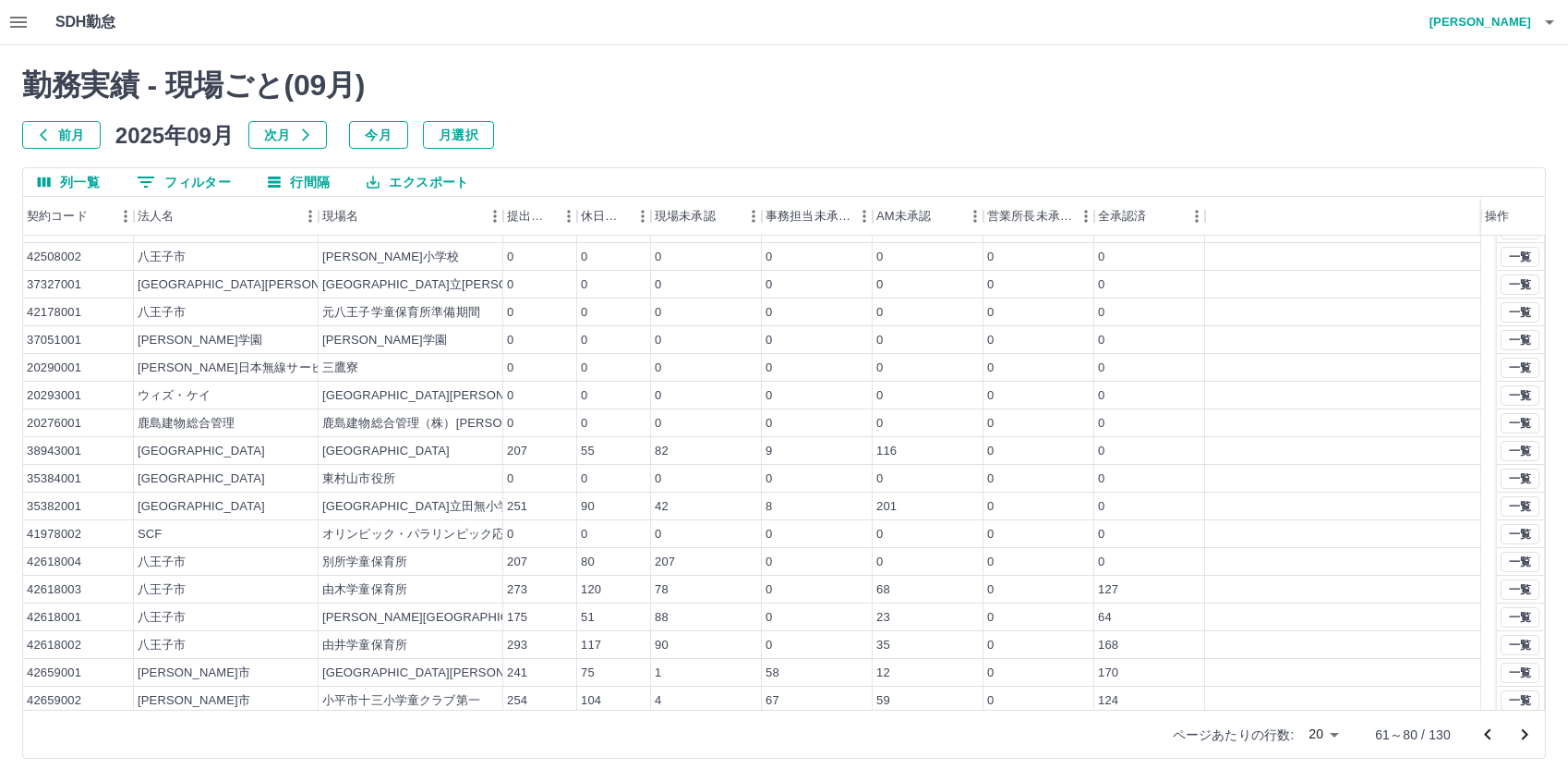
scroll to position [73, 0]
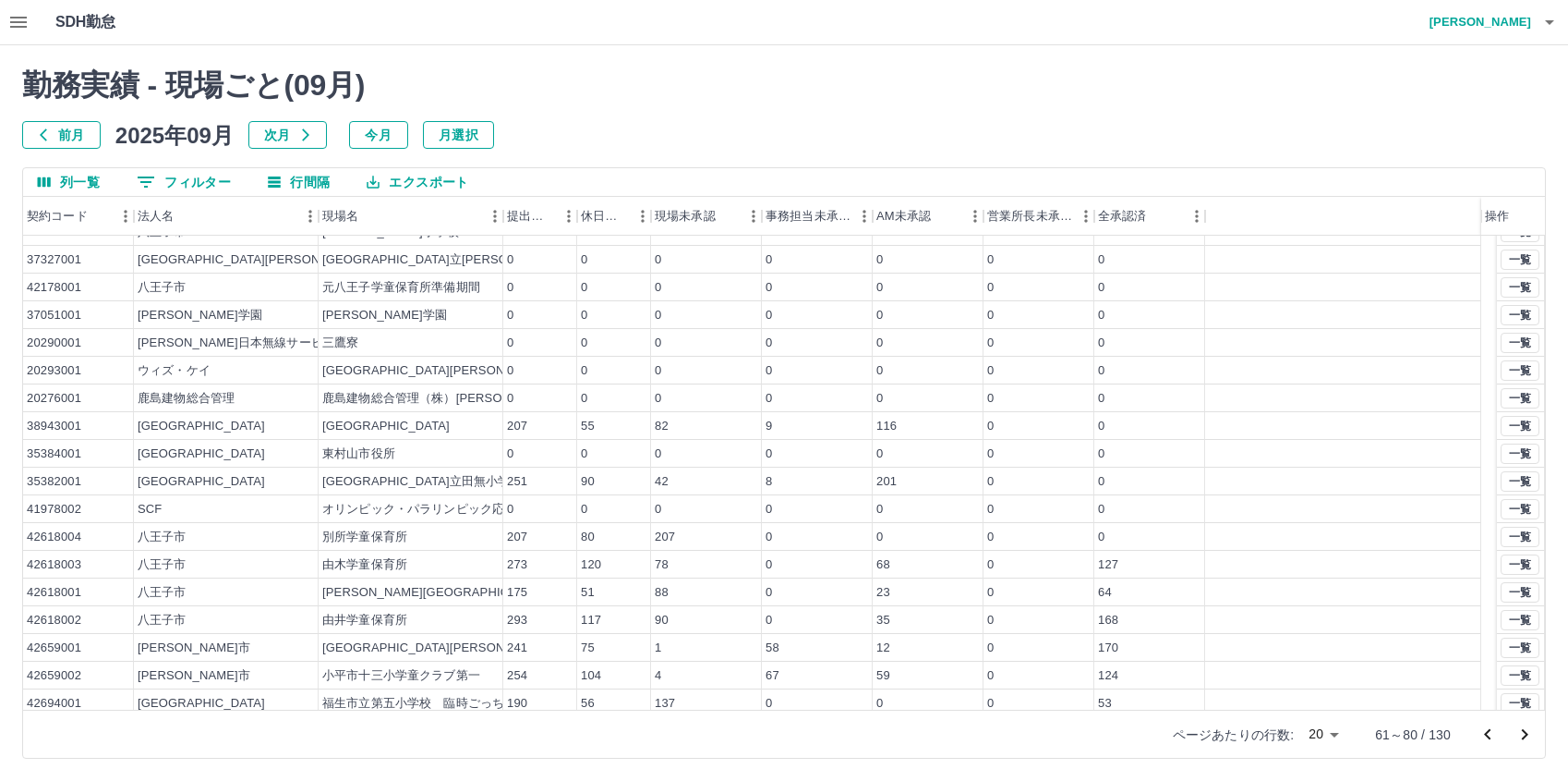
click at [1531, 732] on icon "次のページへ" at bounding box center [1524, 734] width 22 height 22
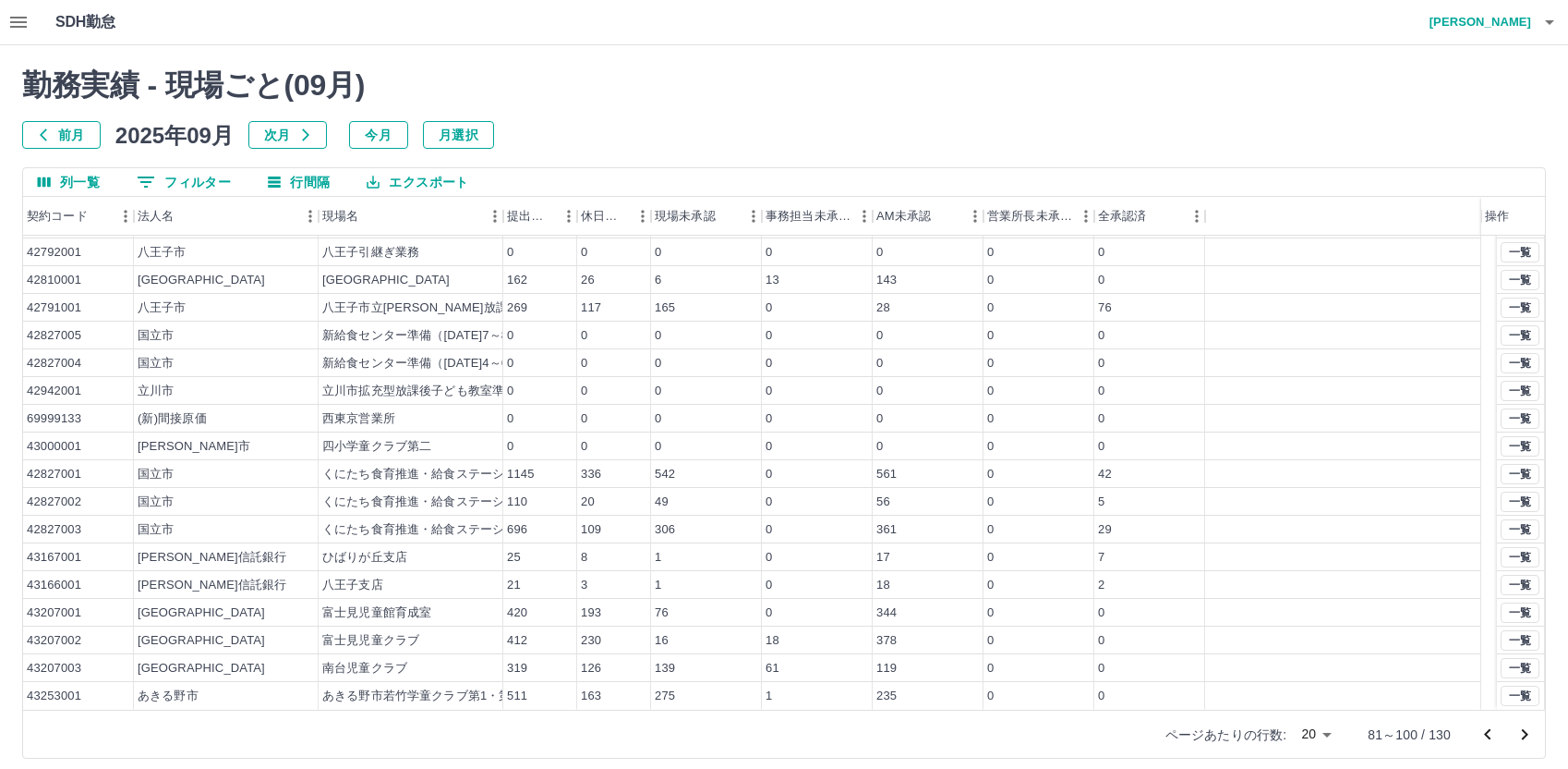
scroll to position [0, 0]
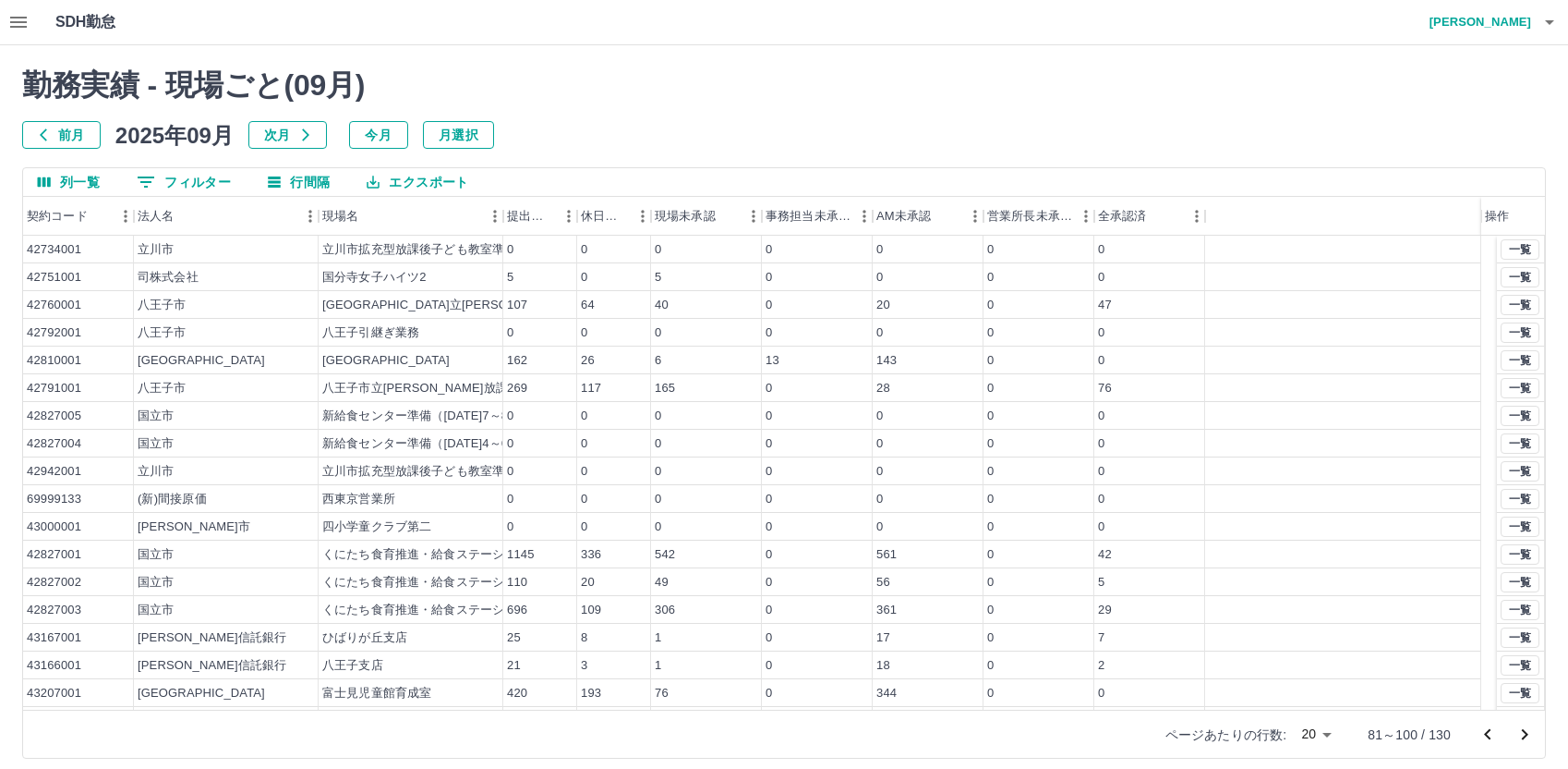
click at [1522, 735] on icon "次のページへ" at bounding box center [1524, 734] width 22 height 22
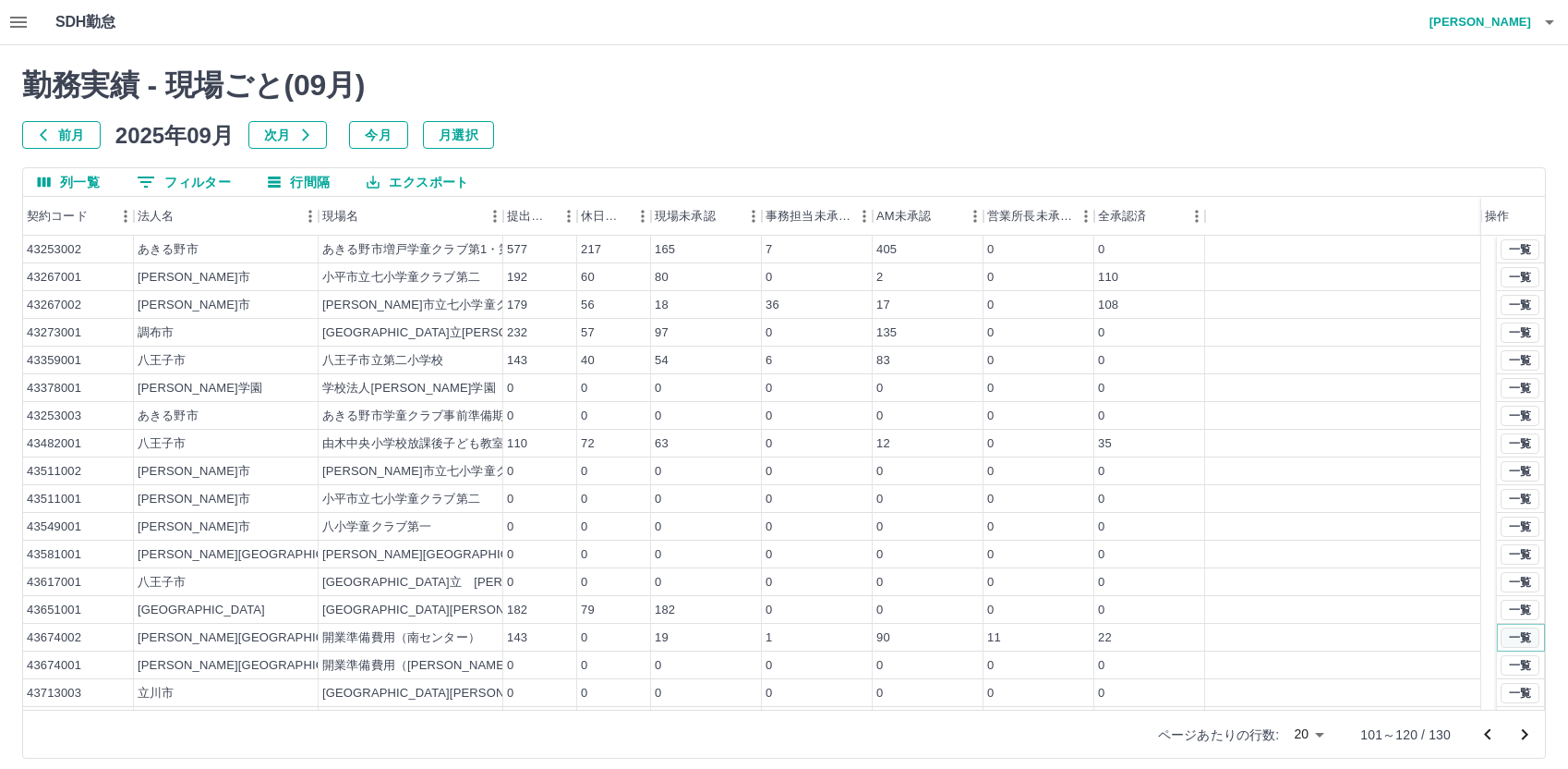
click at [1500, 637] on button "一覧" at bounding box center [1519, 637] width 39 height 20
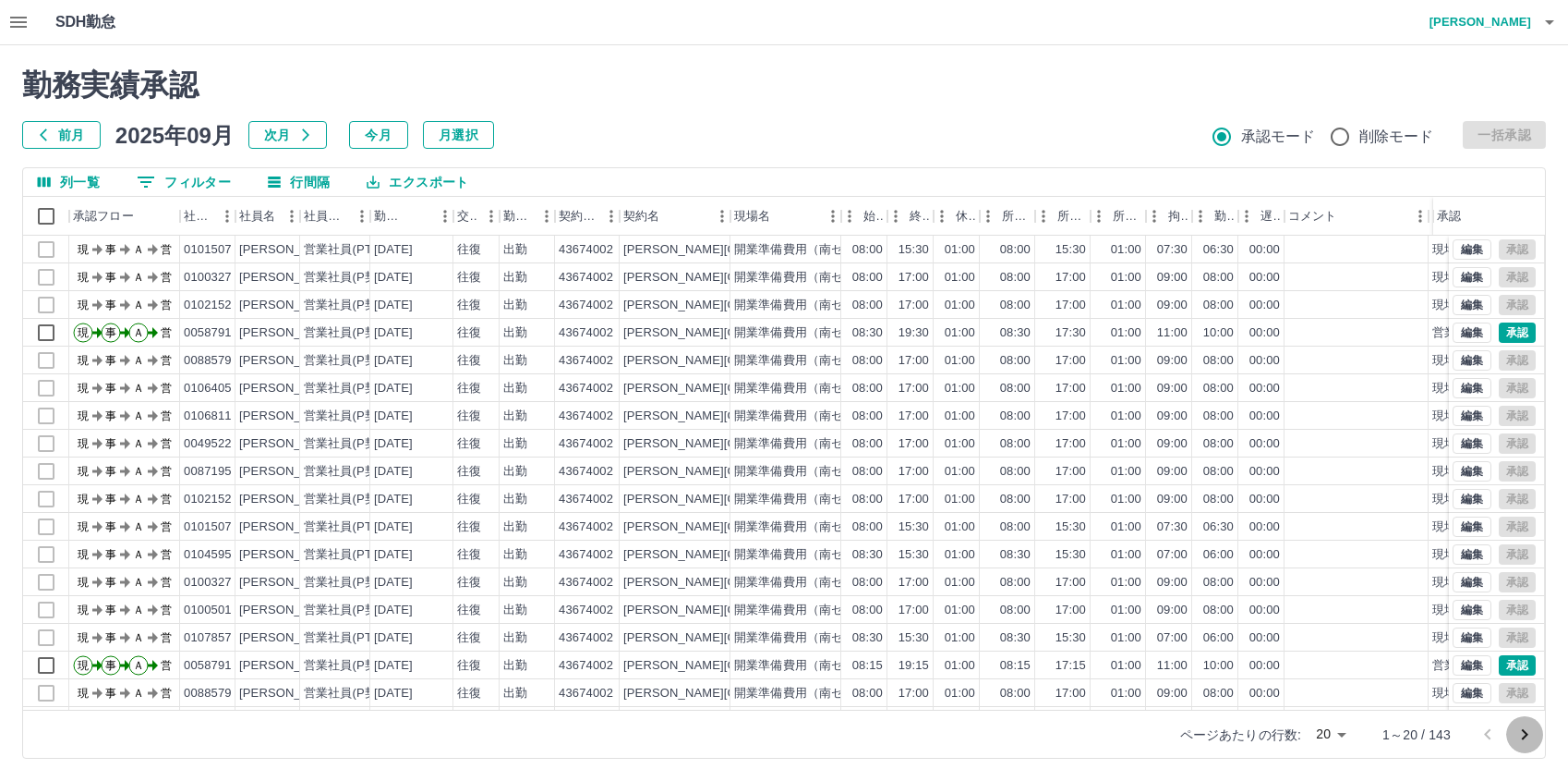
click at [1524, 736] on icon "次のページへ" at bounding box center [1524, 734] width 22 height 22
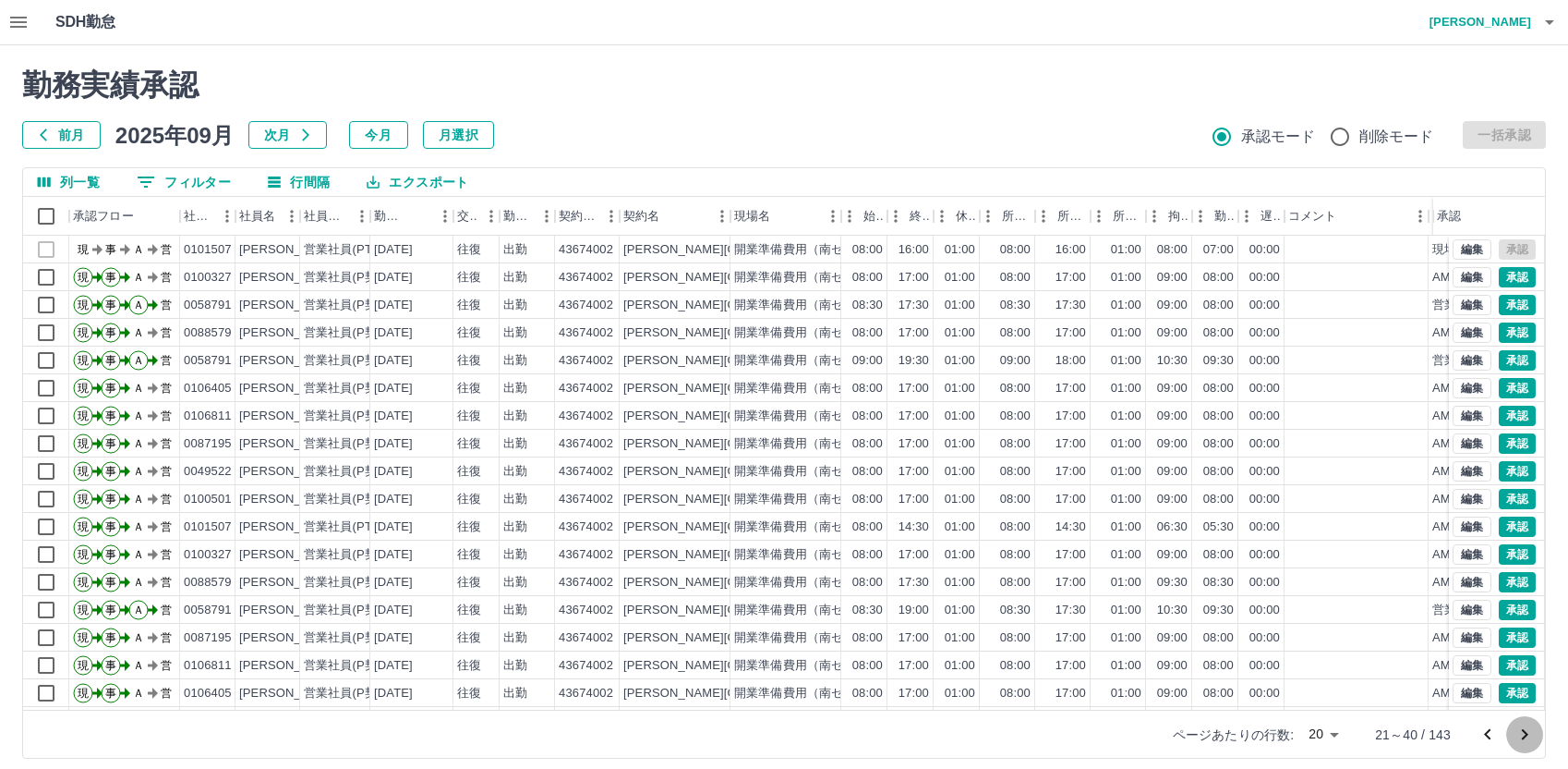
click at [1524, 736] on icon "次のページへ" at bounding box center [1524, 734] width 22 height 22
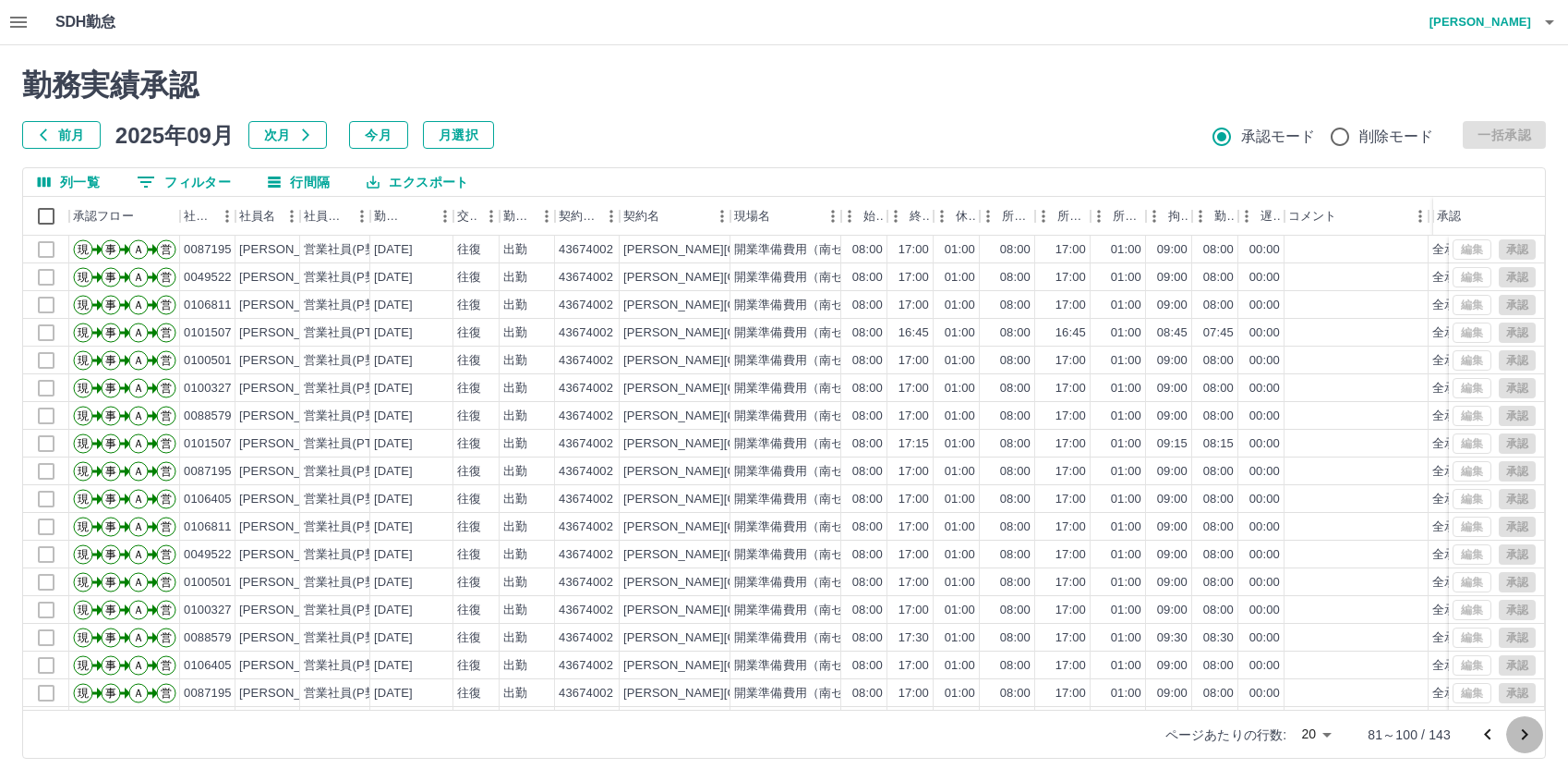
click at [1524, 736] on icon "次のページへ" at bounding box center [1524, 734] width 22 height 22
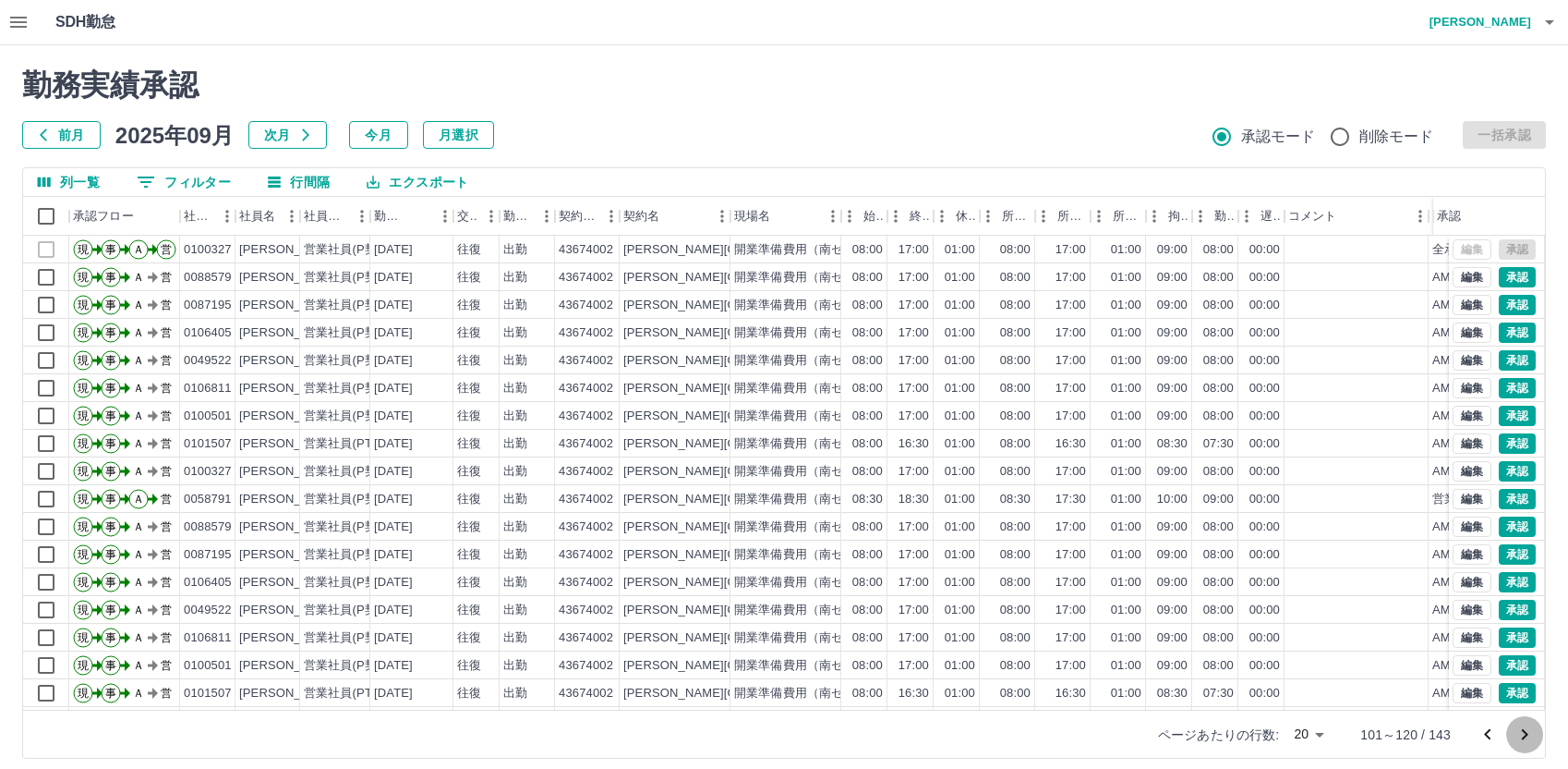
click at [1524, 736] on icon "次のページへ" at bounding box center [1524, 734] width 22 height 22
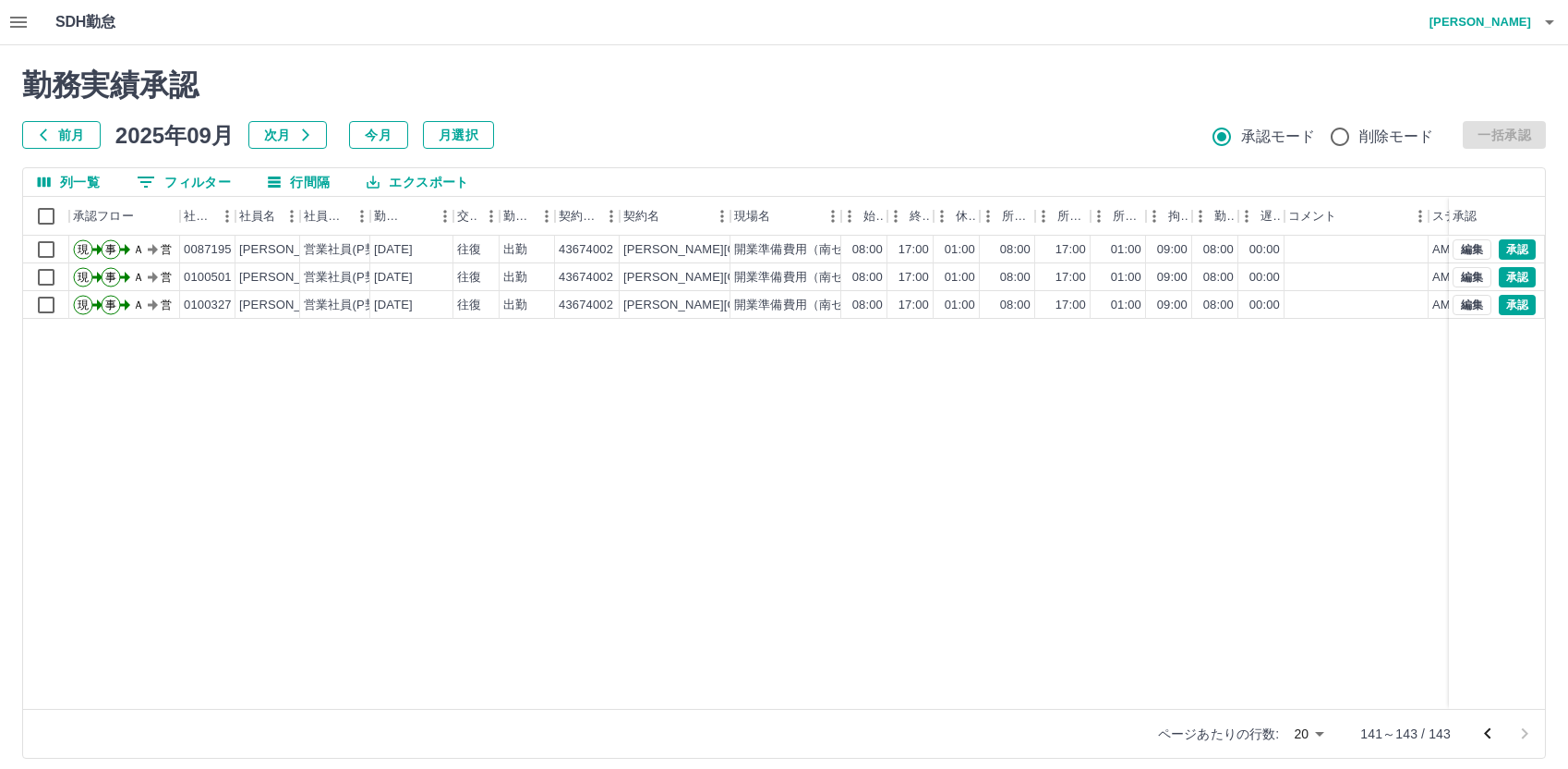
click at [1486, 732] on icon "前のページへ" at bounding box center [1487, 734] width 7 height 11
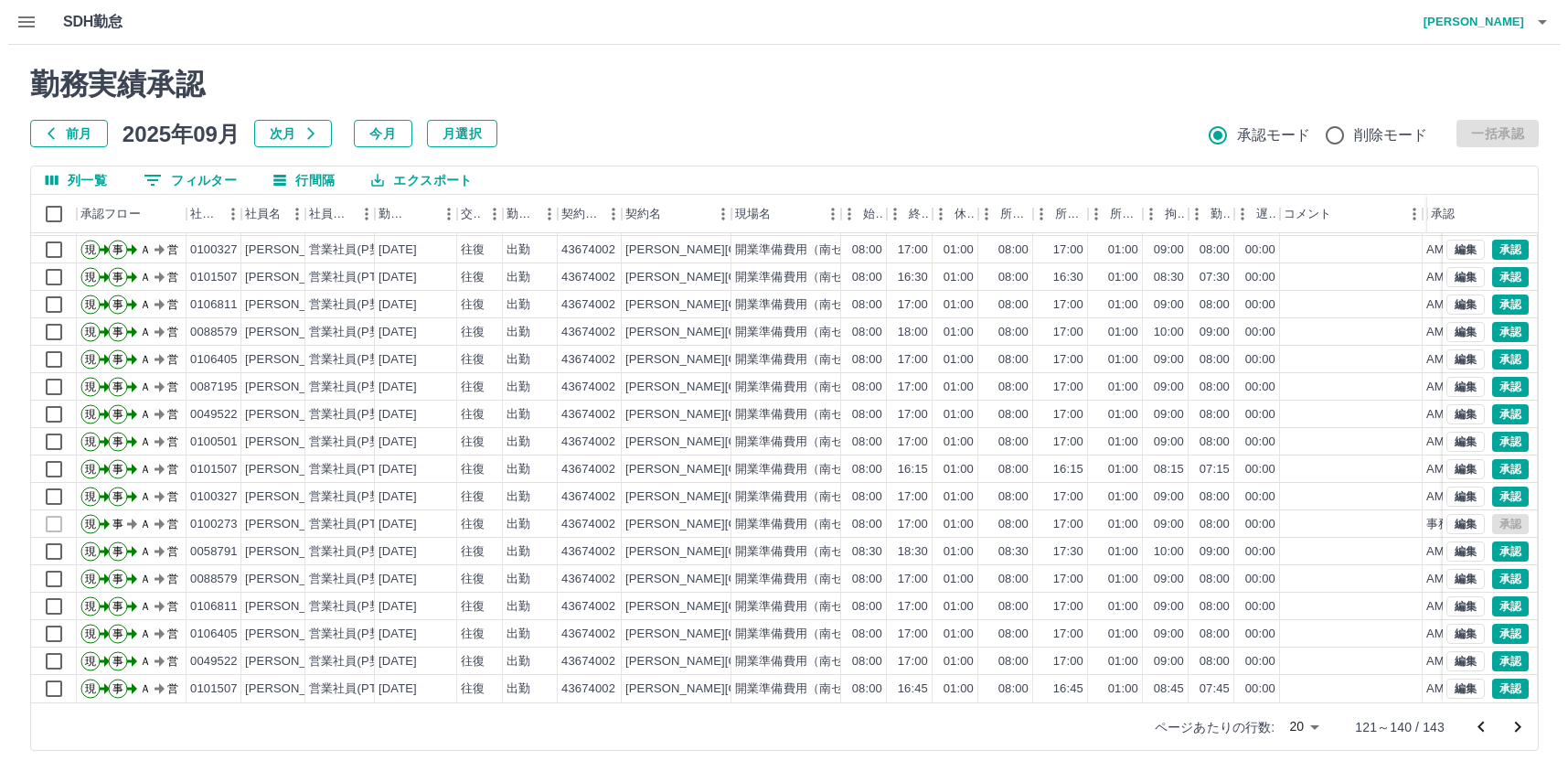
scroll to position [95, 0]
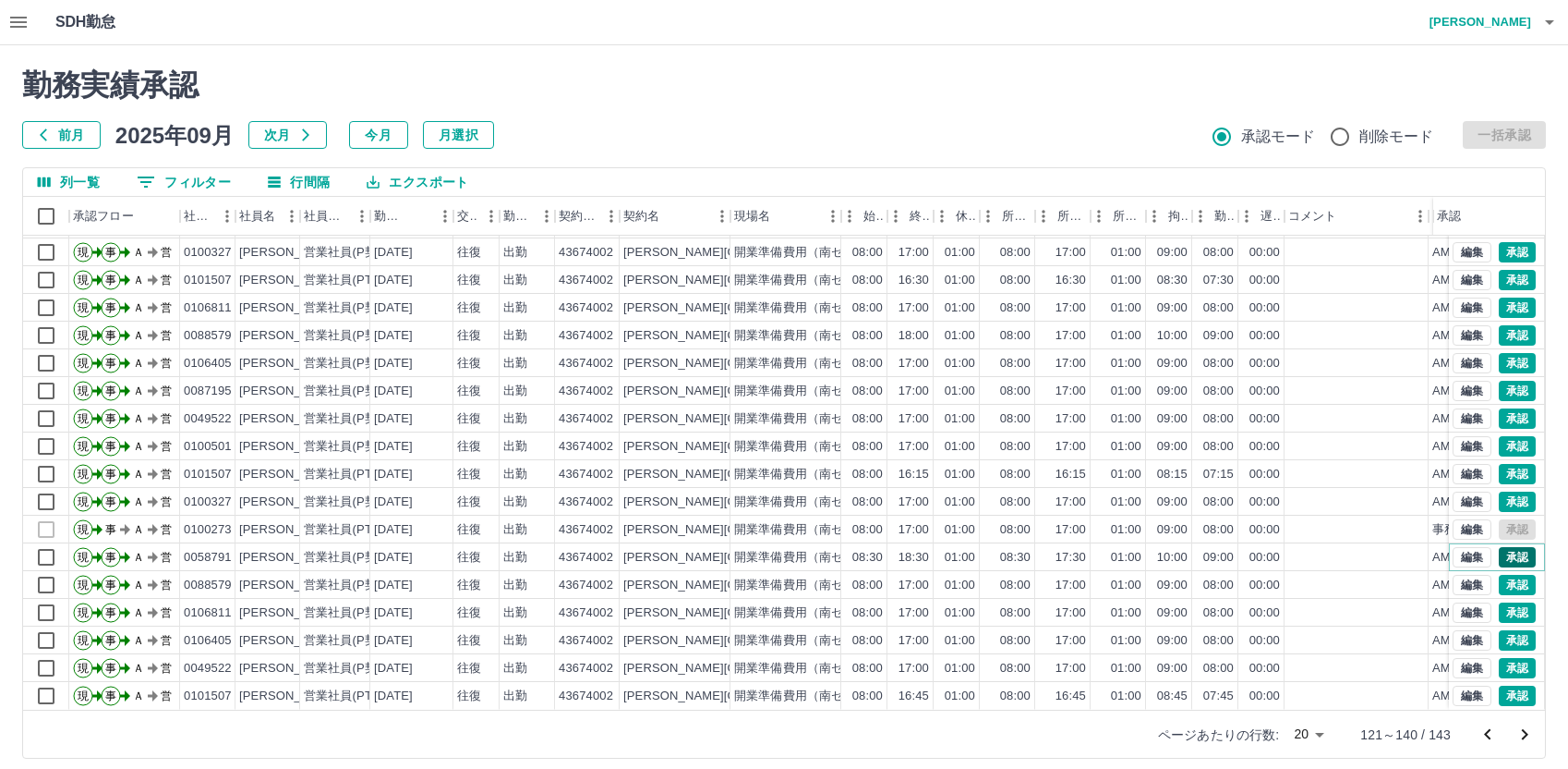
click at [1499, 546] on button "承認" at bounding box center [1516, 556] width 37 height 20
click at [1490, 16] on h4 "[PERSON_NAME]" at bounding box center [1475, 22] width 111 height 44
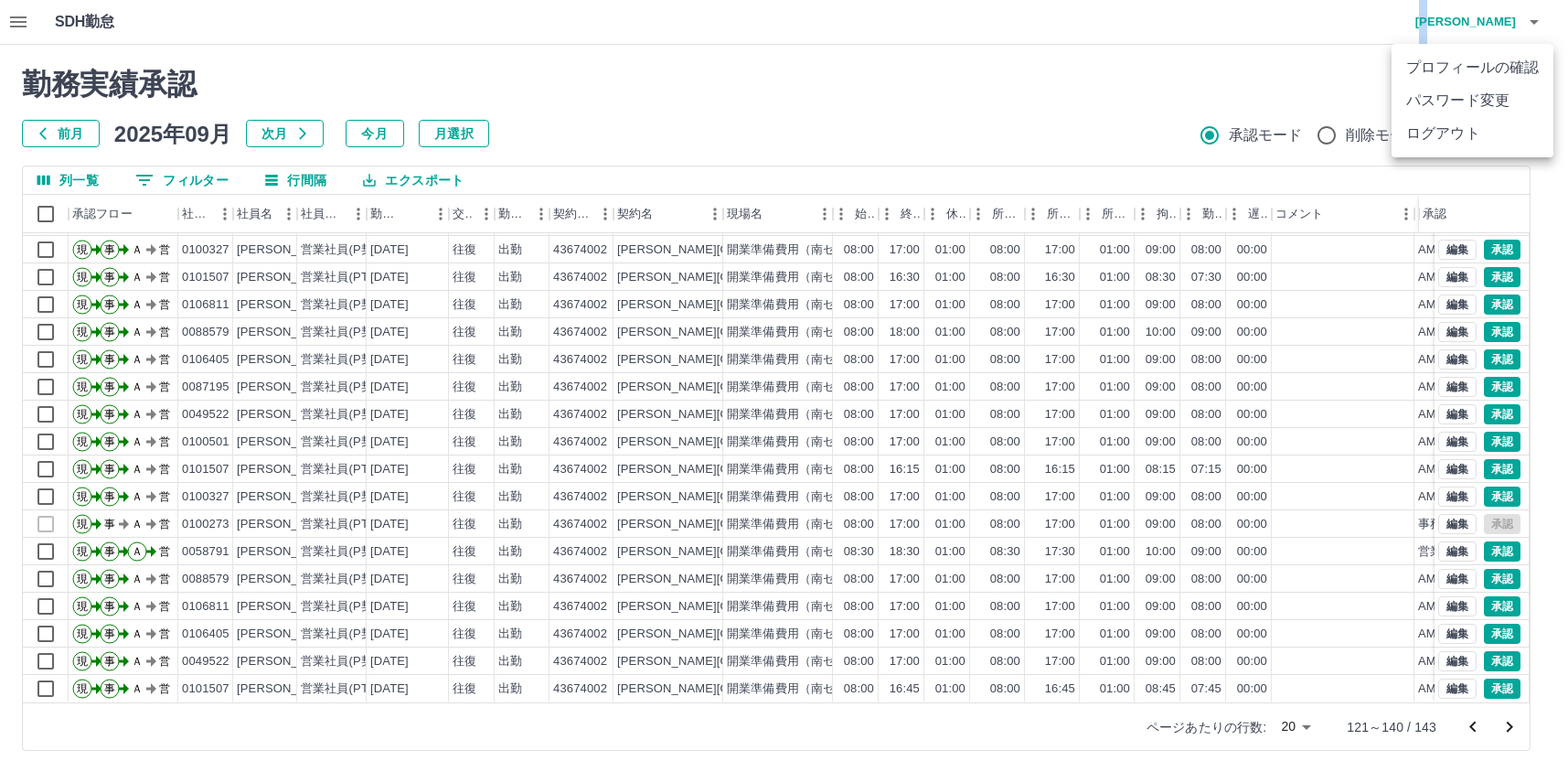
click at [1467, 127] on li "ログアウト" at bounding box center [1472, 133] width 162 height 33
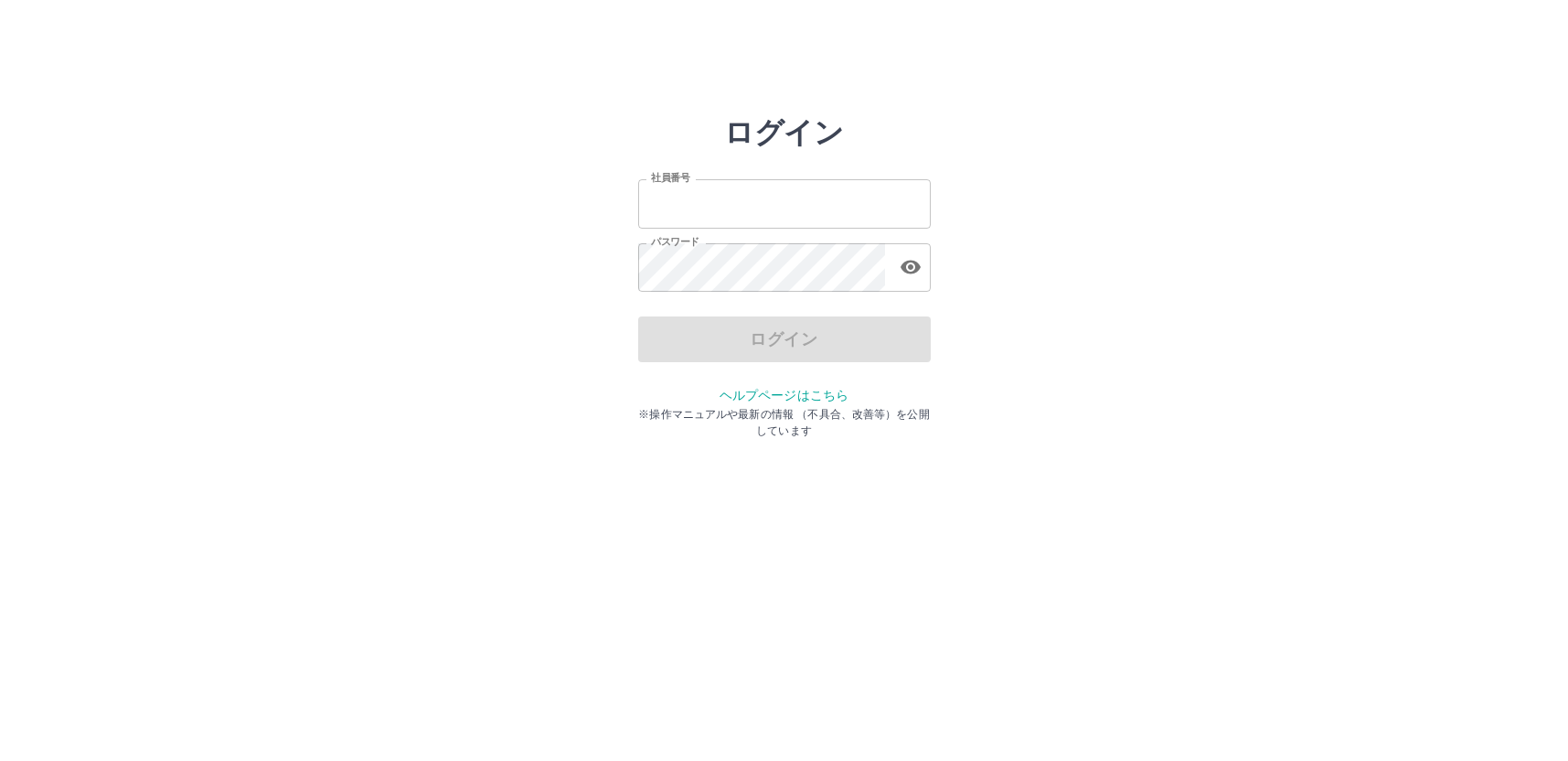
type input "*******"
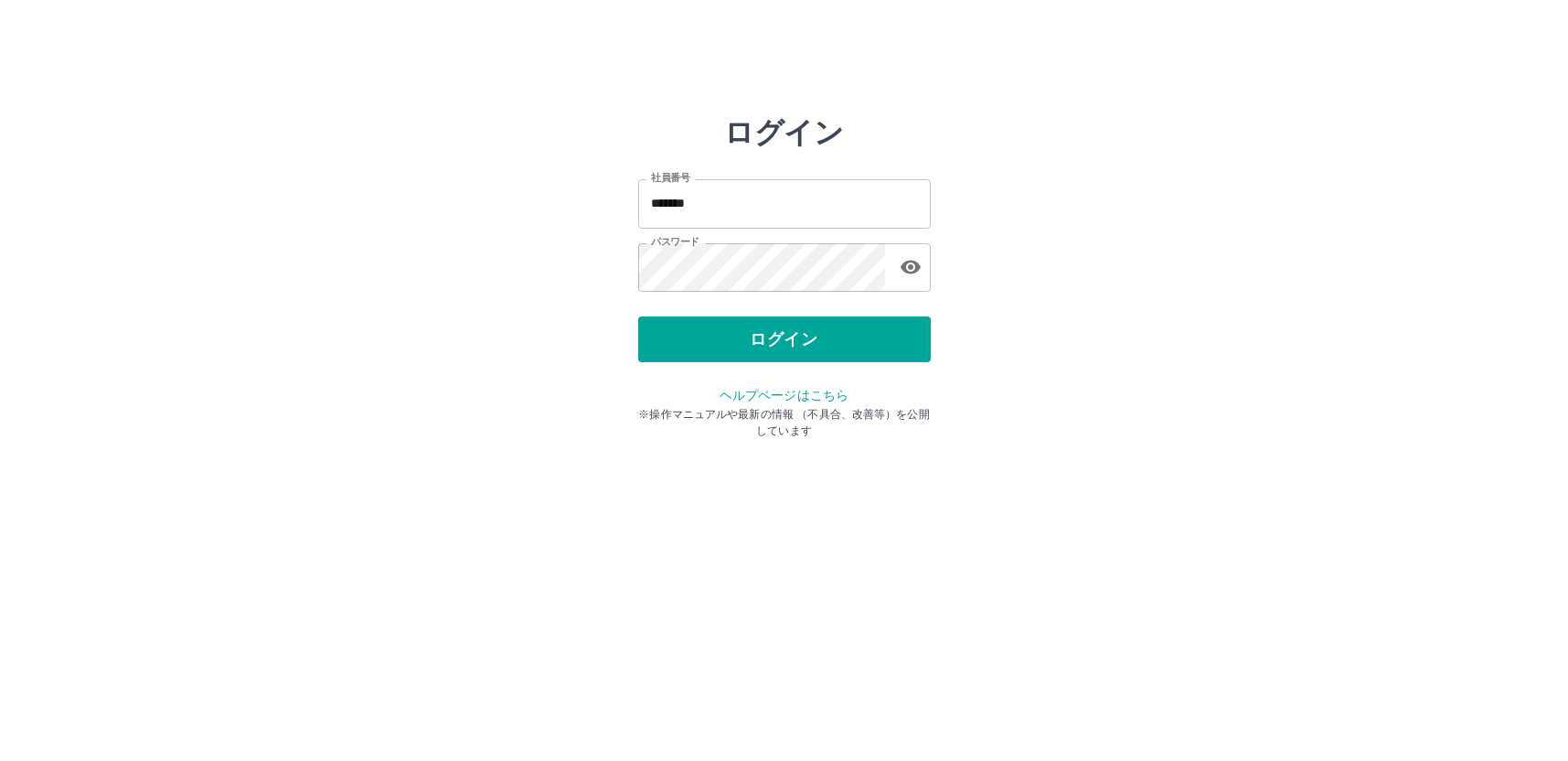
click at [748, 345] on div "ログイン" at bounding box center [784, 339] width 292 height 45
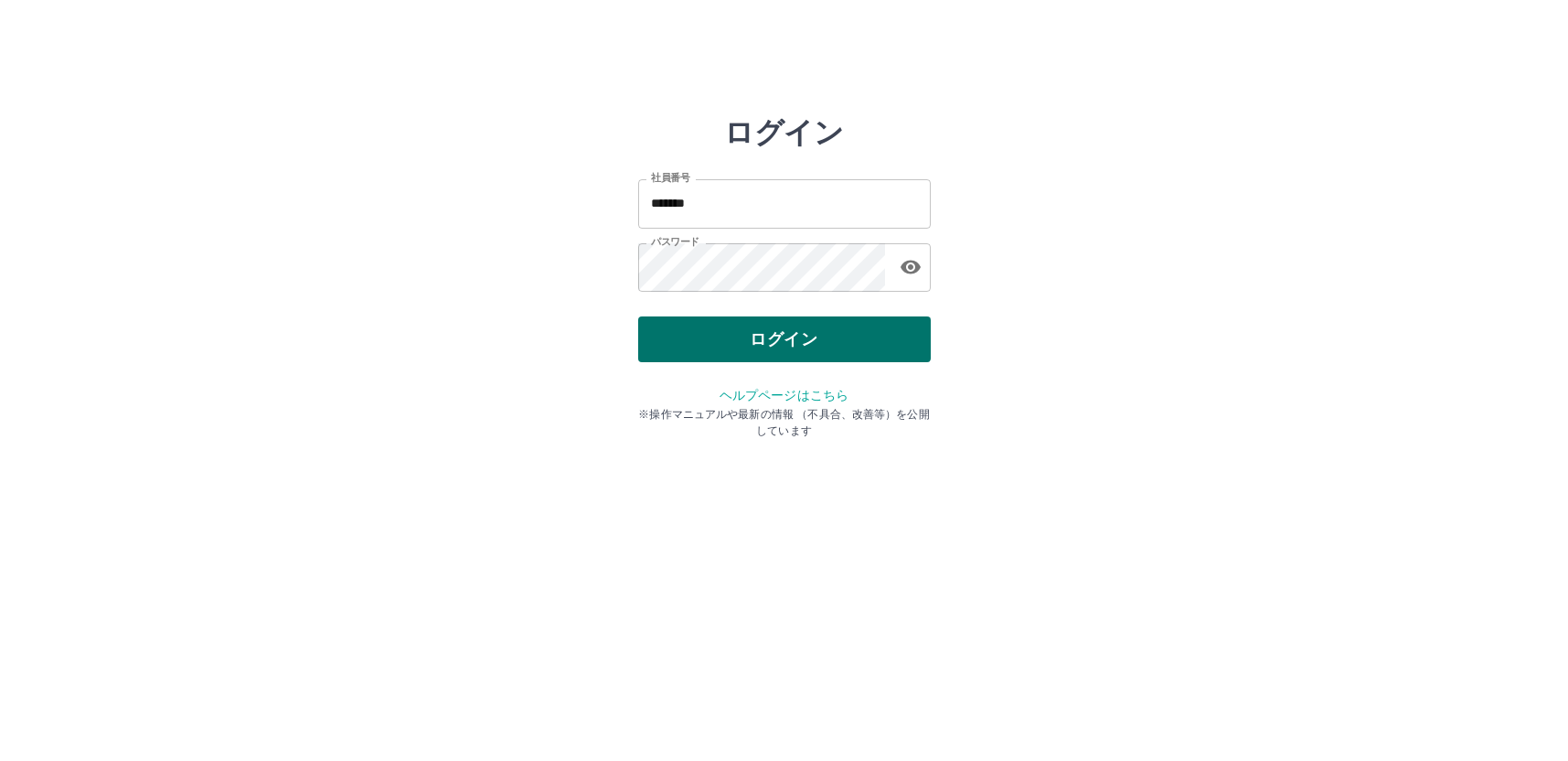
click at [748, 337] on button "ログイン" at bounding box center [784, 339] width 292 height 45
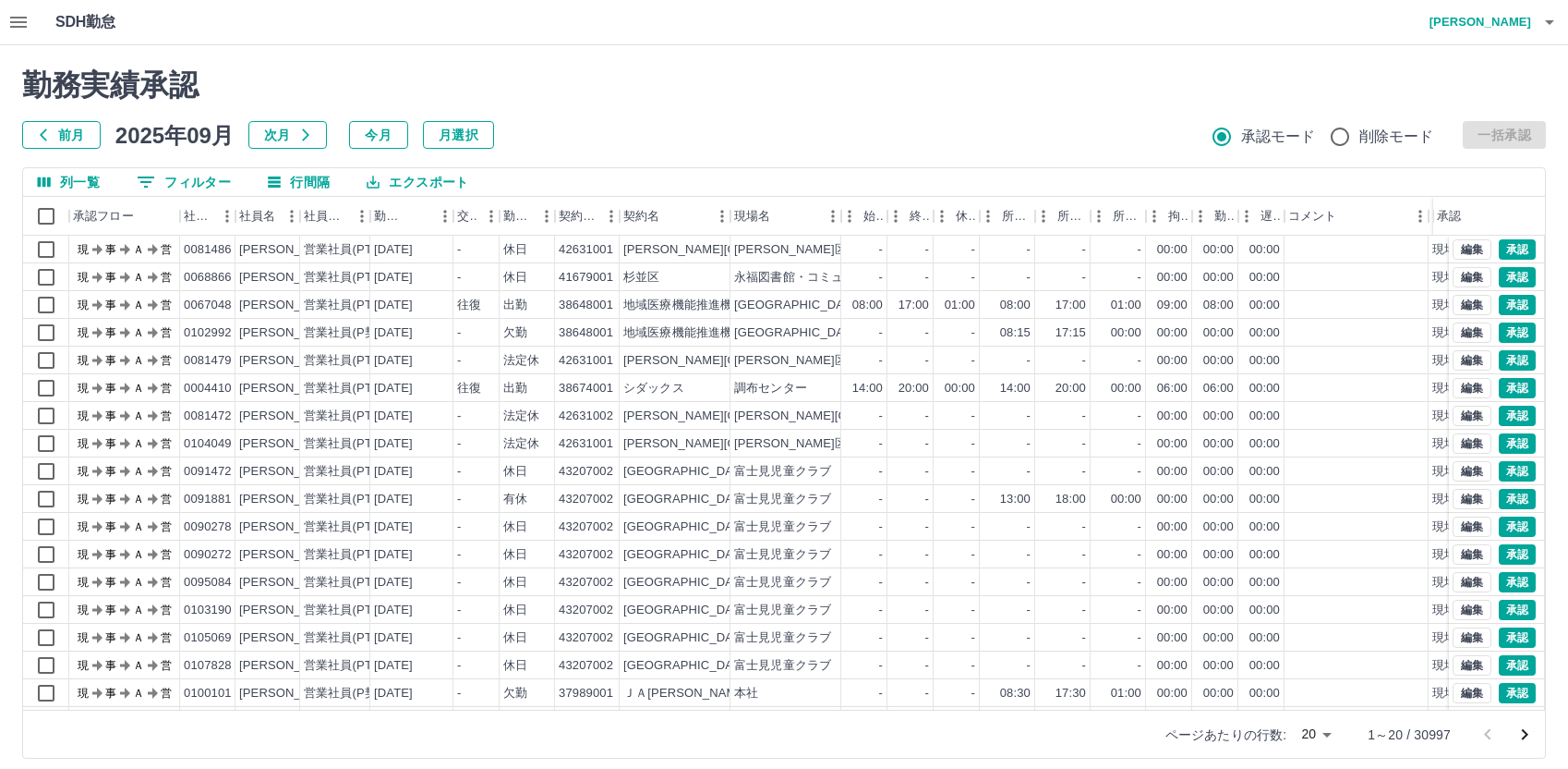
click at [16, 20] on icon "button" at bounding box center [18, 22] width 22 height 22
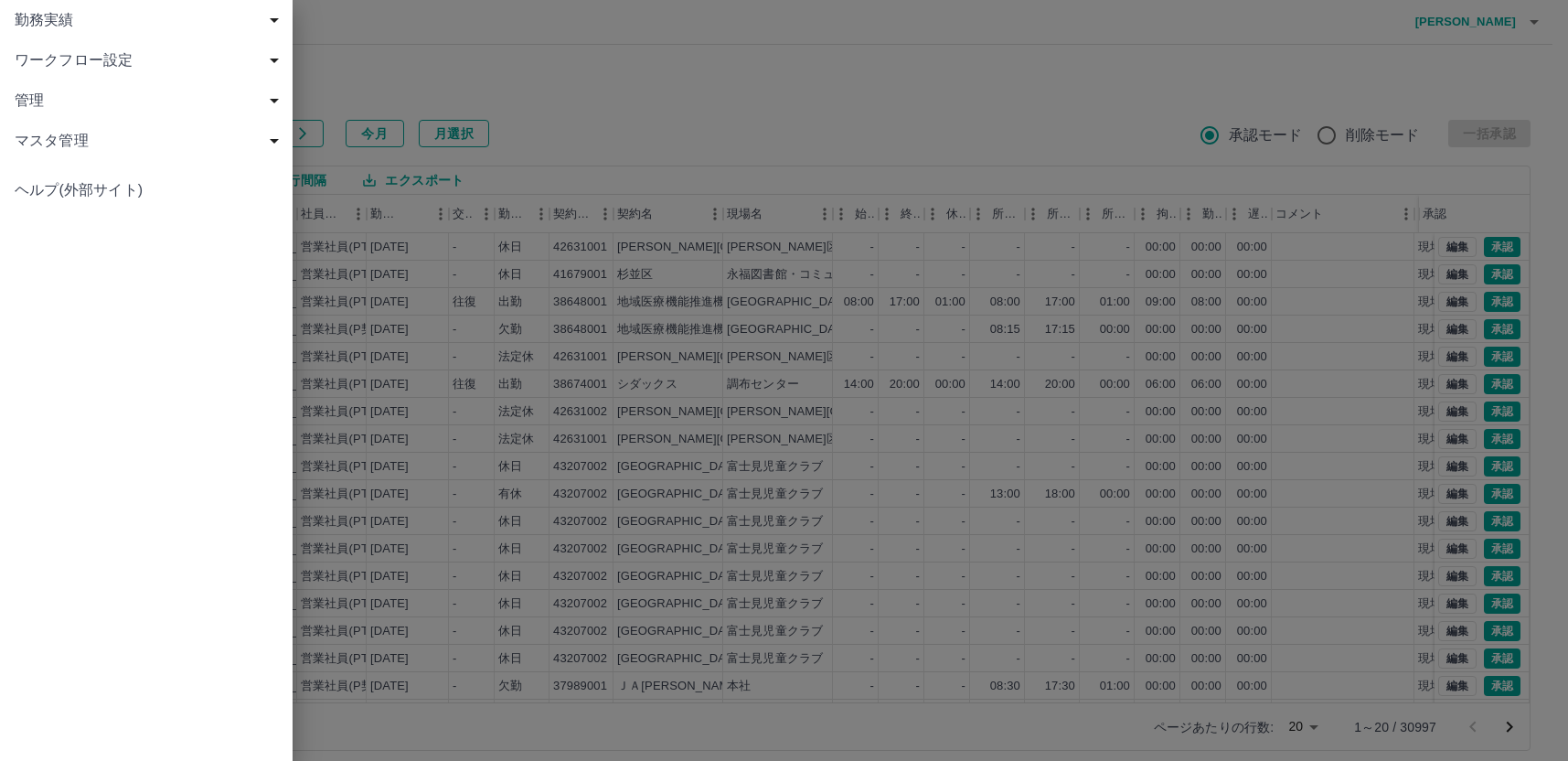
click at [43, 22] on span "勤務実績" at bounding box center [149, 20] width 270 height 22
click at [56, 140] on span "社員" at bounding box center [155, 140] width 245 height 22
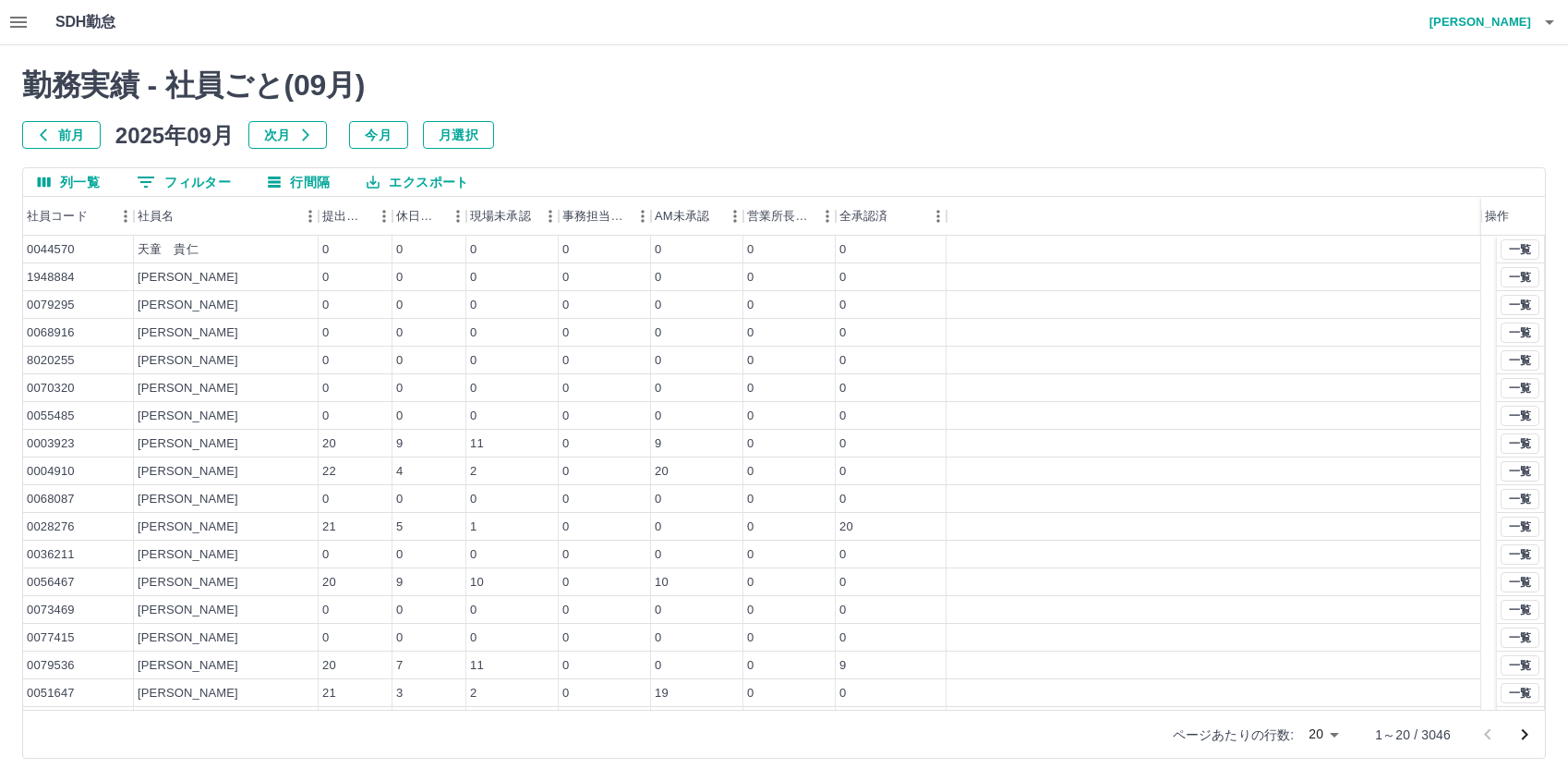
click at [186, 173] on button "0 フィルター" at bounding box center [184, 182] width 124 height 28
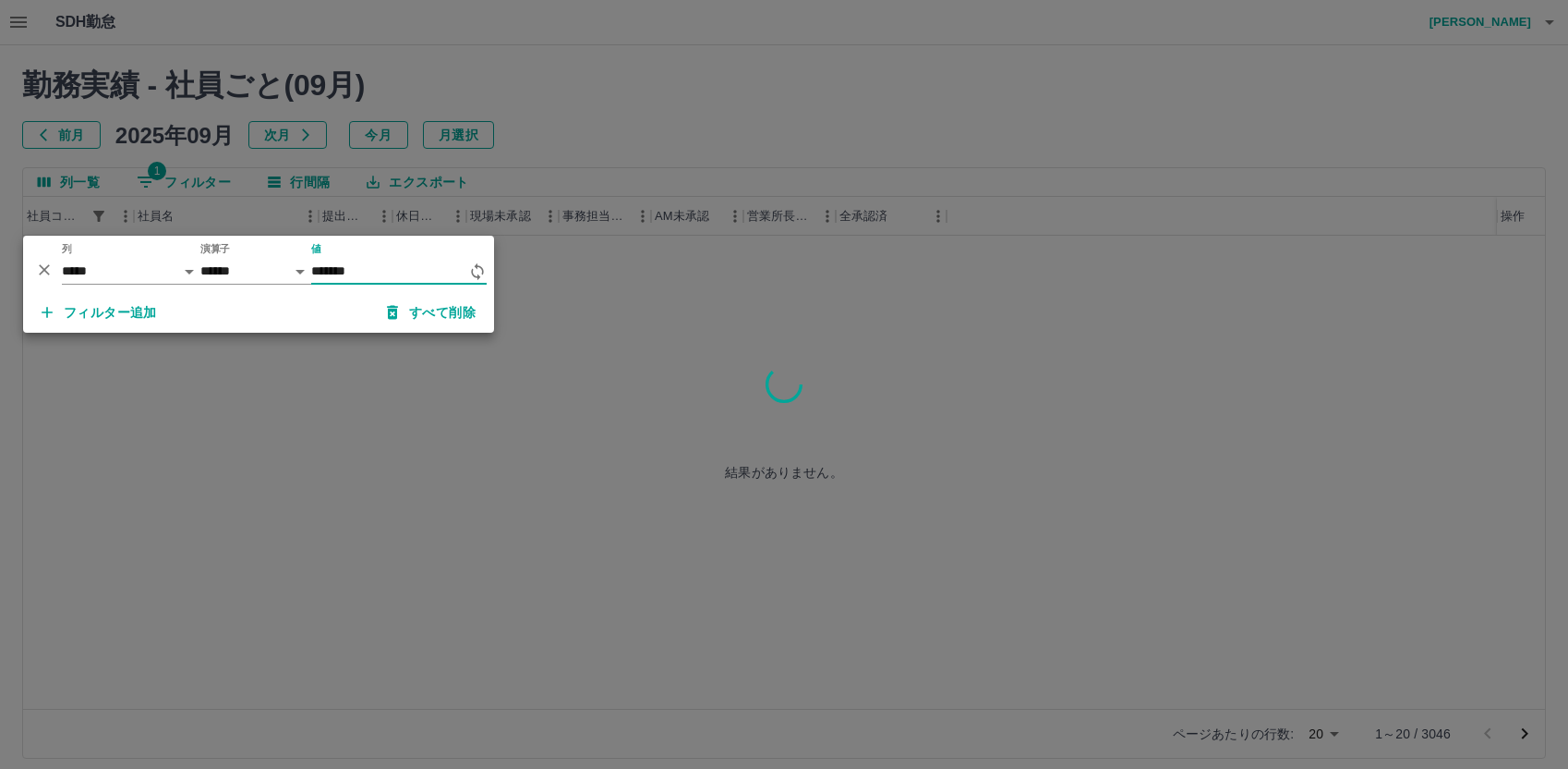
type input "*******"
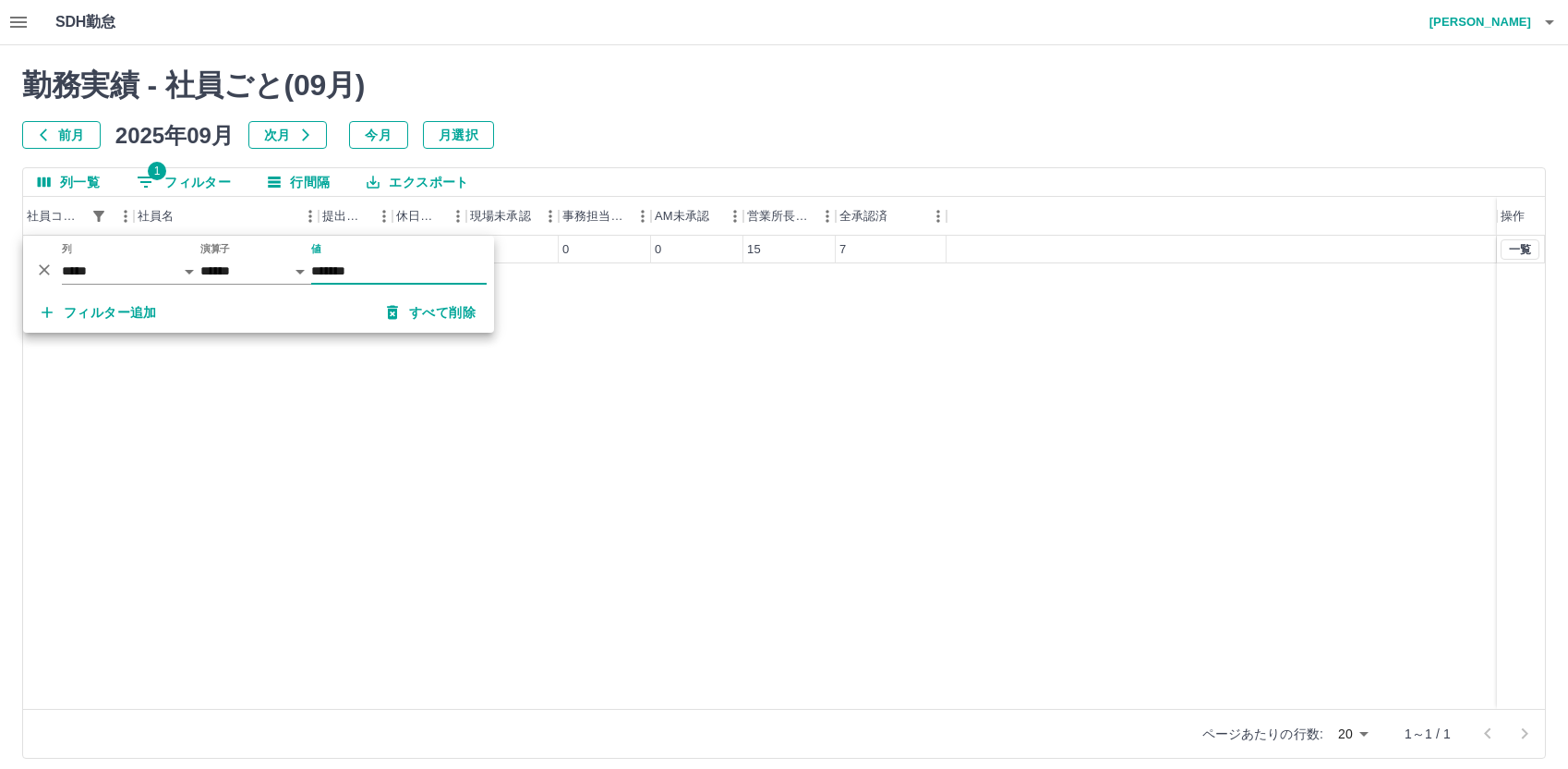
click at [872, 383] on div "0058791 [PERSON_NAME] 22 3 0 0 0 15 7 一覧" at bounding box center [784, 472] width 1522 height 473
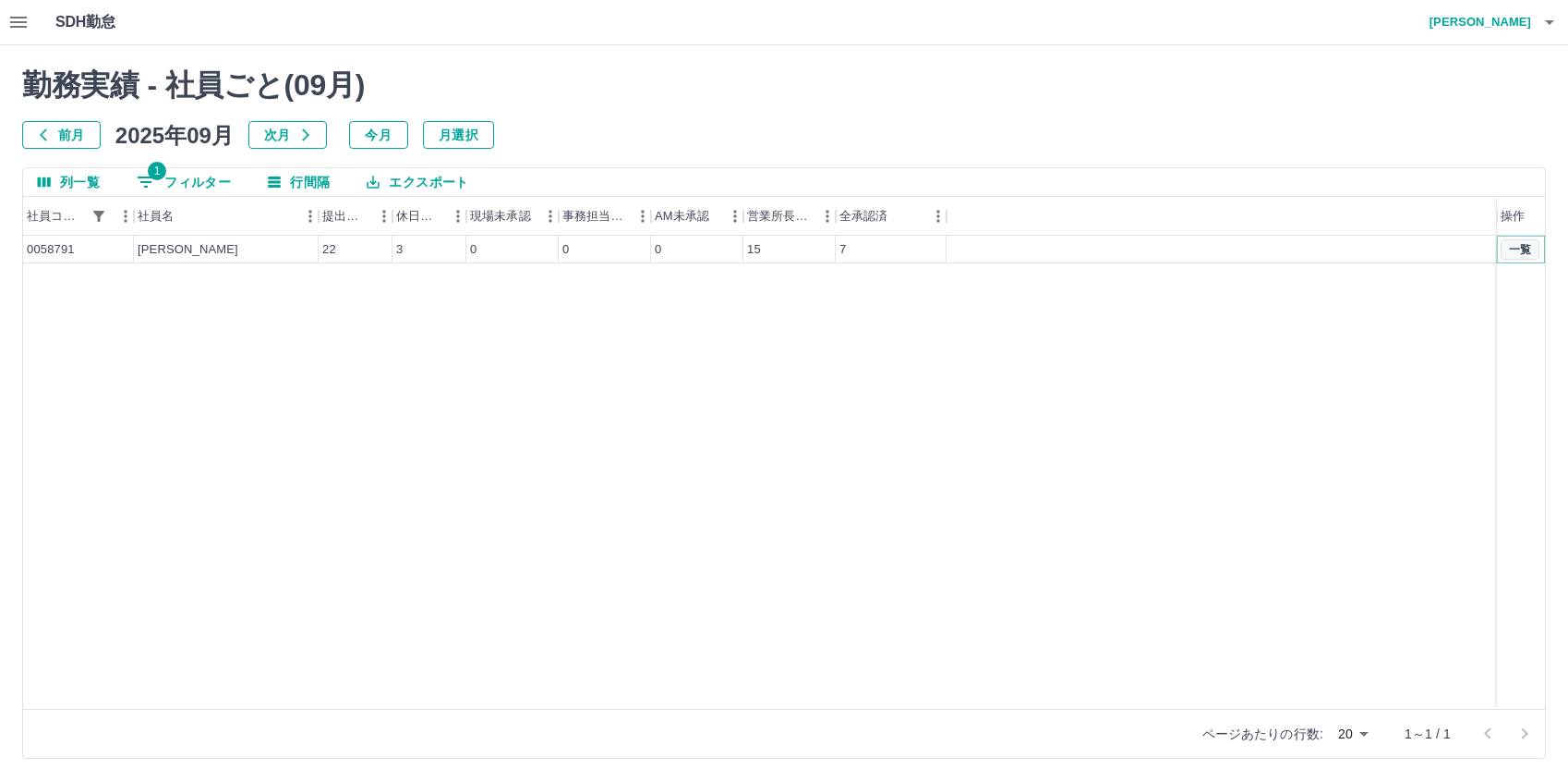
click at [1528, 250] on button "一覧" at bounding box center [1519, 248] width 39 height 20
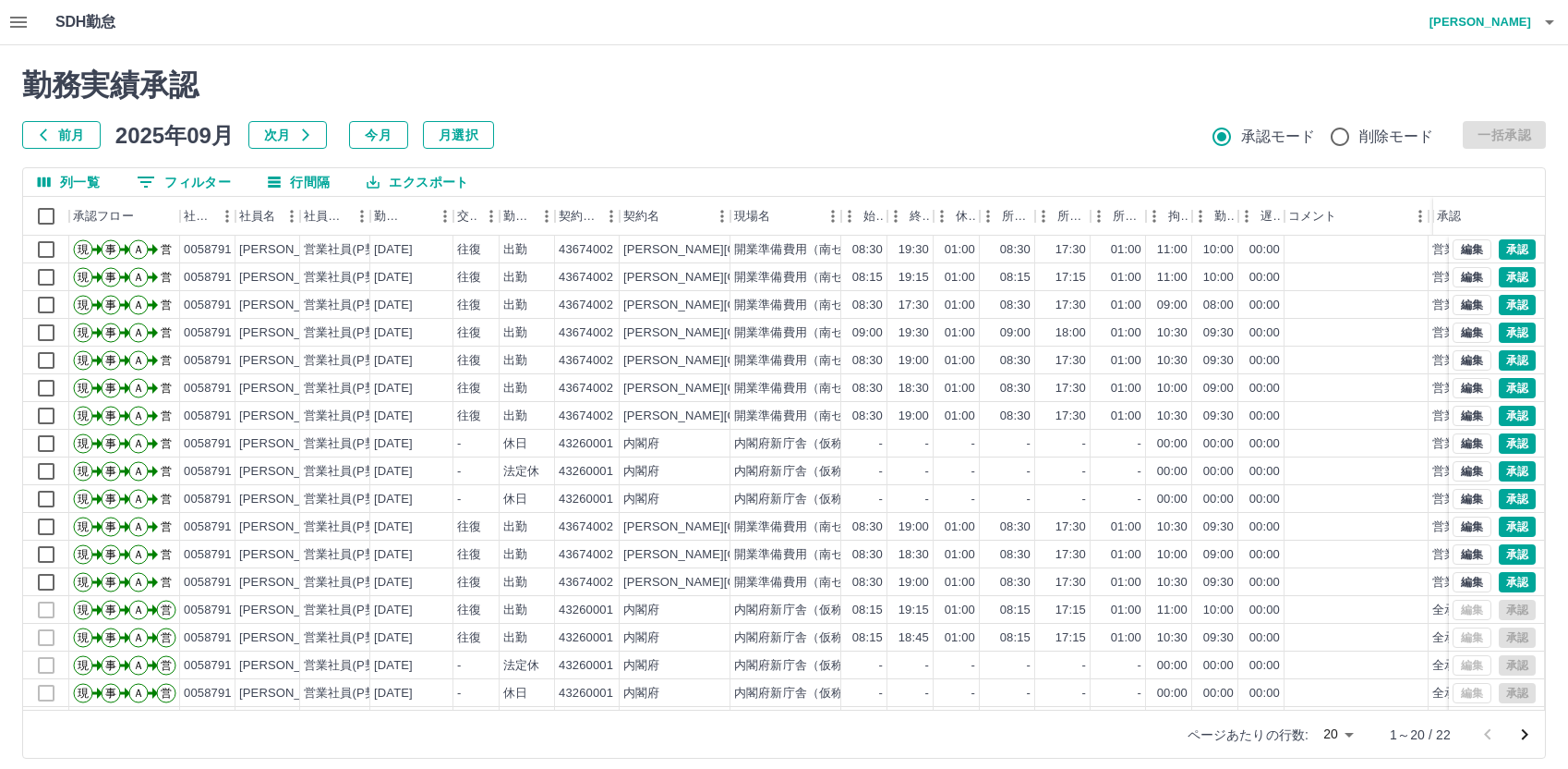
click at [20, 20] on icon "button" at bounding box center [18, 22] width 22 height 22
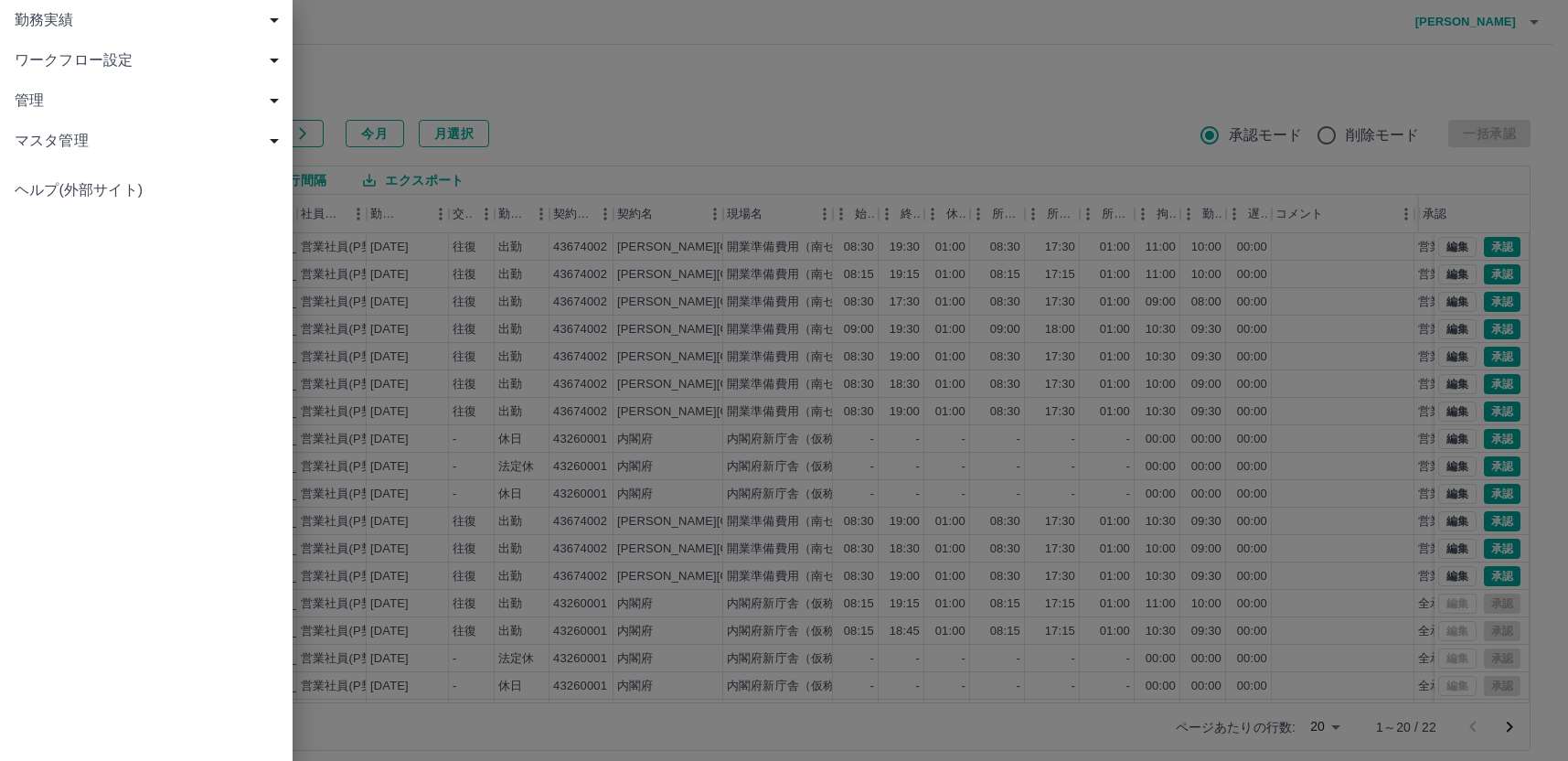
click at [38, 14] on span "勤務実績" at bounding box center [149, 20] width 270 height 22
drag, startPoint x: 54, startPoint y: 104, endPoint x: 286, endPoint y: 95, distance: 232.2
click at [58, 100] on span "現場" at bounding box center [155, 100] width 245 height 22
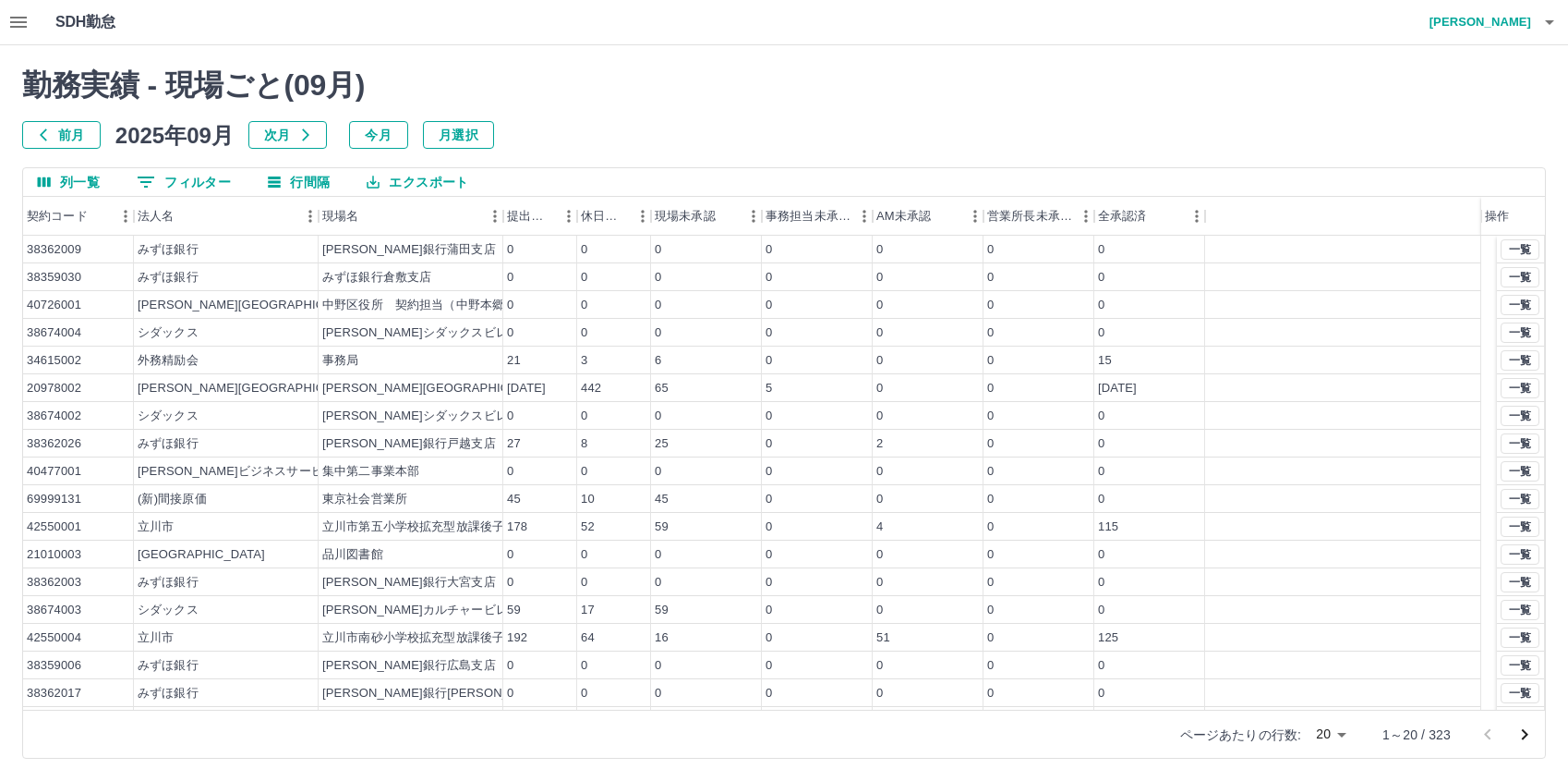
click at [185, 186] on div at bounding box center [784, 384] width 1568 height 769
click at [189, 182] on button "0 フィルター" at bounding box center [184, 182] width 124 height 28
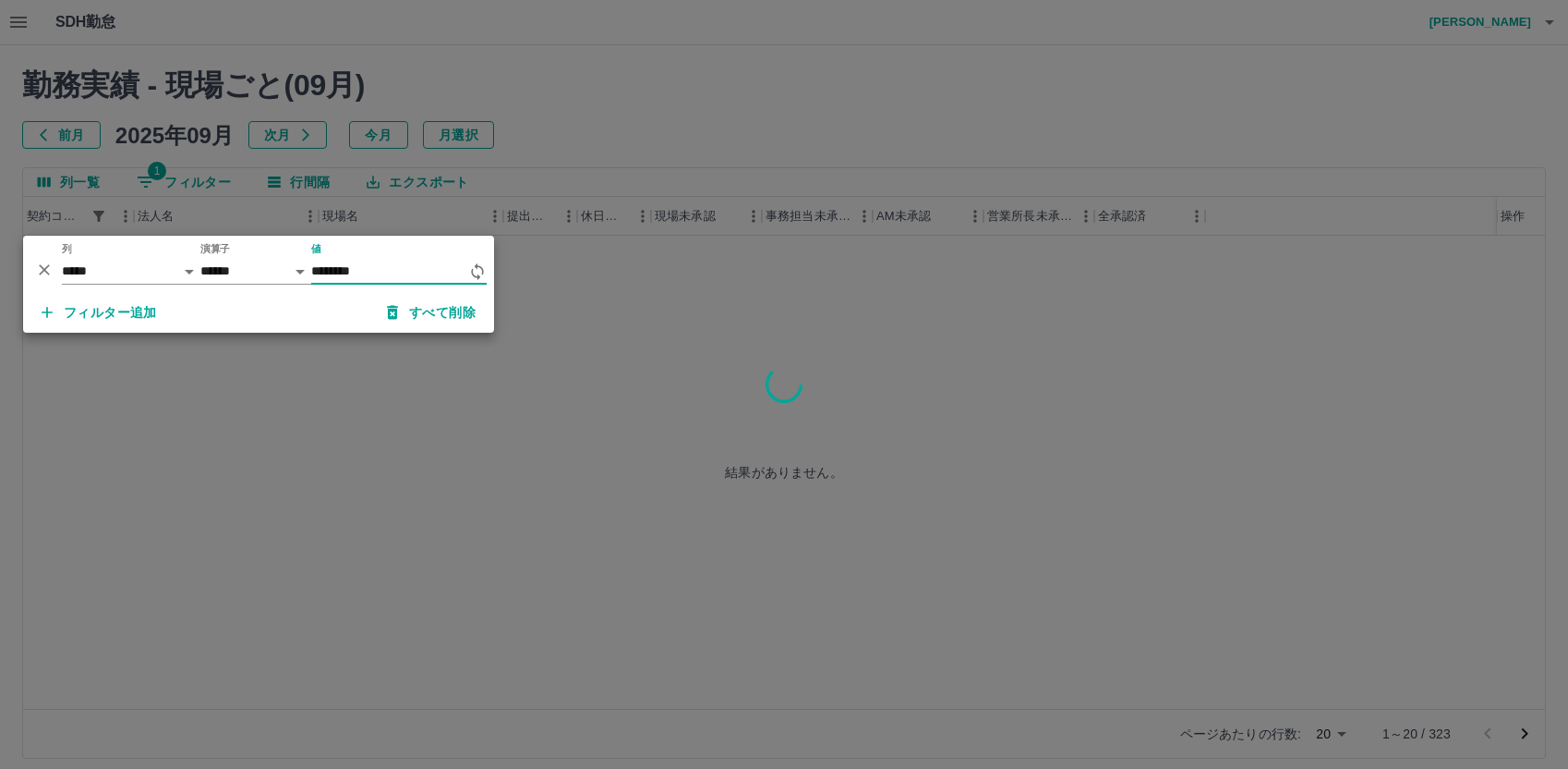
type input "********"
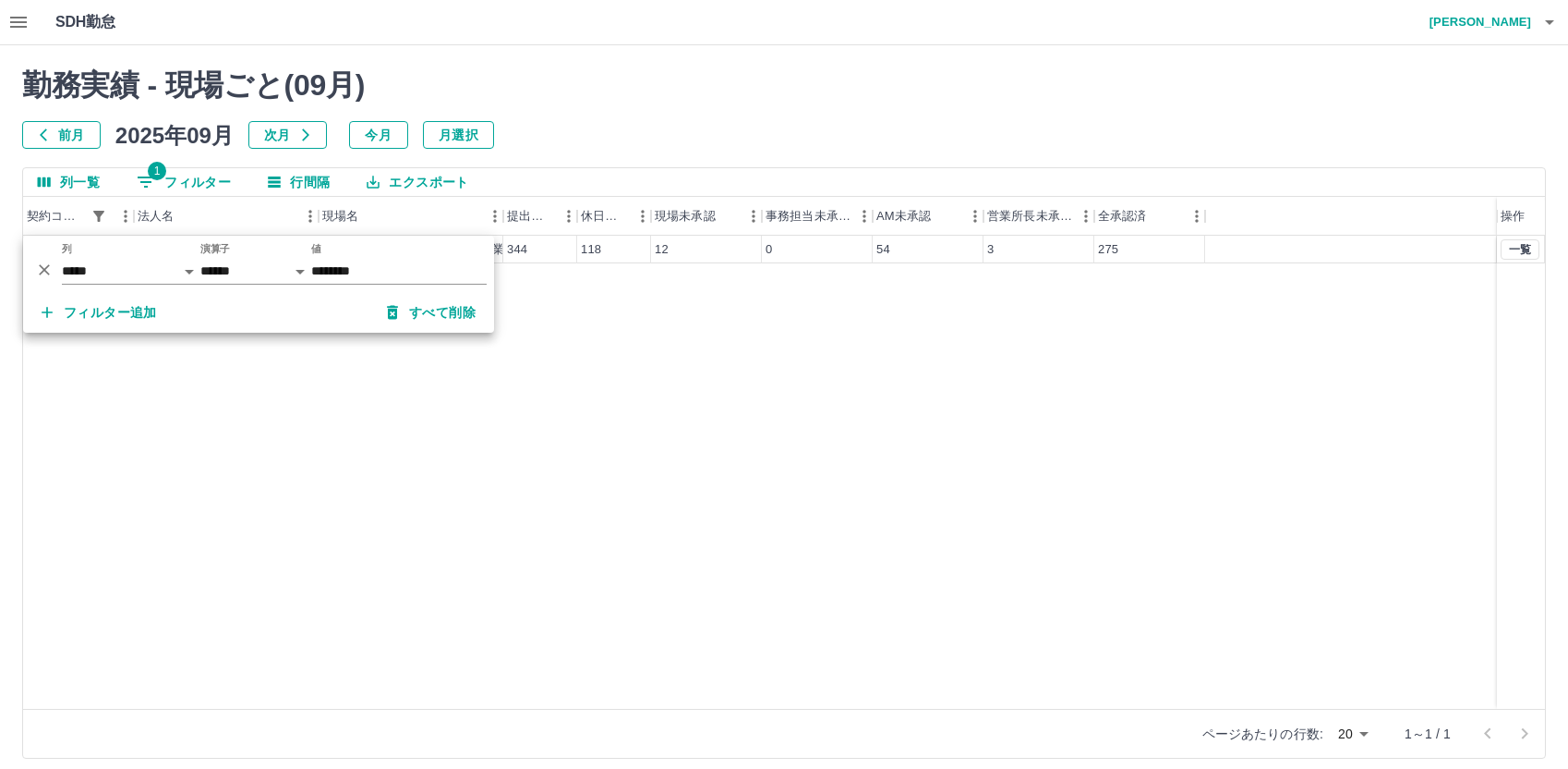
click at [746, 329] on div "43260001 内閣府 内閣府新庁舎（仮称）整備等事業（電話交換 344 118 12 0 54 3 275 一覧" at bounding box center [784, 472] width 1522 height 473
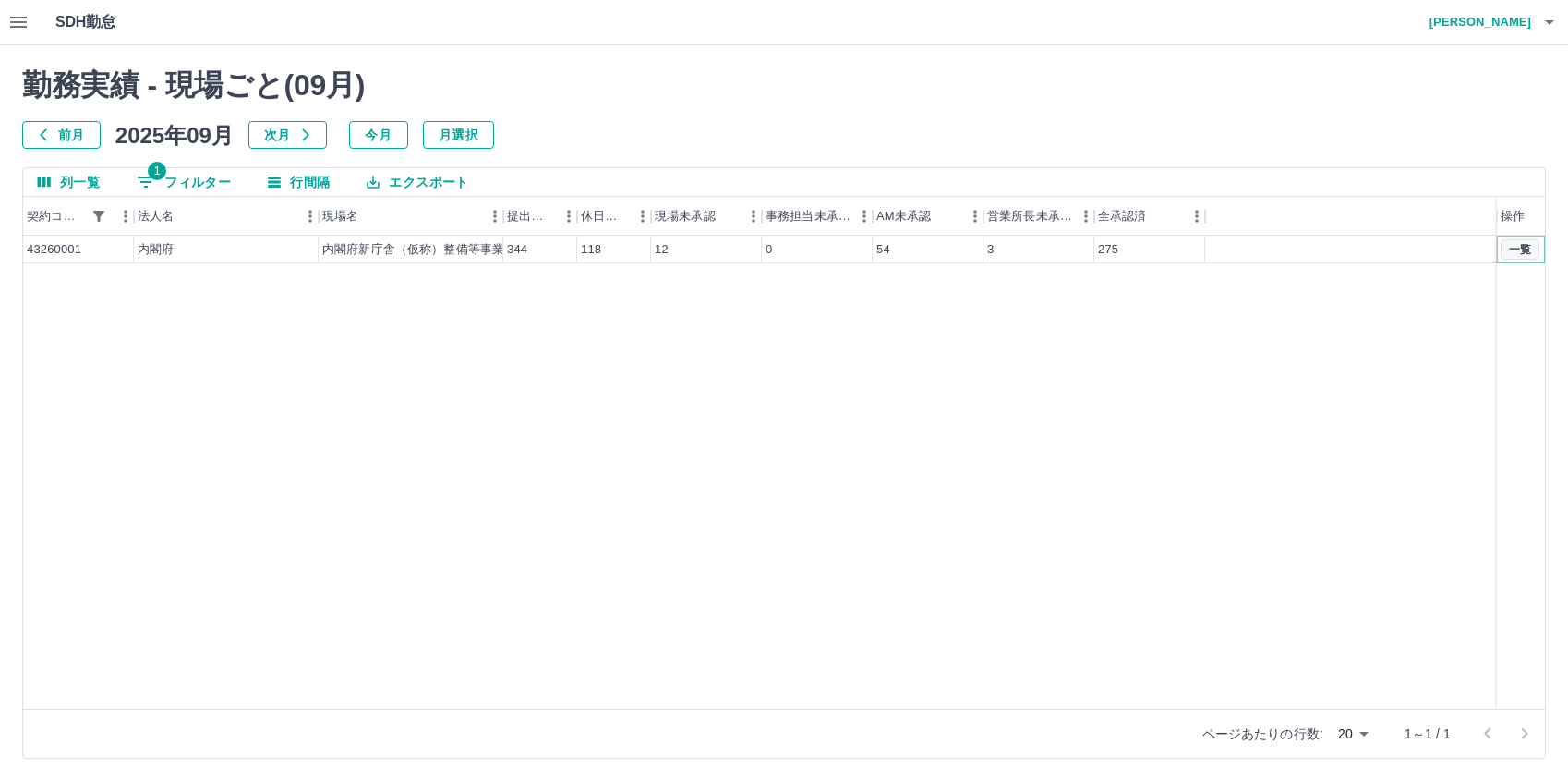
click at [1515, 241] on button "一覧" at bounding box center [1519, 248] width 39 height 20
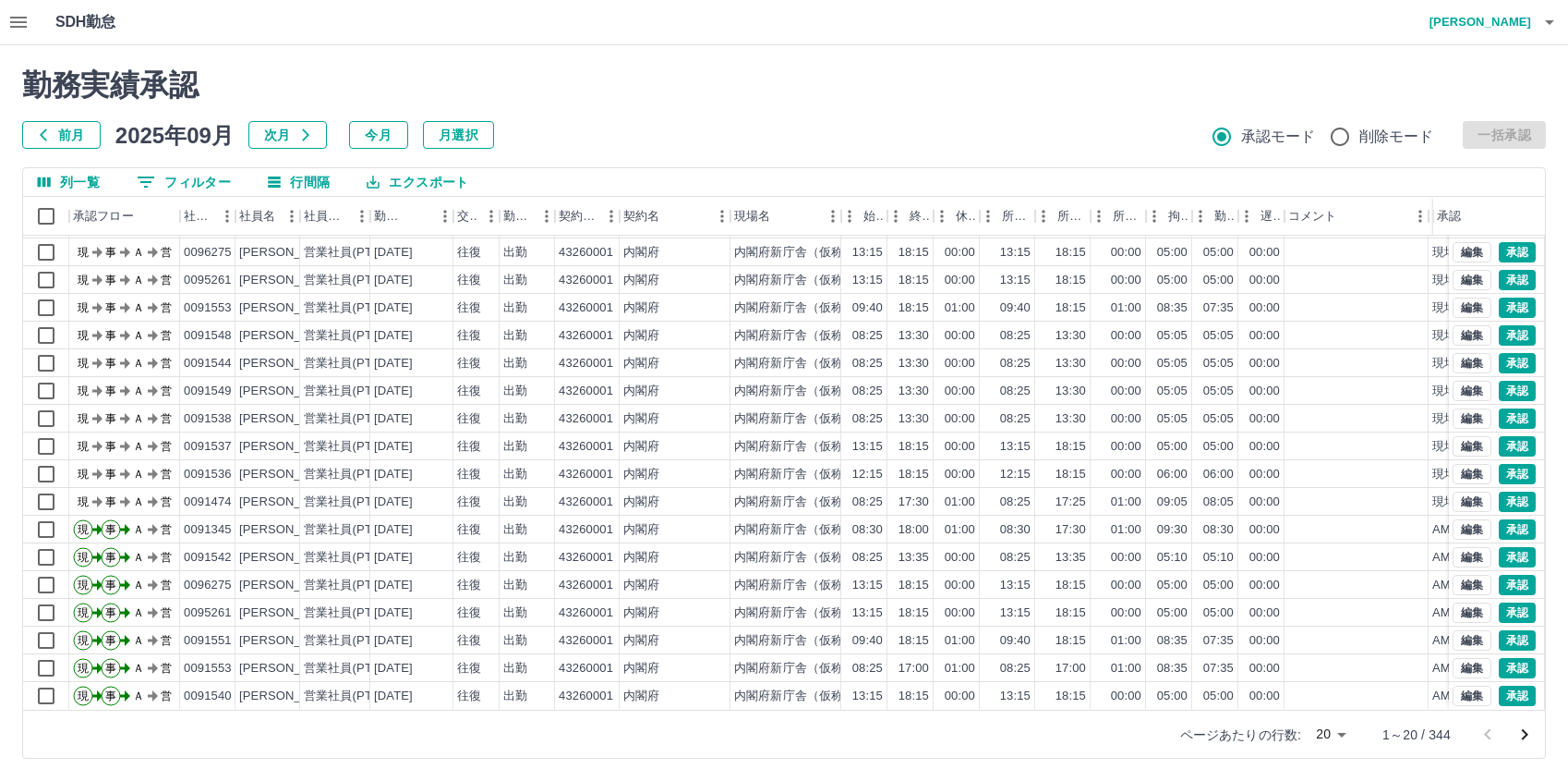
scroll to position [96, 0]
click at [1526, 735] on icon "次のページへ" at bounding box center [1525, 735] width 7 height 11
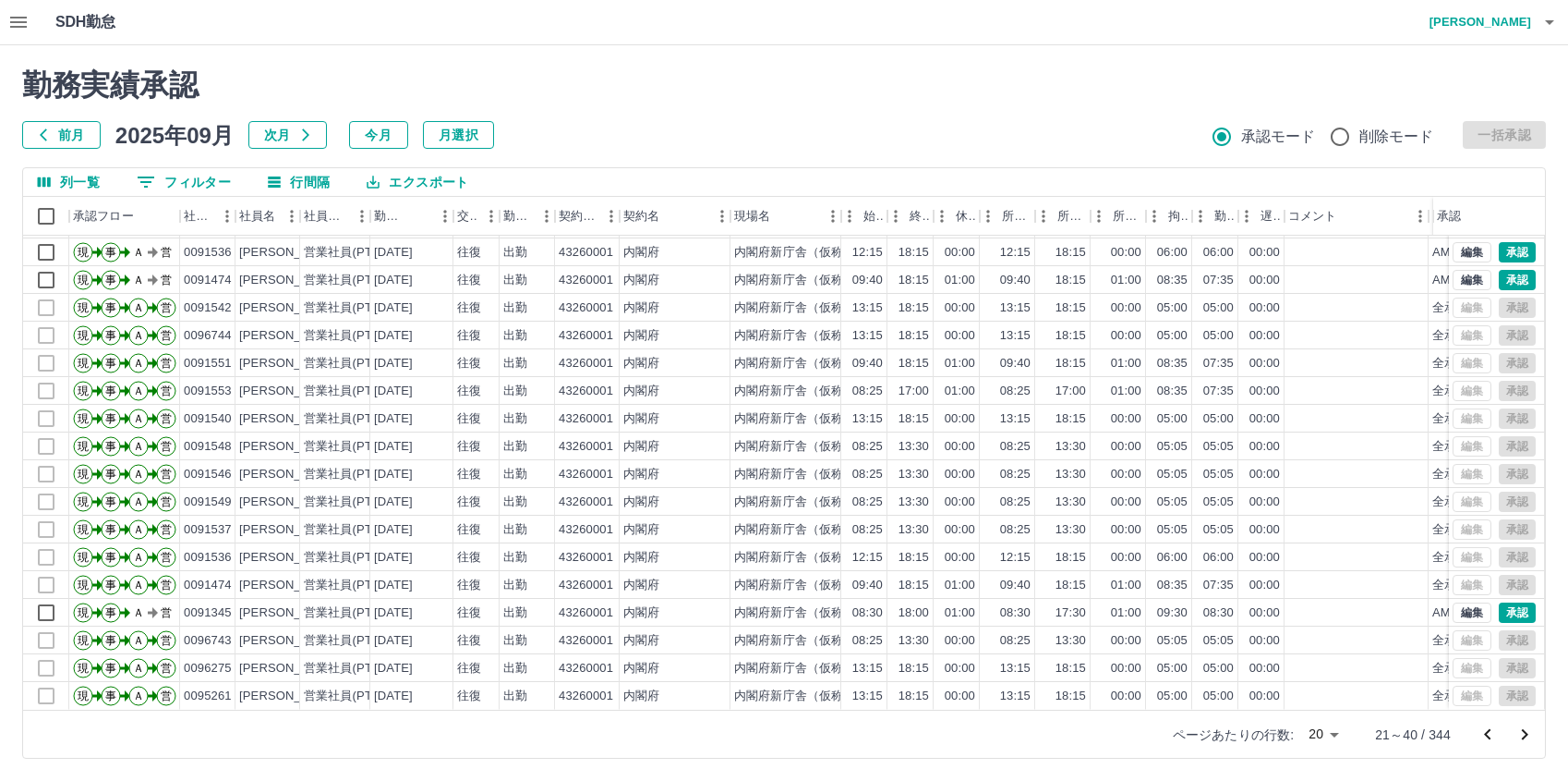
click at [1524, 730] on icon "次のページへ" at bounding box center [1525, 735] width 7 height 11
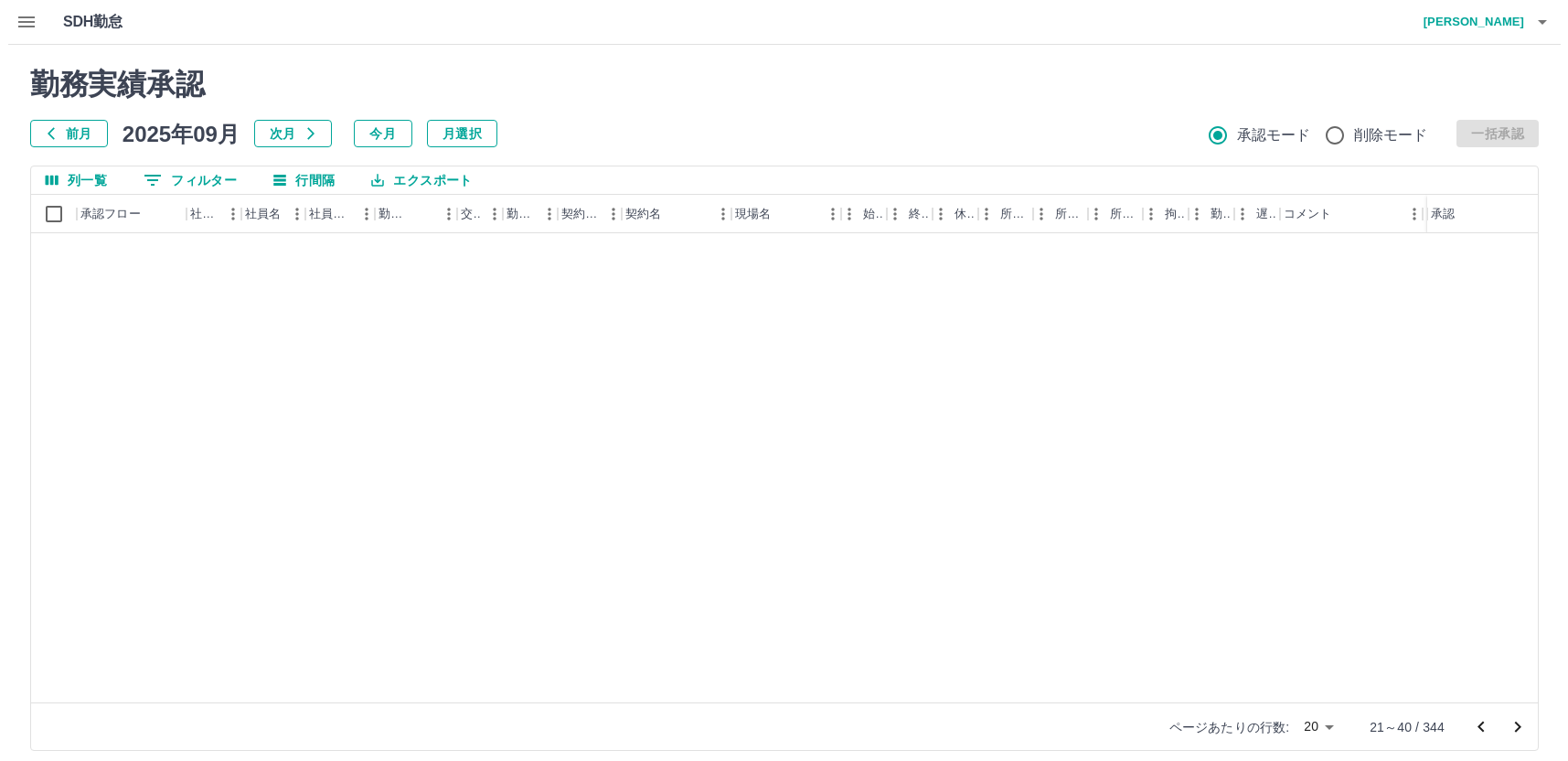
scroll to position [0, 0]
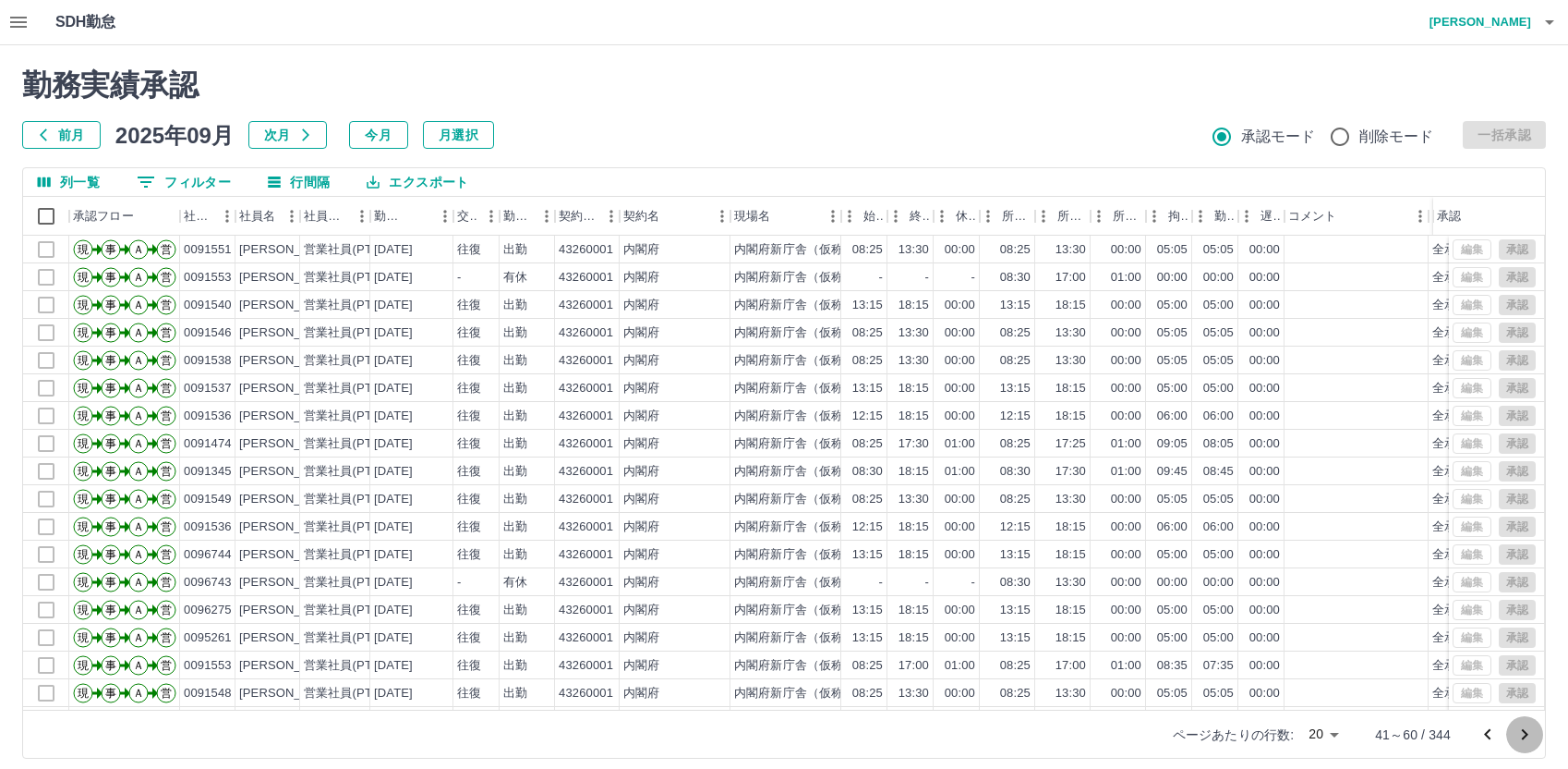
click at [1525, 727] on icon "次のページへ" at bounding box center [1524, 734] width 22 height 22
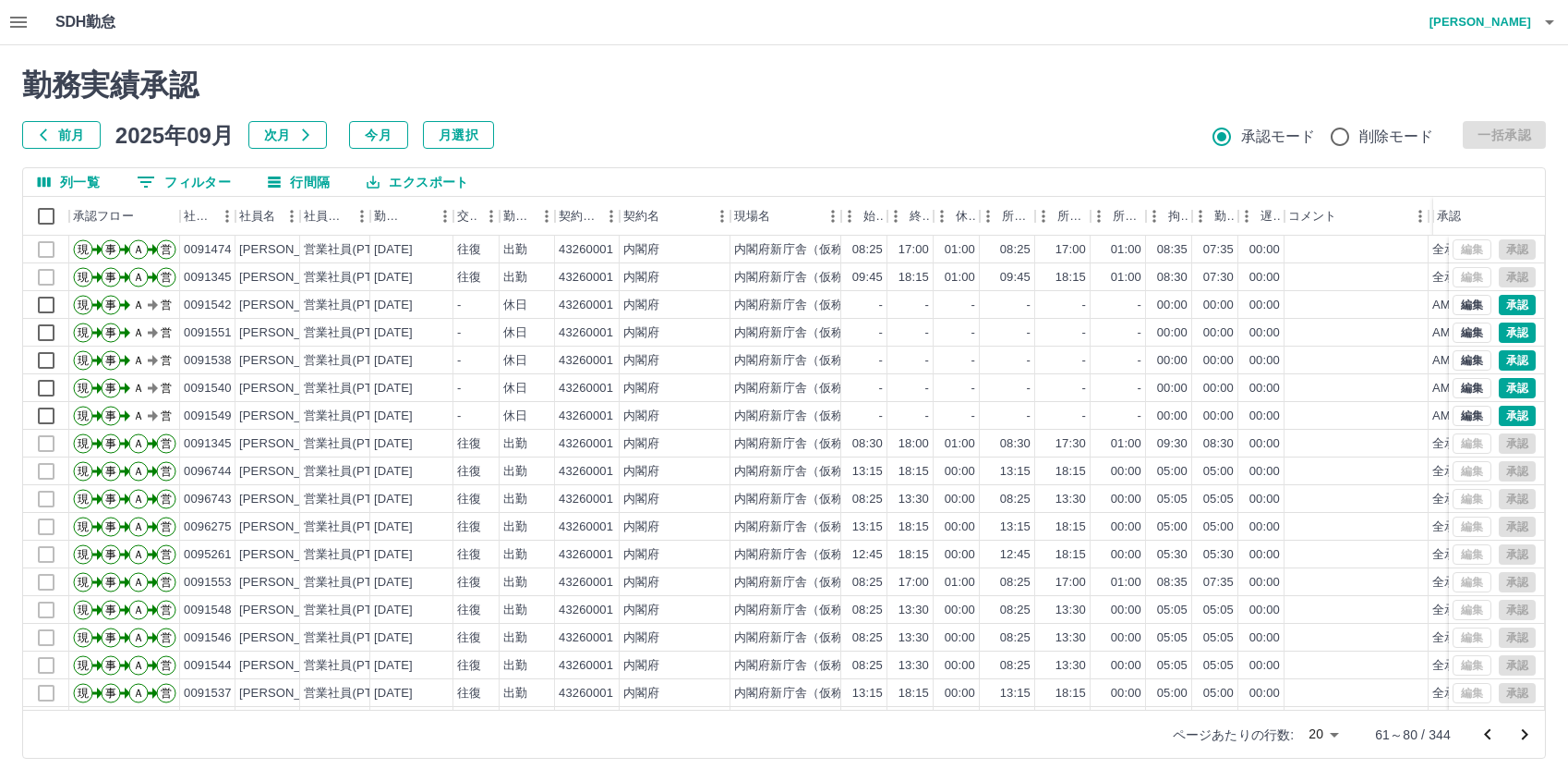
click at [12, 19] on icon "button" at bounding box center [18, 22] width 22 height 22
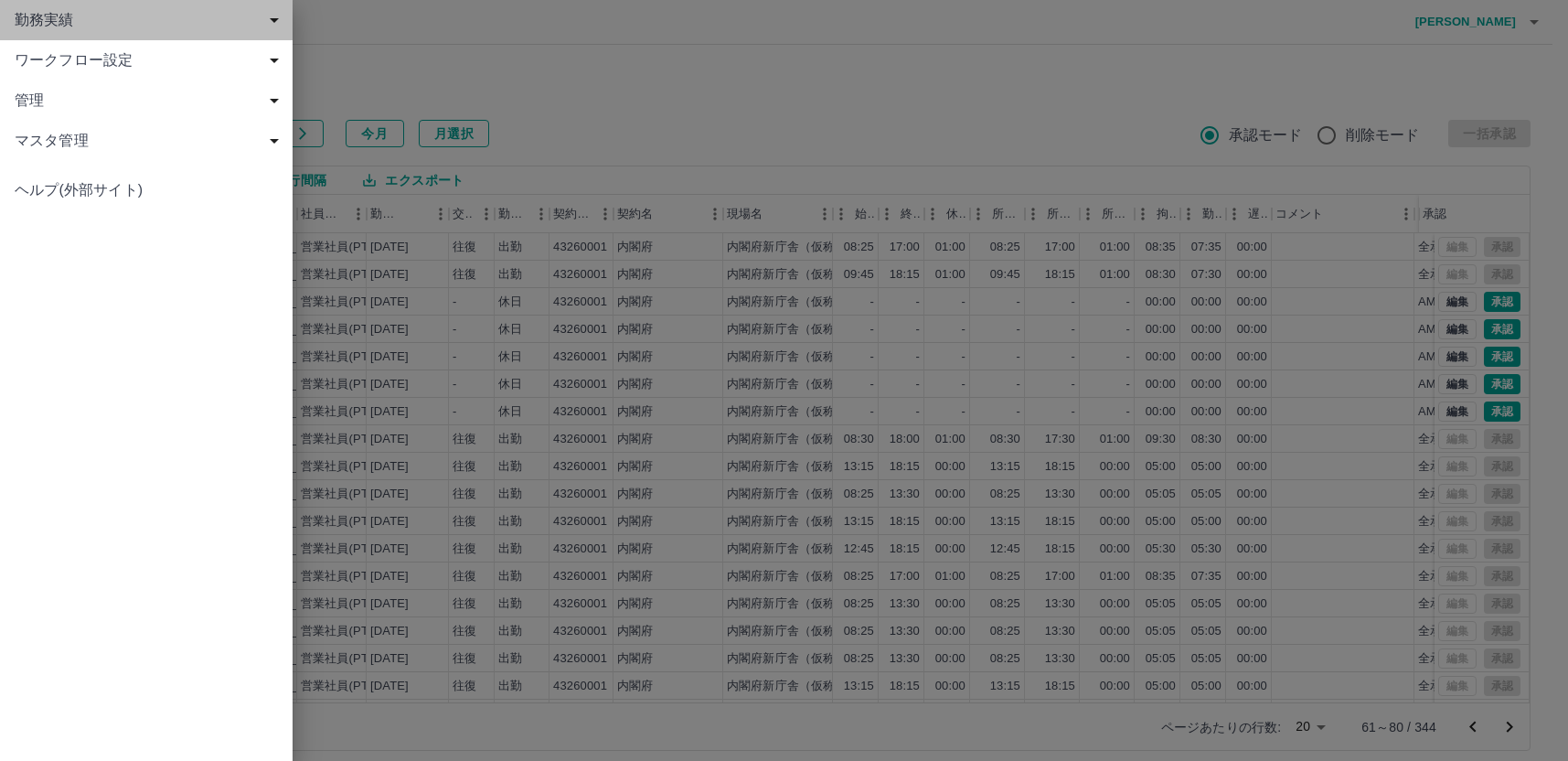
click at [46, 12] on span "勤務実績" at bounding box center [149, 20] width 270 height 22
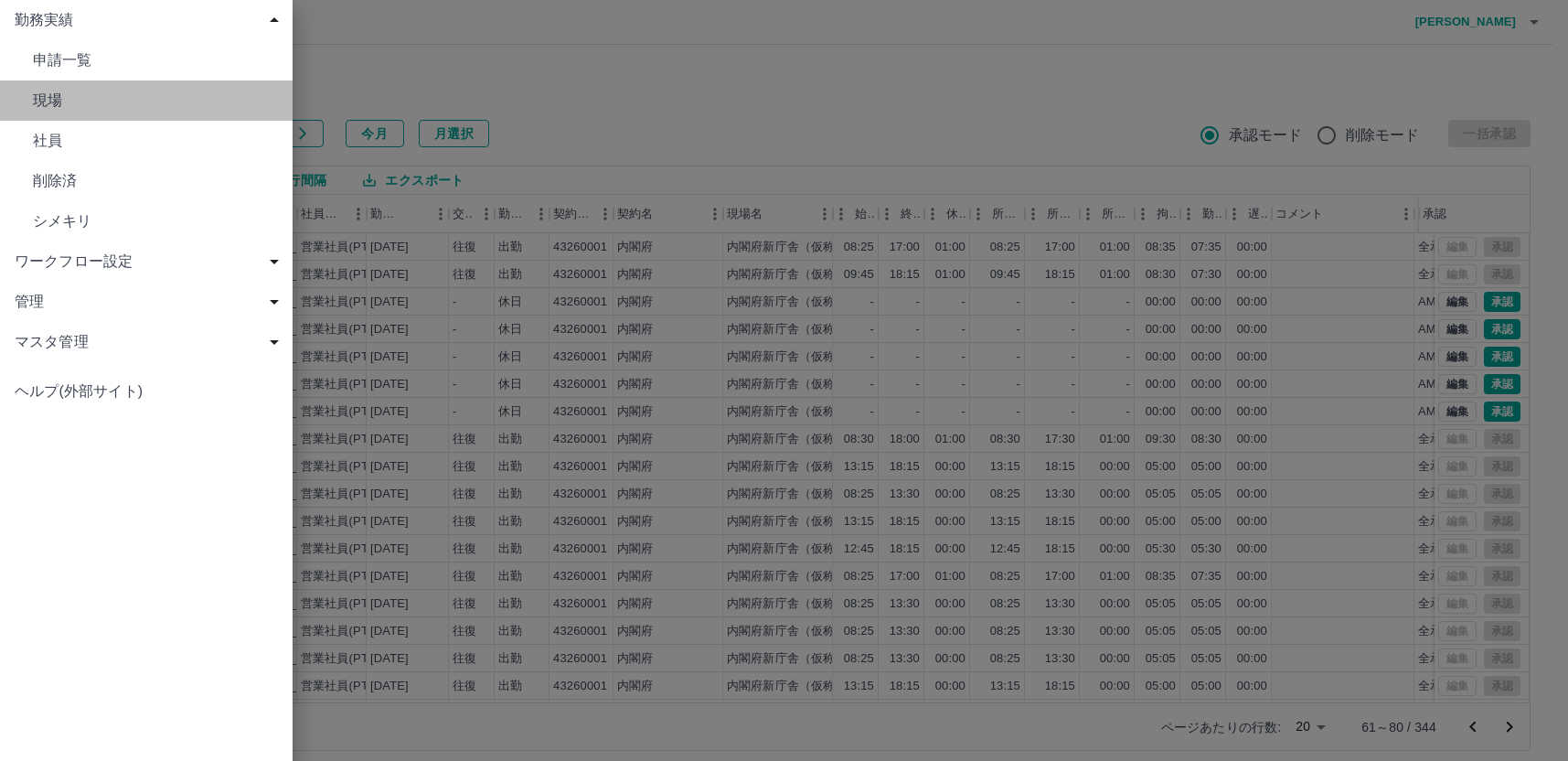
click at [67, 95] on span "現場" at bounding box center [155, 100] width 245 height 22
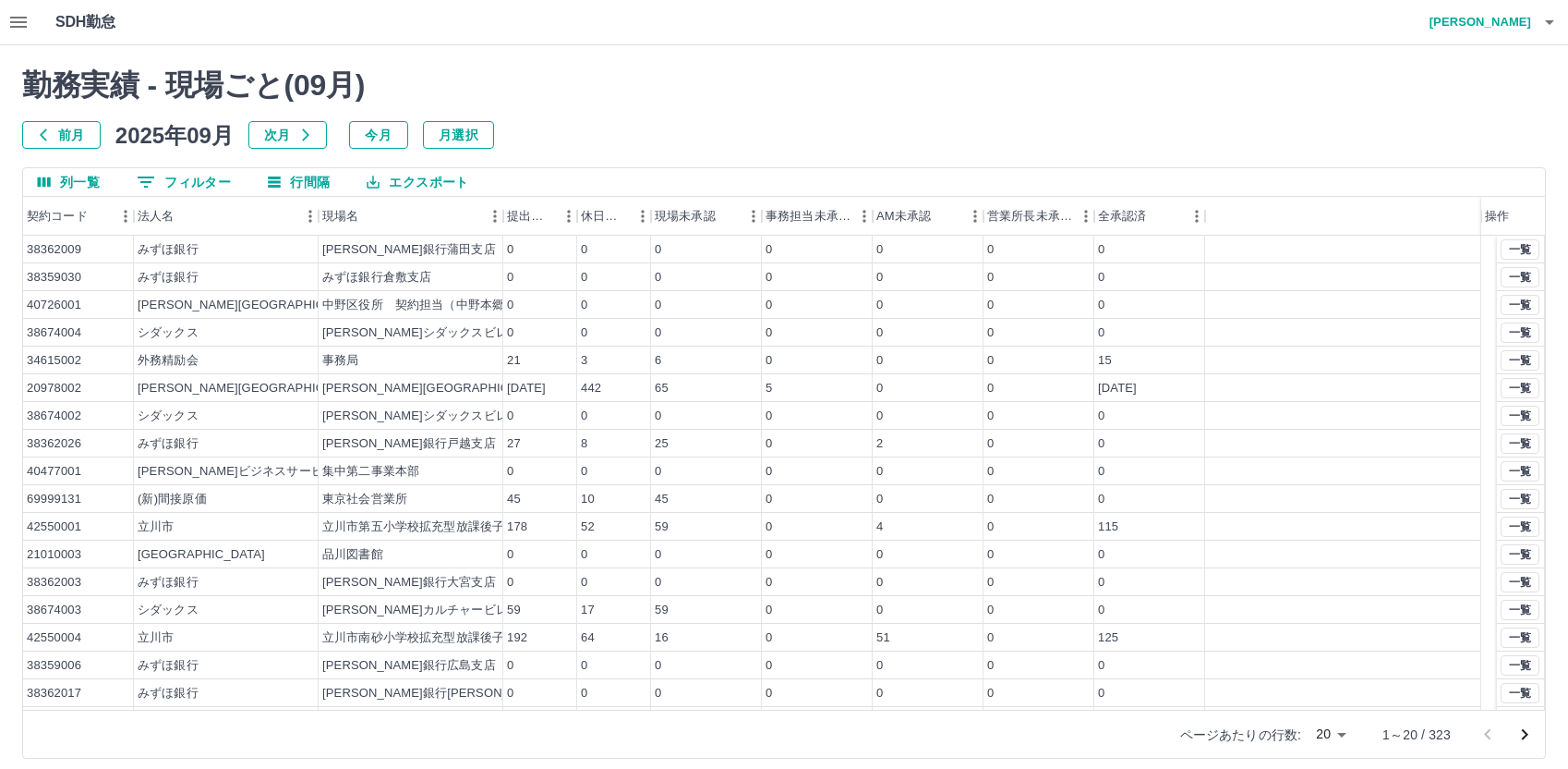
click at [24, 21] on icon "button" at bounding box center [18, 22] width 16 height 11
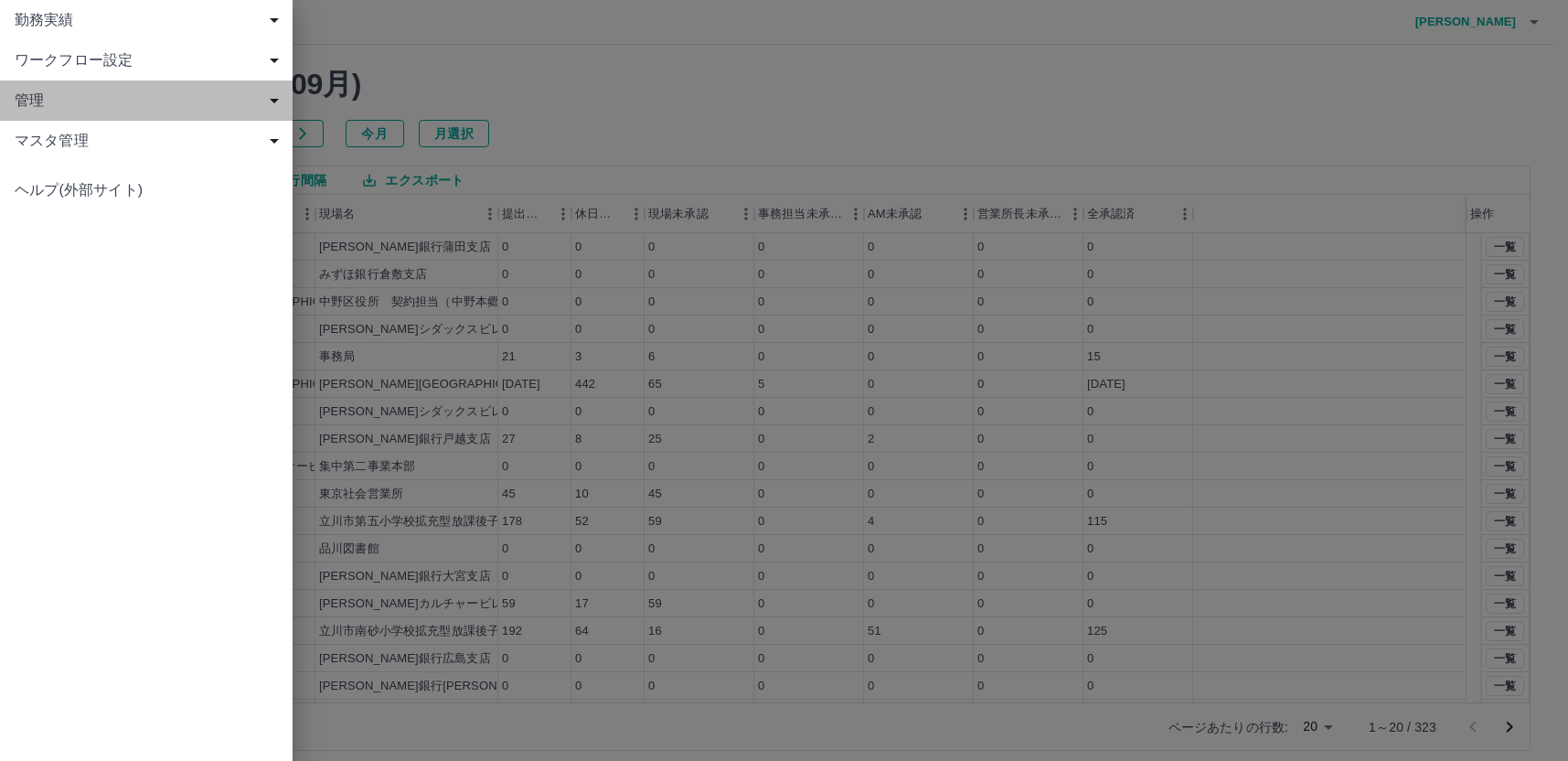
click at [30, 94] on span "管理" at bounding box center [149, 100] width 270 height 22
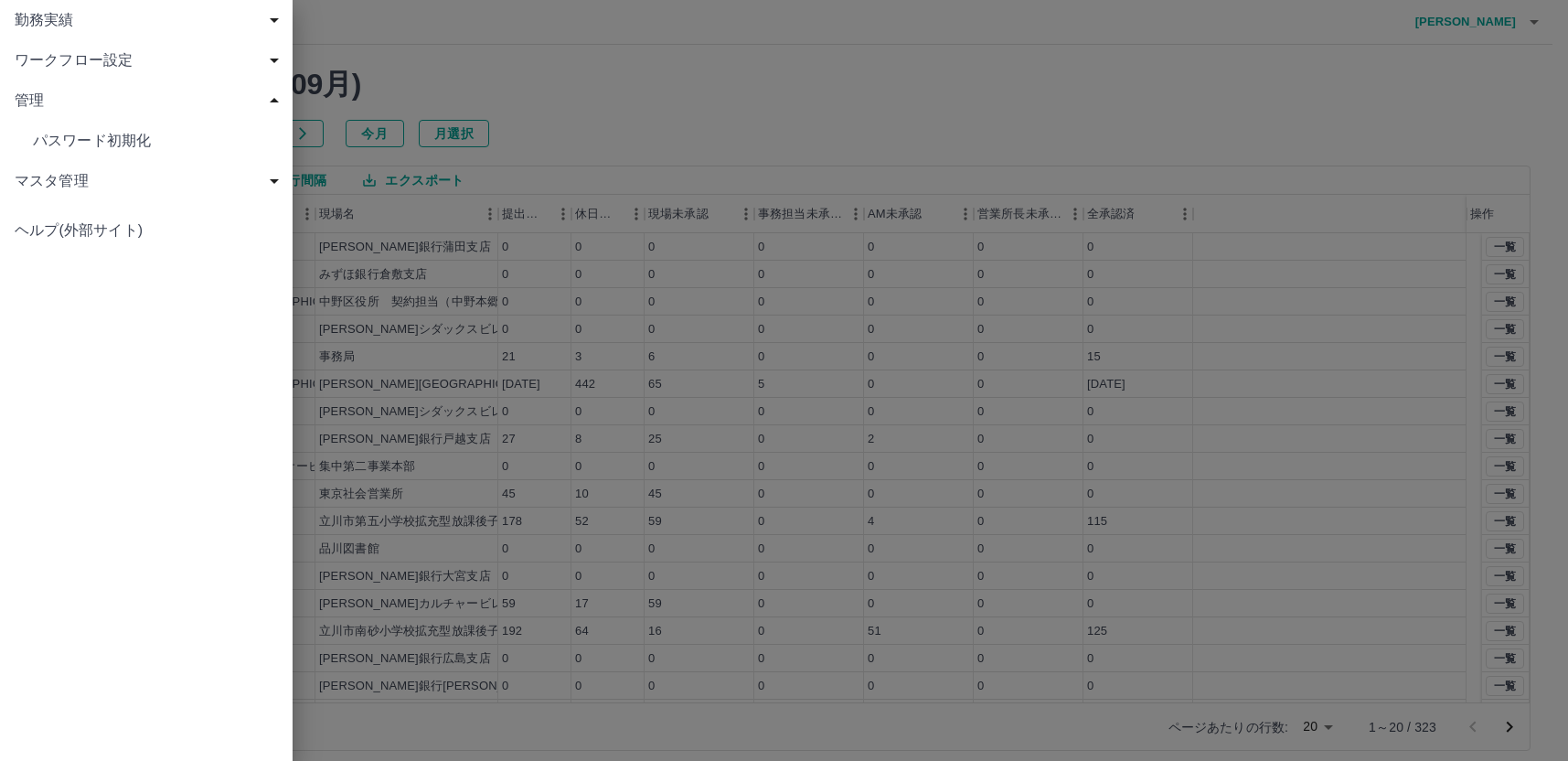
click at [48, 185] on span "マスタ管理" at bounding box center [149, 181] width 270 height 22
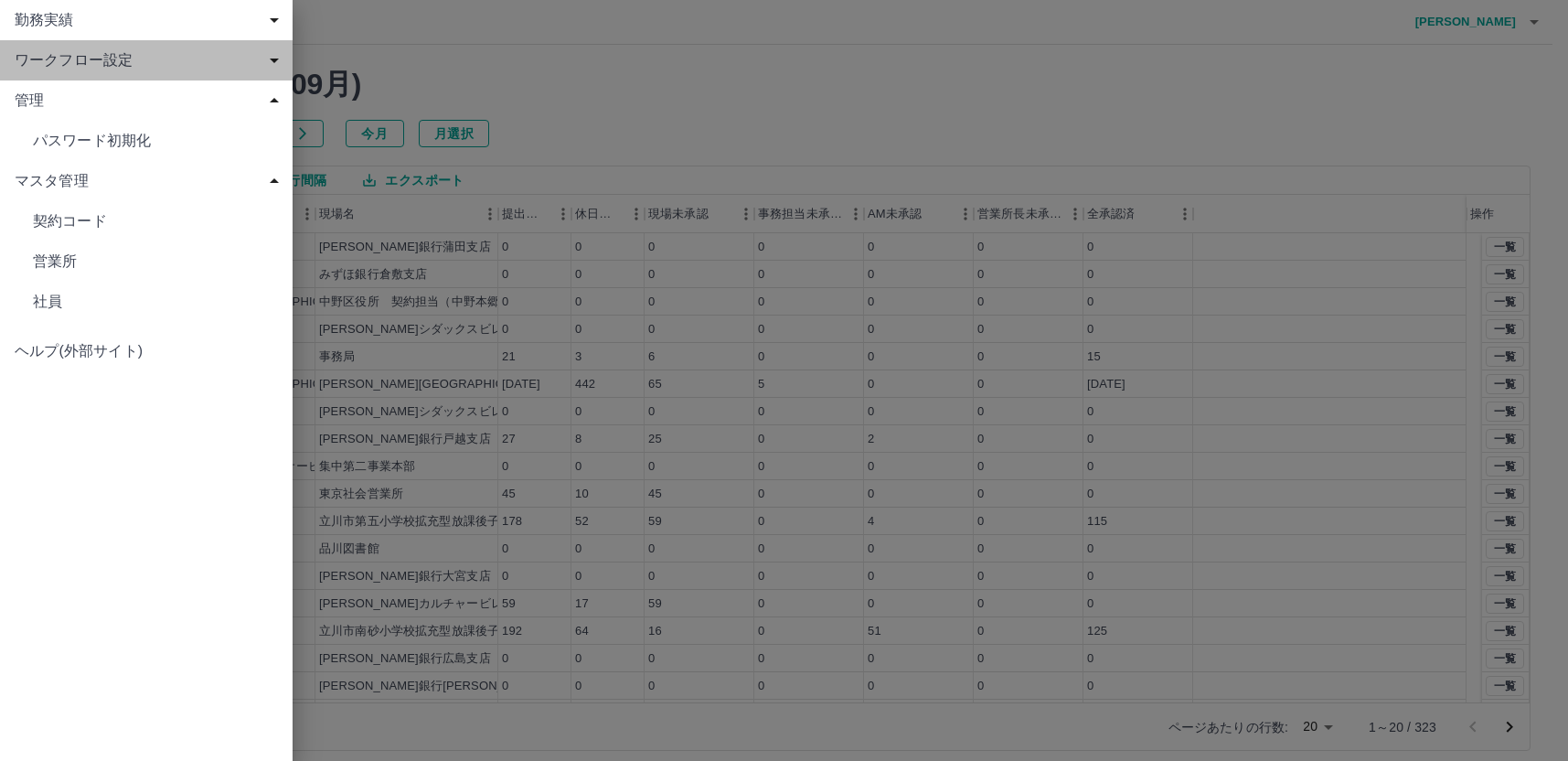
click at [44, 64] on span "ワークフロー設定" at bounding box center [149, 60] width 270 height 22
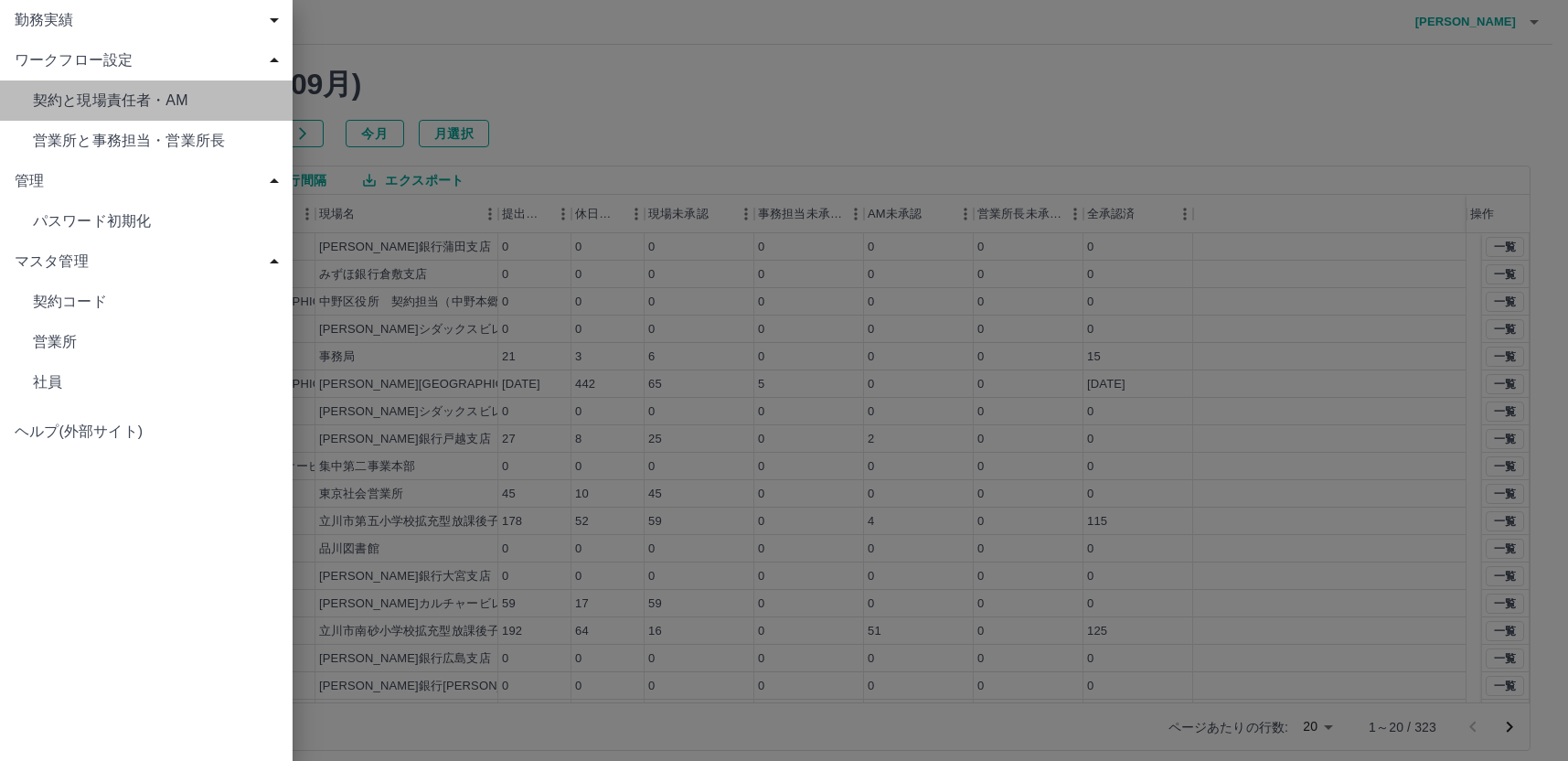
click at [68, 99] on span "契約と現場責任者・AM" at bounding box center [155, 100] width 245 height 22
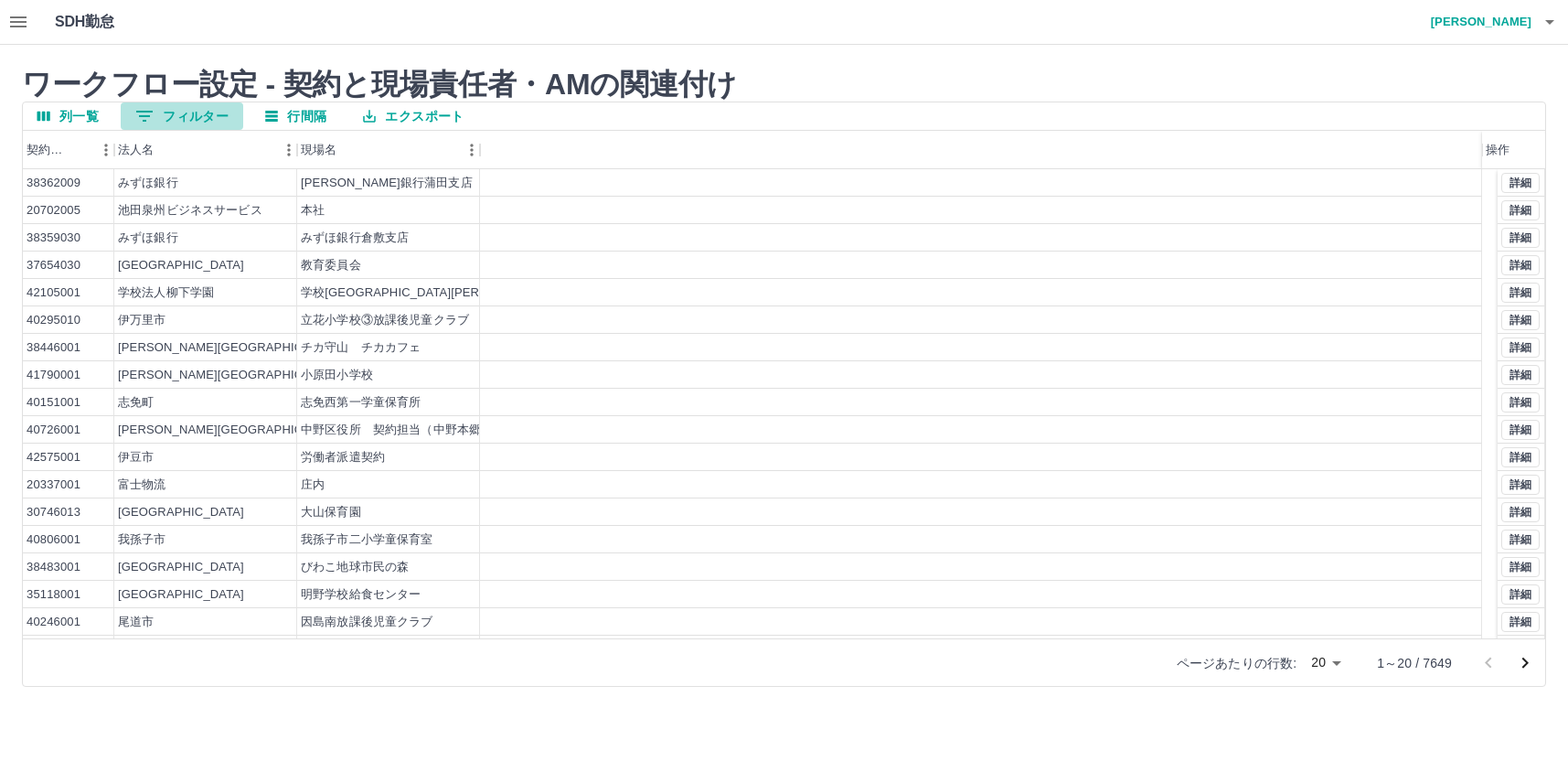
click at [176, 116] on button "0 フィルター" at bounding box center [183, 115] width 123 height 27
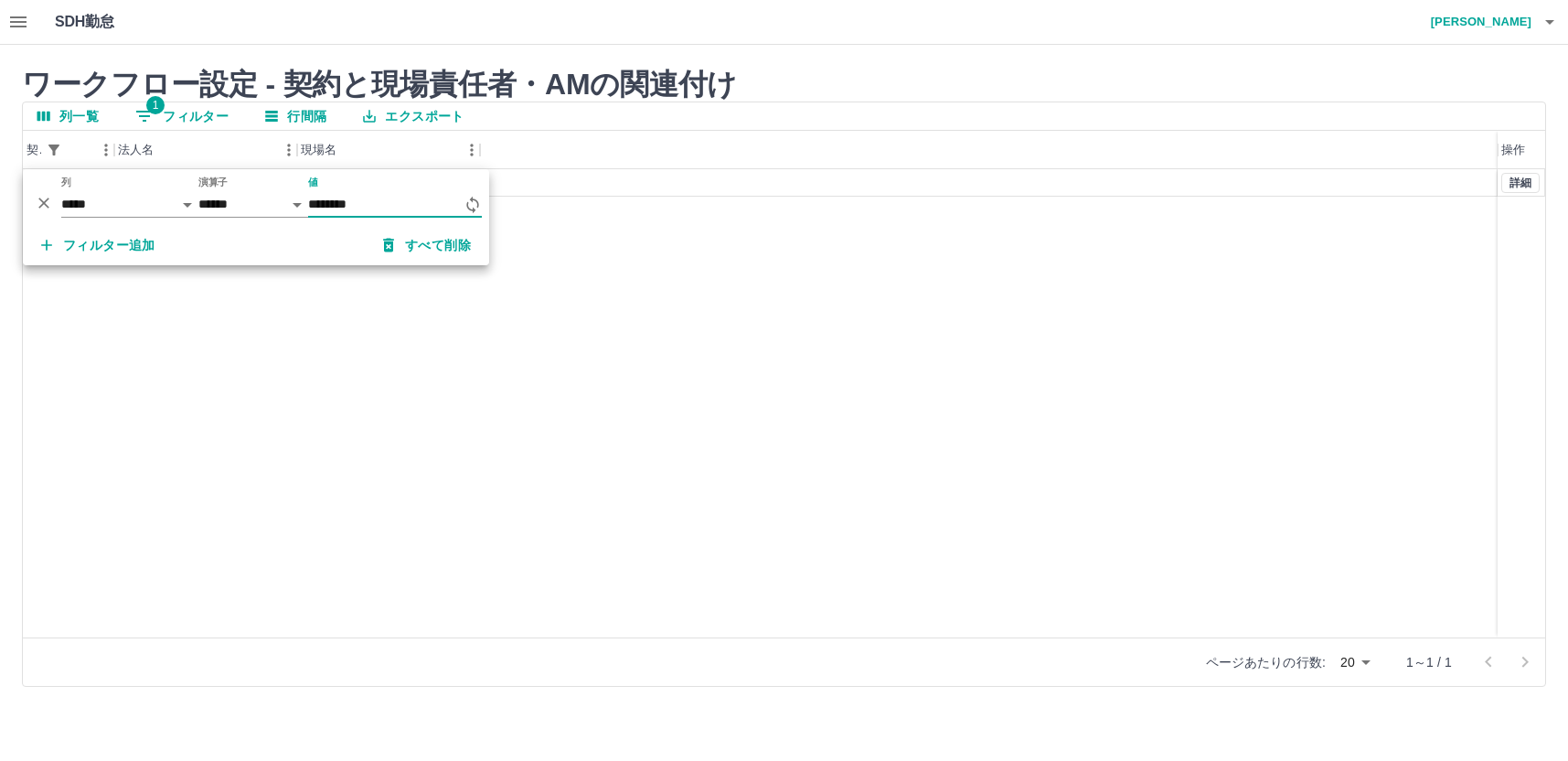
type input "********"
drag, startPoint x: 1074, startPoint y: 271, endPoint x: 1543, endPoint y: 265, distance: 469.0
click at [1076, 271] on div "43260001 内閣府 内閣府新庁舎（仮称）整備等事業（電話交換 詳細" at bounding box center [784, 403] width 1523 height 468
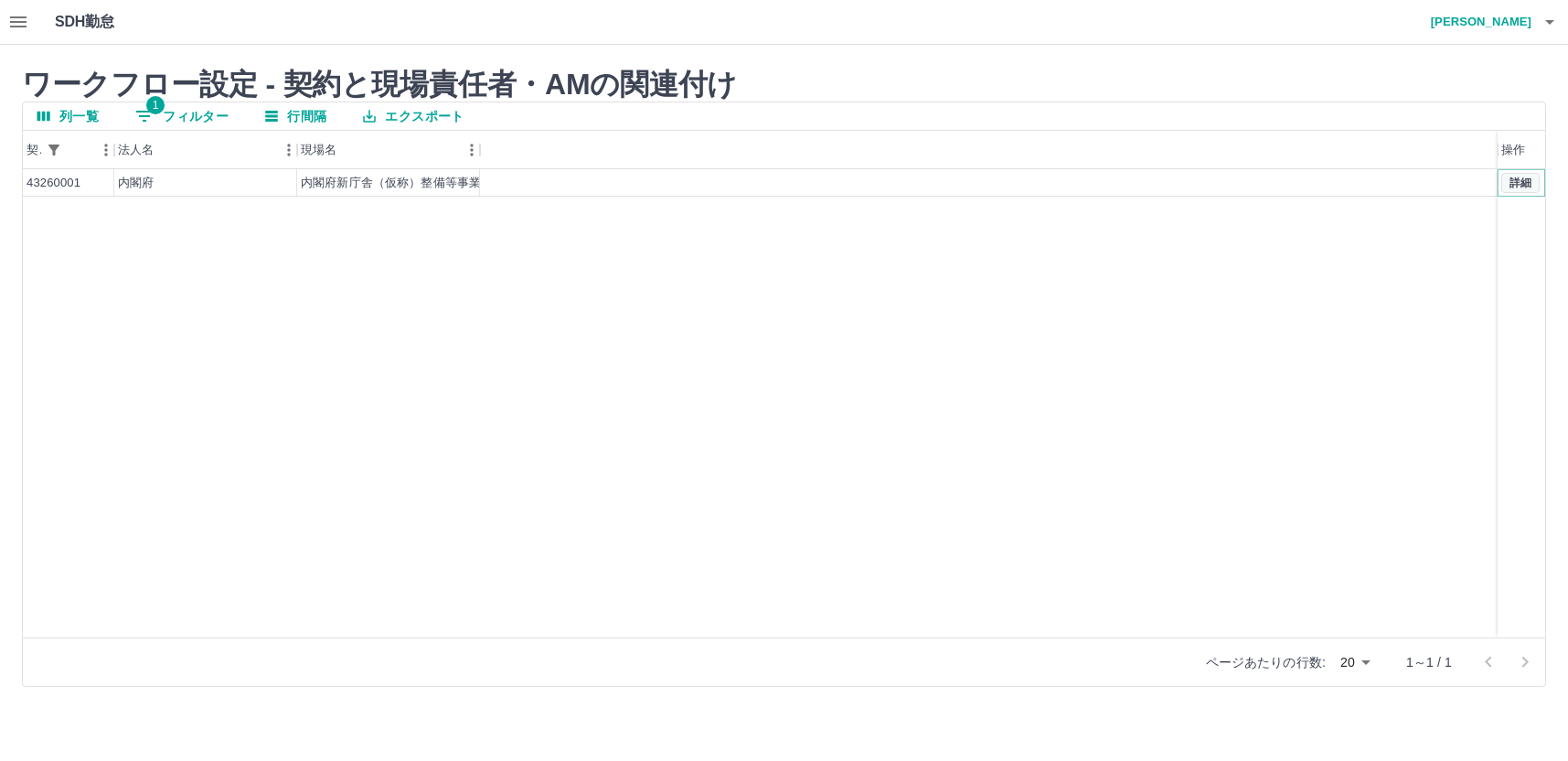
click at [1531, 182] on button "詳細" at bounding box center [1521, 182] width 39 height 20
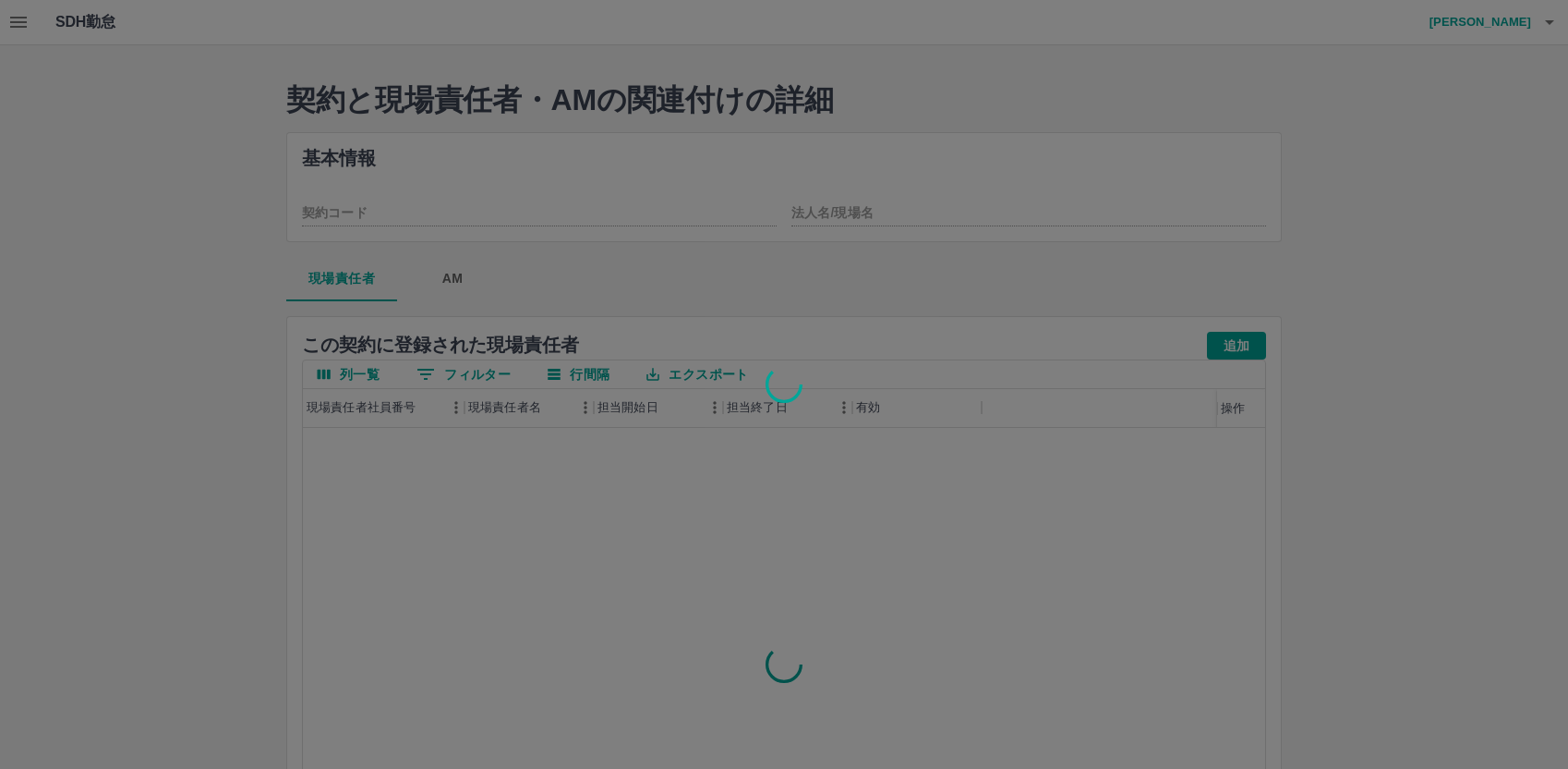
type input "********"
type input "**********"
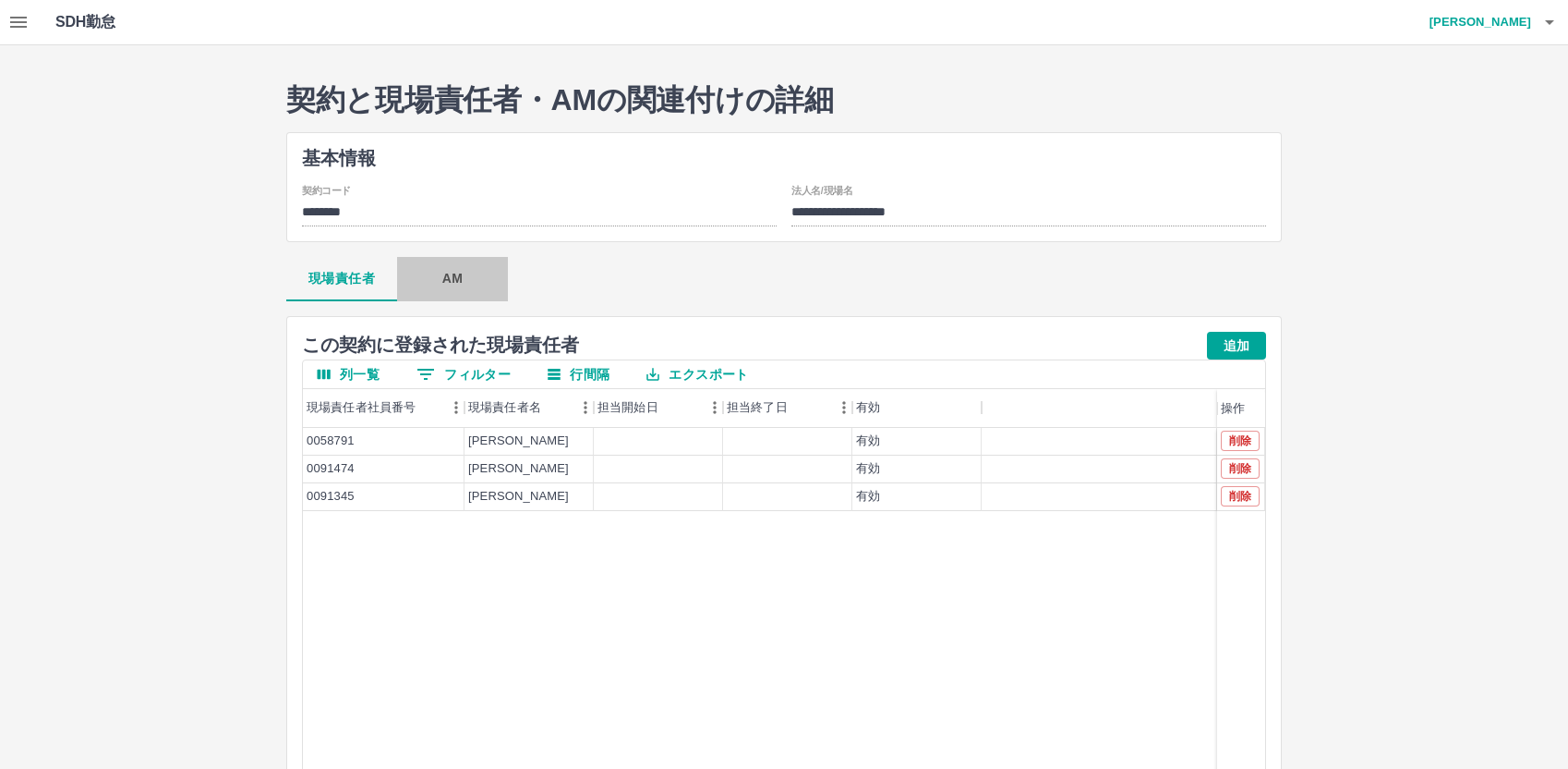
click at [457, 278] on button "AM" at bounding box center [453, 279] width 111 height 44
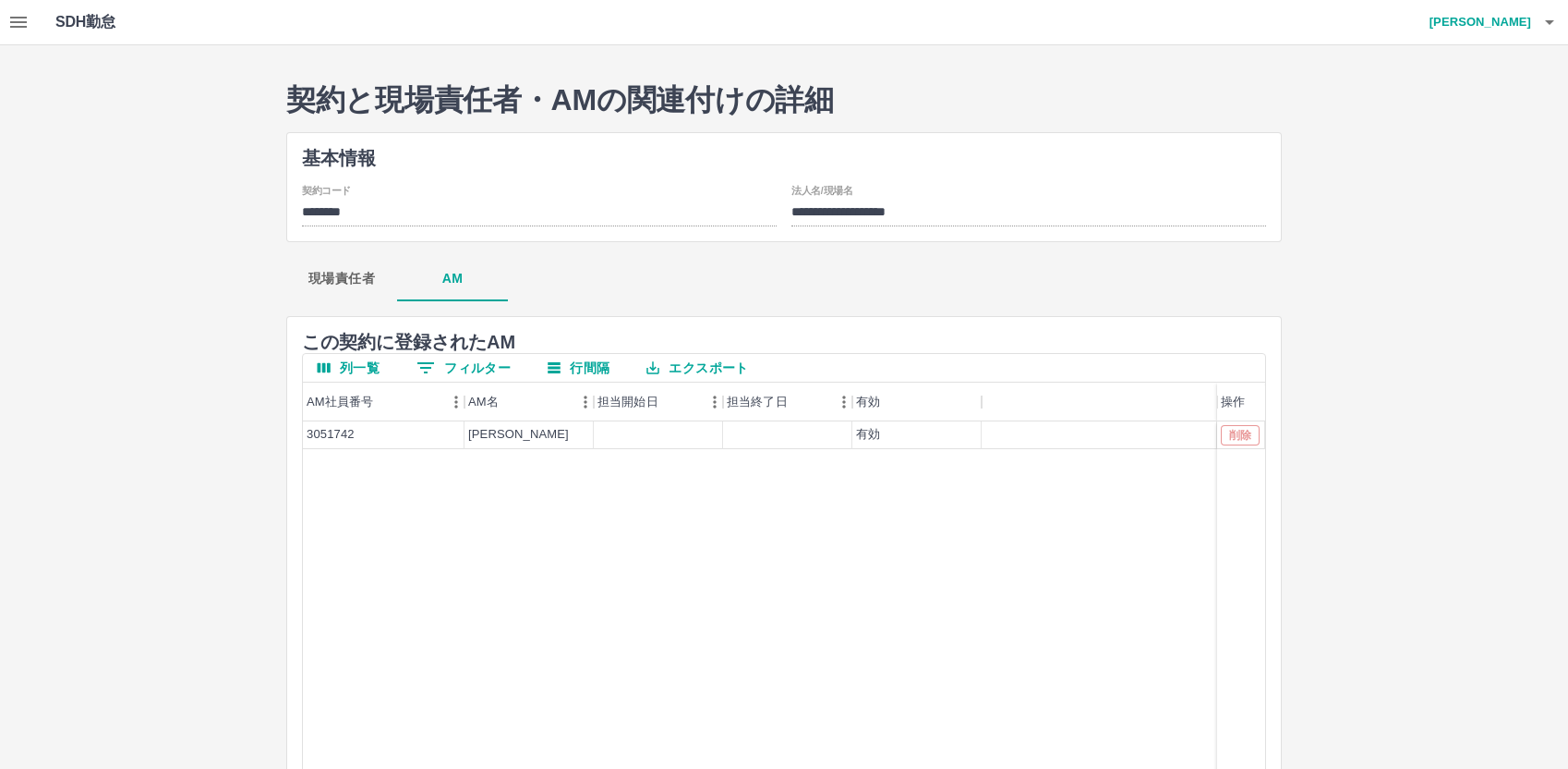
click at [630, 260] on div "現場責任者 AM" at bounding box center [784, 279] width 995 height 44
click at [1064, 94] on h2 "契約と現場責任者・AMの関連付けの詳細" at bounding box center [784, 99] width 995 height 35
drag, startPoint x: 352, startPoint y: 432, endPoint x: 299, endPoint y: 434, distance: 53.0
click at [299, 434] on div "この 契約 に登録された AM 列一覧 0 フィルター 行間隔 エクスポート AM社員番号 AM名 担当開始日 担当終了日 有効 操作 3051742 大胡田…" at bounding box center [784, 638] width 995 height 644
copy div "3051742"
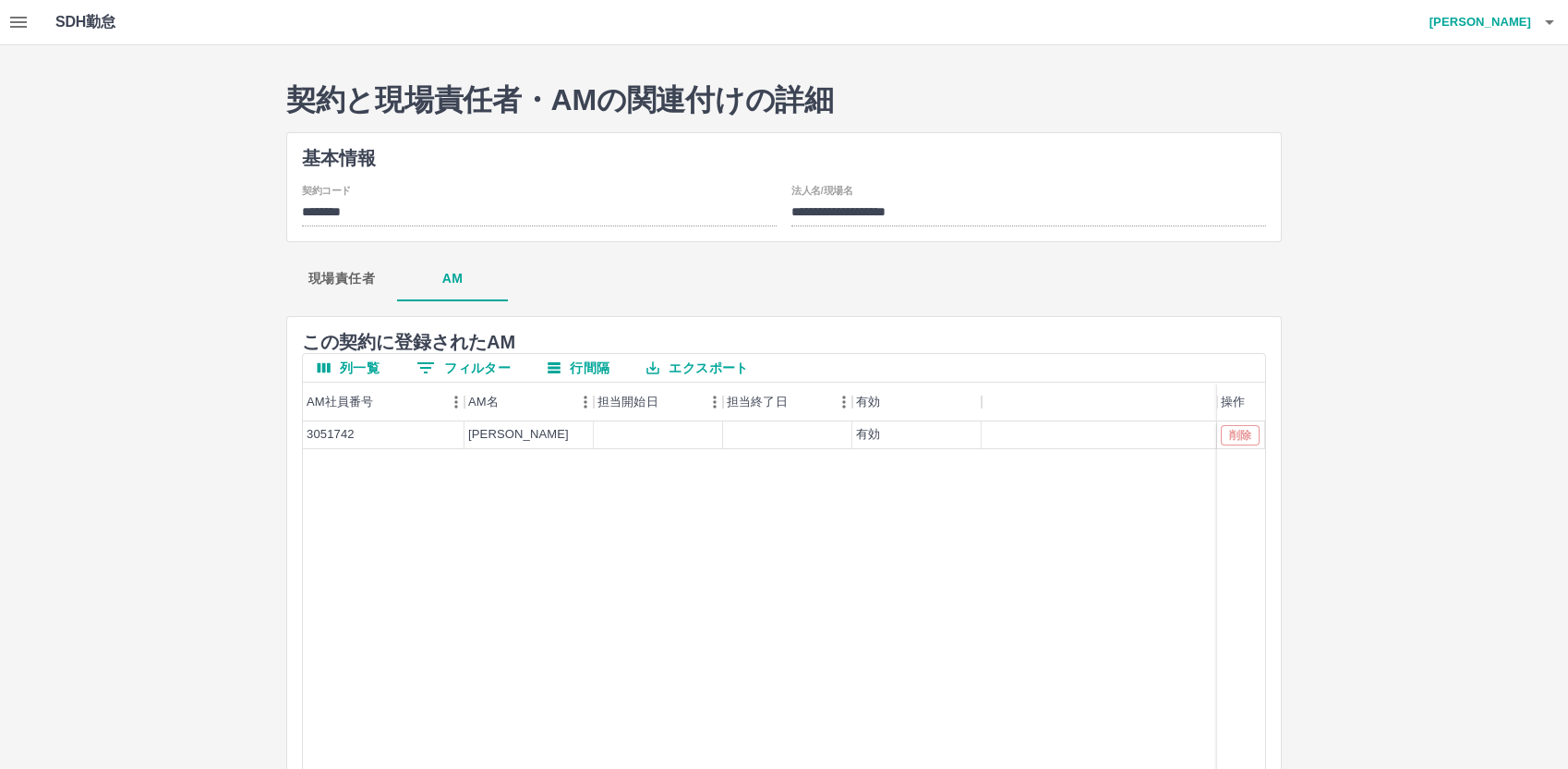
drag, startPoint x: 1430, startPoint y: 238, endPoint x: 1443, endPoint y: 167, distance: 72.2
click at [1430, 235] on div "**********" at bounding box center [784, 521] width 1568 height 951
click at [1485, 24] on h4 "中西　弘和" at bounding box center [1475, 22] width 111 height 44
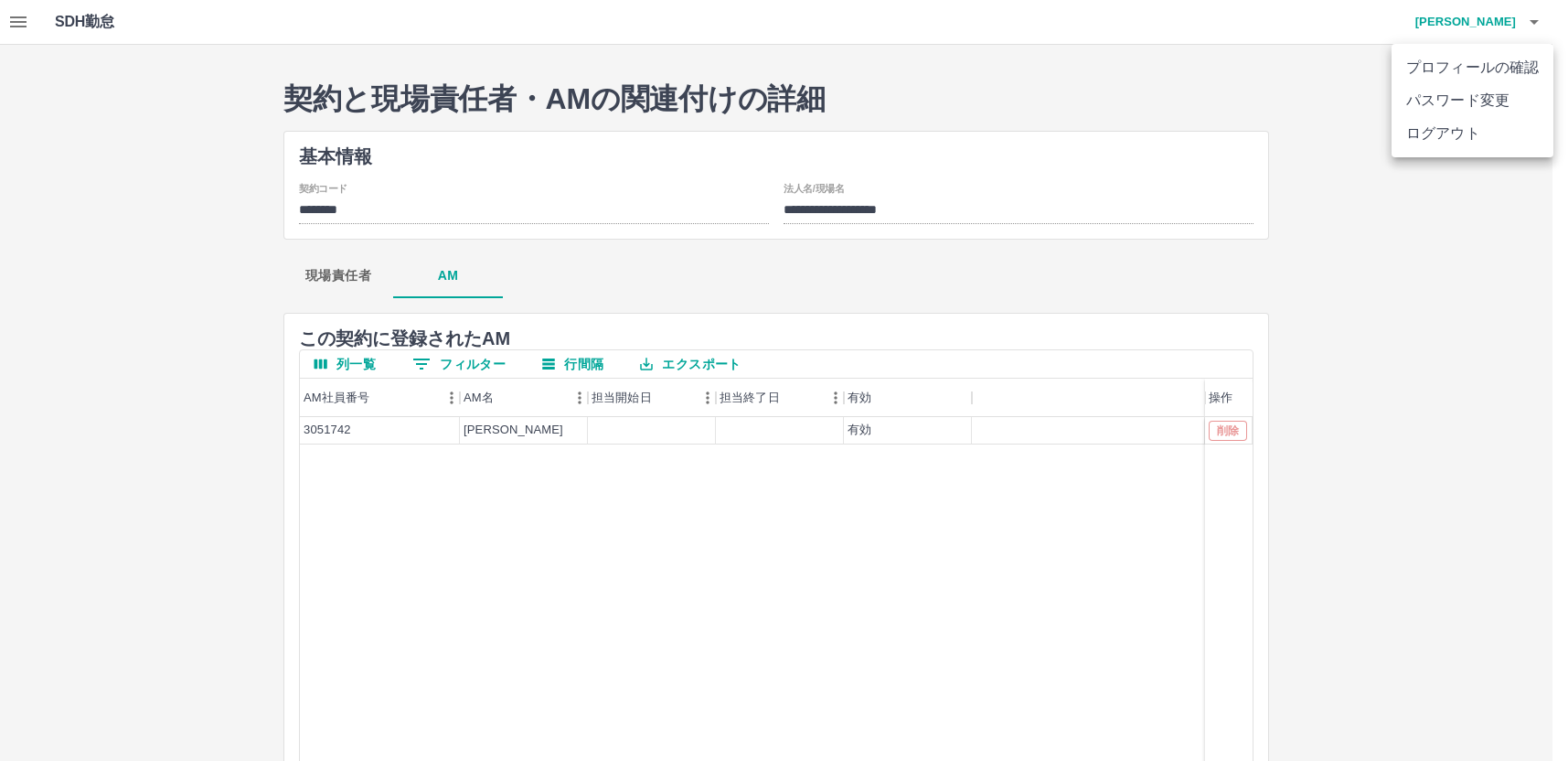
click at [1426, 126] on li "ログアウト" at bounding box center [1472, 133] width 162 height 33
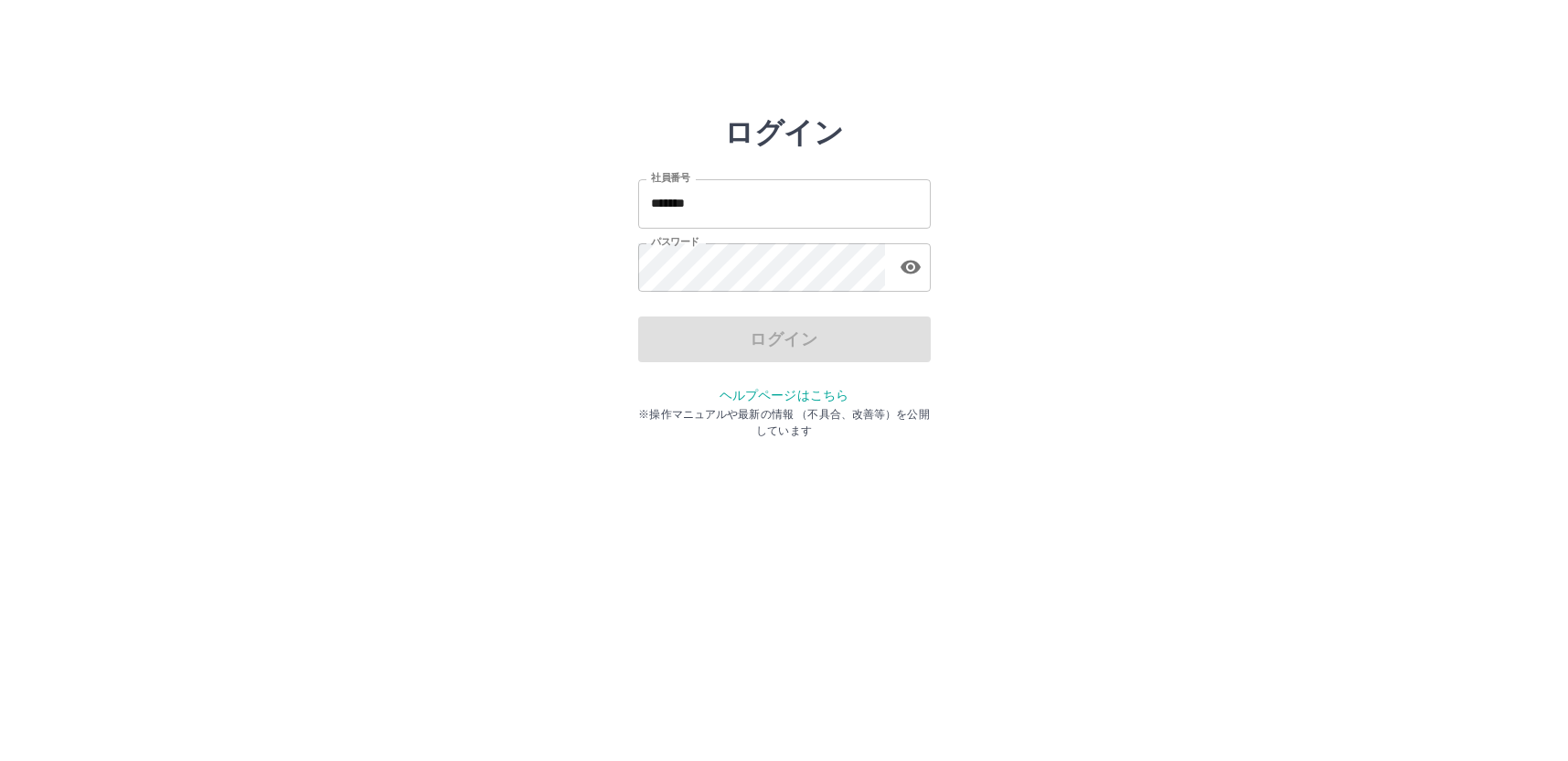
click at [729, 203] on input "*******" at bounding box center [784, 203] width 292 height 48
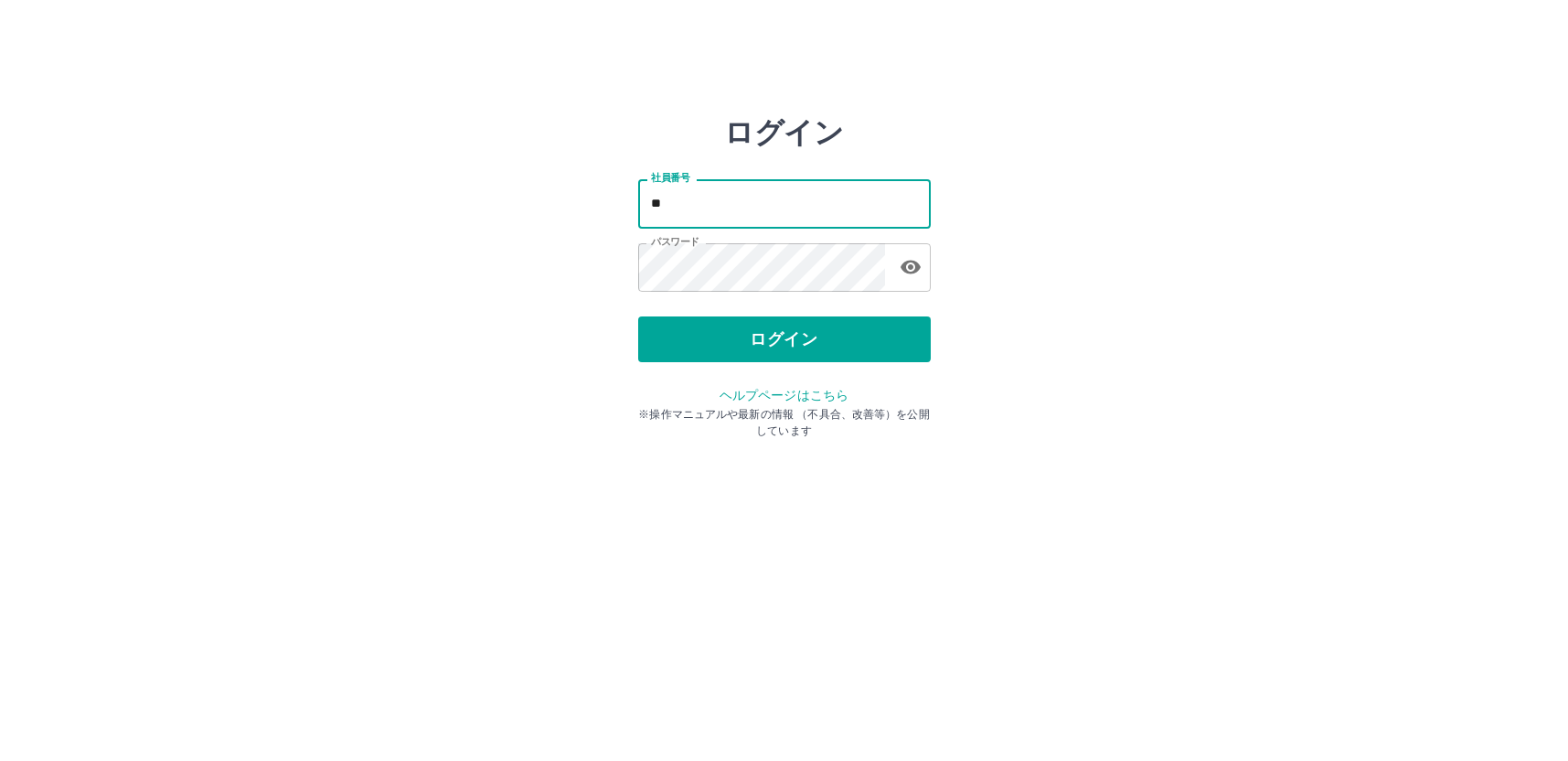
type input "*"
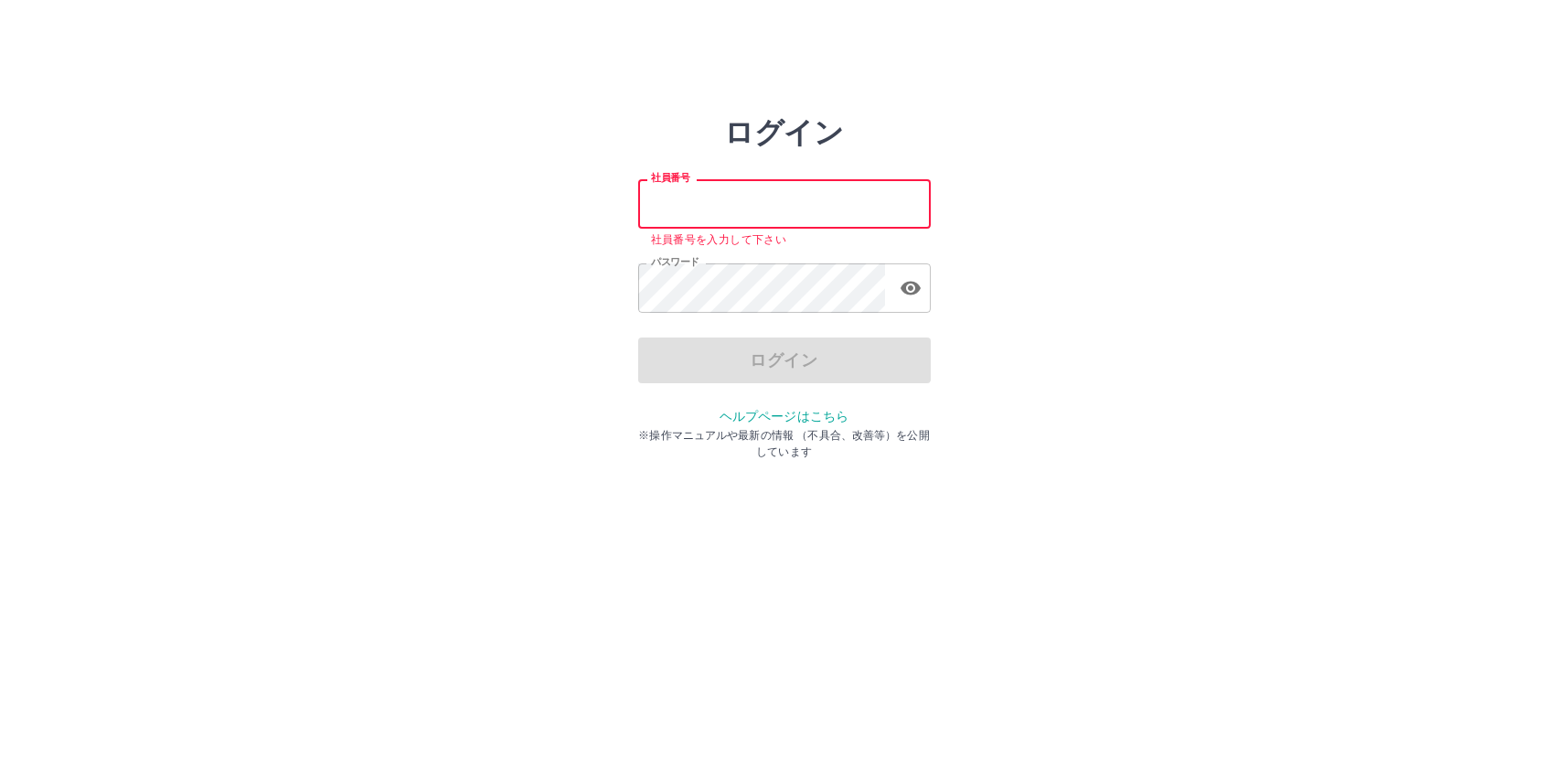
paste input "*******"
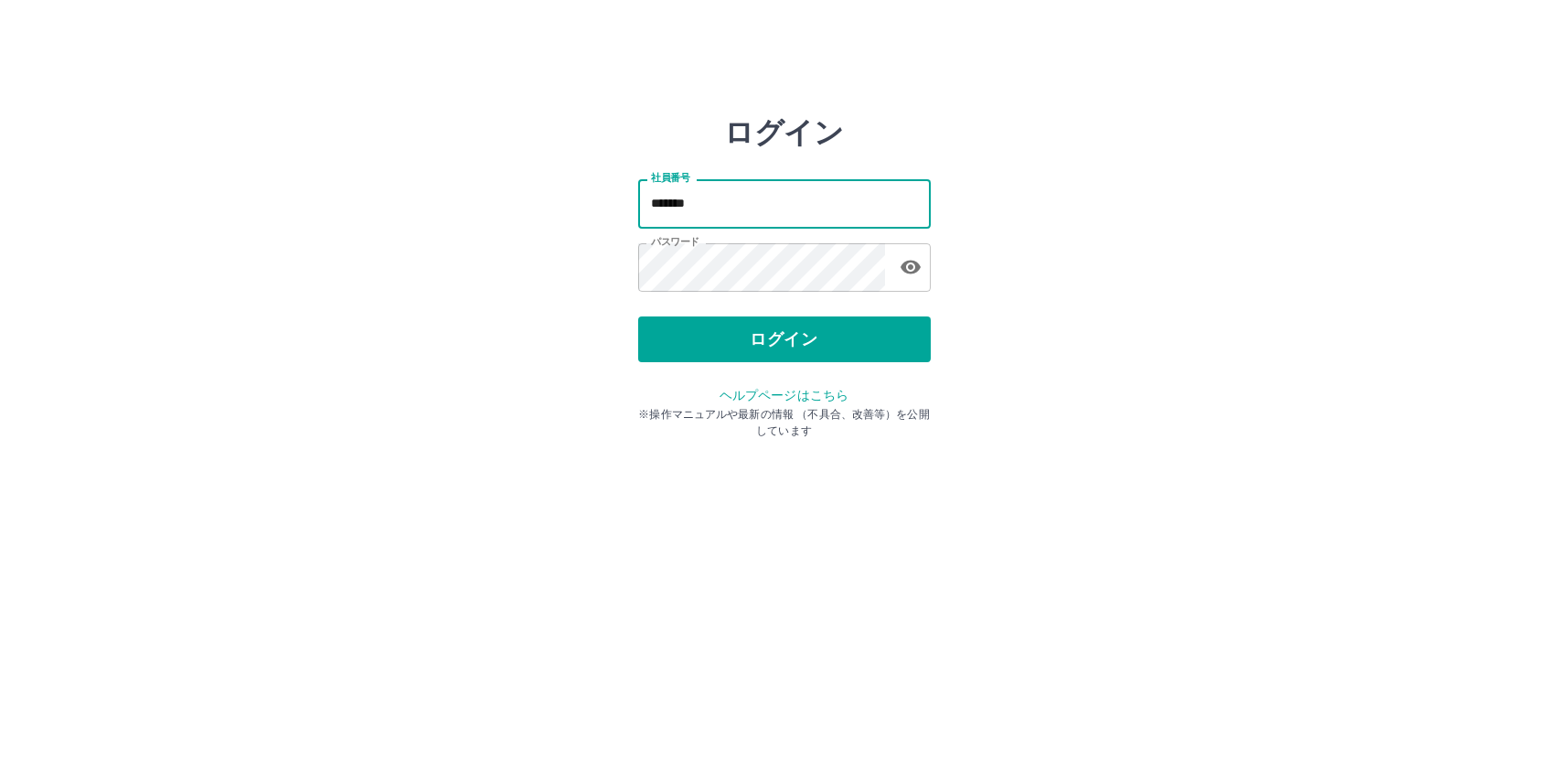
type input "*******"
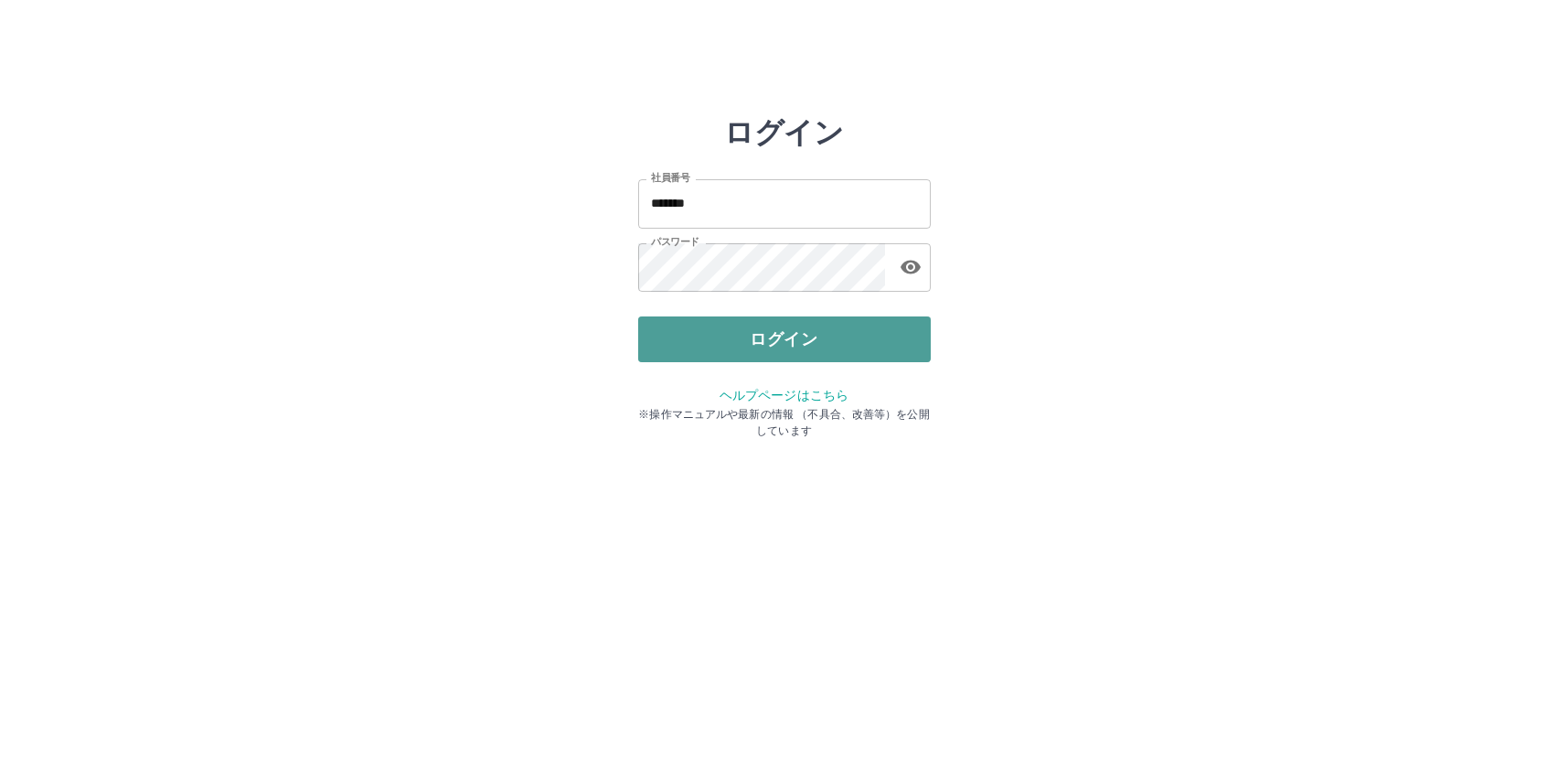
click at [694, 330] on button "ログイン" at bounding box center [784, 339] width 292 height 45
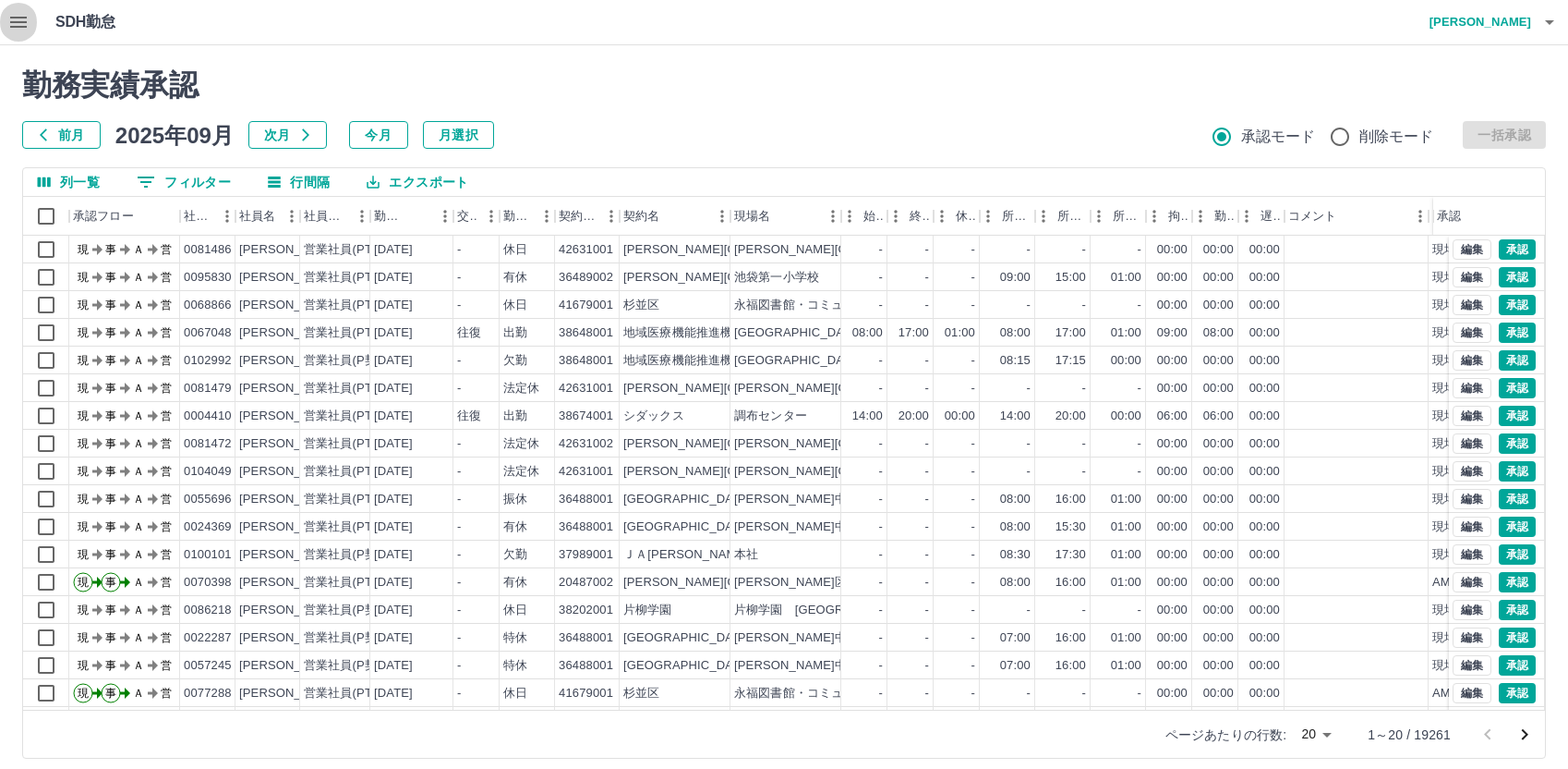
click at [20, 14] on icon "button" at bounding box center [18, 22] width 22 height 22
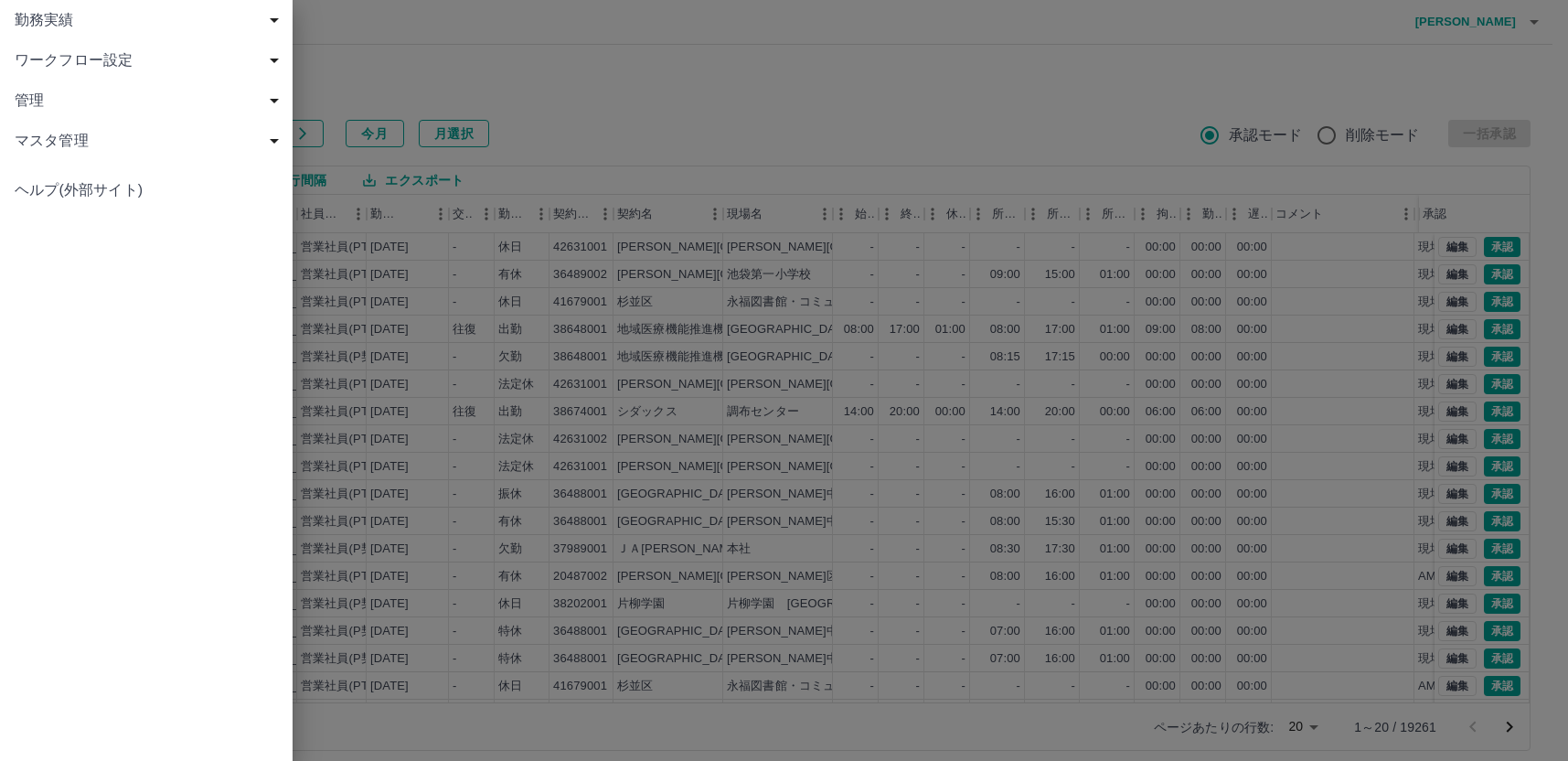
click at [26, 21] on span "勤務実績" at bounding box center [149, 20] width 270 height 22
click at [29, 97] on link "現場" at bounding box center [146, 100] width 292 height 41
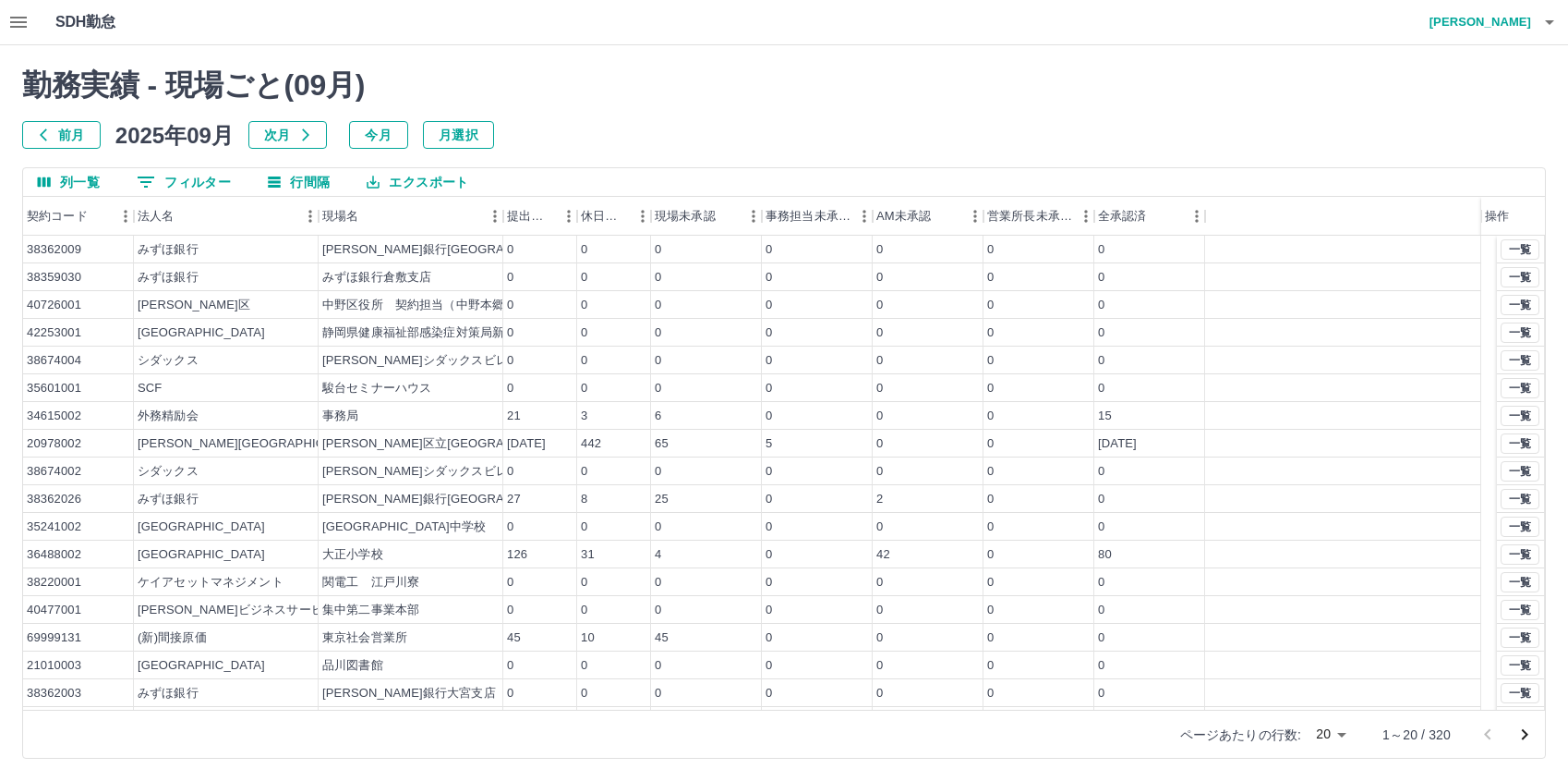
click at [146, 178] on icon "フィルター表示" at bounding box center [145, 182] width 16 height 11
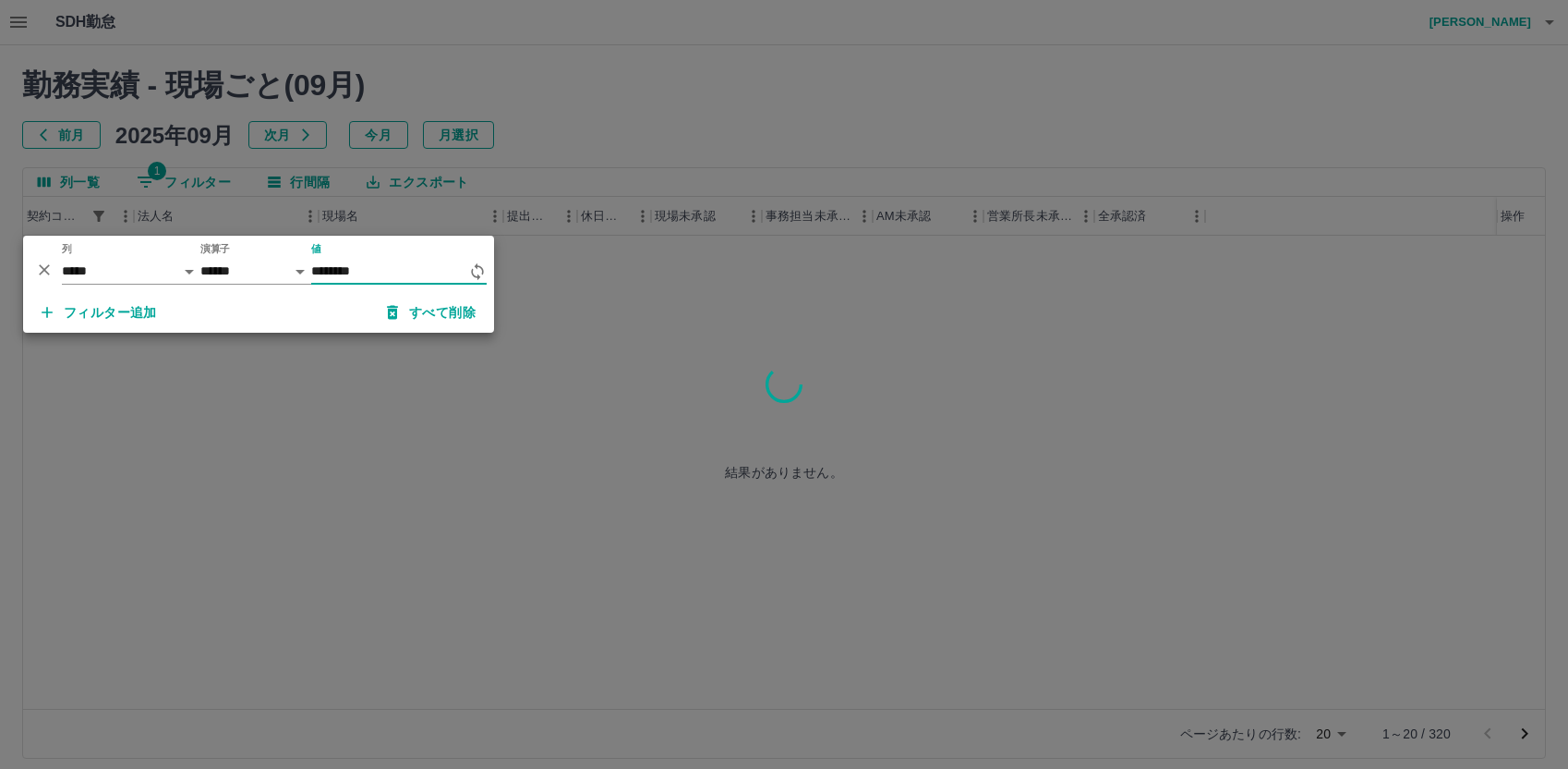
type input "********"
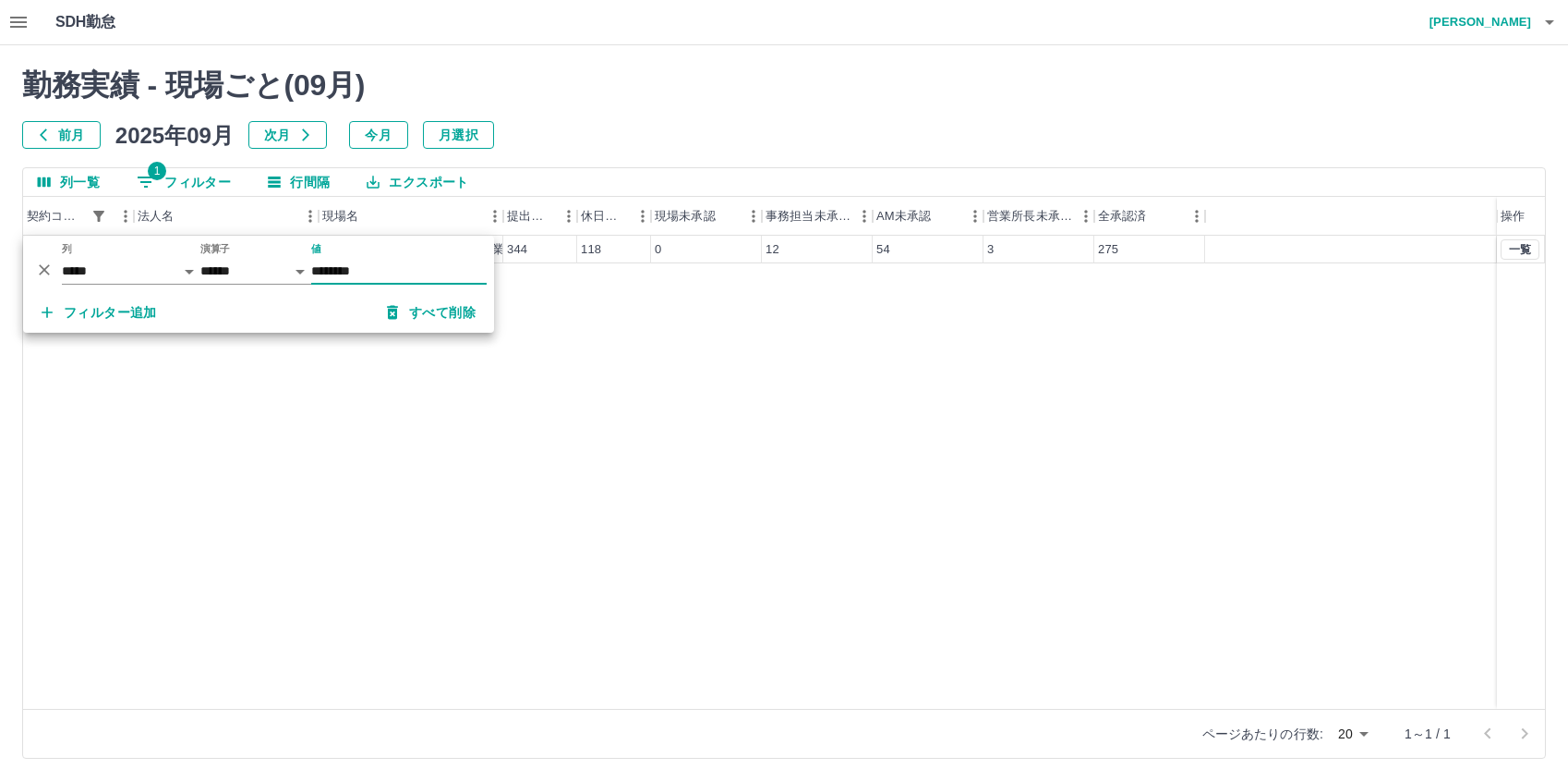
click at [752, 377] on div "43260001 内閣府 内閣府新庁舎（仮称）整備等事業（電話交換 344 118 0 12 54 3 275 一覧" at bounding box center [784, 472] width 1522 height 473
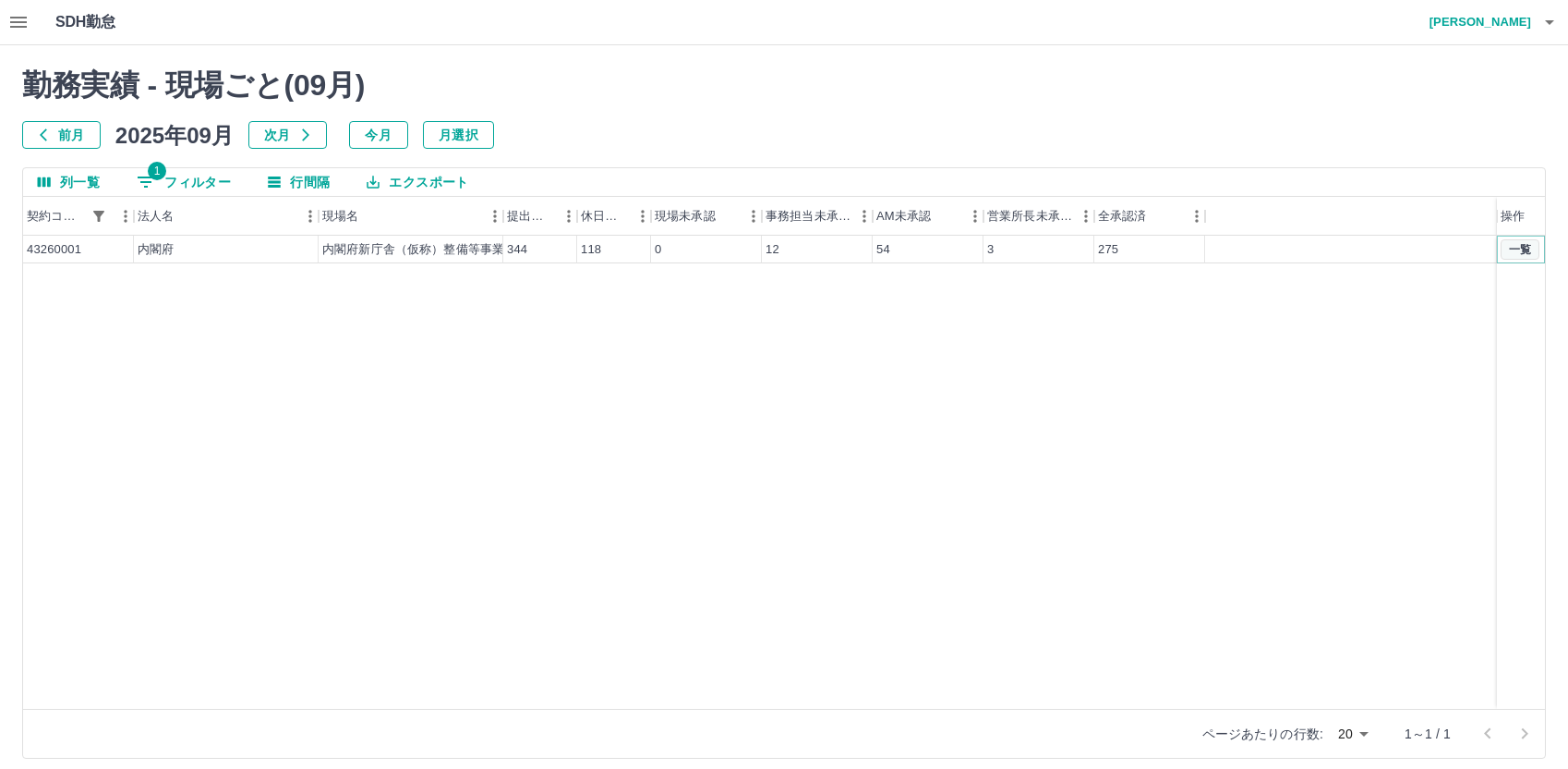
click at [1516, 246] on button "一覧" at bounding box center [1519, 248] width 39 height 20
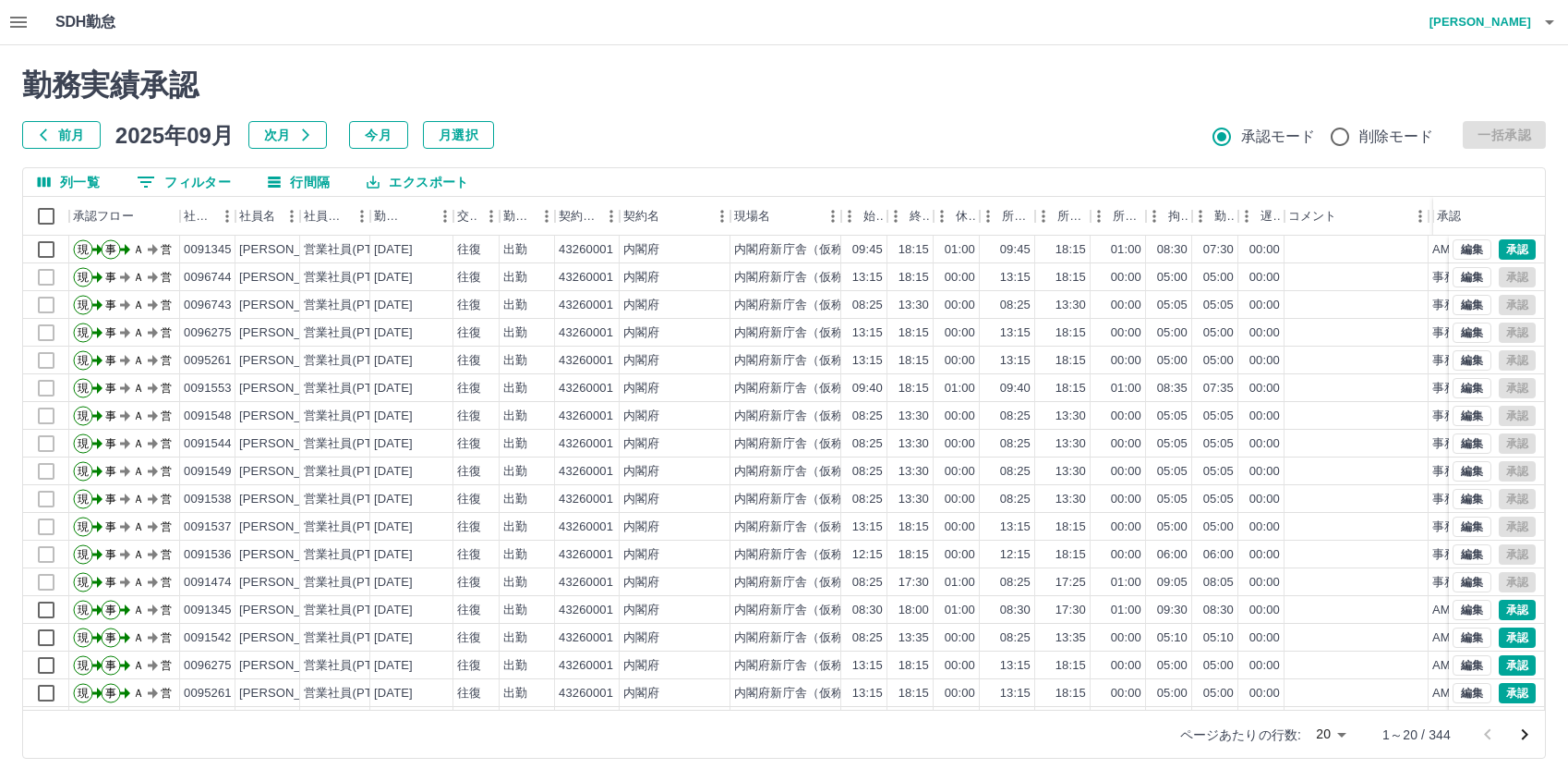
click at [1525, 727] on icon "次のページへ" at bounding box center [1524, 734] width 22 height 22
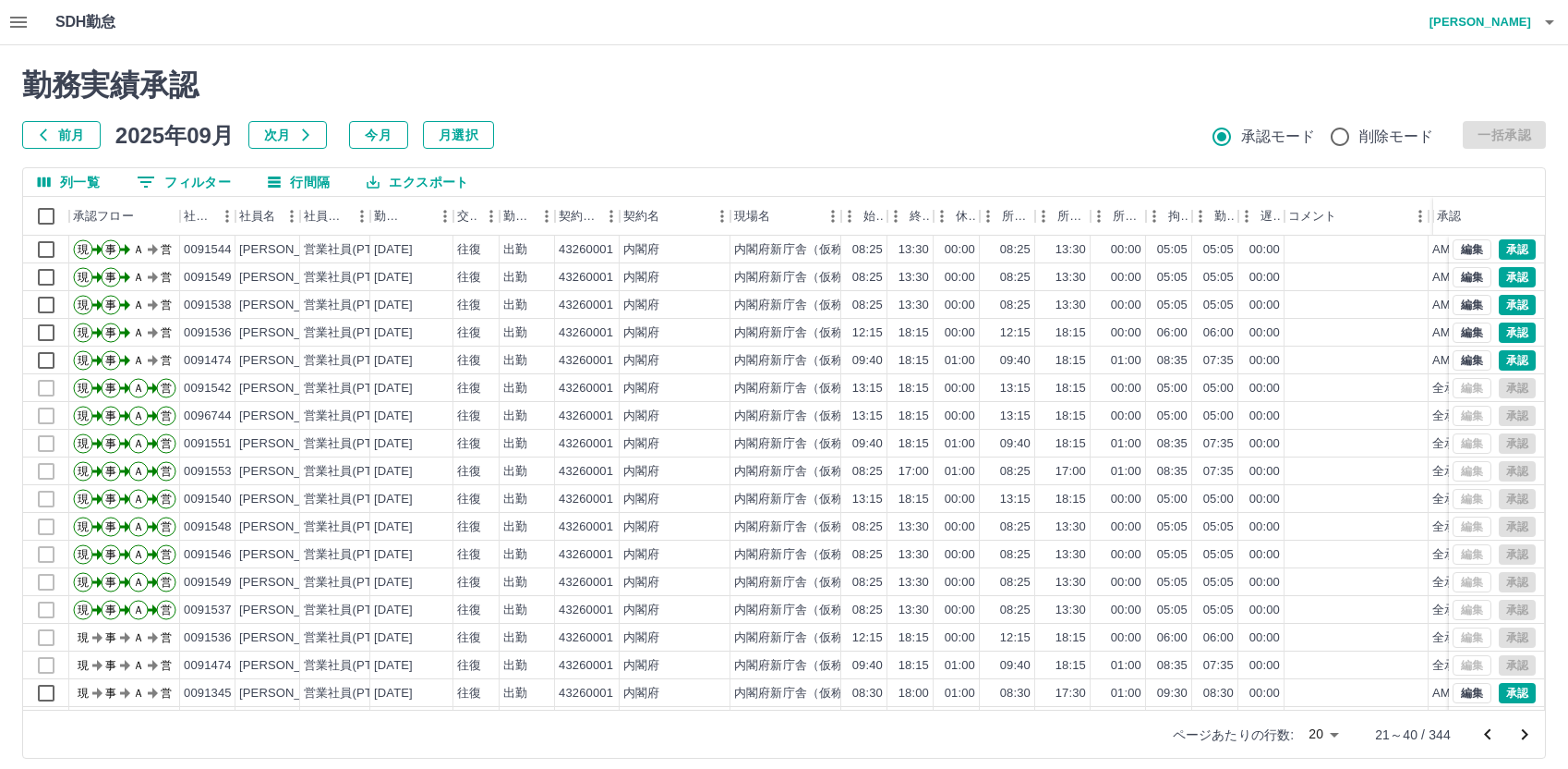
click at [1525, 727] on icon "次のページへ" at bounding box center [1524, 734] width 22 height 22
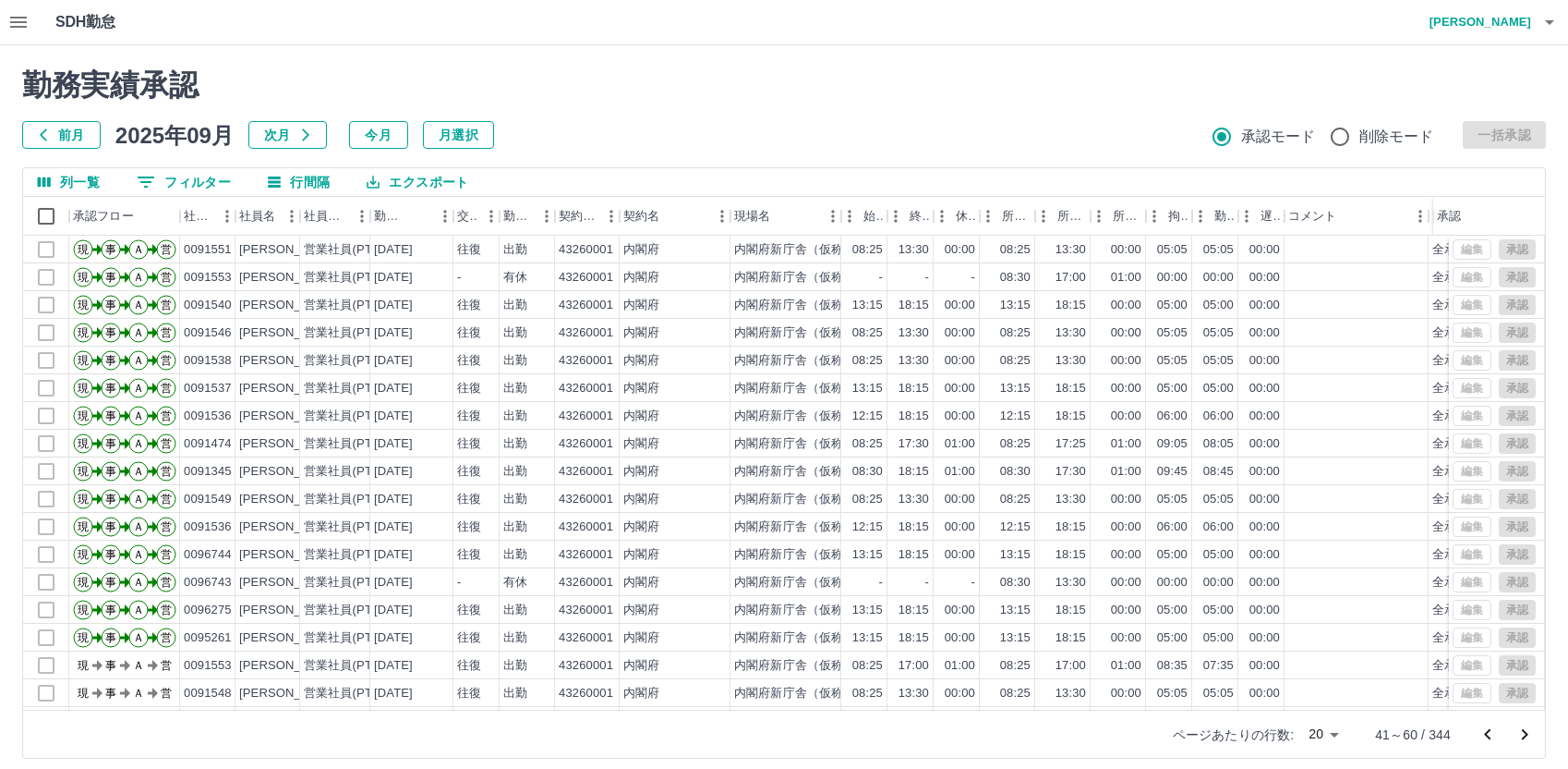
click at [1525, 727] on icon "次のページへ" at bounding box center [1524, 734] width 22 height 22
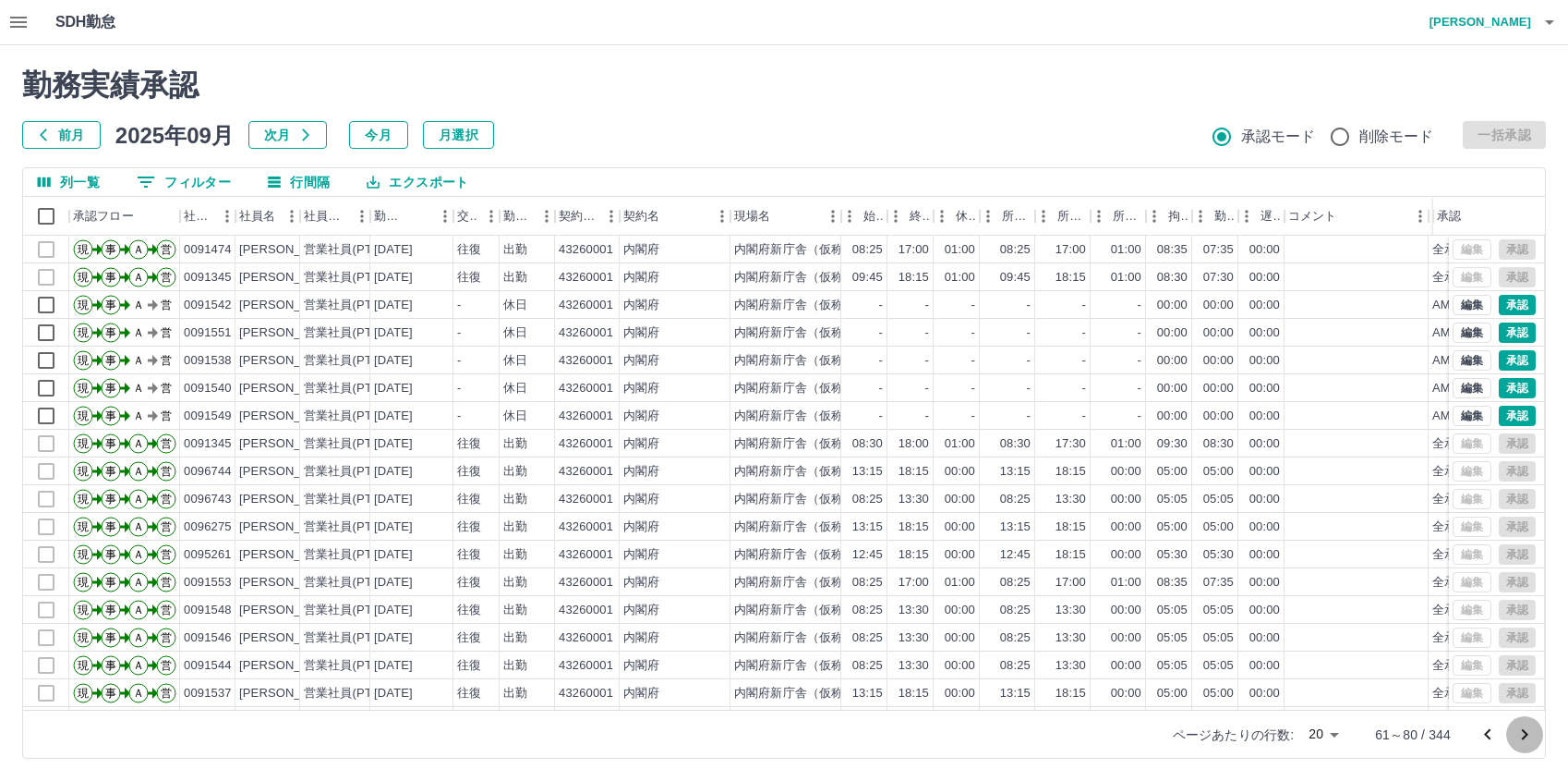
click at [1525, 727] on icon "次のページへ" at bounding box center [1524, 734] width 22 height 22
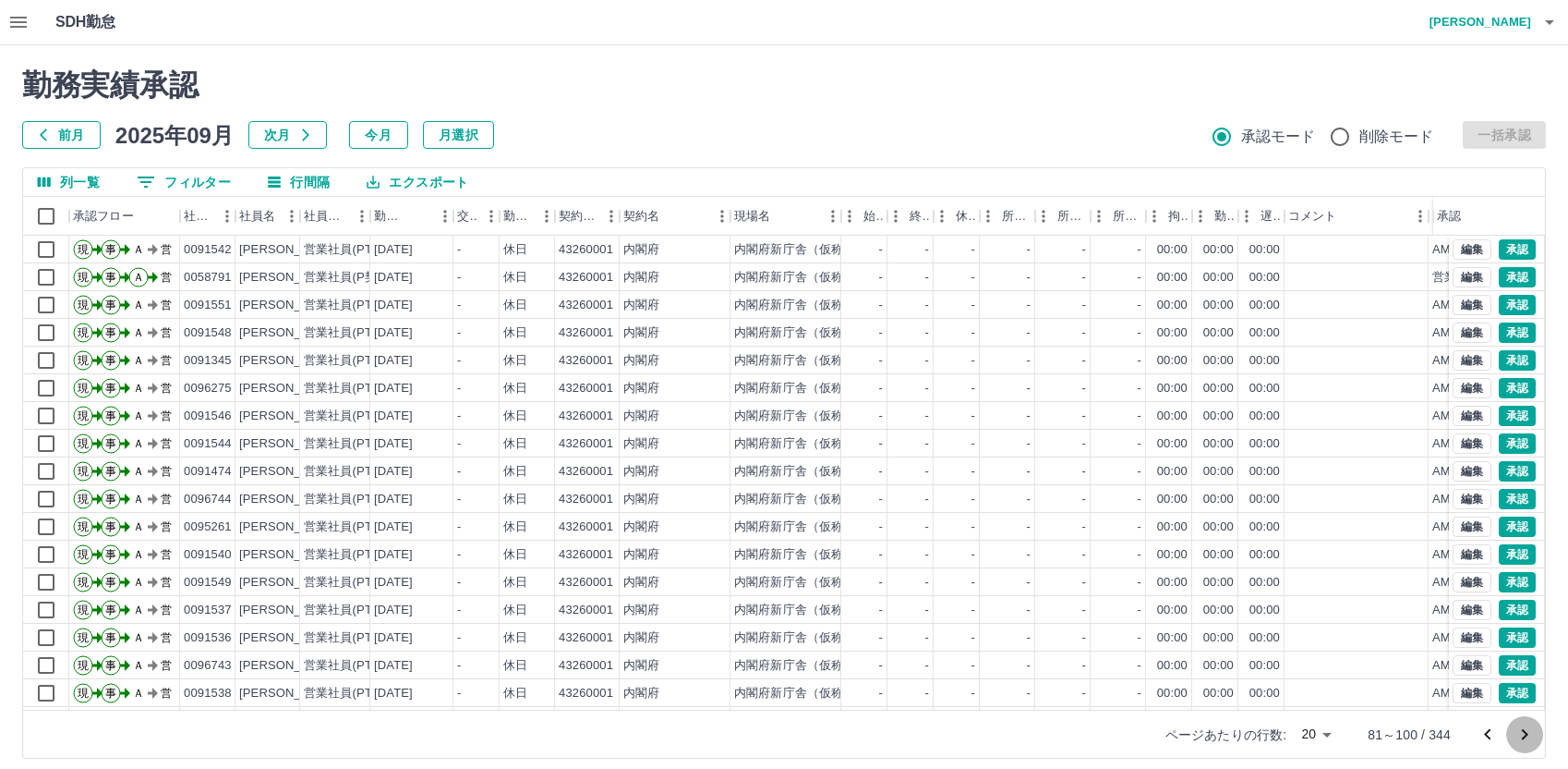
click at [1525, 727] on icon "次のページへ" at bounding box center [1524, 734] width 22 height 22
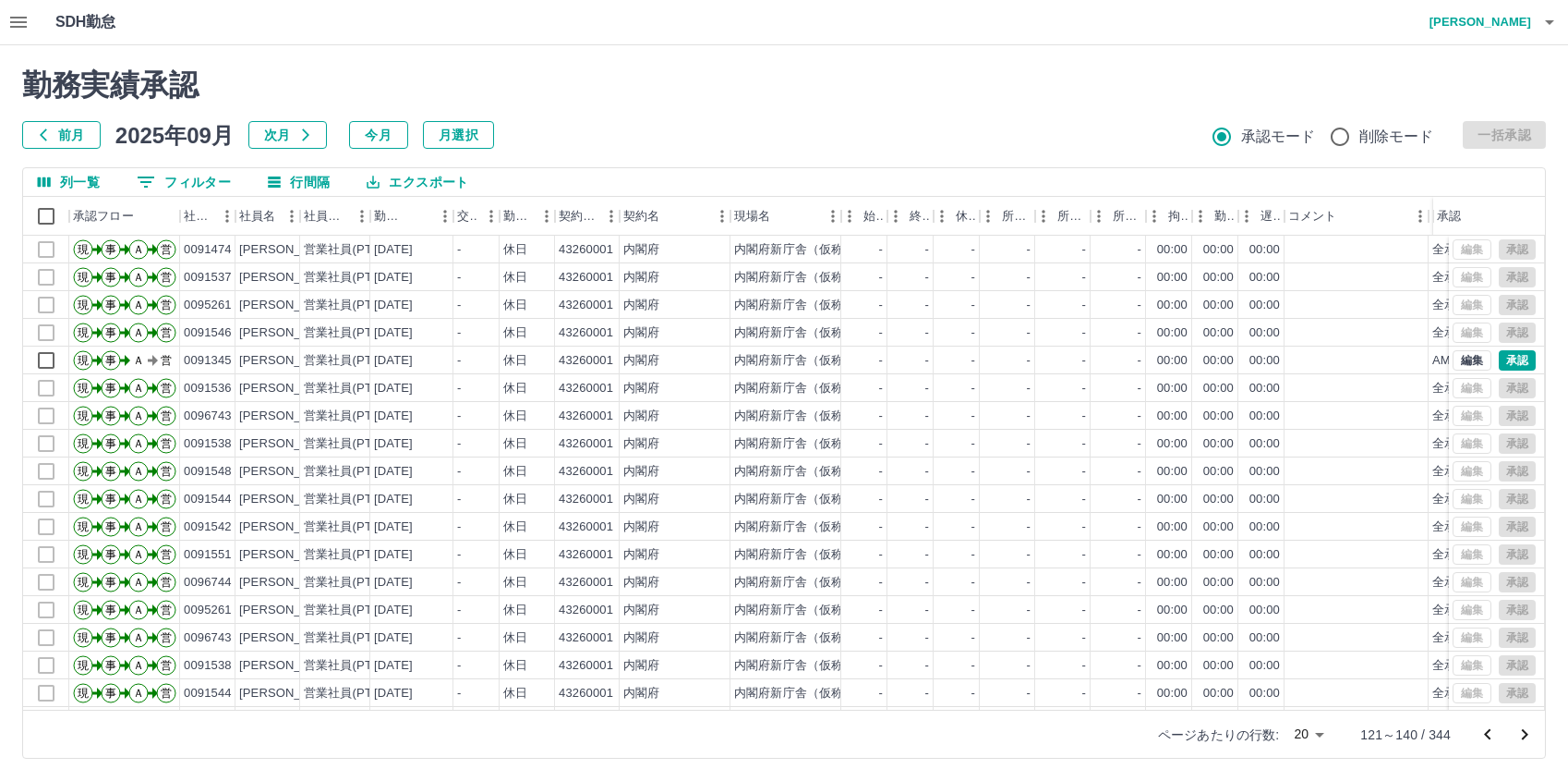
click at [1525, 727] on icon "次のページへ" at bounding box center [1524, 734] width 22 height 22
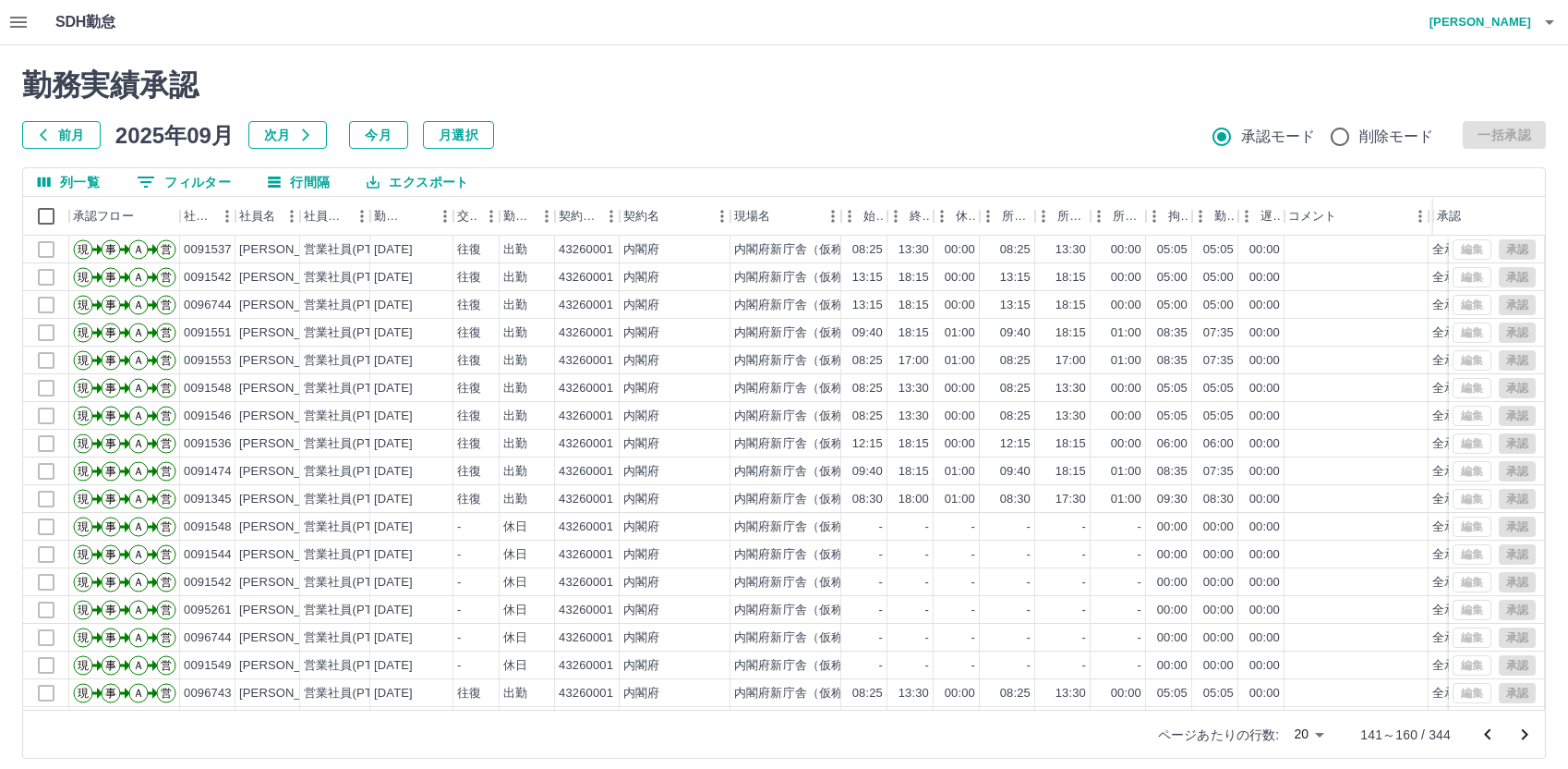
click at [1525, 727] on icon "次のページへ" at bounding box center [1524, 734] width 22 height 22
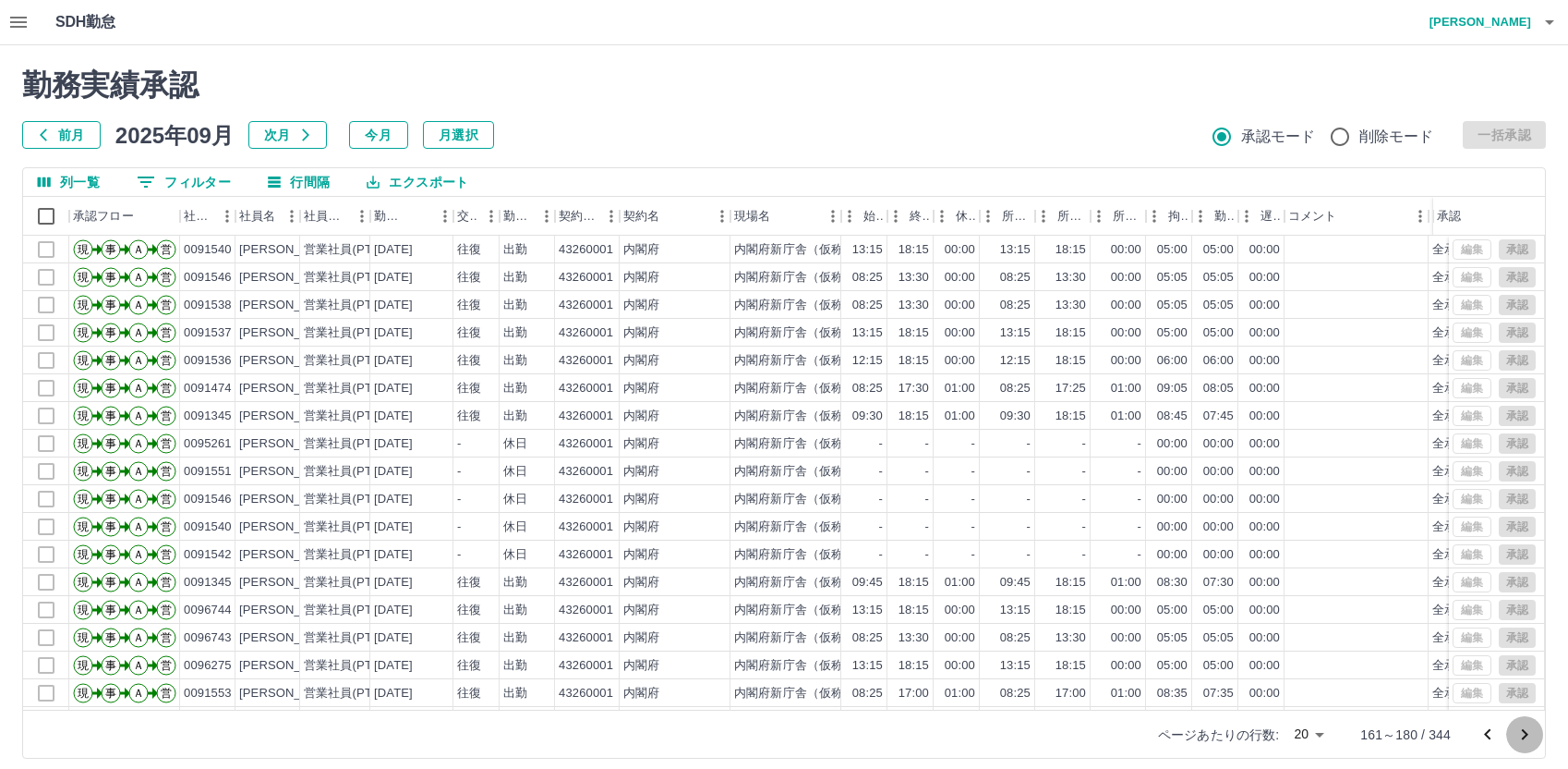
click at [1525, 727] on icon "次のページへ" at bounding box center [1524, 734] width 22 height 22
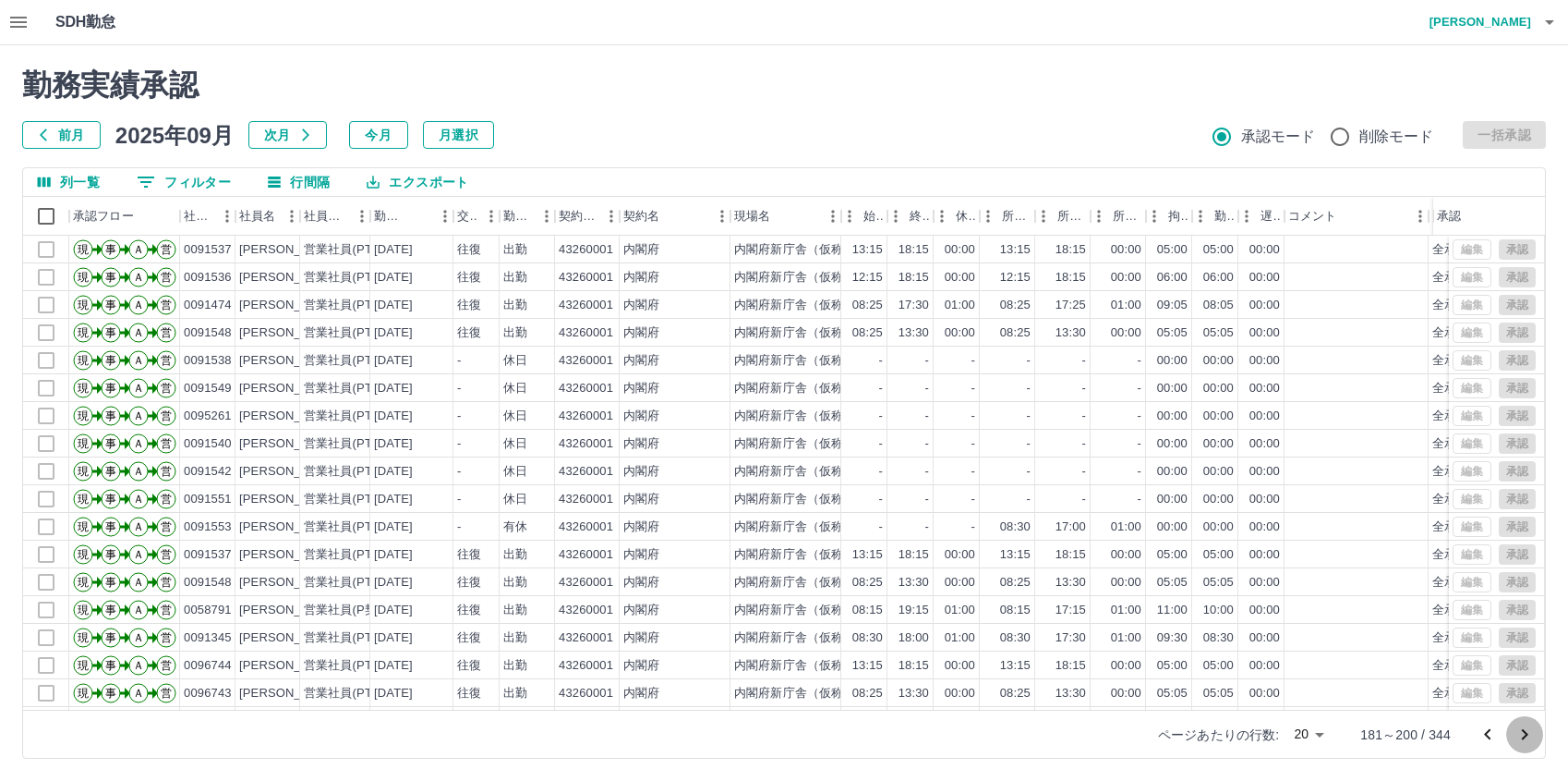
click at [1525, 727] on icon "次のページへ" at bounding box center [1524, 734] width 22 height 22
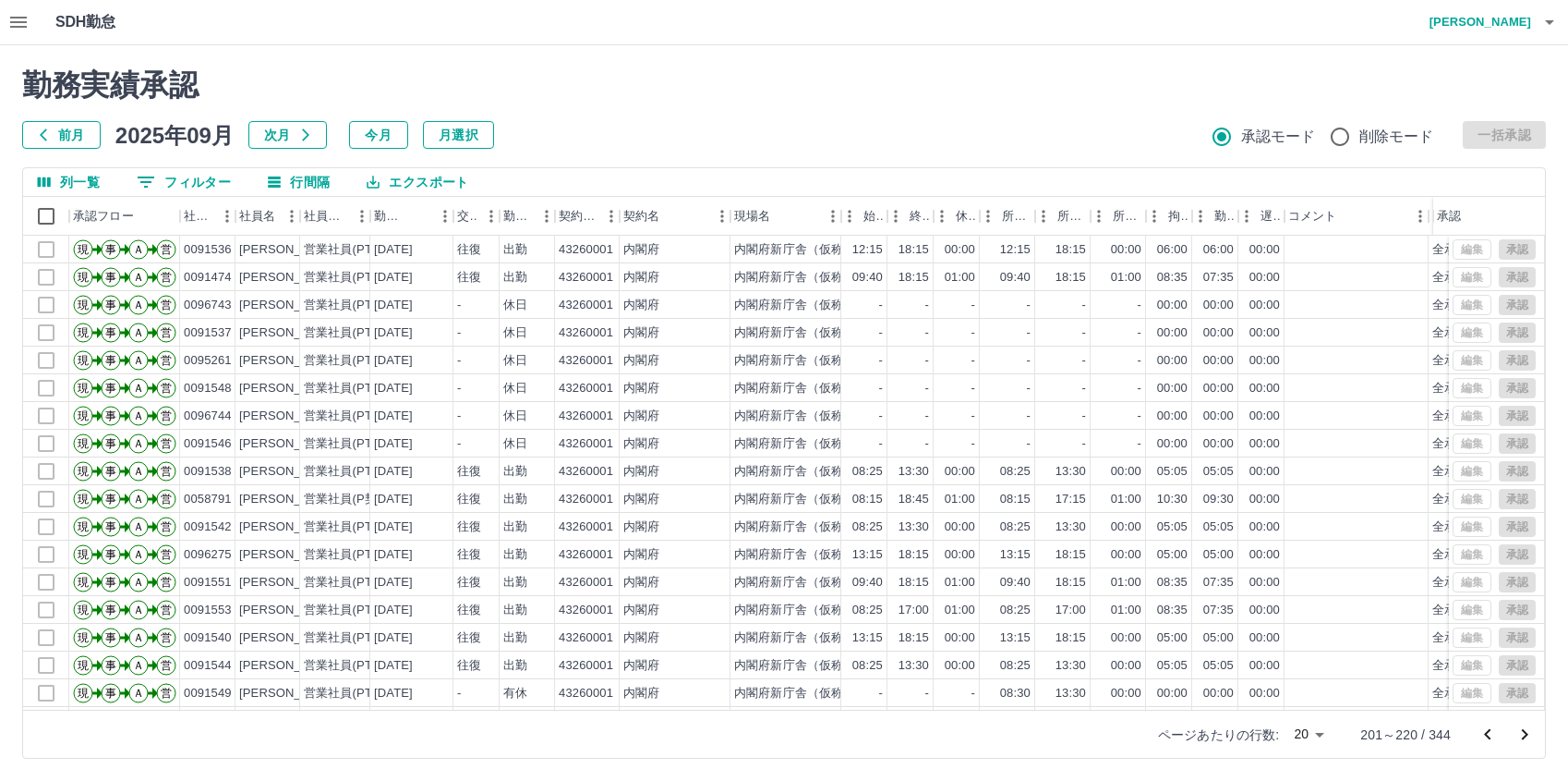
click at [1540, 727] on button "次のページへ" at bounding box center [1524, 734] width 37 height 37
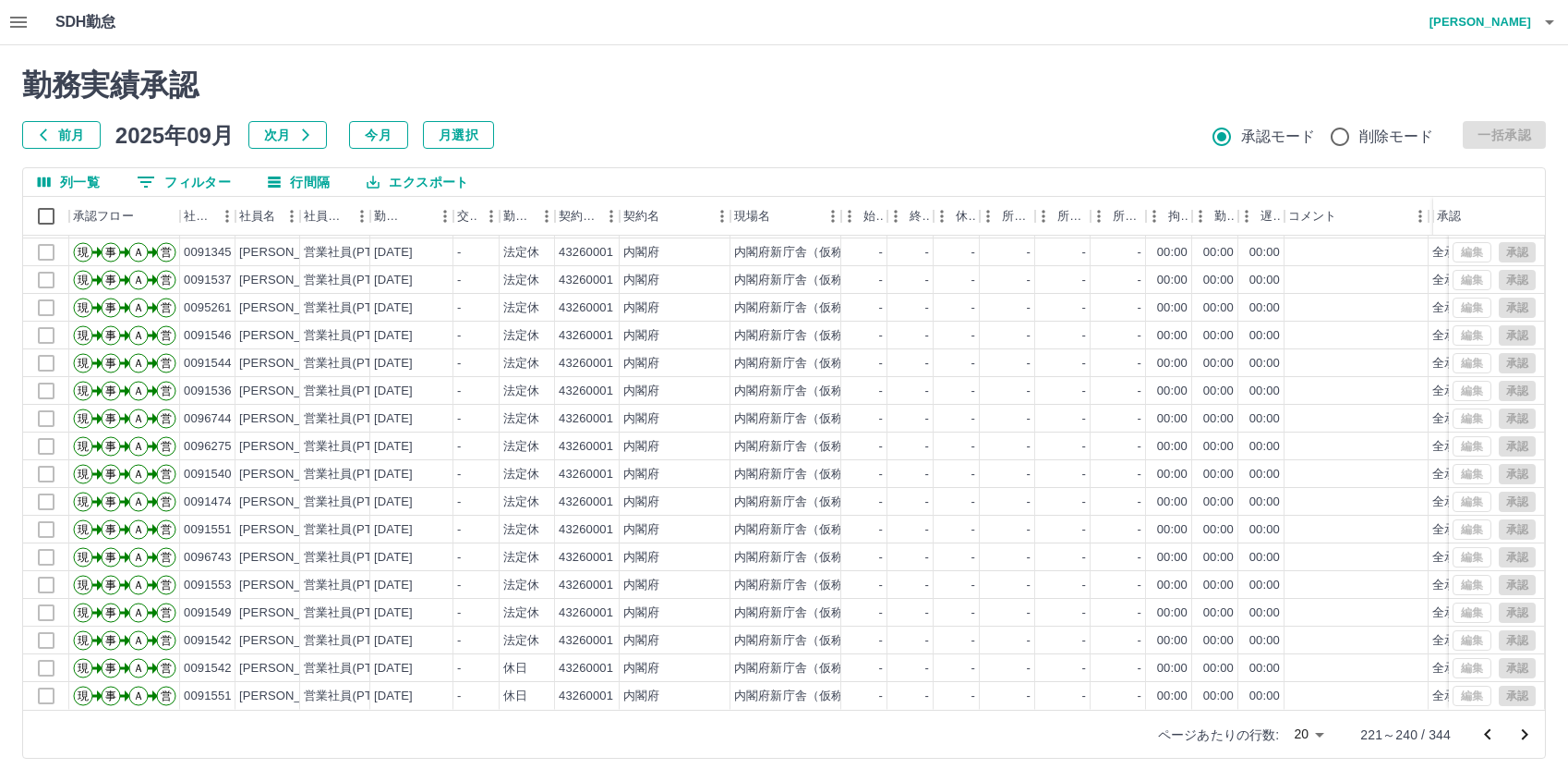
scroll to position [96, 0]
click at [1528, 728] on icon "次のページへ" at bounding box center [1524, 734] width 22 height 22
click at [1526, 735] on icon "次のページへ" at bounding box center [1525, 735] width 7 height 11
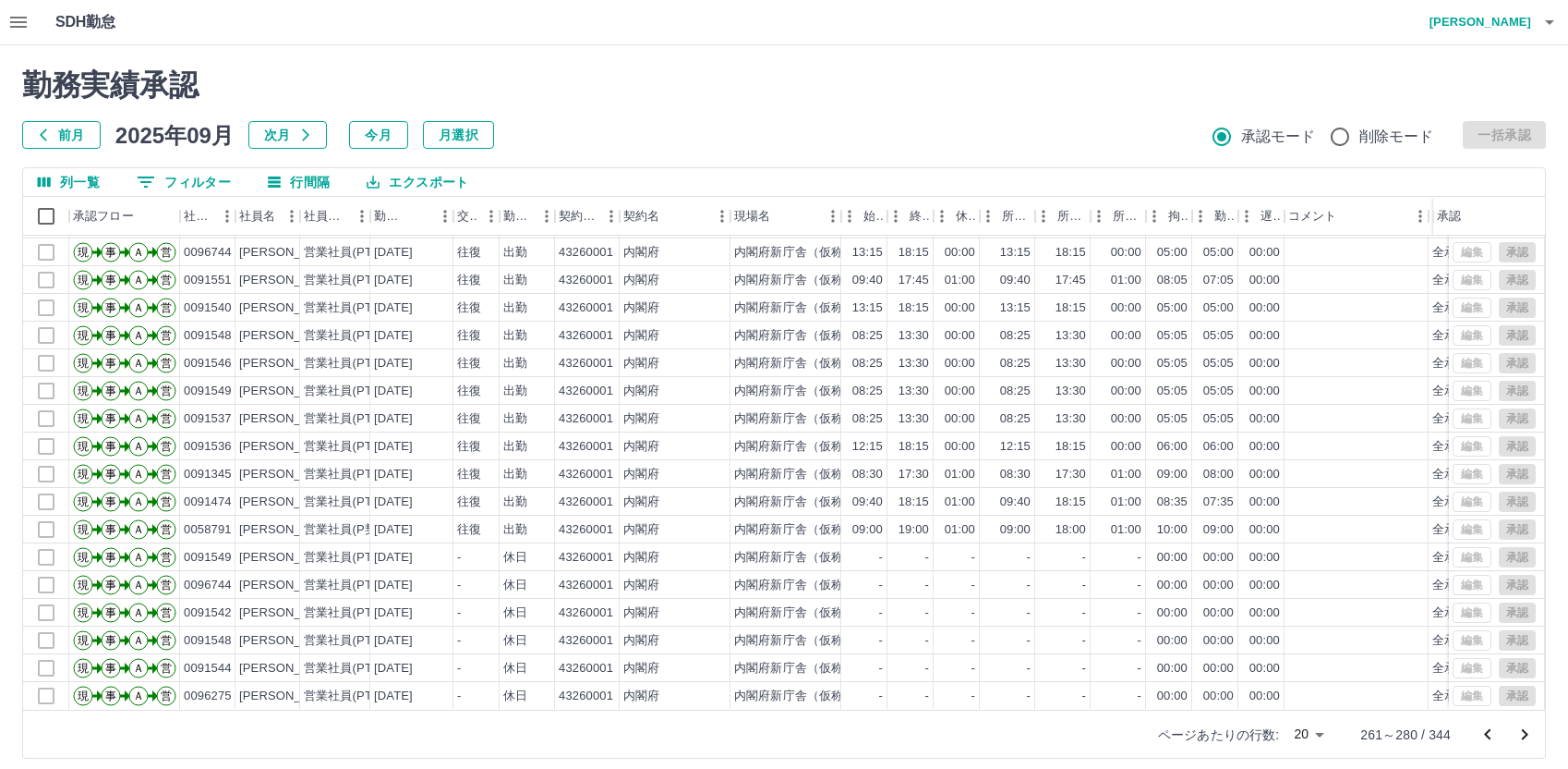
click at [1524, 730] on icon "次のページへ" at bounding box center [1525, 735] width 7 height 11
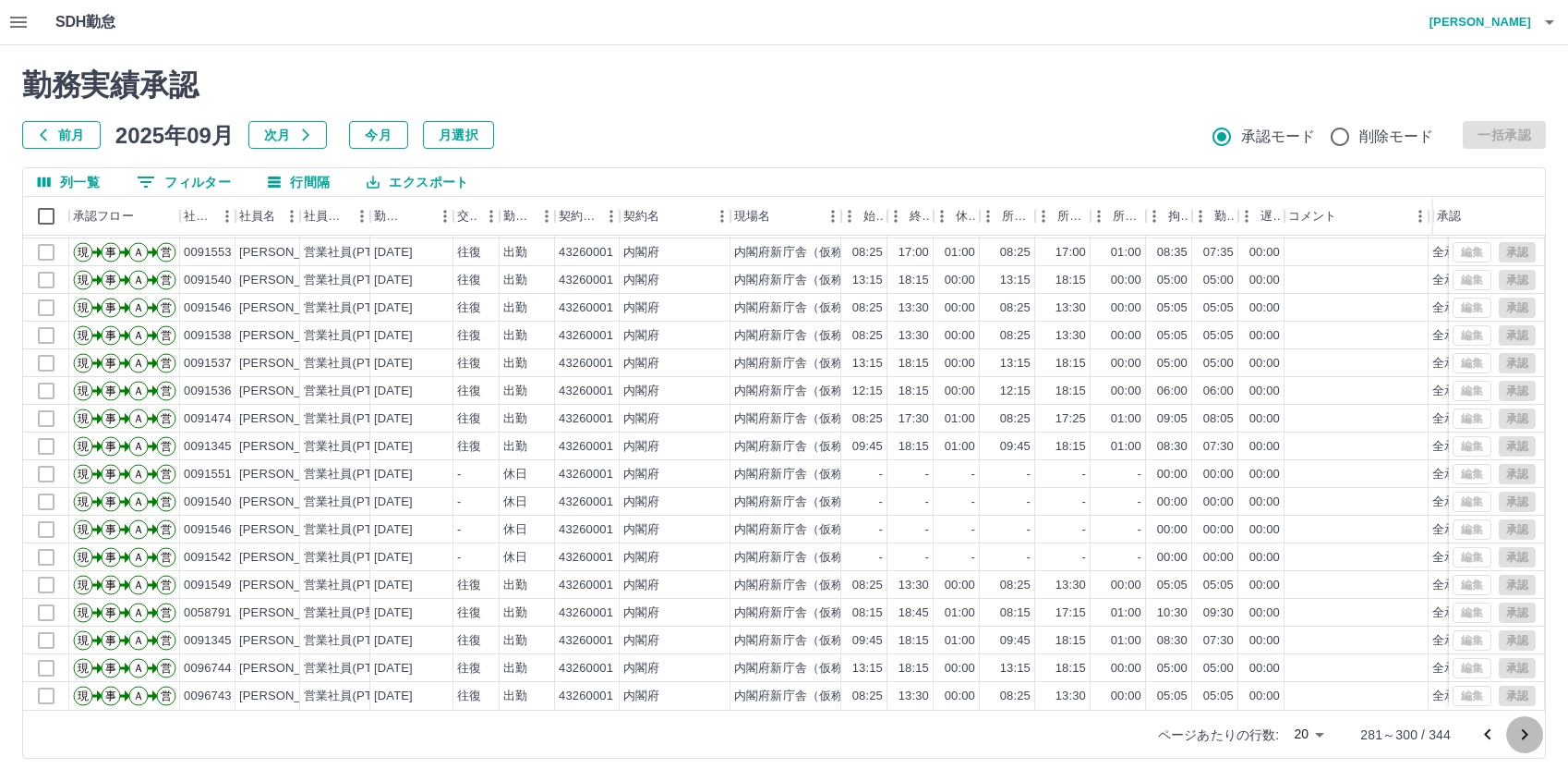
click at [1524, 729] on icon "次のページへ" at bounding box center [1524, 734] width 22 height 22
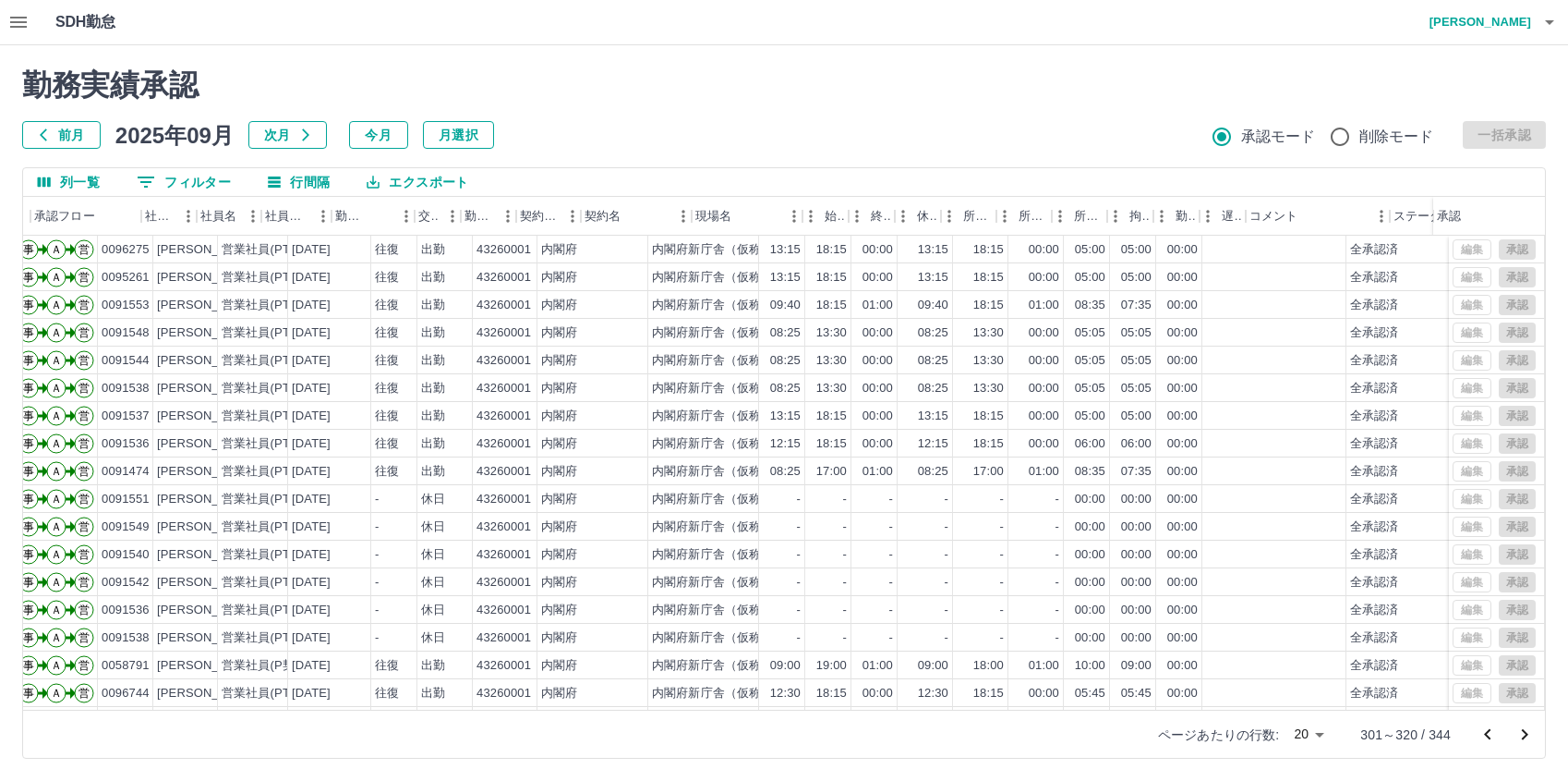
scroll to position [0, 106]
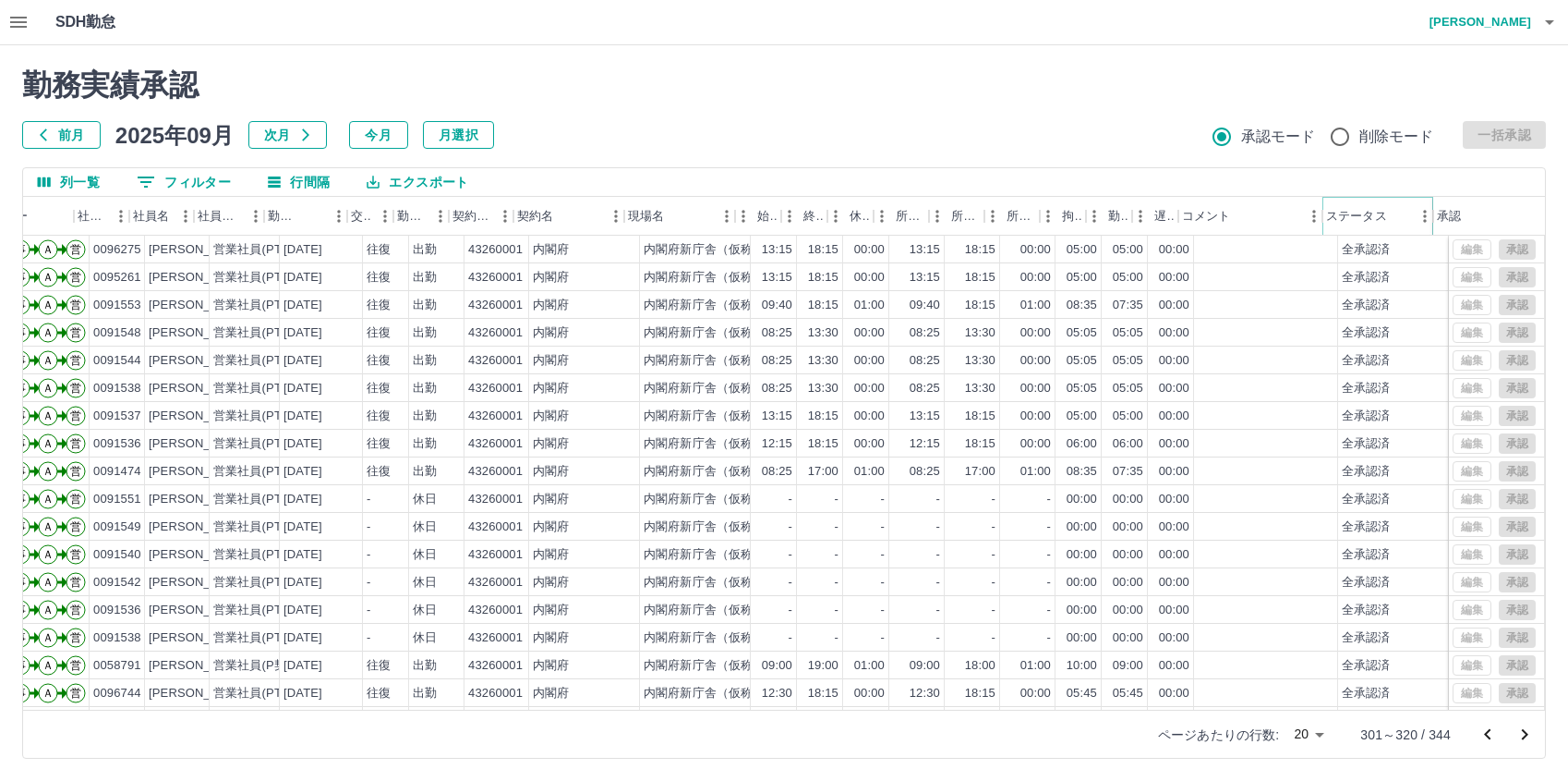
click at [1417, 221] on icon "メニュー" at bounding box center [1424, 216] width 18 height 18
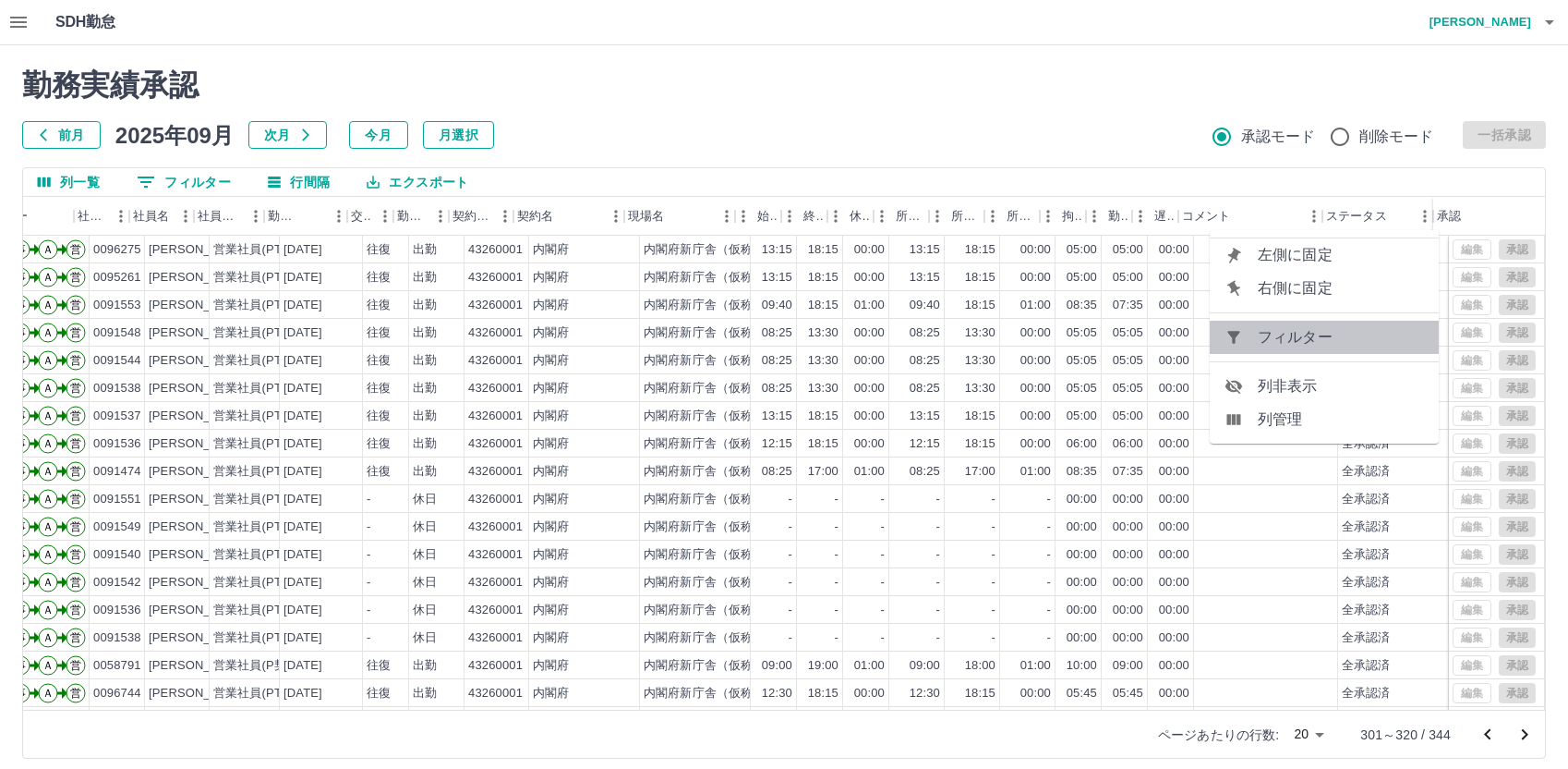
click at [1364, 344] on span "フィルター" at bounding box center [1341, 336] width 166 height 22
select select "**********"
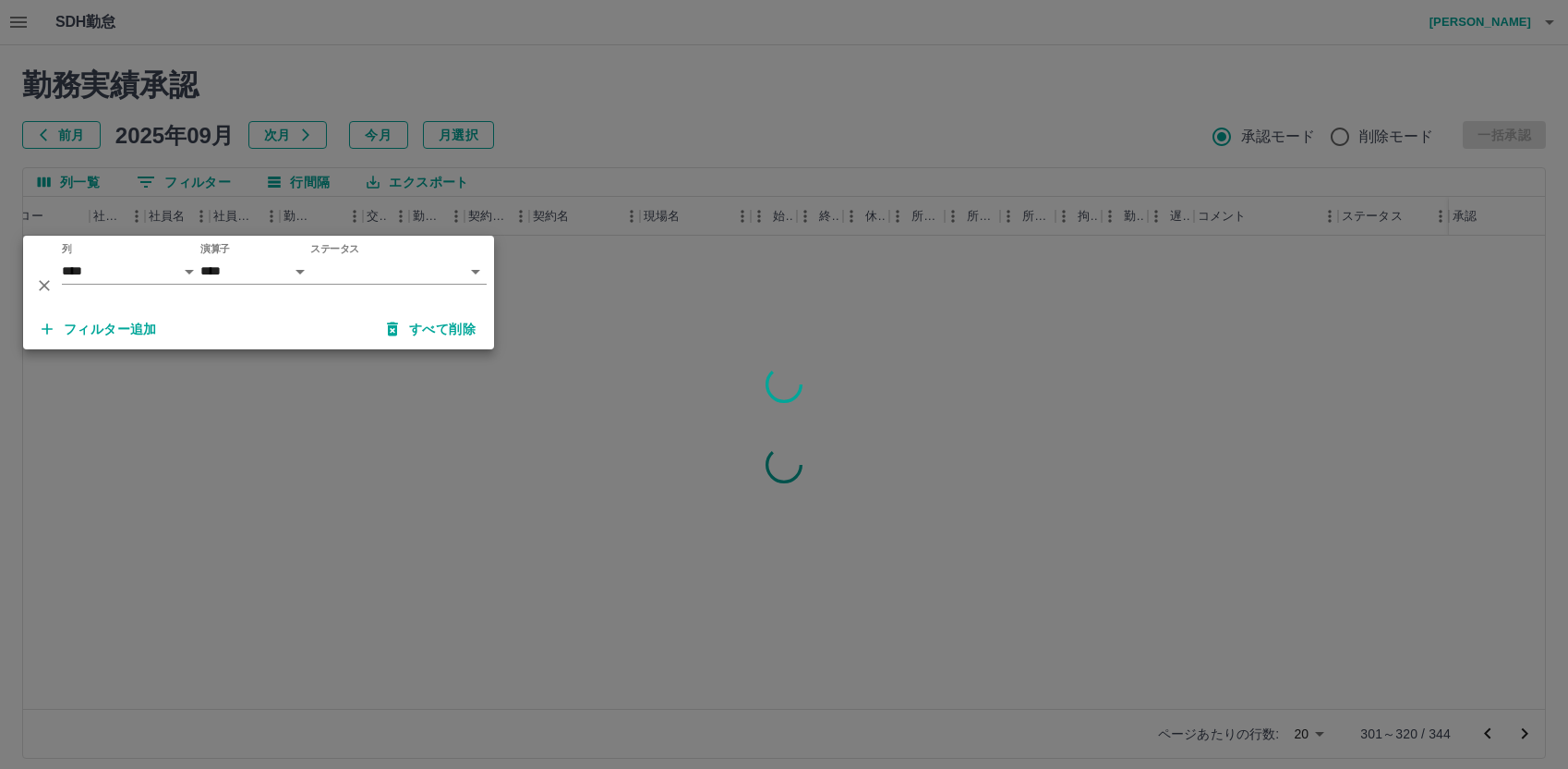
scroll to position [0, 91]
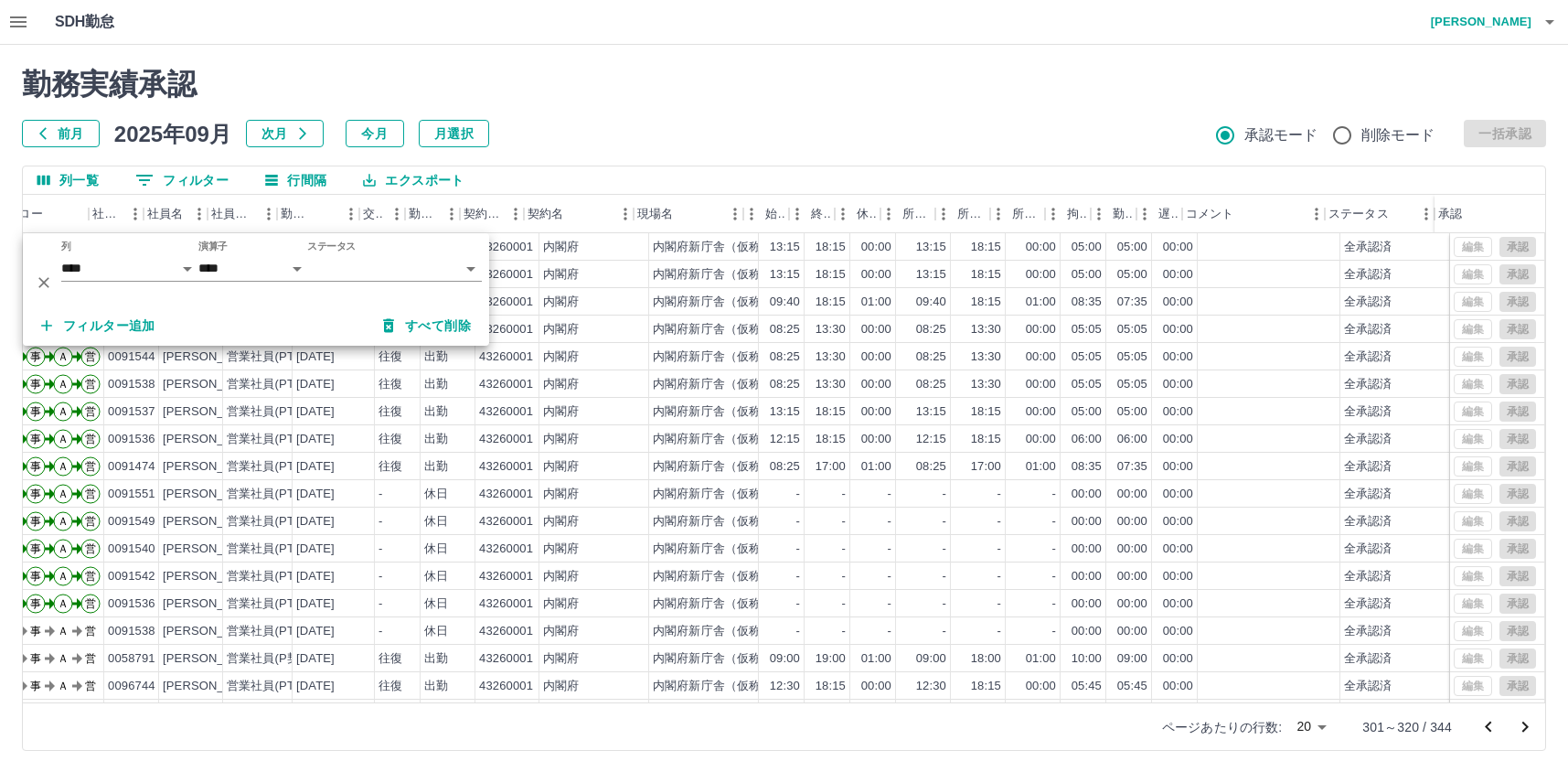
click at [348, 267] on body "SDH勤怠 [PERSON_NAME] 勤務実績承認 前月 [DATE] 次月 今月 月選択 承認モード 削除モード 一括承認 列一覧 0 フィルター 行間隔…" at bounding box center [784, 386] width 1568 height 772
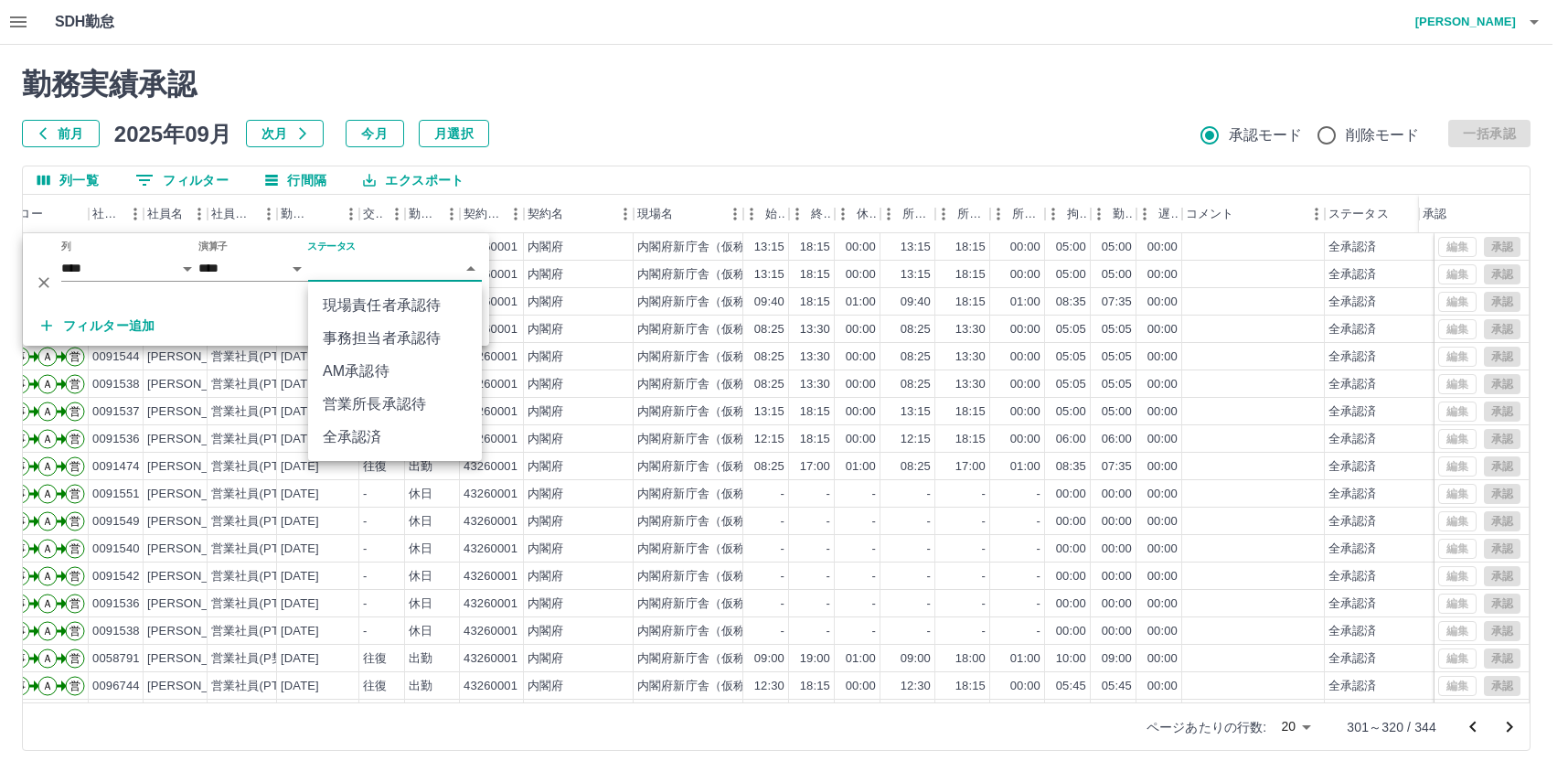
click at [370, 368] on li "AM承認待" at bounding box center [395, 371] width 174 height 33
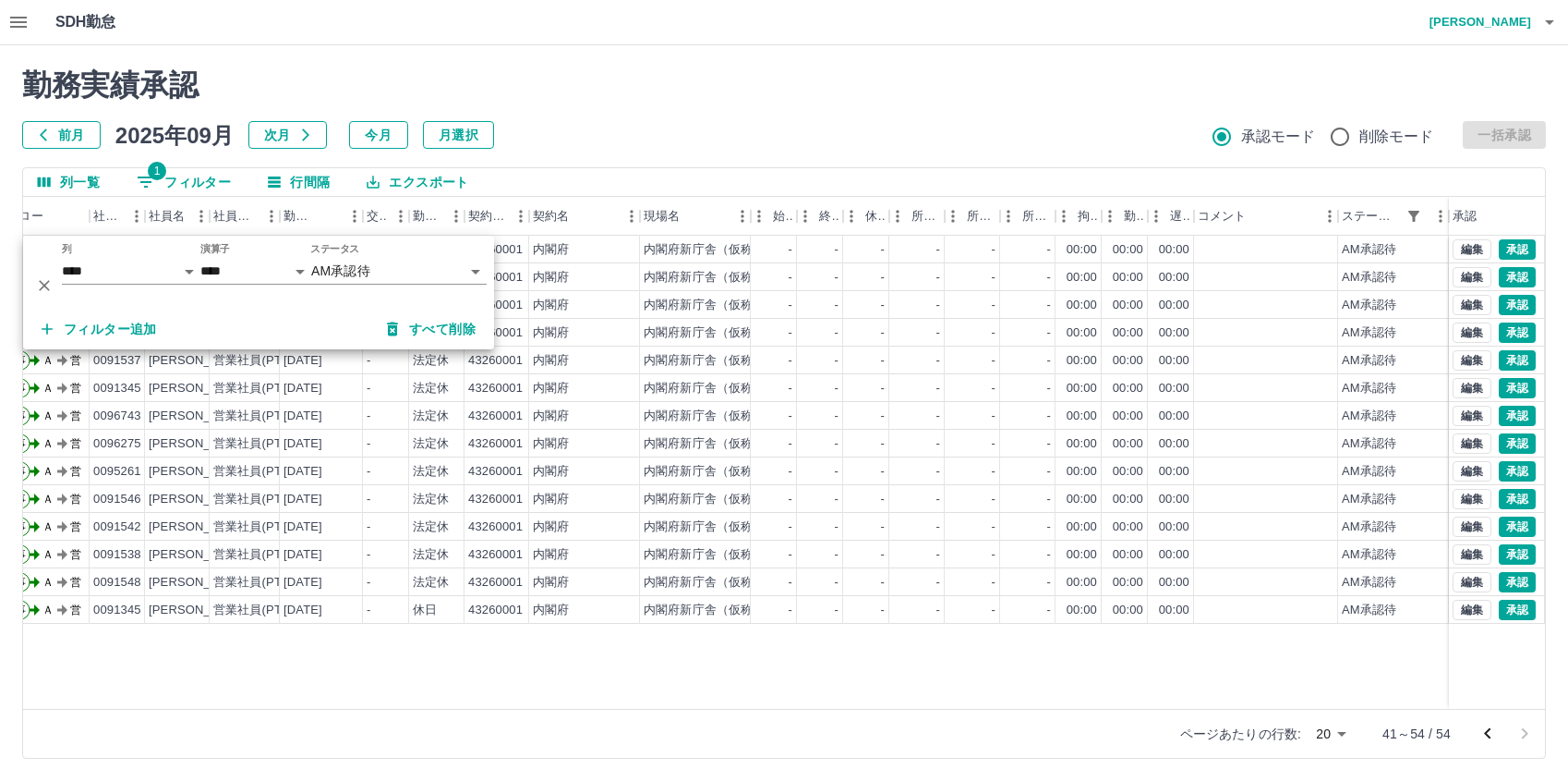
scroll to position [0, 0]
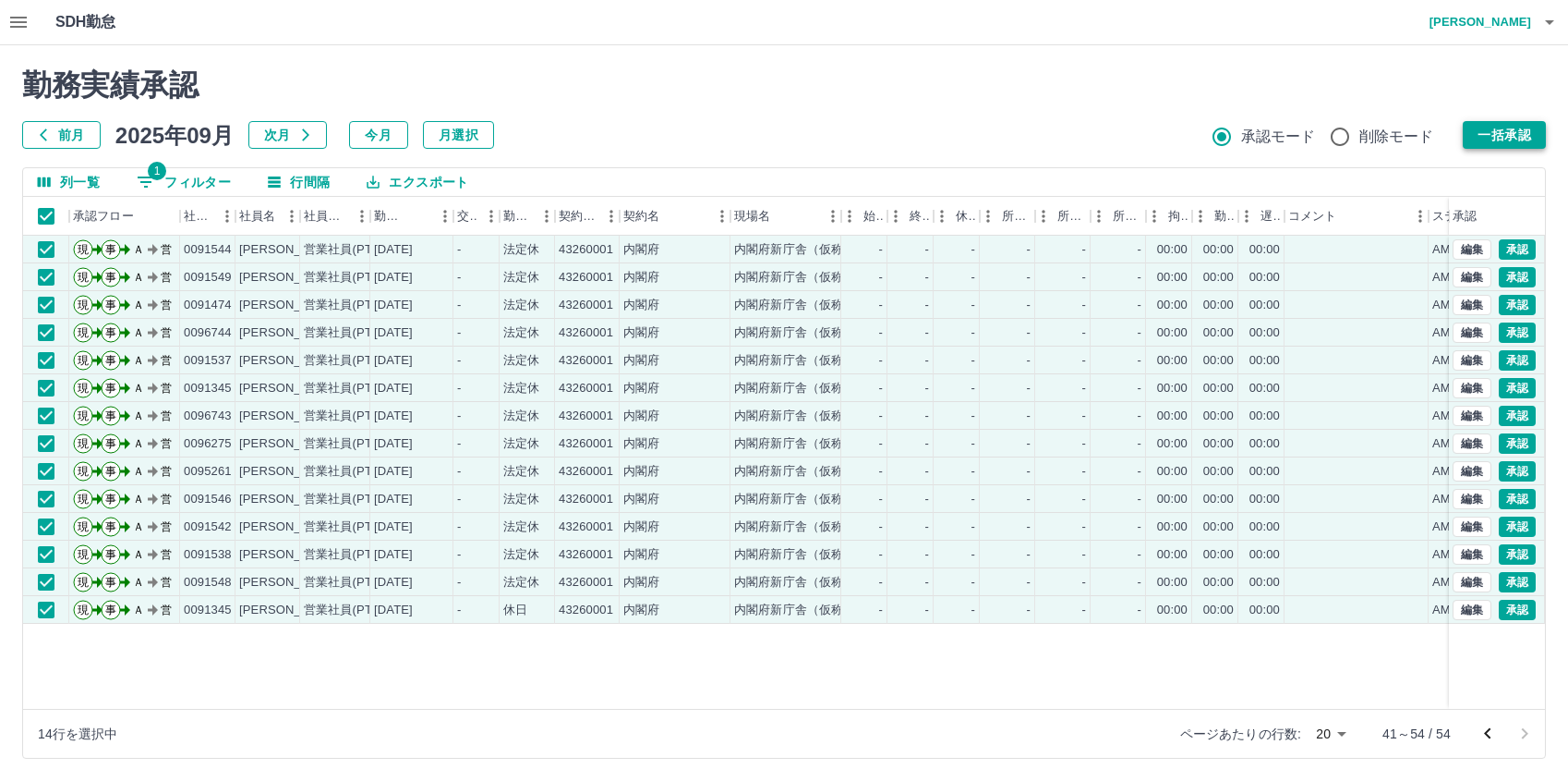
click at [1489, 126] on button "一括承認" at bounding box center [1504, 135] width 83 height 28
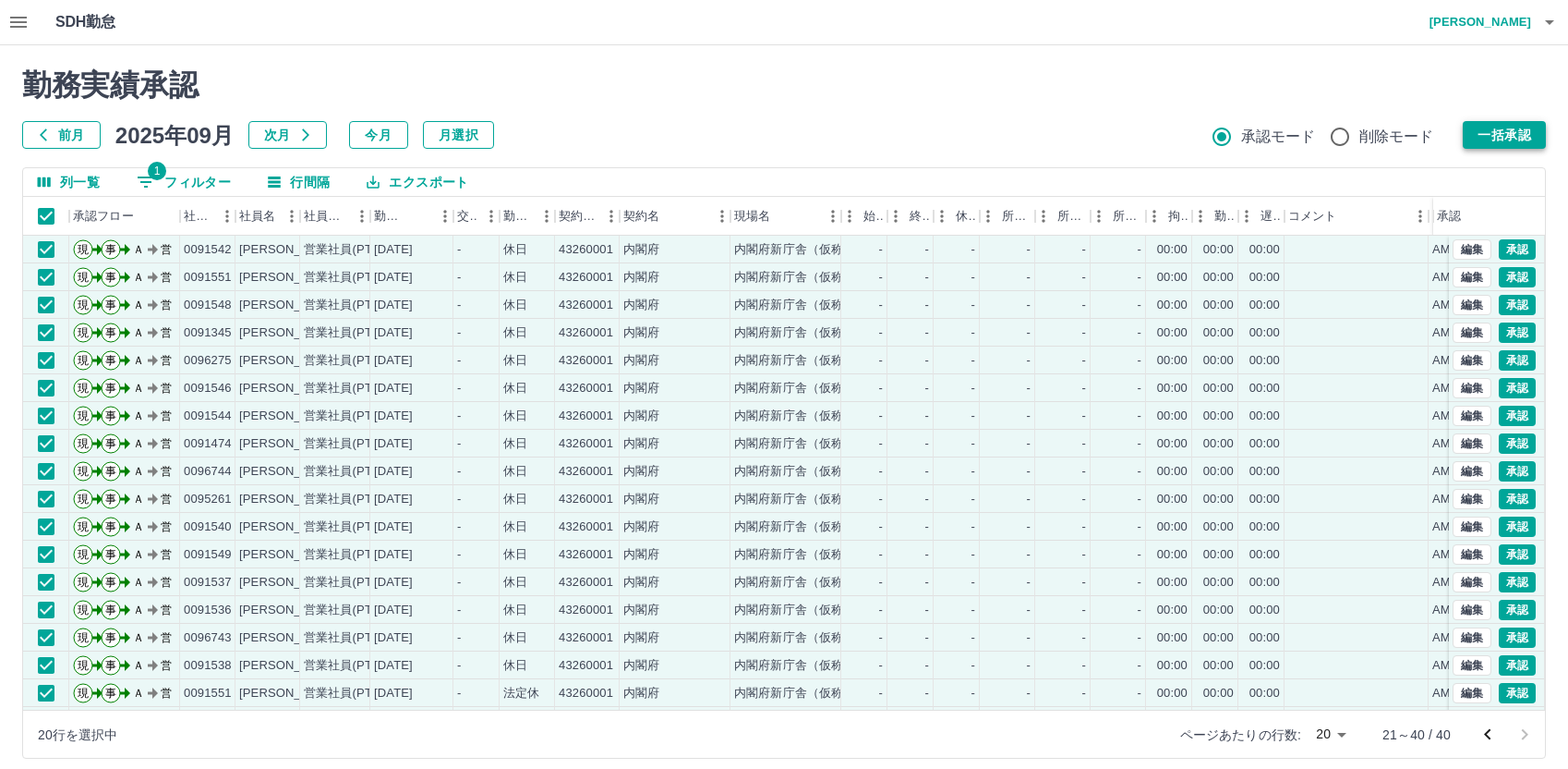
click at [1489, 138] on button "一括承認" at bounding box center [1504, 135] width 83 height 28
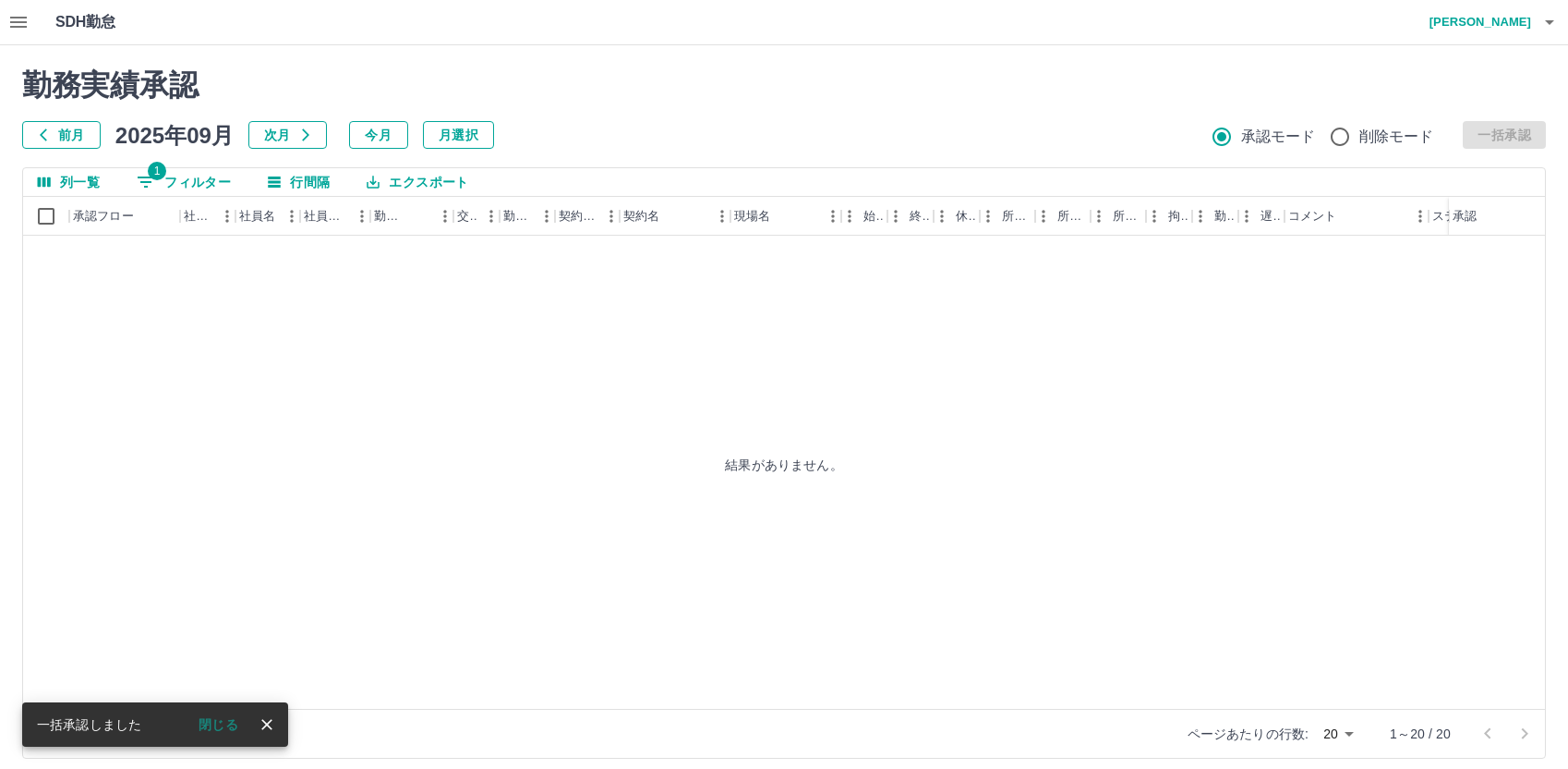
click at [516, 340] on div "結果がありません。" at bounding box center [784, 464] width 1522 height 458
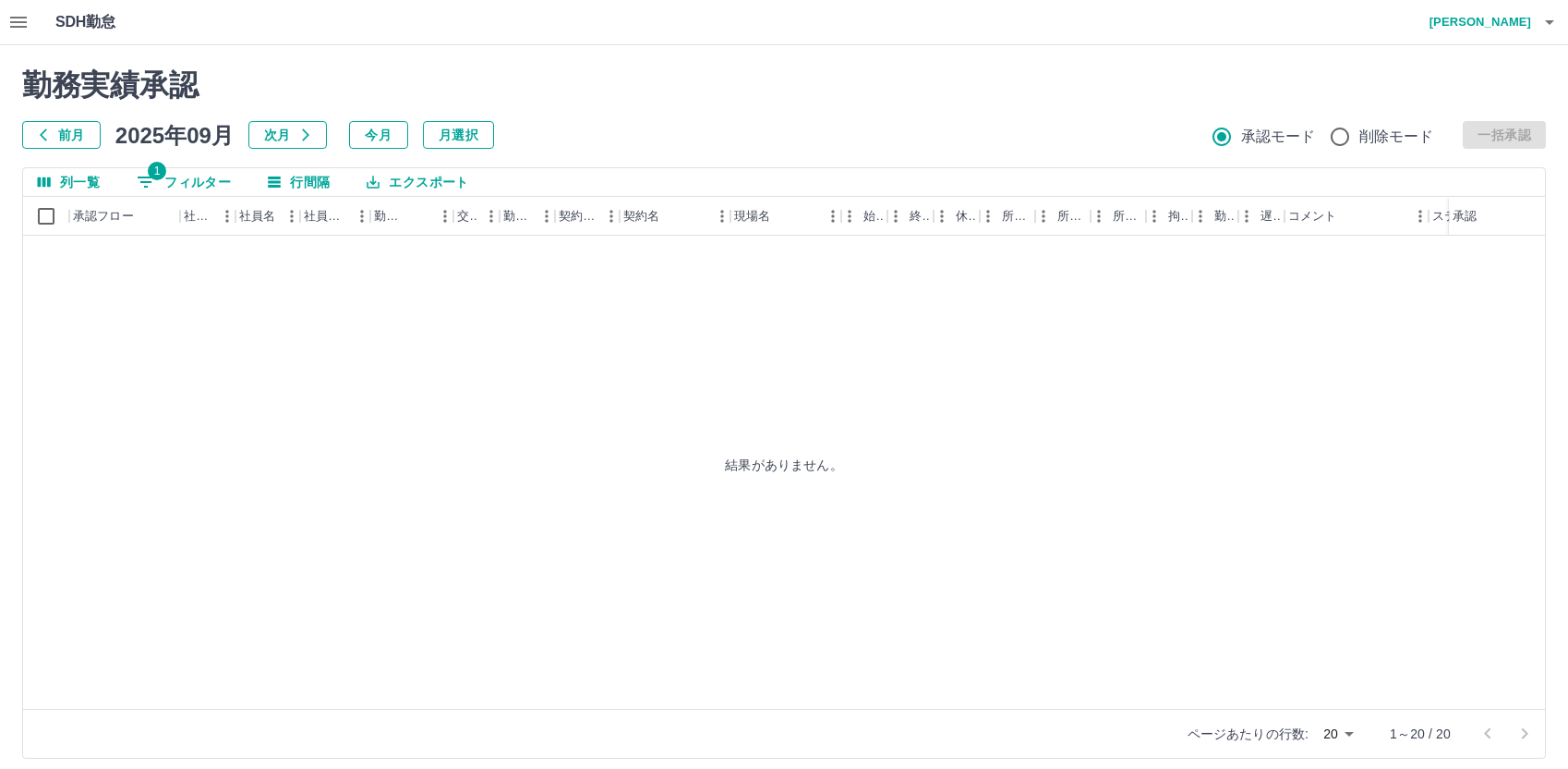
click at [11, 16] on icon "button" at bounding box center [18, 22] width 16 height 11
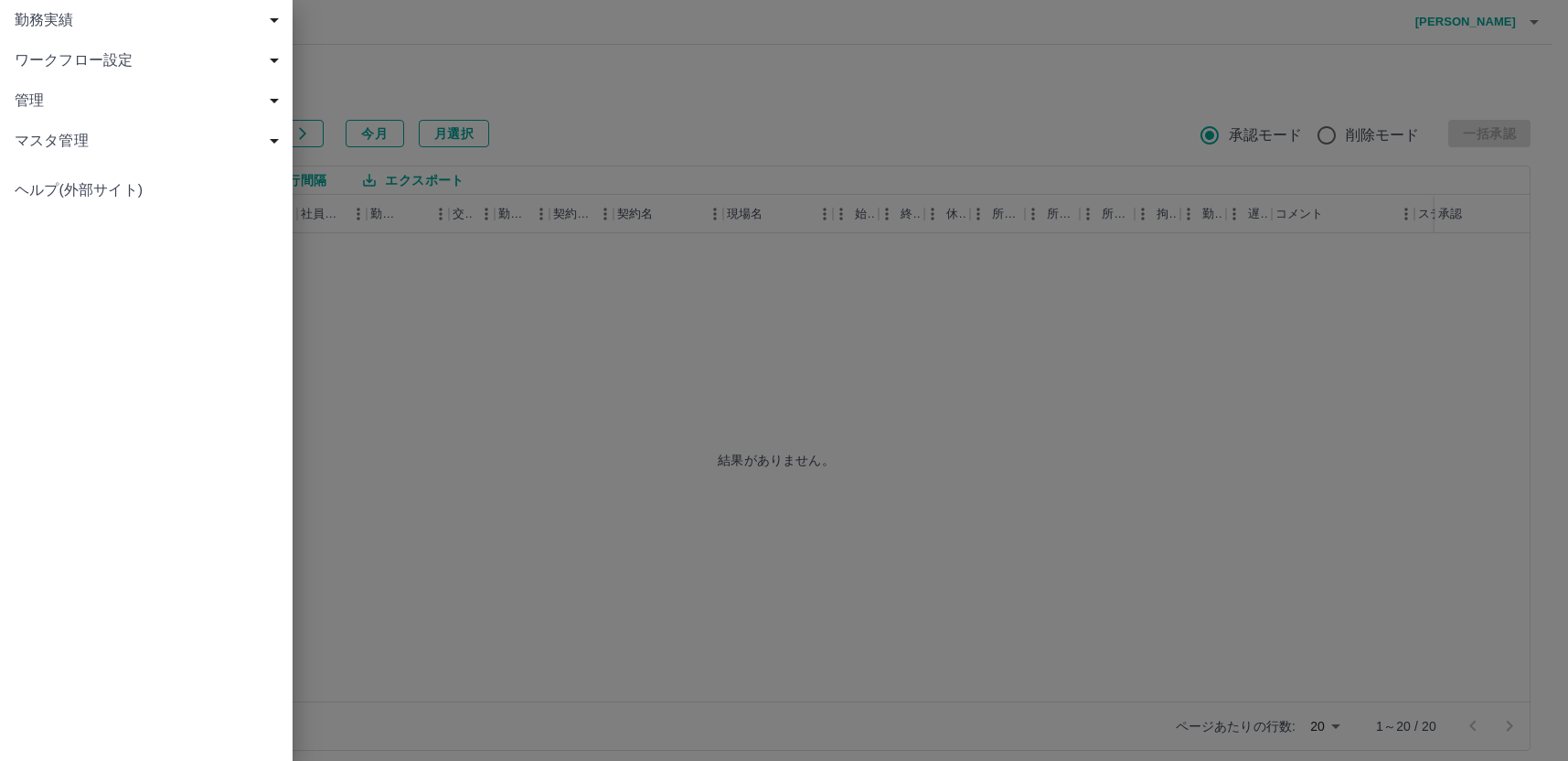
click at [34, 26] on span "勤務実績" at bounding box center [149, 20] width 270 height 22
click at [59, 93] on span "現場" at bounding box center [155, 100] width 245 height 22
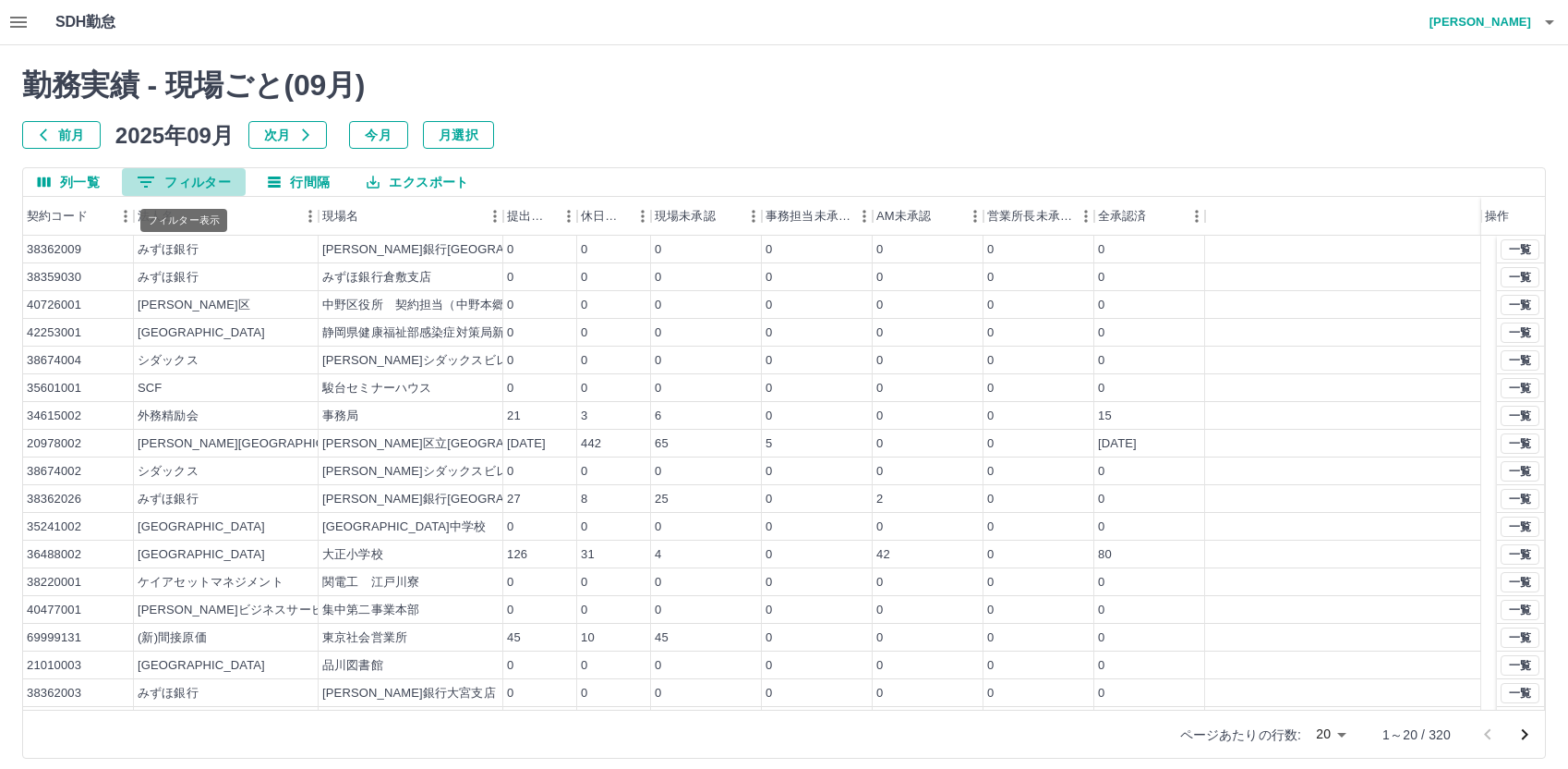
click at [193, 177] on button "0 フィルター" at bounding box center [184, 182] width 124 height 28
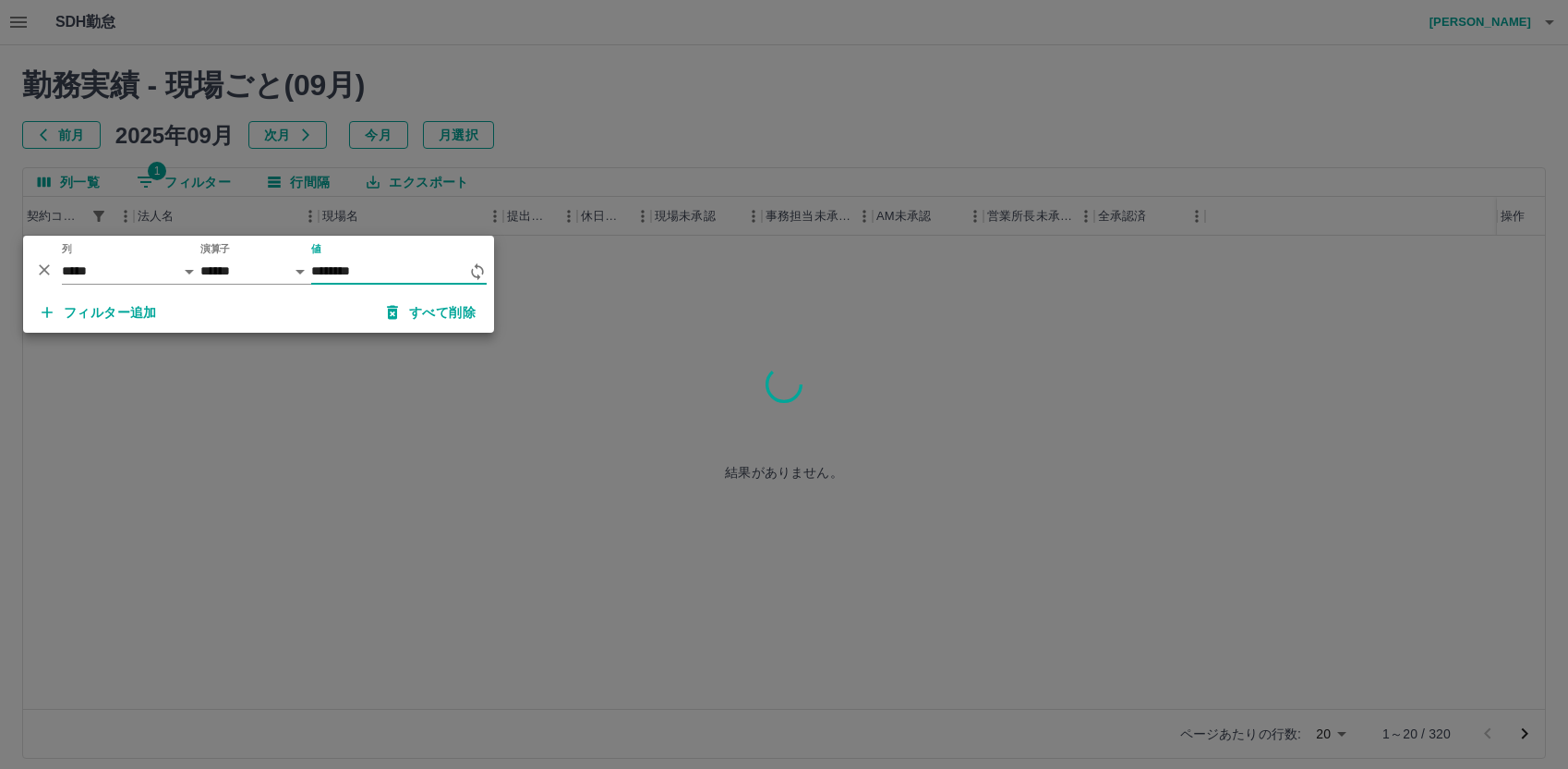
type input "********"
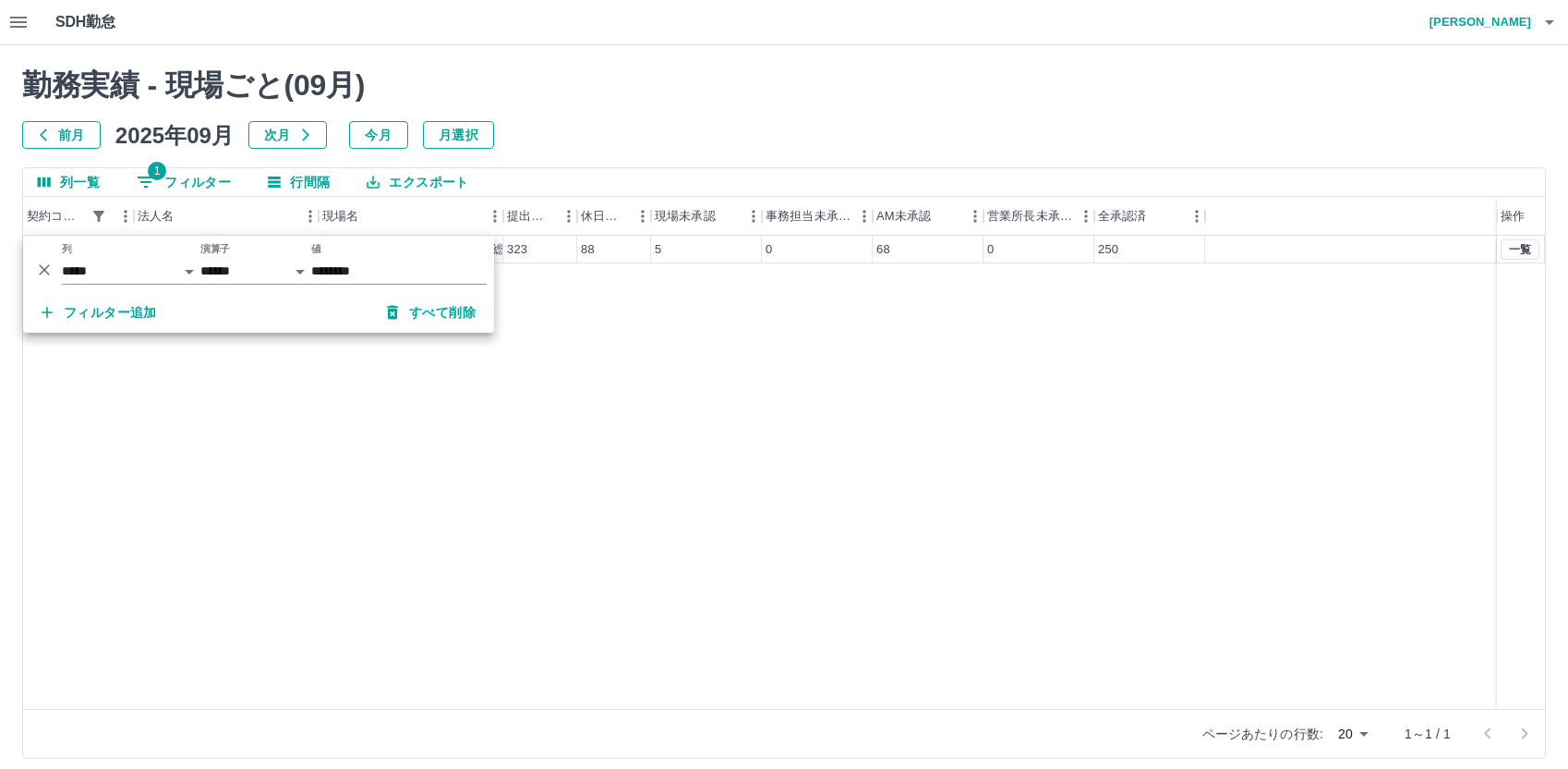
click at [957, 372] on div "40190001 [GEOGRAPHIC_DATA] 杉並区役所本庁舎案内業務　（総務部区政相談課） 323 88 5 0 68 0 250 一覧" at bounding box center [784, 472] width 1522 height 473
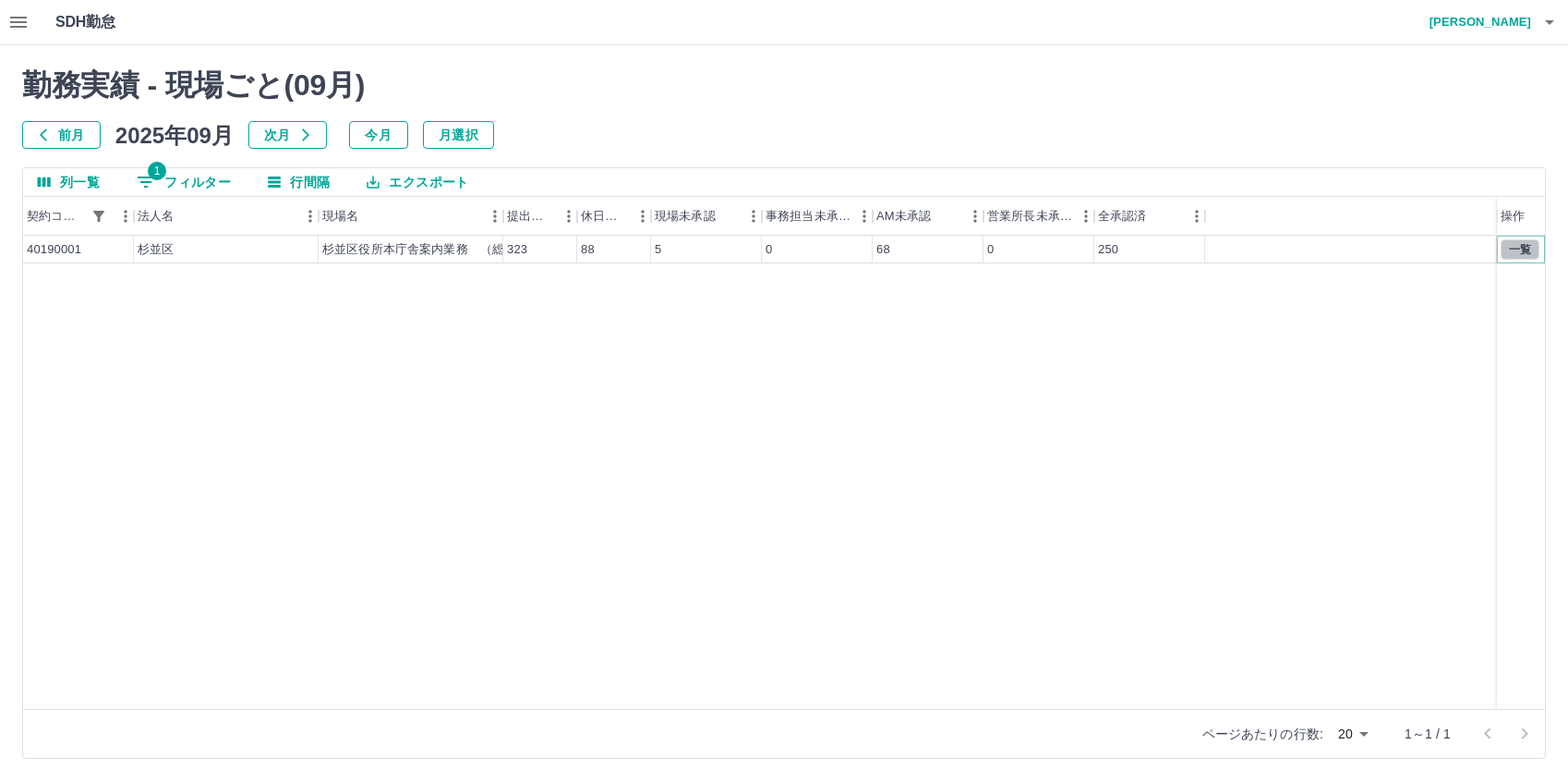
click at [1508, 246] on button "一覧" at bounding box center [1519, 248] width 39 height 20
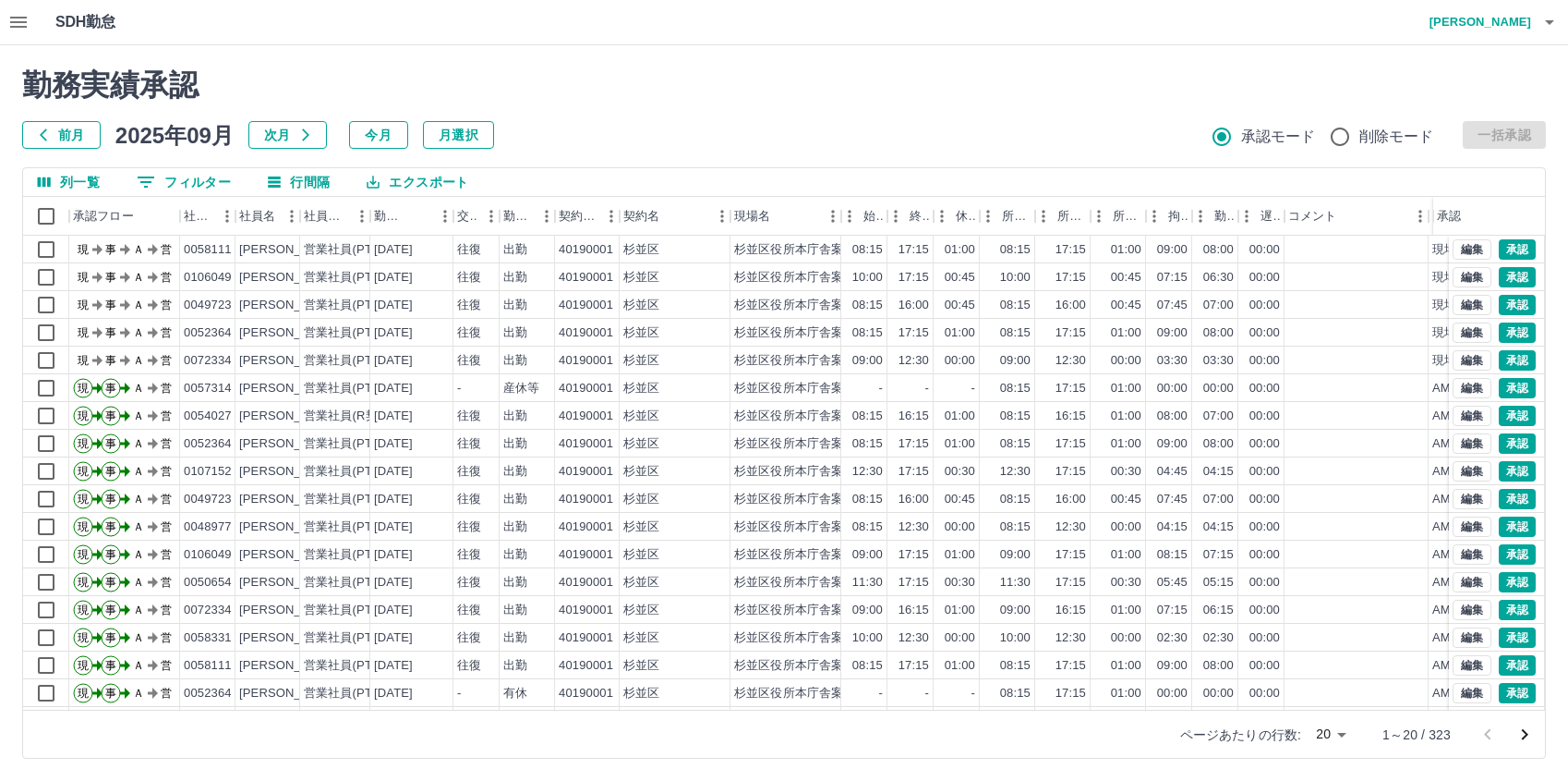
scroll to position [0, 106]
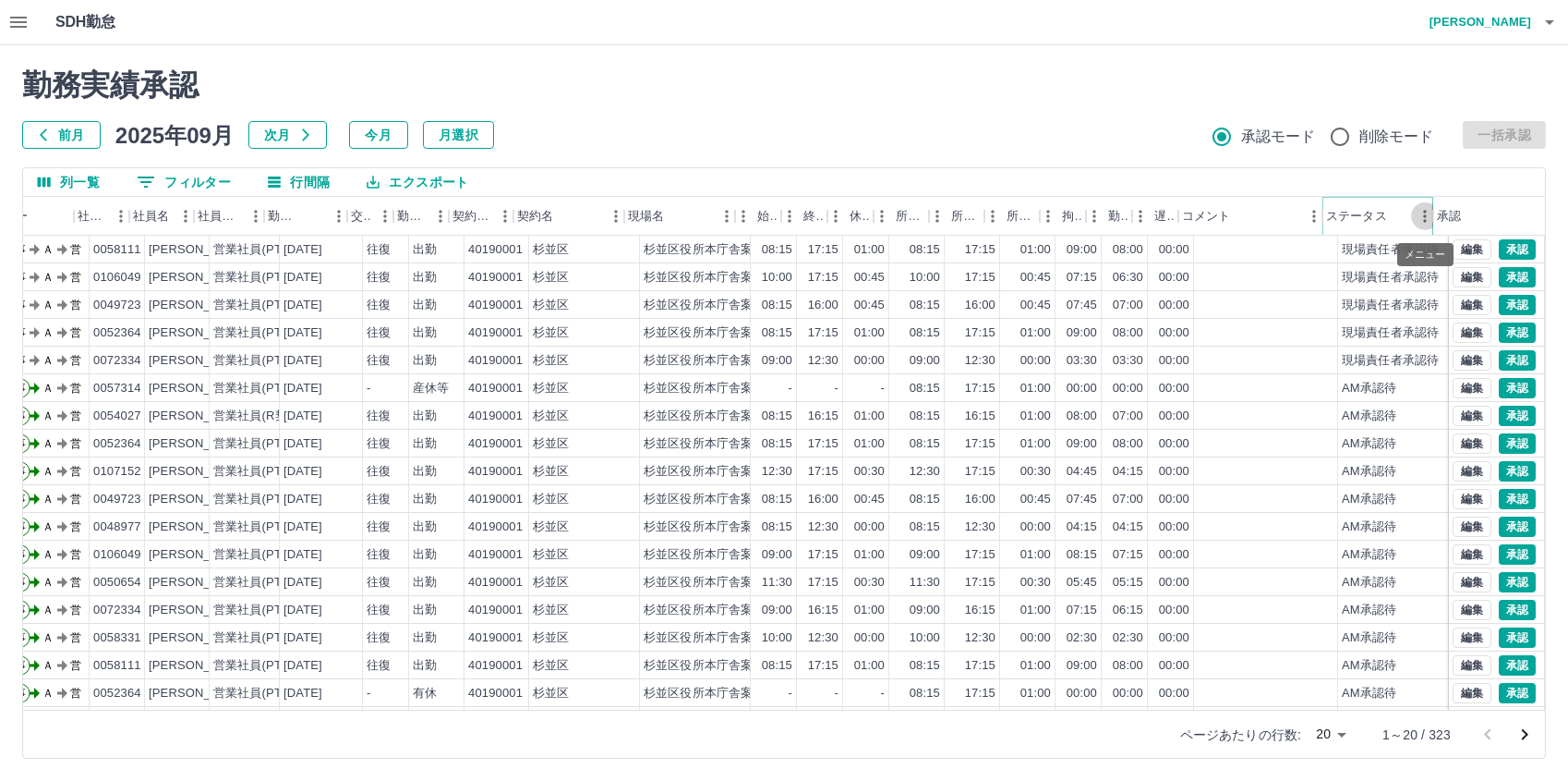
click at [1416, 218] on icon "メニュー" at bounding box center [1424, 216] width 18 height 18
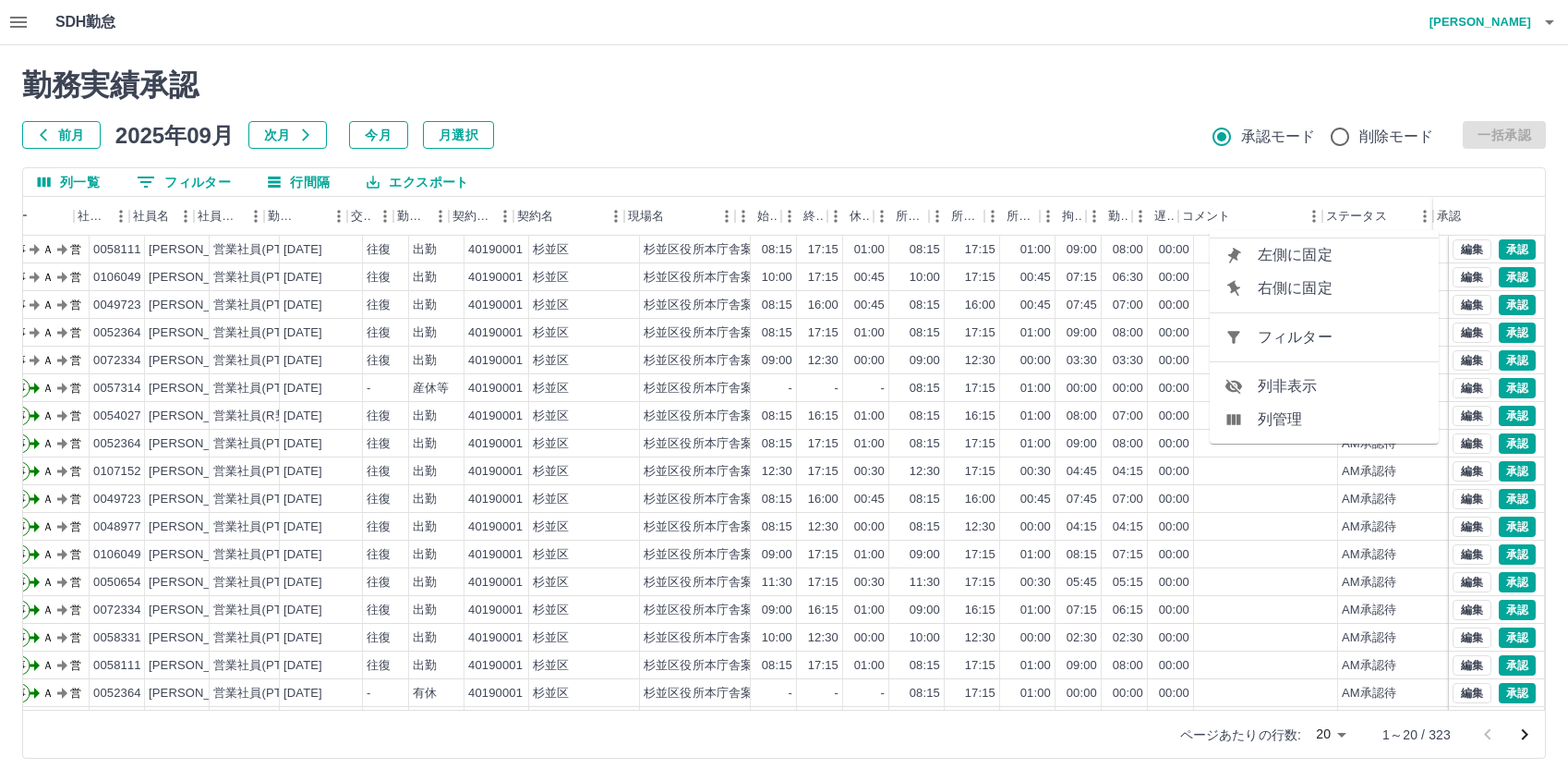
click at [1306, 340] on span "フィルター" at bounding box center [1341, 336] width 166 height 22
select select "**********"
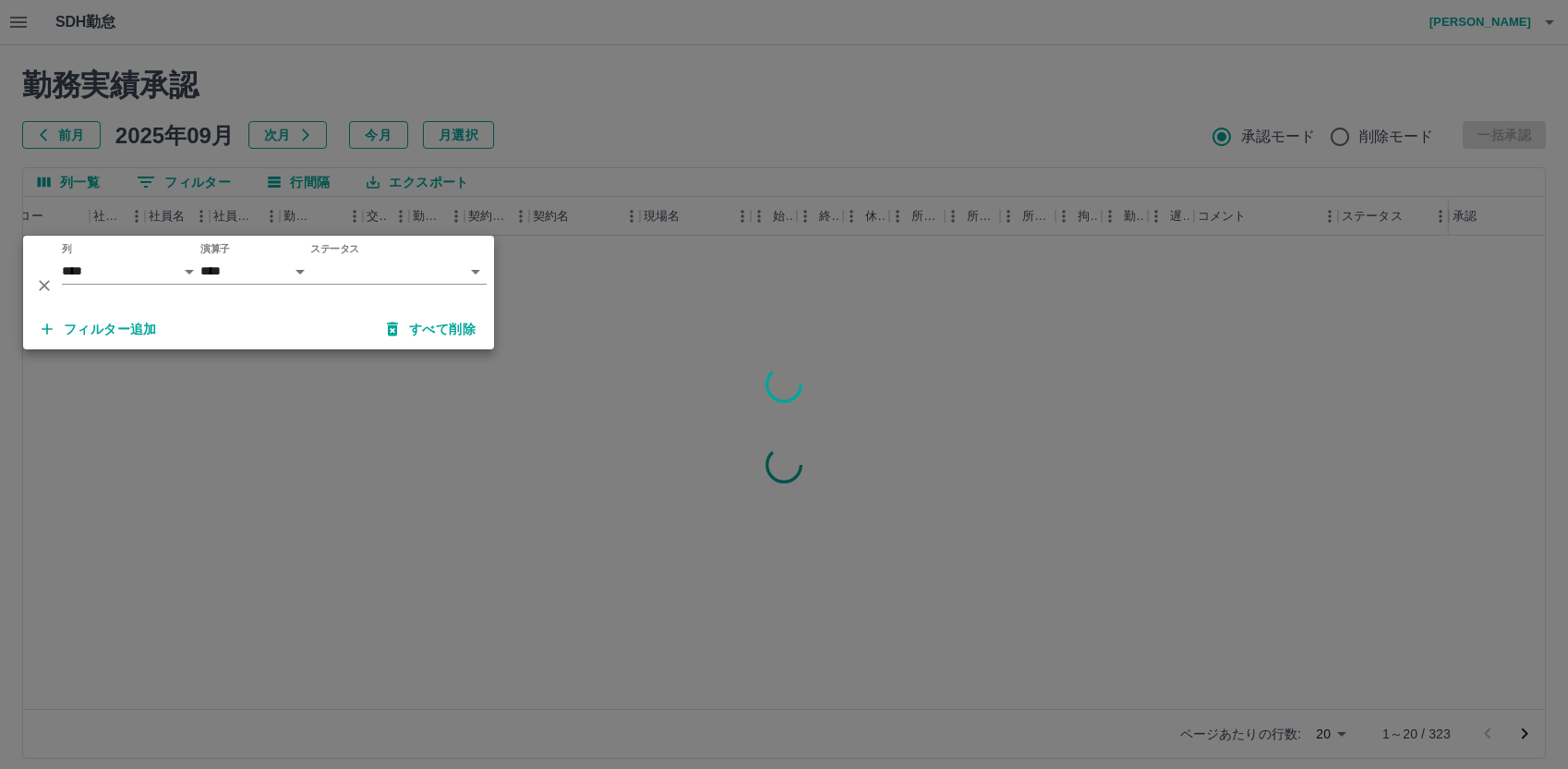
scroll to position [0, 91]
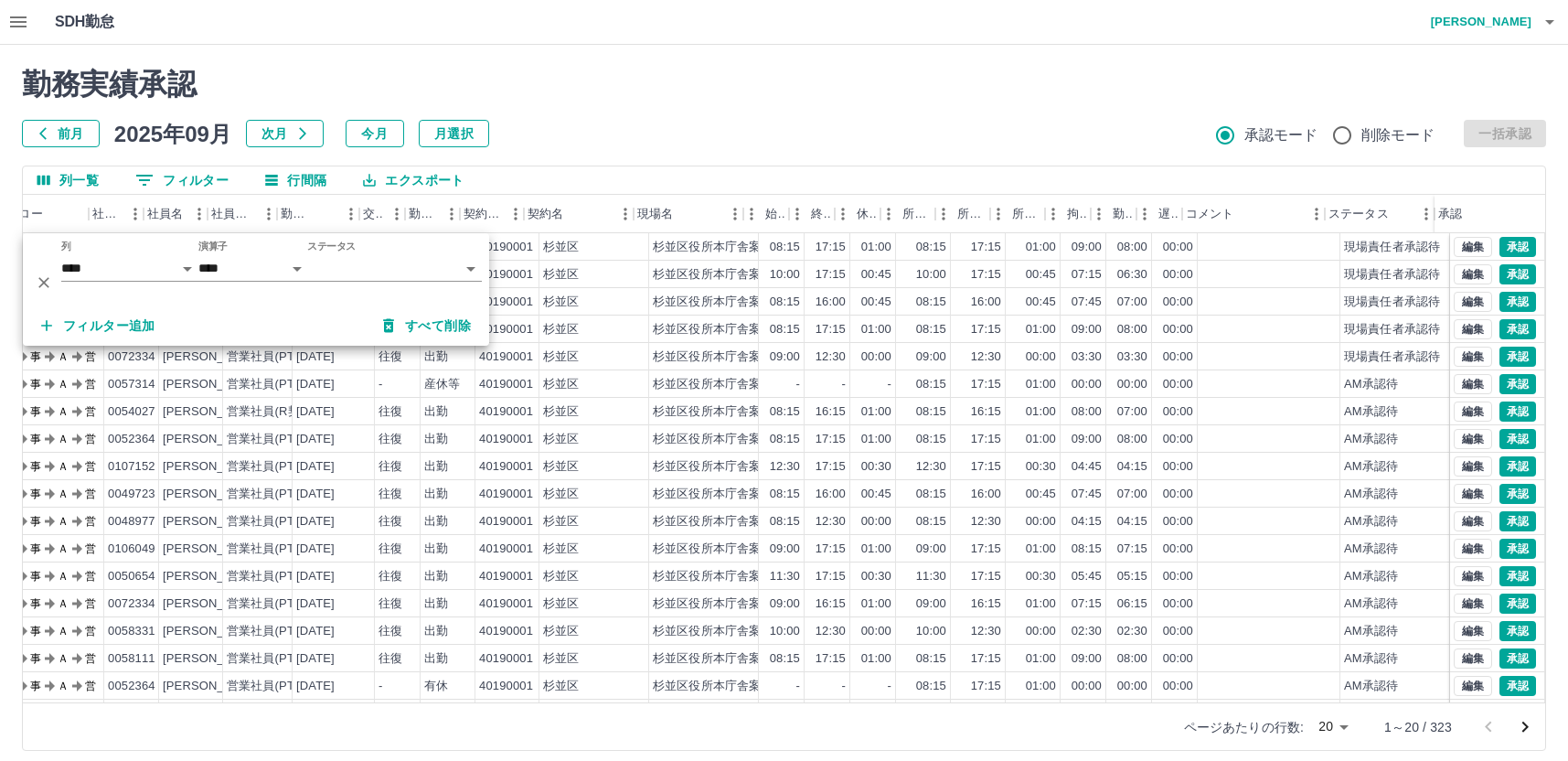
click at [336, 272] on body "SDH勤怠 [PERSON_NAME] 勤務実績承認 前月 [DATE] 次月 今月 月選択 承認モード 削除モード 一括承認 列一覧 0 フィルター 行間隔…" at bounding box center [784, 386] width 1568 height 772
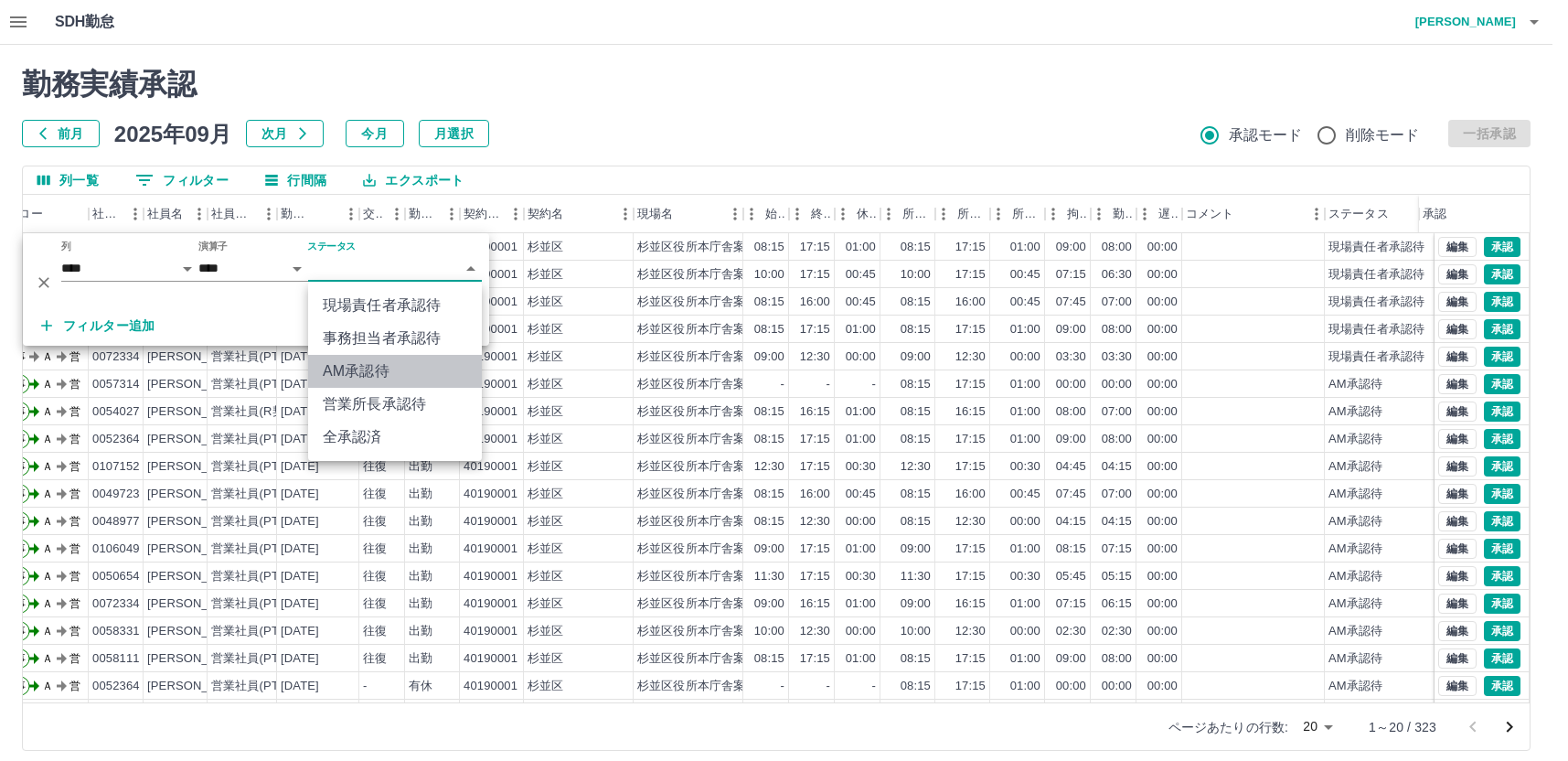
click at [356, 362] on li "AM承認待" at bounding box center [395, 371] width 174 height 33
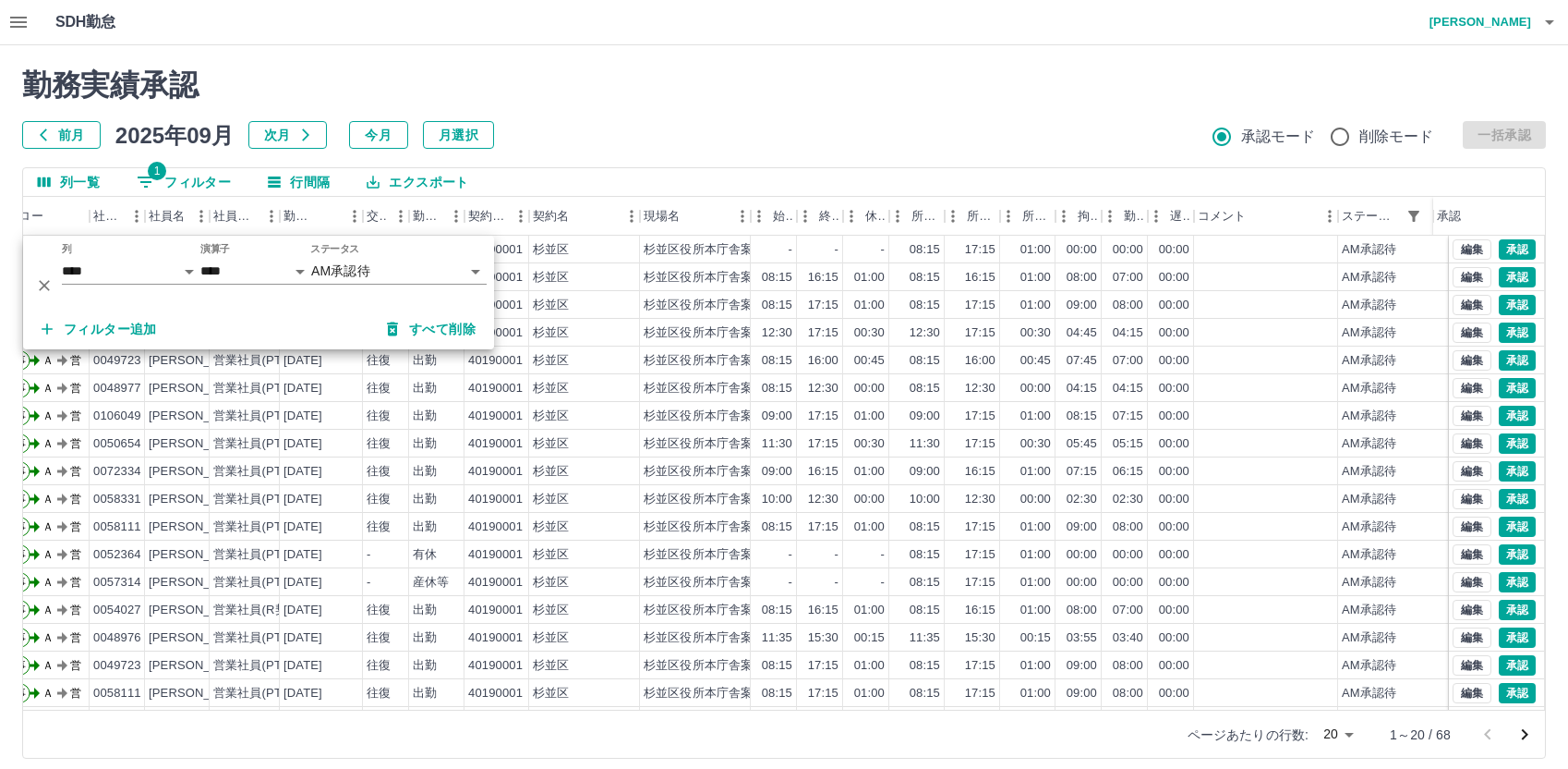
click at [740, 98] on h2 "勤務実績承認" at bounding box center [784, 85] width 1524 height 35
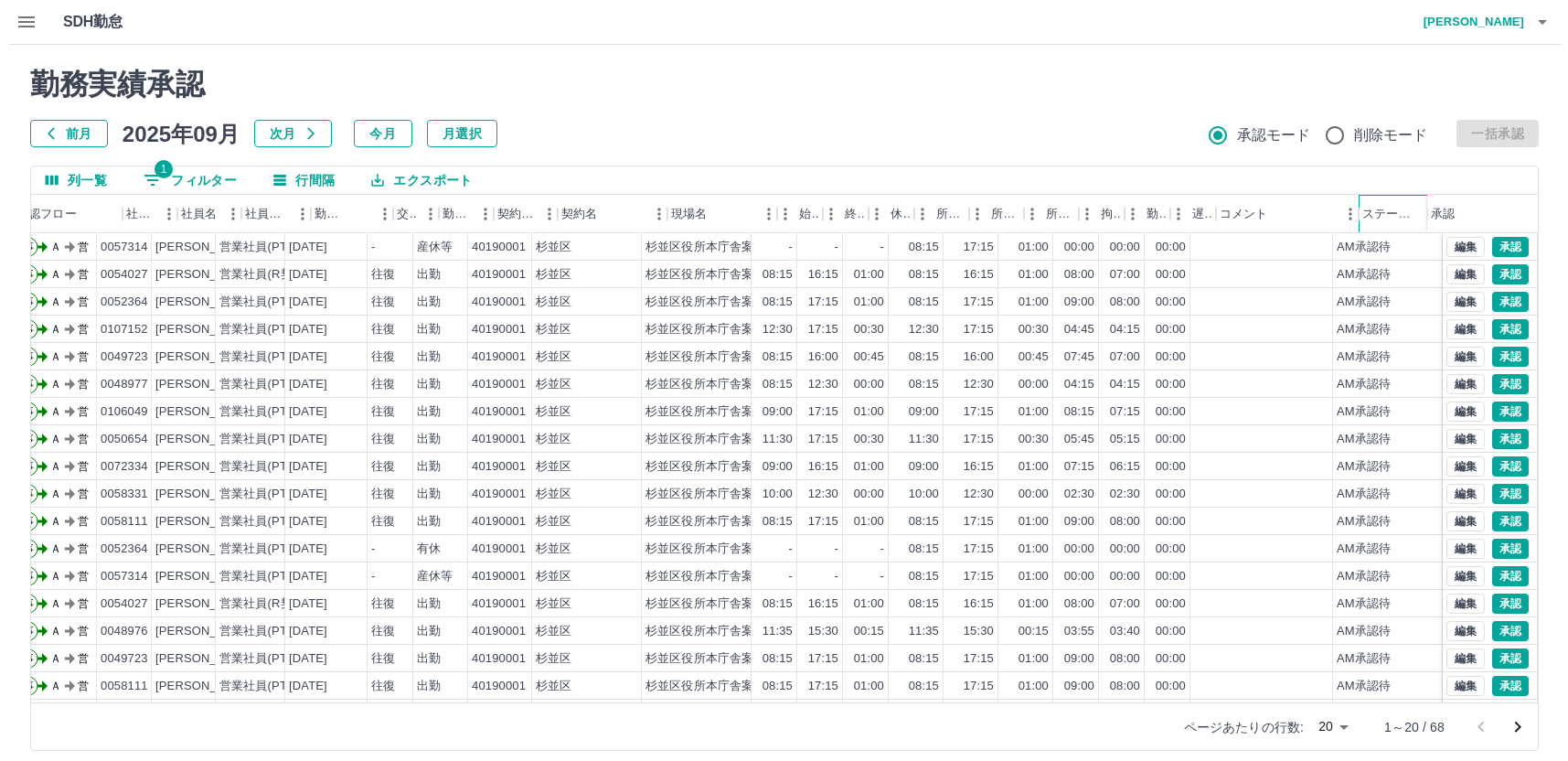
scroll to position [0, 0]
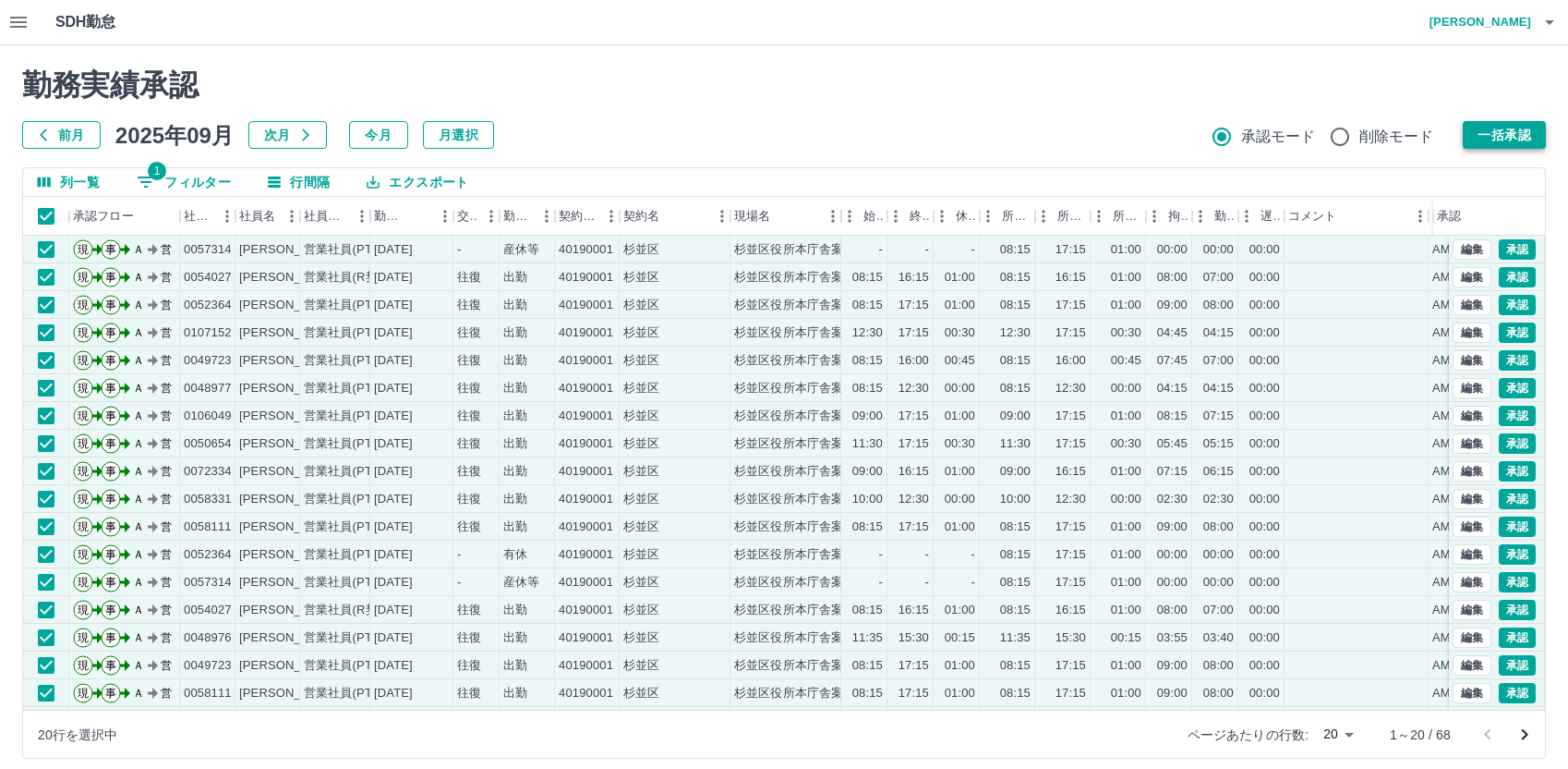
click at [1488, 132] on button "一括承認" at bounding box center [1504, 135] width 83 height 28
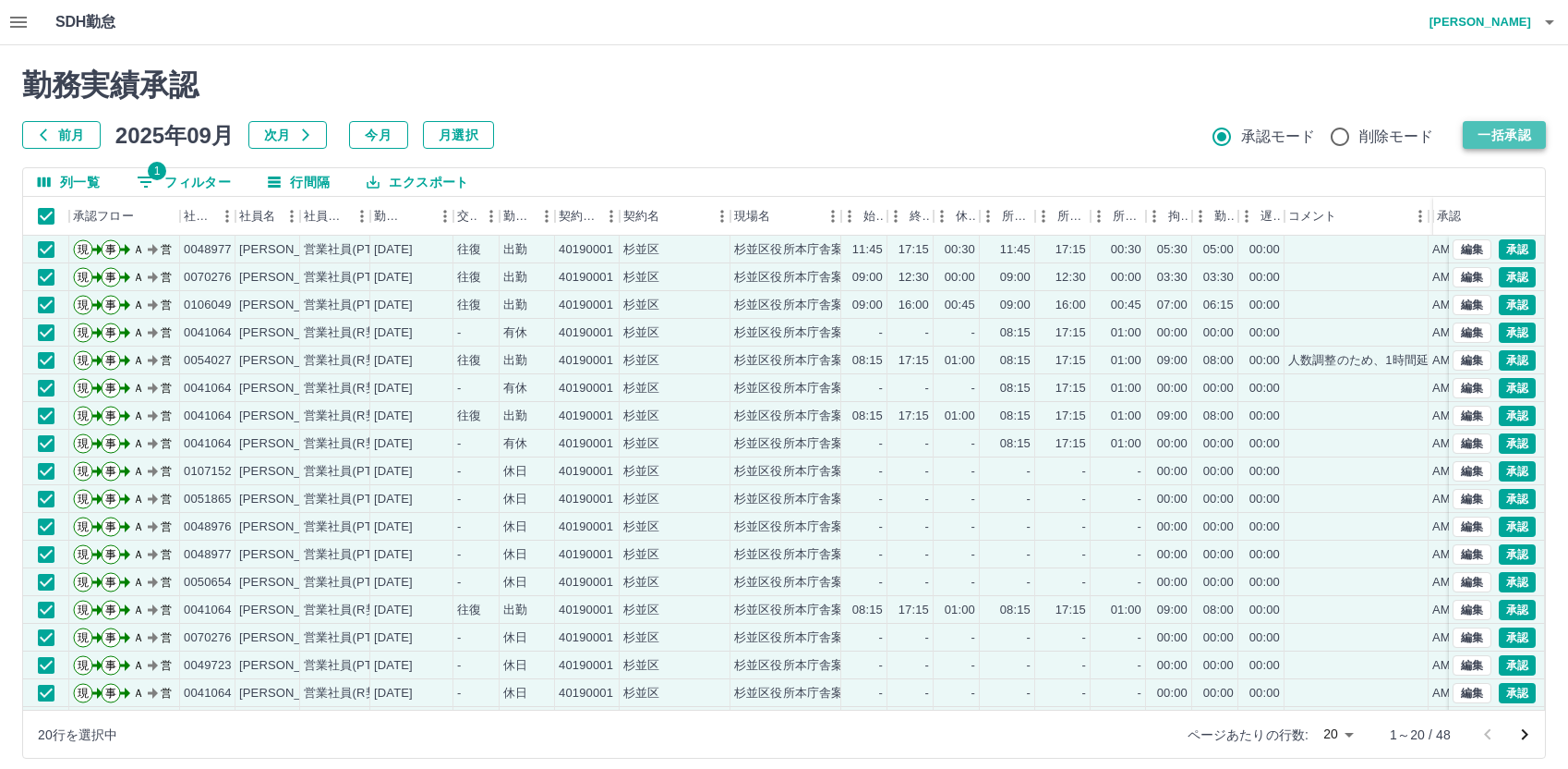
click at [1488, 131] on button "一括承認" at bounding box center [1504, 135] width 83 height 28
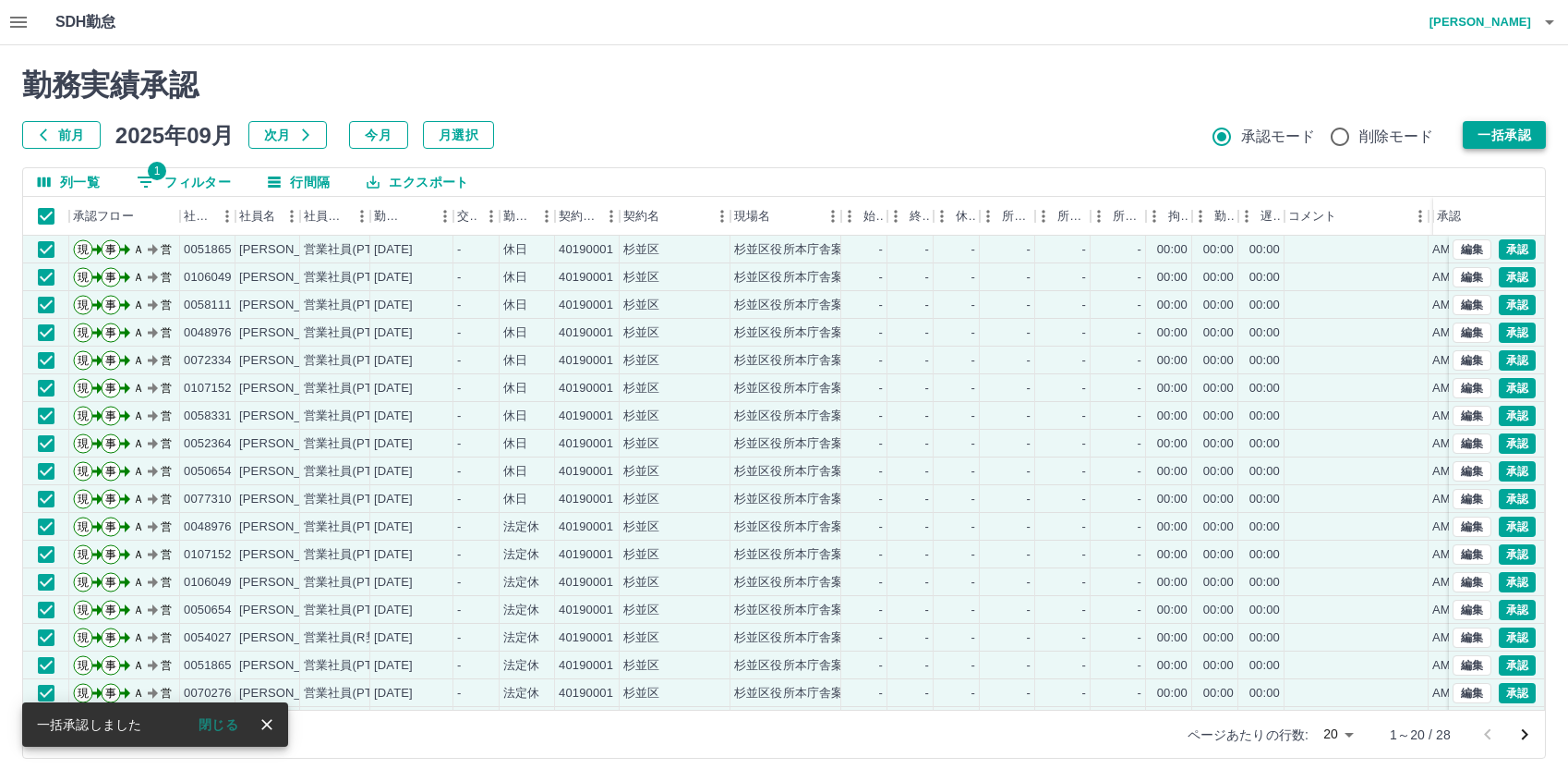
click at [1503, 135] on button "一括承認" at bounding box center [1504, 135] width 83 height 28
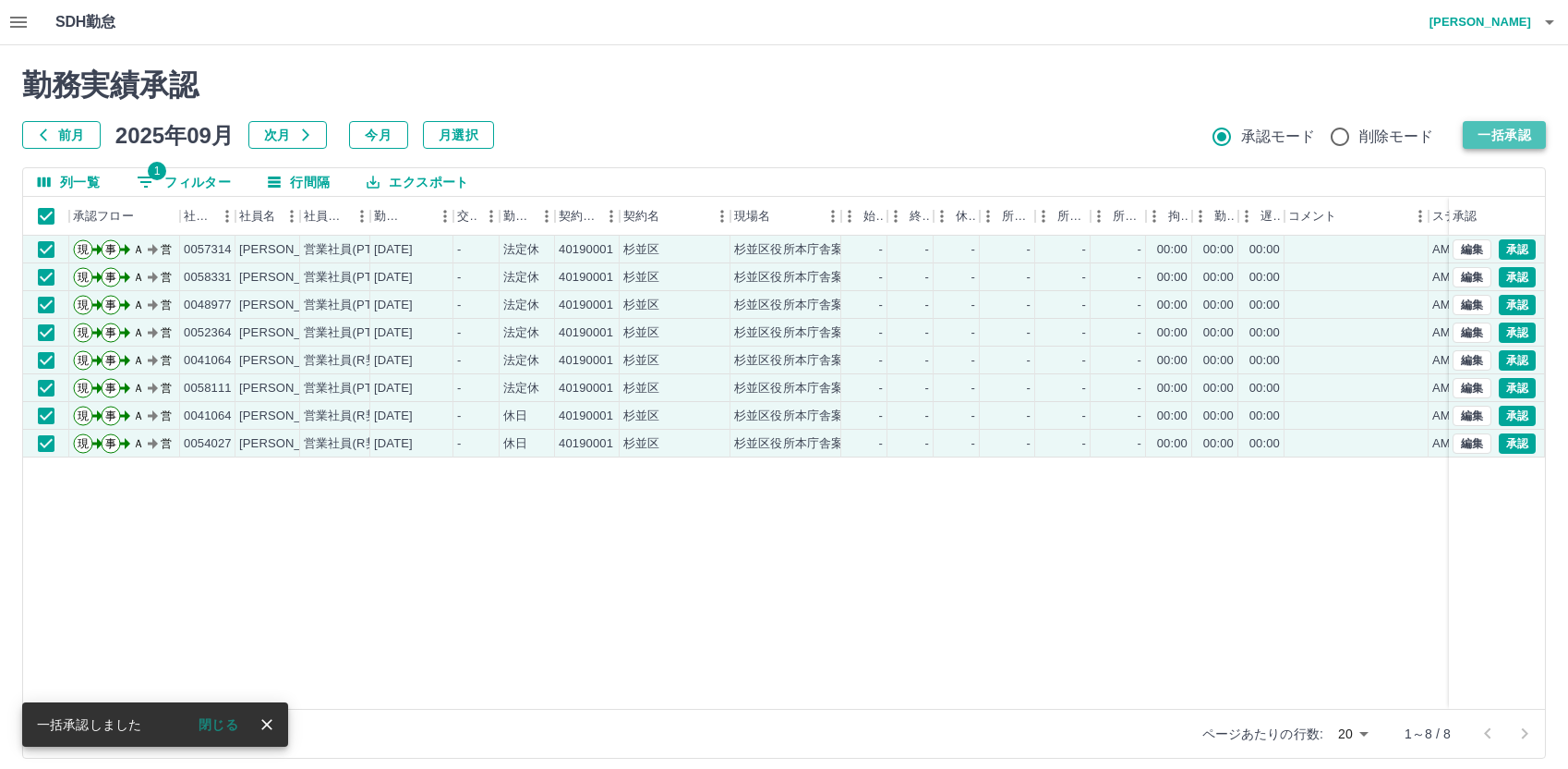
click at [1495, 128] on button "一括承認" at bounding box center [1504, 135] width 83 height 28
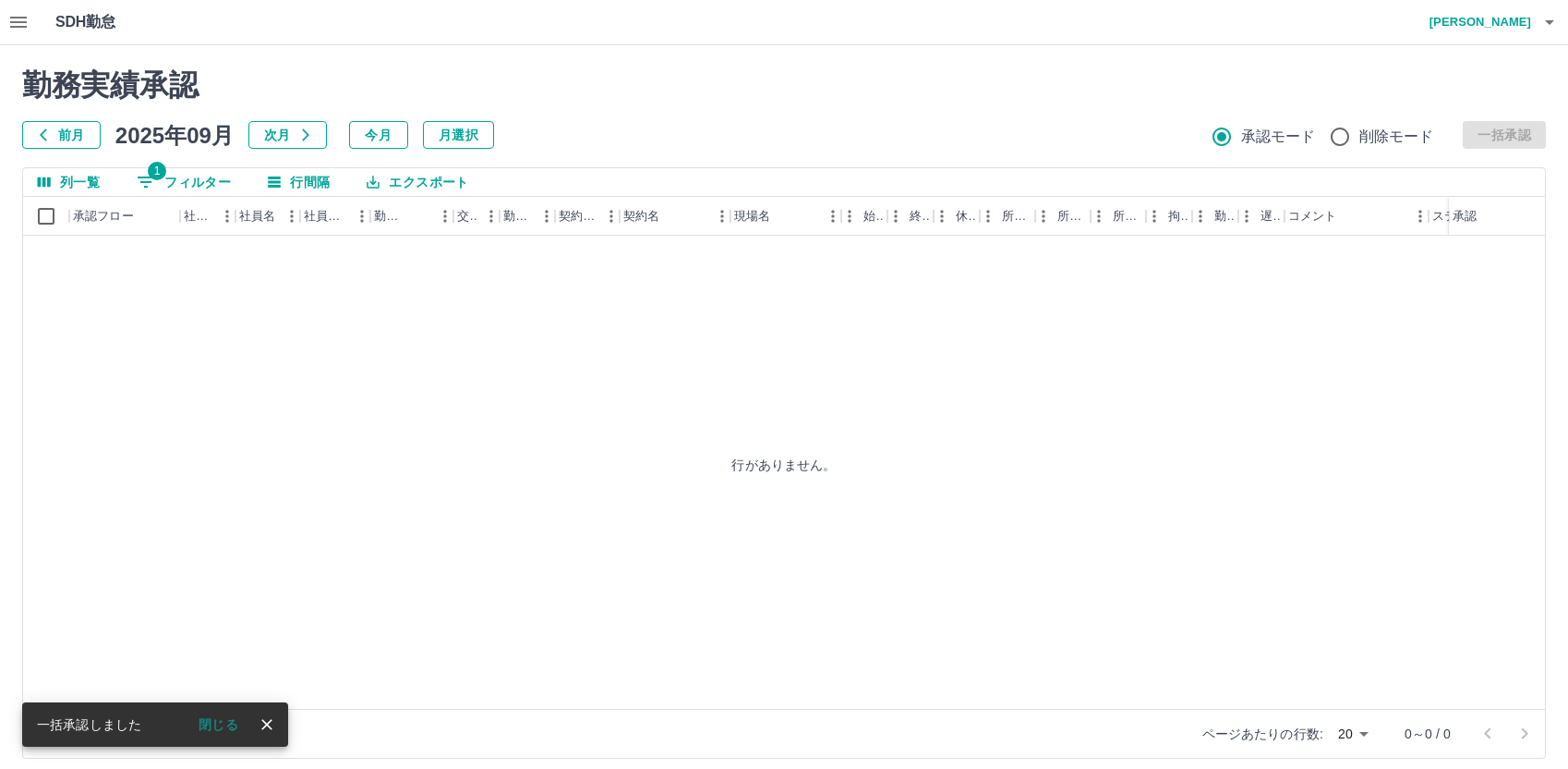
click at [566, 322] on div "行がありません。" at bounding box center [784, 464] width 1522 height 458
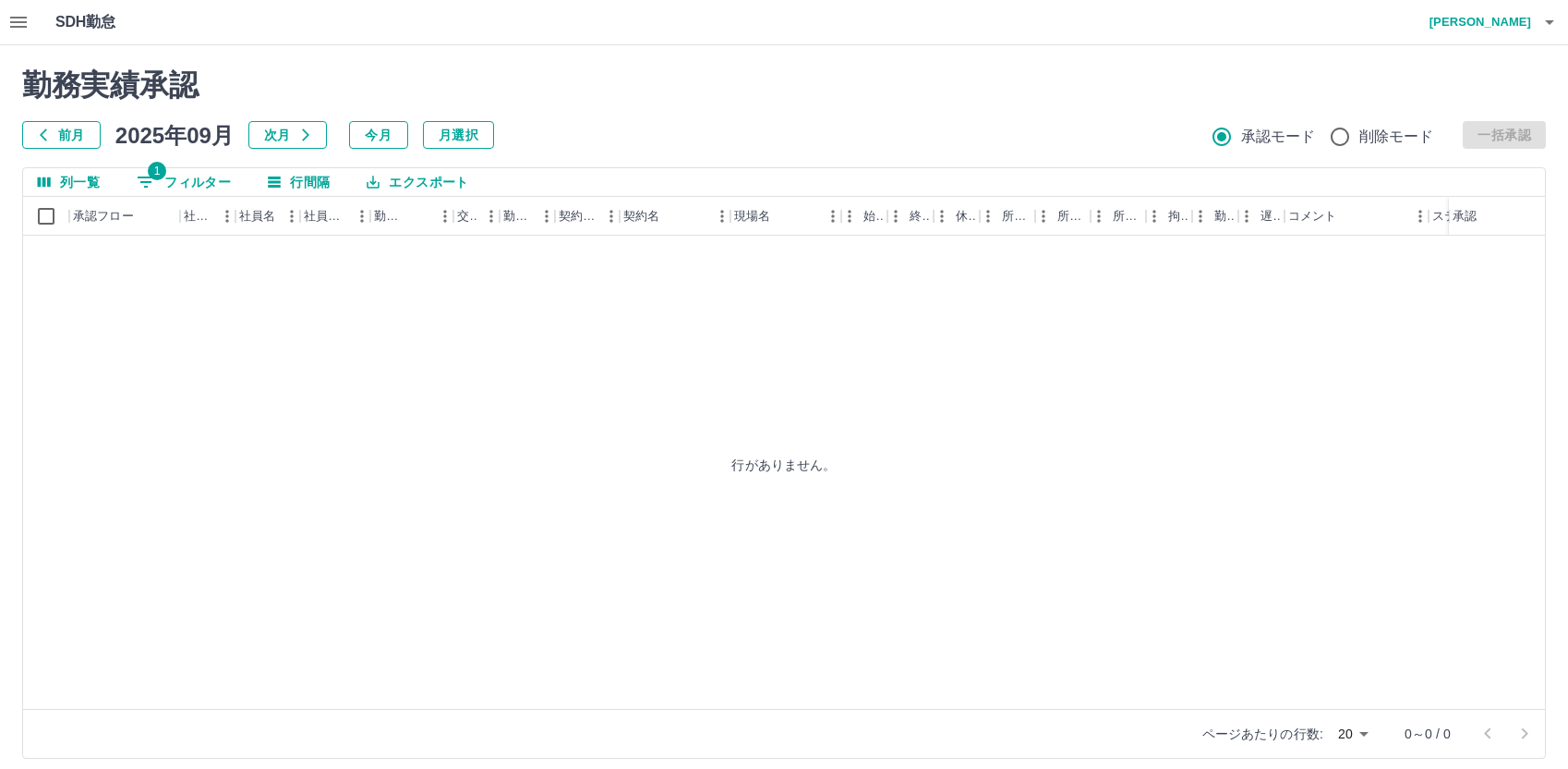
click at [1487, 23] on h4 "[PERSON_NAME]" at bounding box center [1475, 22] width 111 height 44
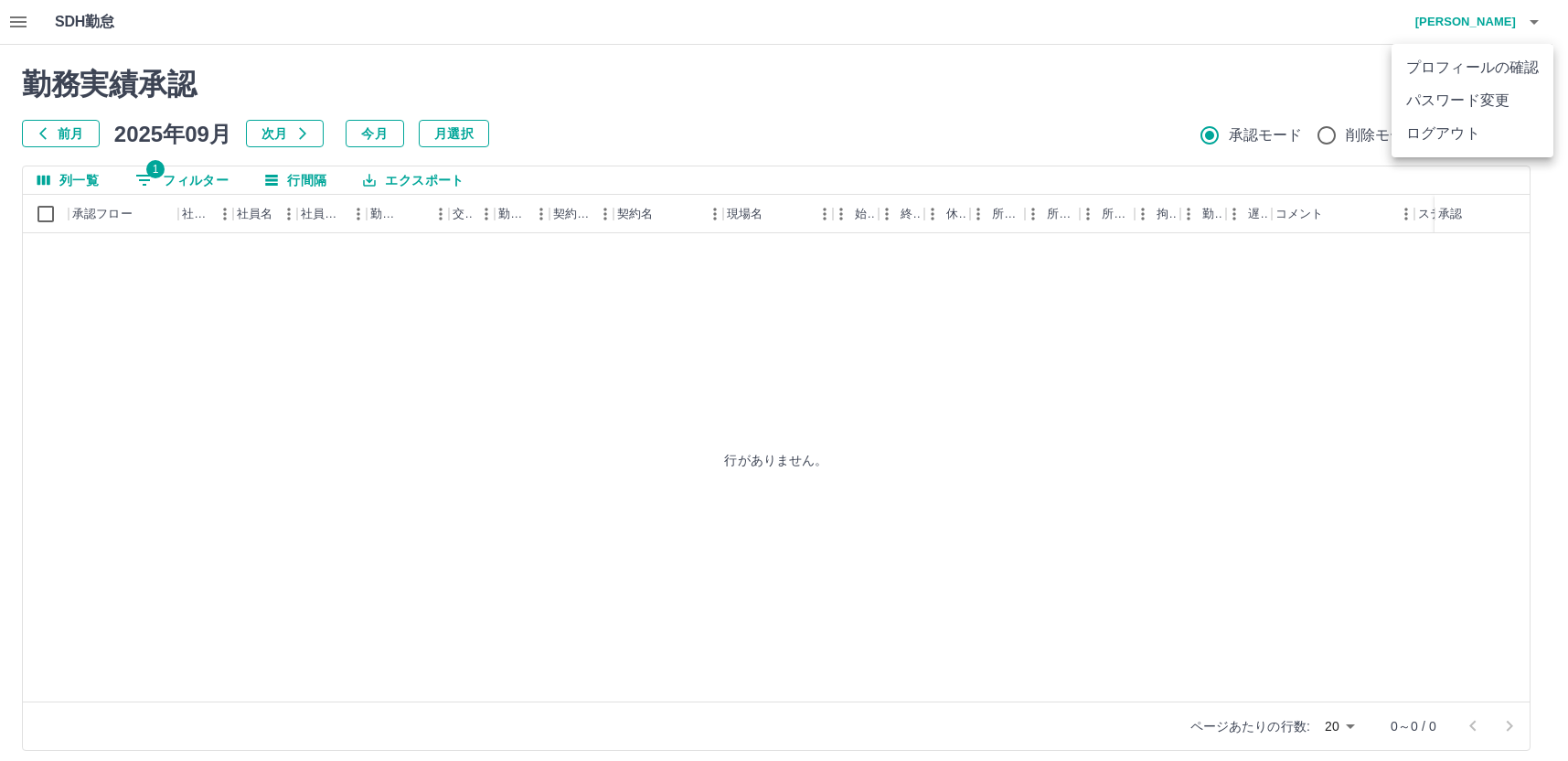
click at [1428, 137] on li "ログアウト" at bounding box center [1472, 133] width 162 height 33
